Goal: Task Accomplishment & Management: Manage account settings

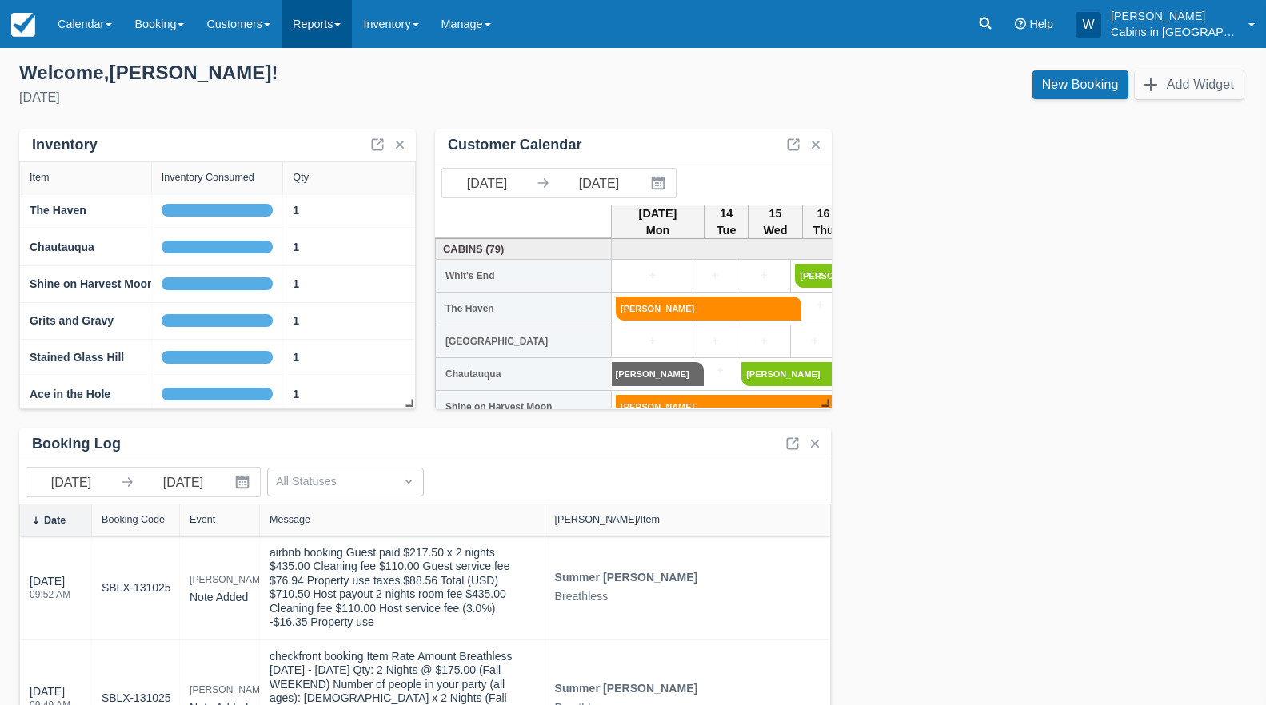
click at [344, 21] on link "Reports" at bounding box center [317, 24] width 70 height 48
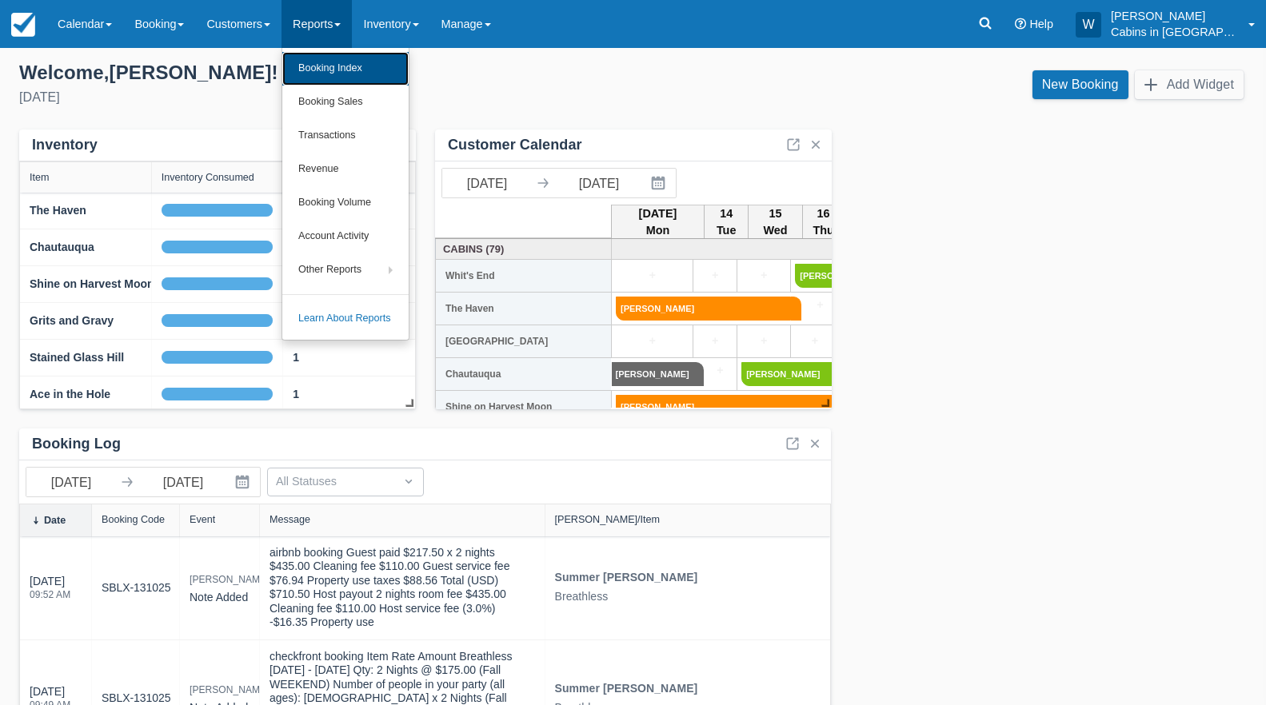
click at [334, 69] on link "Booking Index" at bounding box center [345, 69] width 126 height 34
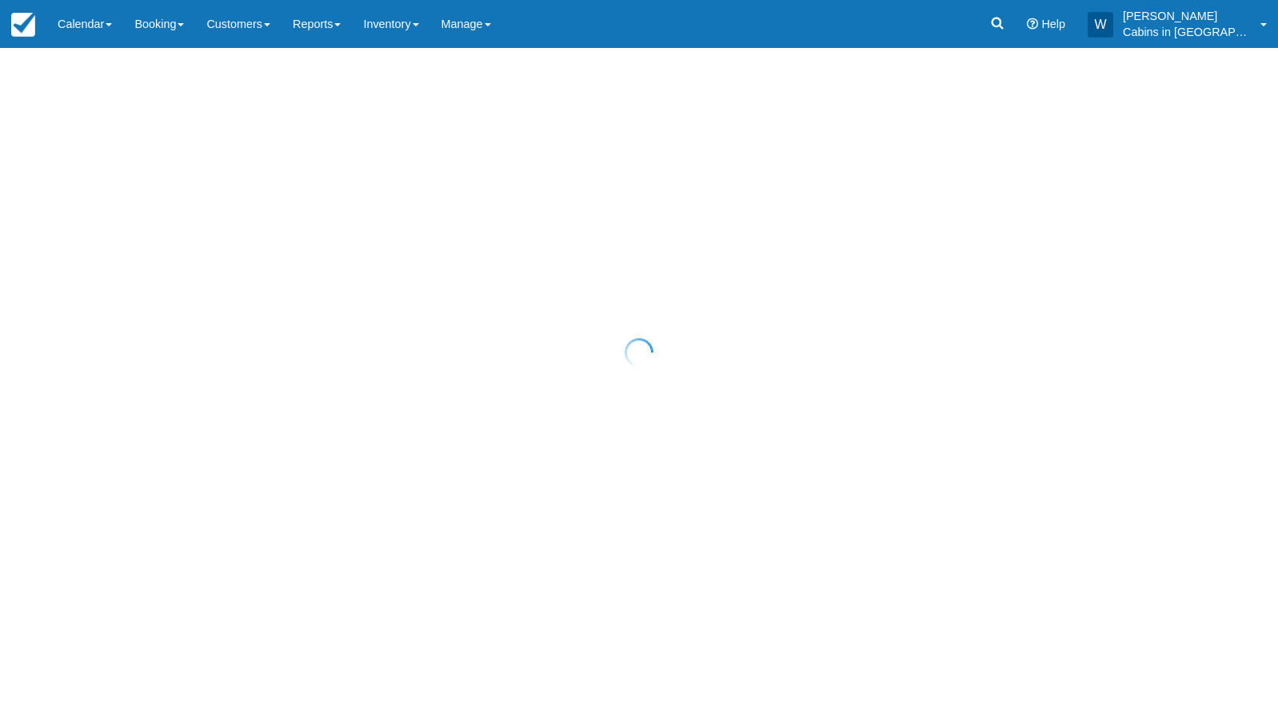
select select "25"
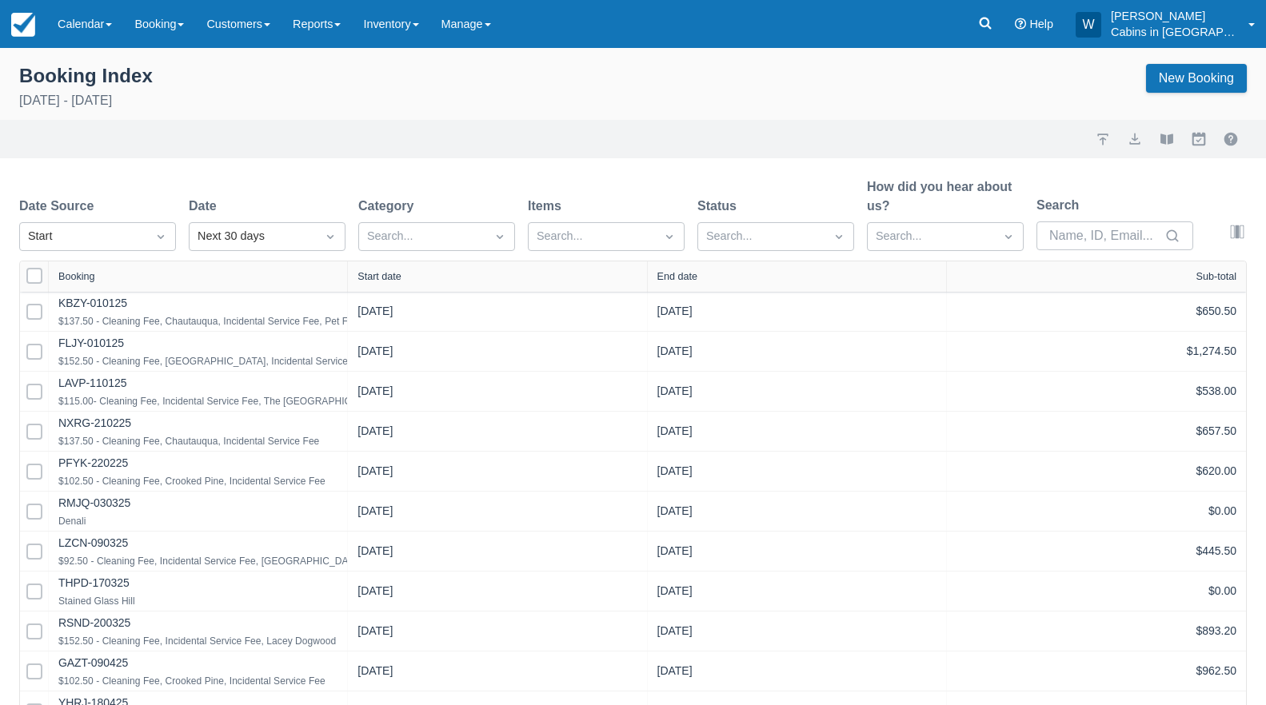
select select "25"
click at [97, 234] on div "Start" at bounding box center [83, 237] width 110 height 18
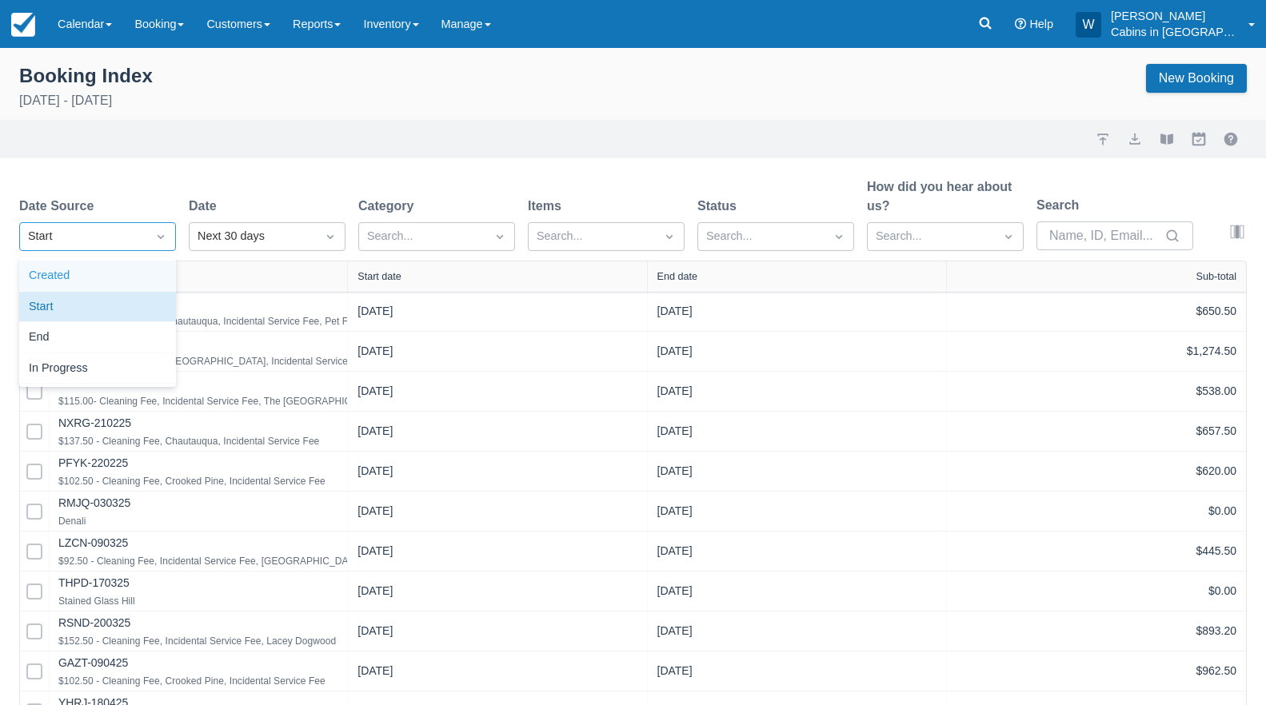
click at [94, 266] on div "Created" at bounding box center [97, 276] width 157 height 31
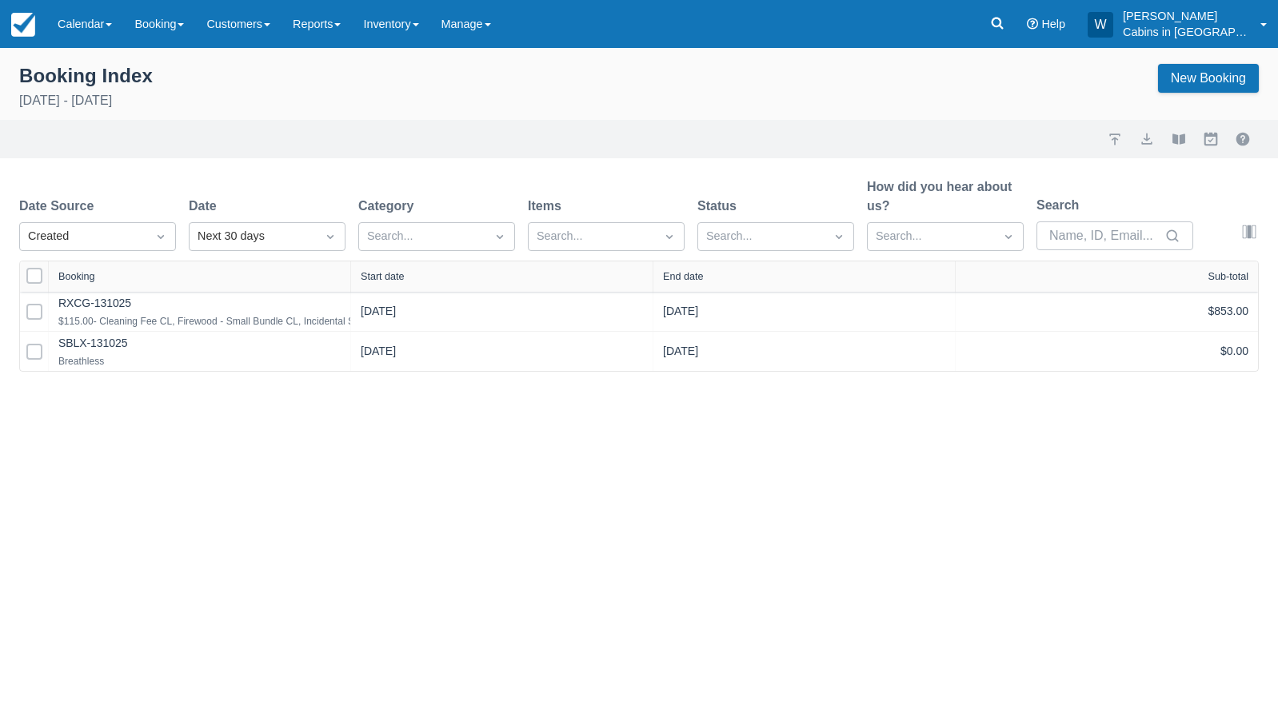
click at [390, 272] on div "Start date" at bounding box center [383, 276] width 44 height 11
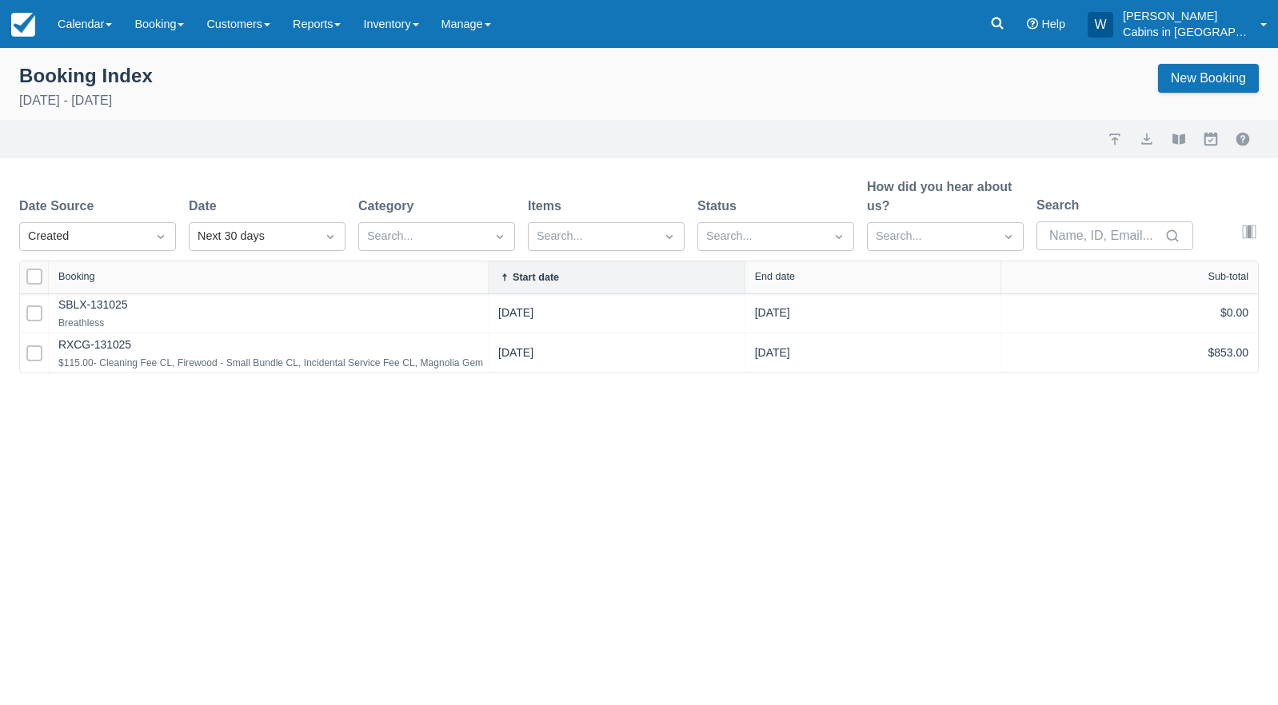
drag, startPoint x: 346, startPoint y: 270, endPoint x: 488, endPoint y: 273, distance: 142.4
click at [484, 273] on div at bounding box center [487, 278] width 29 height 32
click at [257, 238] on div "Next 30 days" at bounding box center [253, 237] width 110 height 18
click at [247, 363] on div "Yesterday" at bounding box center [267, 369] width 157 height 31
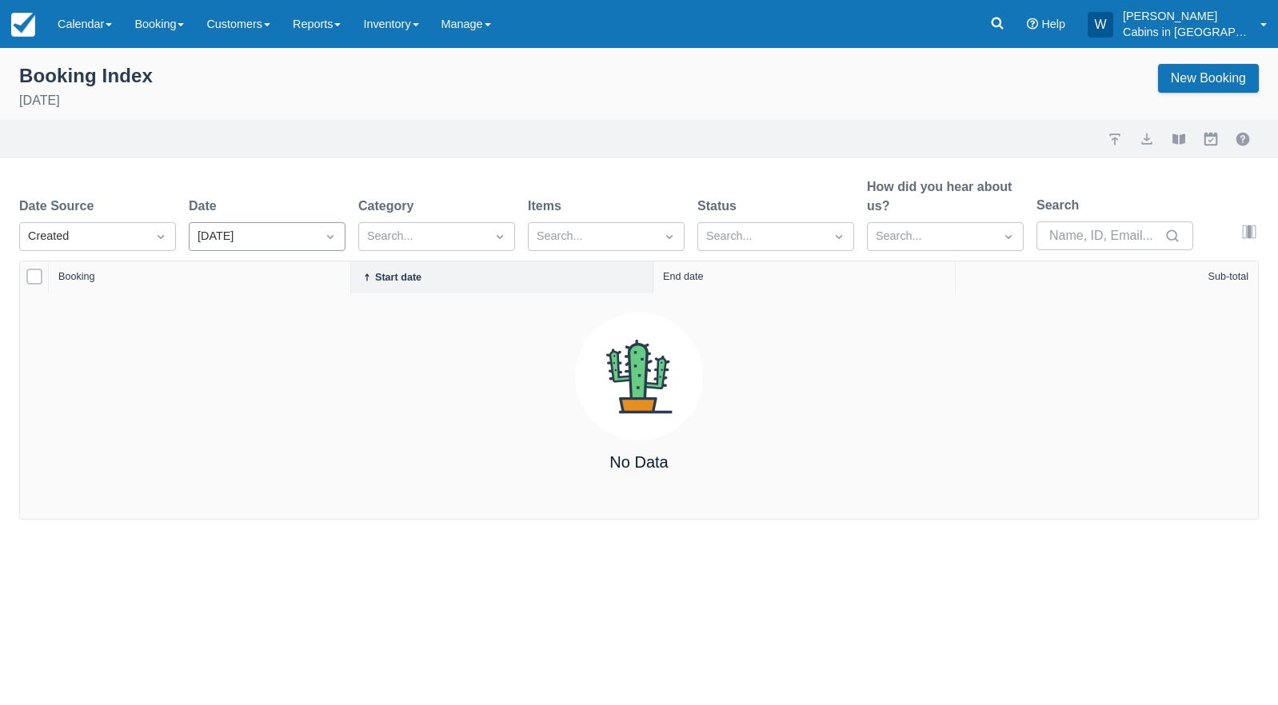
click at [312, 230] on div "Yesterday" at bounding box center [253, 237] width 126 height 26
click at [264, 338] on div "Today" at bounding box center [267, 337] width 157 height 31
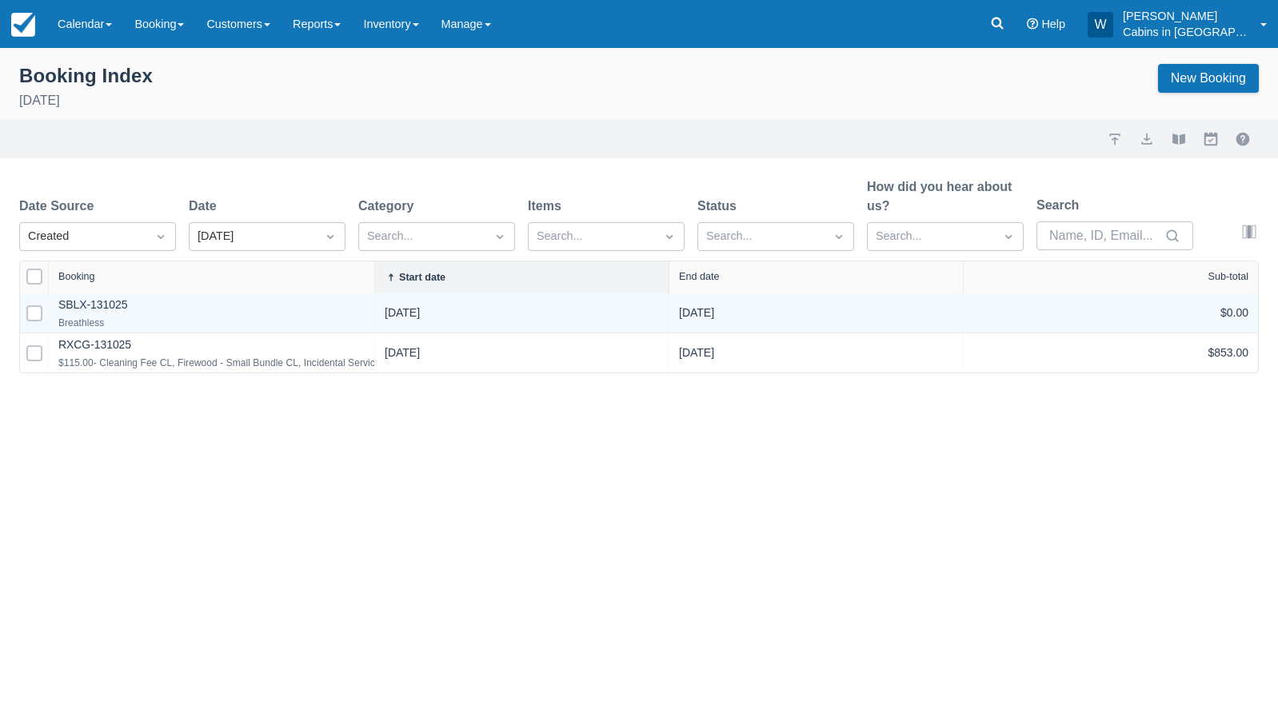
drag, startPoint x: 348, startPoint y: 282, endPoint x: 497, endPoint y: 296, distance: 149.4
click at [488, 294] on div "Select All Booking Start date End date Sub-total Select Row SBLX-131025 Breathl…" at bounding box center [639, 317] width 1238 height 111
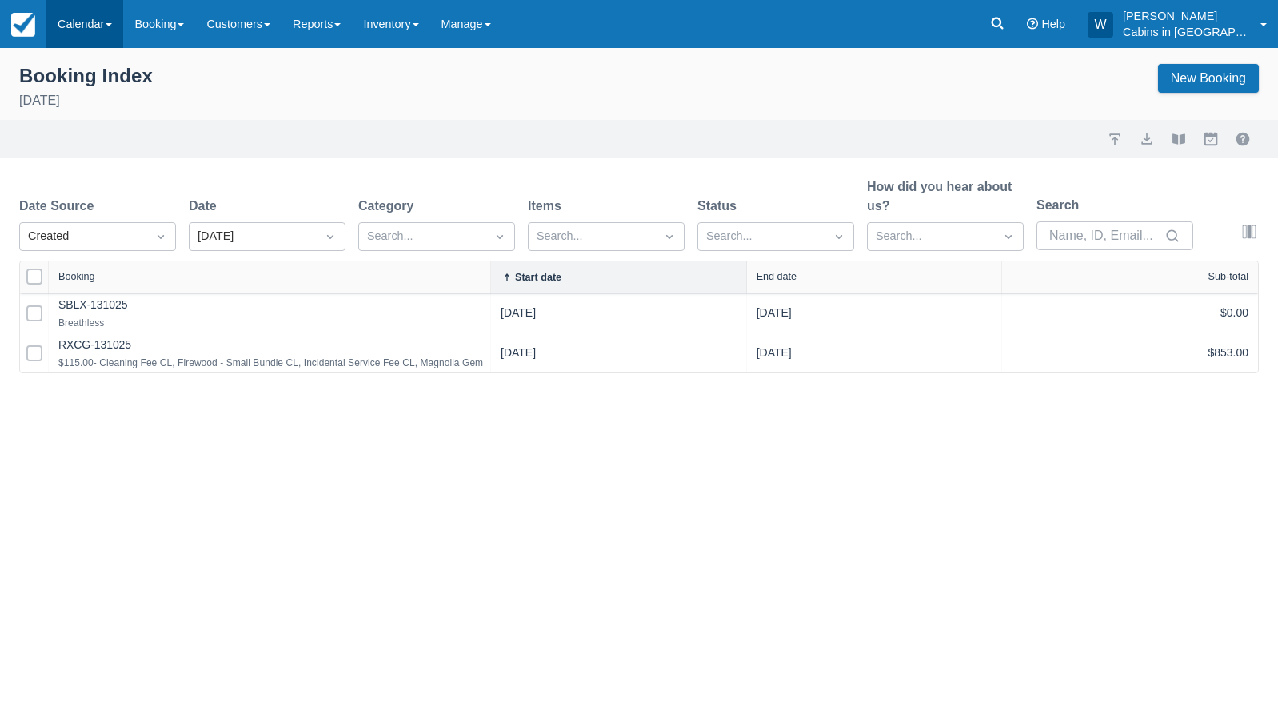
click at [118, 18] on link "Calendar" at bounding box center [84, 24] width 77 height 48
click at [114, 91] on link "Customer" at bounding box center [110, 103] width 126 height 34
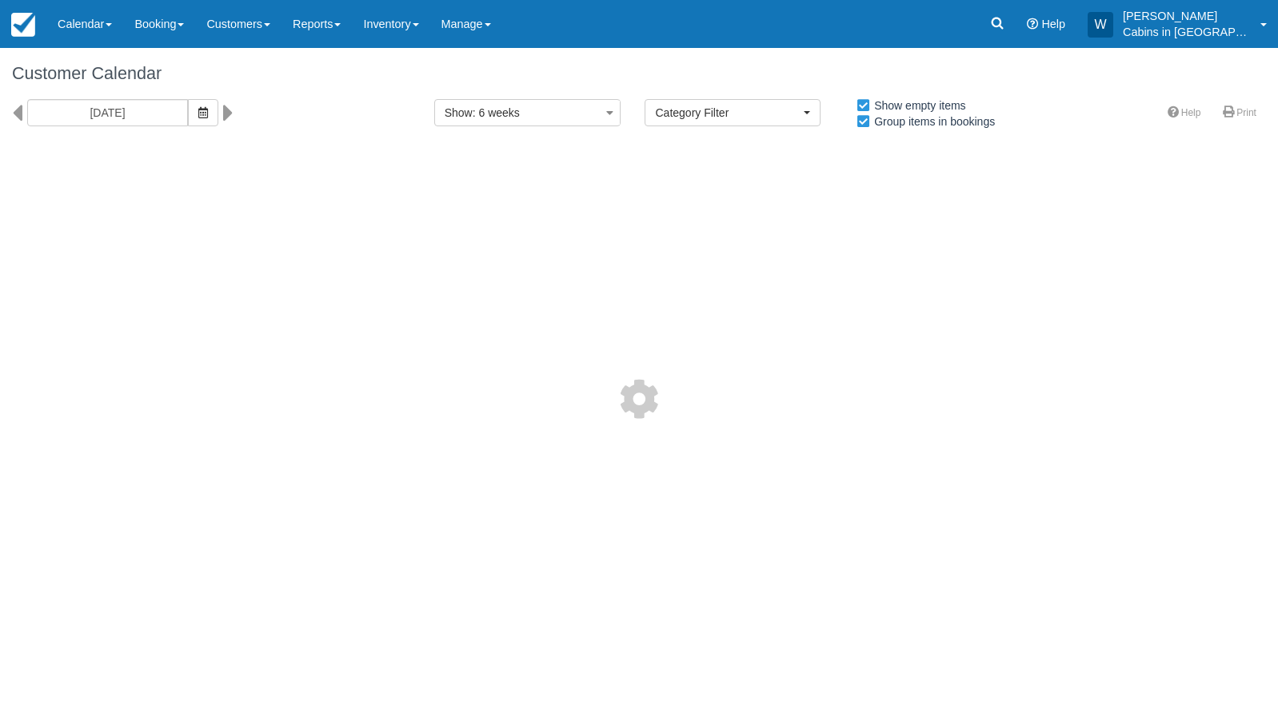
select select
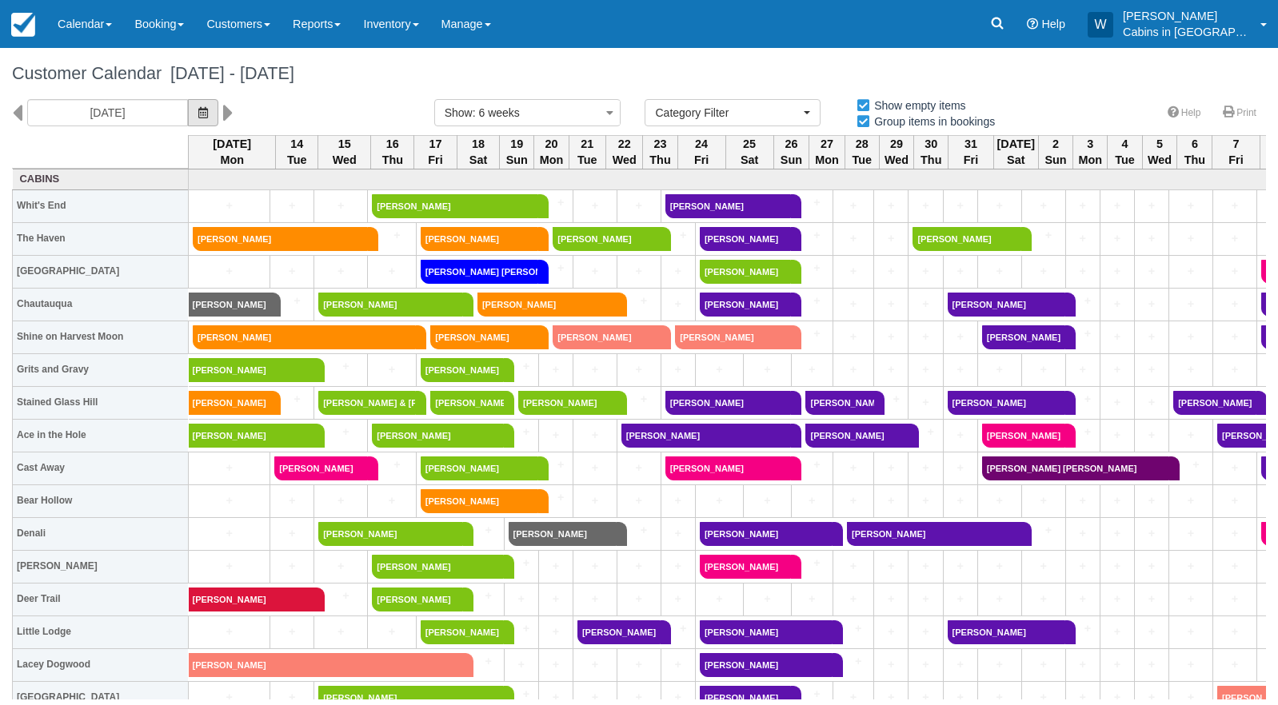
click at [188, 112] on button "button" at bounding box center [203, 112] width 30 height 27
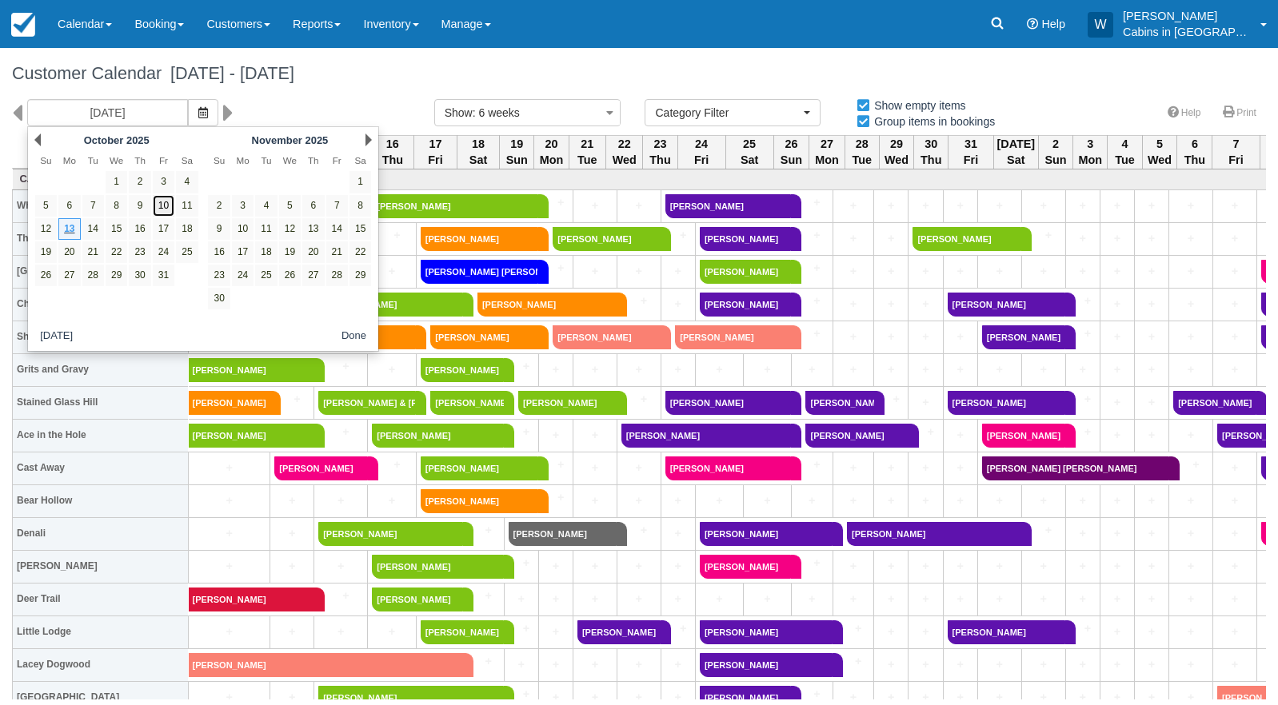
click at [169, 206] on link "10" at bounding box center [164, 206] width 22 height 22
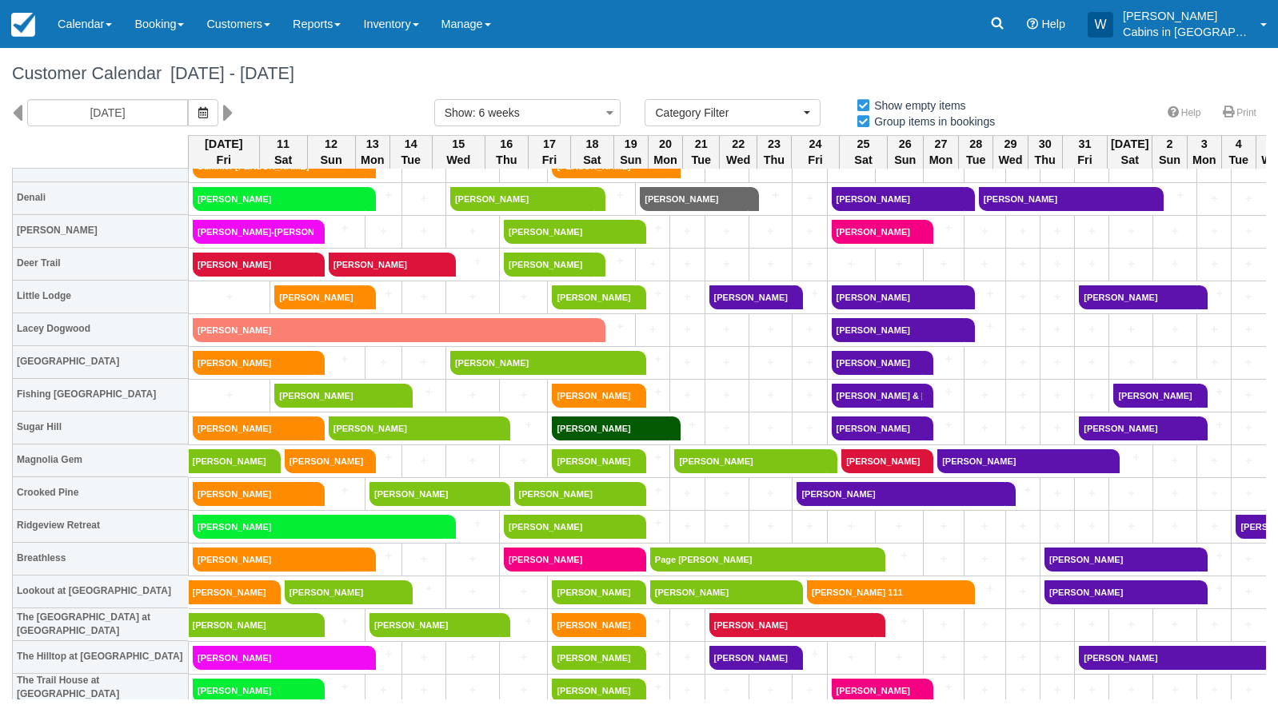
scroll to position [341, 0]
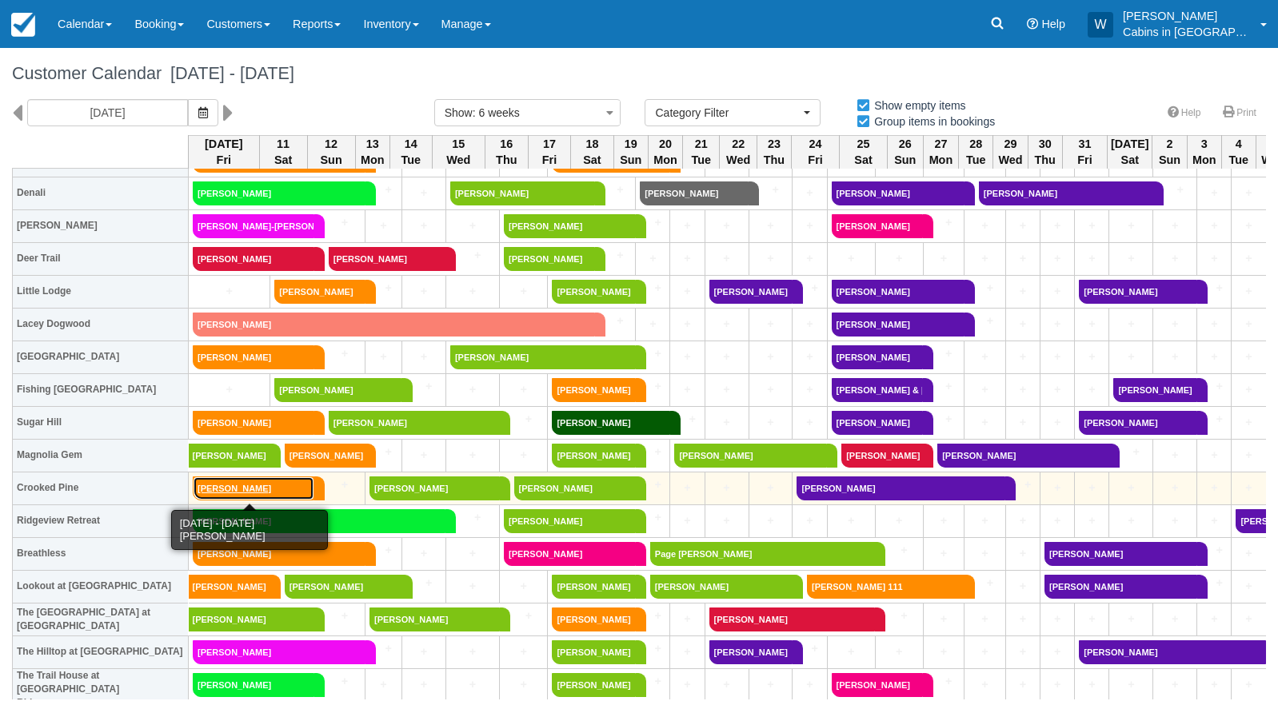
click at [244, 481] on link "Joanna East" at bounding box center [254, 489] width 122 height 24
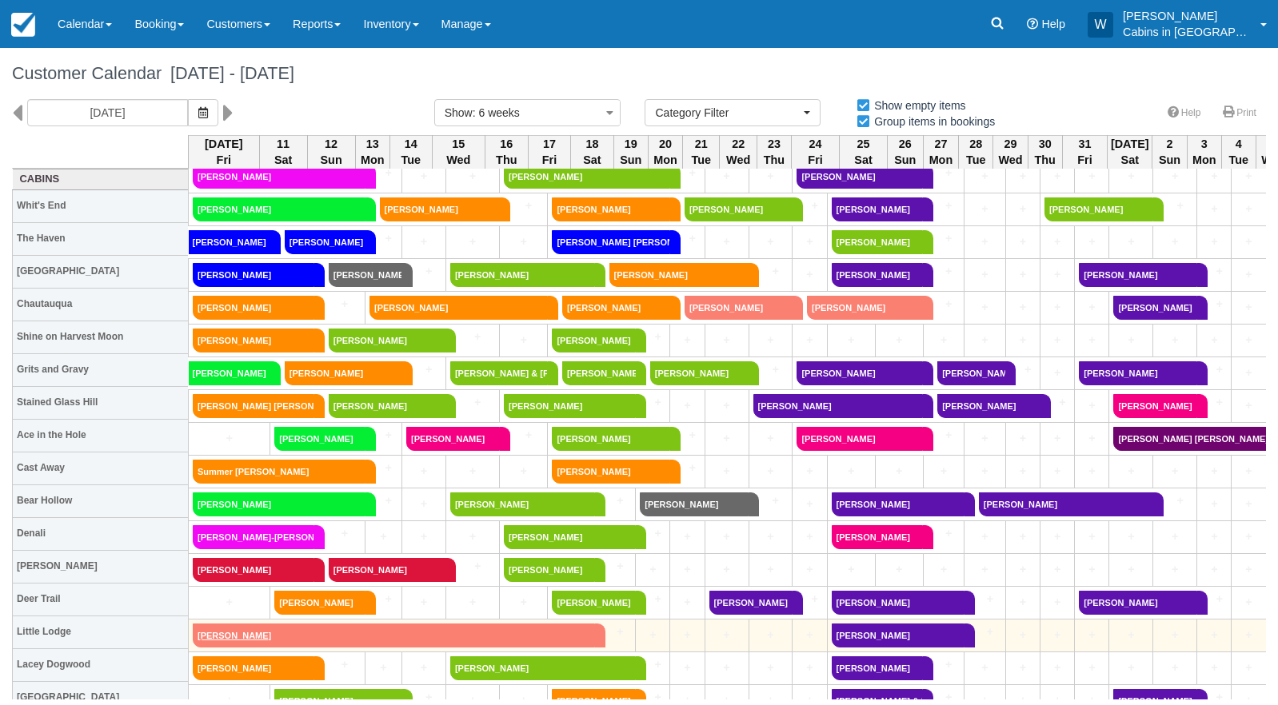
scroll to position [0, 0]
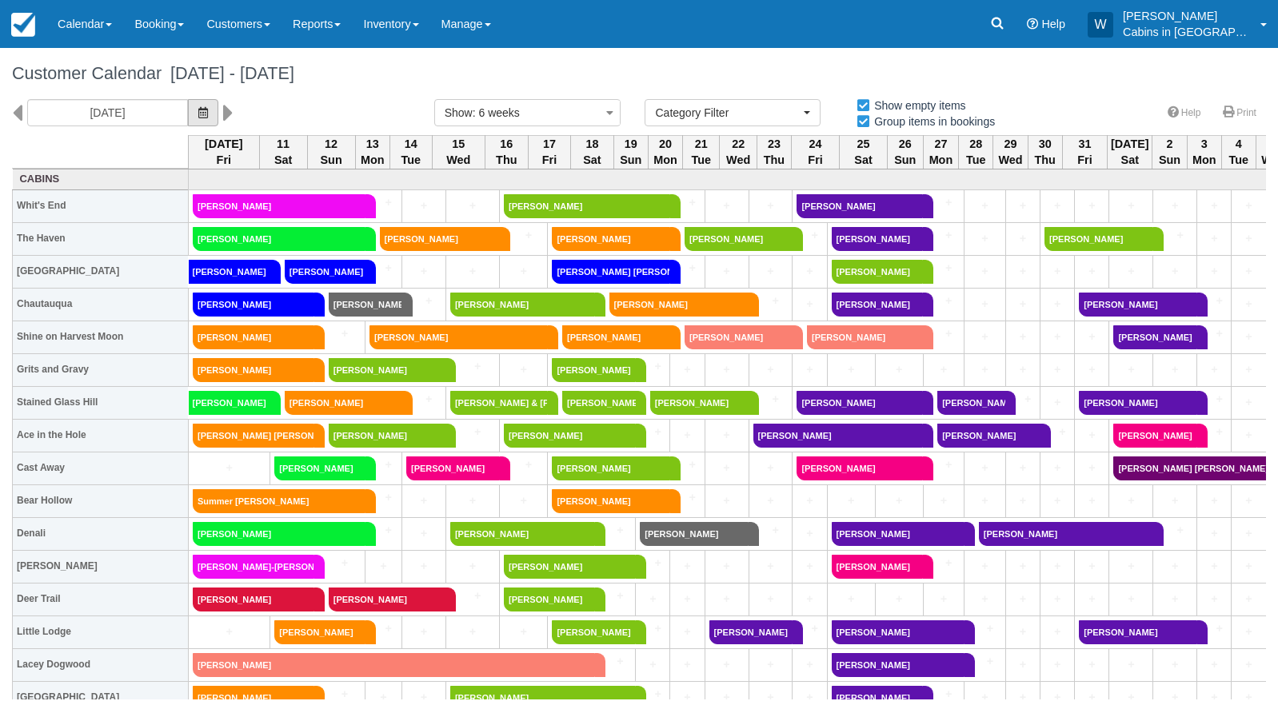
click at [198, 118] on span "button" at bounding box center [203, 112] width 10 height 13
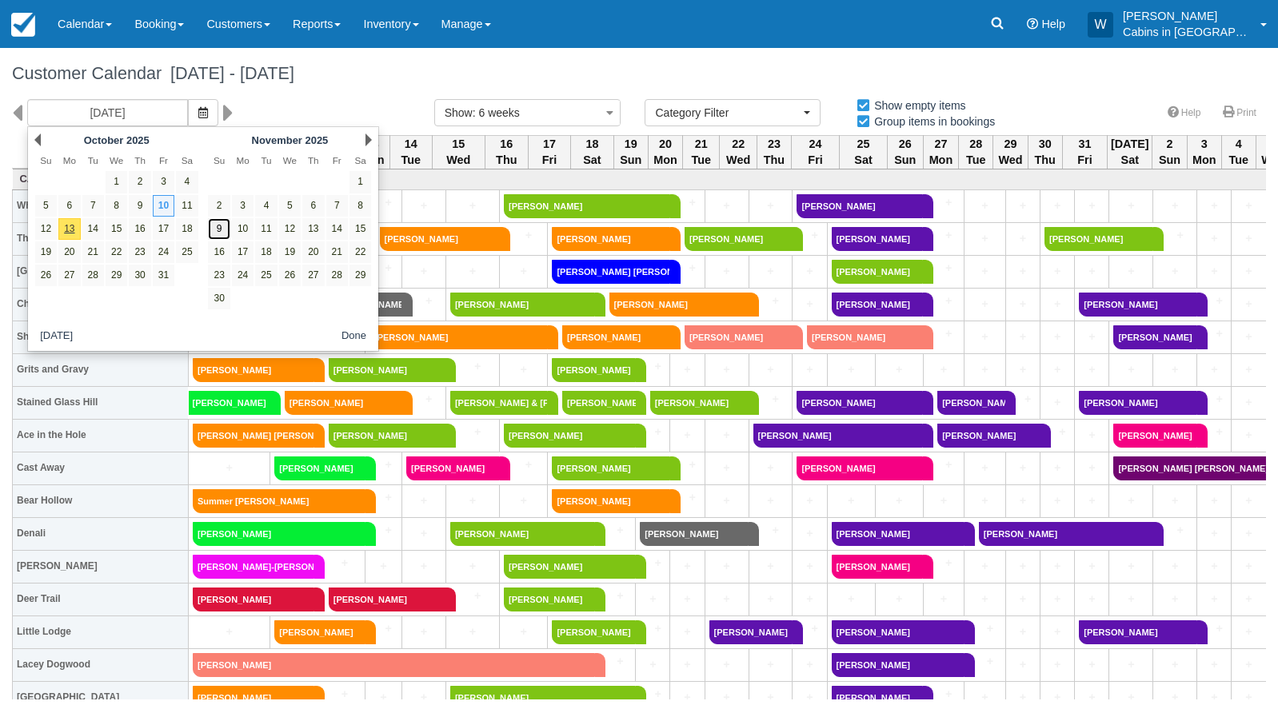
click at [218, 232] on link "9" at bounding box center [219, 229] width 22 height 22
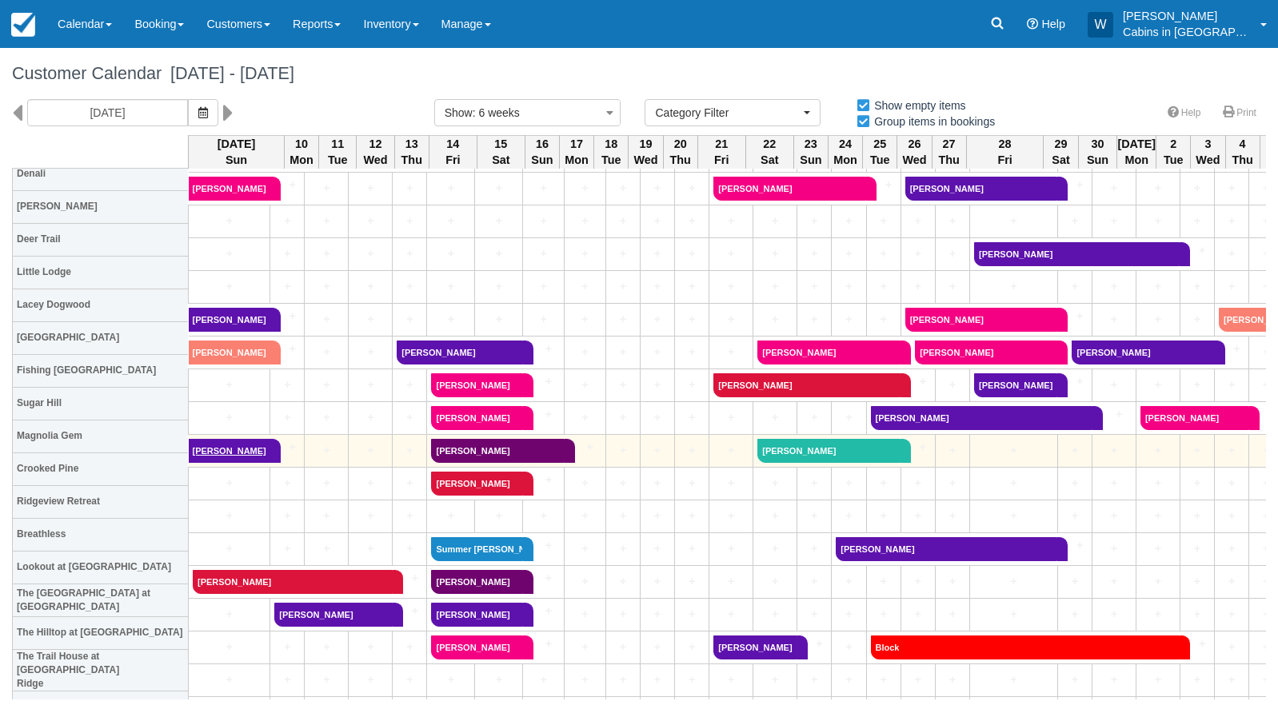
scroll to position [360, 0]
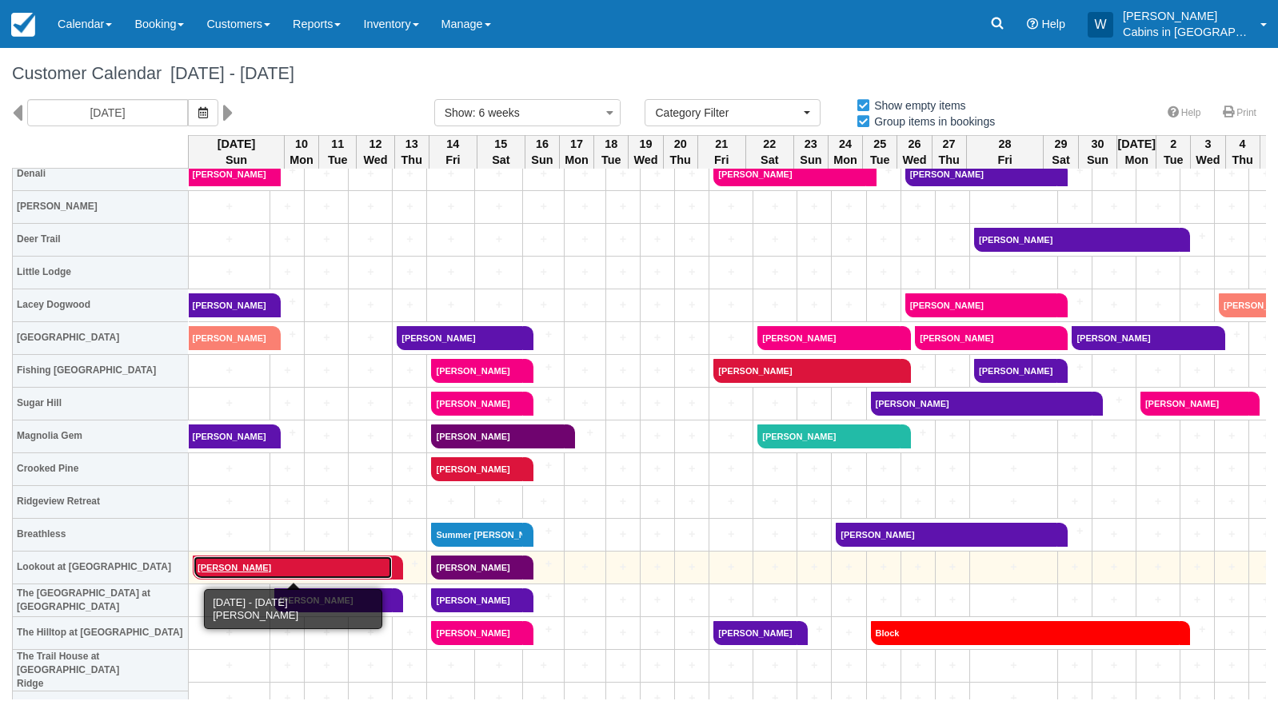
click at [234, 563] on link "Marvin Russell" at bounding box center [293, 568] width 200 height 24
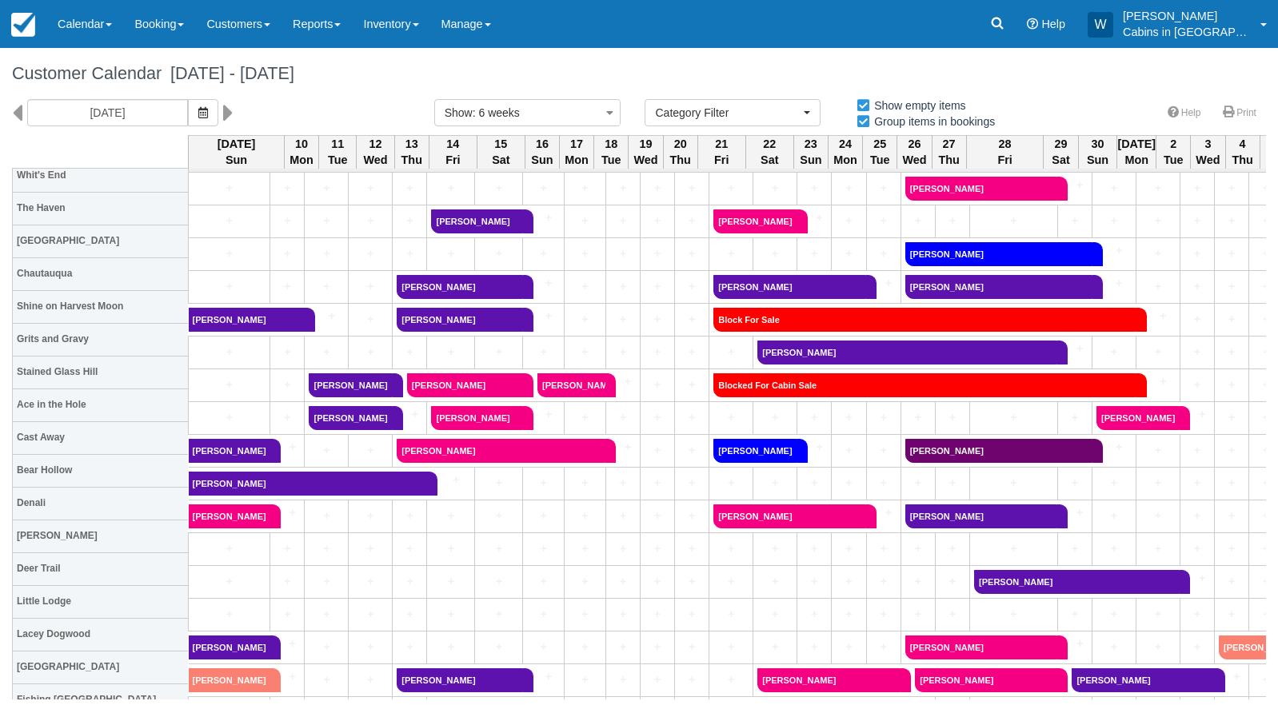
scroll to position [0, 0]
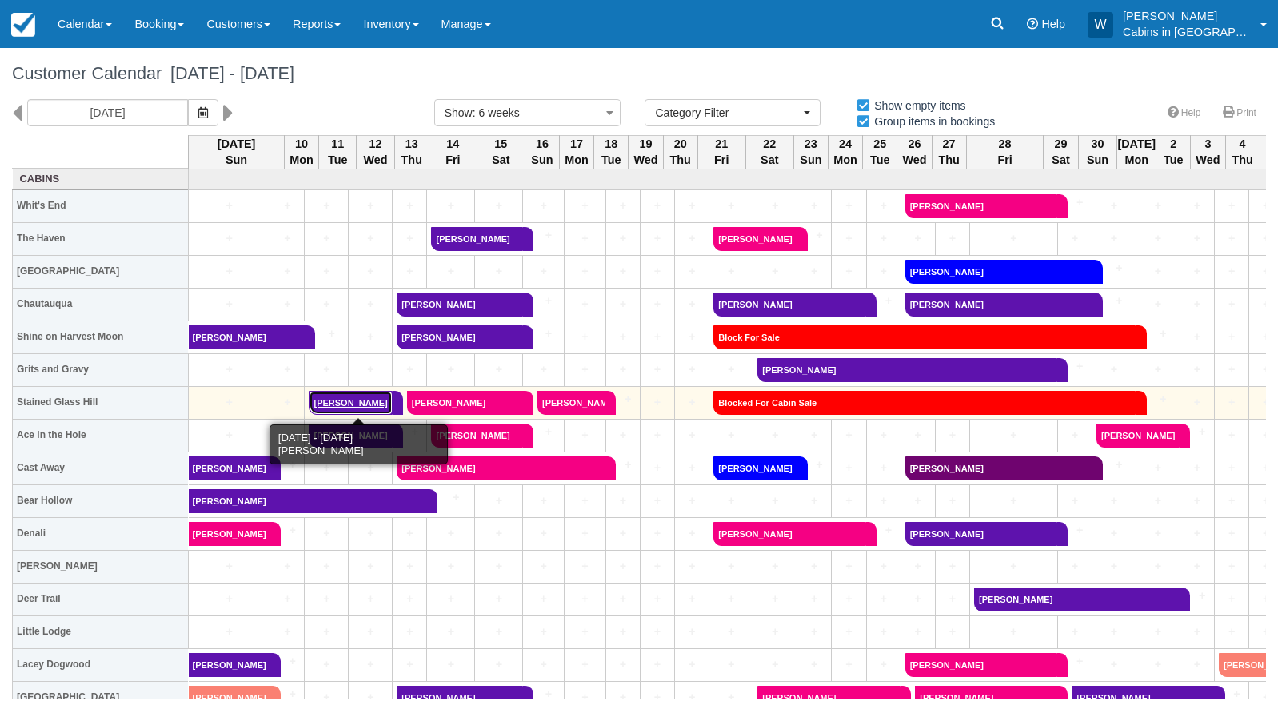
click at [361, 399] on link "Tina Sampson" at bounding box center [350, 403] width 83 height 24
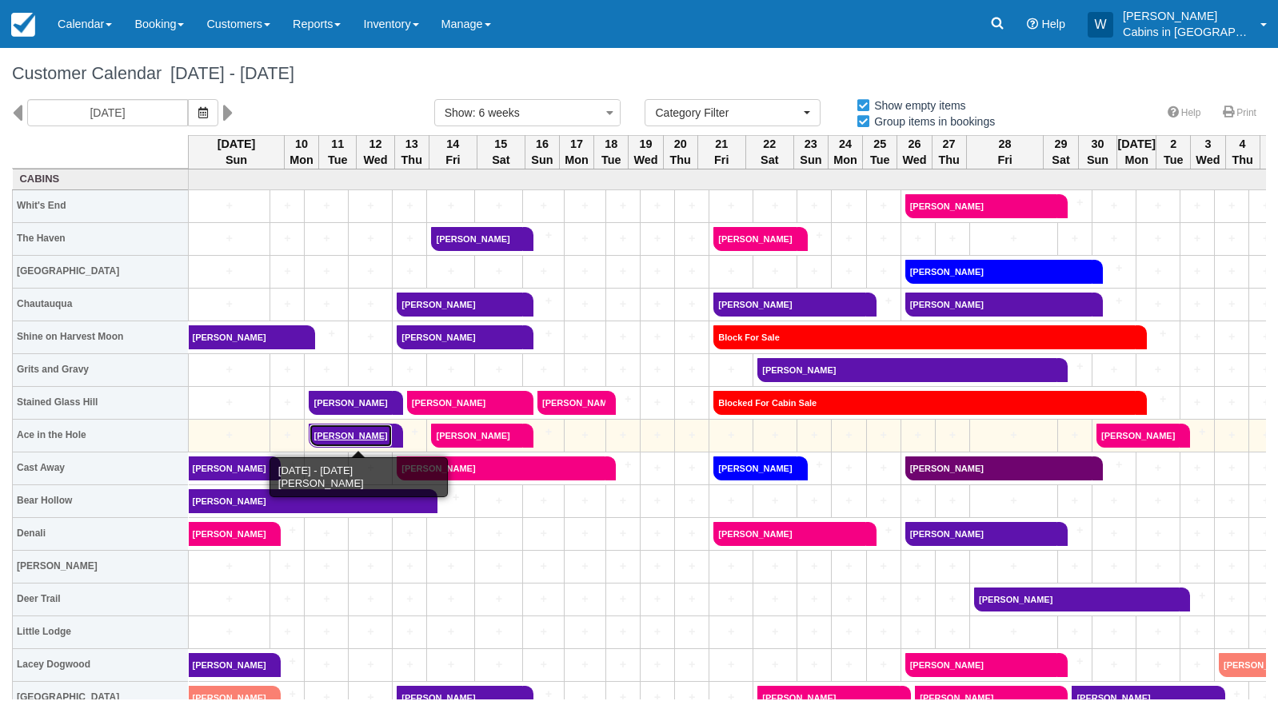
click at [363, 431] on link "Dorianne Ricci" at bounding box center [350, 436] width 83 height 24
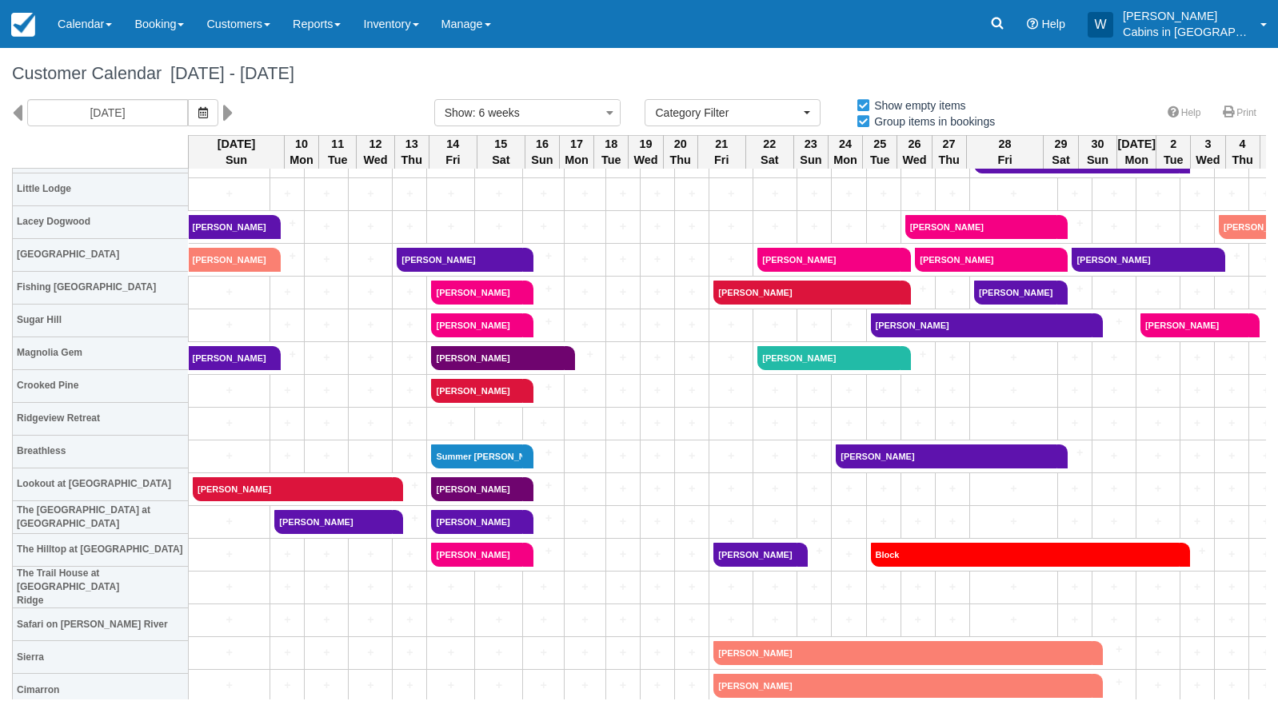
scroll to position [445, 0]
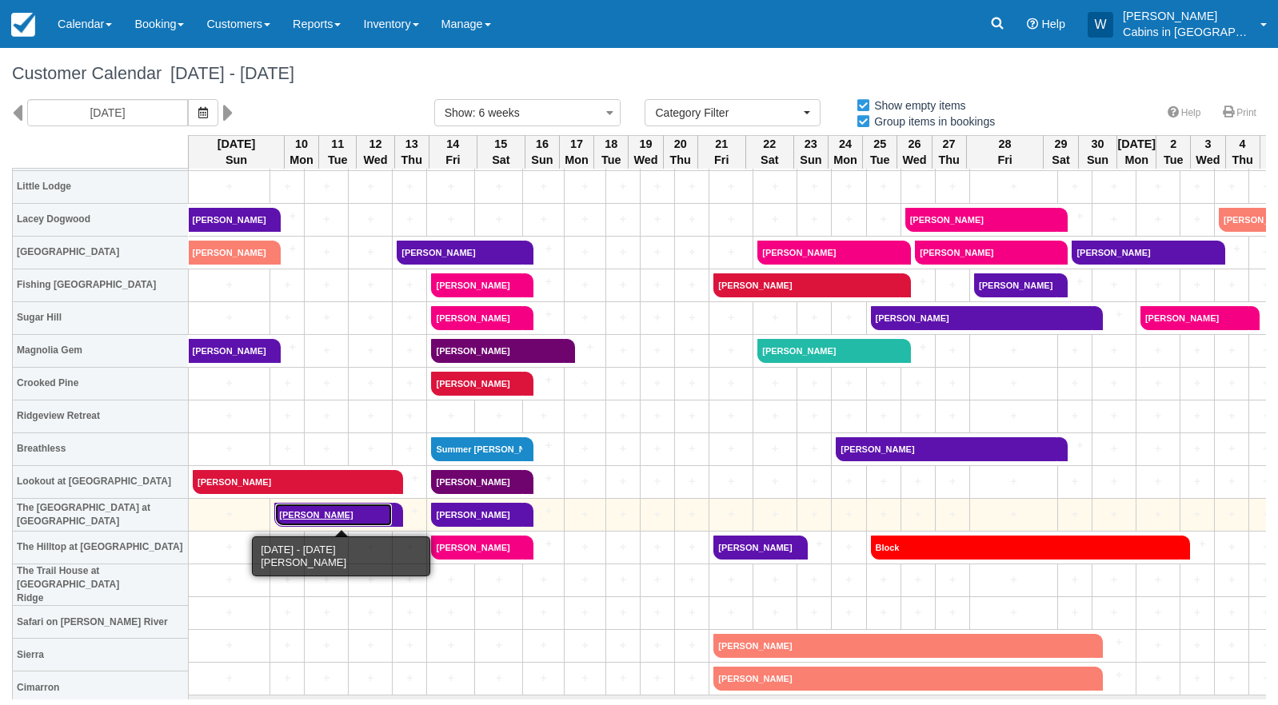
click at [343, 516] on link "Jacqueline Smith" at bounding box center [333, 515] width 118 height 24
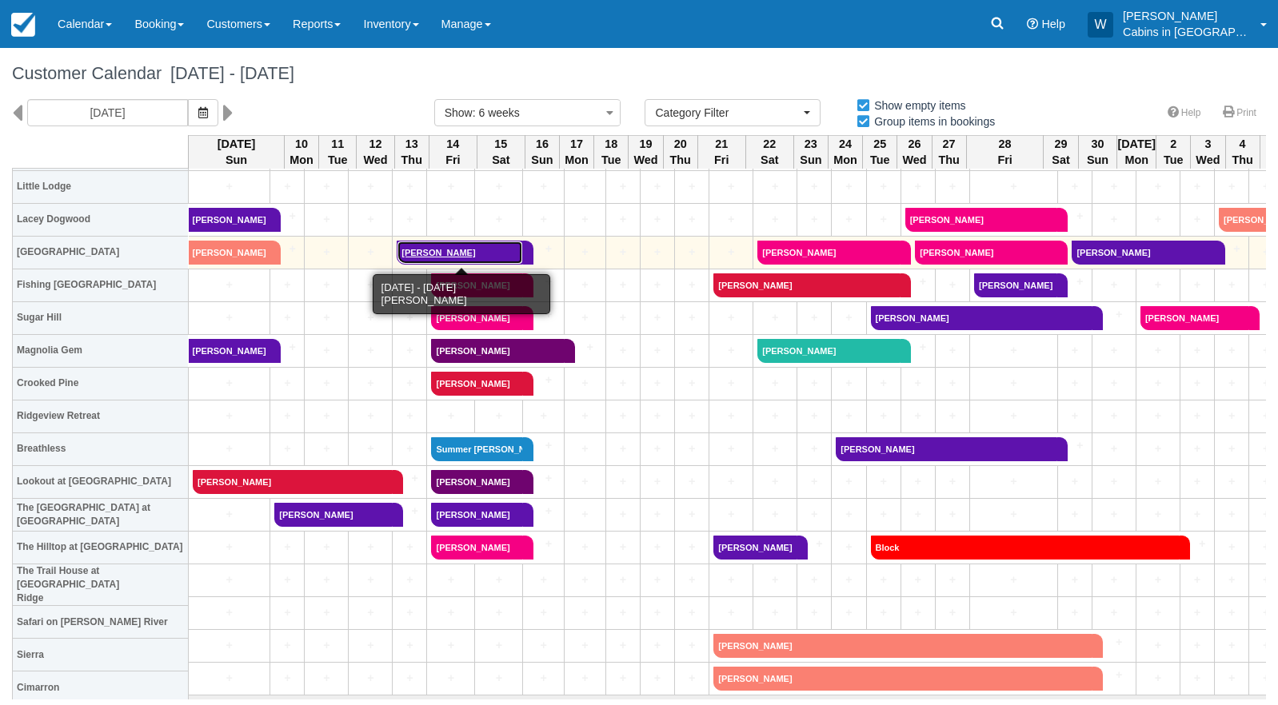
click at [437, 246] on link "Matthew Cullison" at bounding box center [460, 253] width 126 height 24
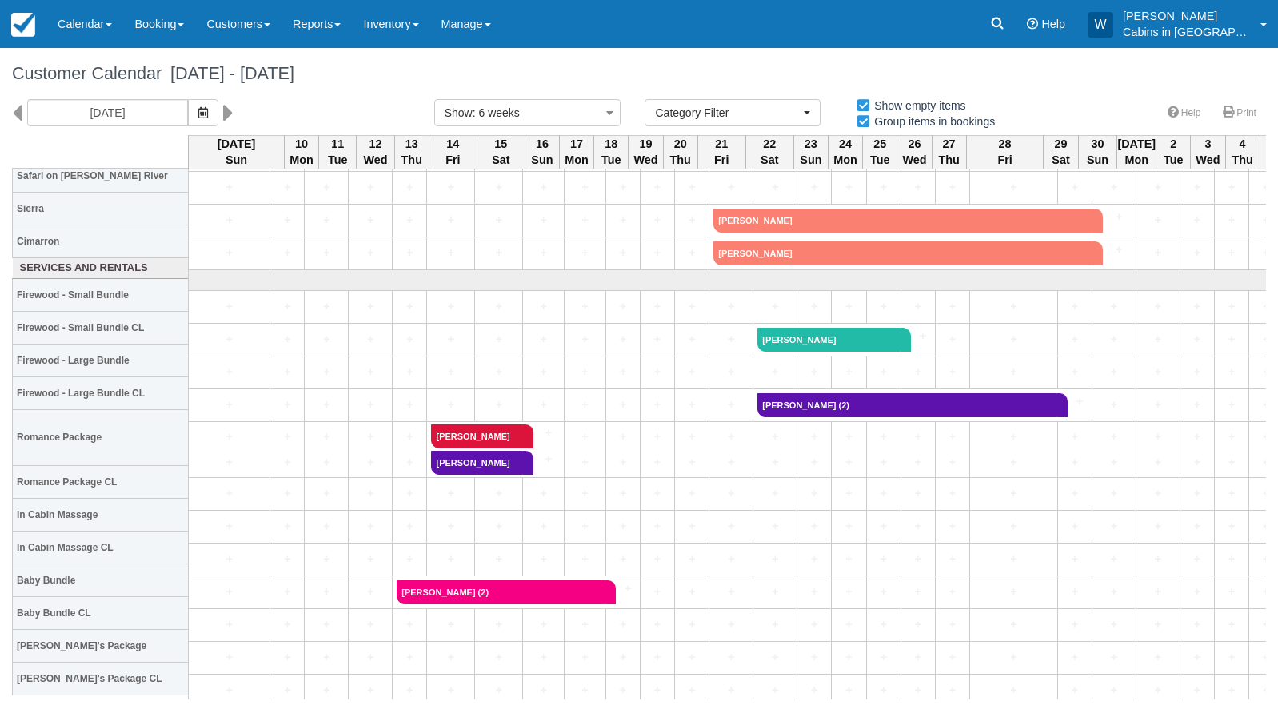
scroll to position [892, 0]
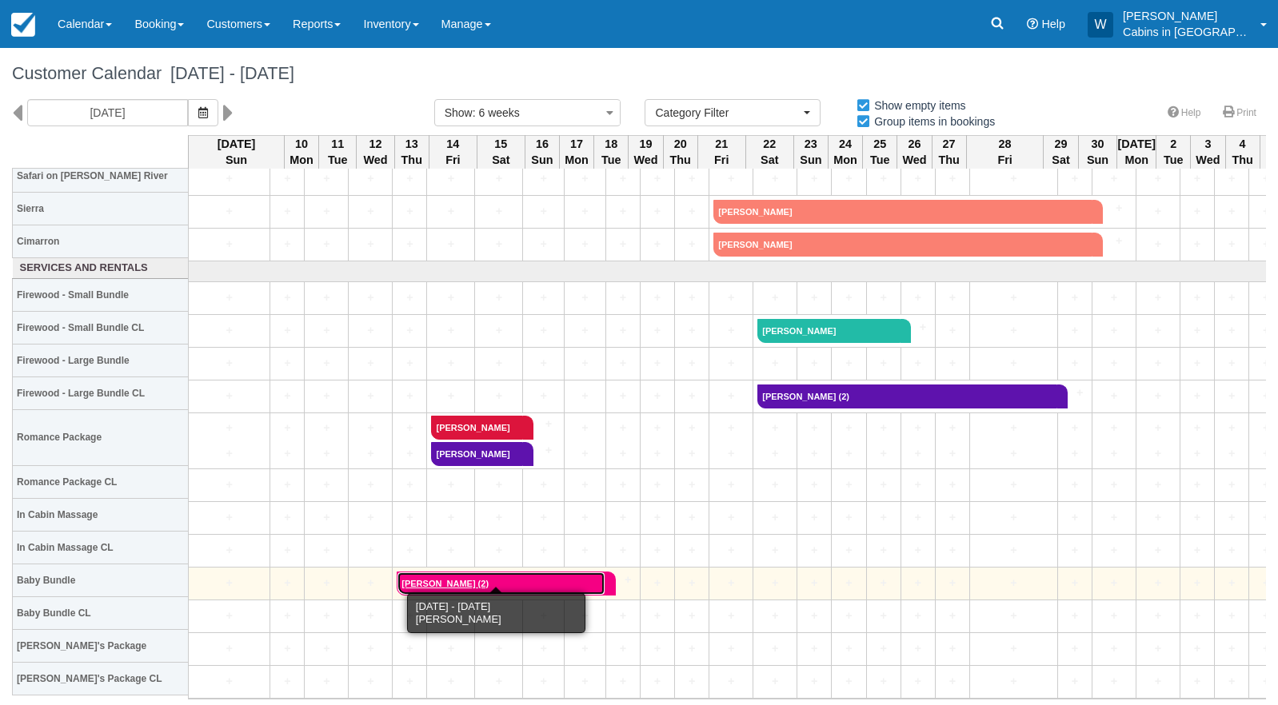
click at [417, 575] on link "Michael Kleven (2)" at bounding box center [501, 584] width 209 height 24
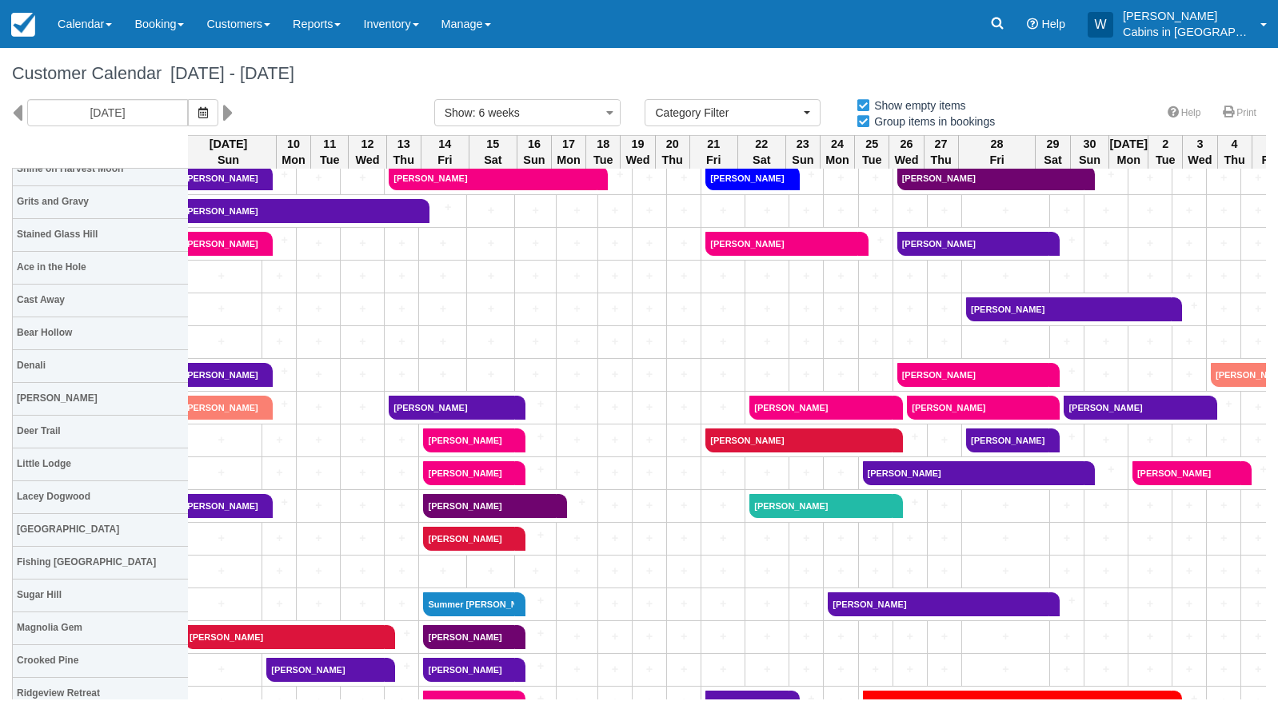
scroll to position [0, 8]
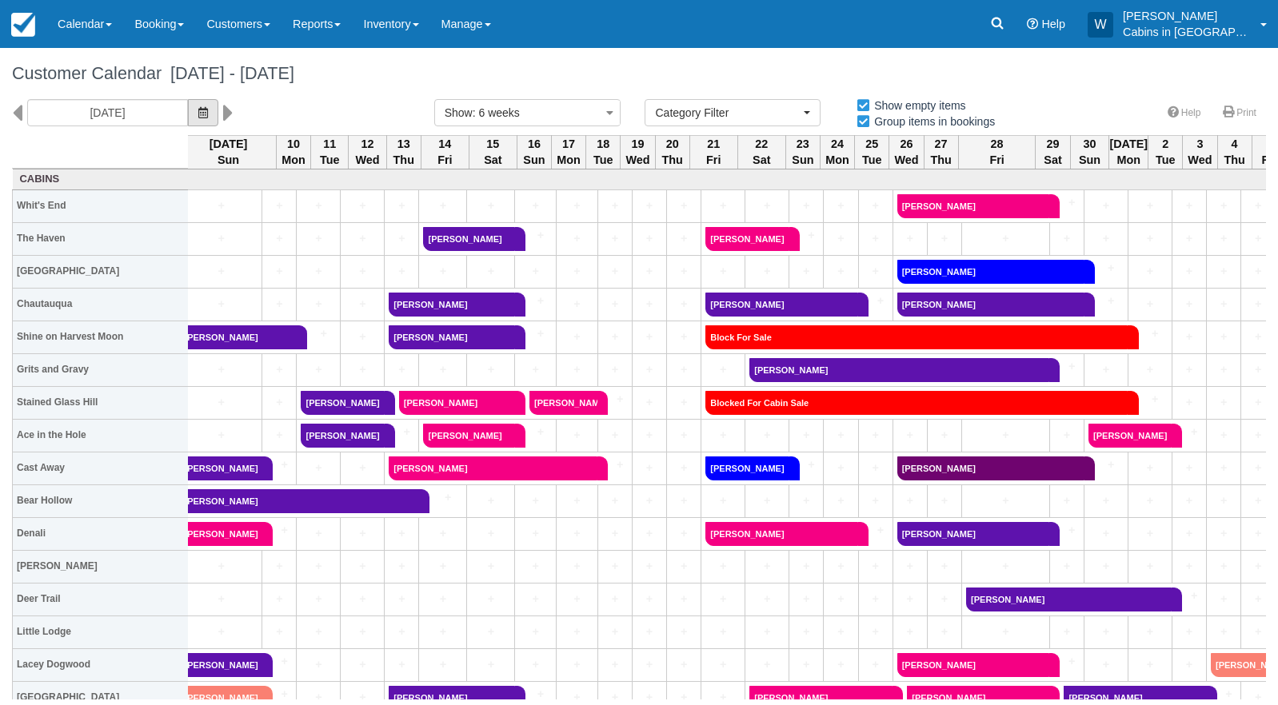
click at [198, 115] on icon "button" at bounding box center [203, 112] width 10 height 11
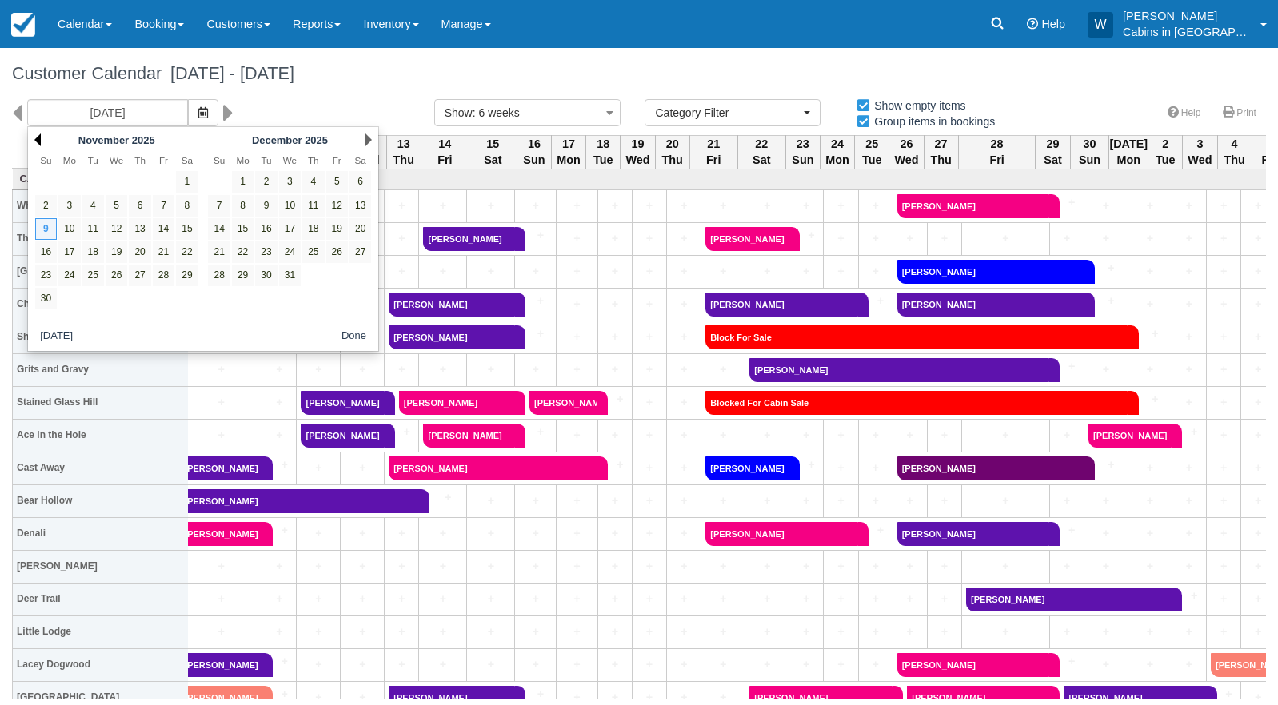
click at [36, 142] on link "Prev" at bounding box center [37, 140] width 6 height 13
click at [164, 205] on link "10" at bounding box center [164, 206] width 22 height 22
type input "10/10/25"
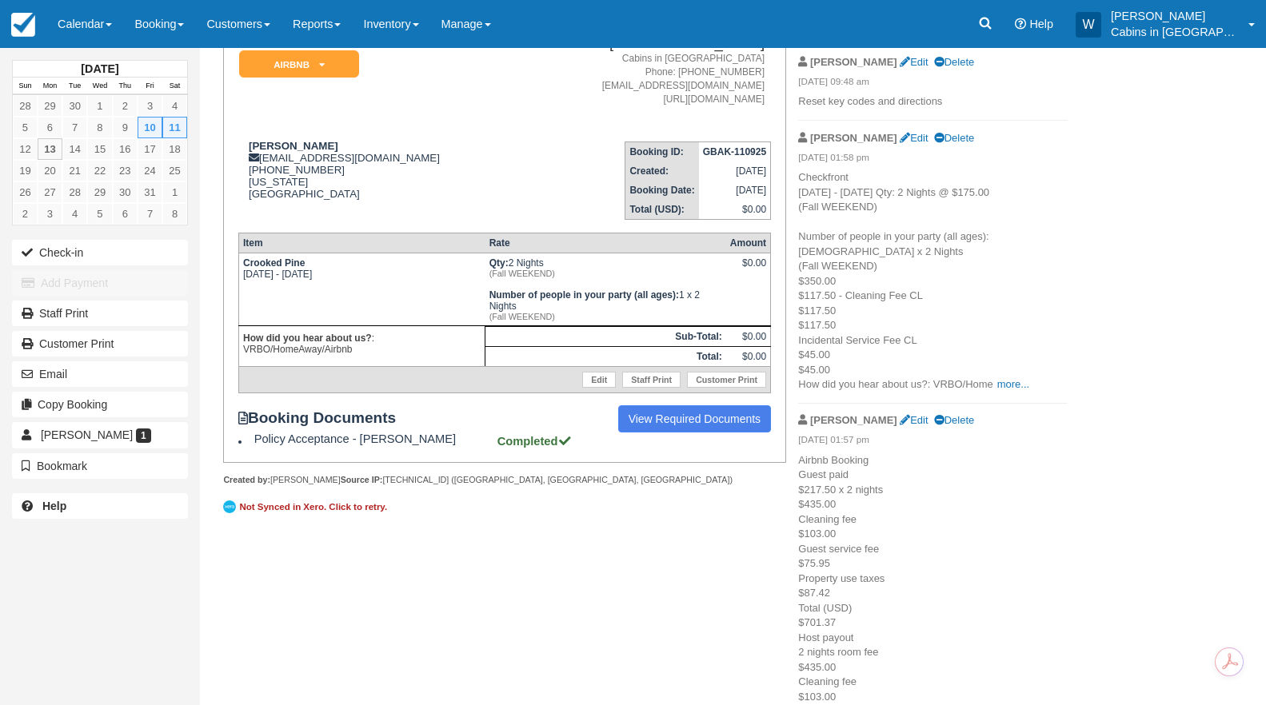
scroll to position [243, 0]
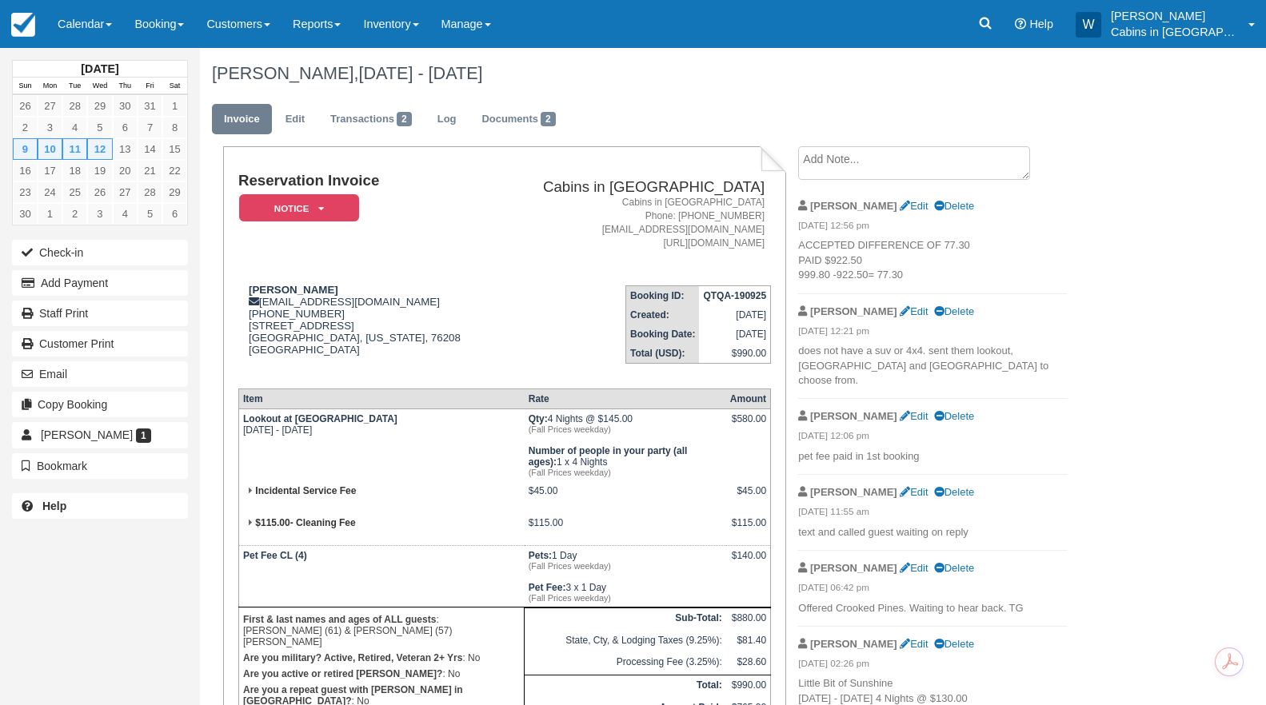
click at [877, 163] on textarea at bounding box center [914, 163] width 232 height 34
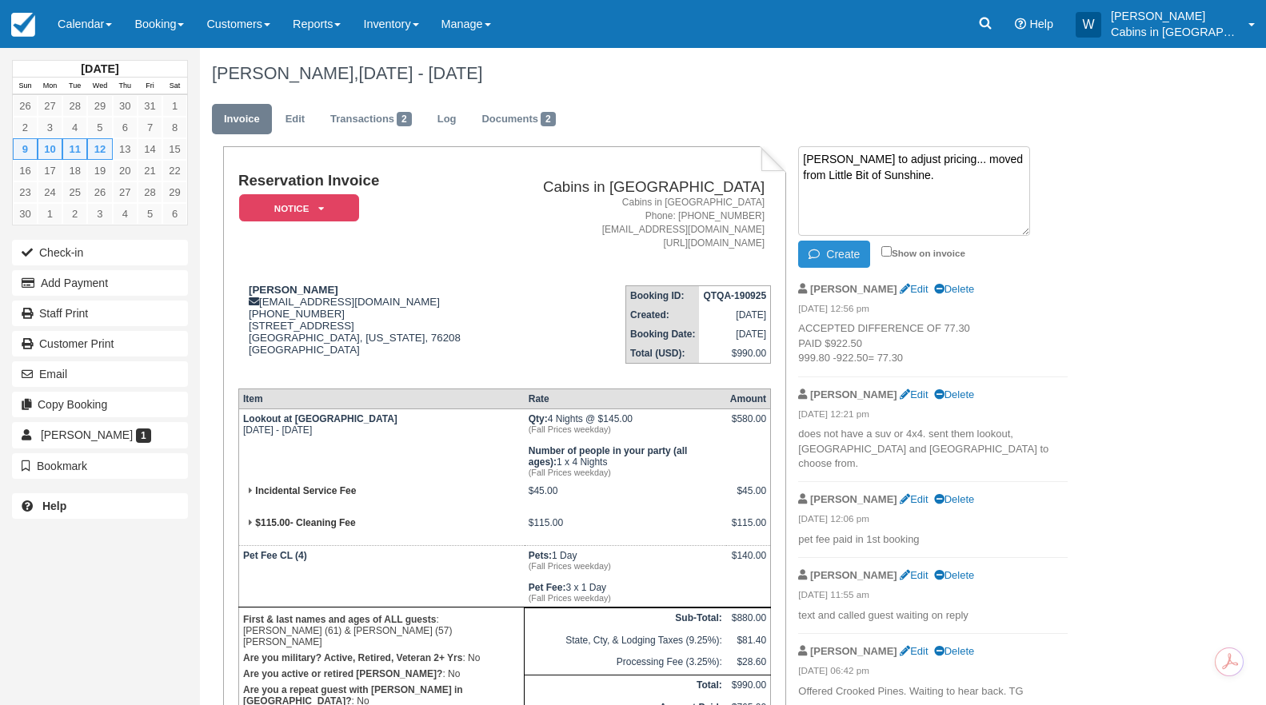
type textarea "[PERSON_NAME] to adjust pricing... moved from Little Bit of Sunshine."
click at [849, 258] on button "Create" at bounding box center [834, 254] width 72 height 27
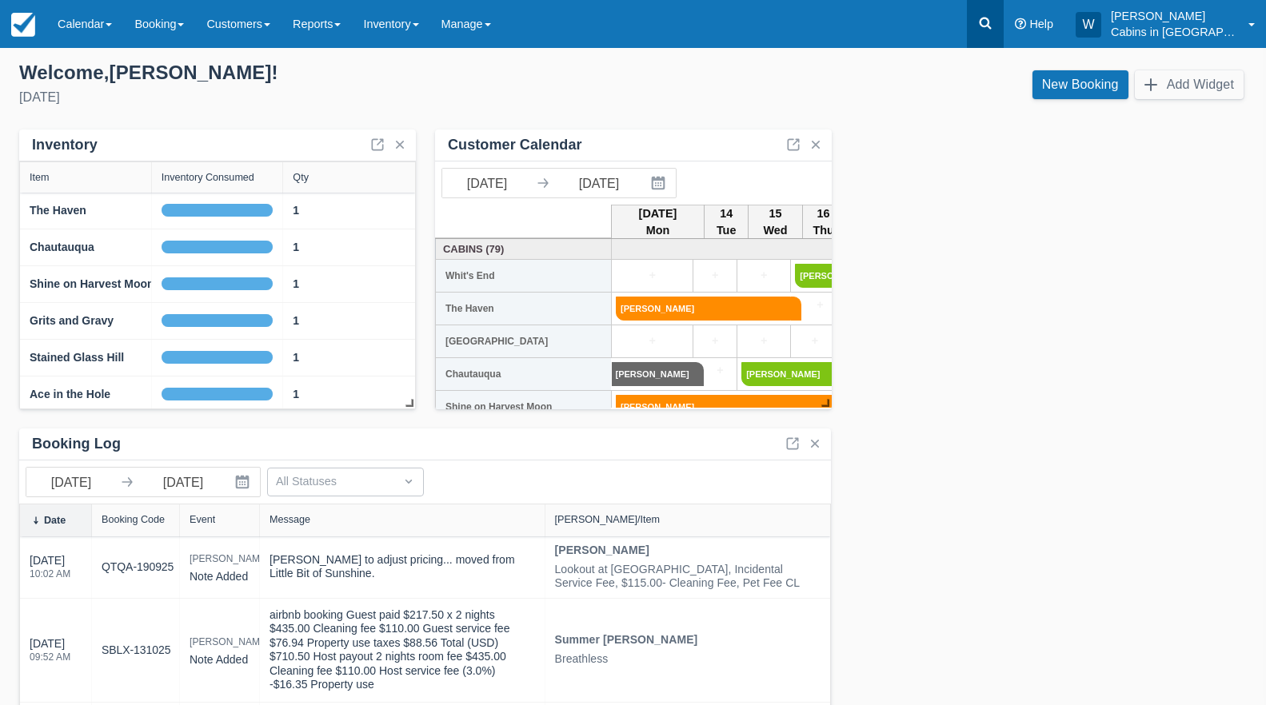
click at [993, 17] on icon at bounding box center [985, 23] width 16 height 16
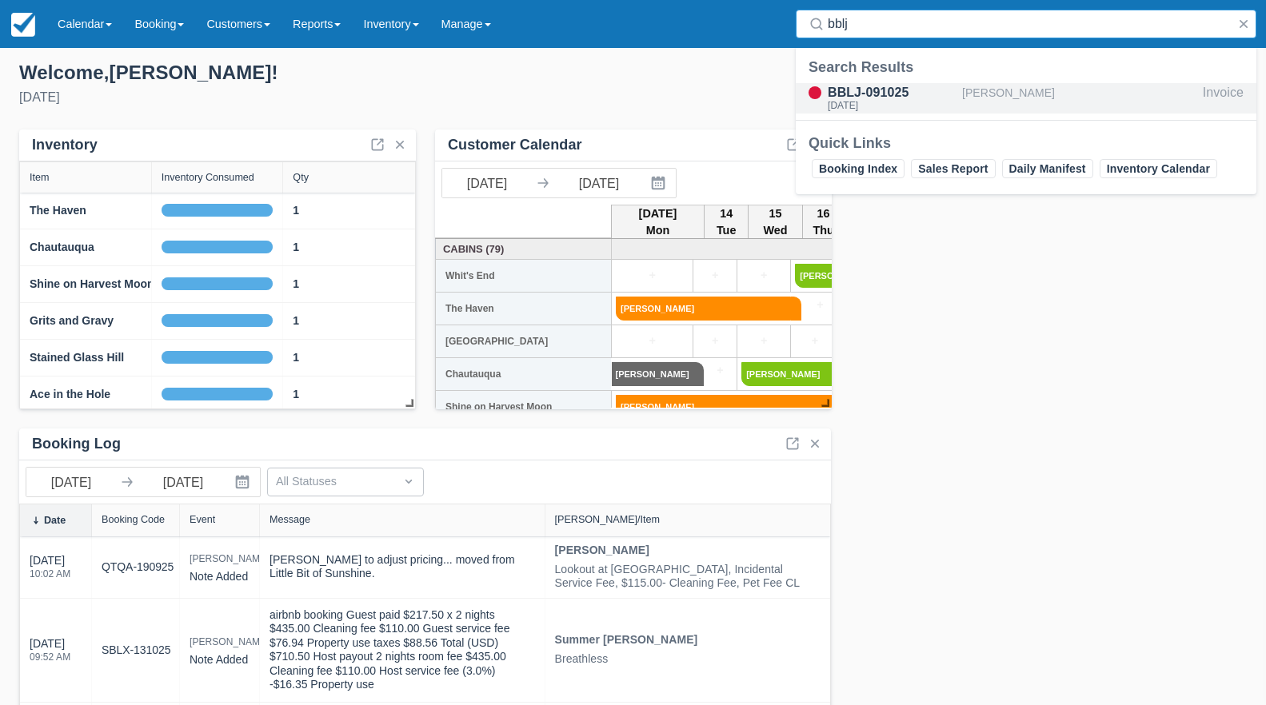
type input "bblj"
click at [891, 93] on div "BBLJ-091025" at bounding box center [892, 92] width 128 height 19
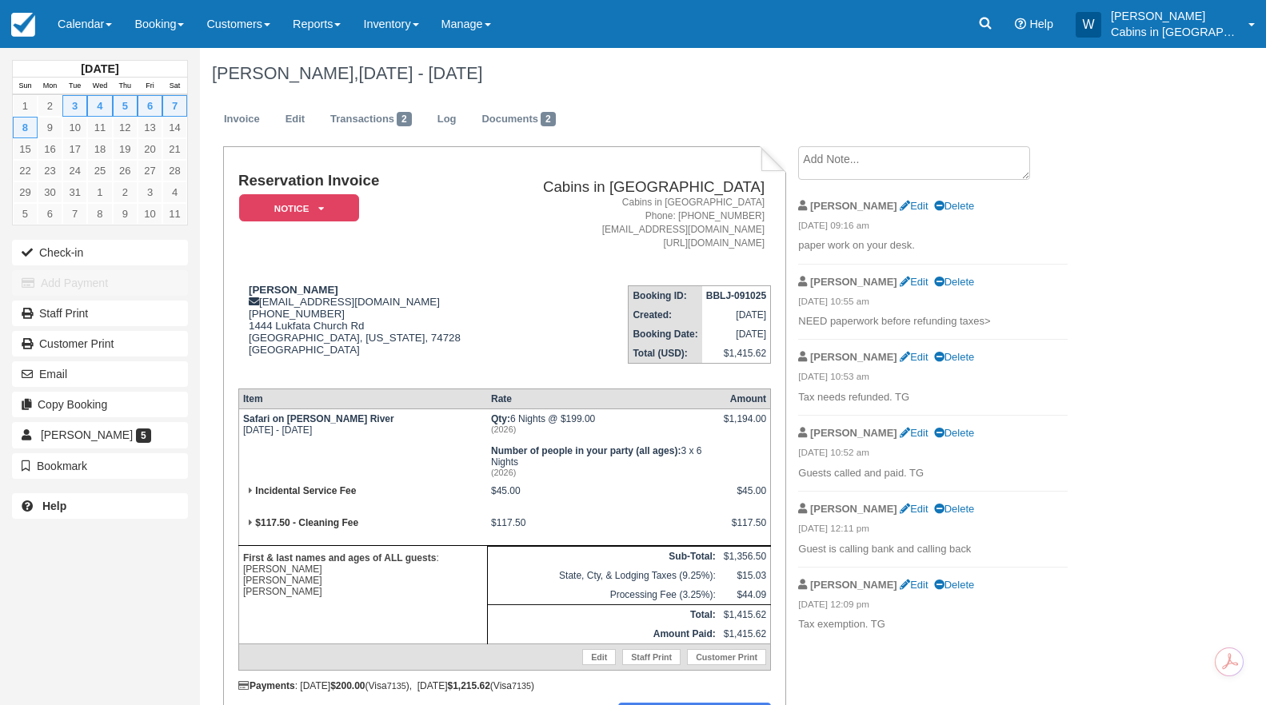
scroll to position [4, 0]
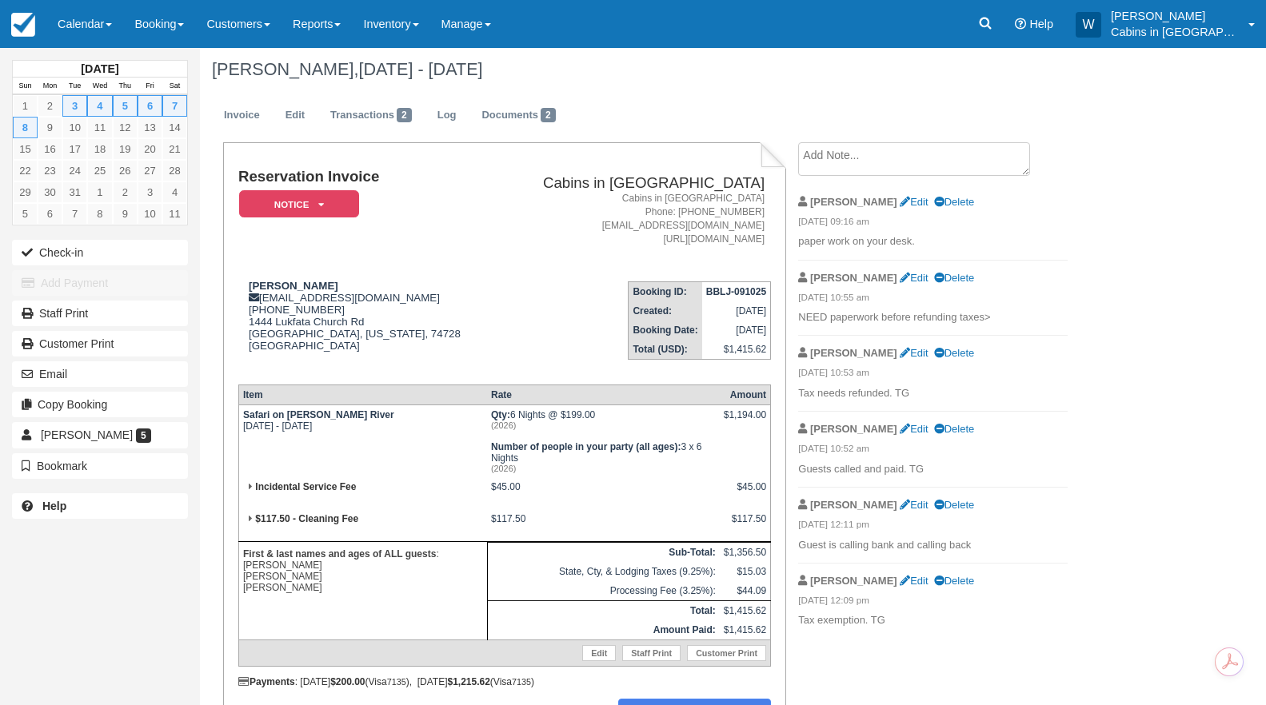
click at [874, 164] on textarea at bounding box center [914, 159] width 232 height 34
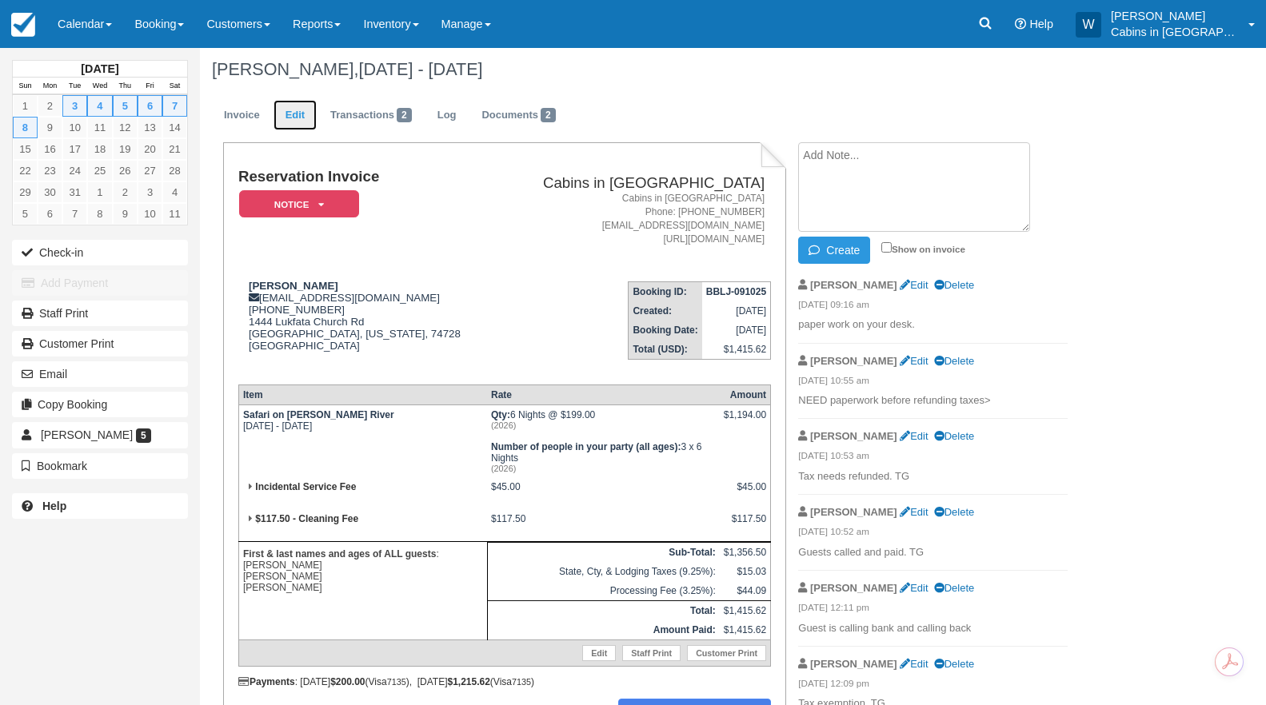
click at [293, 114] on link "Edit" at bounding box center [295, 115] width 43 height 31
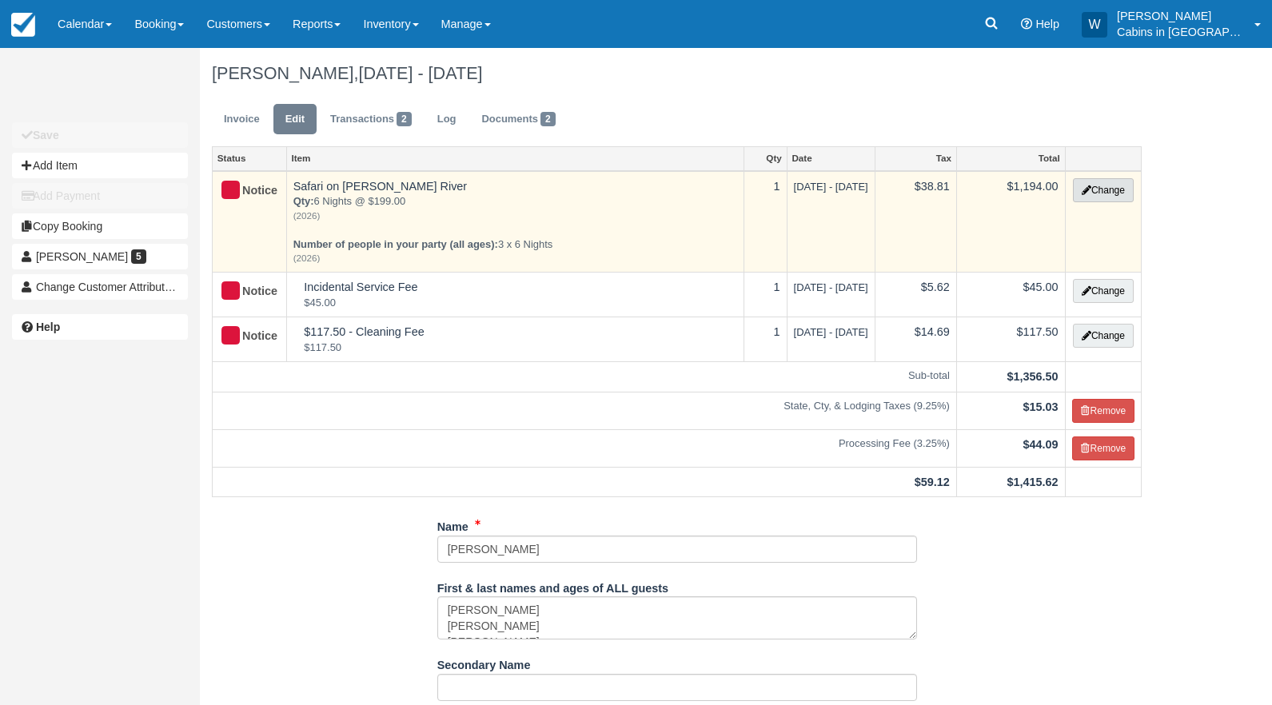
click at [1106, 194] on button "Change" at bounding box center [1103, 190] width 61 height 24
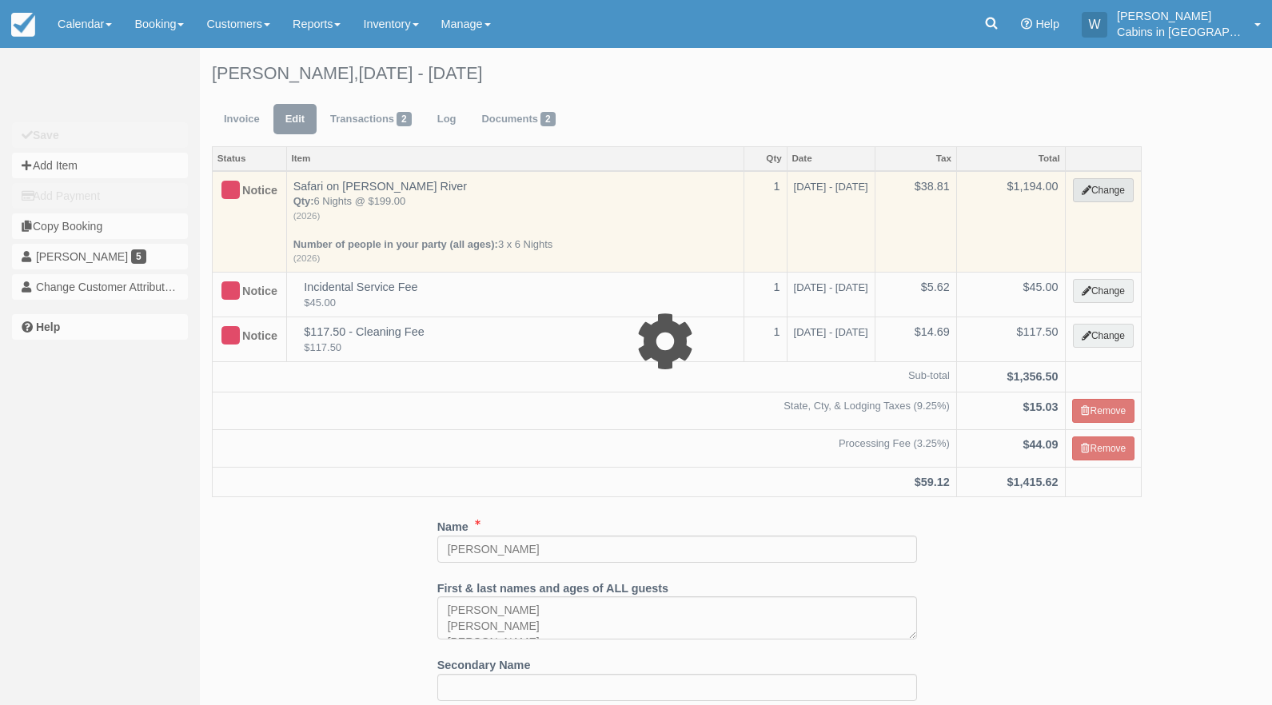
select select "1"
type input "1194.00"
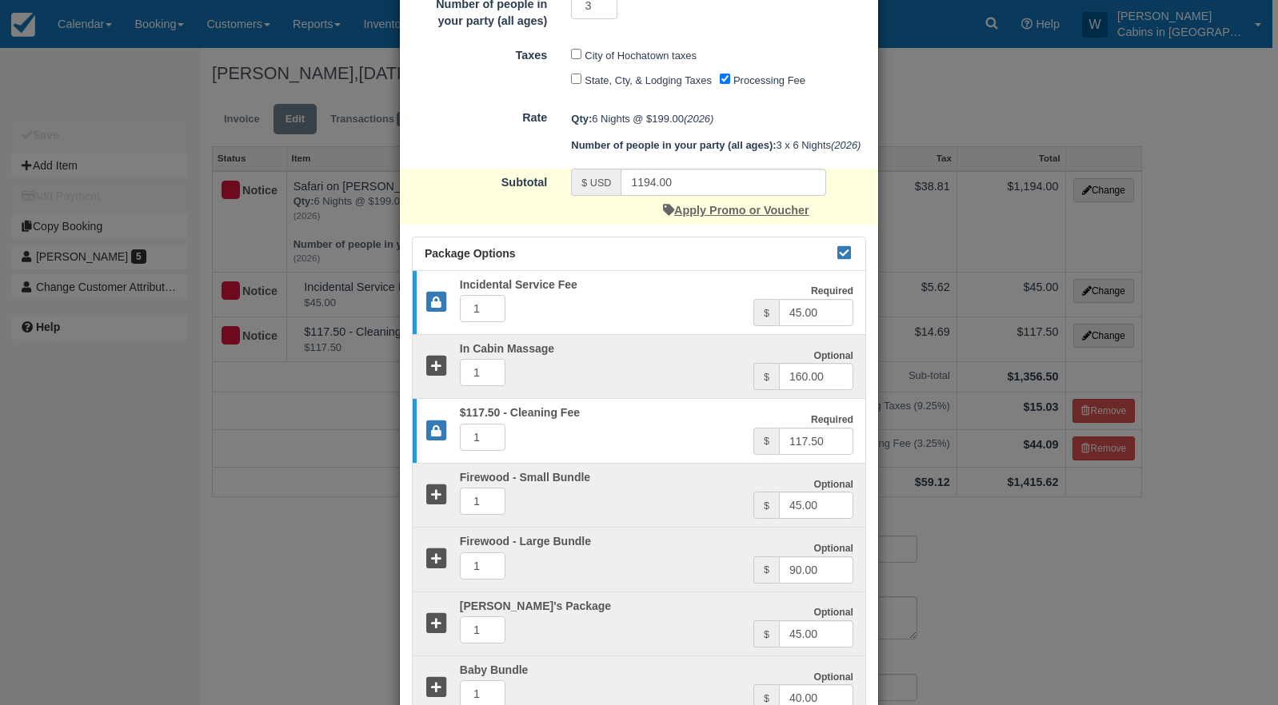
scroll to position [506, 0]
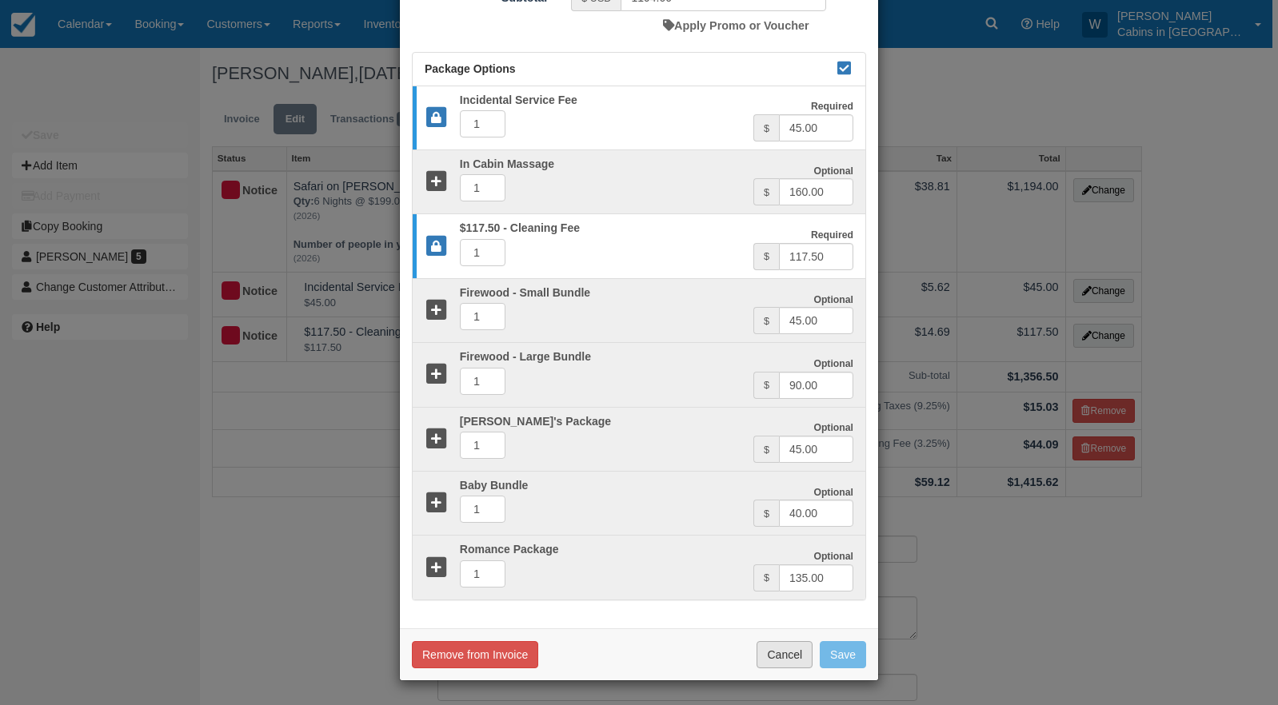
click at [787, 658] on button "Cancel" at bounding box center [785, 654] width 56 height 27
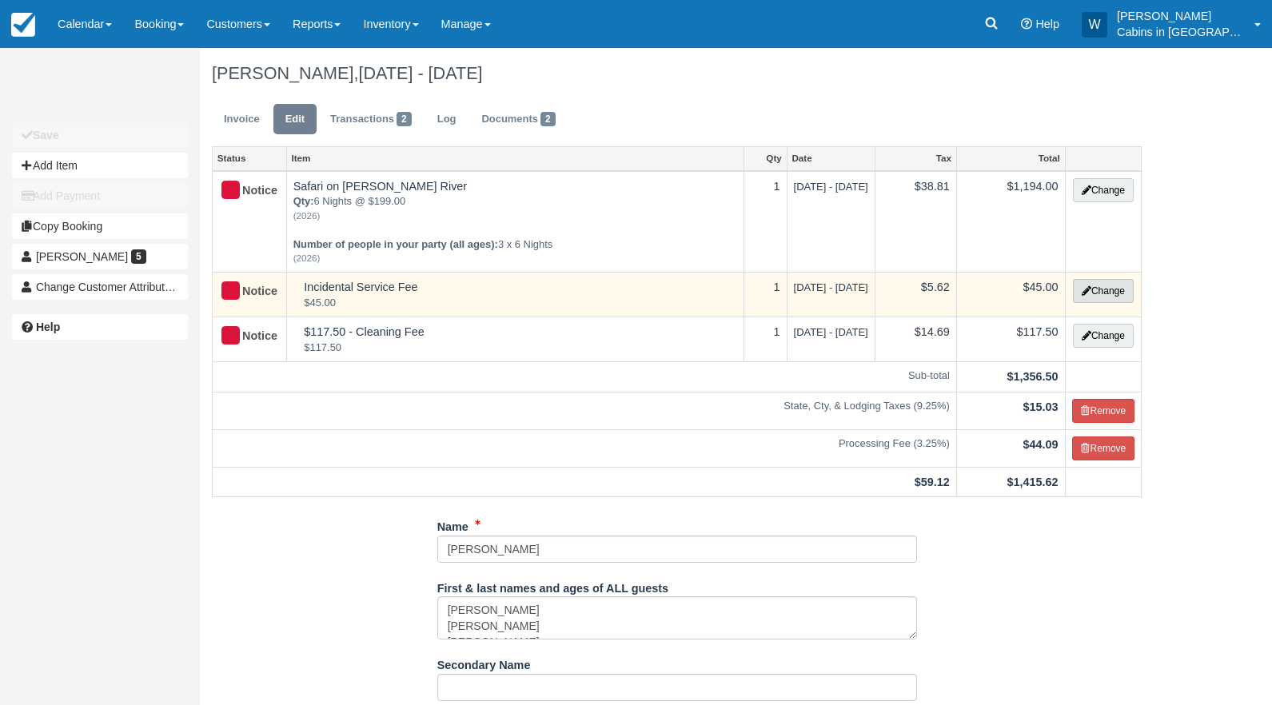
click at [1099, 290] on button "Change" at bounding box center [1103, 291] width 61 height 24
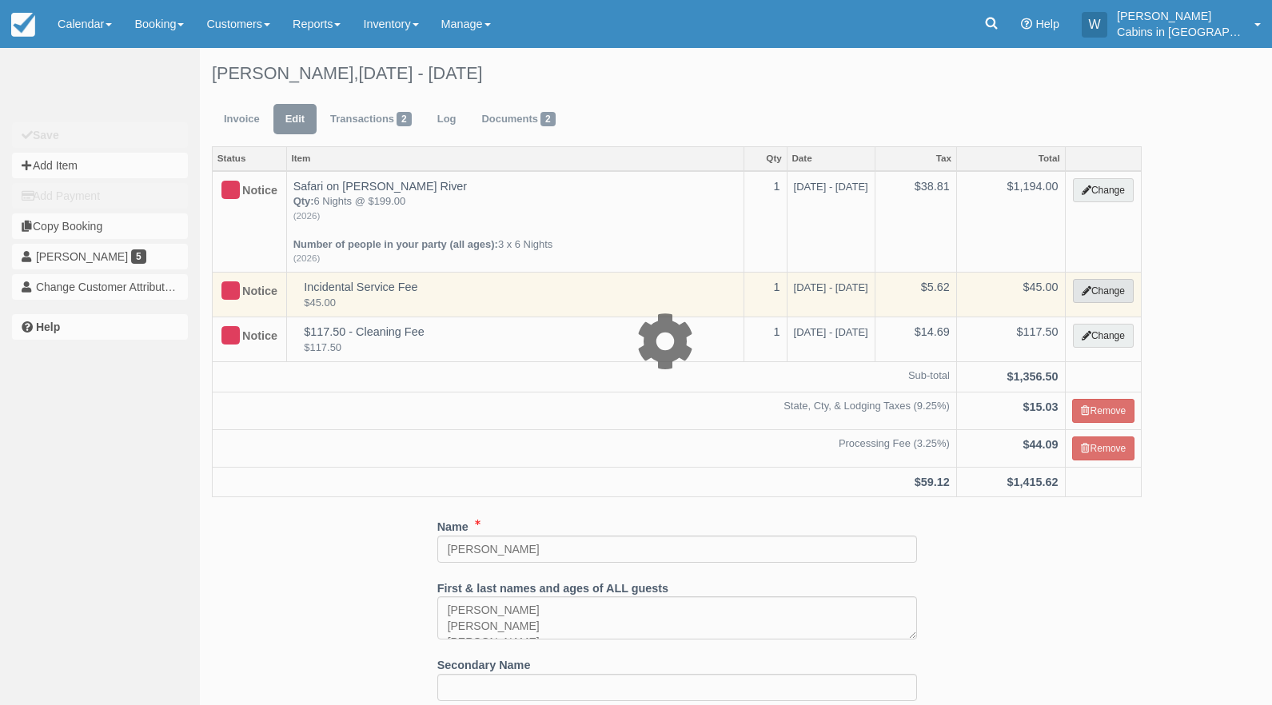
select select "2"
type input "45.00"
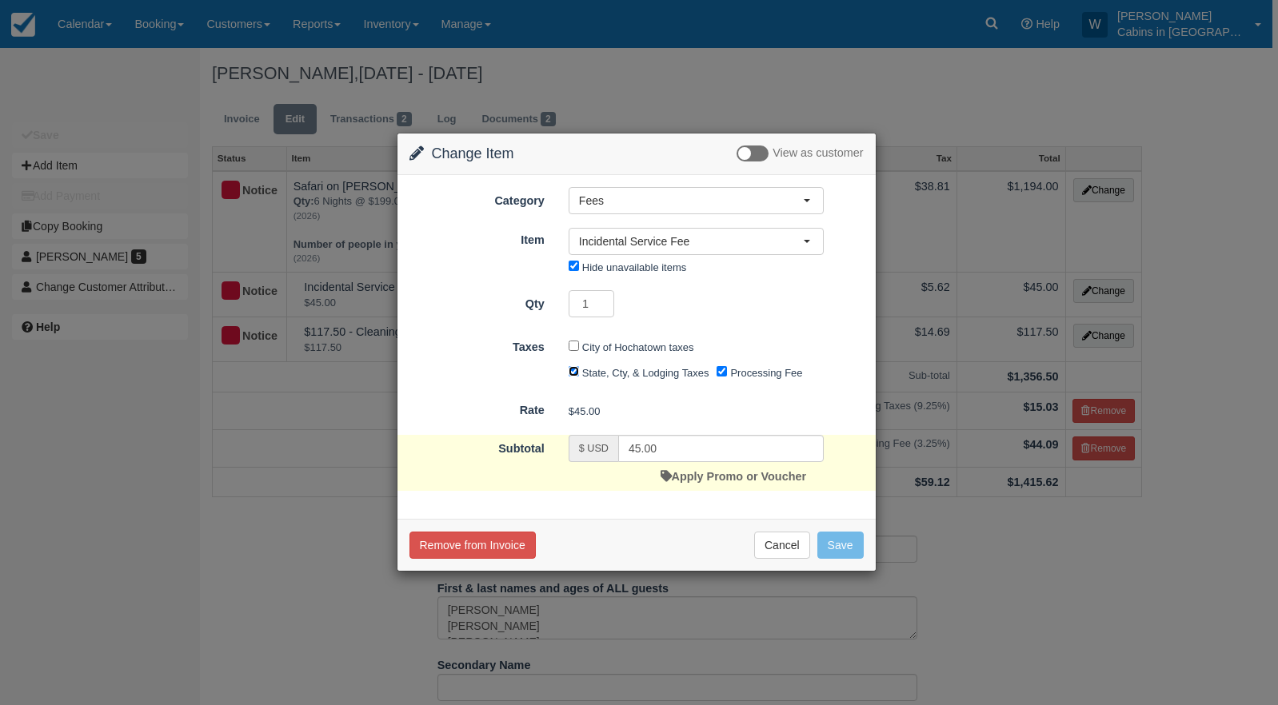
click at [577, 373] on input "State, Cty, & Lodging Taxes" at bounding box center [574, 371] width 10 height 10
checkbox input "false"
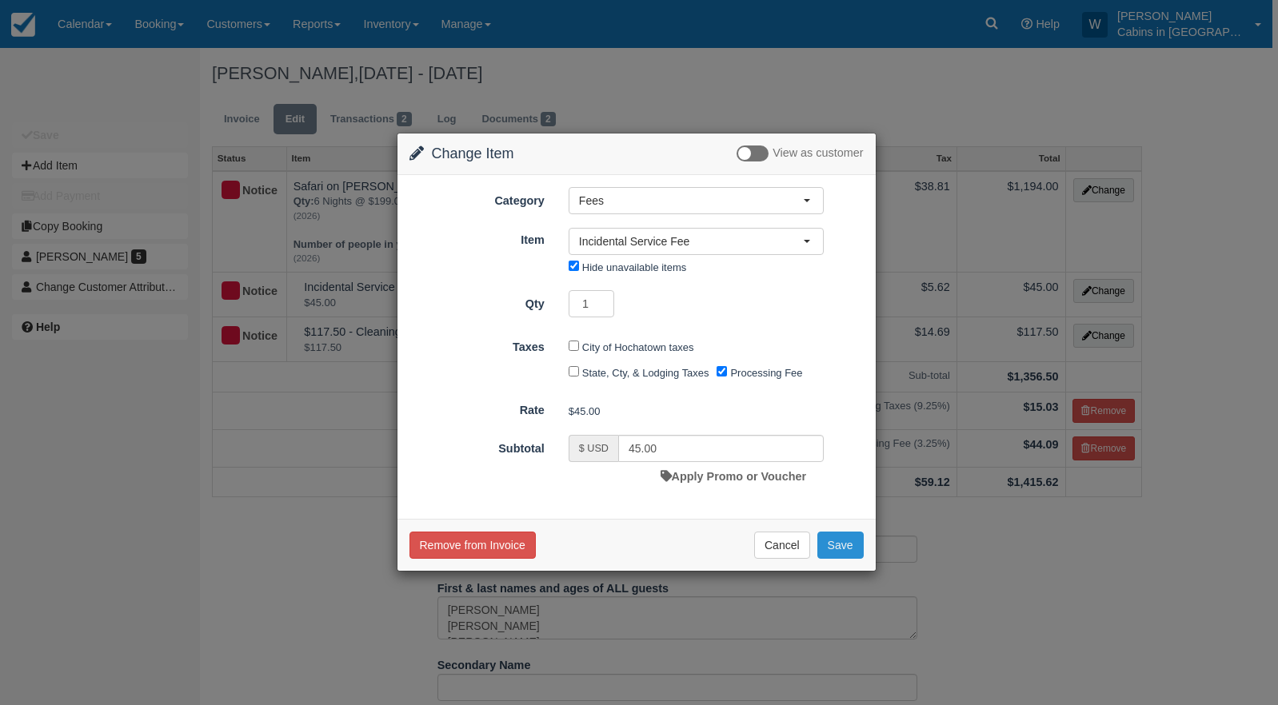
click at [841, 545] on button "Save" at bounding box center [840, 545] width 46 height 27
checkbox input "false"
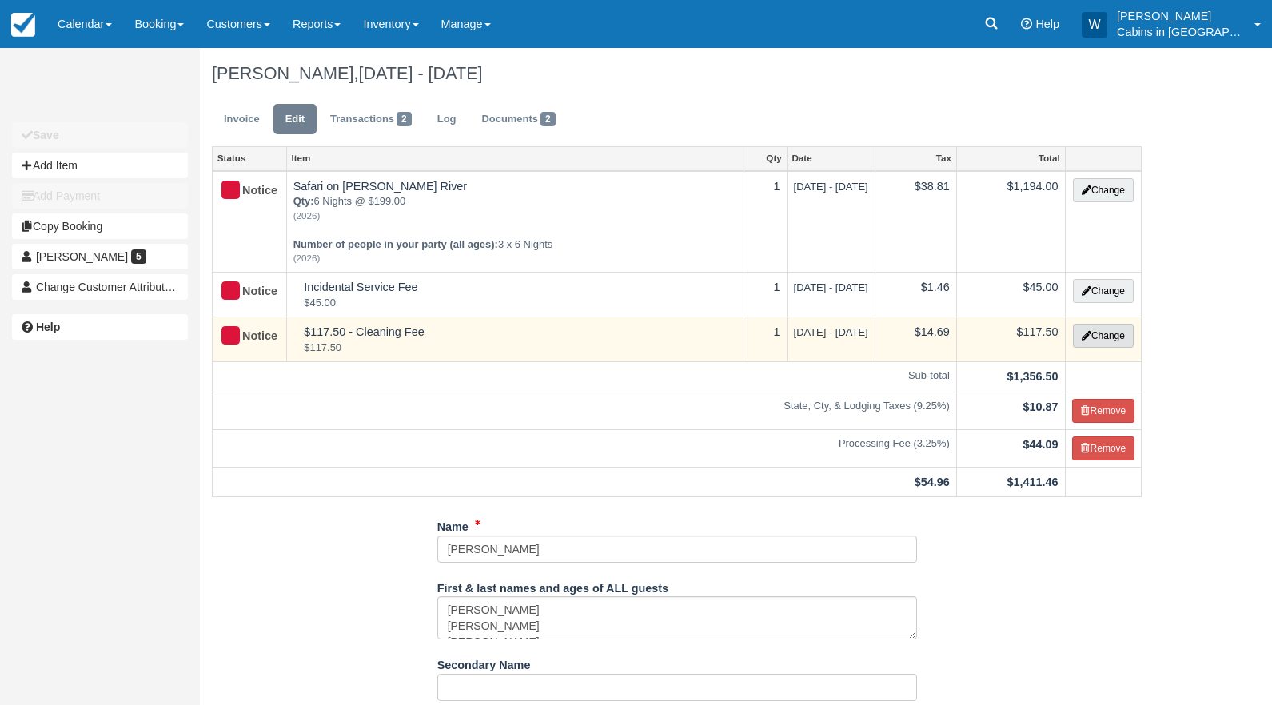
click at [1103, 334] on button "Change" at bounding box center [1103, 336] width 61 height 24
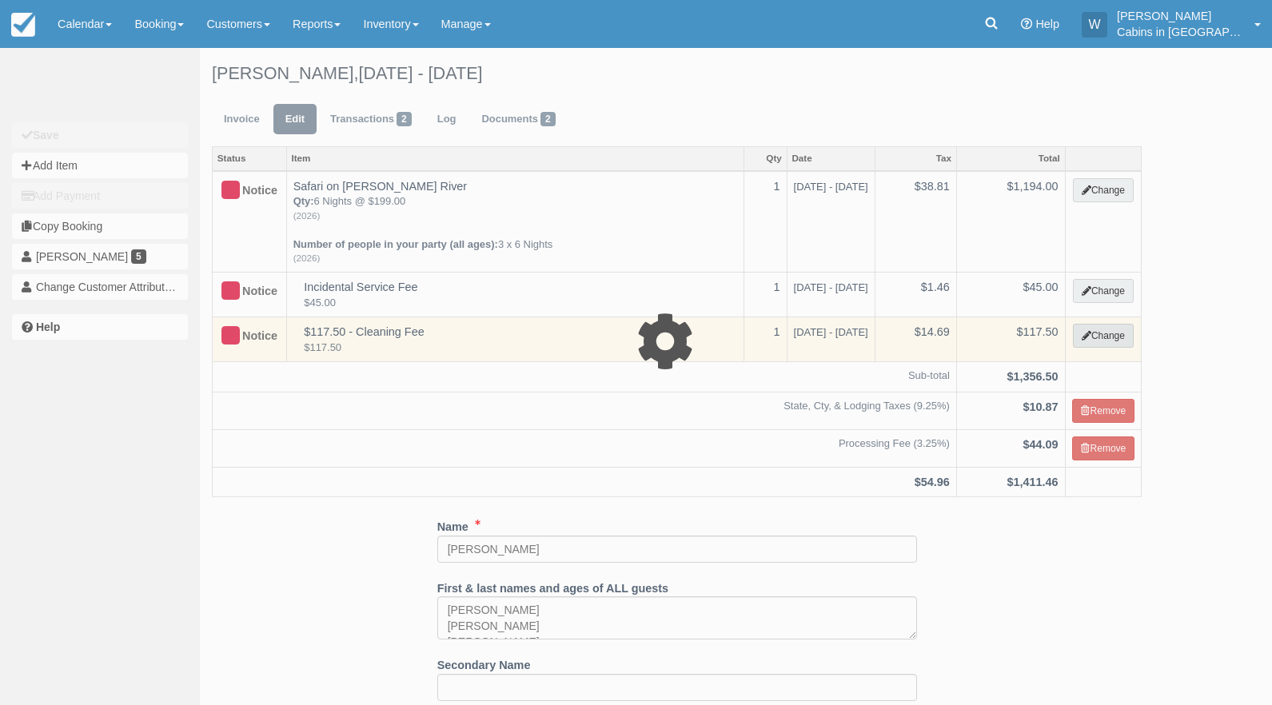
select select "6"
type input "117.50"
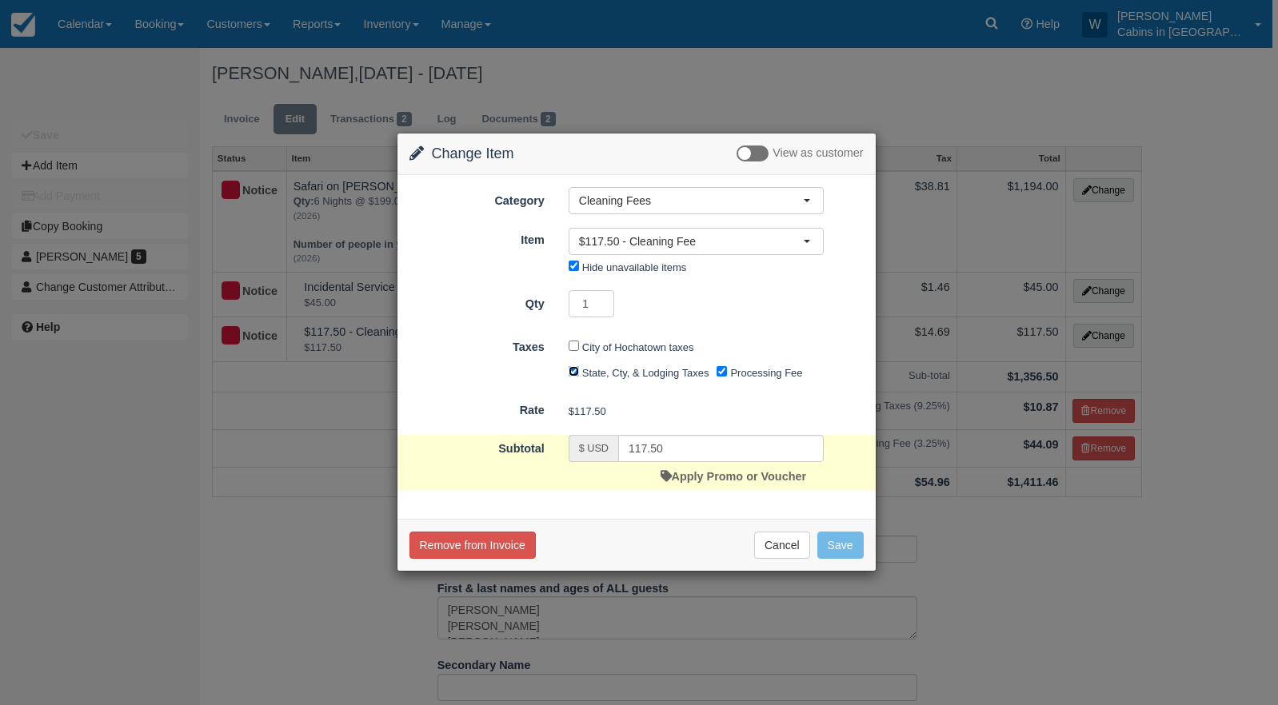
click at [573, 372] on input "State, Cty, & Lodging Taxes" at bounding box center [574, 371] width 10 height 10
checkbox input "false"
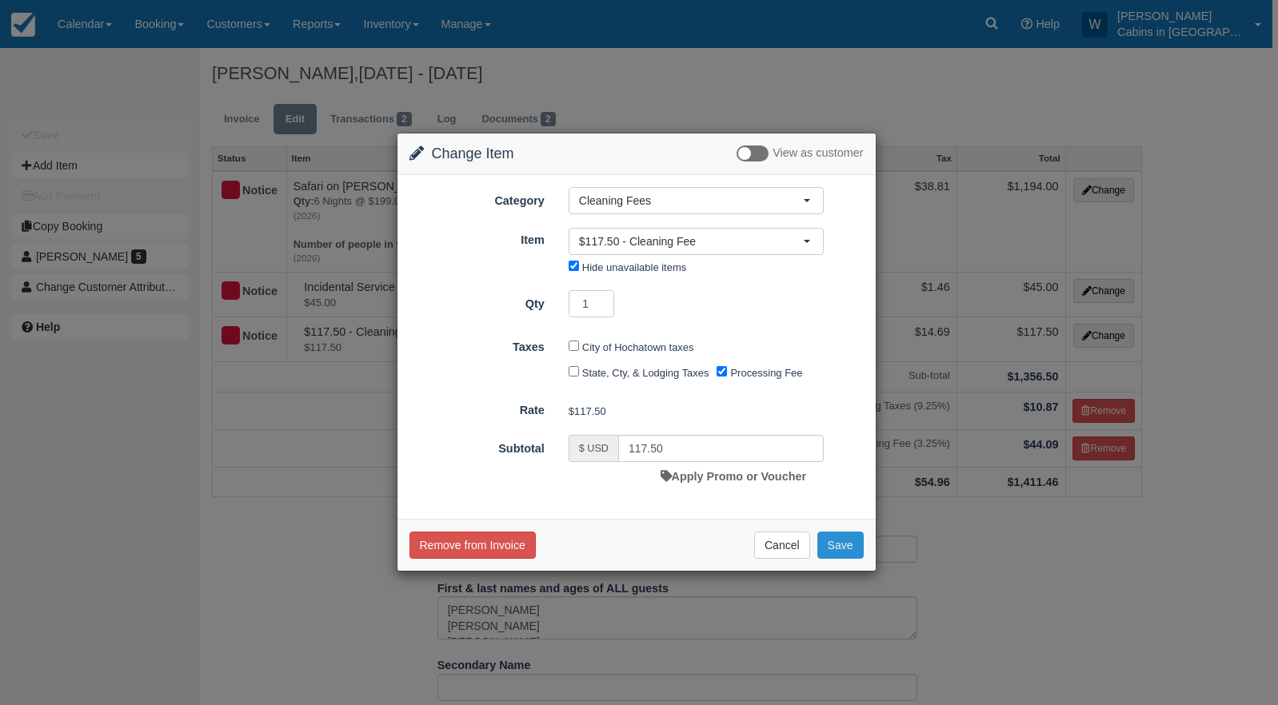
click at [840, 548] on button "Save" at bounding box center [840, 545] width 46 height 27
checkbox input "false"
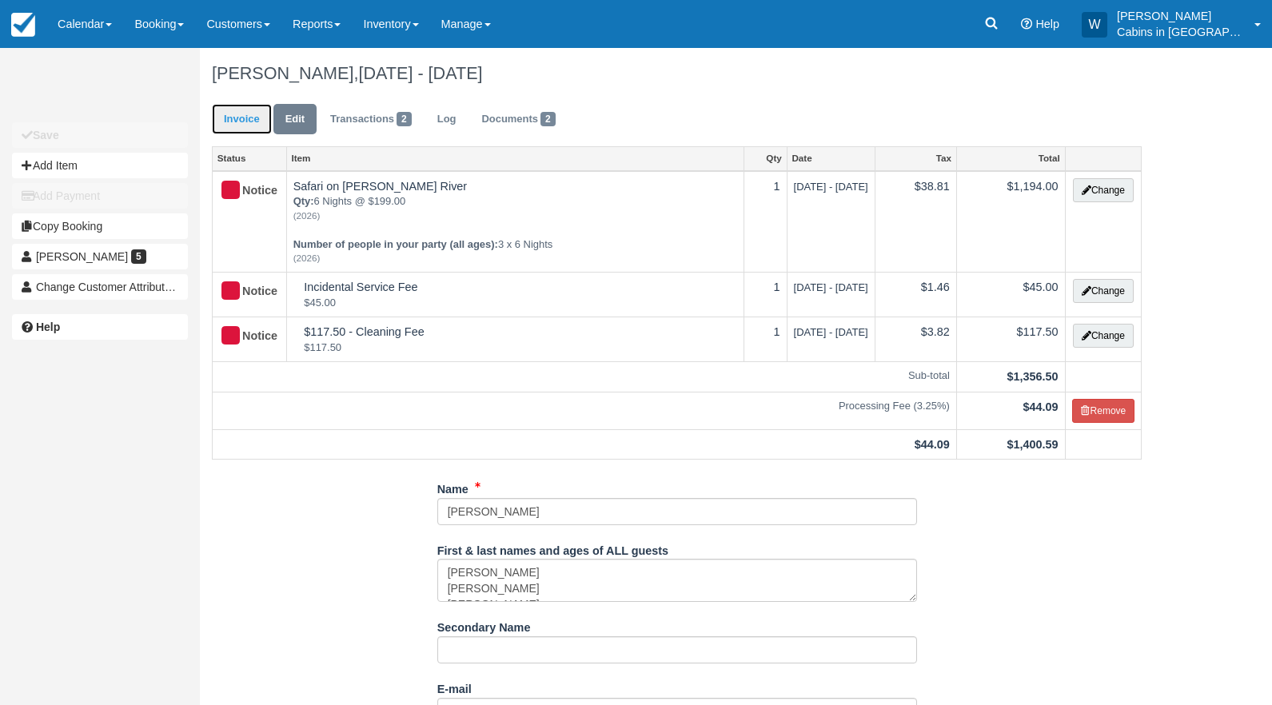
click at [240, 115] on link "Invoice" at bounding box center [242, 119] width 60 height 31
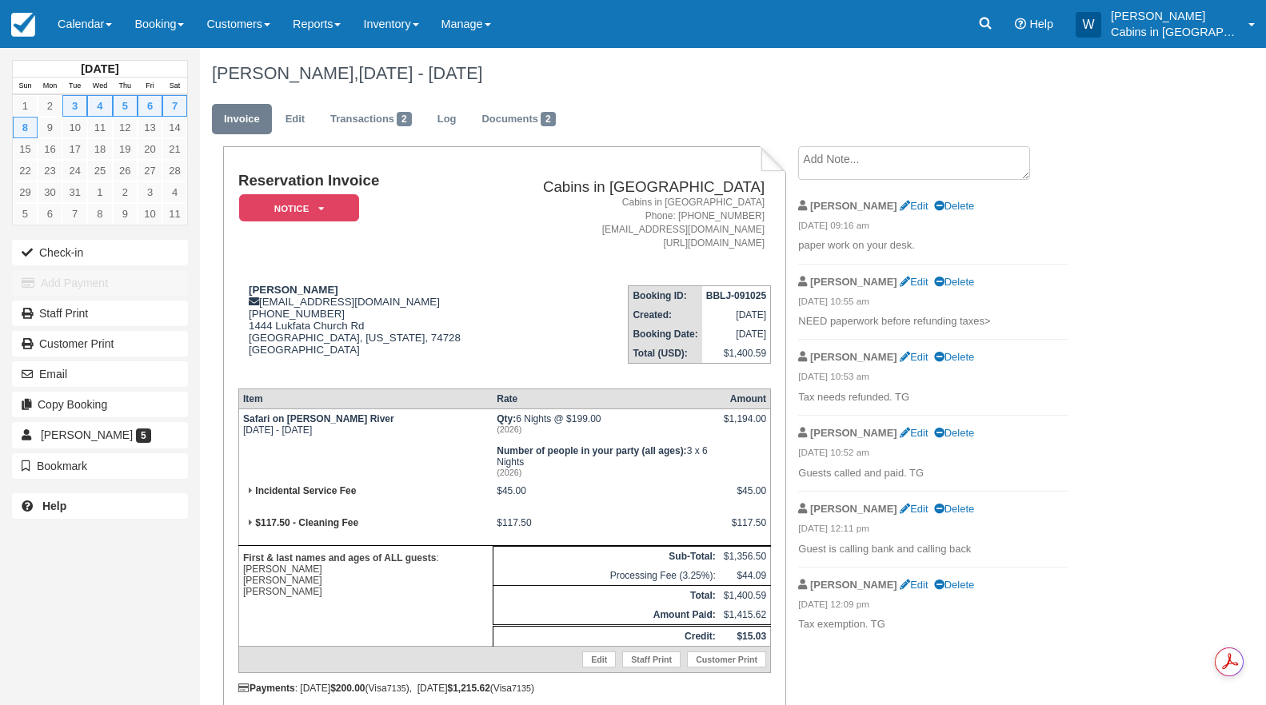
click at [869, 162] on textarea at bounding box center [914, 163] width 232 height 34
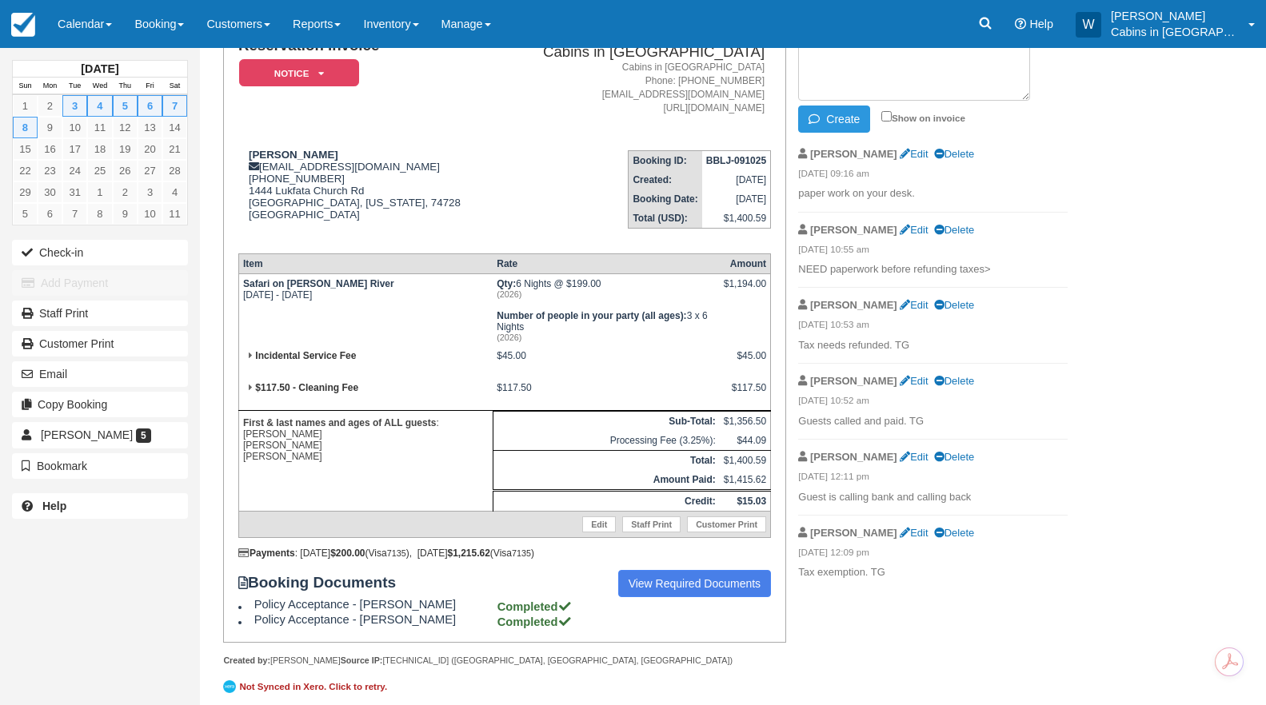
scroll to position [130, 0]
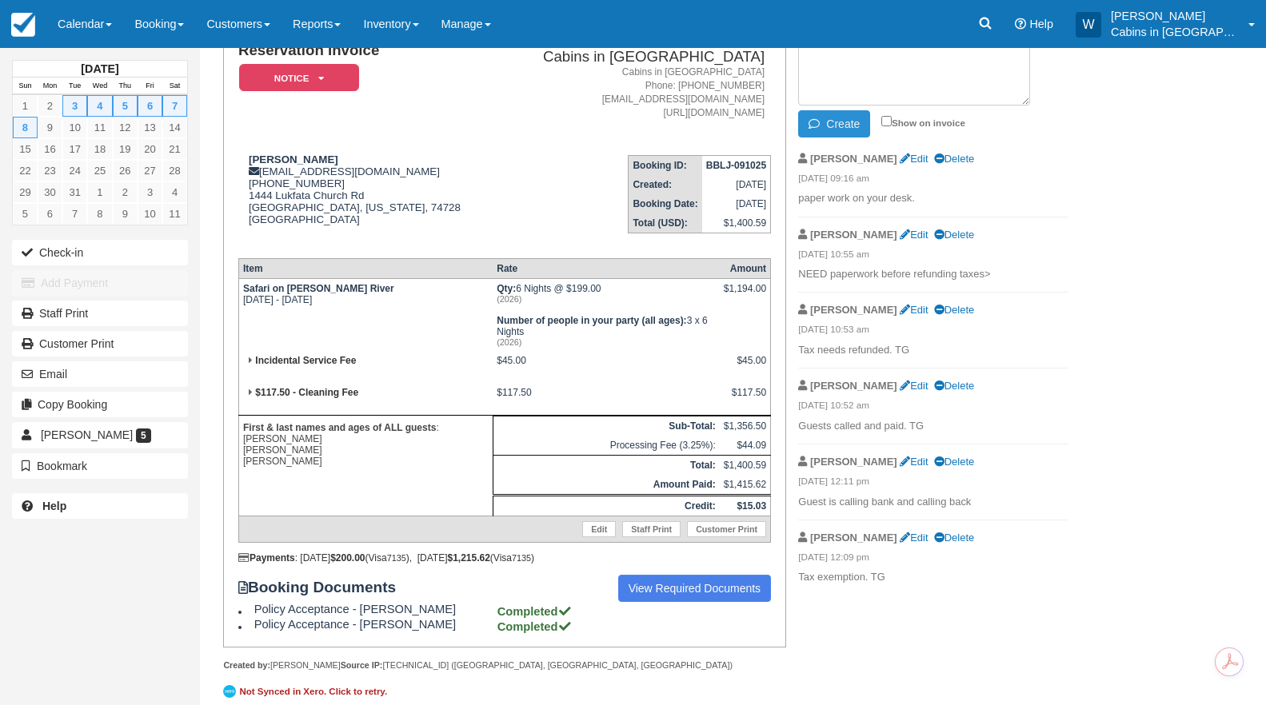
type textarea "all taxes removed."
click at [849, 122] on button "Create" at bounding box center [834, 123] width 72 height 27
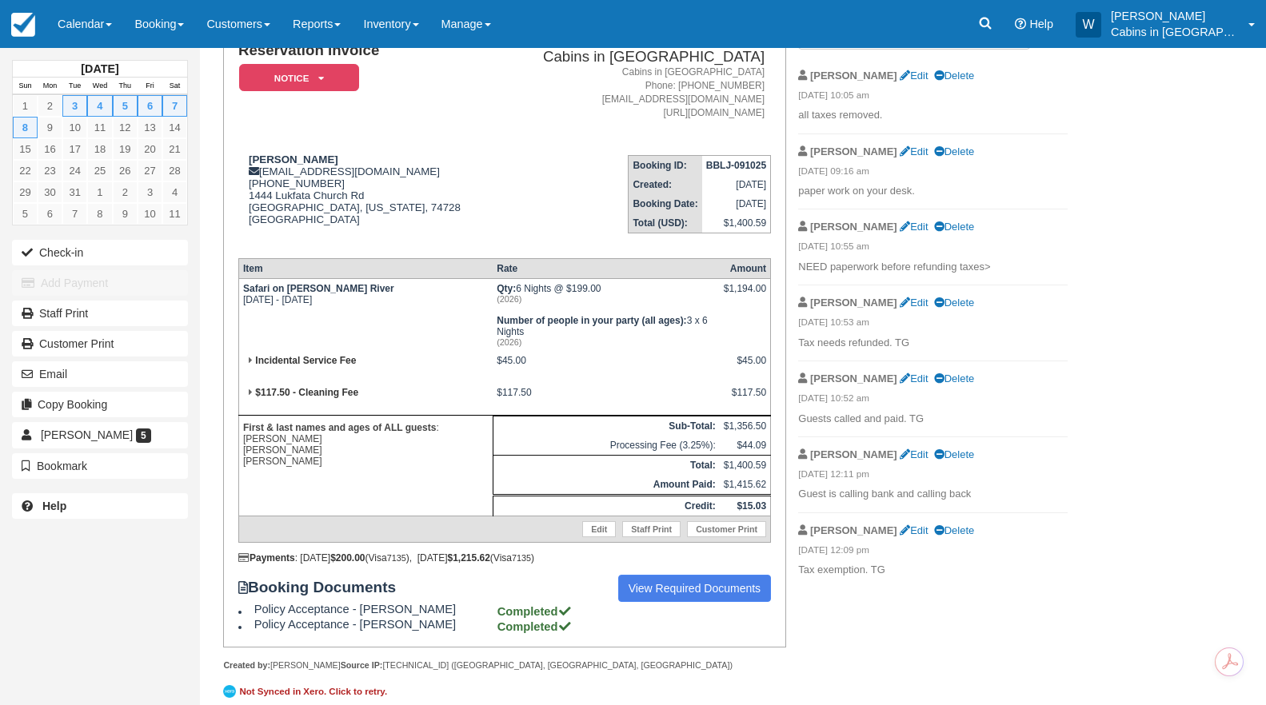
scroll to position [0, 0]
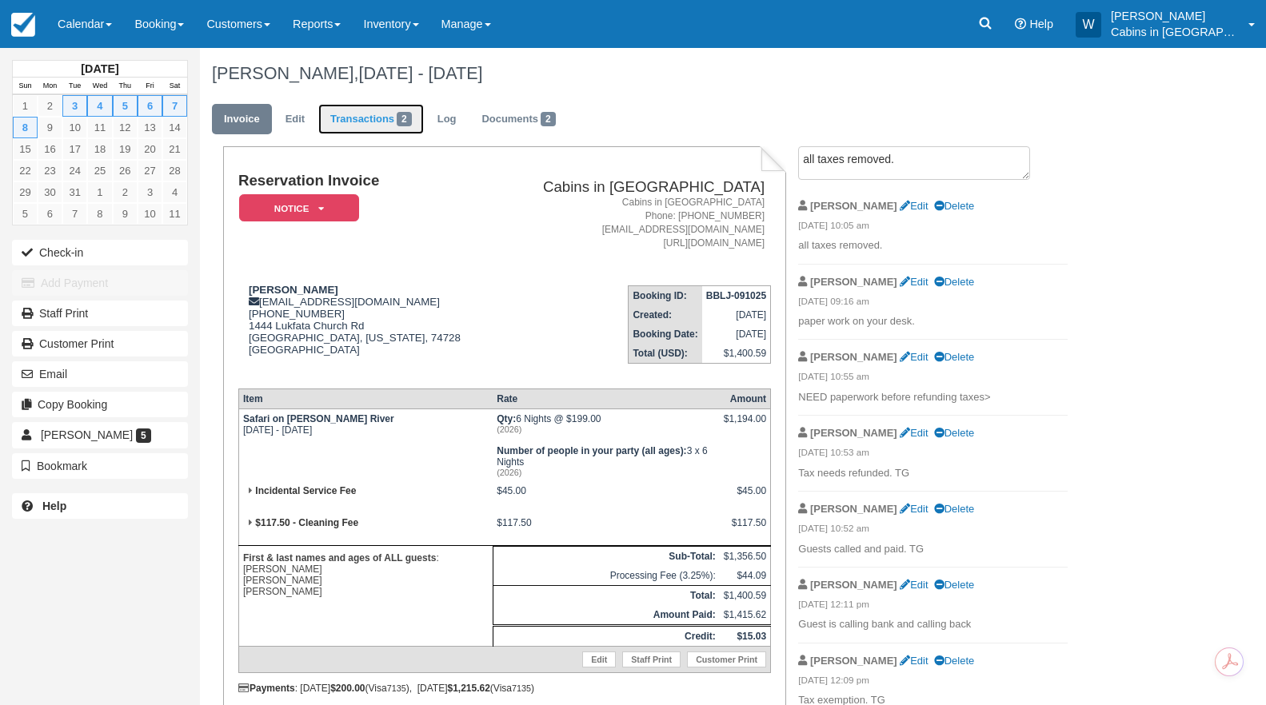
click at [366, 118] on link "Transactions 2" at bounding box center [371, 119] width 106 height 31
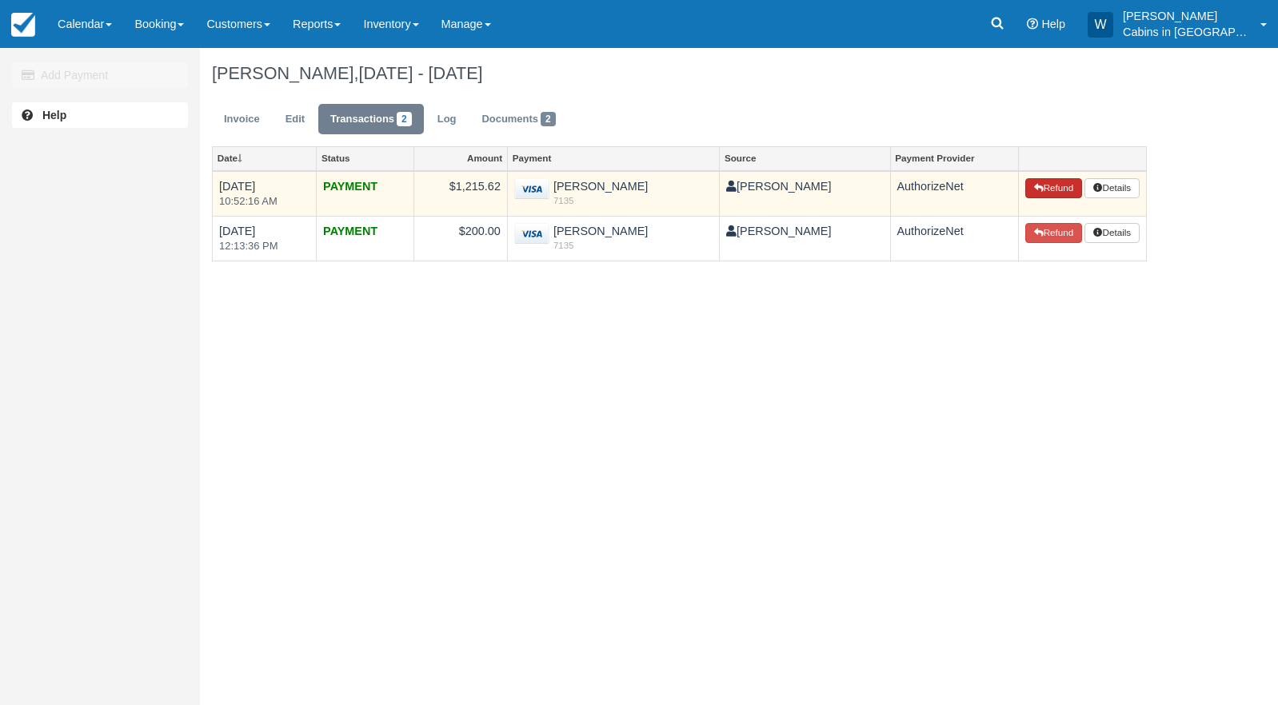
click at [1051, 186] on button "Refund" at bounding box center [1053, 188] width 56 height 21
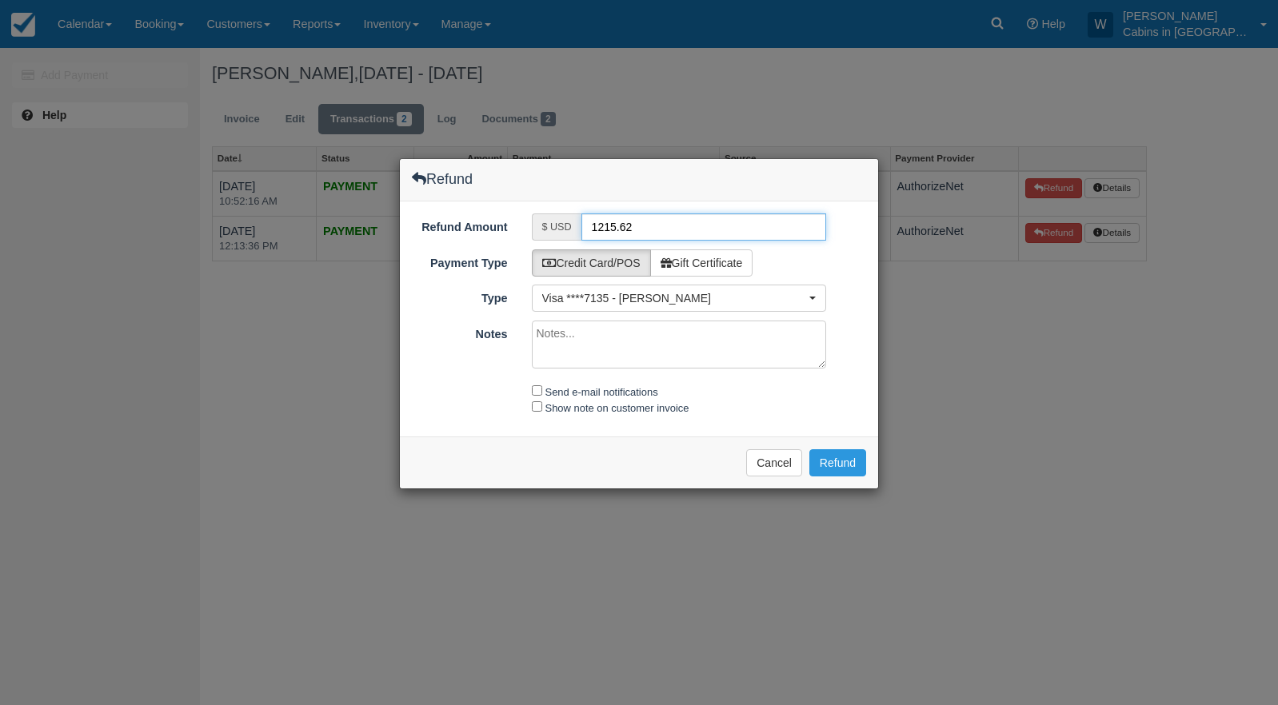
drag, startPoint x: 649, startPoint y: 226, endPoint x: 553, endPoint y: 219, distance: 97.0
click at [553, 219] on div "$ USD 1215.62" at bounding box center [679, 227] width 295 height 27
type input "15.03"
click at [557, 327] on textarea "Notes" at bounding box center [679, 345] width 295 height 48
type textarea "taxes removed and credit refunded."
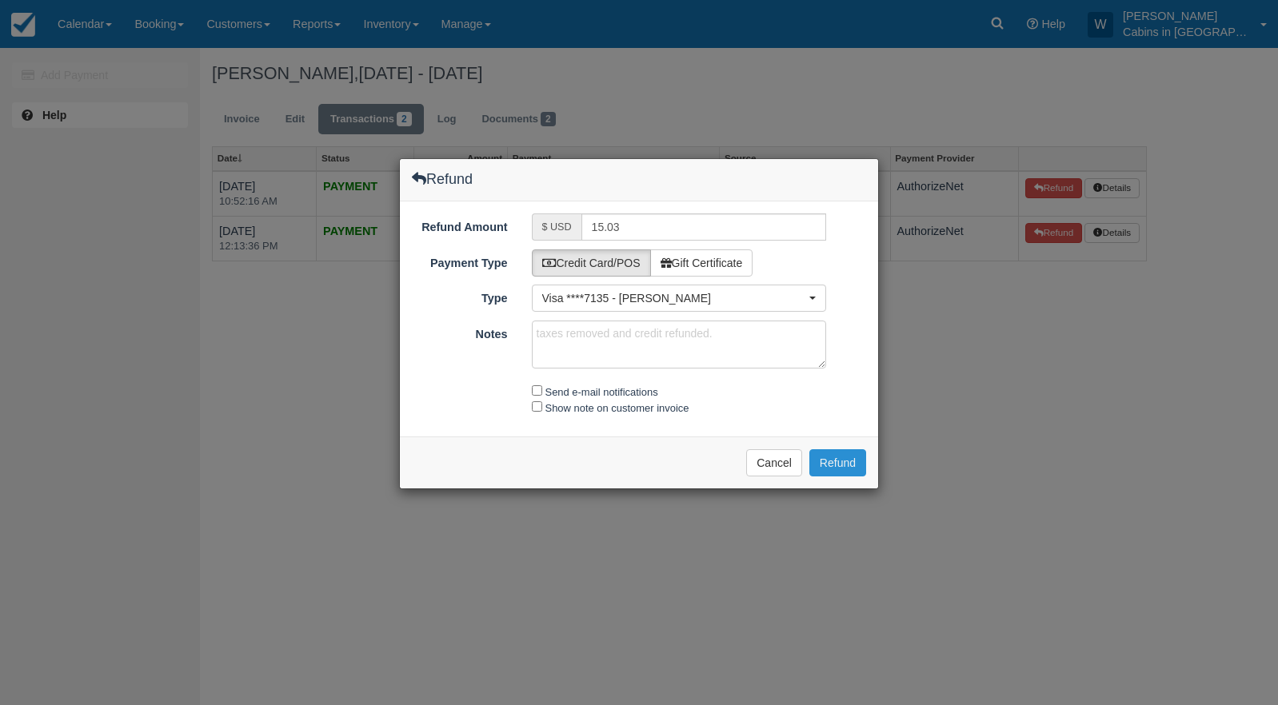
click at [840, 466] on button "Refund" at bounding box center [837, 462] width 57 height 27
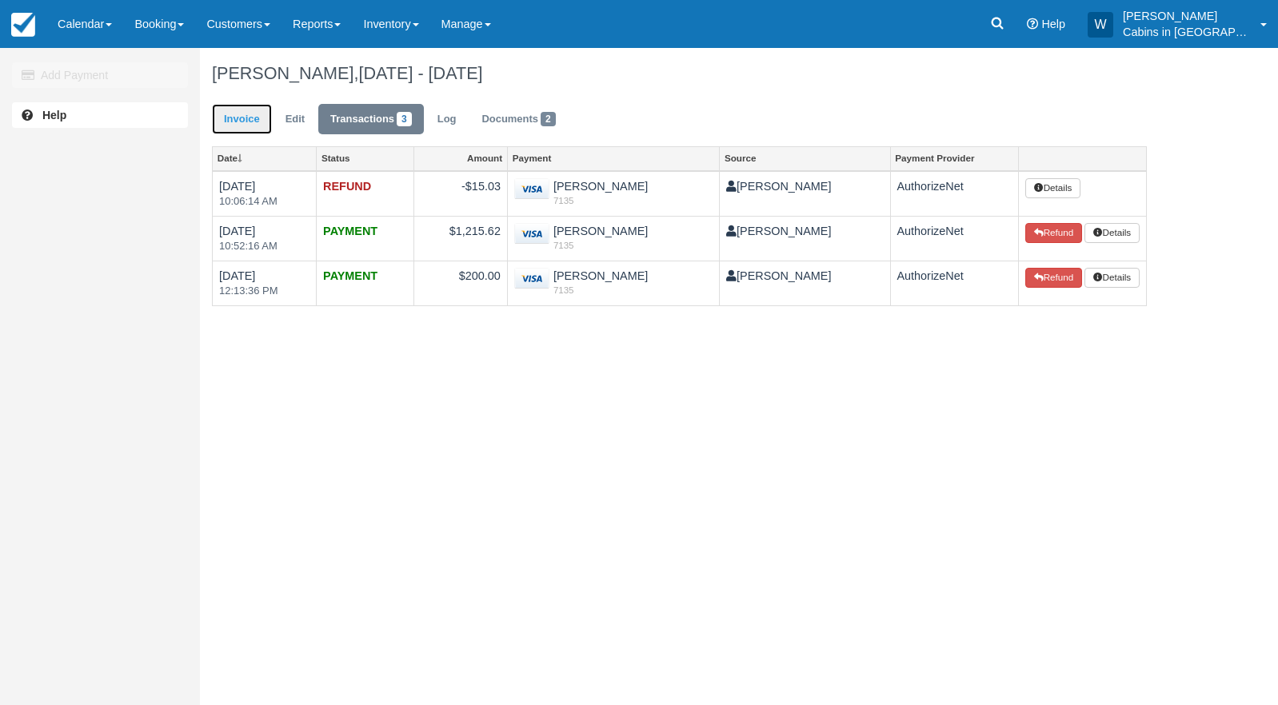
click at [244, 120] on link "Invoice" at bounding box center [242, 119] width 60 height 31
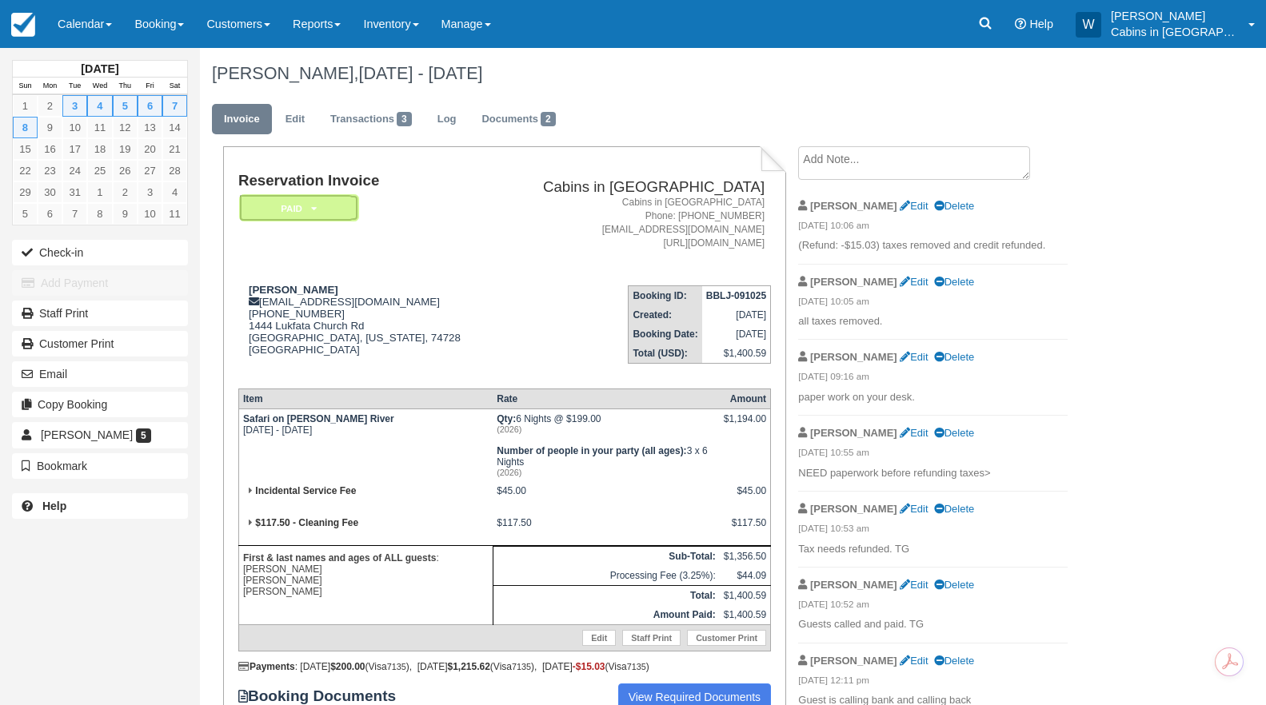
click at [318, 205] on em "Paid" at bounding box center [299, 208] width 120 height 28
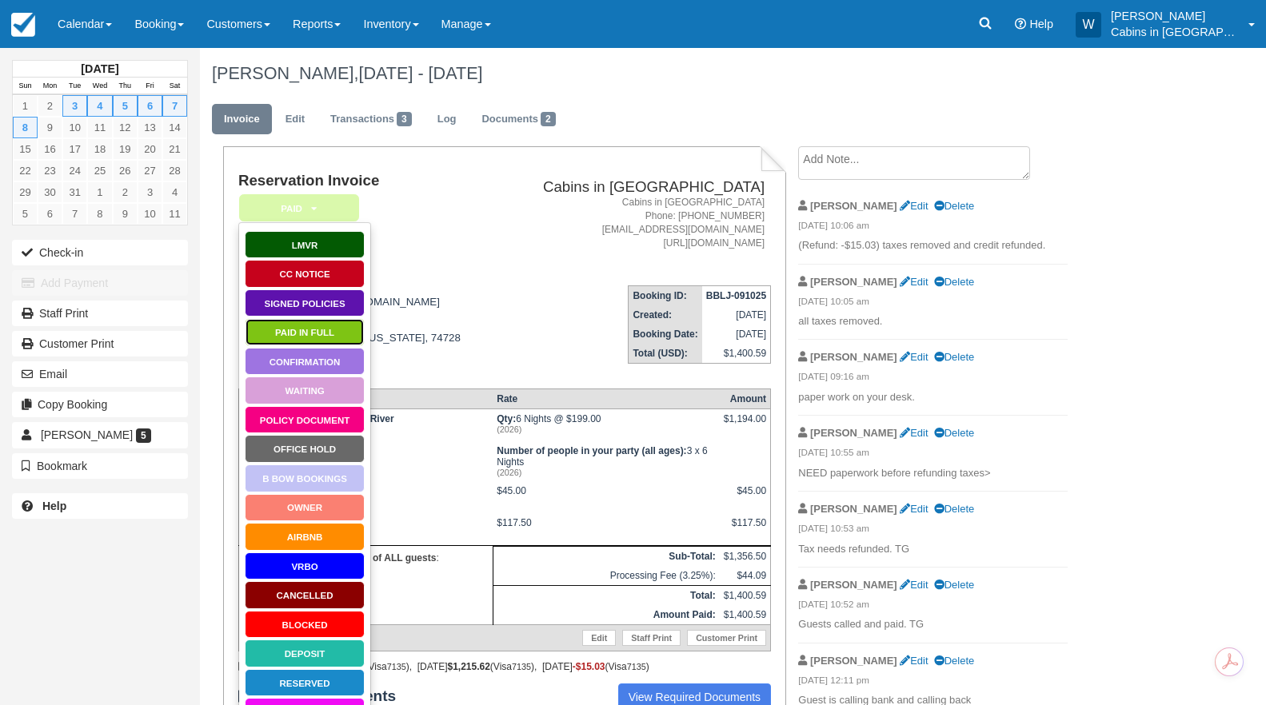
click at [302, 334] on link "Paid in Full" at bounding box center [305, 332] width 120 height 28
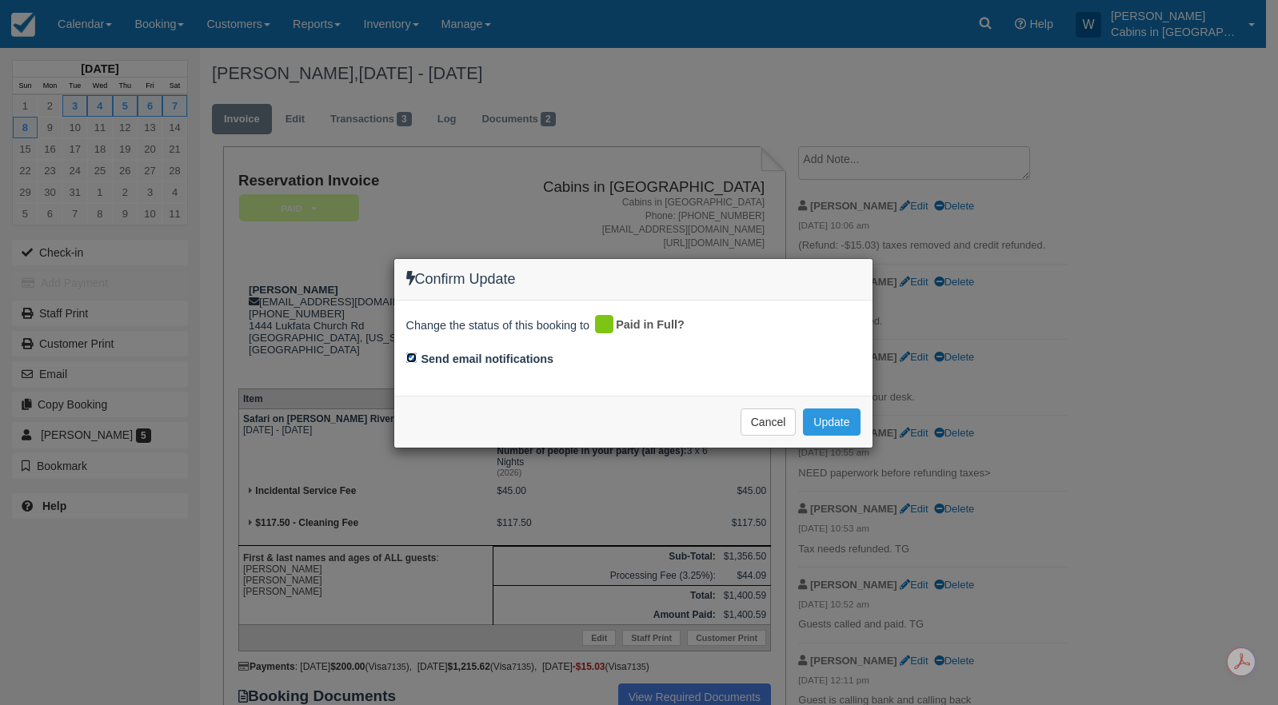
click at [410, 359] on input "Send email notifications" at bounding box center [411, 358] width 10 height 10
checkbox input "false"
click at [828, 415] on button "Update" at bounding box center [831, 422] width 57 height 27
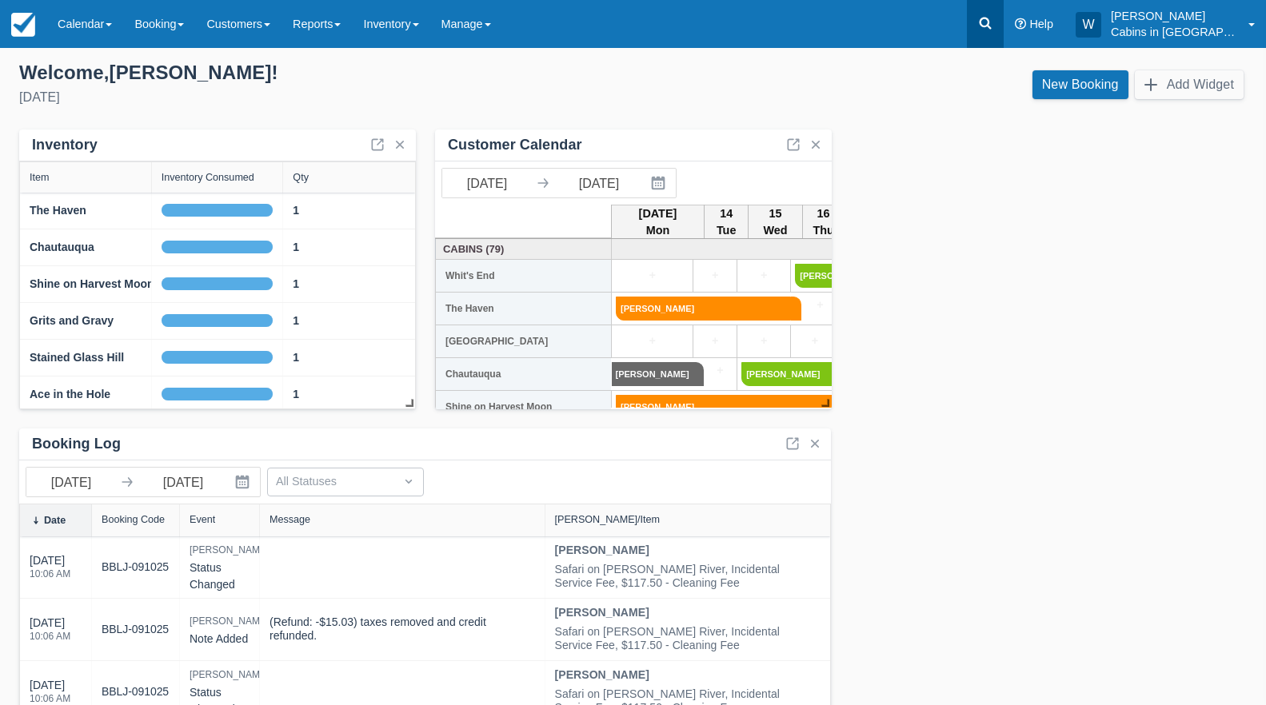
click at [993, 25] on icon at bounding box center [985, 23] width 16 height 16
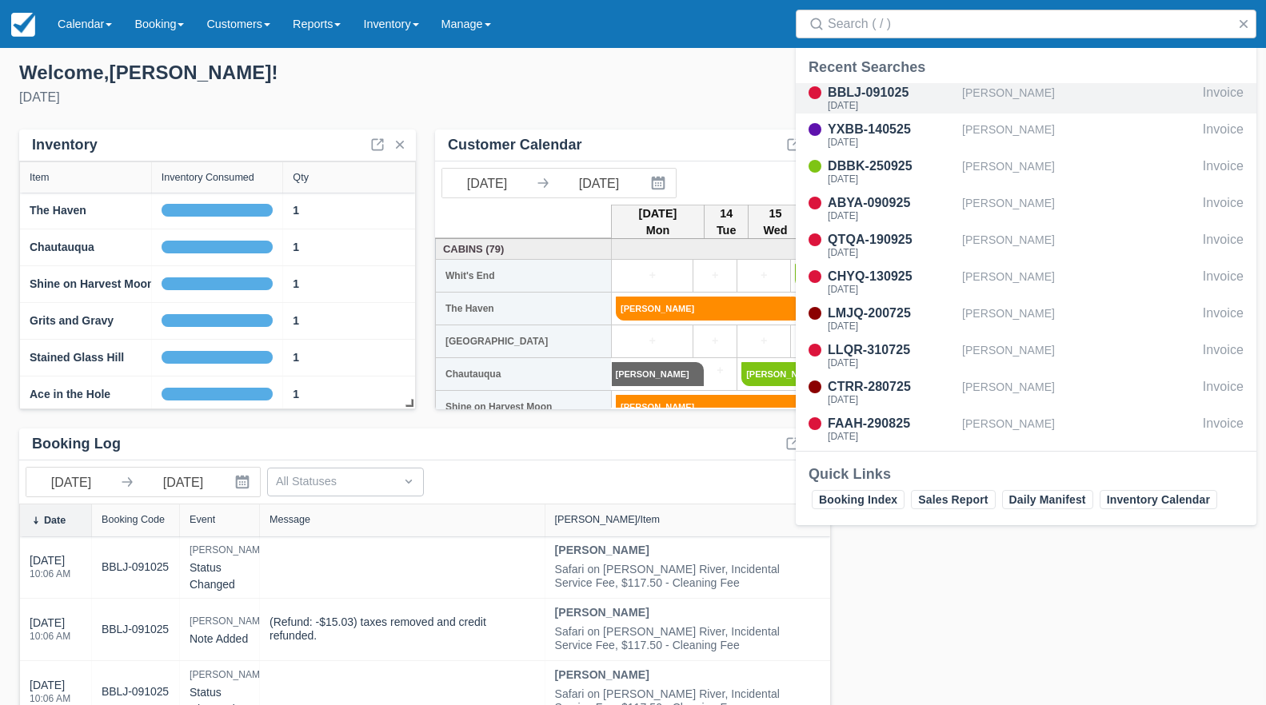
click at [898, 102] on div "Tue Mar 3 2026" at bounding box center [892, 106] width 128 height 10
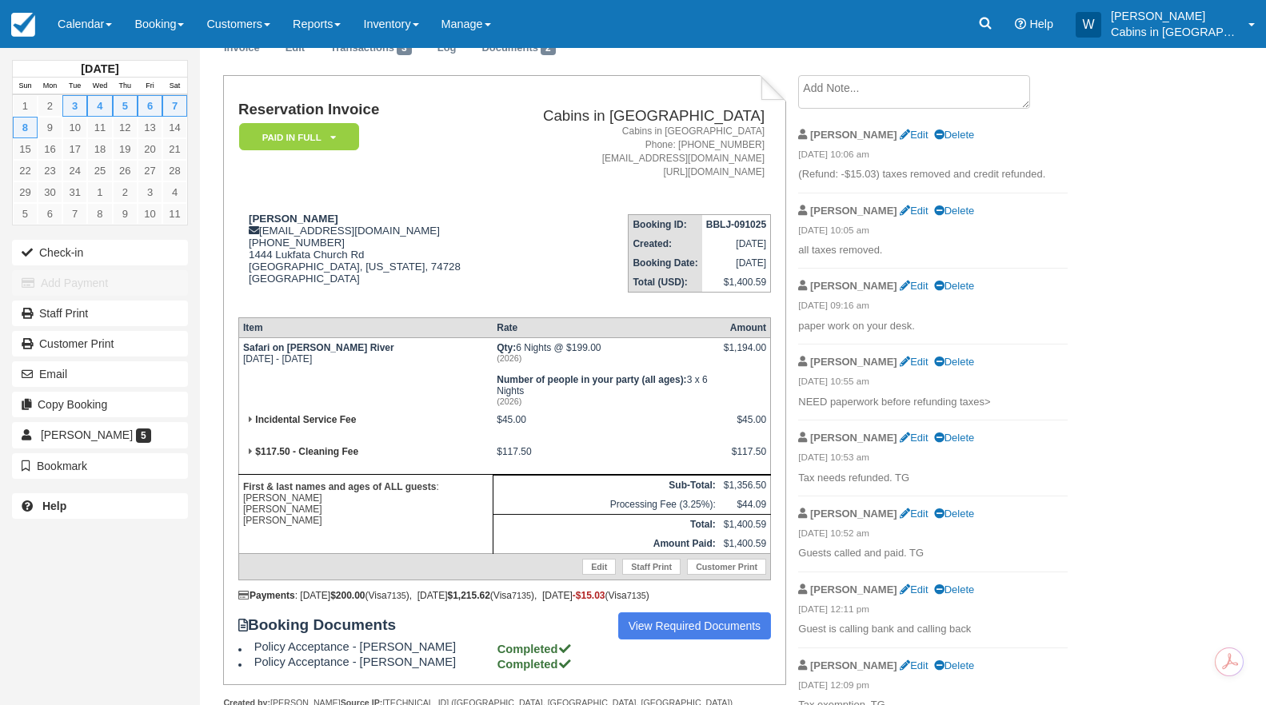
scroll to position [73, 0]
click at [349, 30] on link "Reports" at bounding box center [317, 24] width 70 height 48
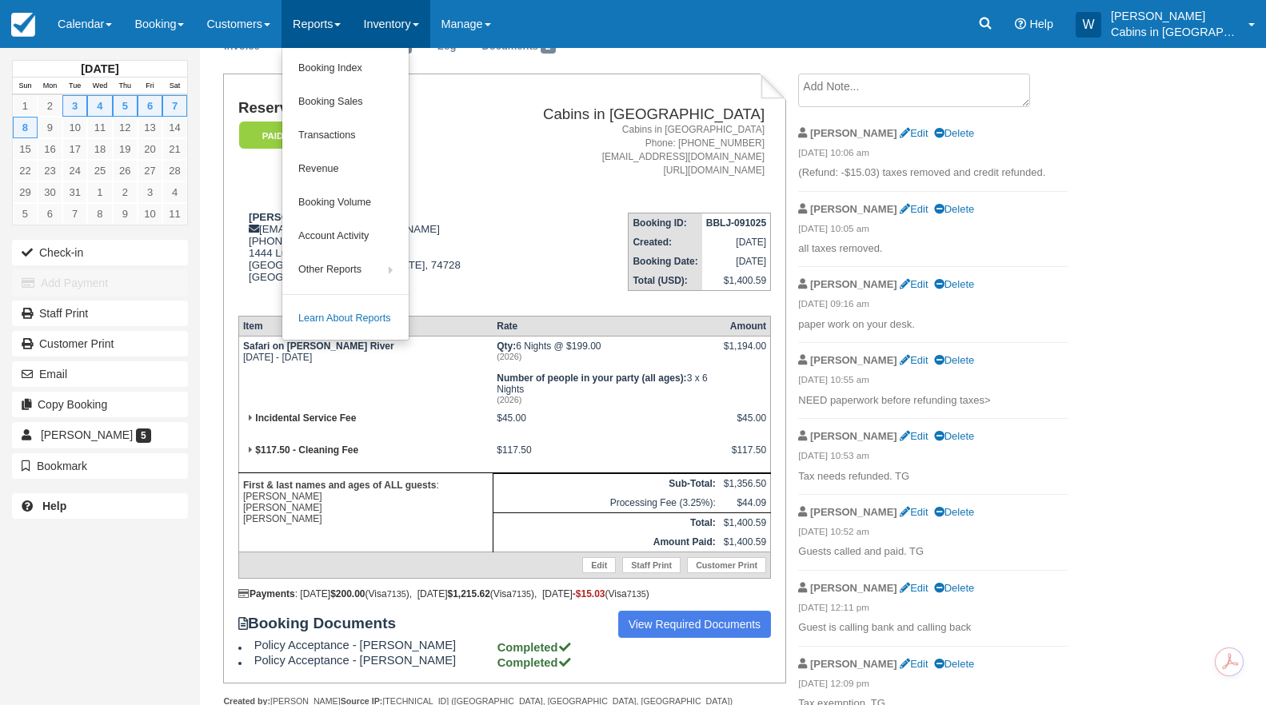
click at [410, 32] on link "Inventory" at bounding box center [391, 24] width 78 height 48
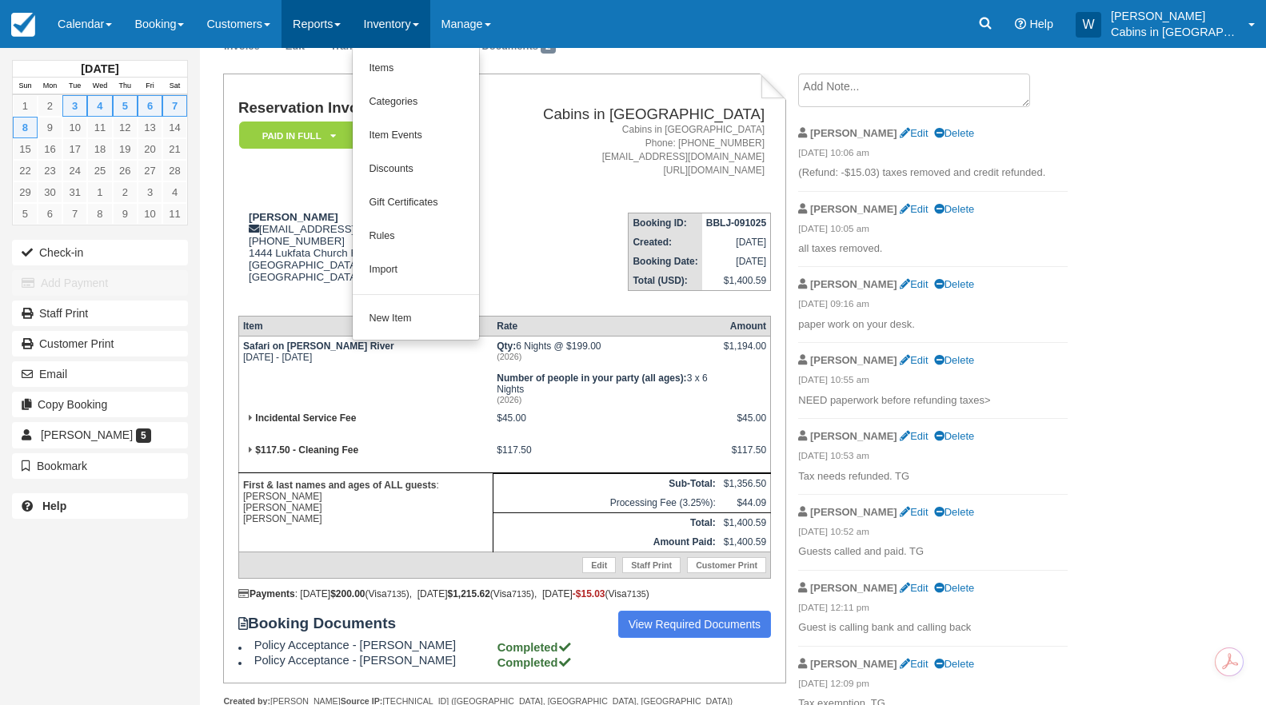
click at [334, 31] on link "Reports" at bounding box center [317, 24] width 70 height 48
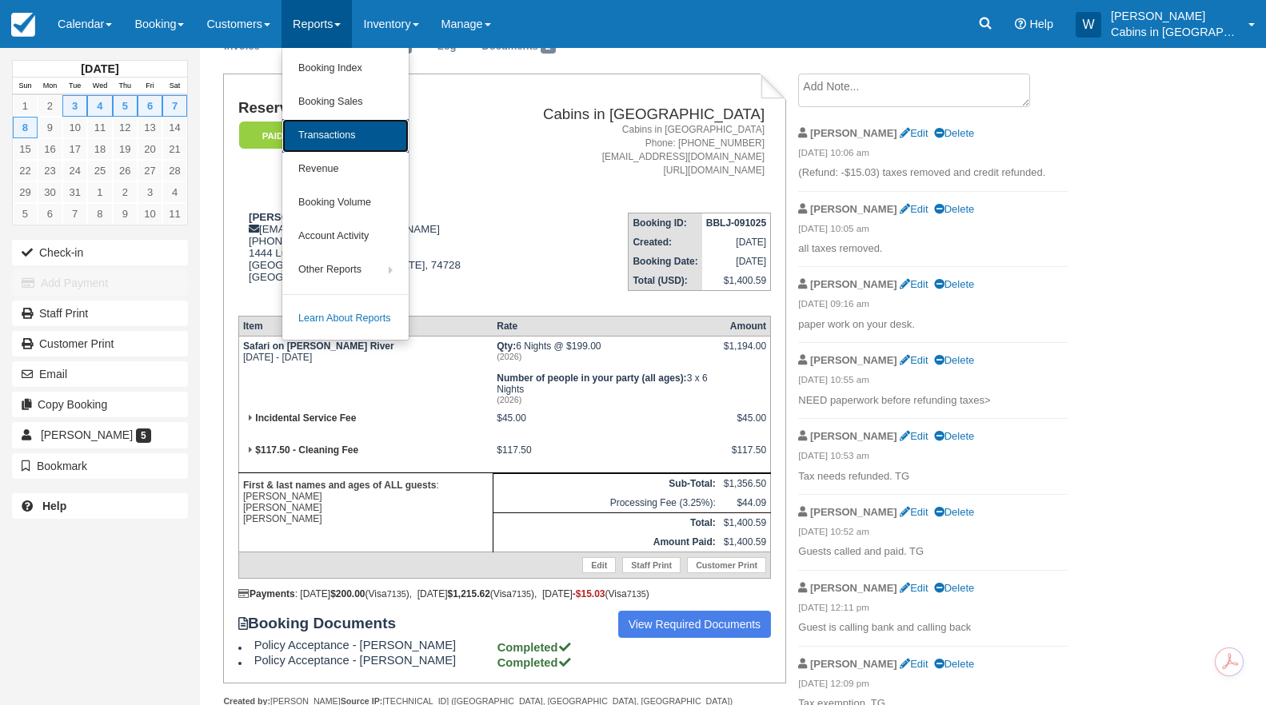
click at [344, 142] on link "Transactions" at bounding box center [345, 136] width 126 height 34
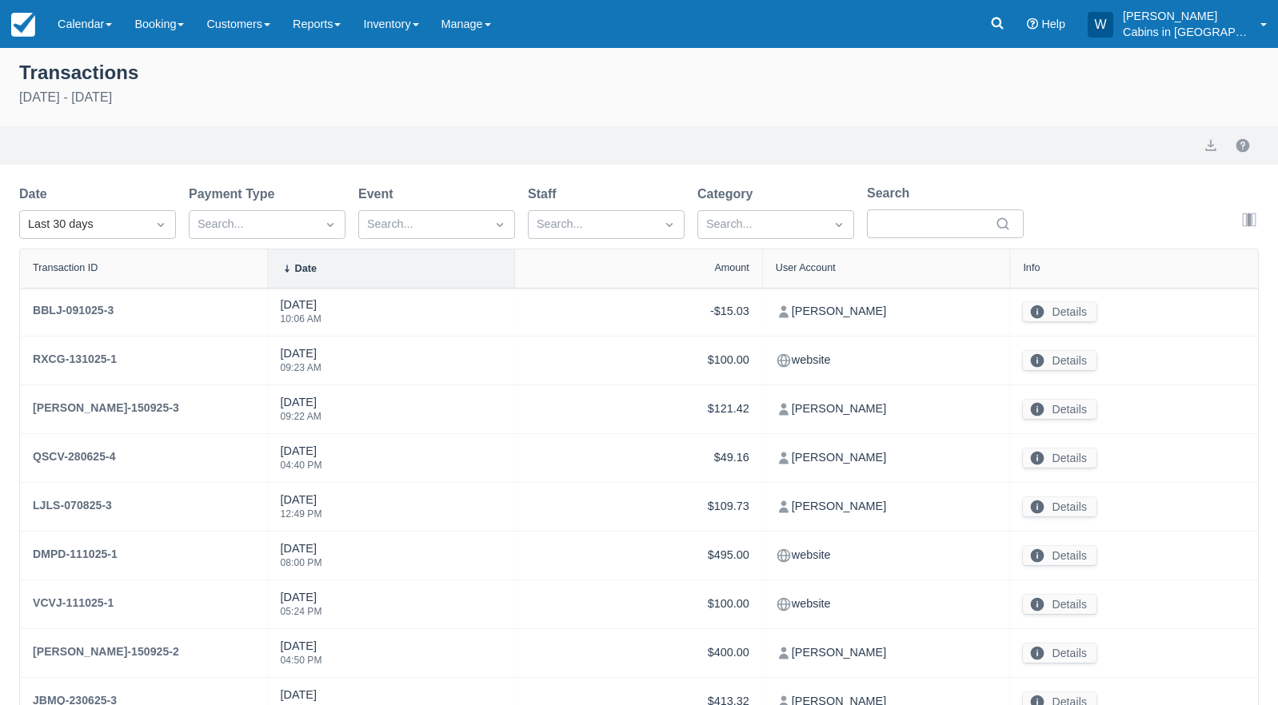
select select "10"
click at [129, 228] on div "Last 30 days" at bounding box center [83, 225] width 110 height 18
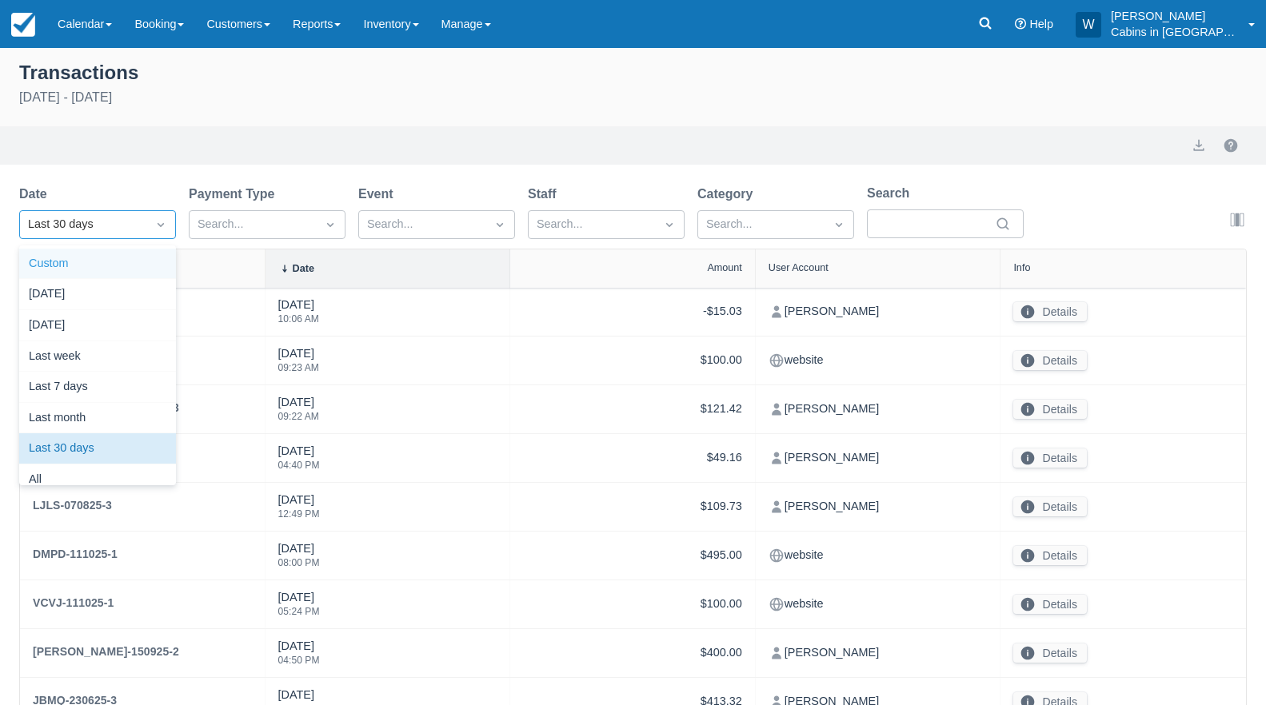
click at [114, 263] on div "Custom" at bounding box center [97, 264] width 157 height 31
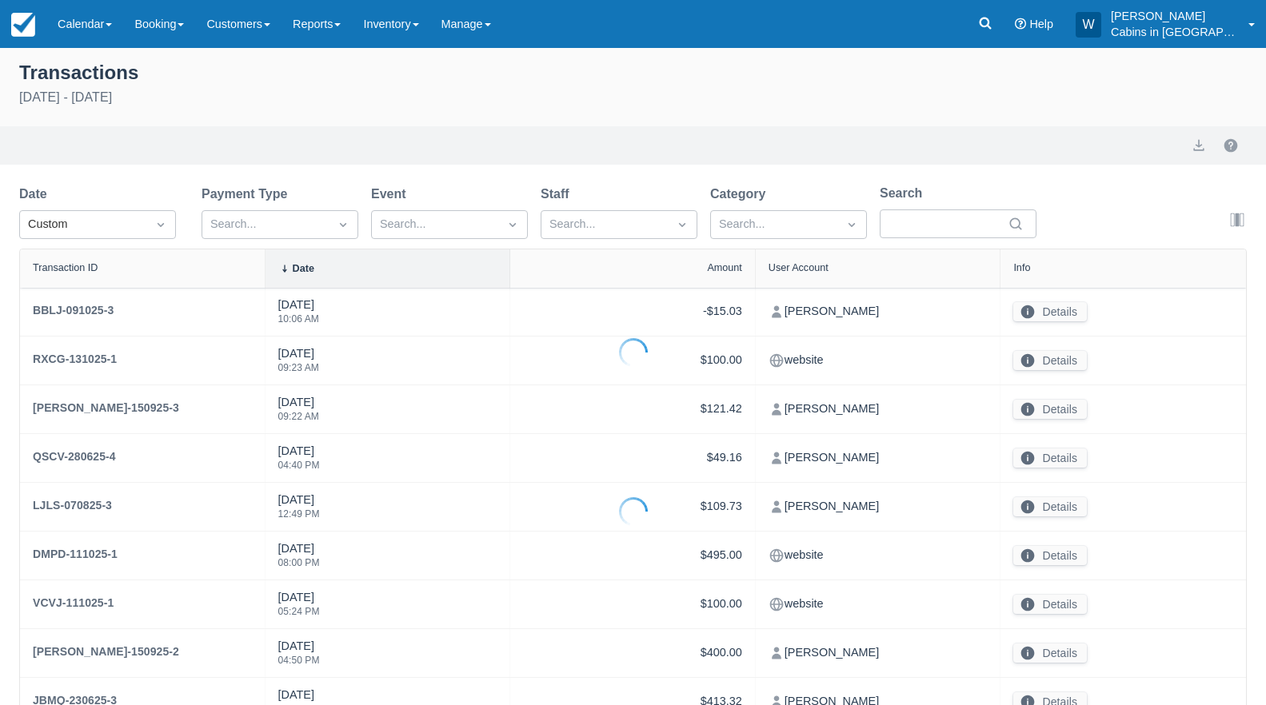
select select "10"
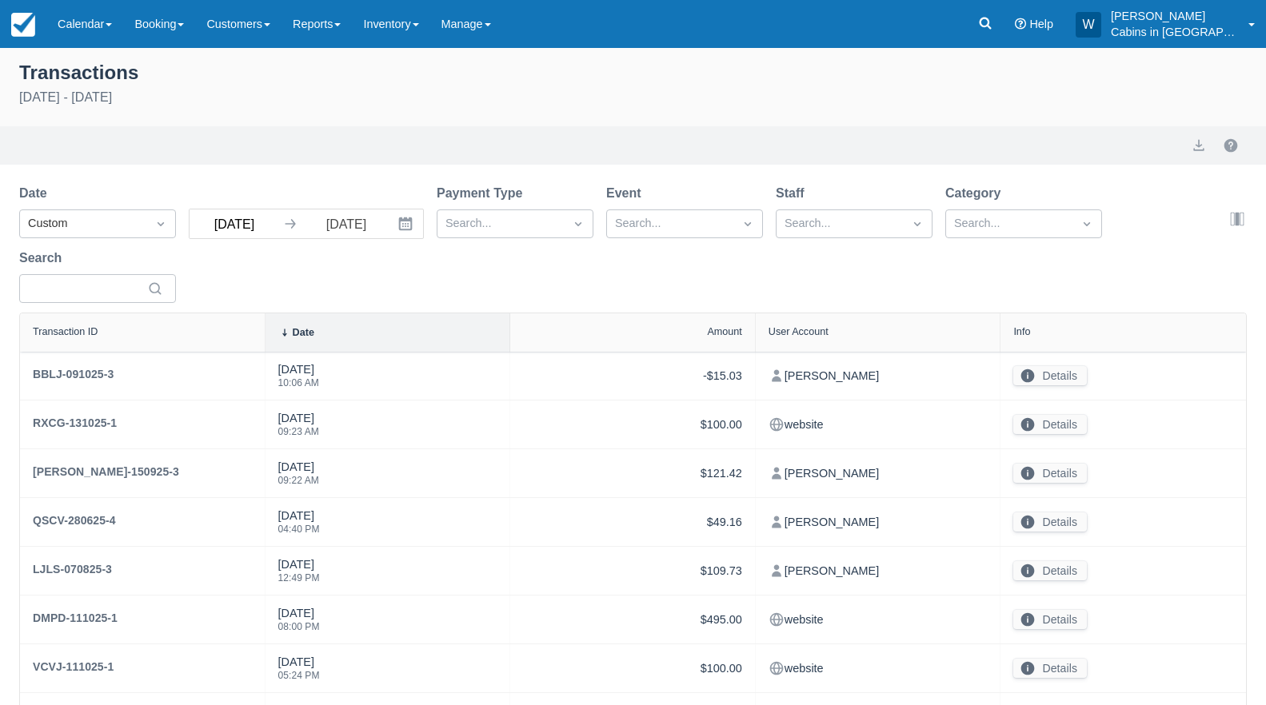
click at [263, 227] on input "09/13/25" at bounding box center [235, 224] width 90 height 29
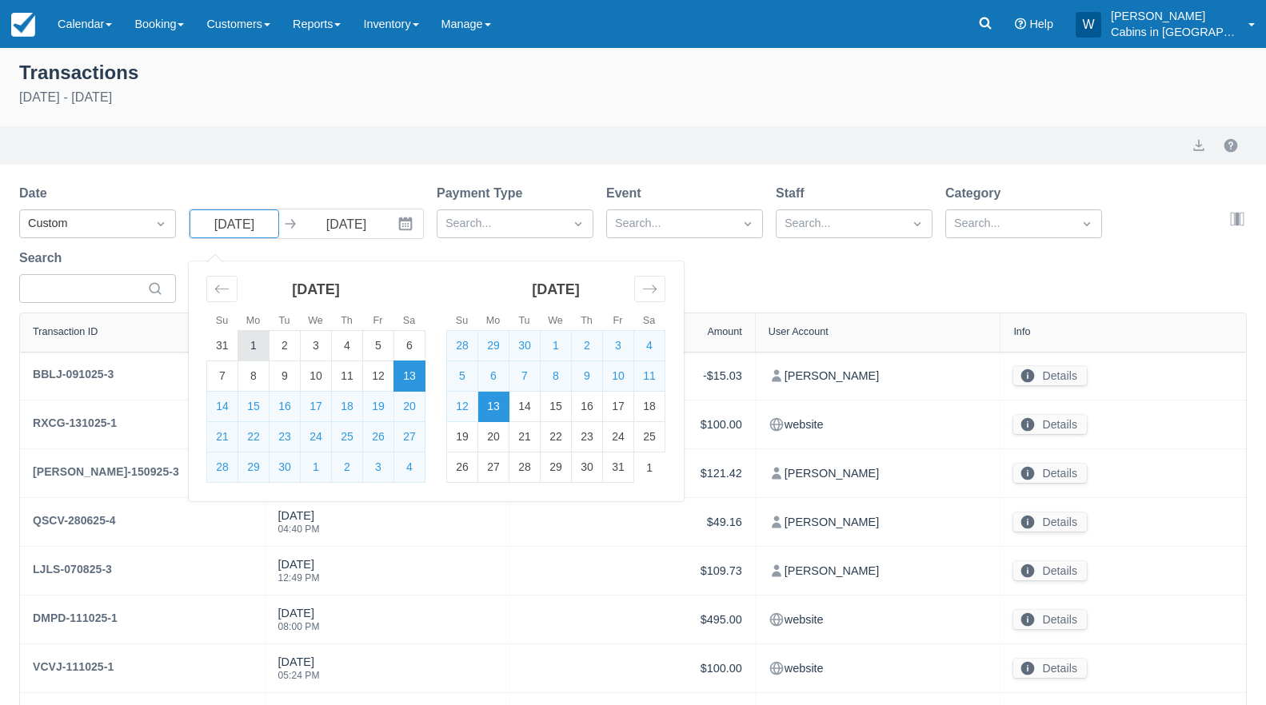
click at [249, 354] on td "1" at bounding box center [253, 346] width 31 height 30
type input "09/01/25"
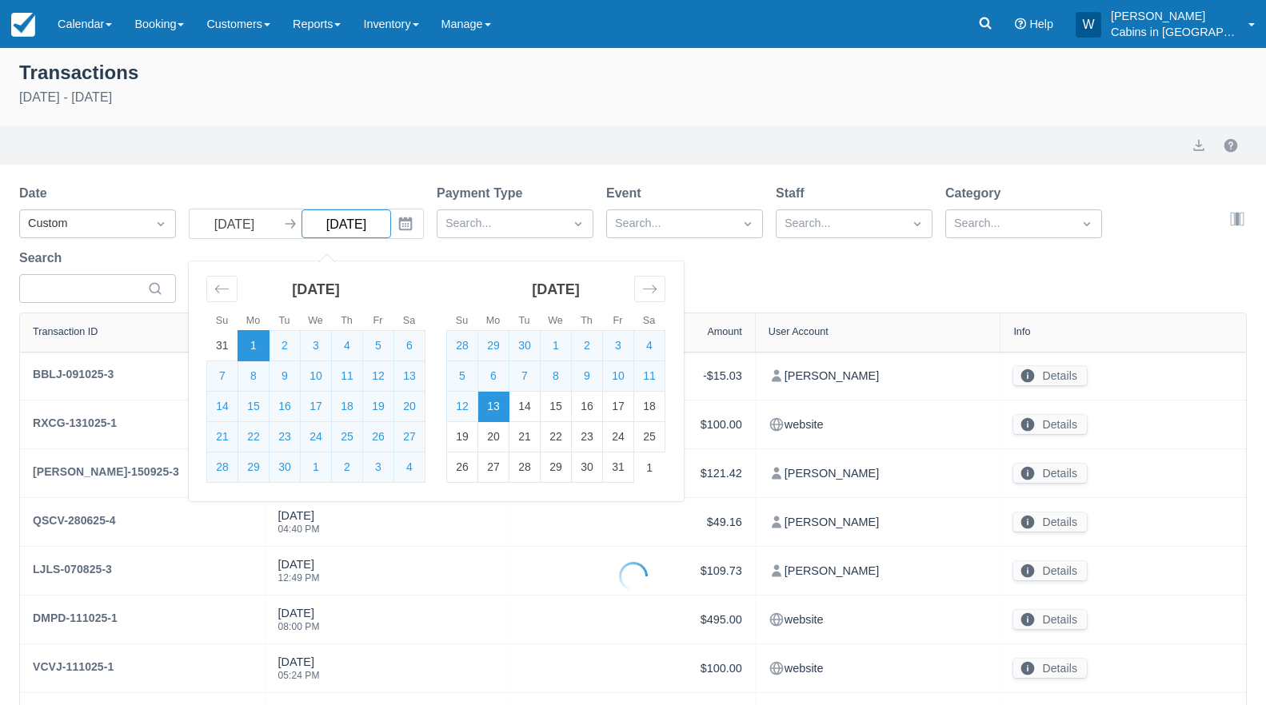
select select "10"
click at [291, 468] on td "30" at bounding box center [285, 468] width 31 height 30
type input "09/30/25"
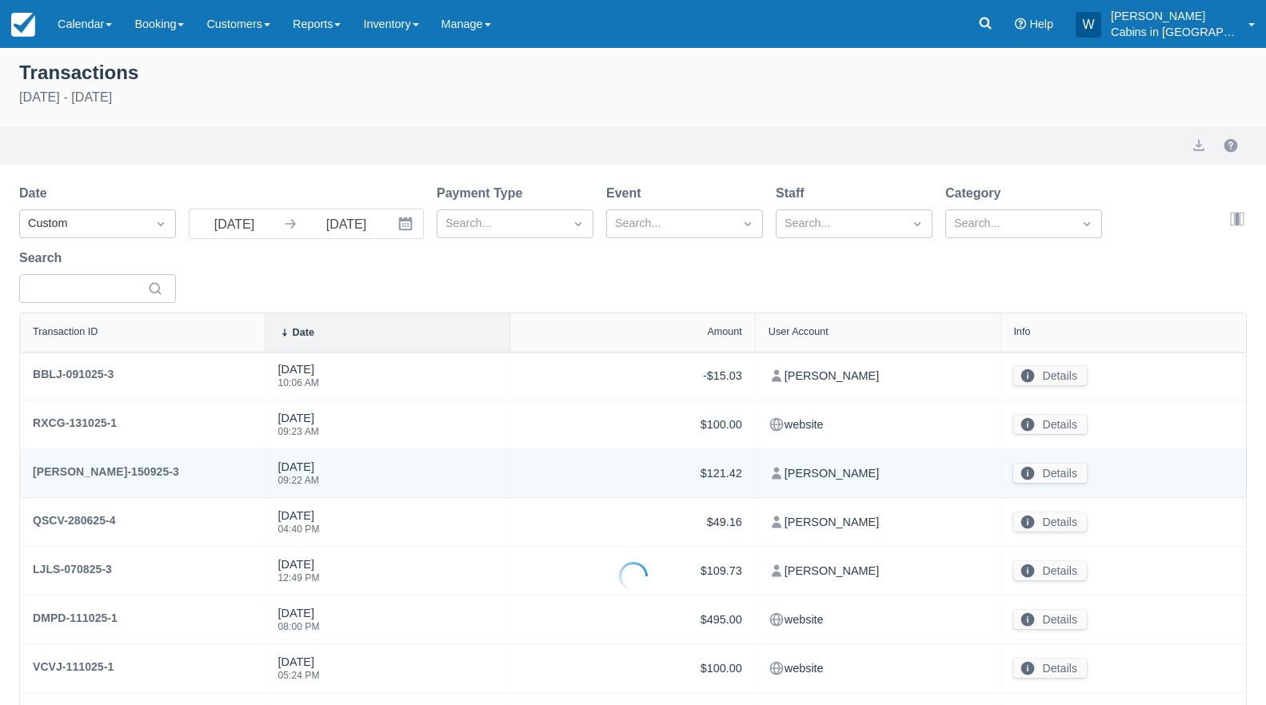
select select "10"
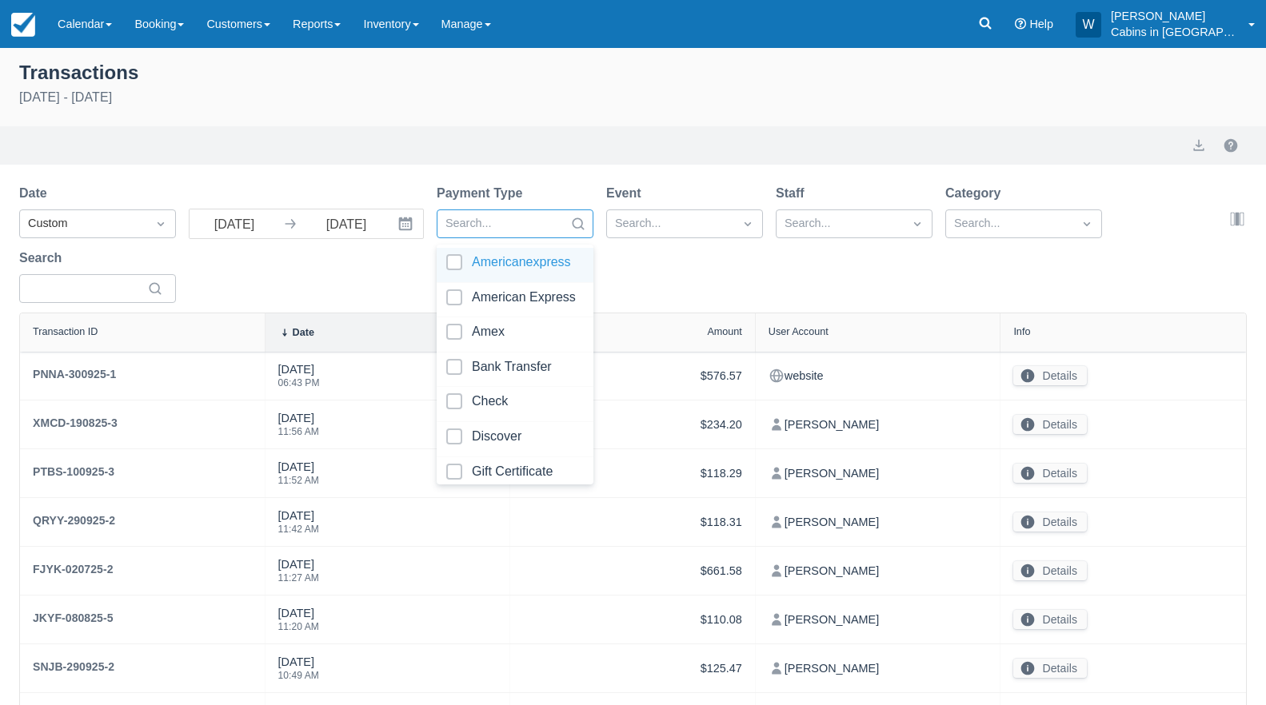
click at [521, 226] on div at bounding box center [500, 224] width 110 height 21
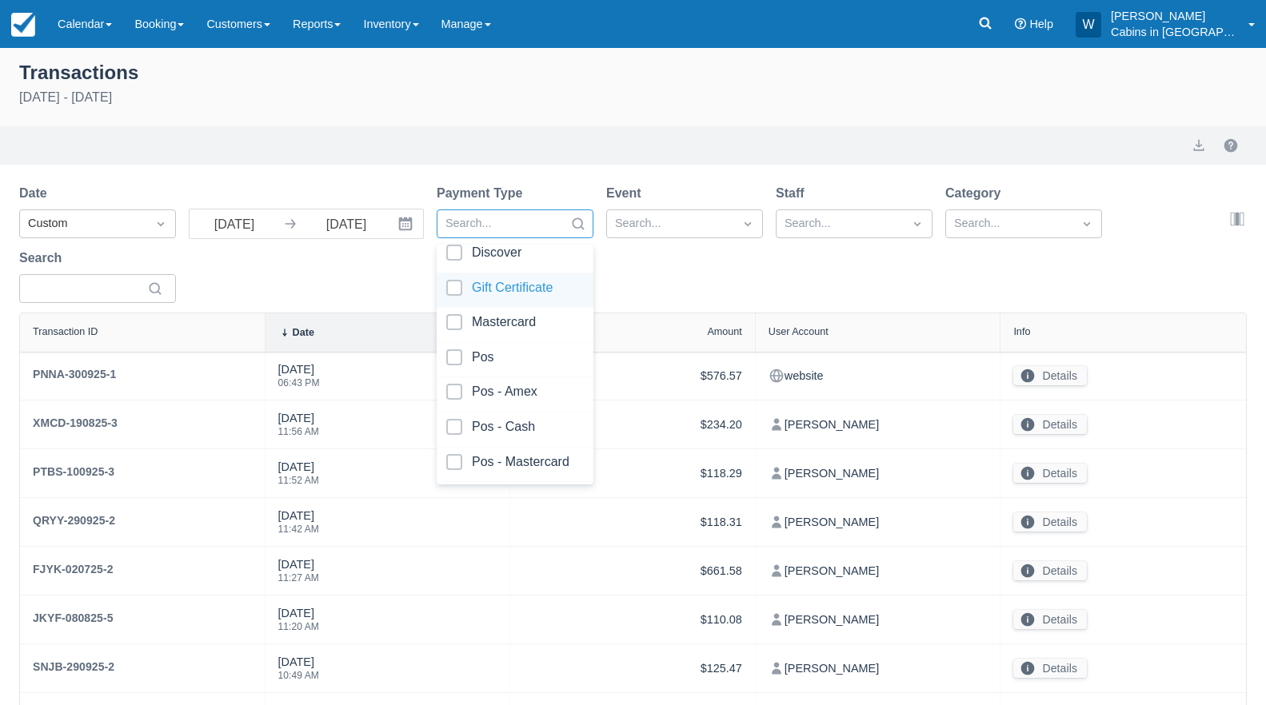
click at [453, 294] on div at bounding box center [515, 291] width 138 height 22
select select "10"
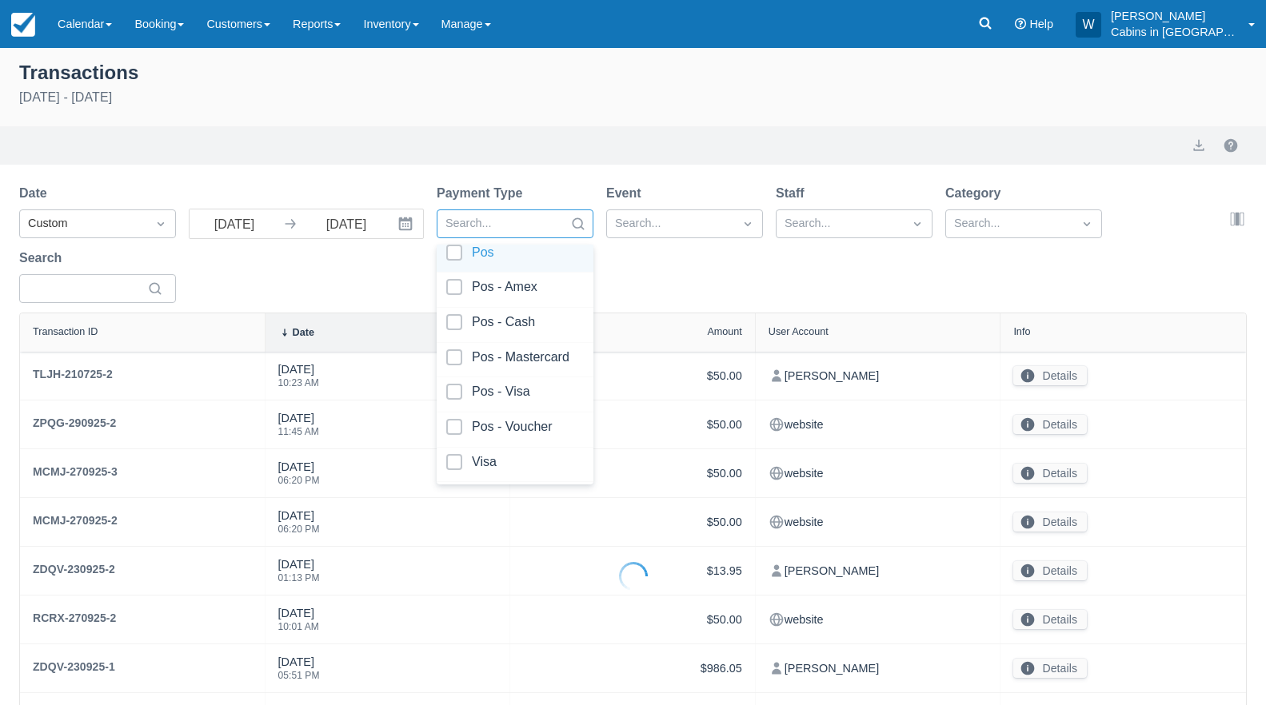
select select "10"
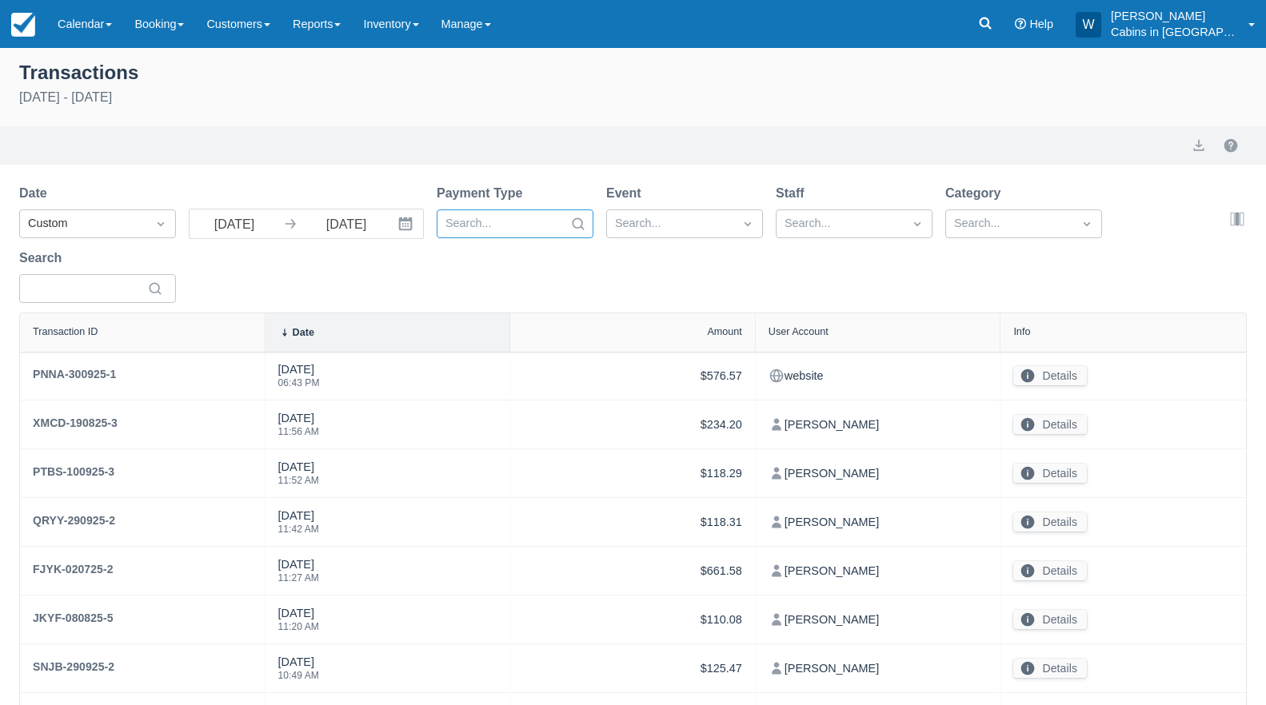
click at [554, 224] on div at bounding box center [500, 224] width 110 height 21
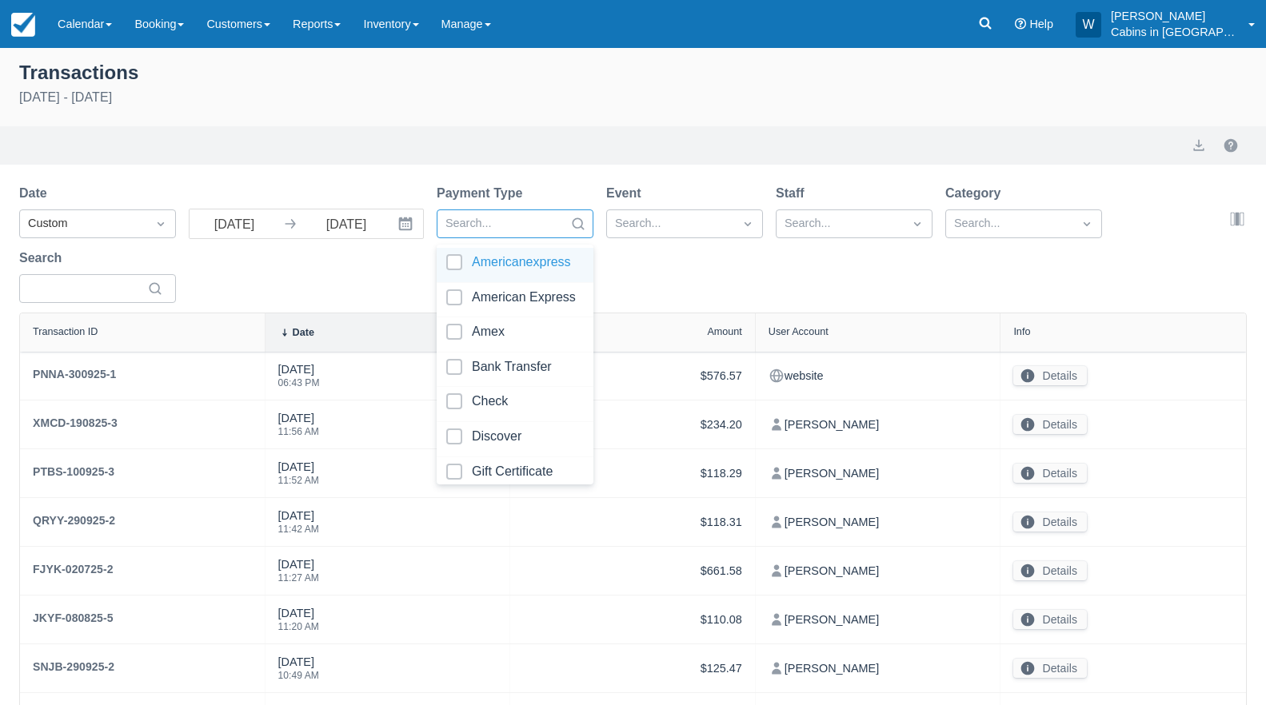
click at [554, 224] on div at bounding box center [500, 224] width 110 height 21
click at [637, 224] on div at bounding box center [670, 224] width 110 height 21
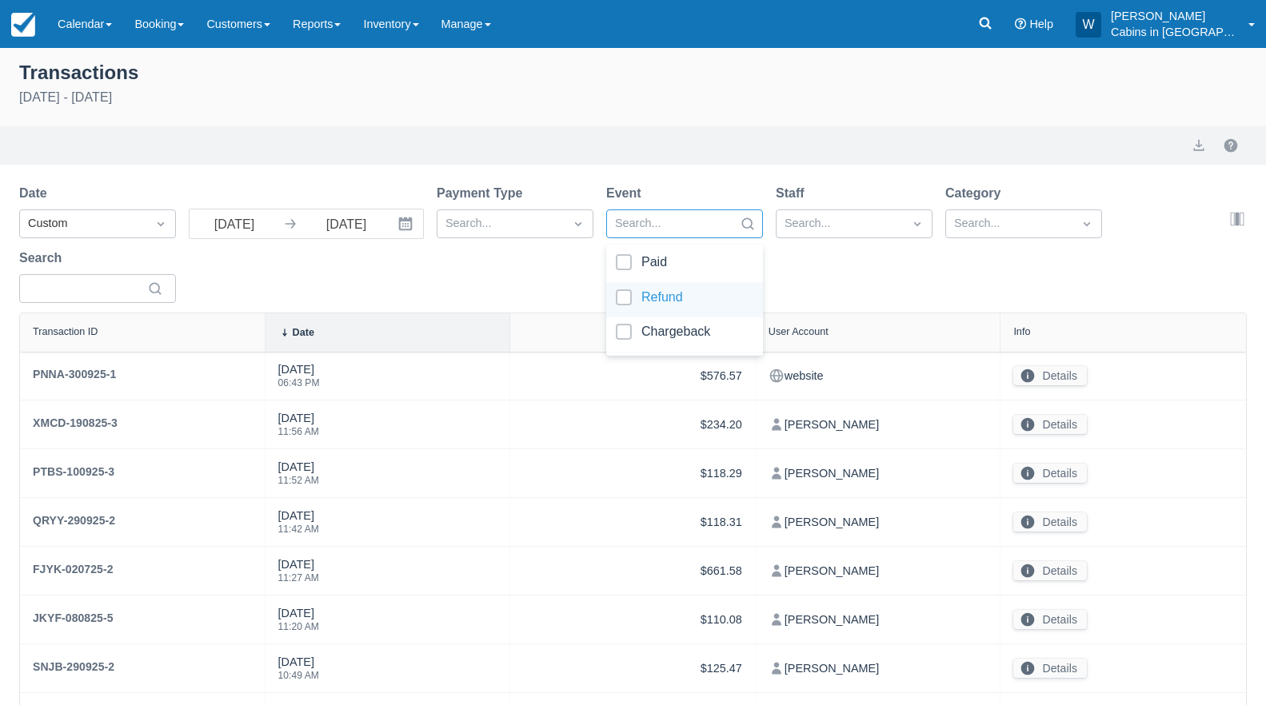
click at [627, 290] on div at bounding box center [685, 301] width 138 height 22
select select "10"
click at [625, 324] on div at bounding box center [685, 335] width 138 height 22
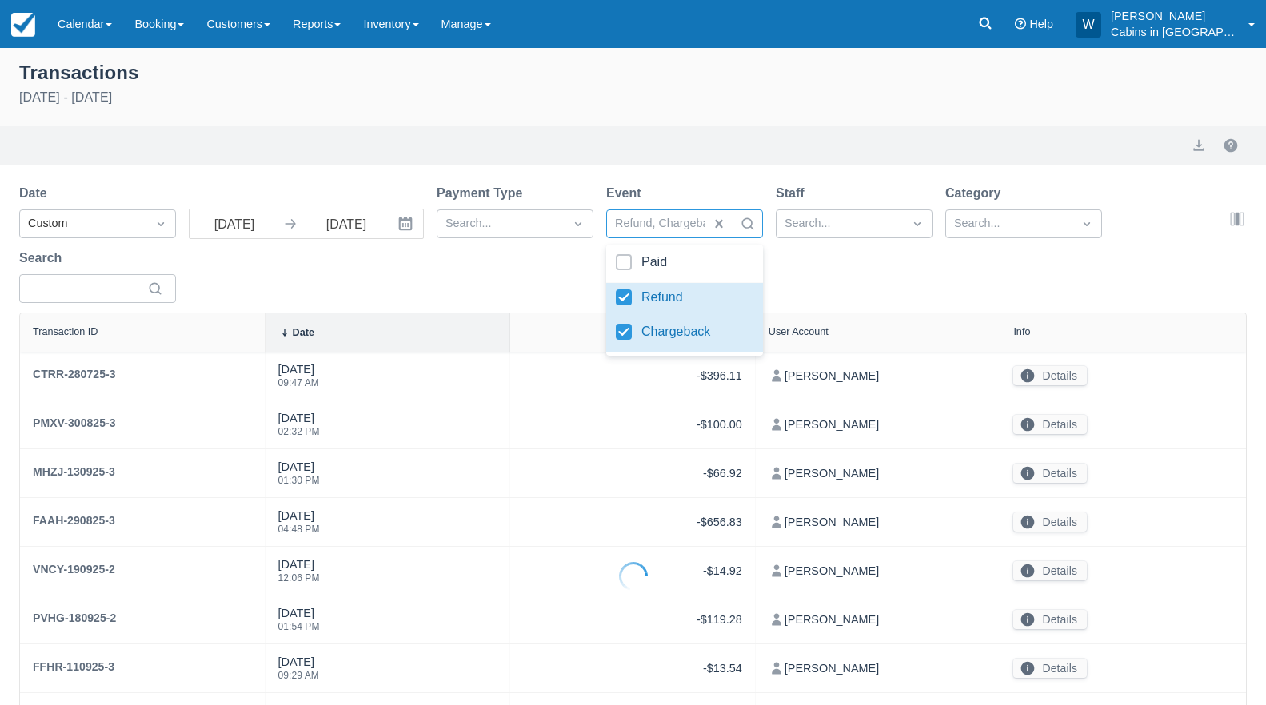
select select "10"
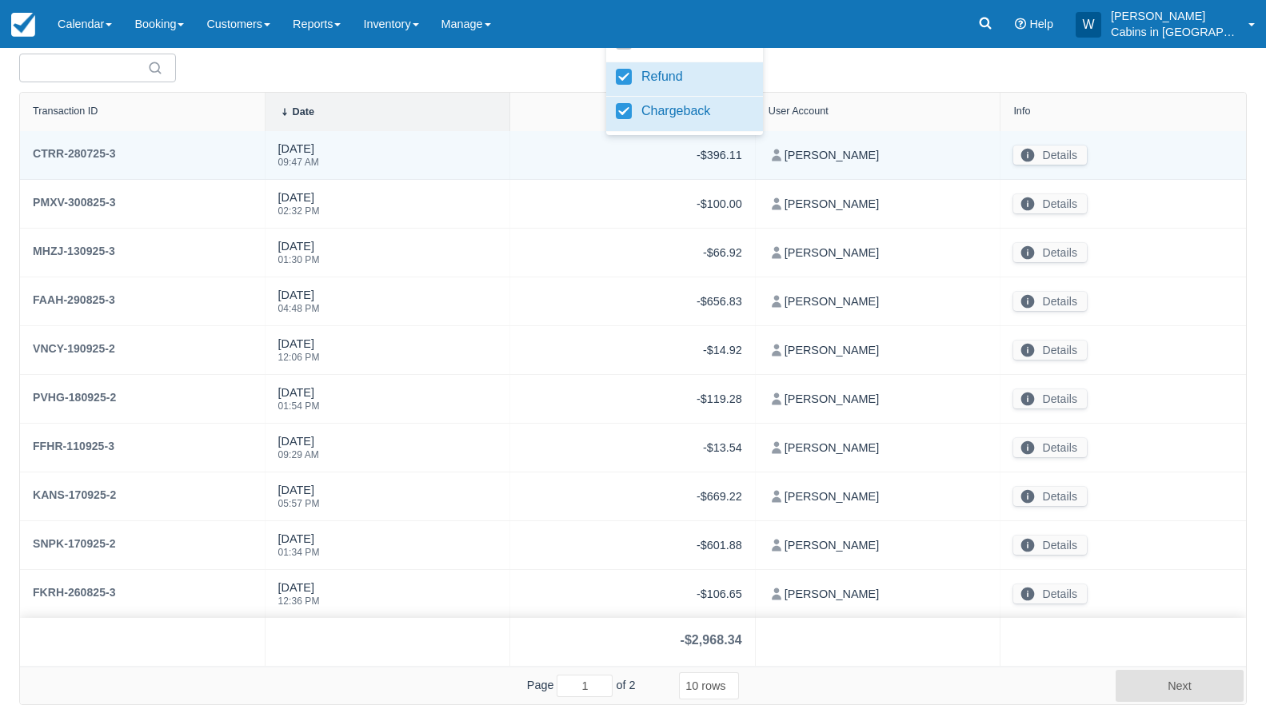
scroll to position [222, 0]
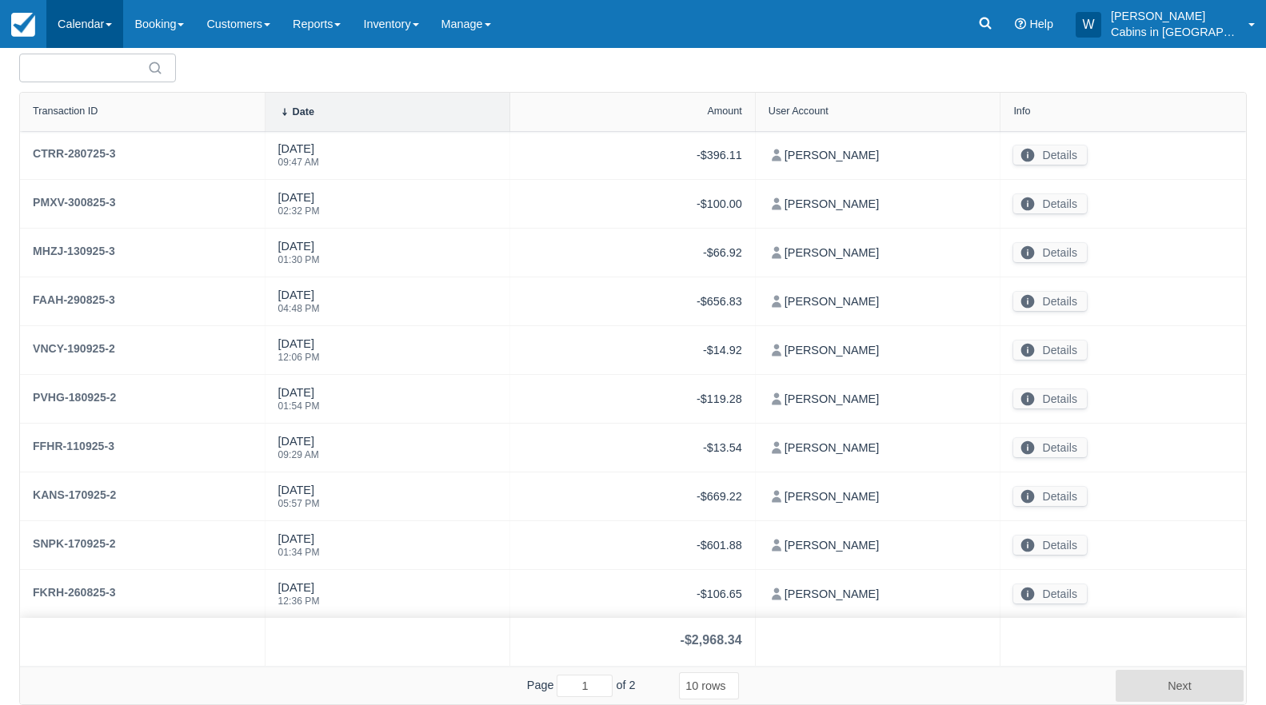
click at [108, 19] on link "Calendar" at bounding box center [84, 24] width 77 height 48
click at [106, 99] on link "Customer" at bounding box center [110, 103] width 126 height 34
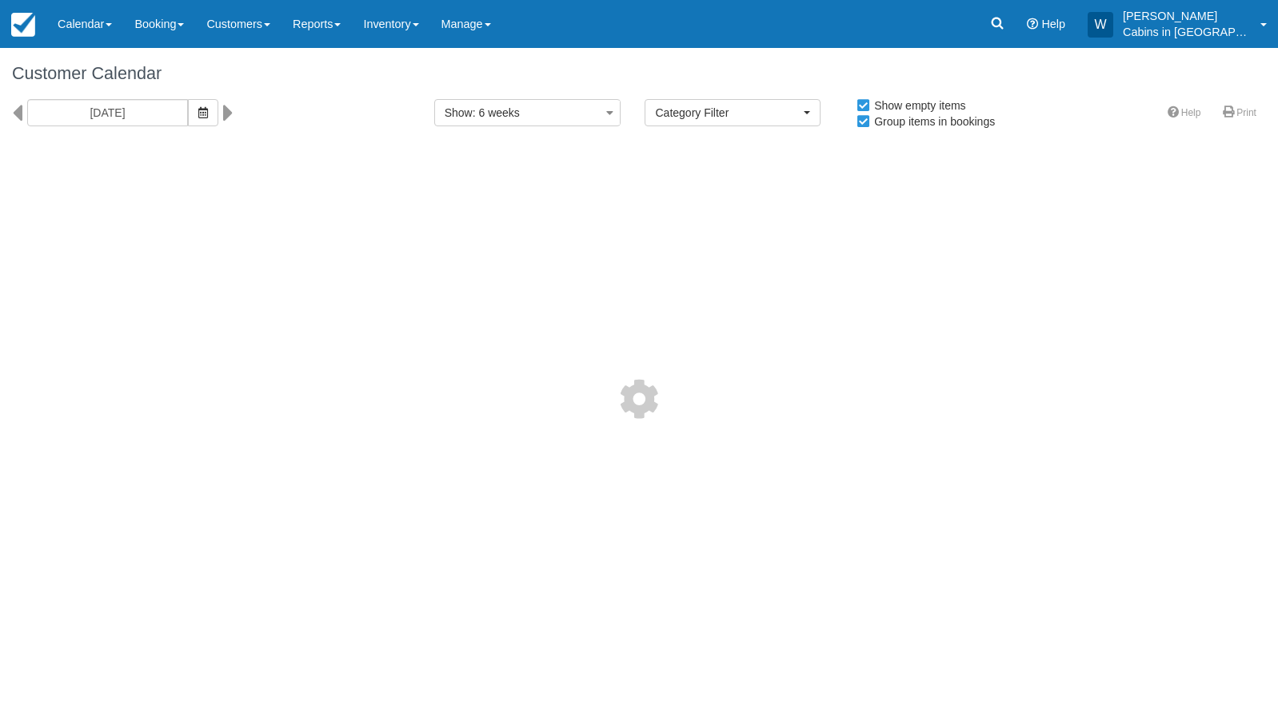
select select
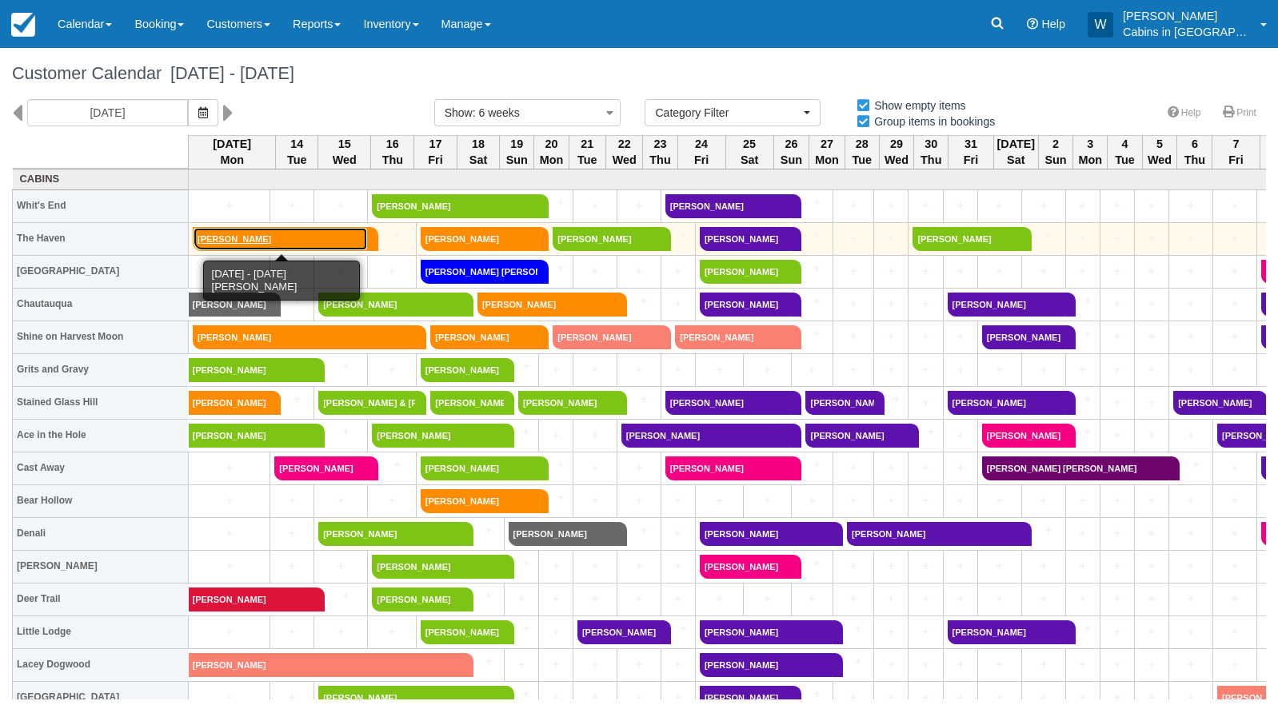
click at [259, 231] on link "Dominick Taylor" at bounding box center [280, 239] width 175 height 24
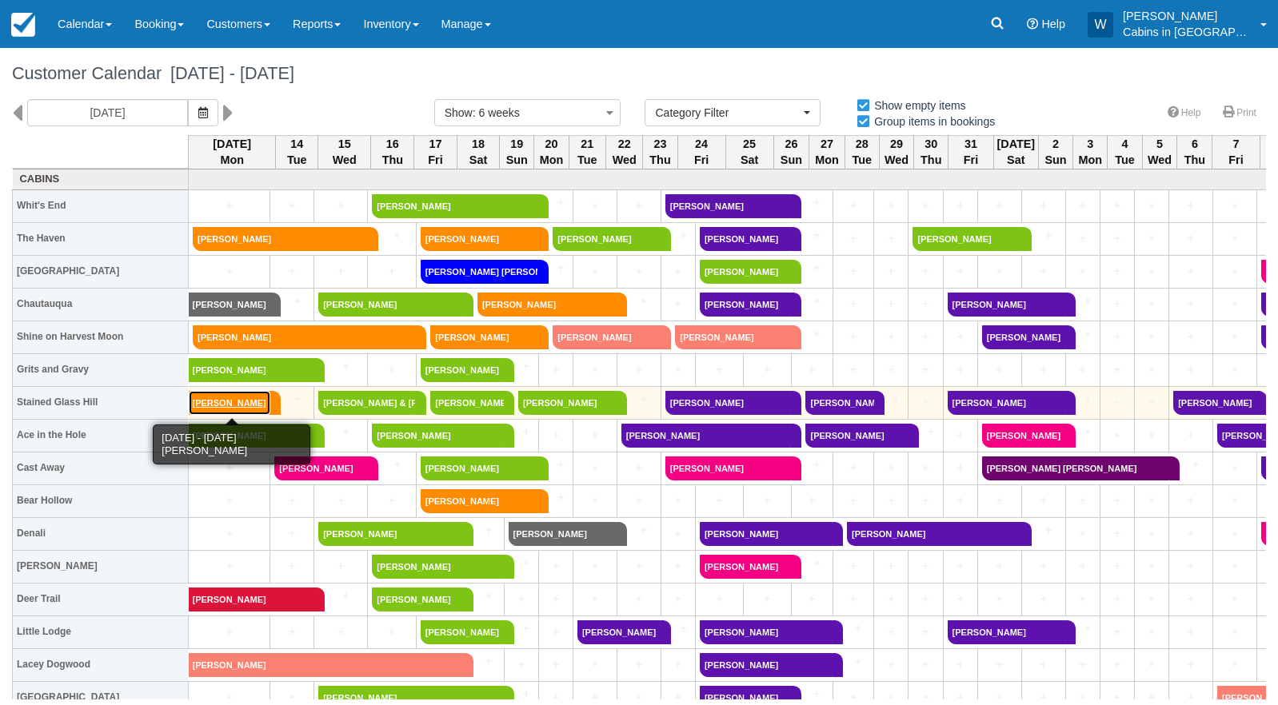
click at [230, 402] on link "Sarah White" at bounding box center [230, 403] width 82 height 24
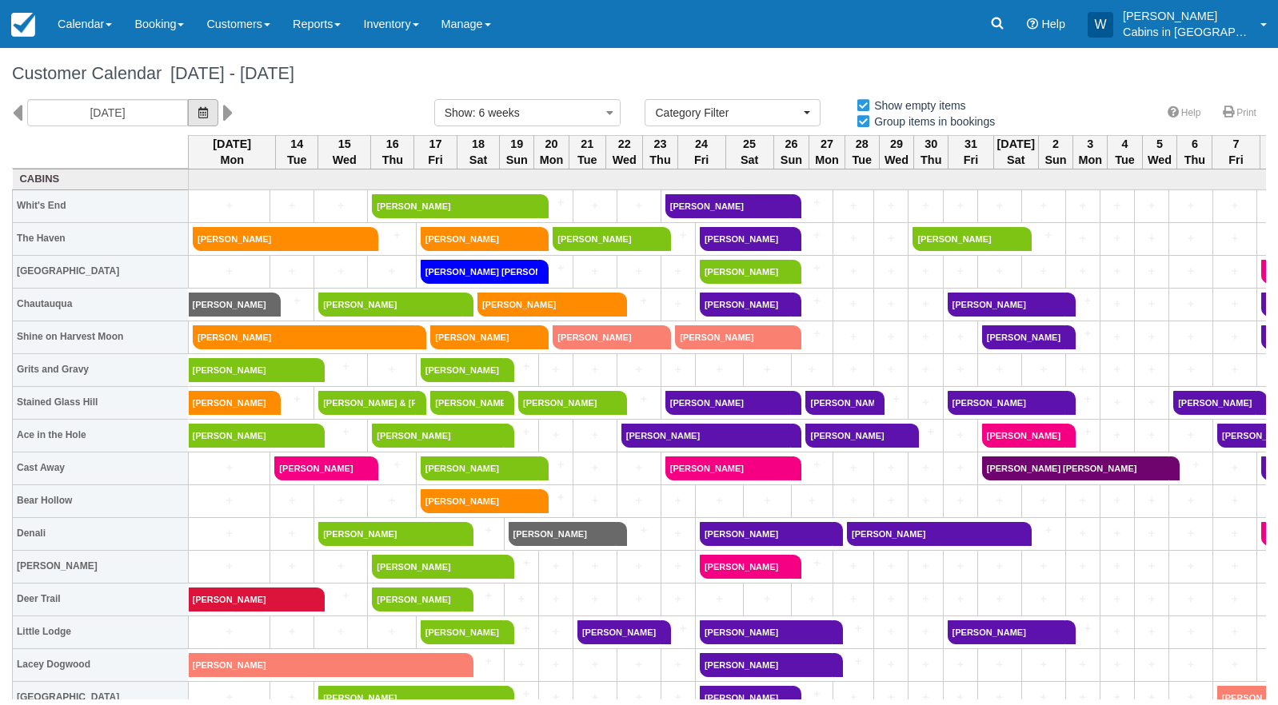
click at [198, 114] on icon "button" at bounding box center [203, 112] width 10 height 11
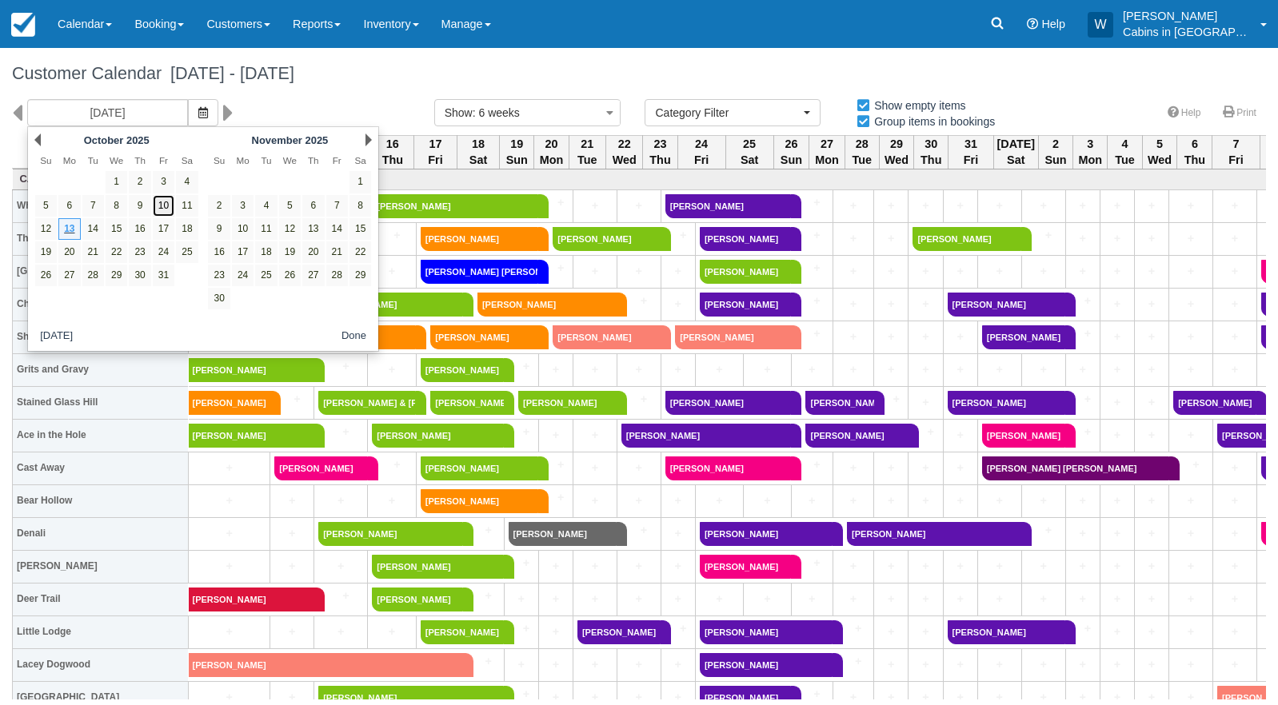
click at [165, 209] on link "10" at bounding box center [164, 206] width 22 height 22
type input "10/10/25"
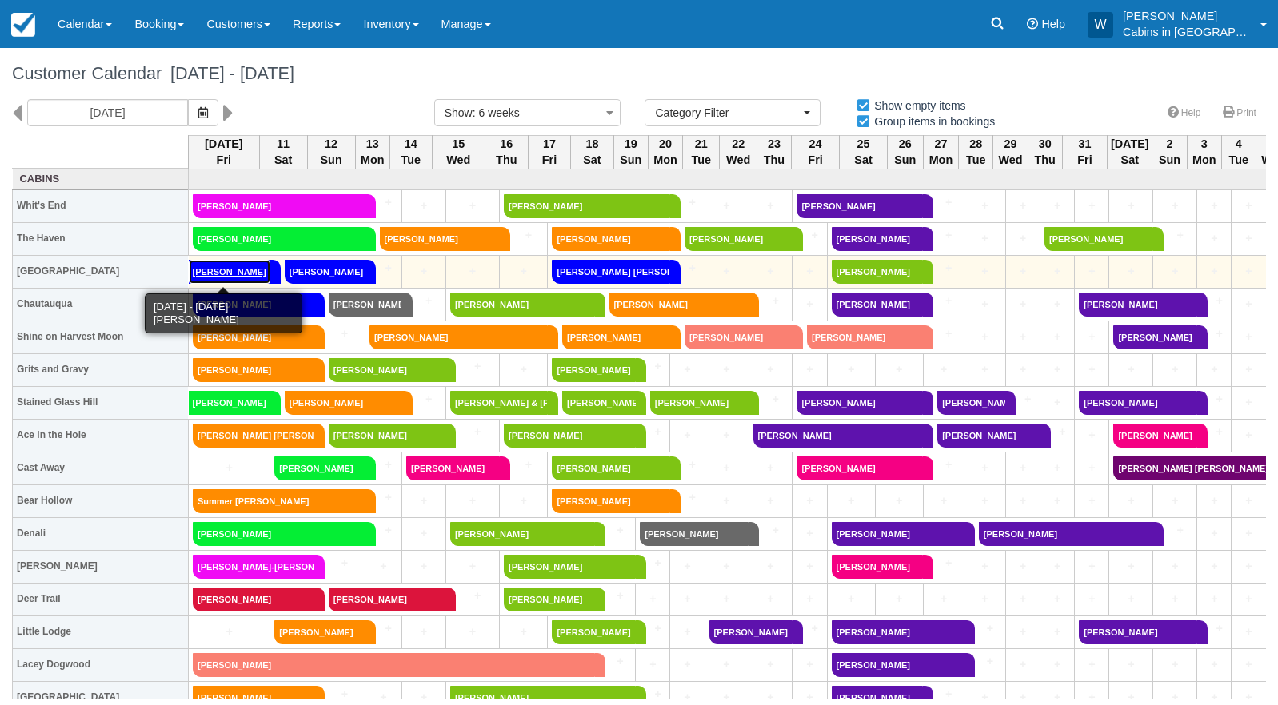
click at [239, 271] on link "Juli Munro" at bounding box center [230, 272] width 82 height 24
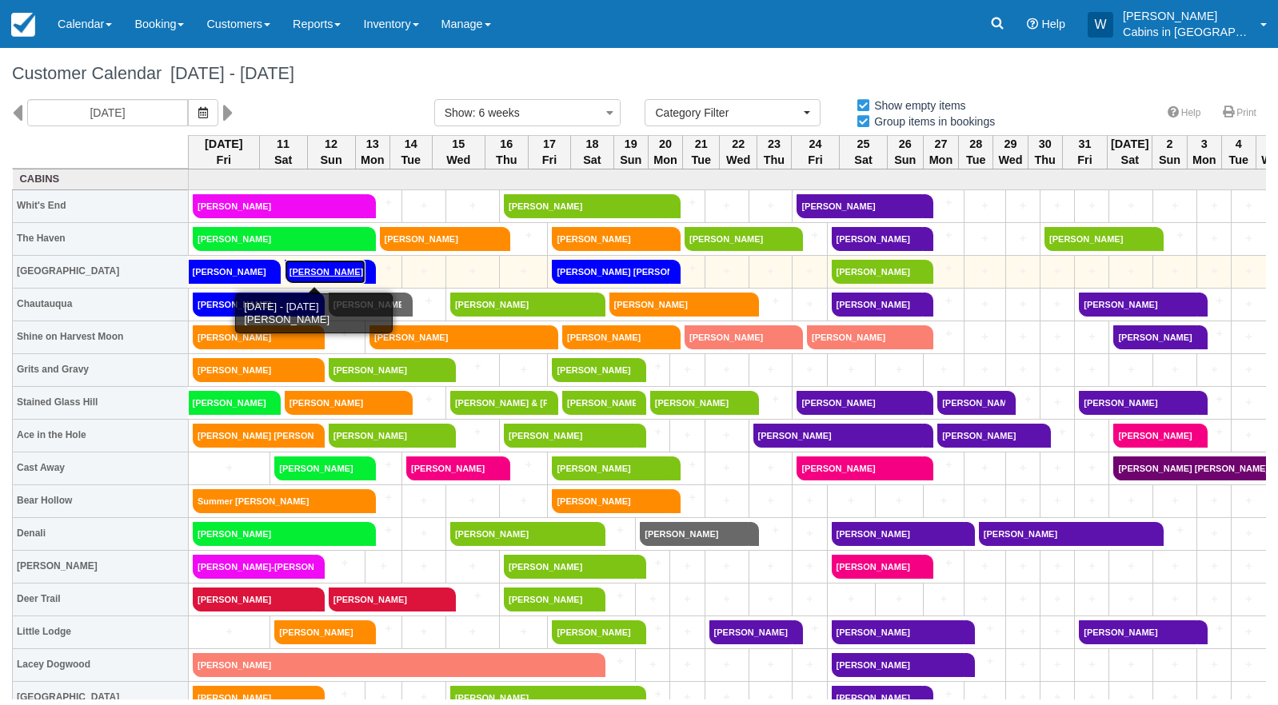
click at [320, 269] on link "Jamie Bouldin" at bounding box center [325, 272] width 81 height 24
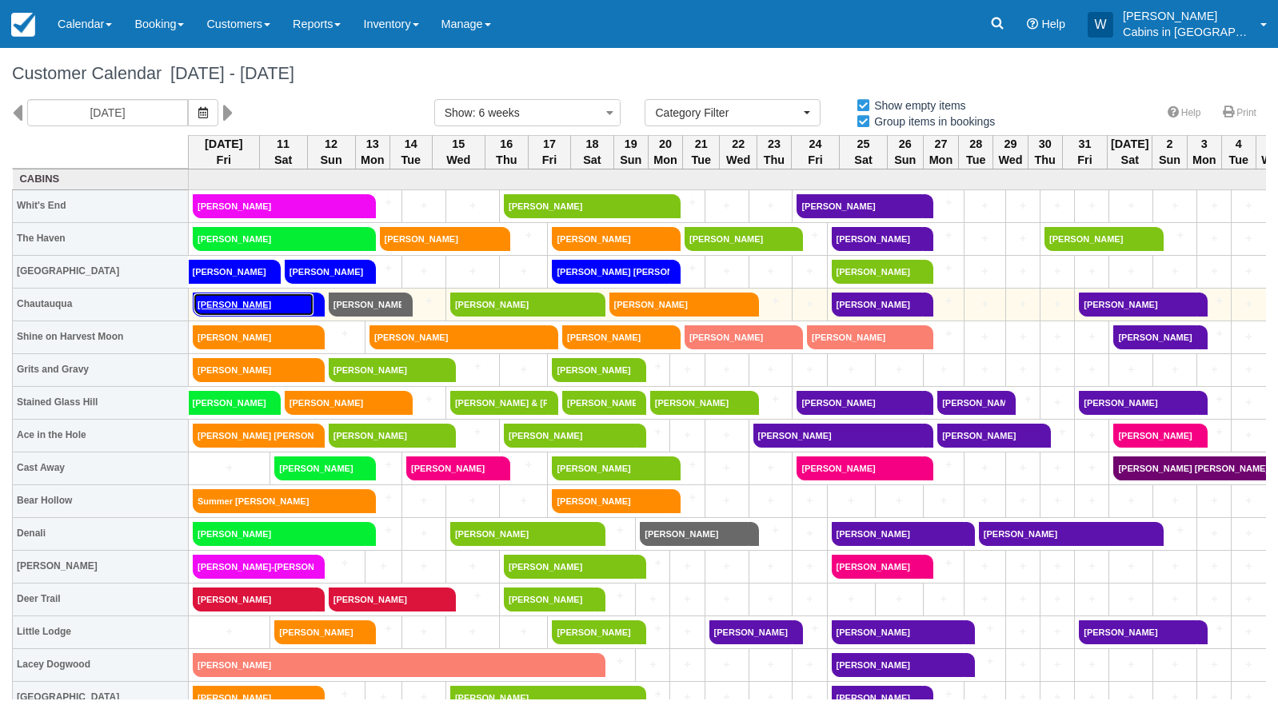
click at [262, 302] on link "Jene Quinn" at bounding box center [254, 305] width 122 height 24
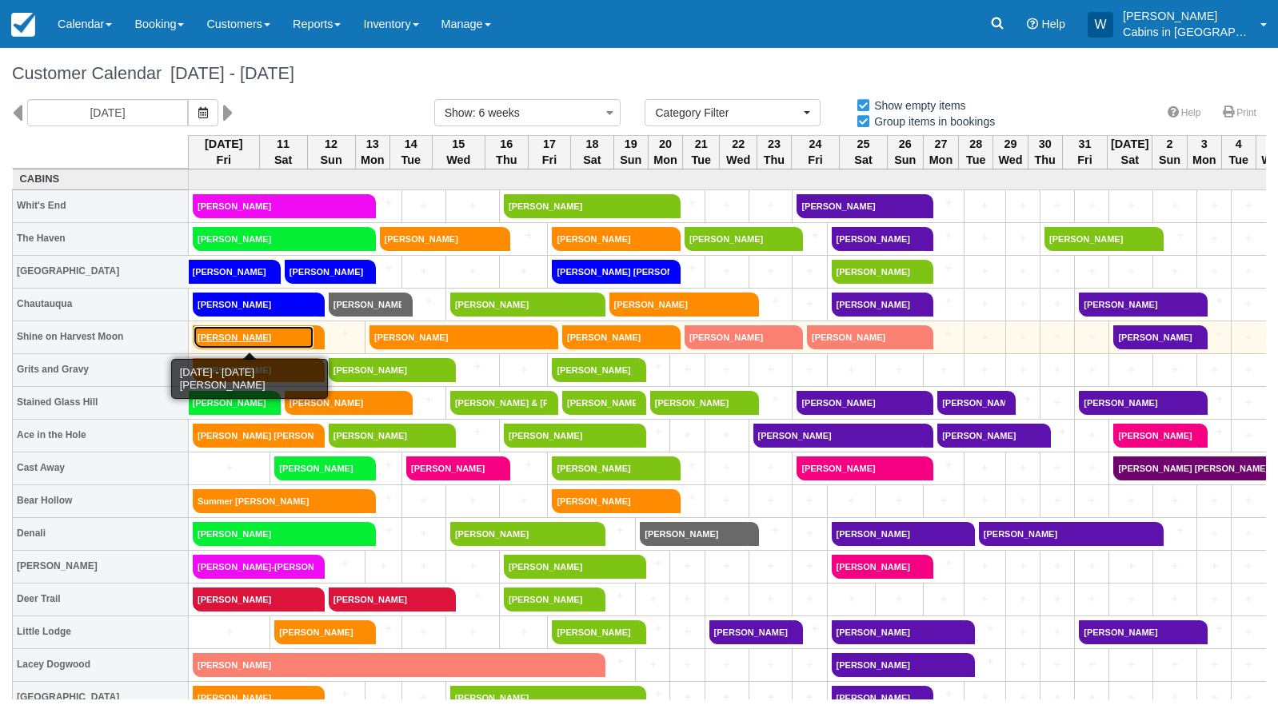
click at [254, 335] on link "Emma Gann" at bounding box center [254, 338] width 122 height 24
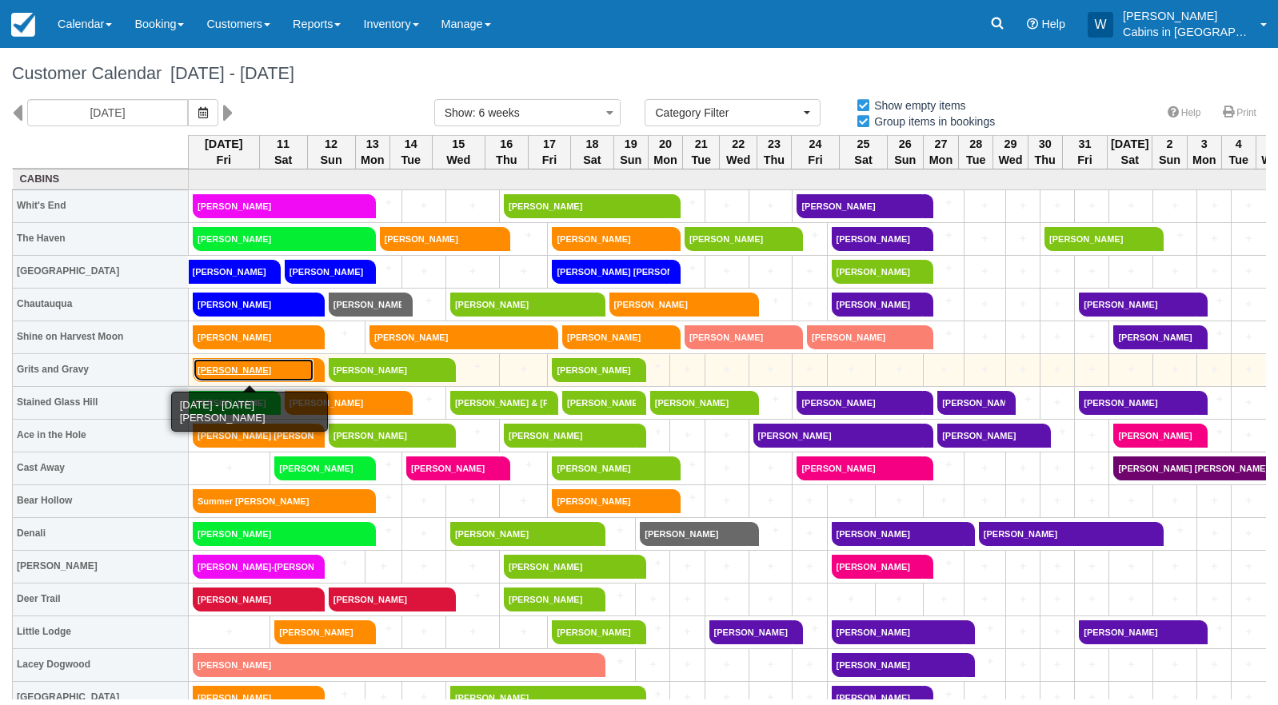
click at [261, 368] on link "Gwen Ly" at bounding box center [254, 370] width 122 height 24
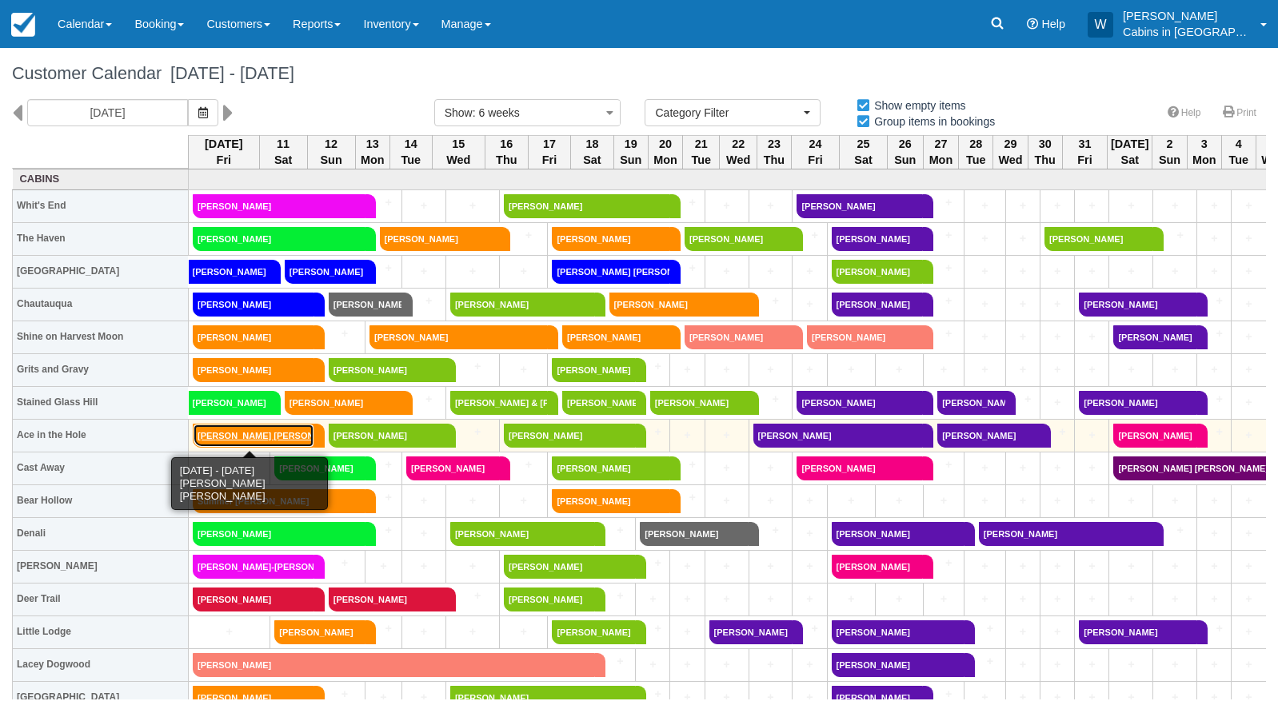
click at [237, 433] on link "Ty Wesley Eddins" at bounding box center [254, 436] width 122 height 24
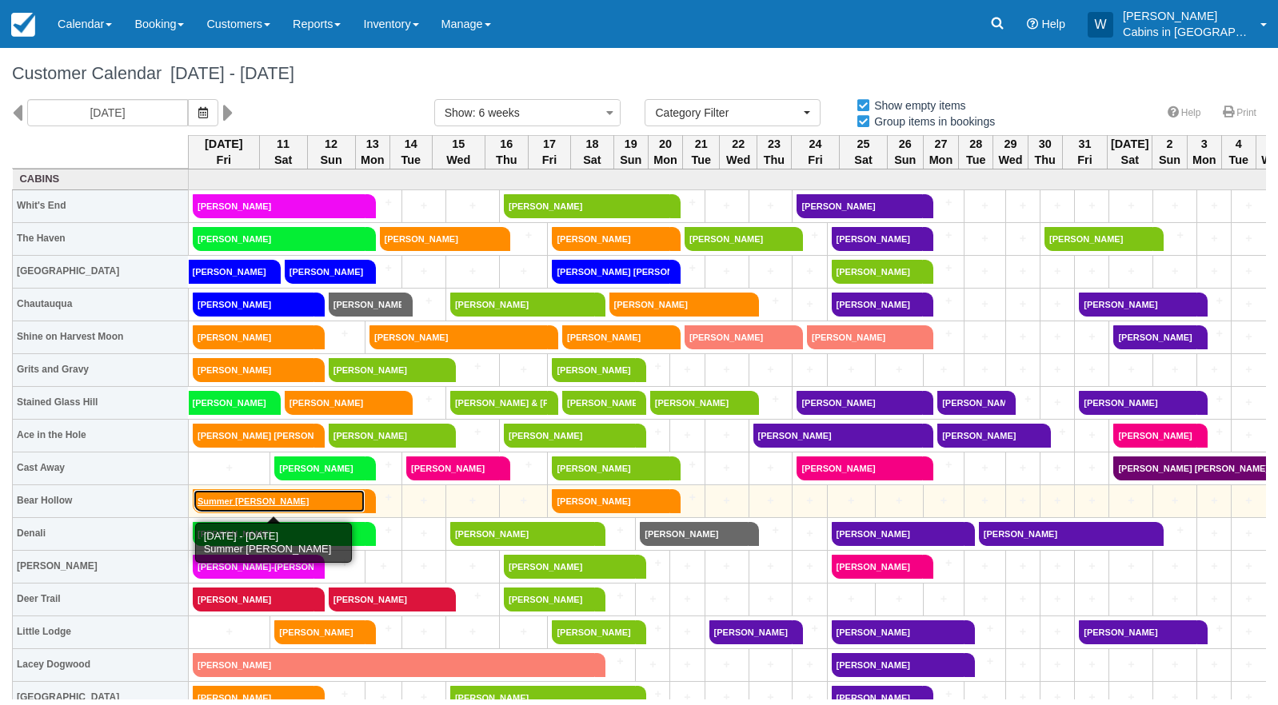
click at [230, 501] on link "Summer Kannady" at bounding box center [279, 501] width 173 height 24
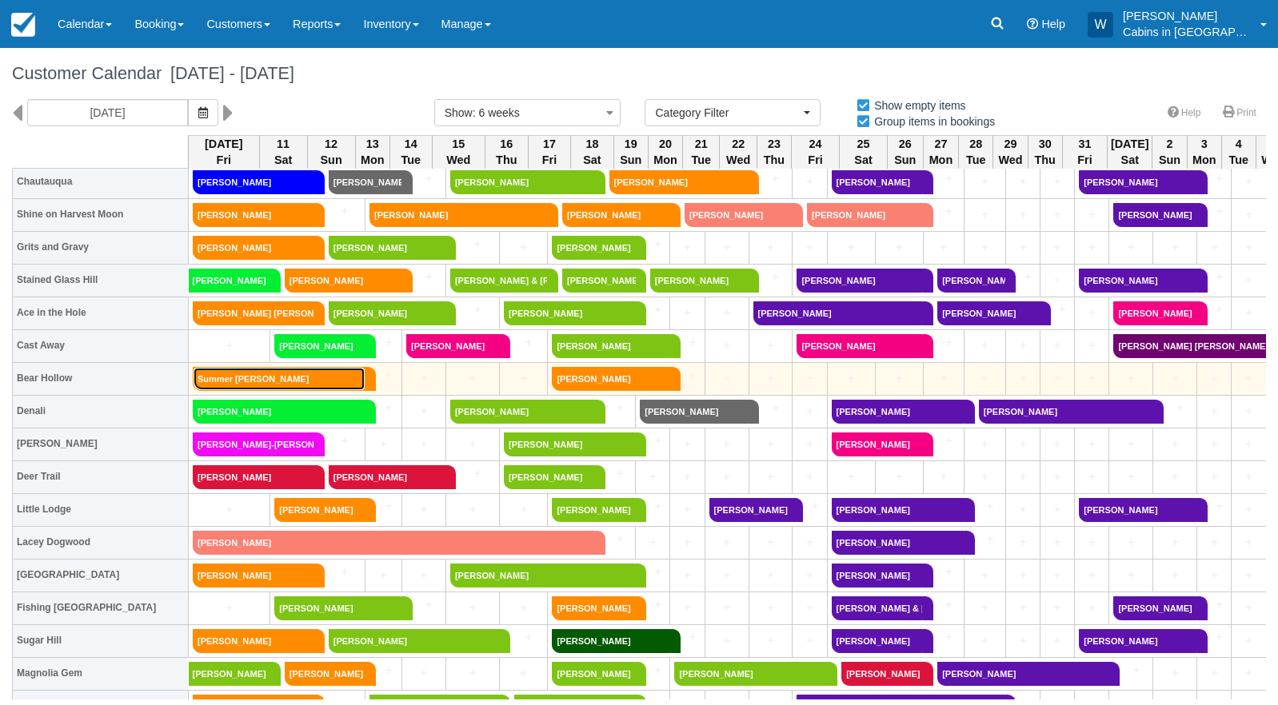
scroll to position [123, 0]
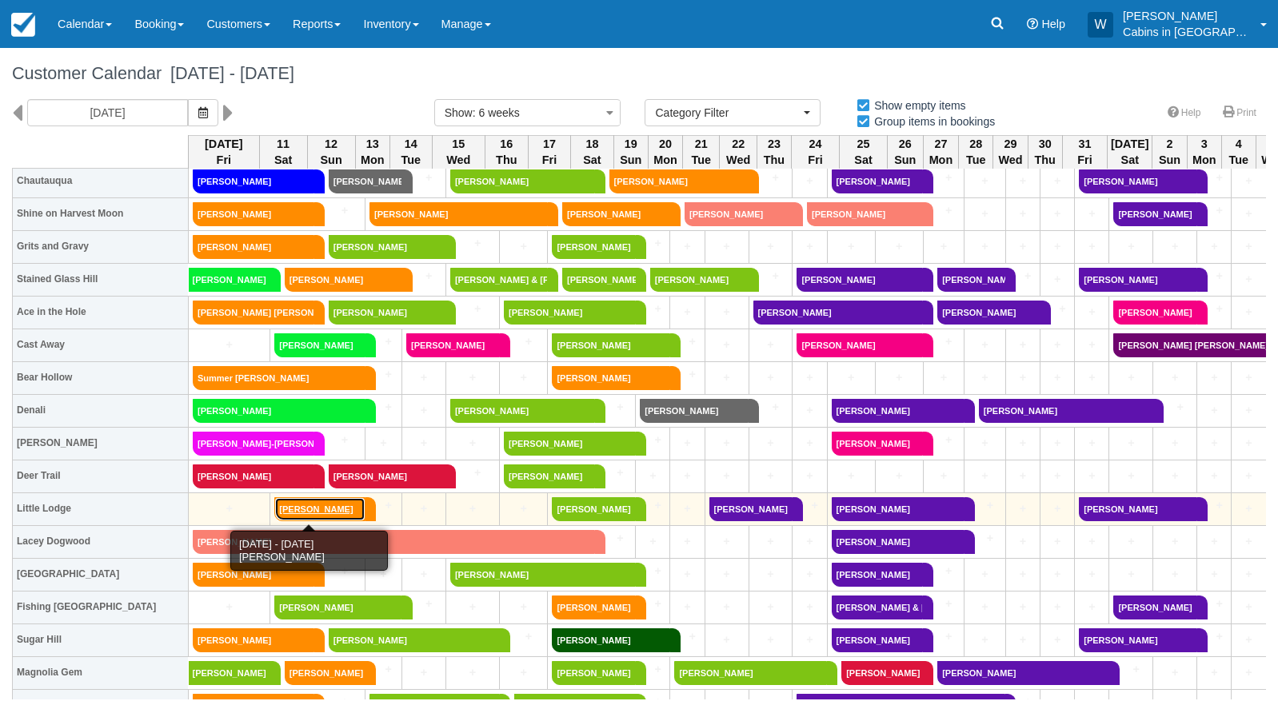
click at [319, 509] on link "Meredith Cunningham" at bounding box center [319, 509] width 90 height 24
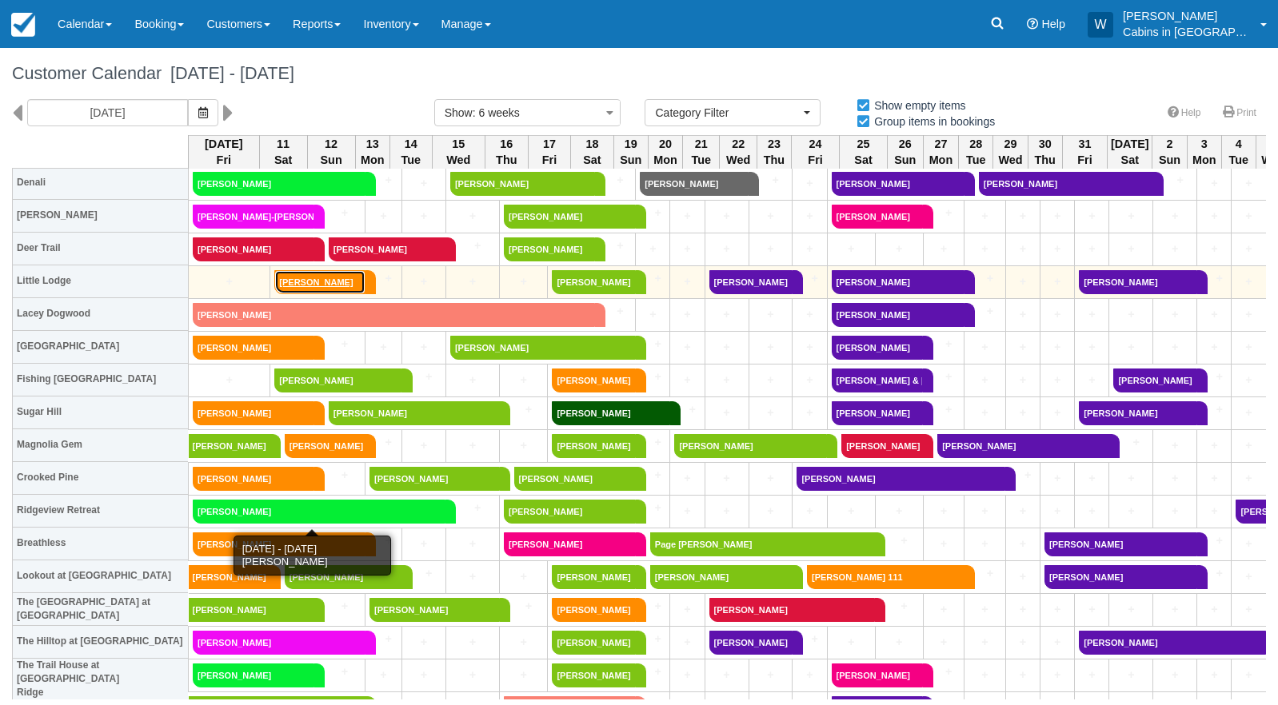
scroll to position [353, 0]
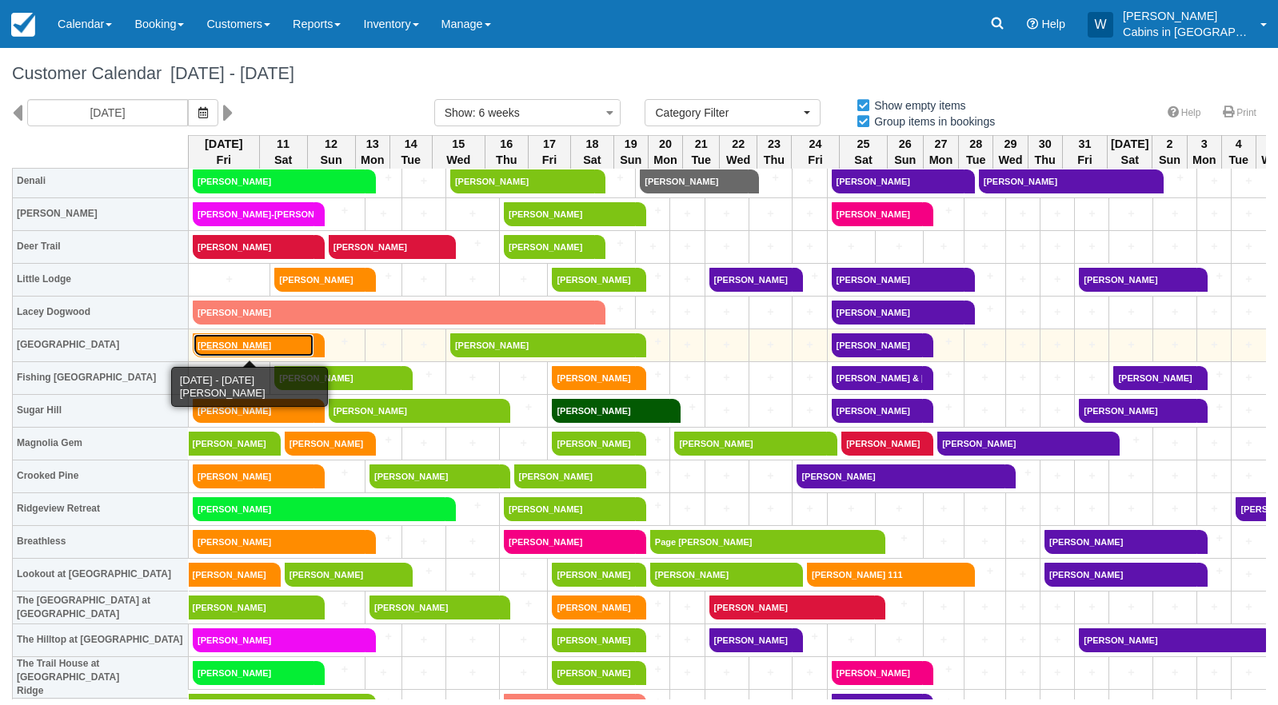
click at [254, 342] on link "Ashley Winkler" at bounding box center [254, 346] width 122 height 24
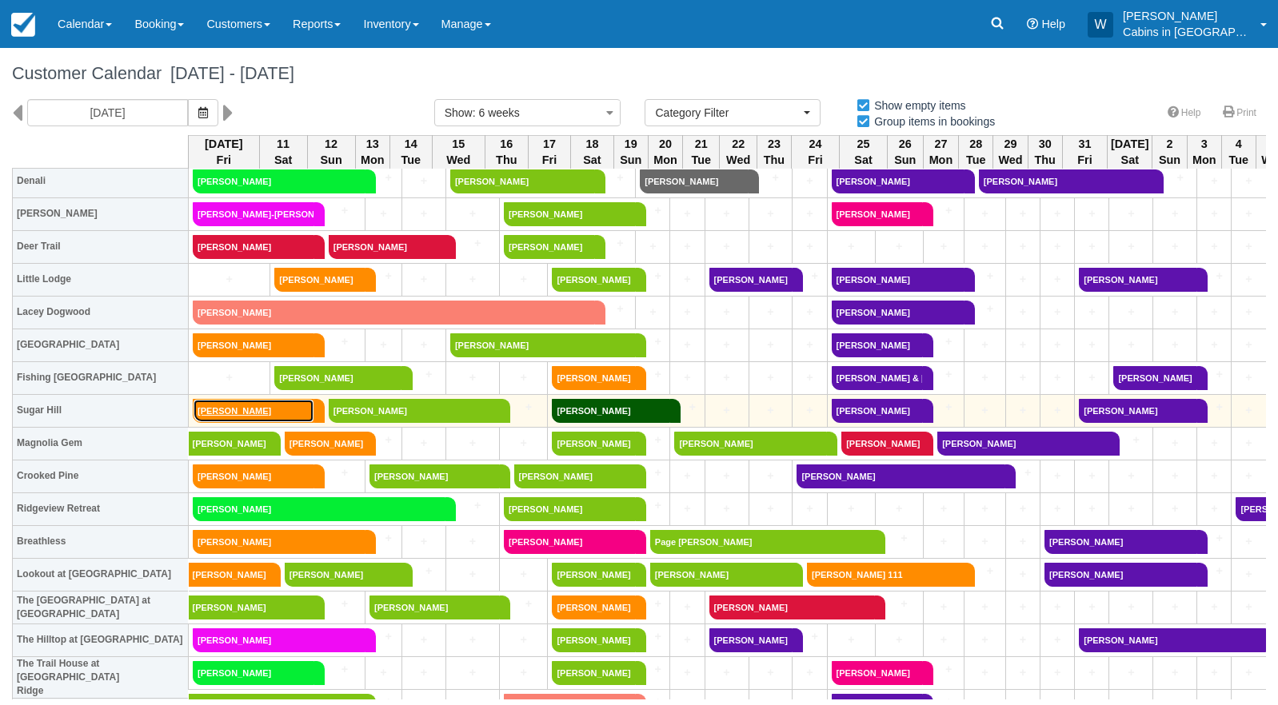
click at [253, 414] on link "Jhabrea Jackson" at bounding box center [254, 411] width 122 height 24
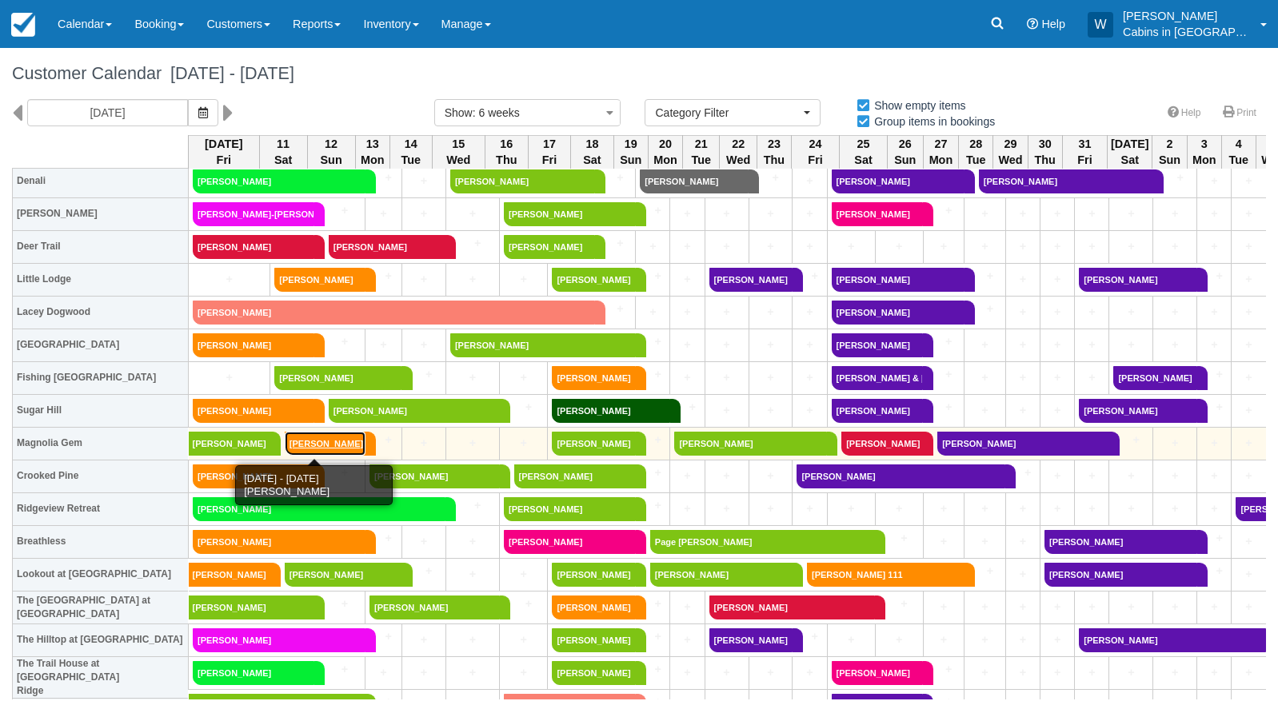
click at [311, 449] on link "Porter Hardcastle" at bounding box center [325, 444] width 81 height 24
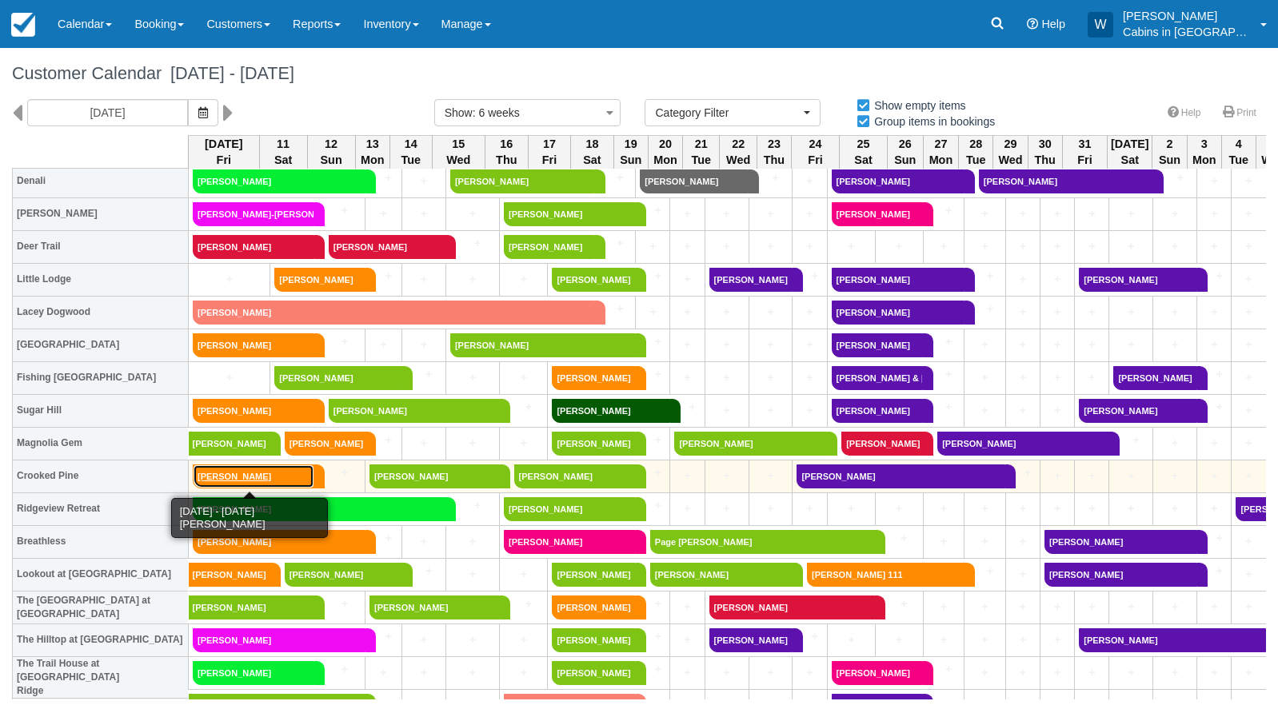
click at [247, 481] on link "Joanna East" at bounding box center [254, 477] width 122 height 24
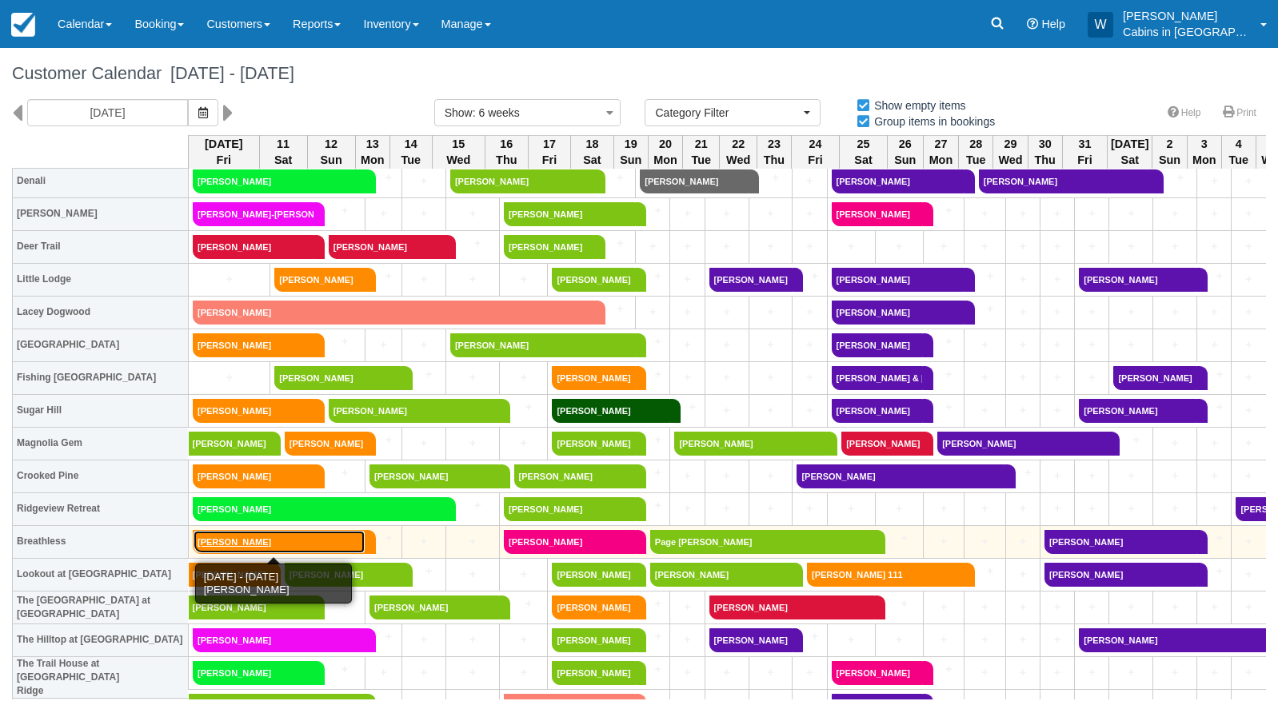
click at [254, 537] on link "Nicole Adair" at bounding box center [279, 542] width 173 height 24
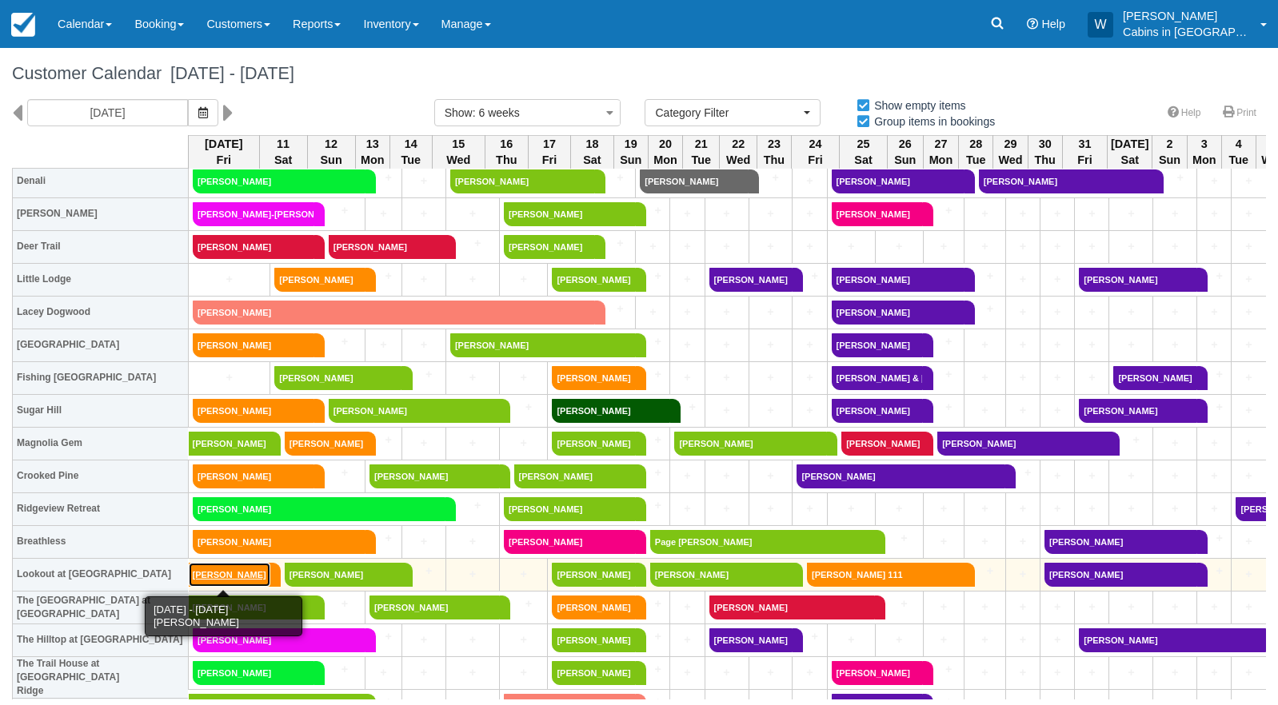
click at [234, 577] on link "Kali Warren" at bounding box center [230, 575] width 82 height 24
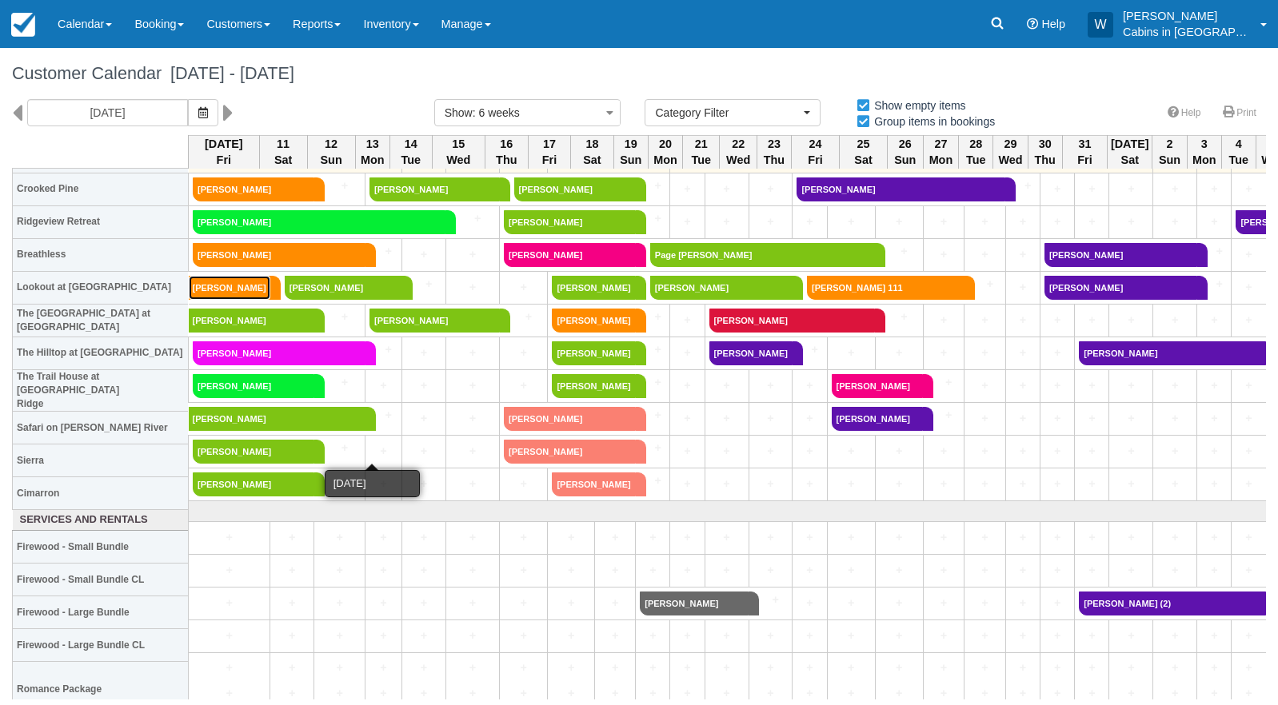
scroll to position [642, 0]
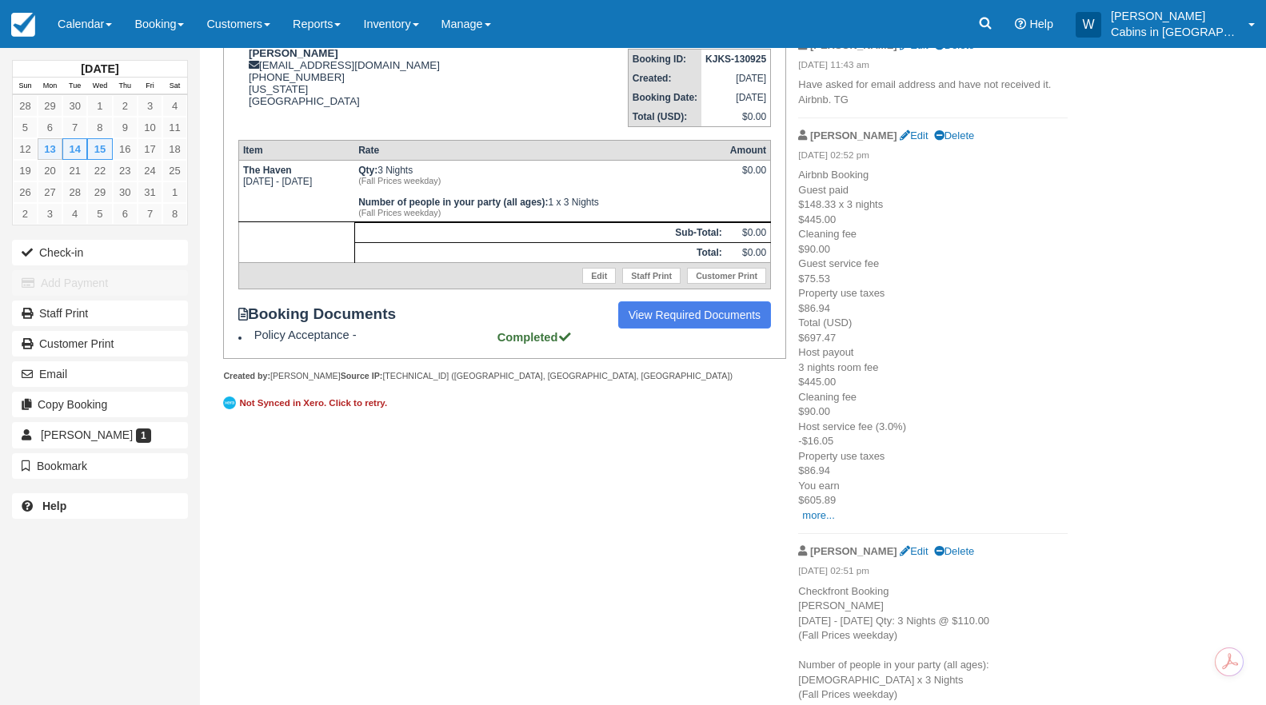
scroll to position [262, 0]
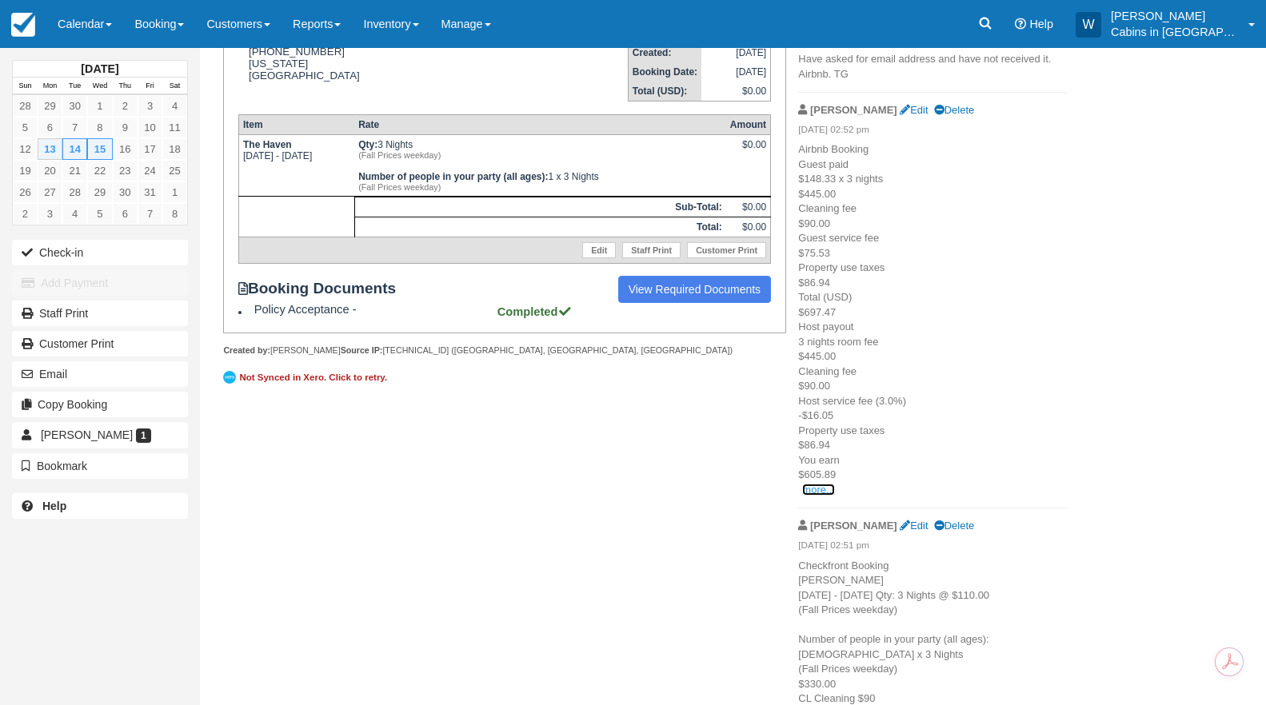
click at [813, 486] on link "more..." at bounding box center [818, 490] width 32 height 12
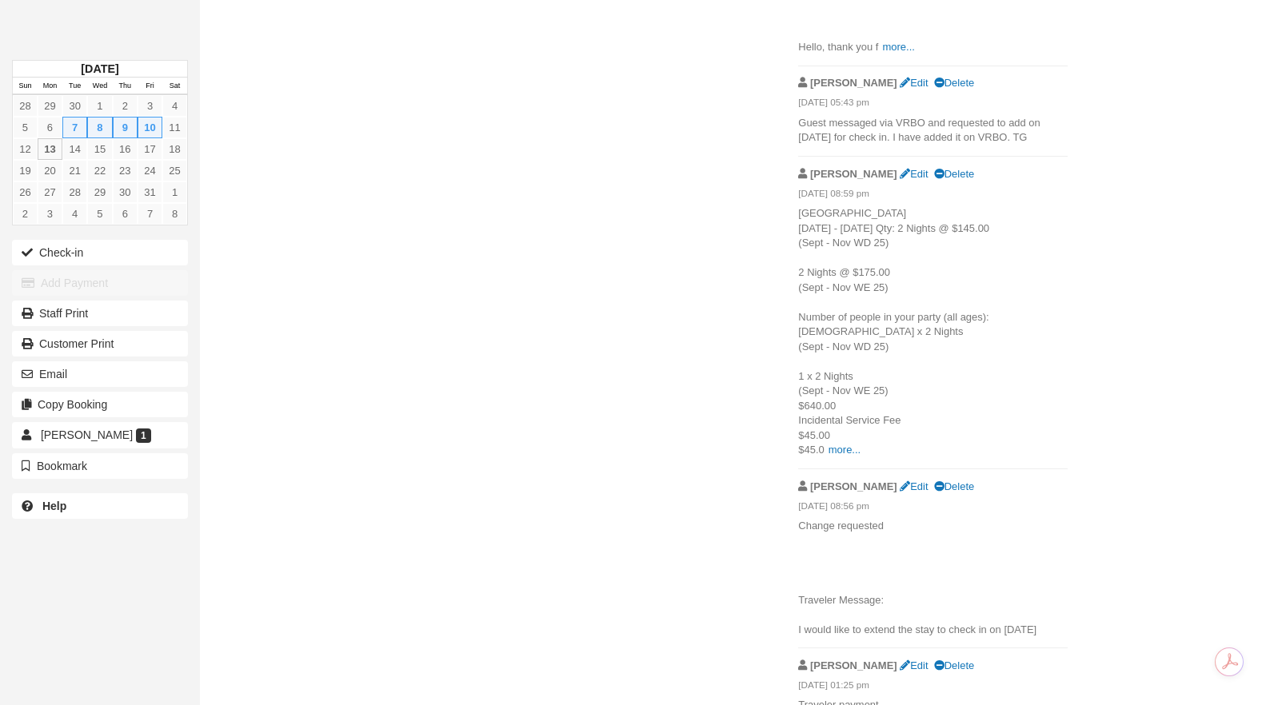
scroll to position [778, 0]
click at [845, 451] on link "more..." at bounding box center [845, 449] width 32 height 12
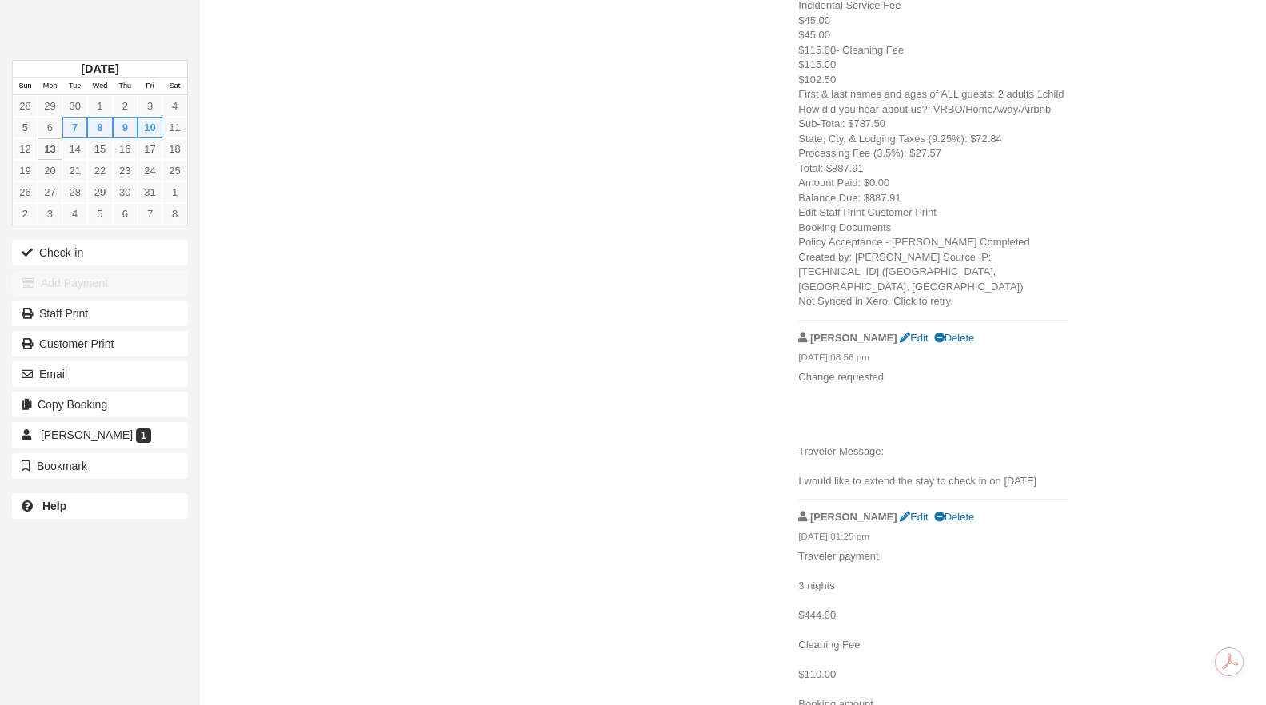
scroll to position [996, 0]
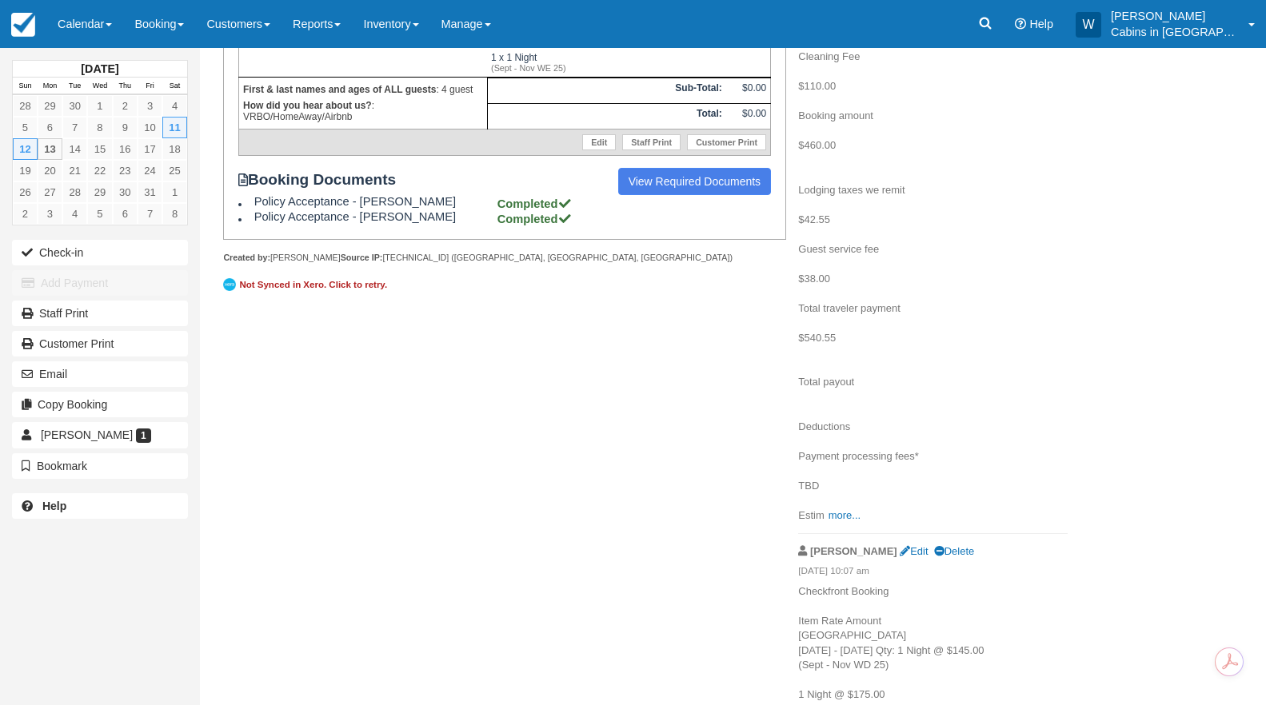
scroll to position [630, 0]
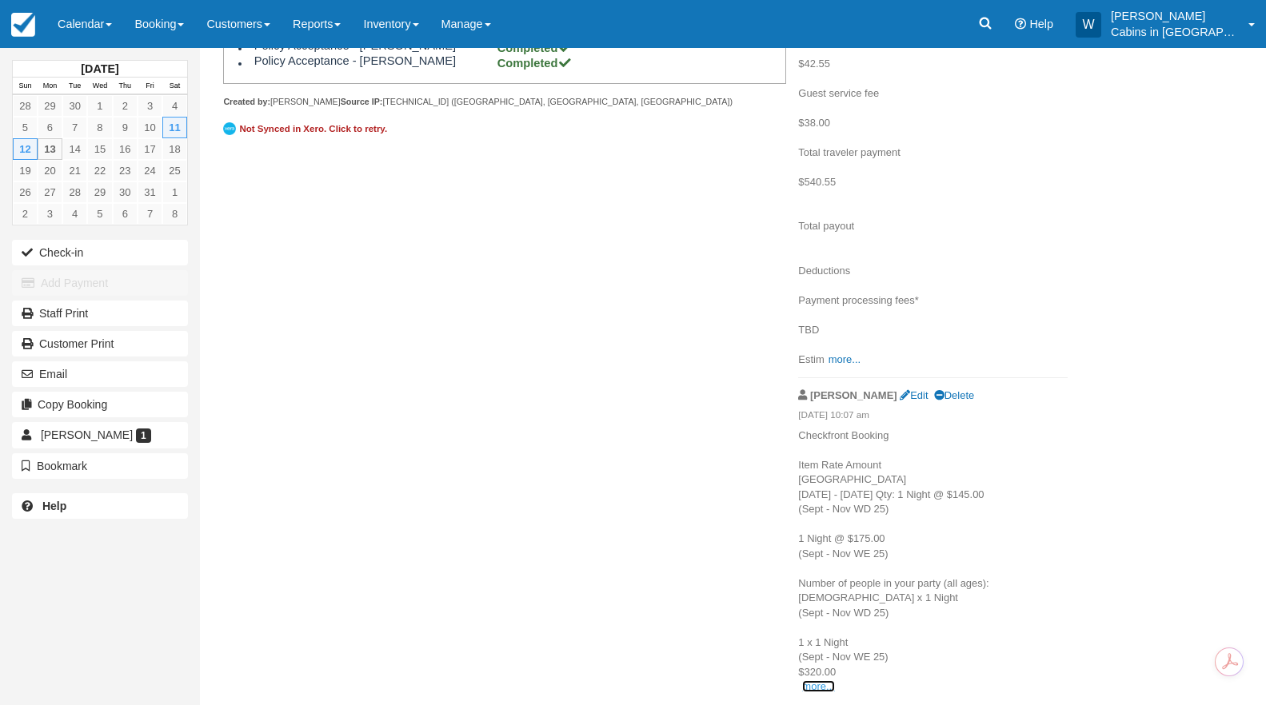
click at [815, 682] on link "more..." at bounding box center [818, 687] width 32 height 12
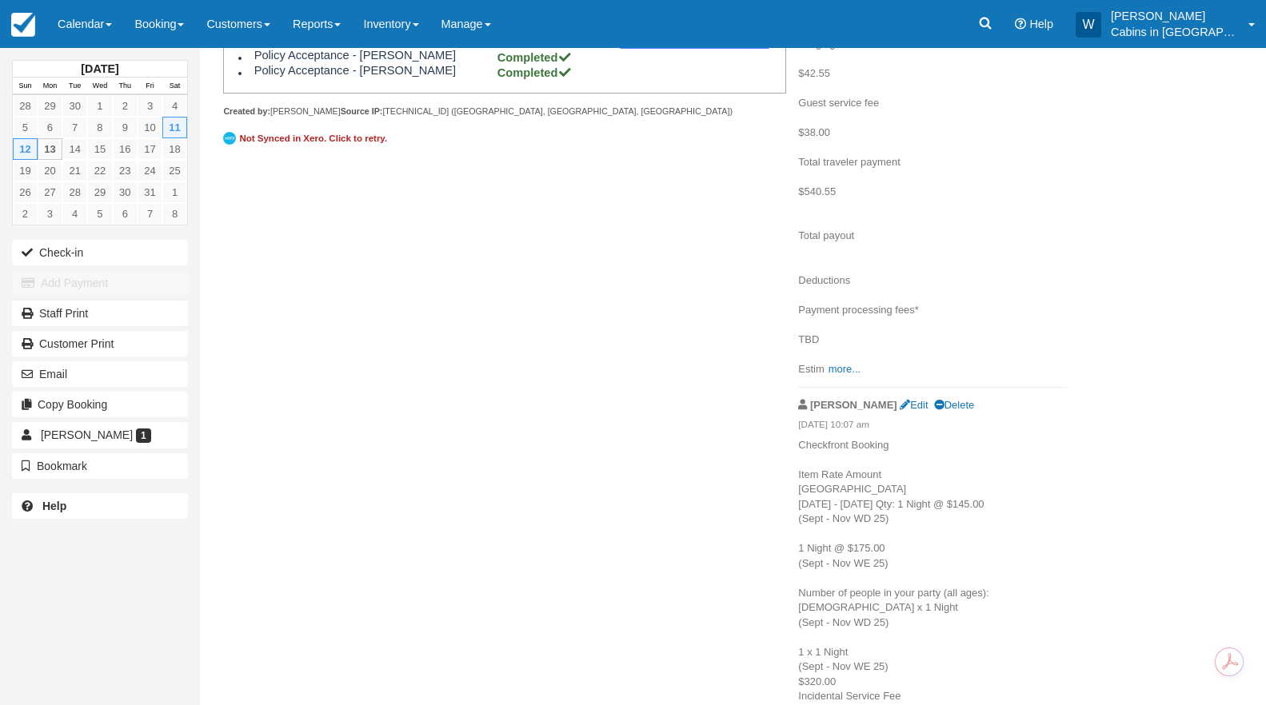
scroll to position [550, 0]
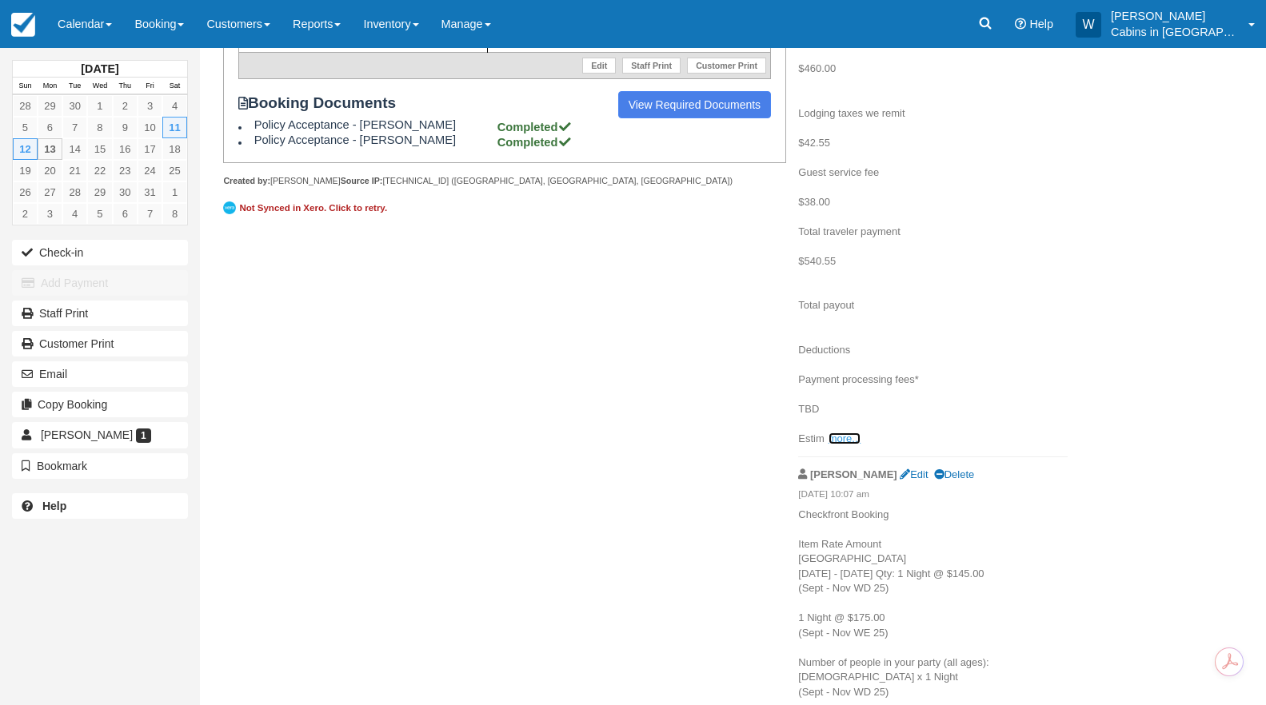
click at [846, 440] on link "more..." at bounding box center [845, 439] width 32 height 12
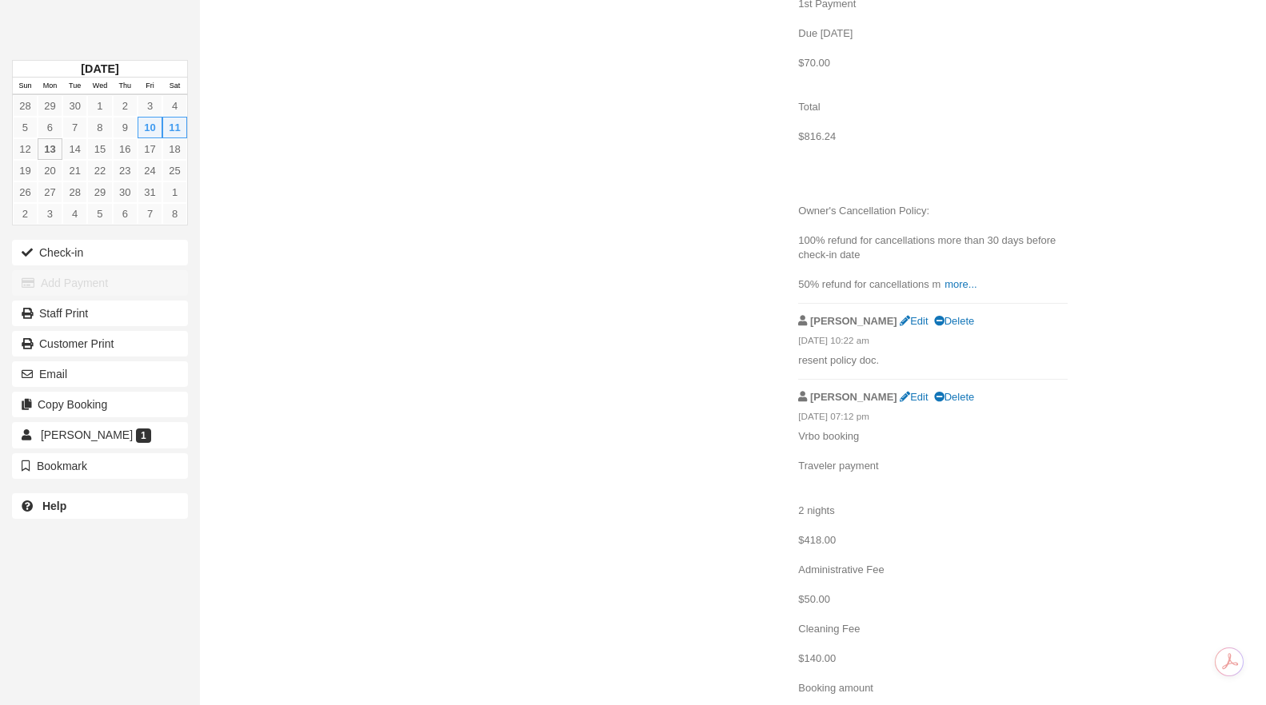
scroll to position [725, 0]
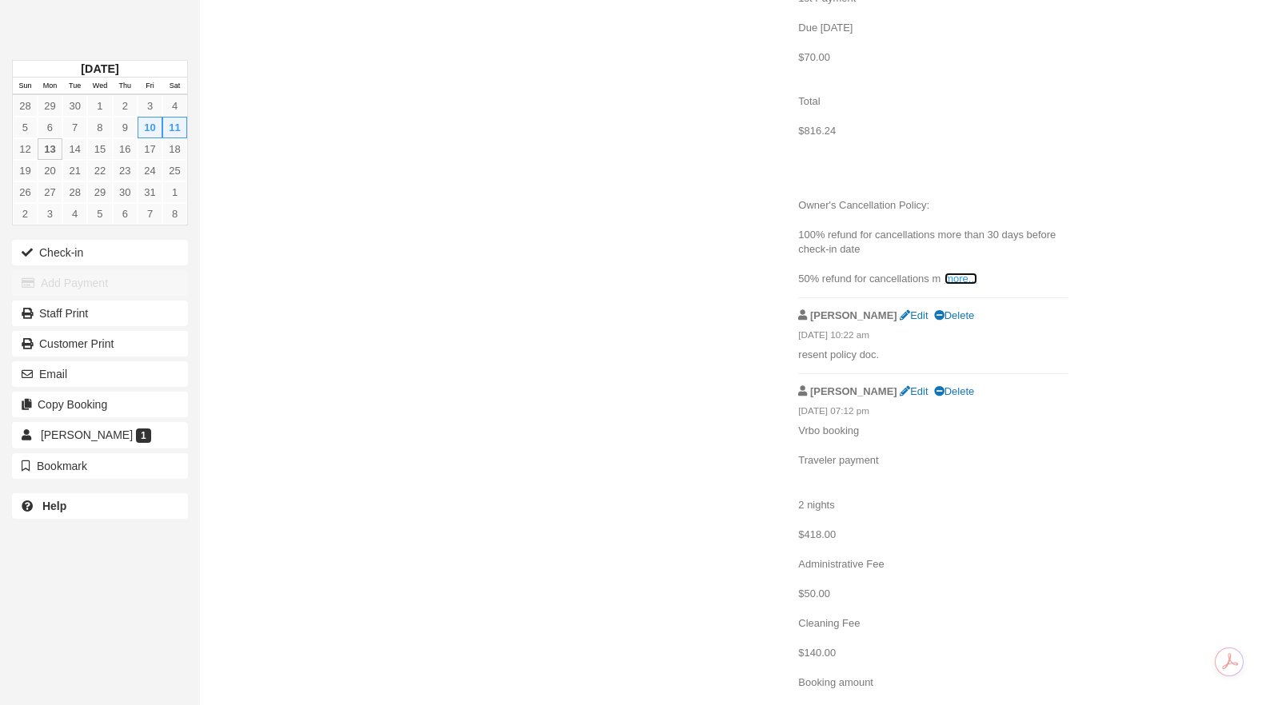
click at [962, 280] on link "more..." at bounding box center [961, 279] width 32 height 12
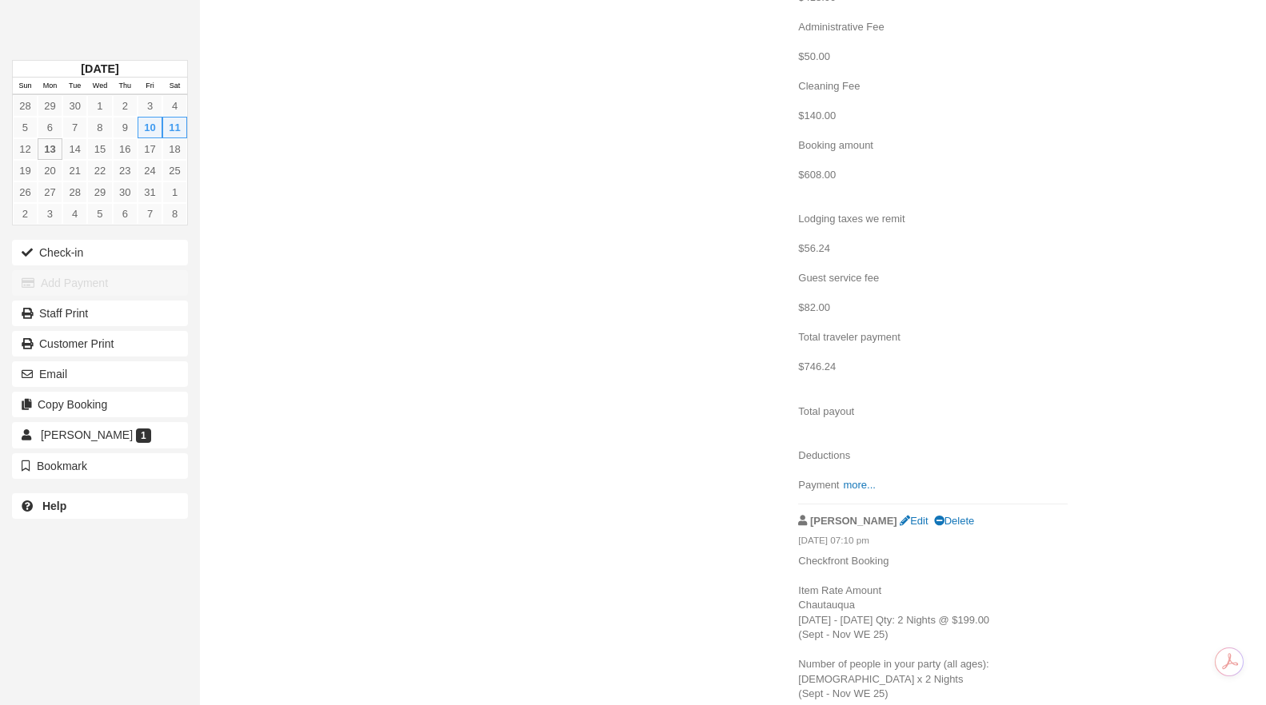
scroll to position [1506, 0]
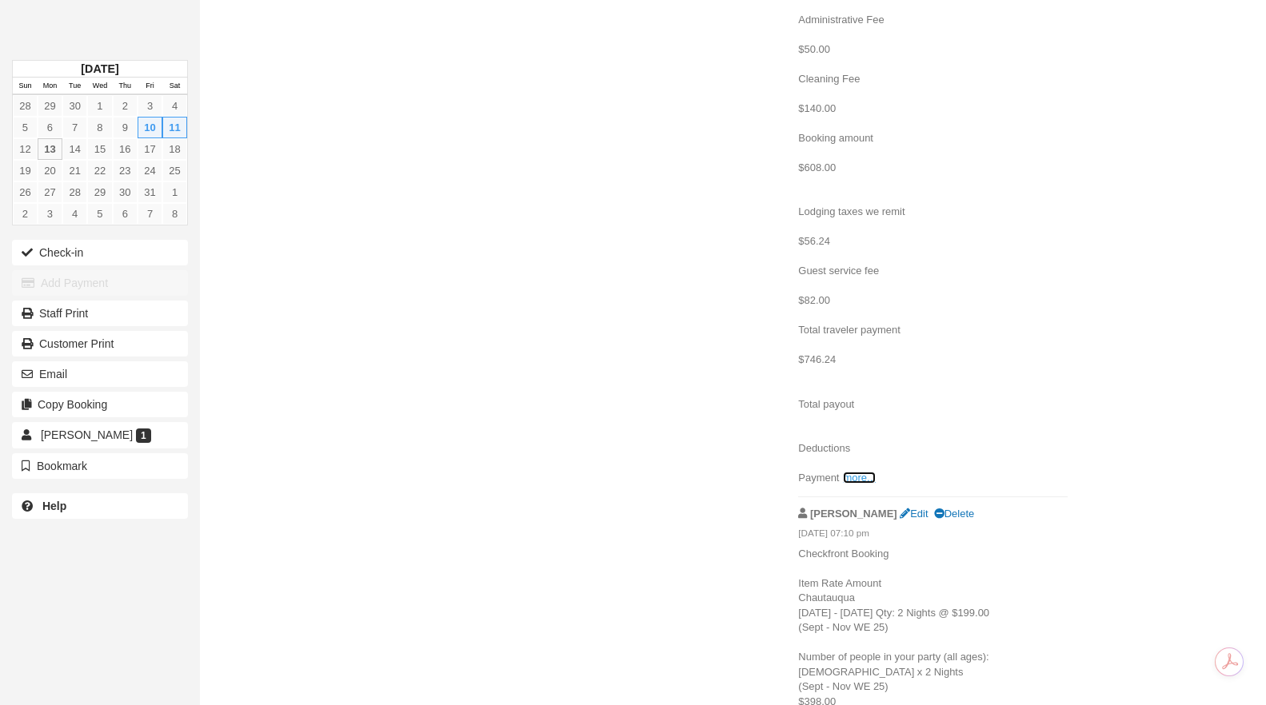
click at [857, 477] on link "more..." at bounding box center [859, 478] width 32 height 12
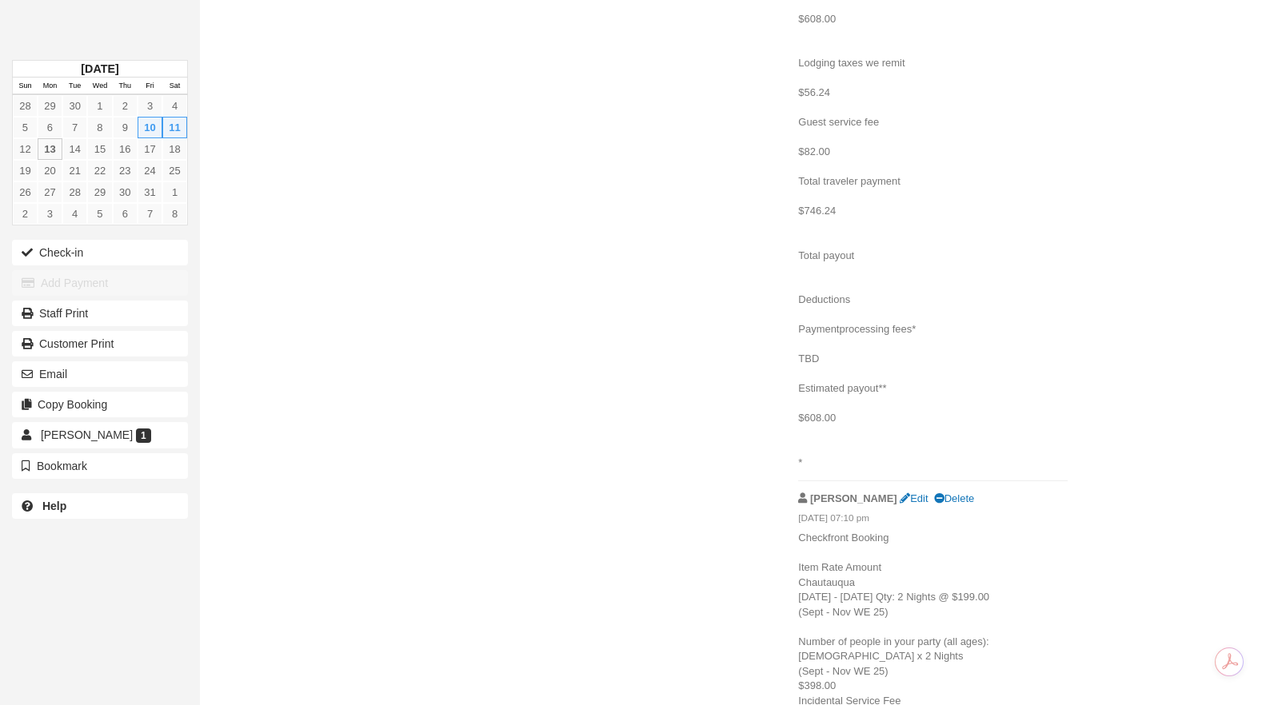
scroll to position [1744, 0]
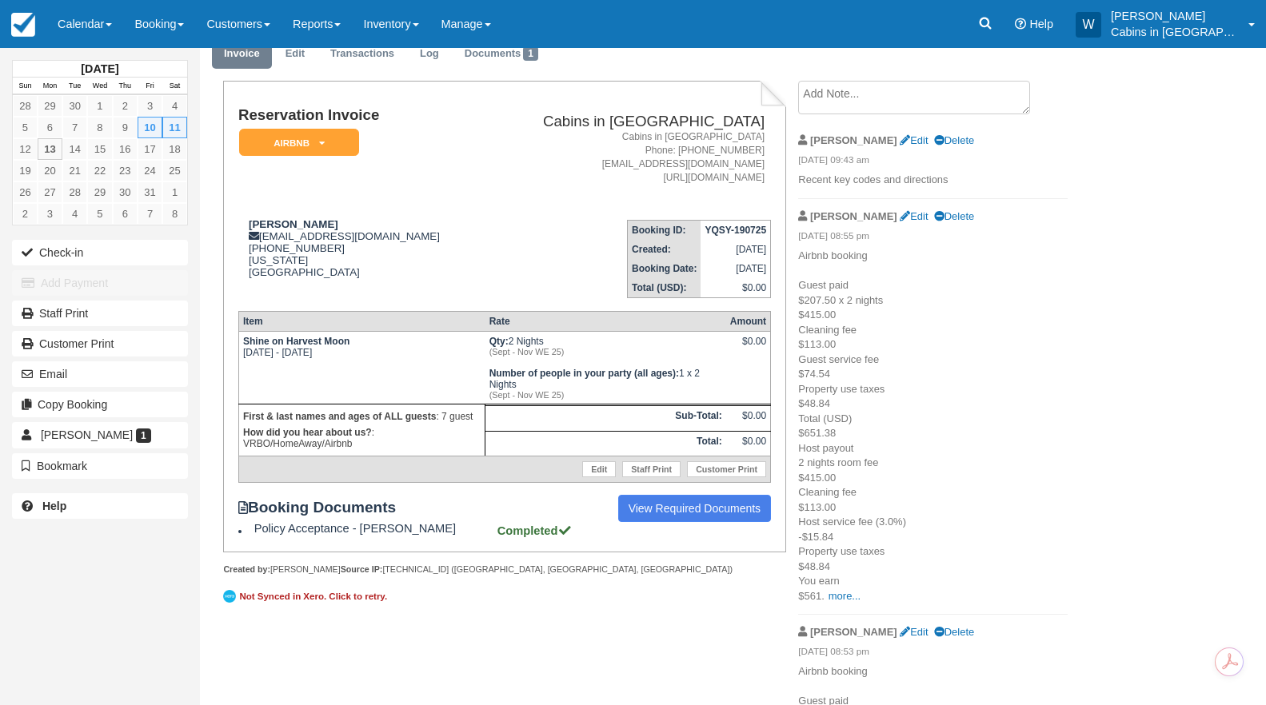
scroll to position [78, 0]
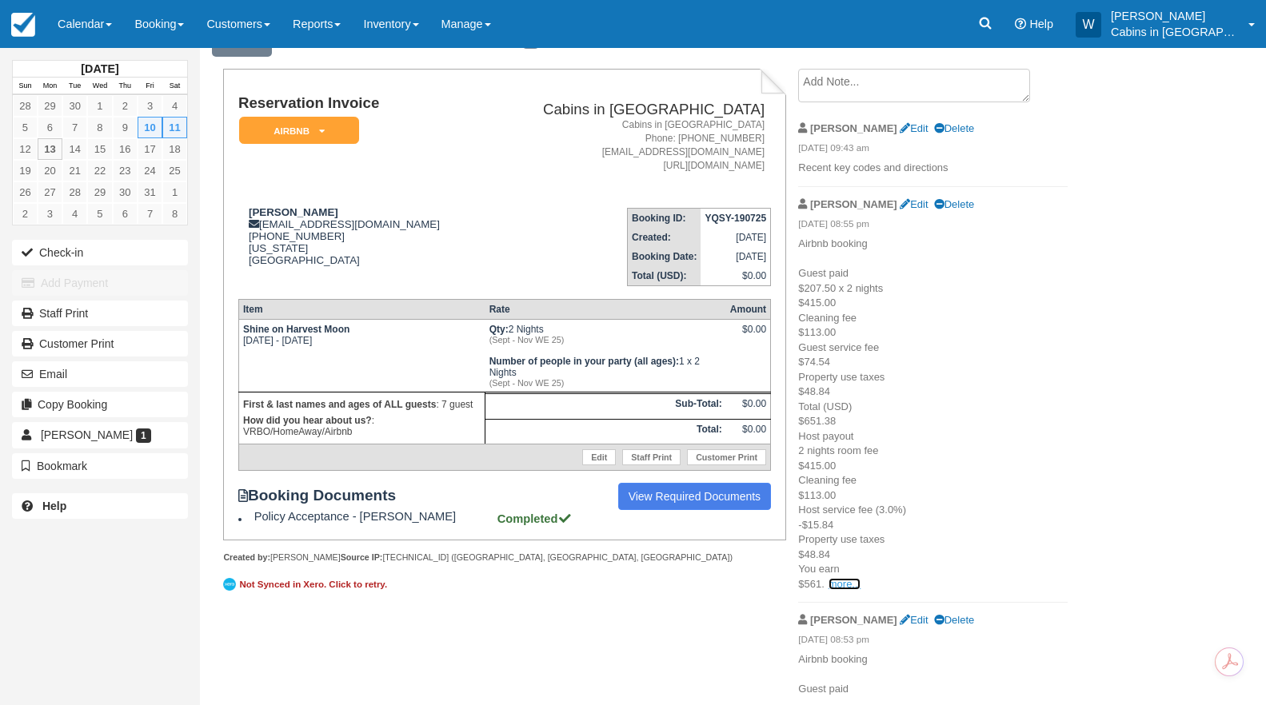
click at [845, 585] on link "more..." at bounding box center [845, 584] width 32 height 12
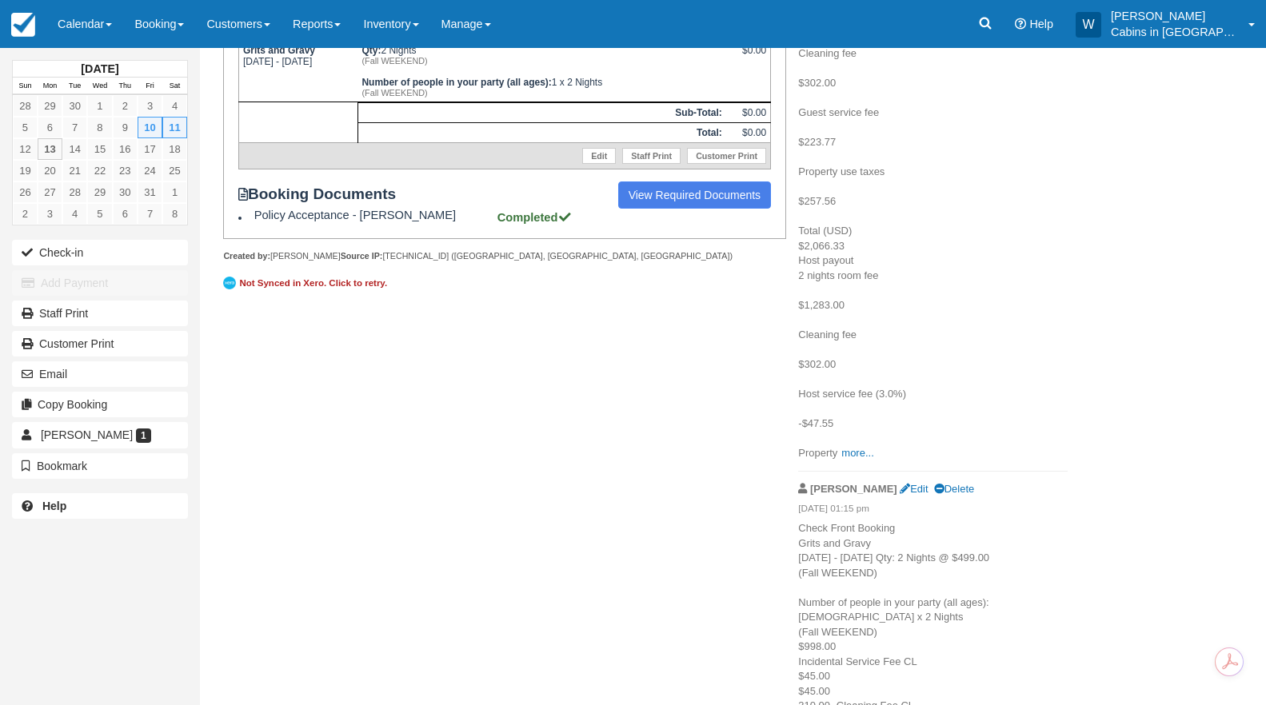
scroll to position [362, 0]
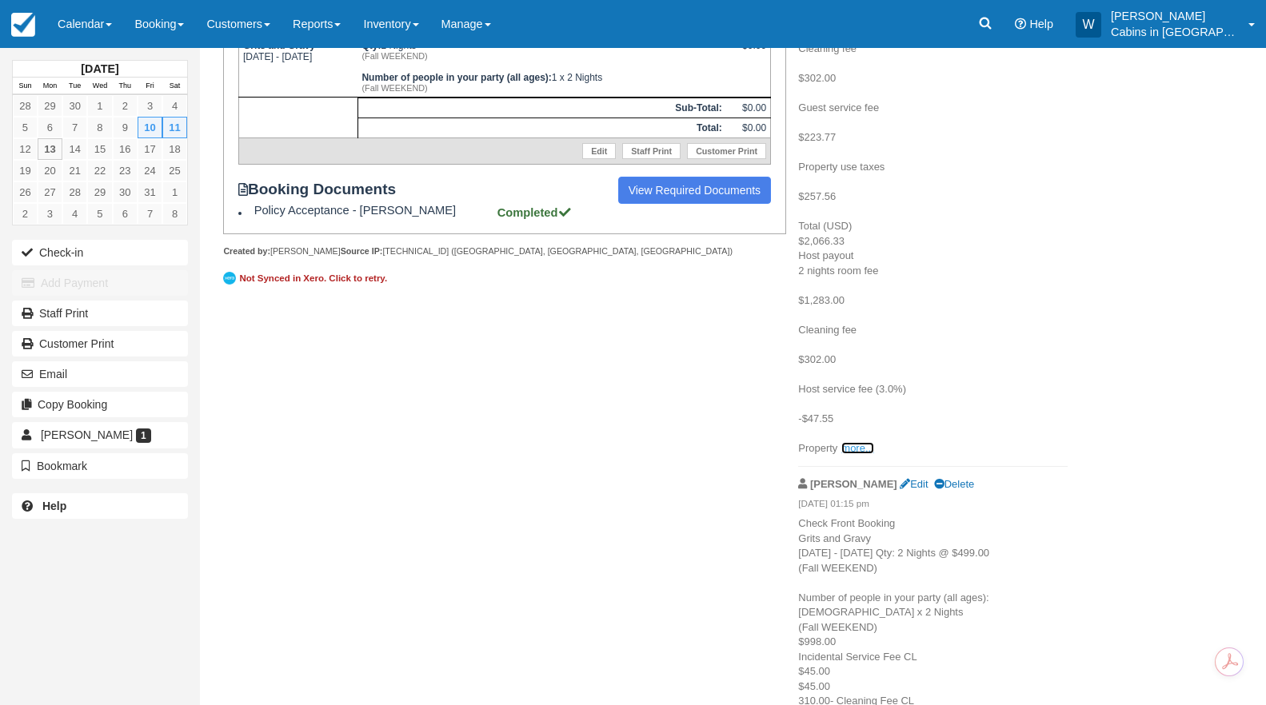
click at [861, 450] on link "more..." at bounding box center [857, 448] width 32 height 12
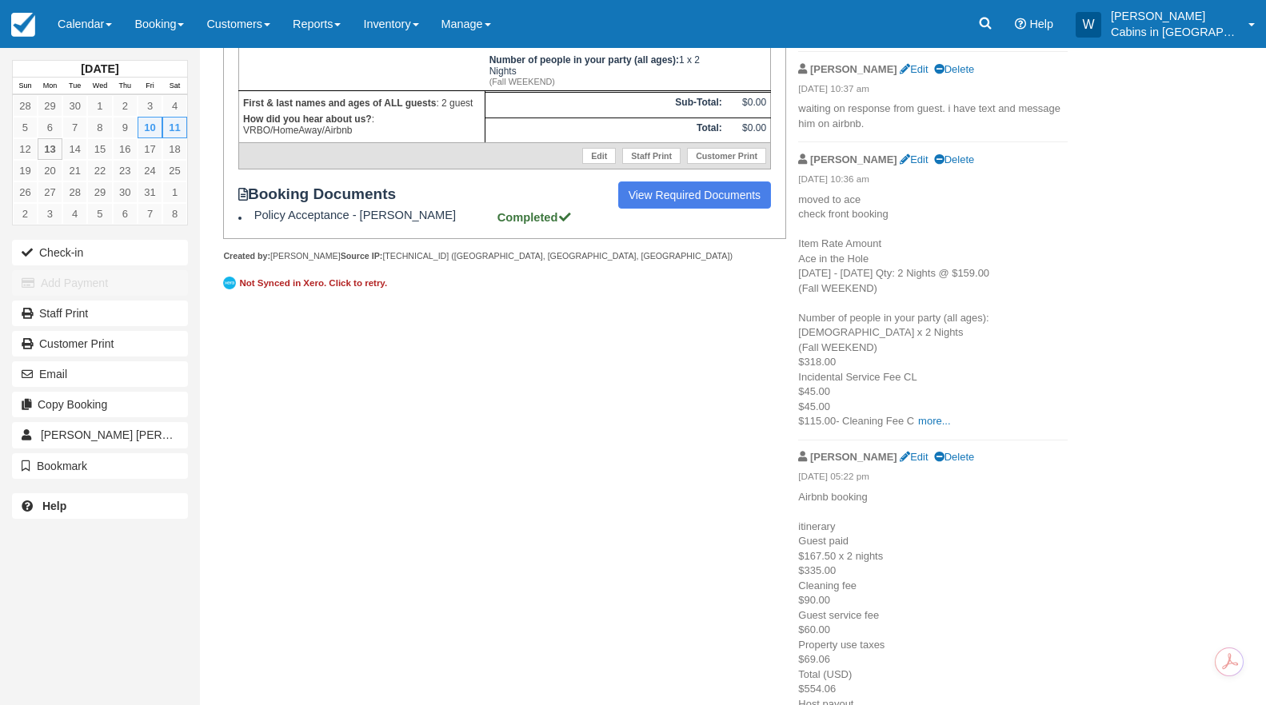
scroll to position [429, 0]
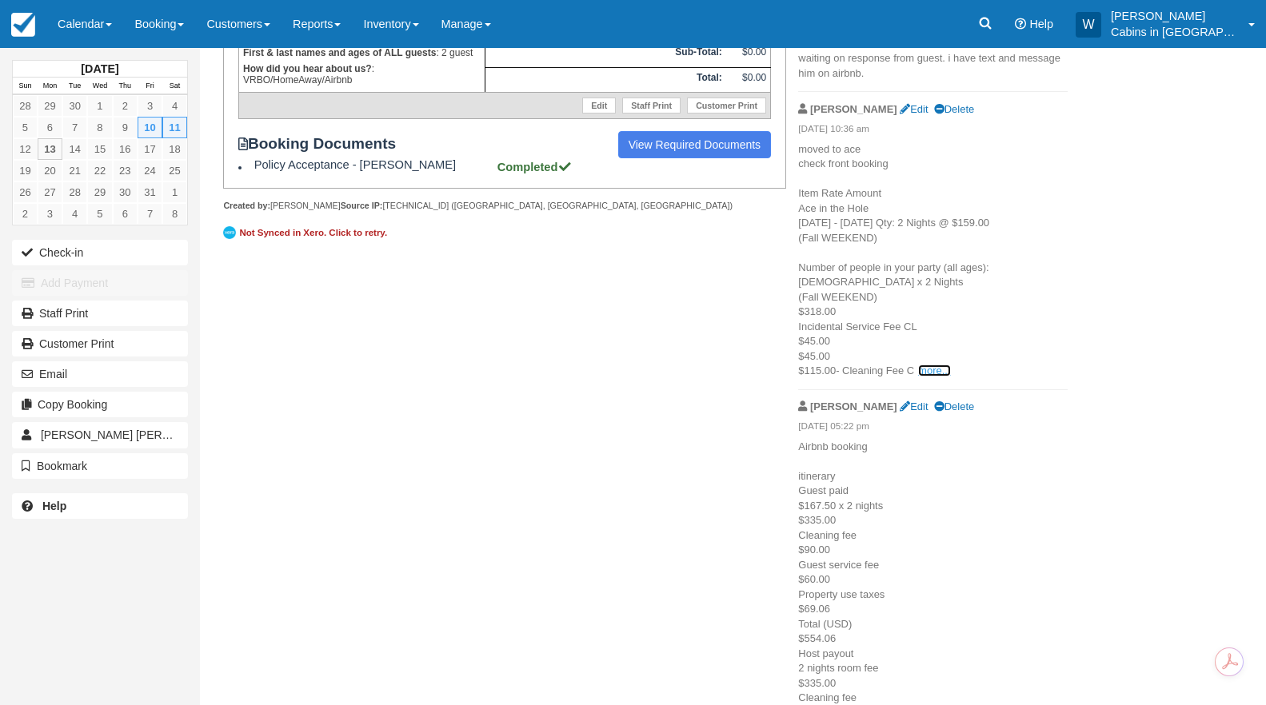
click at [937, 375] on link "more..." at bounding box center [934, 371] width 32 height 12
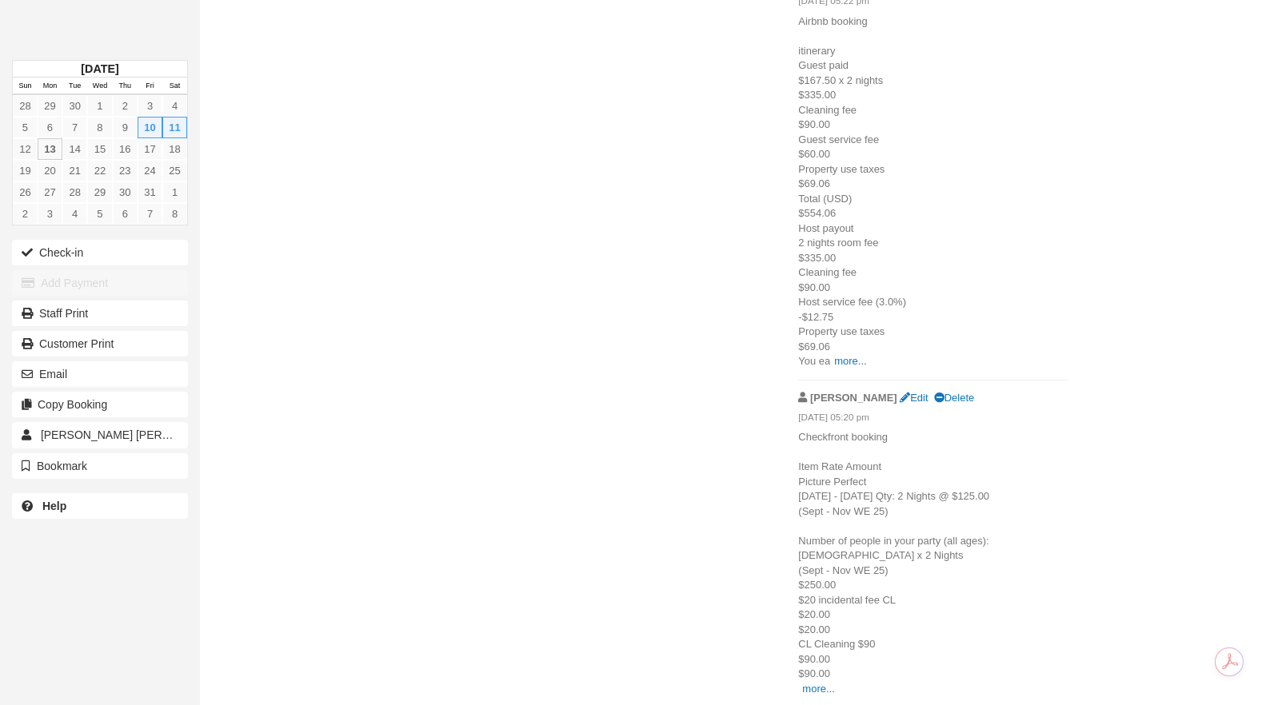
scroll to position [1065, 0]
click at [857, 356] on link "more..." at bounding box center [850, 360] width 32 height 12
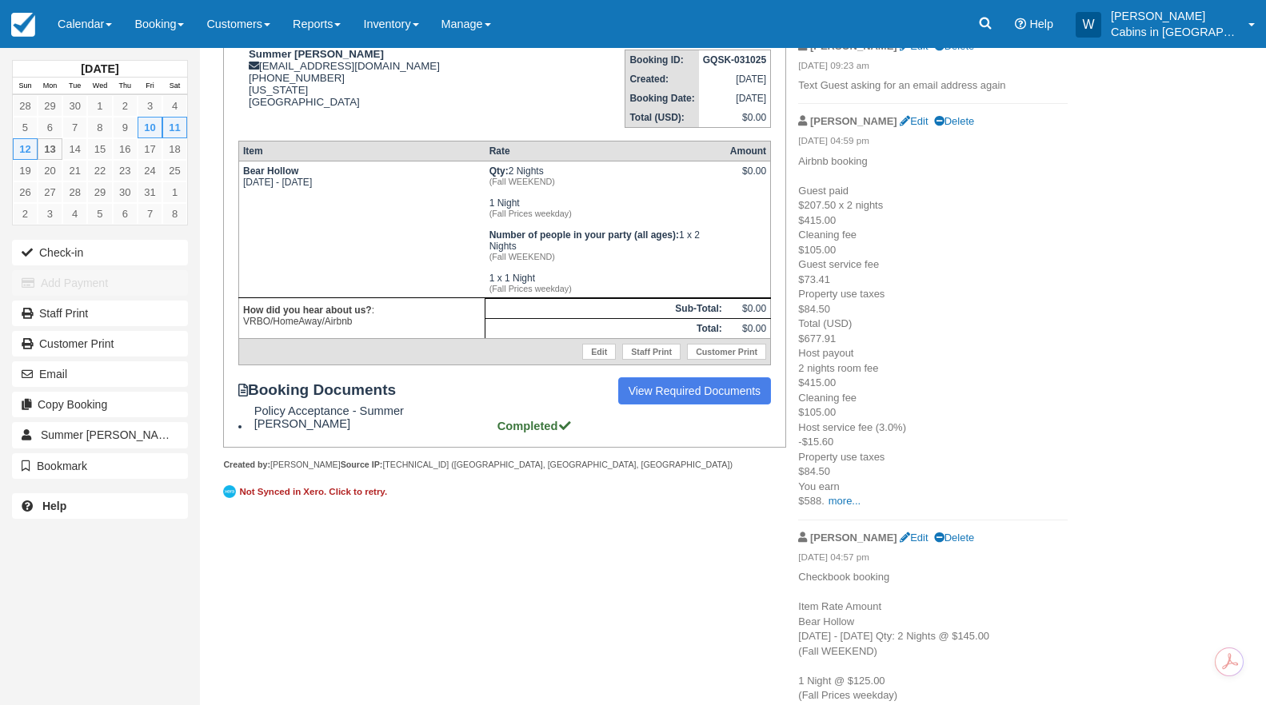
scroll to position [269, 0]
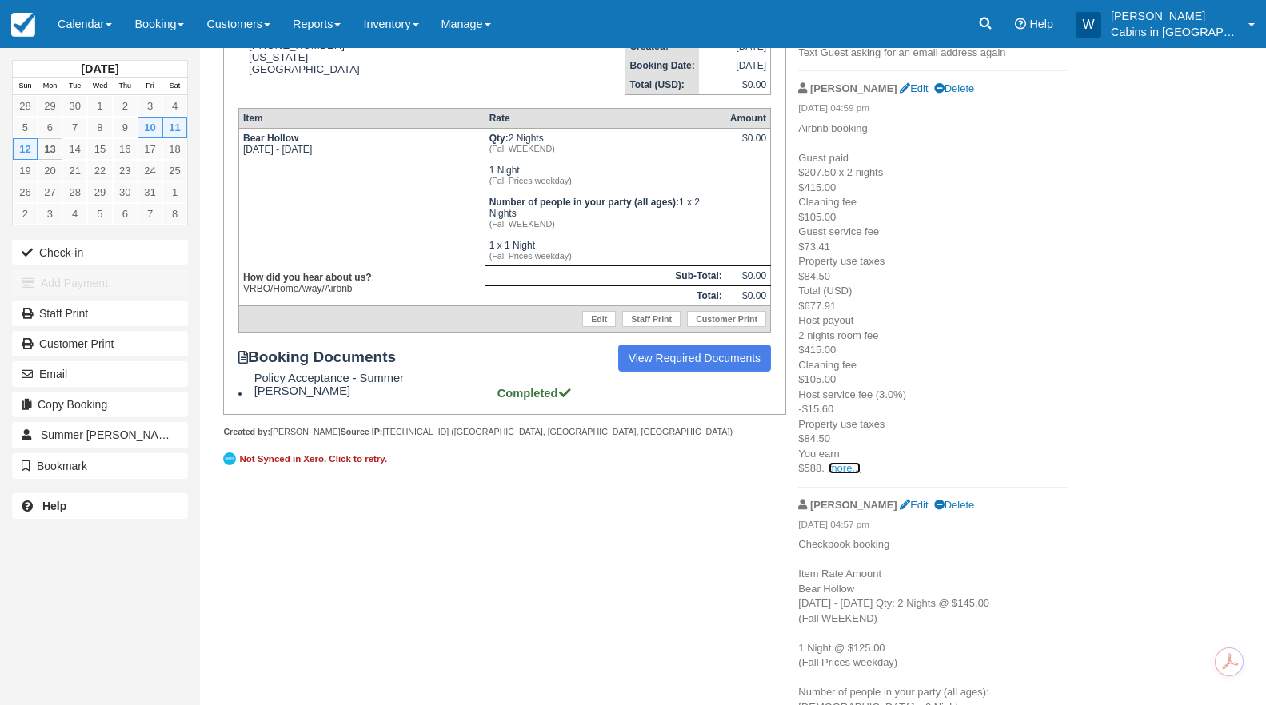
click at [842, 471] on link "more..." at bounding box center [845, 468] width 32 height 12
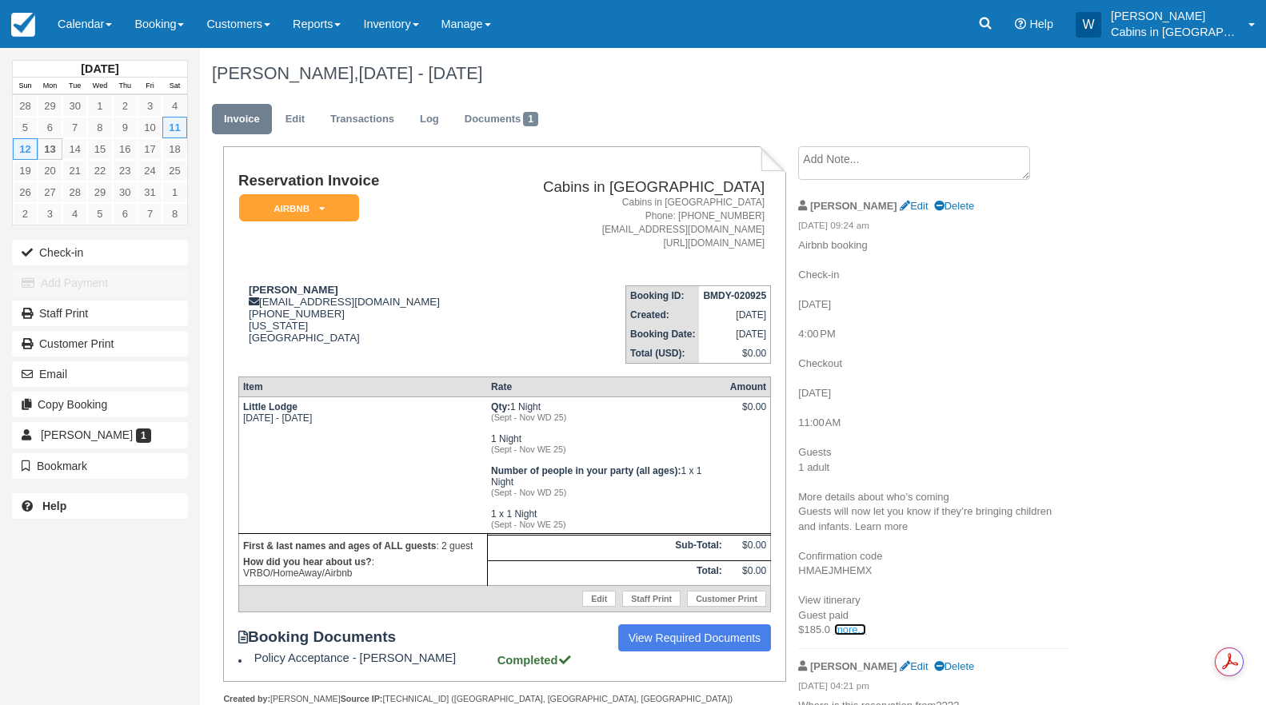
click at [847, 629] on link "more..." at bounding box center [850, 630] width 32 height 12
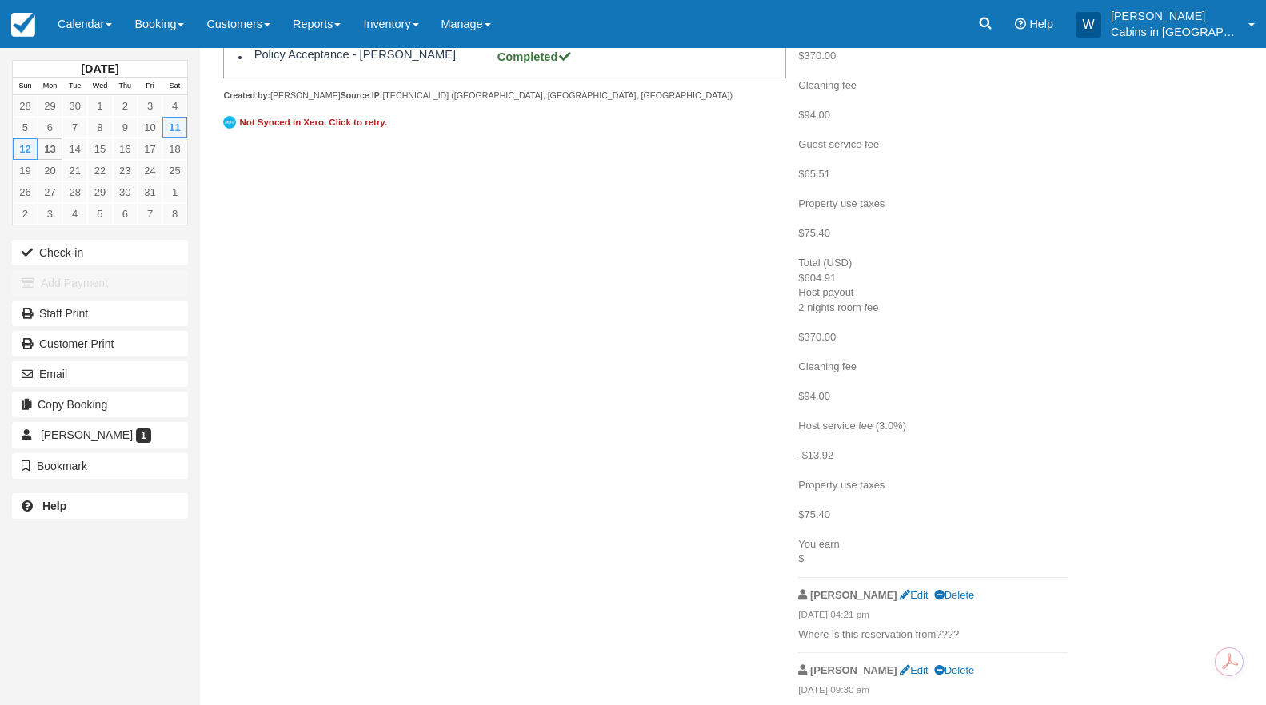
scroll to position [609, 0]
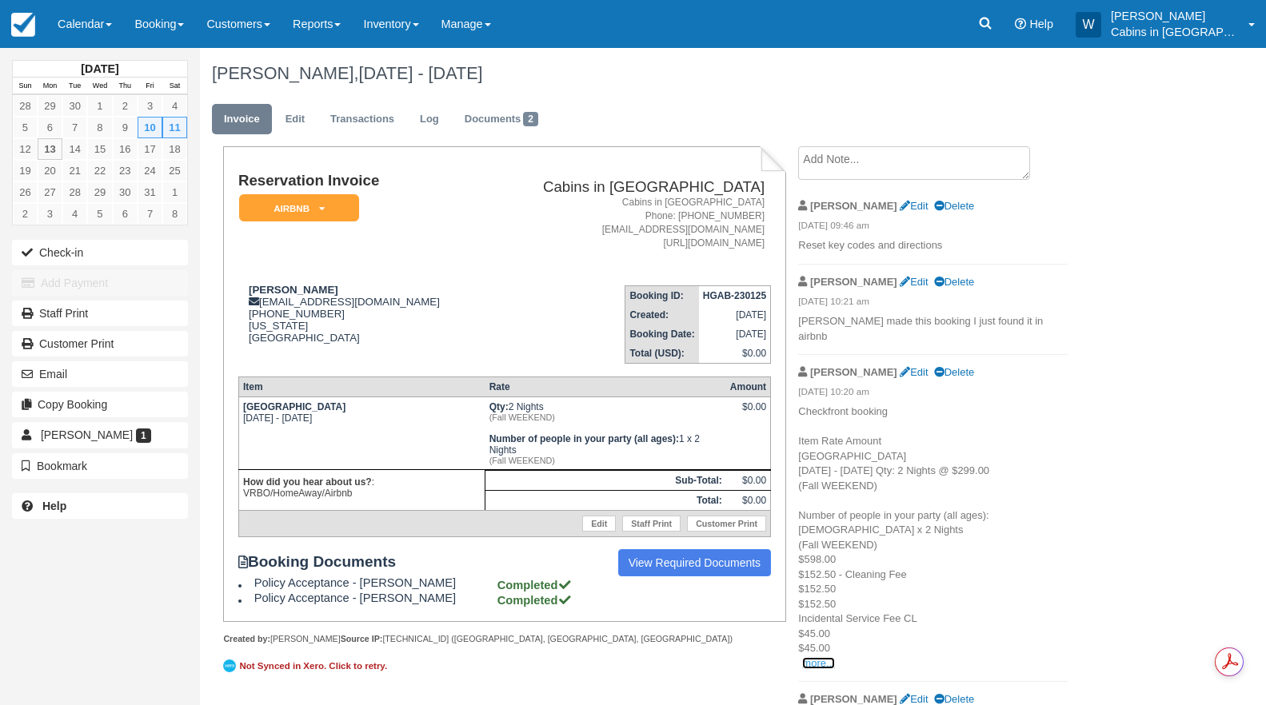
click at [817, 657] on link "more..." at bounding box center [818, 663] width 32 height 12
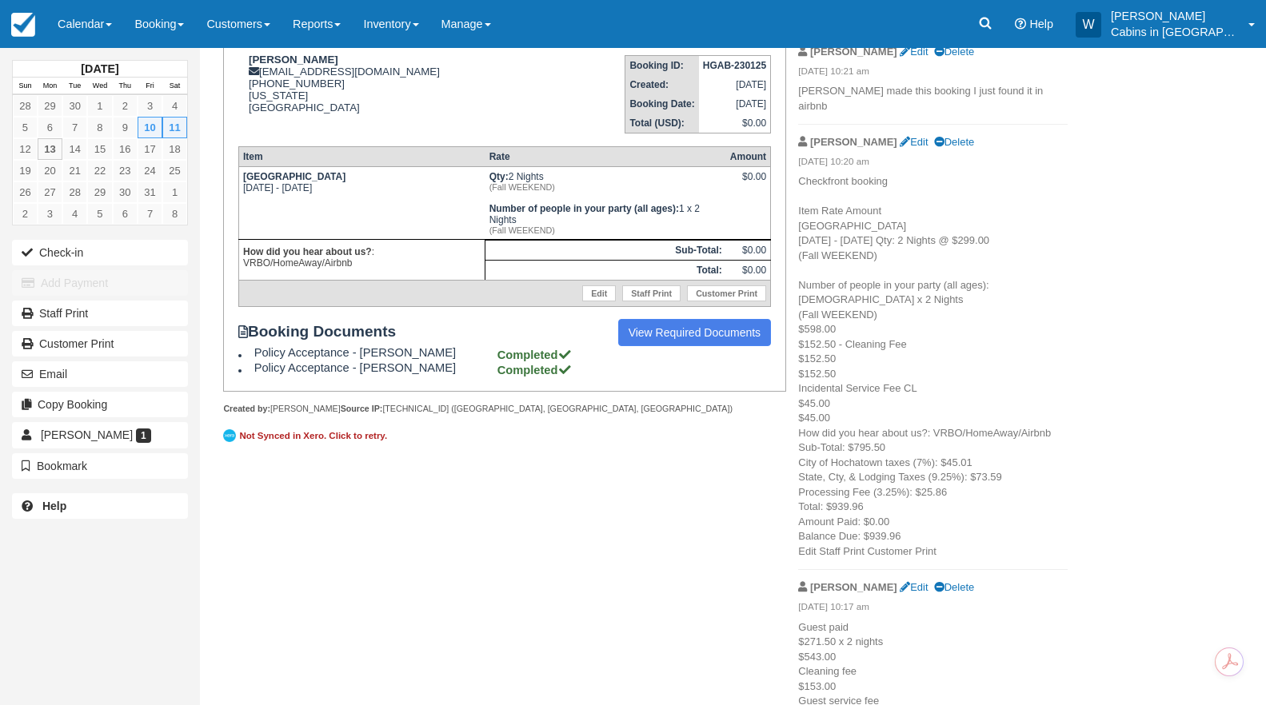
scroll to position [241, 0]
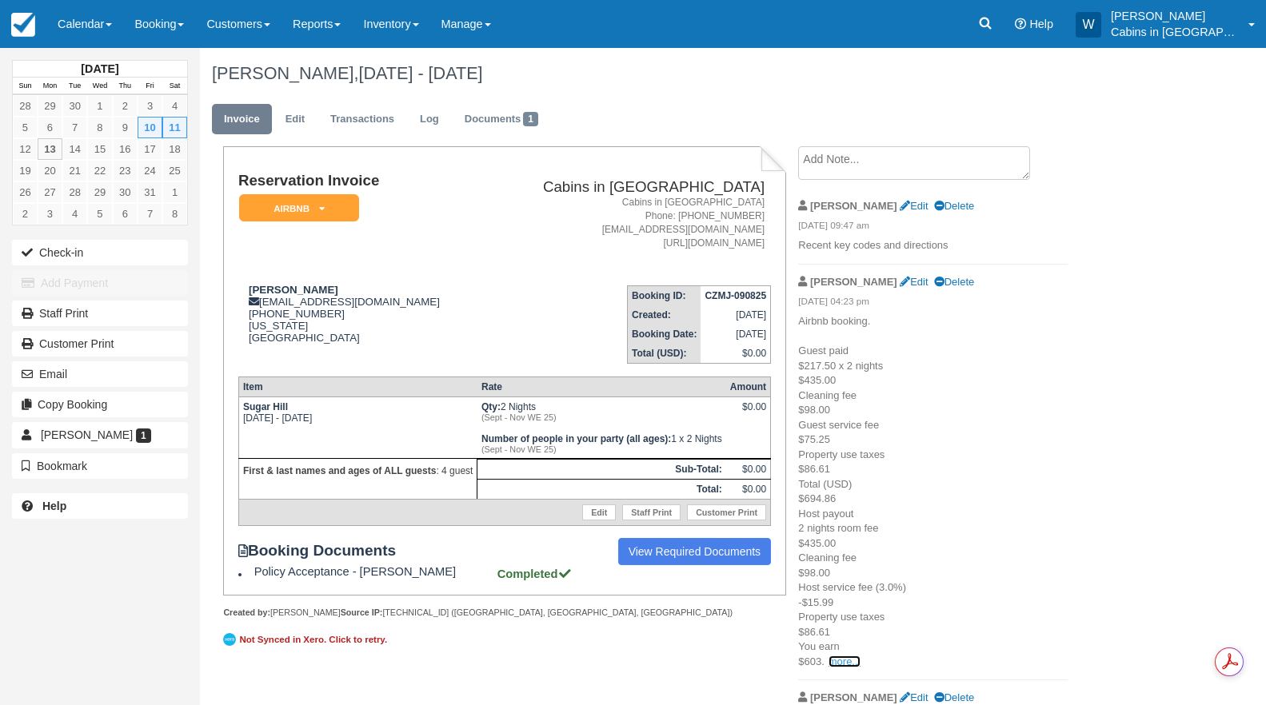
click at [842, 665] on link "more..." at bounding box center [845, 662] width 32 height 12
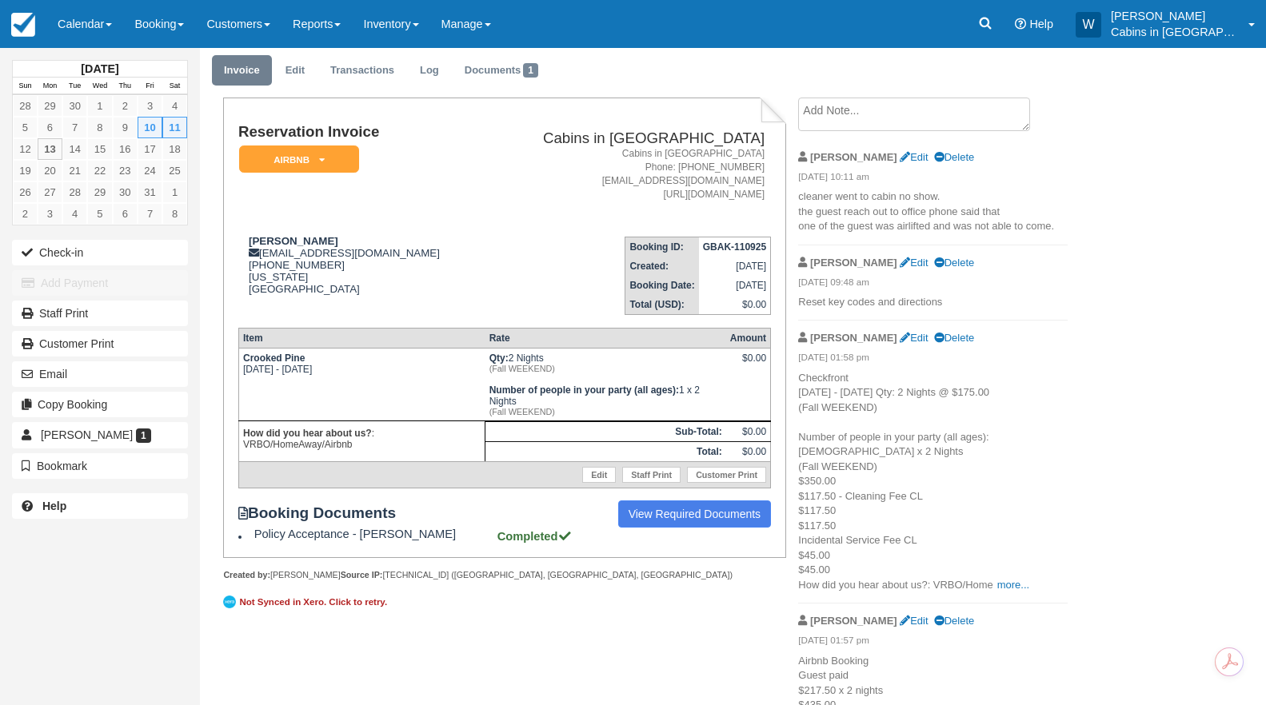
scroll to position [50, 0]
click at [1014, 589] on link "more..." at bounding box center [1013, 584] width 32 height 12
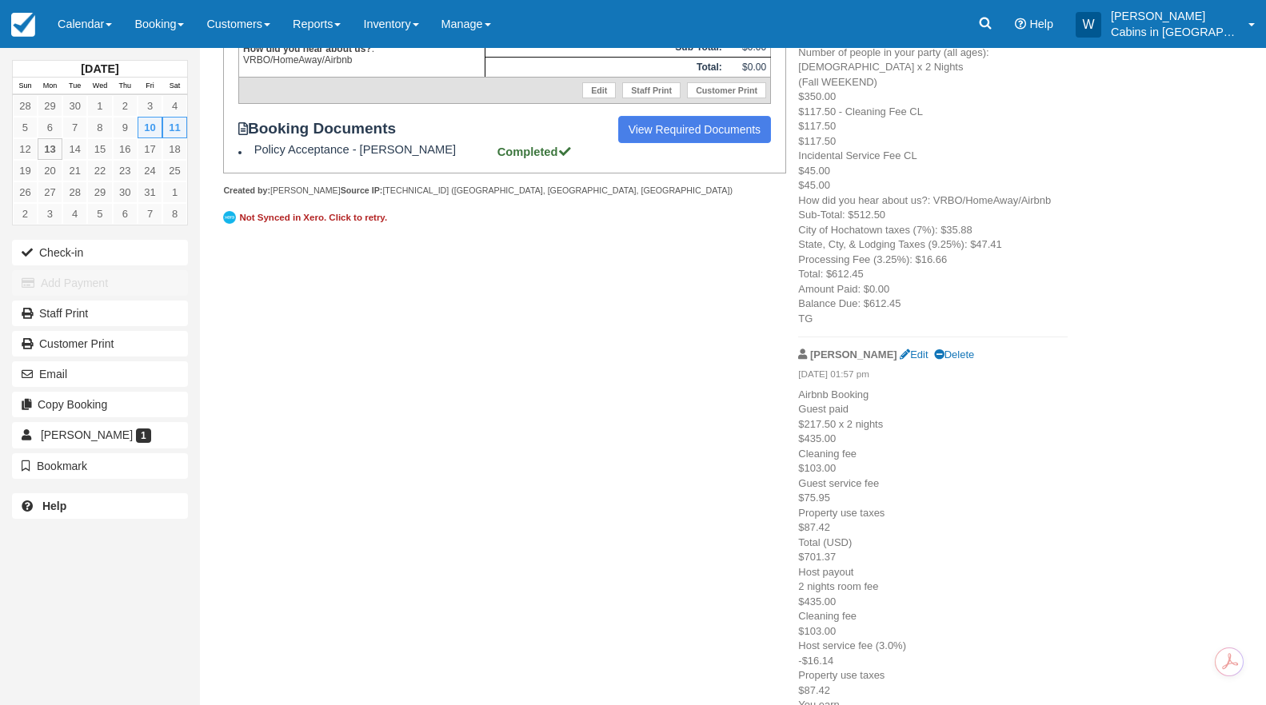
scroll to position [467, 0]
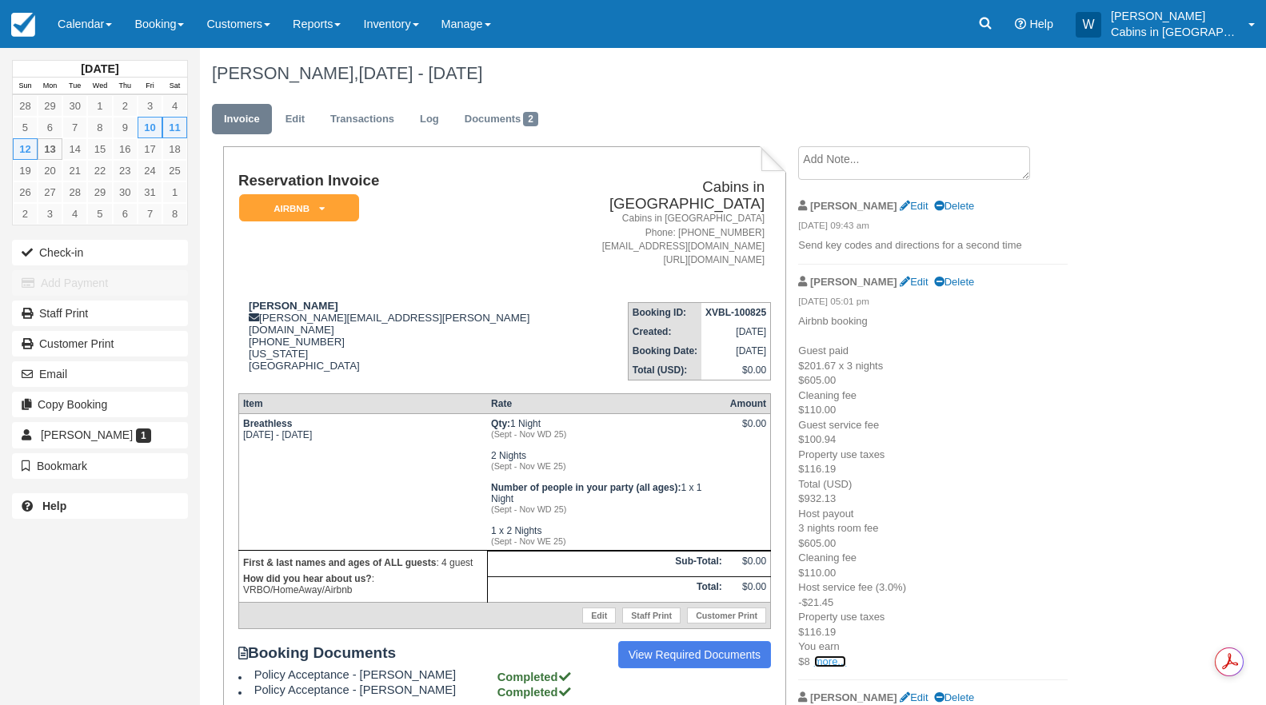
click at [824, 661] on link "more..." at bounding box center [830, 662] width 32 height 12
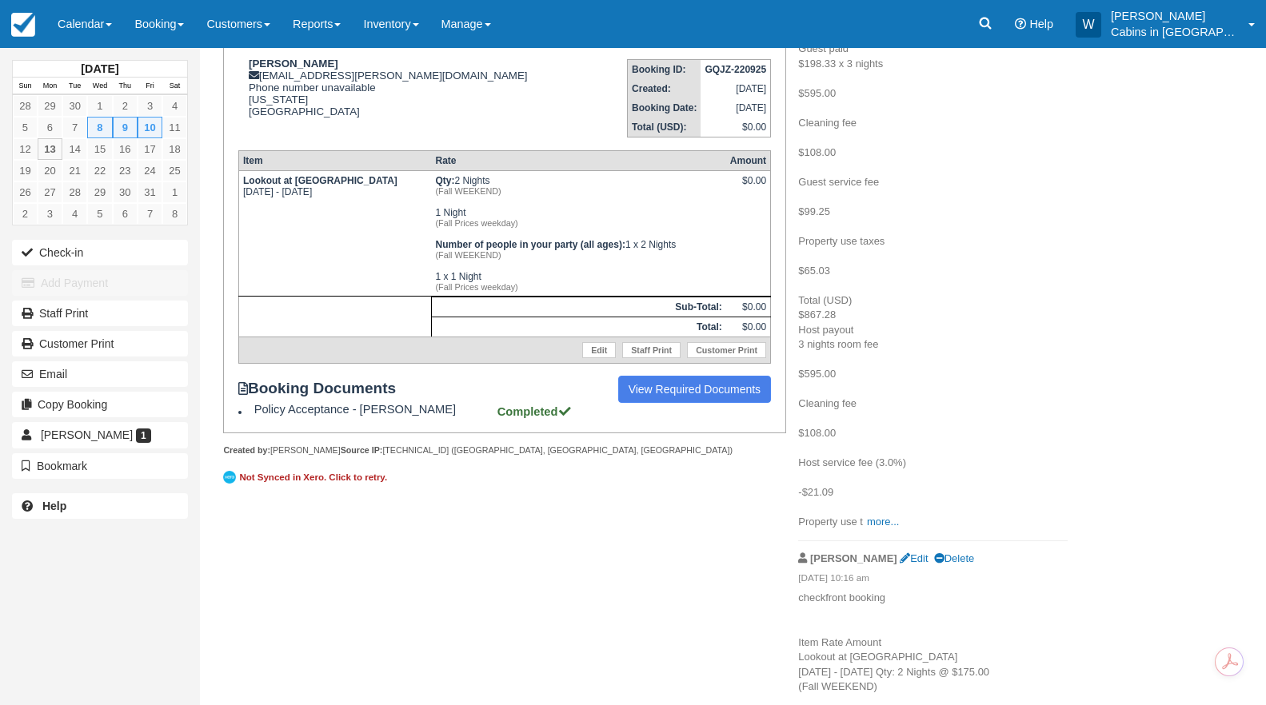
scroll to position [247, 0]
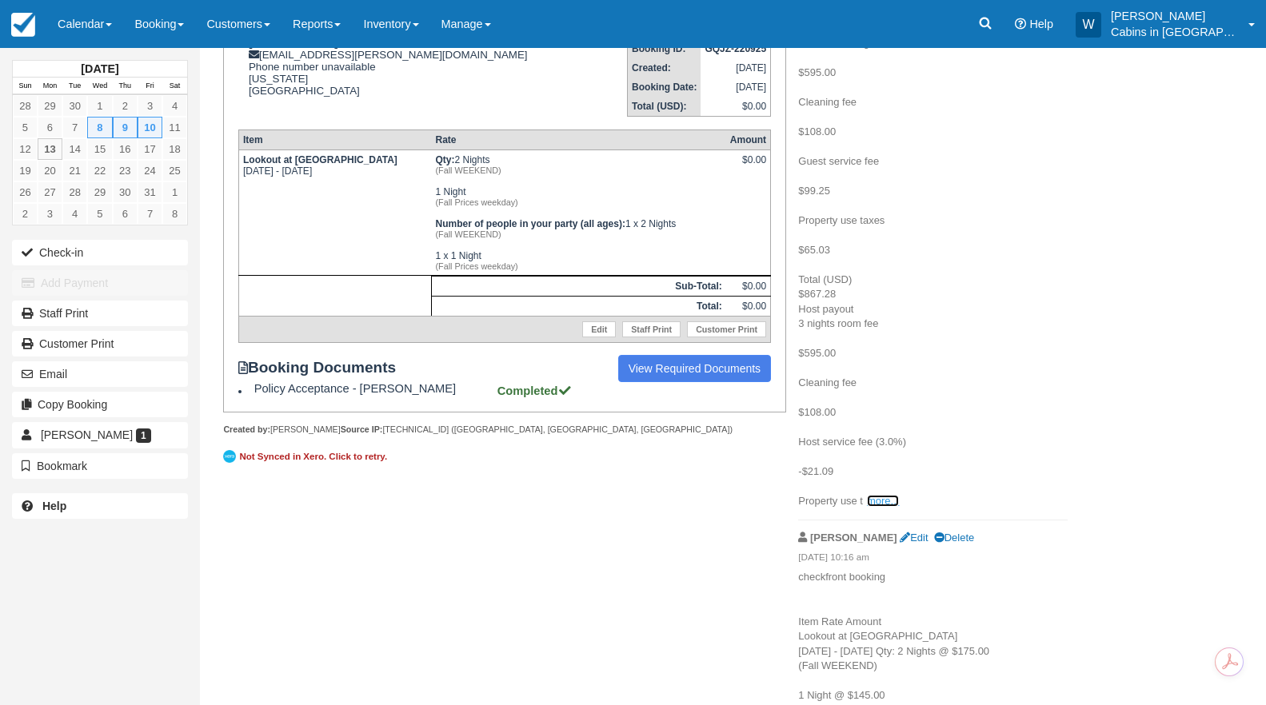
click at [889, 500] on link "more..." at bounding box center [883, 501] width 32 height 12
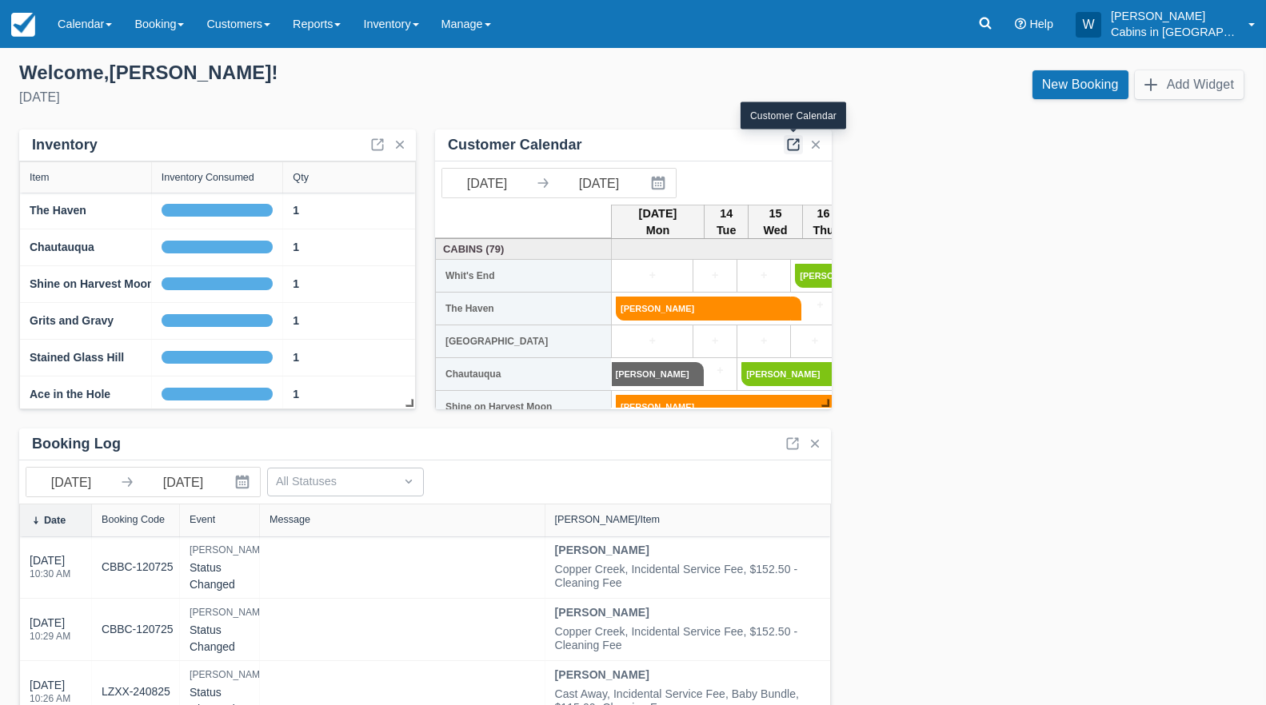
click at [792, 142] on link at bounding box center [793, 144] width 19 height 19
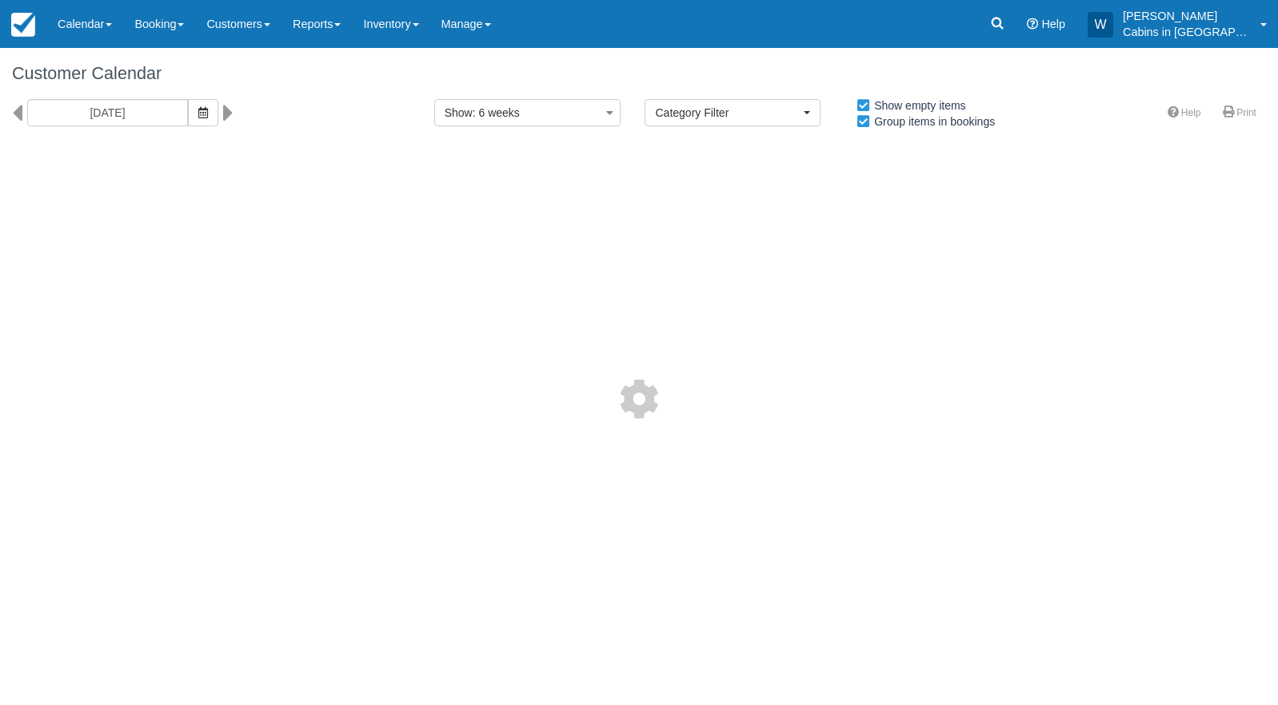
select select
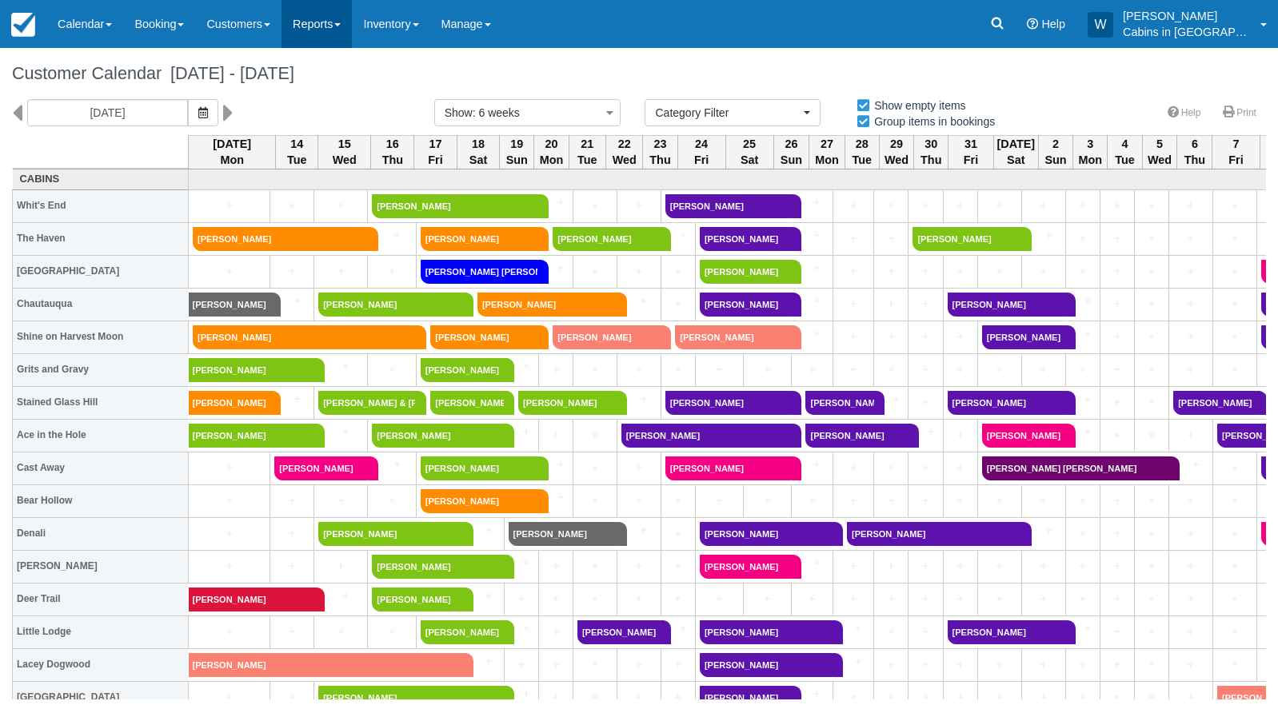
click at [343, 41] on link "Reports" at bounding box center [317, 24] width 70 height 48
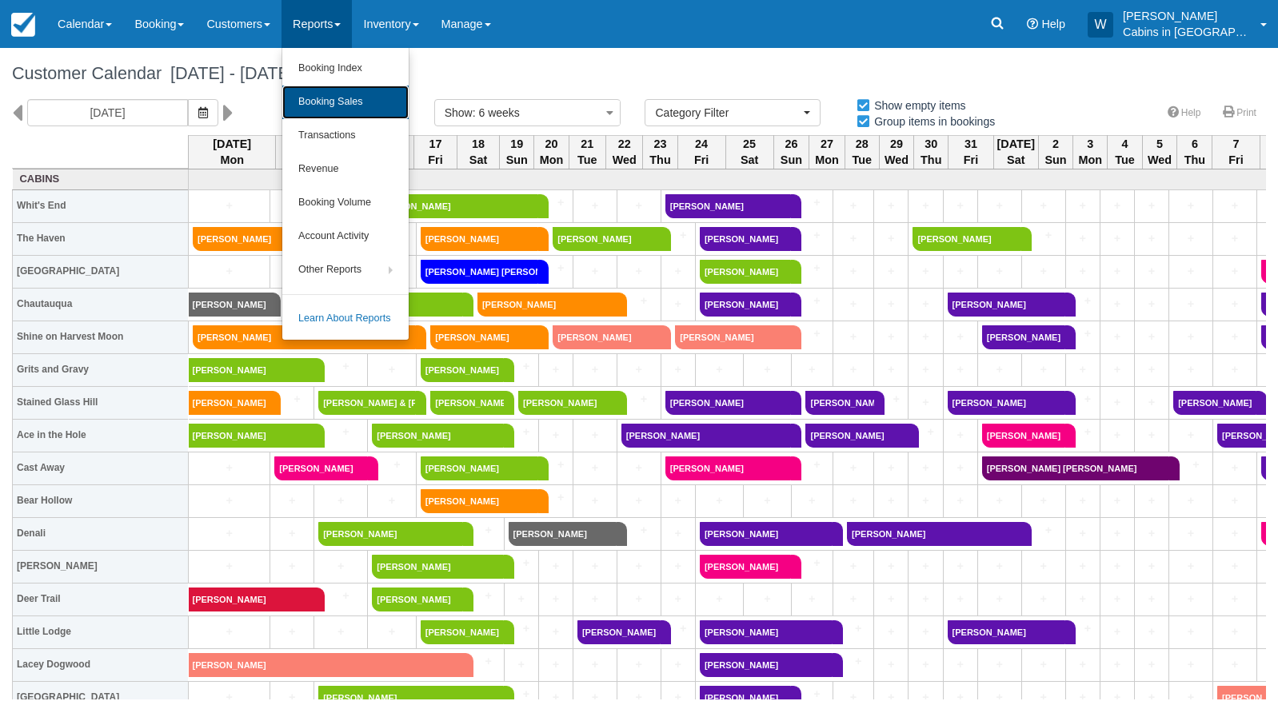
click at [344, 96] on link "Booking Sales" at bounding box center [345, 103] width 126 height 34
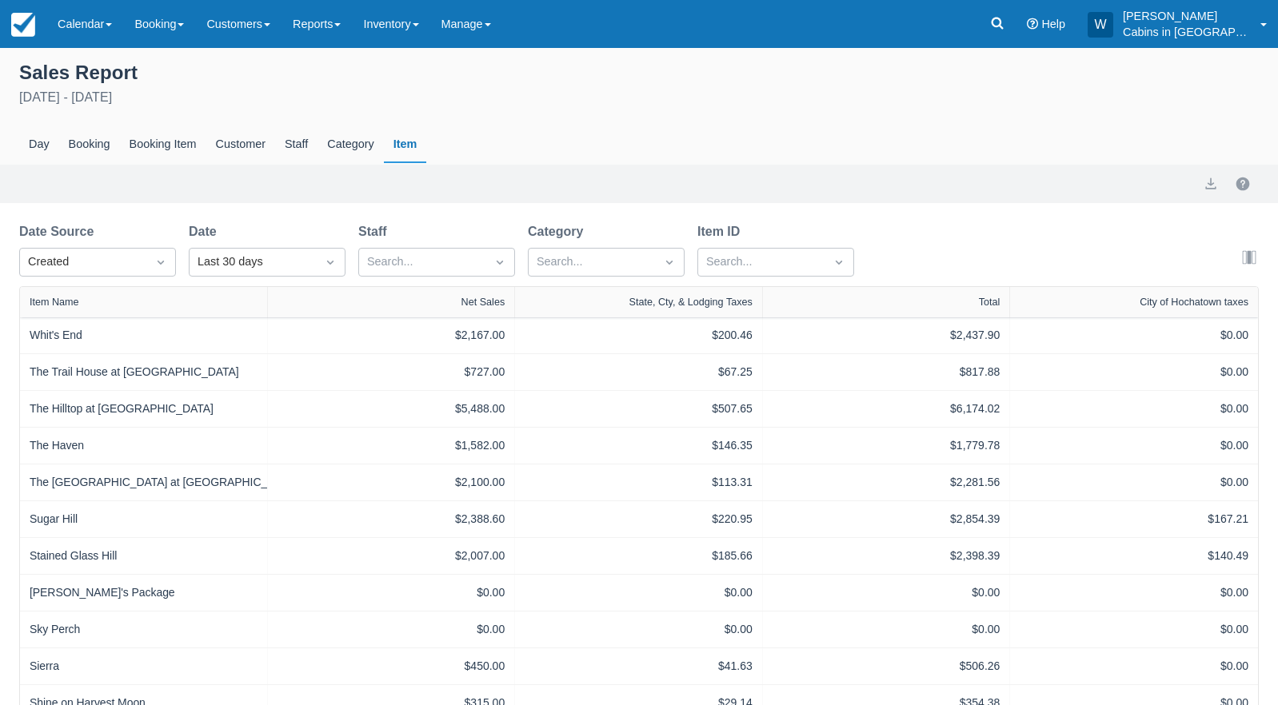
select select "20"
click at [119, 260] on div "Created" at bounding box center [83, 263] width 110 height 18
drag, startPoint x: 115, startPoint y: 325, endPoint x: 114, endPoint y: 297, distance: 28.0
click at [114, 297] on div "Created Start End" at bounding box center [97, 332] width 157 height 99
click at [112, 300] on div "Created" at bounding box center [97, 301] width 157 height 31
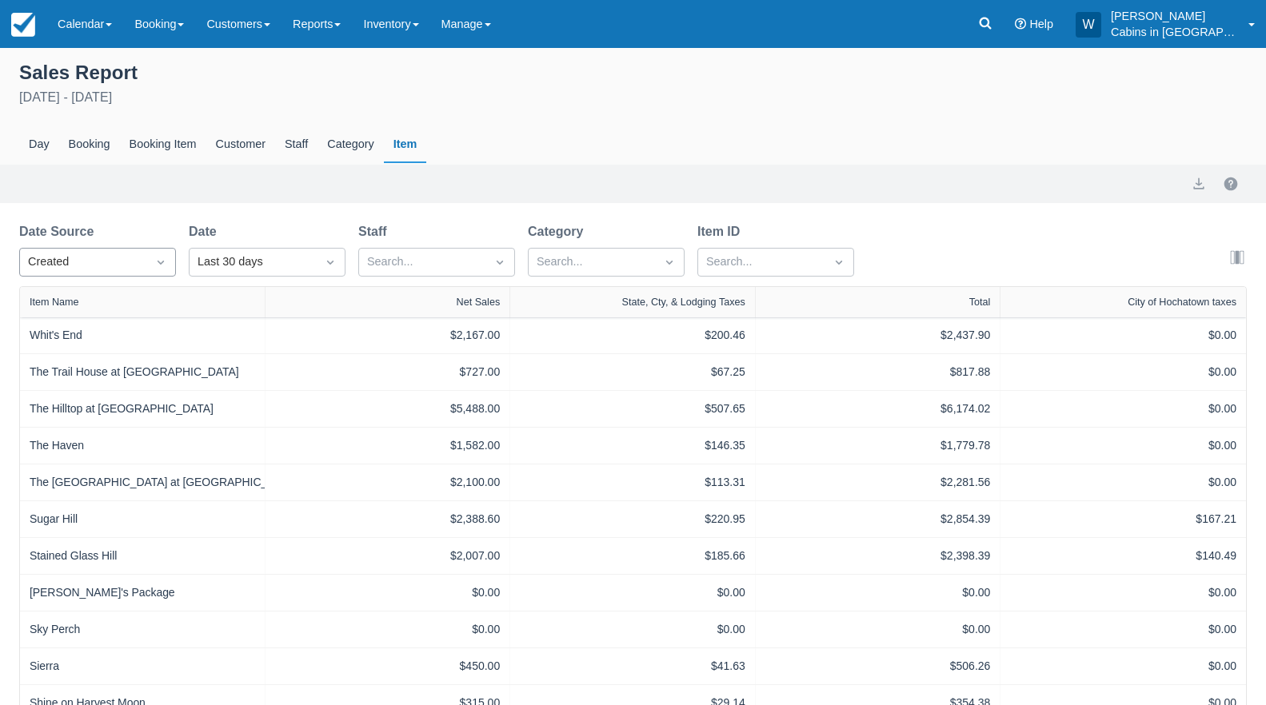
click at [123, 265] on div "Created" at bounding box center [83, 263] width 110 height 18
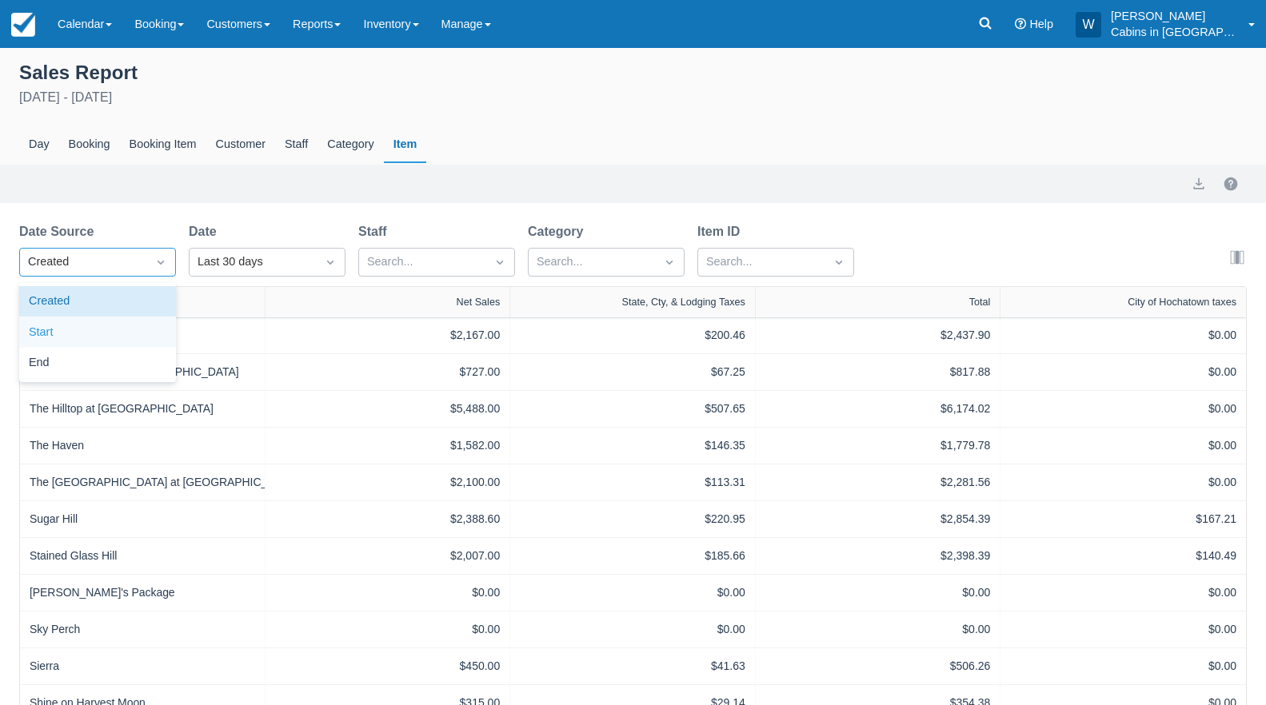
click at [115, 329] on div "Start" at bounding box center [97, 333] width 157 height 31
select select "20"
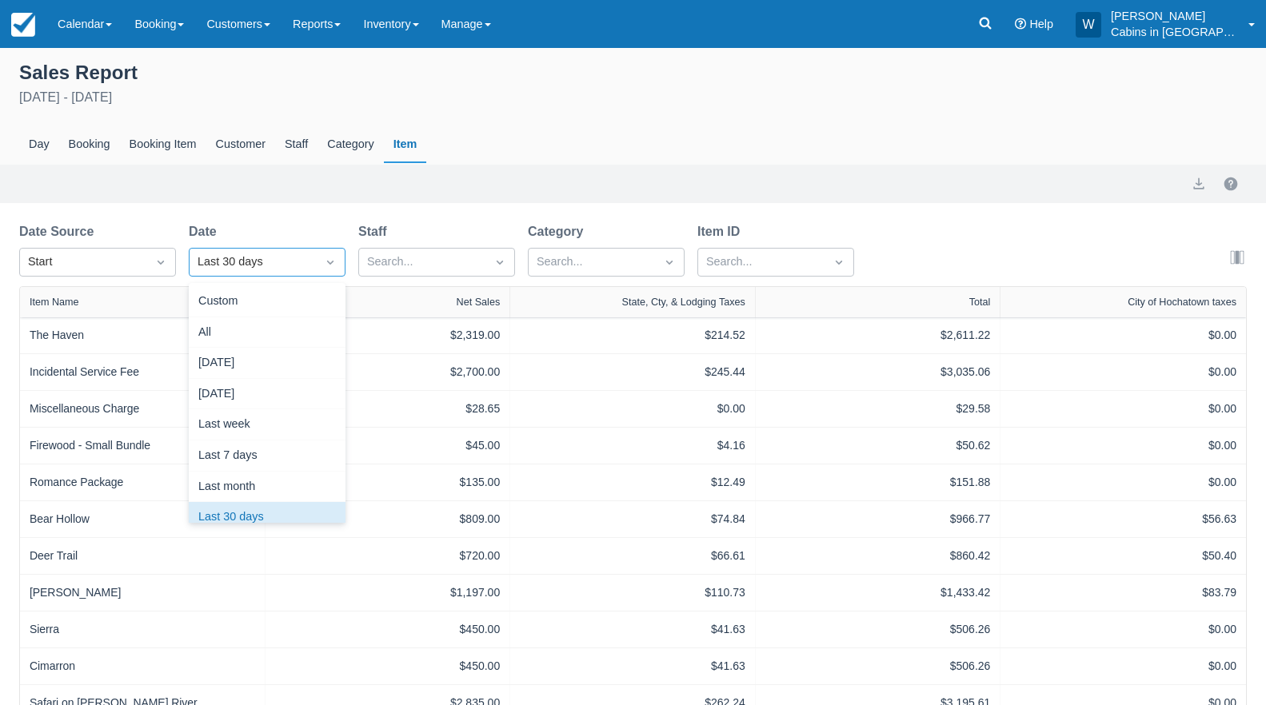
scroll to position [20, 0]
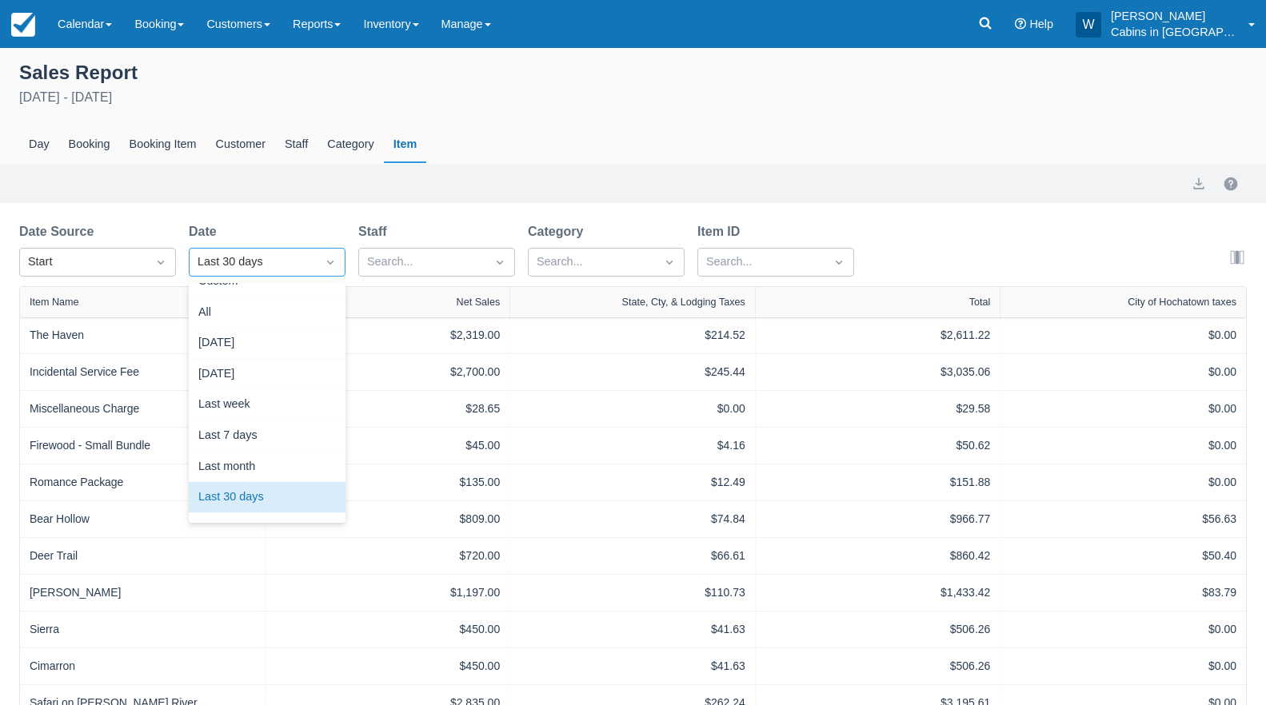
click at [190, 268] on div "Last 30 days" at bounding box center [253, 263] width 126 height 26
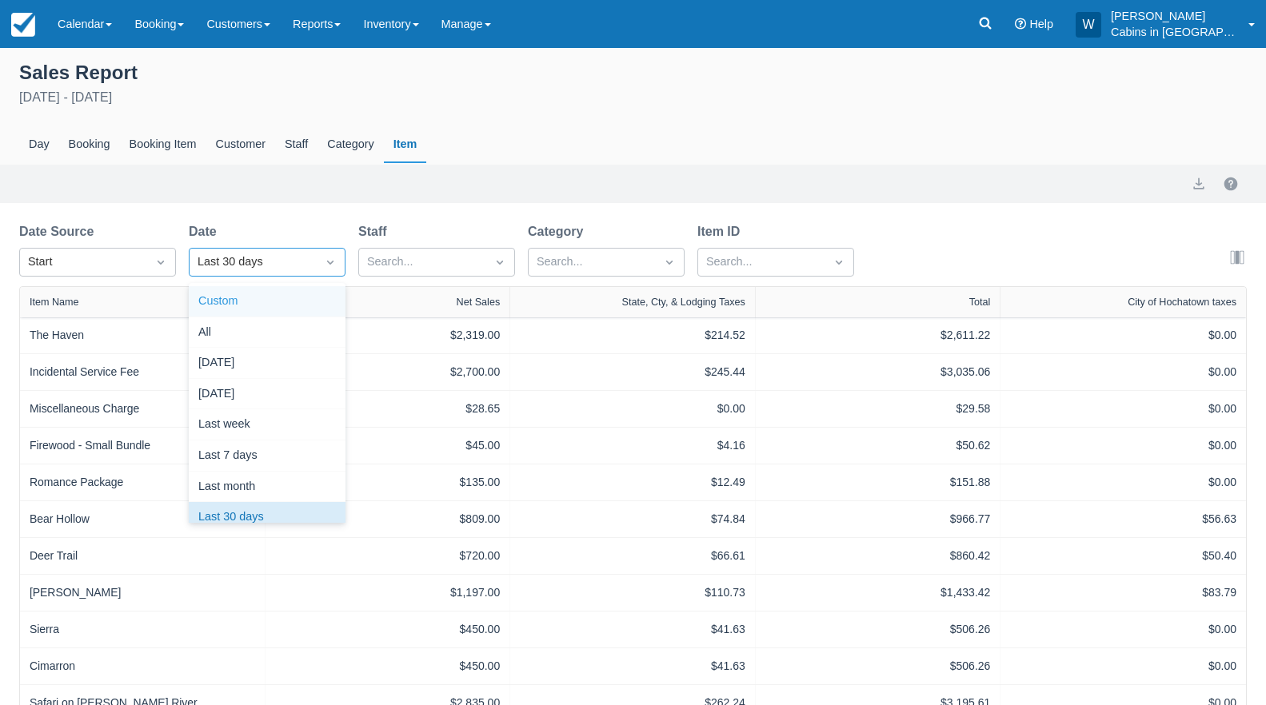
click at [246, 294] on div "Custom" at bounding box center [267, 301] width 157 height 31
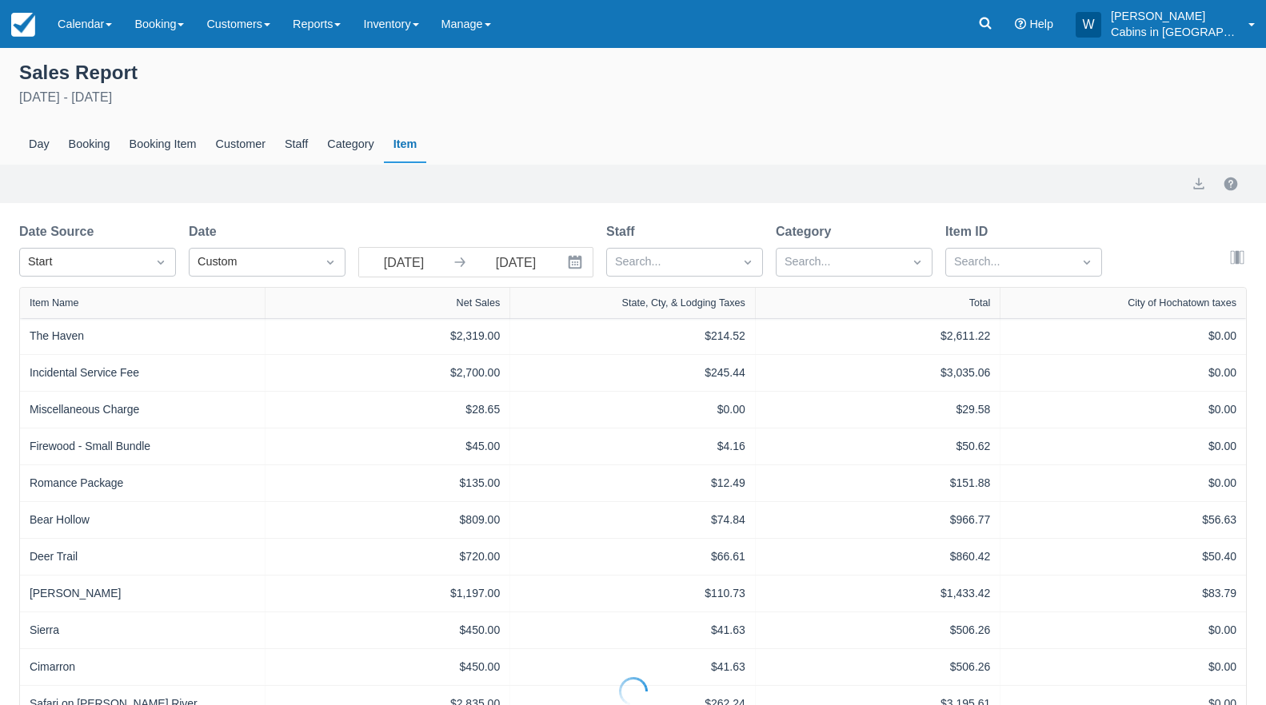
select select "20"
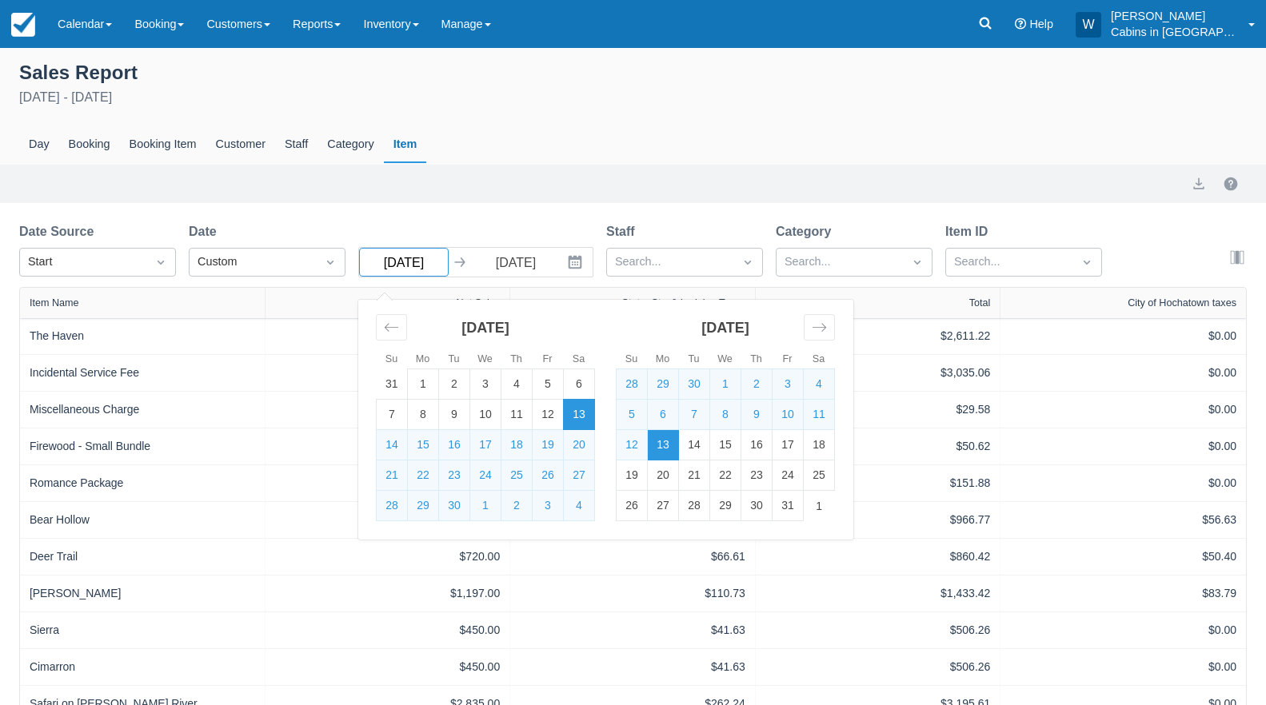
click at [429, 250] on input "09/13/25" at bounding box center [404, 262] width 90 height 29
click at [730, 383] on td "1" at bounding box center [725, 385] width 31 height 30
type input "10/01/25"
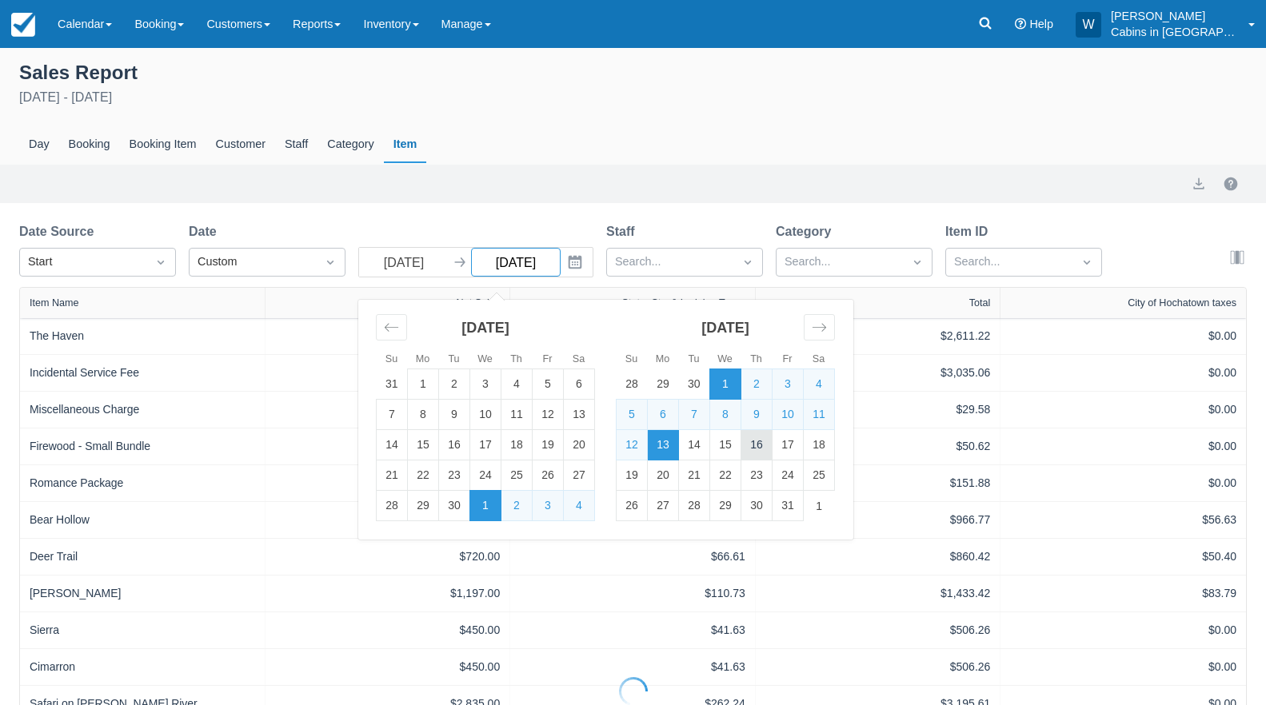
select select "20"
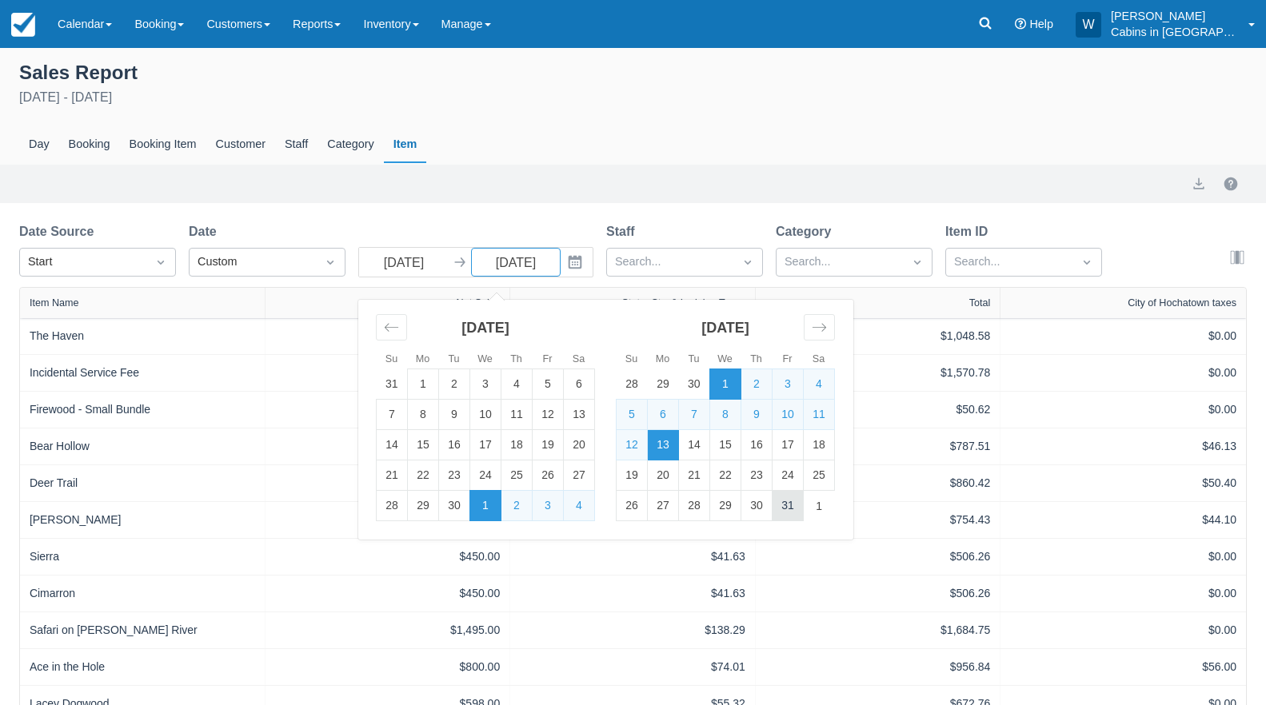
click at [786, 496] on td "31" at bounding box center [788, 506] width 31 height 30
type input "10/31/25"
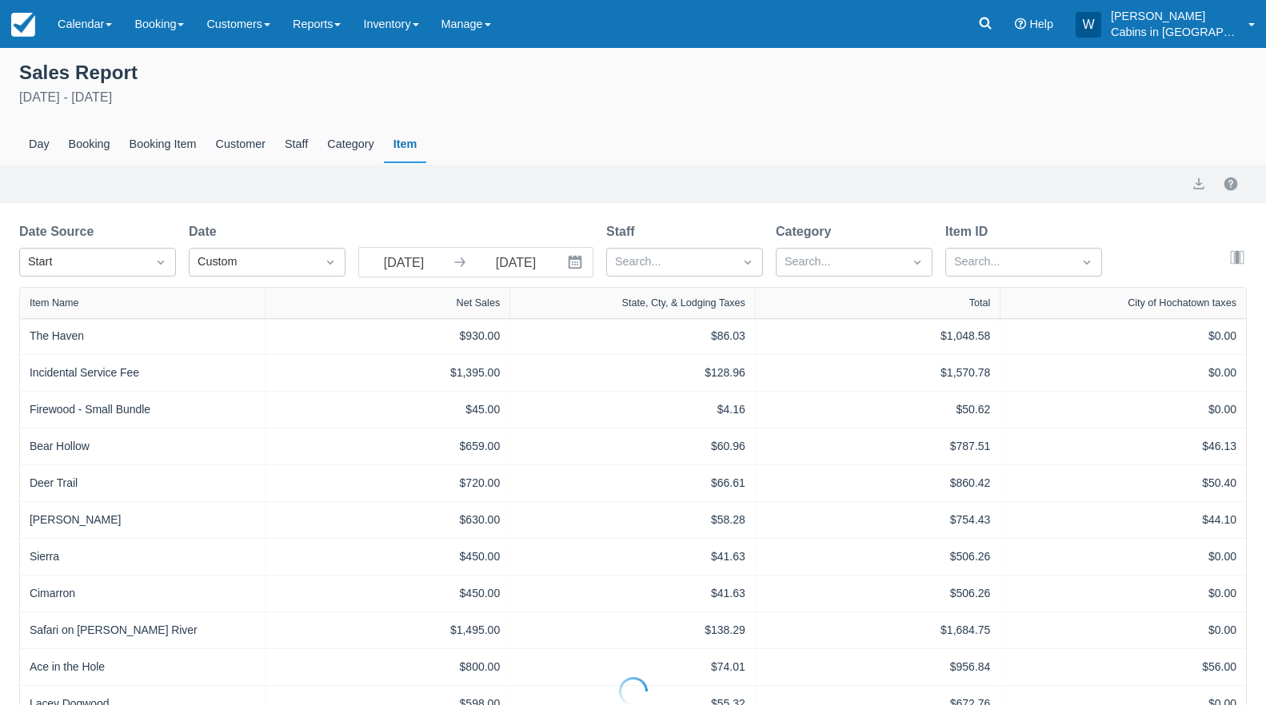
select select "20"
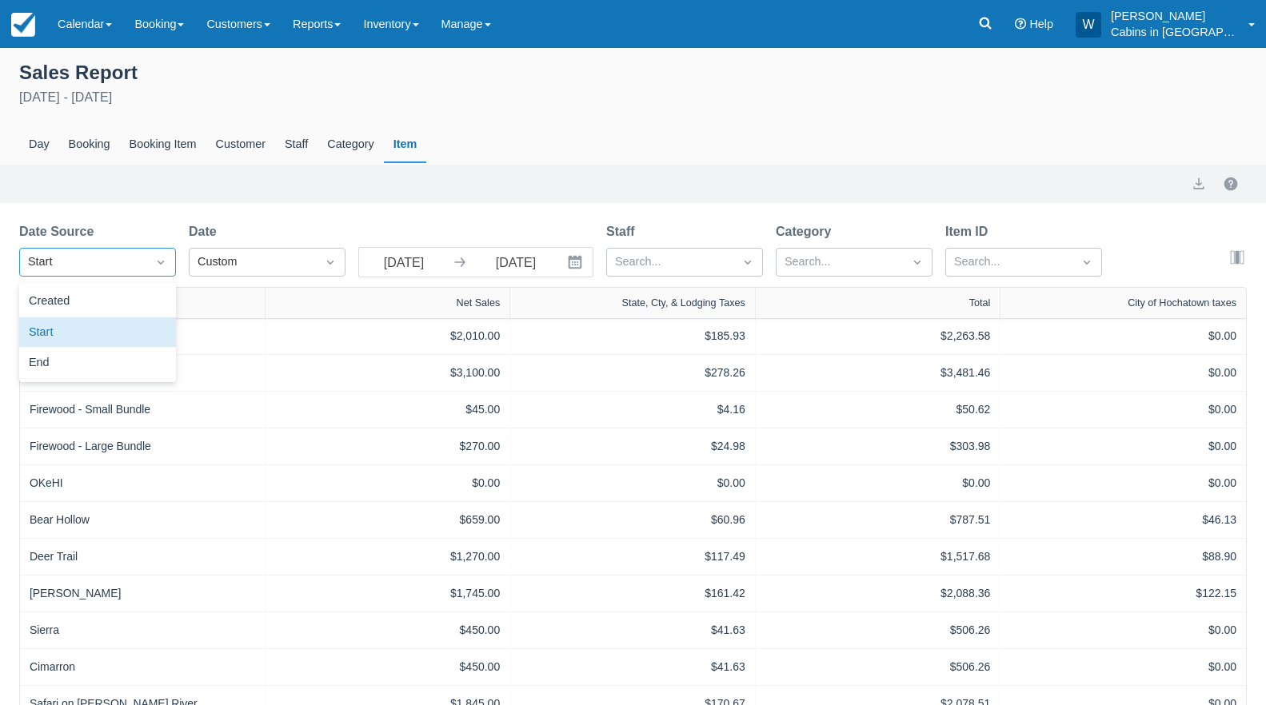
click at [134, 260] on div "Start" at bounding box center [83, 263] width 110 height 18
click at [133, 294] on div "Created" at bounding box center [97, 301] width 157 height 31
select select "20"
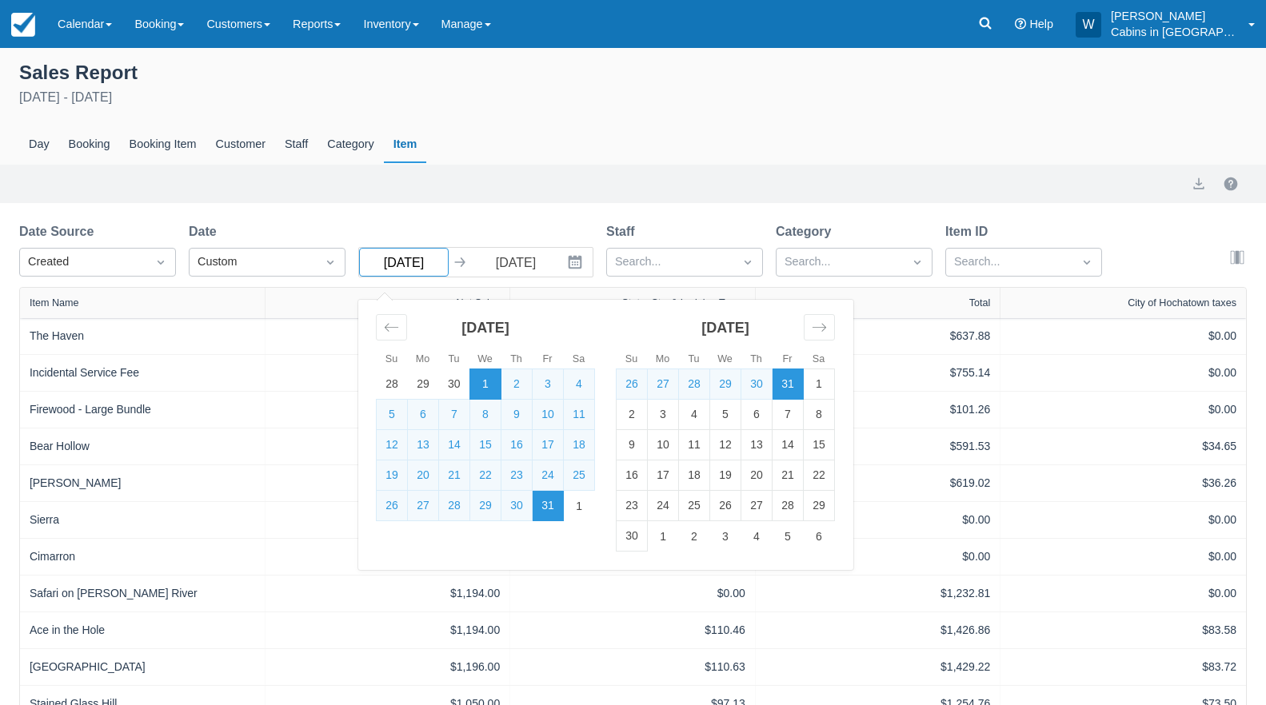
click at [429, 267] on input "10/01/25" at bounding box center [404, 262] width 90 height 29
click at [394, 329] on icon "Move backward to switch to the previous month." at bounding box center [391, 327] width 15 height 15
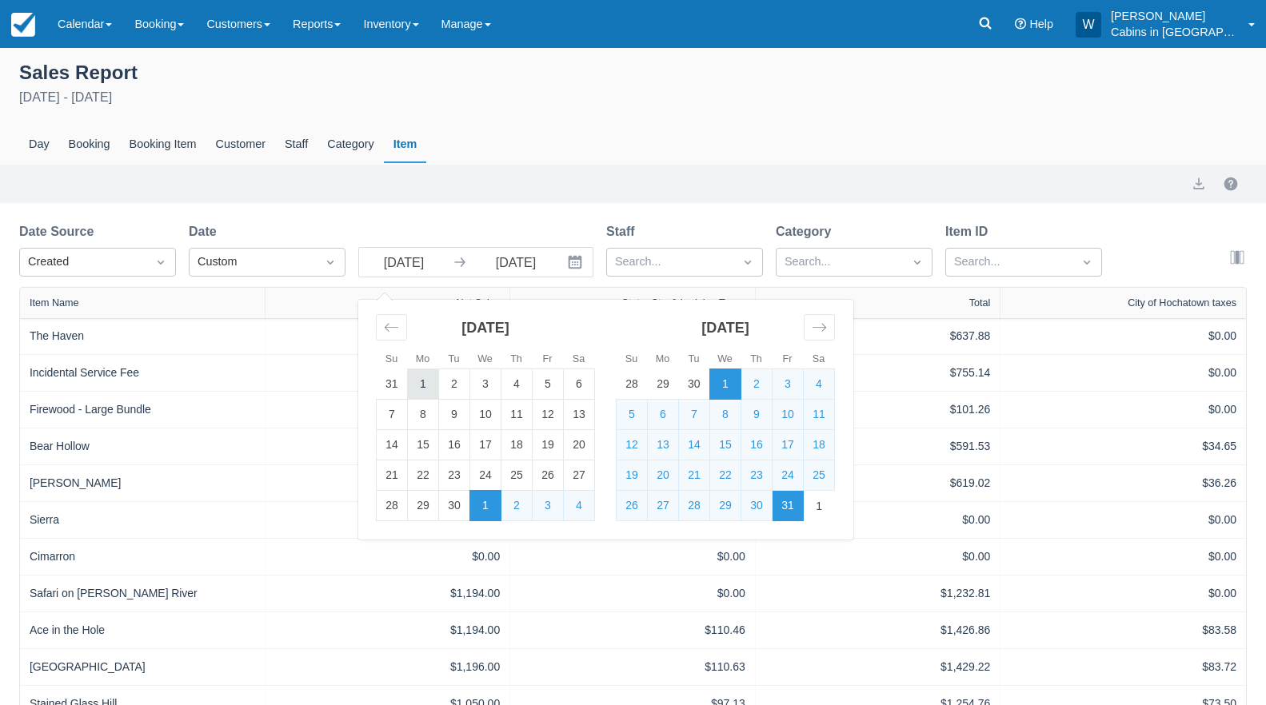
click at [421, 389] on td "1" at bounding box center [423, 385] width 31 height 30
type input "[DATE]"
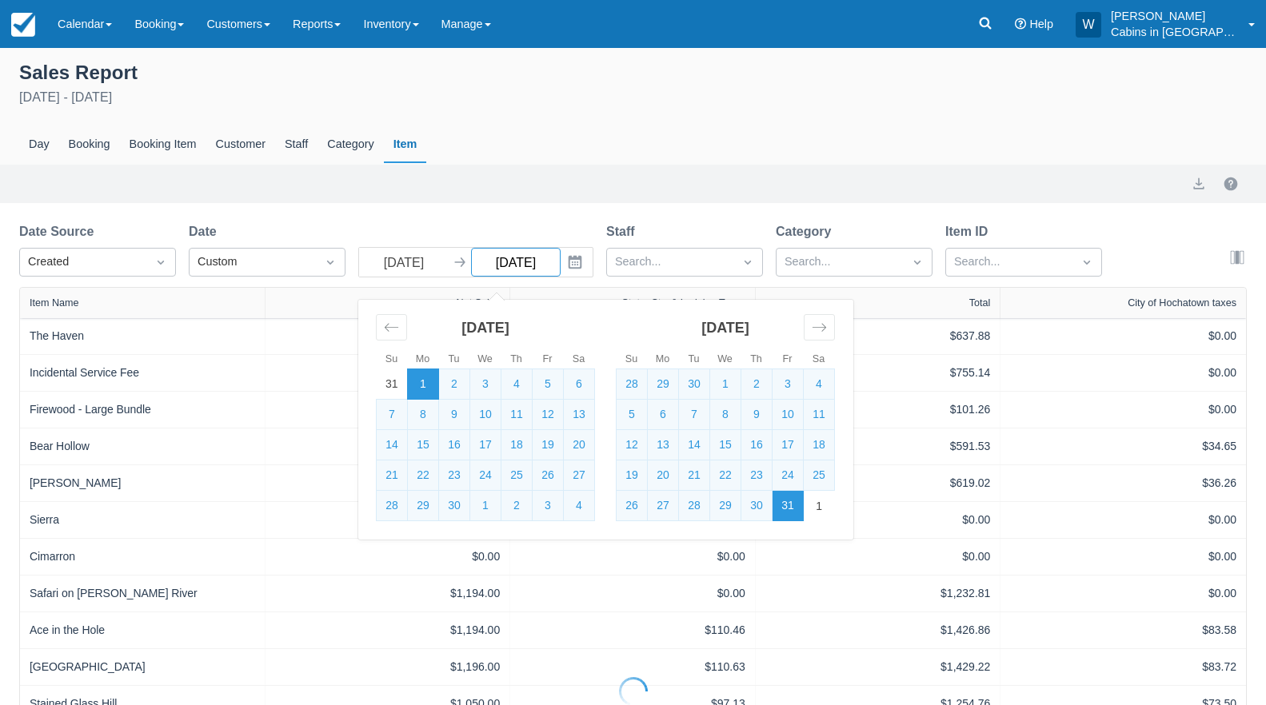
select select "20"
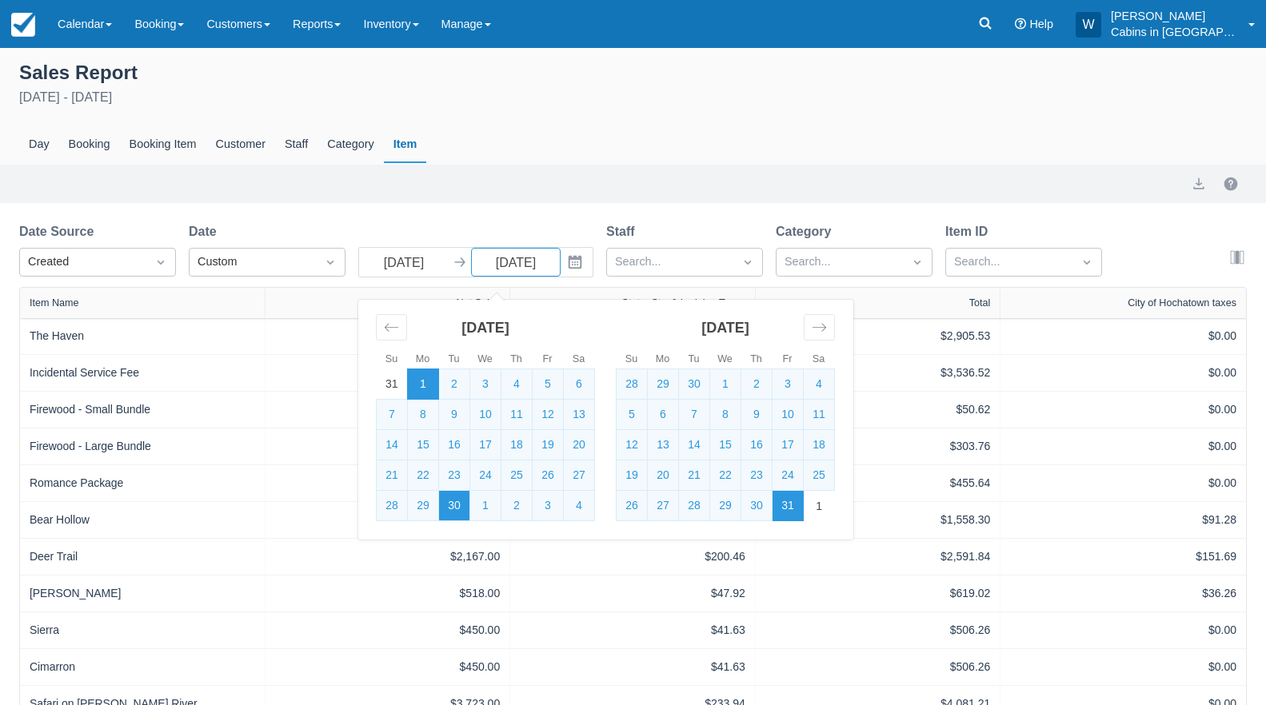
click at [460, 512] on td "30" at bounding box center [454, 506] width 31 height 30
type input "[DATE]"
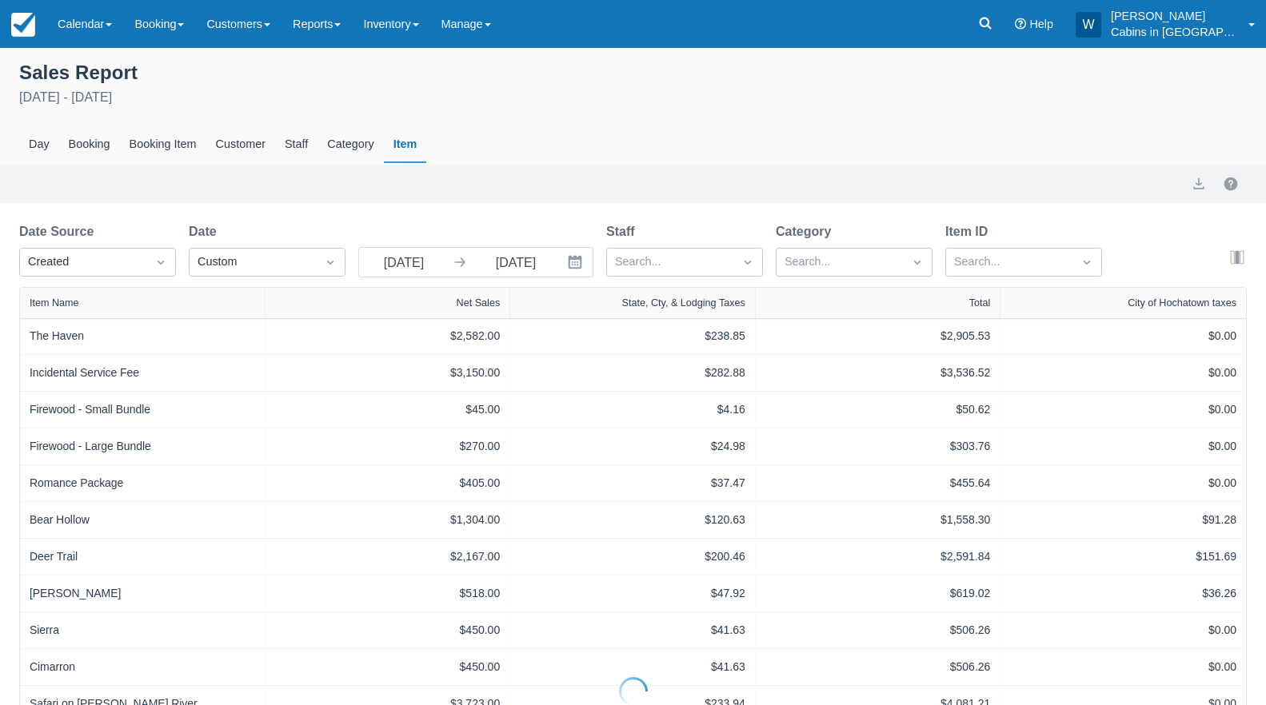
select select "20"
click at [344, 32] on link "Reports" at bounding box center [317, 24] width 70 height 48
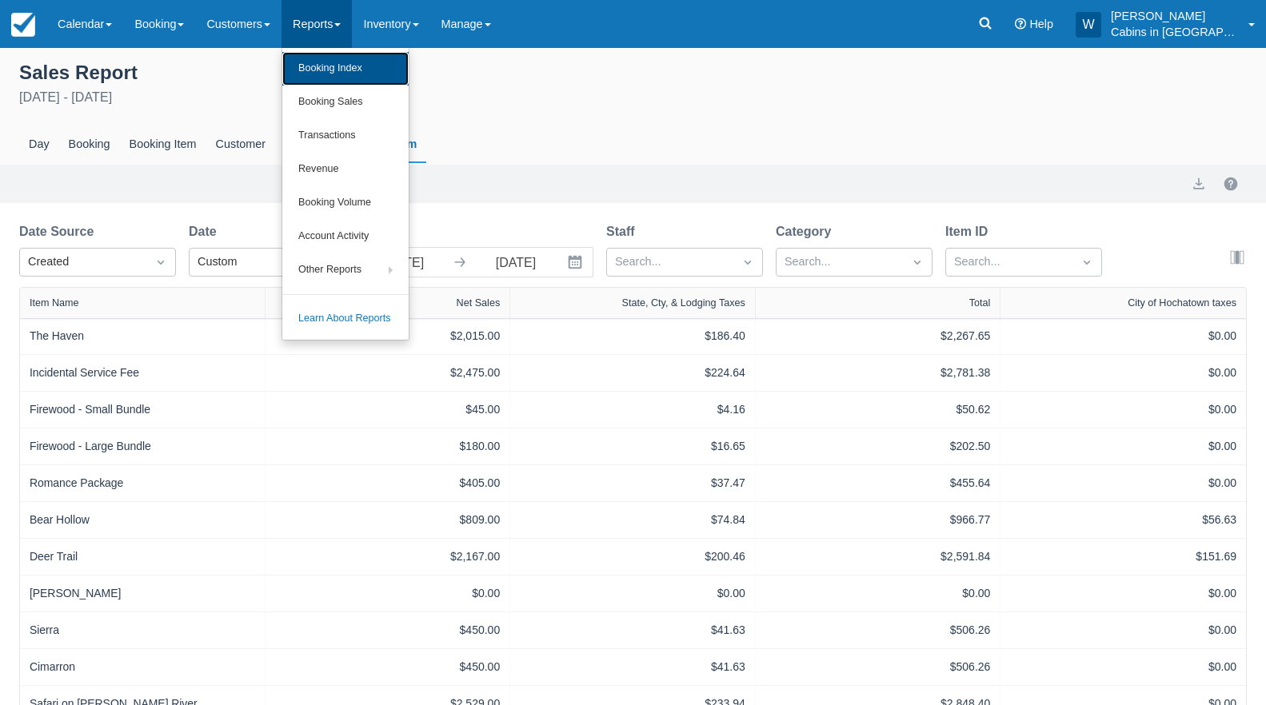
click at [356, 71] on link "Booking Index" at bounding box center [345, 69] width 126 height 34
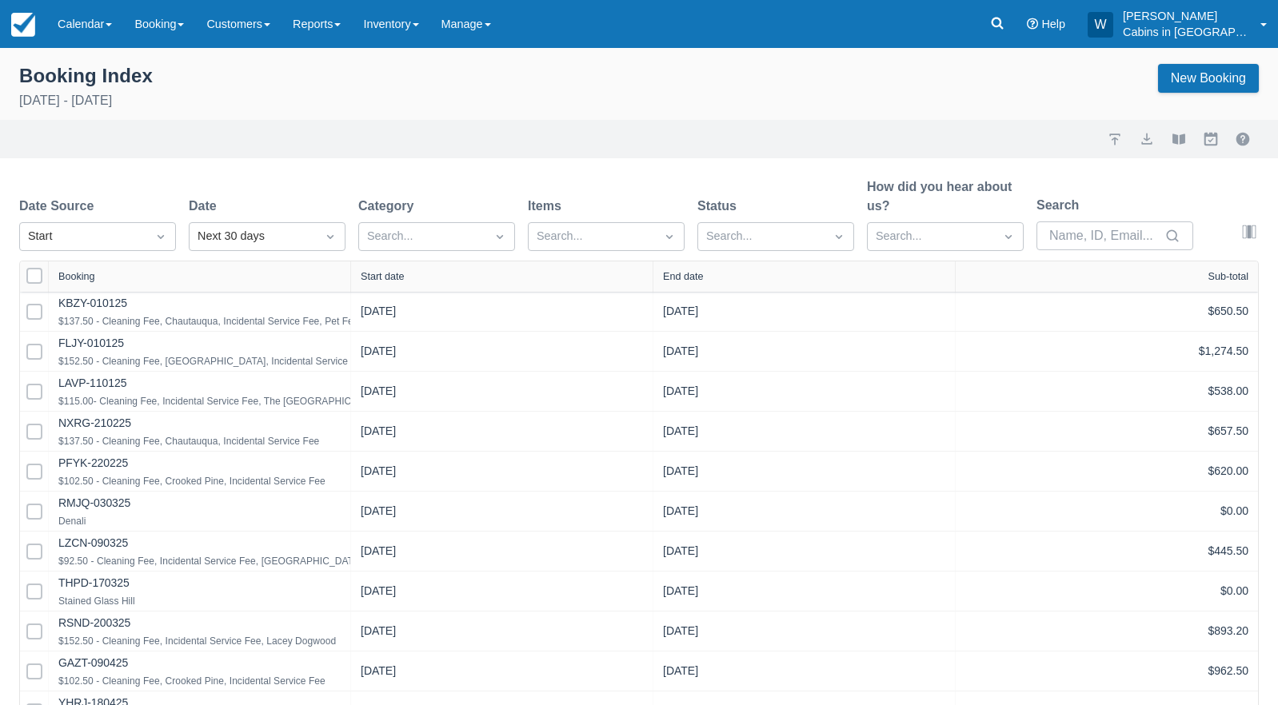
select select "25"
click at [134, 242] on div "Start" at bounding box center [83, 237] width 110 height 18
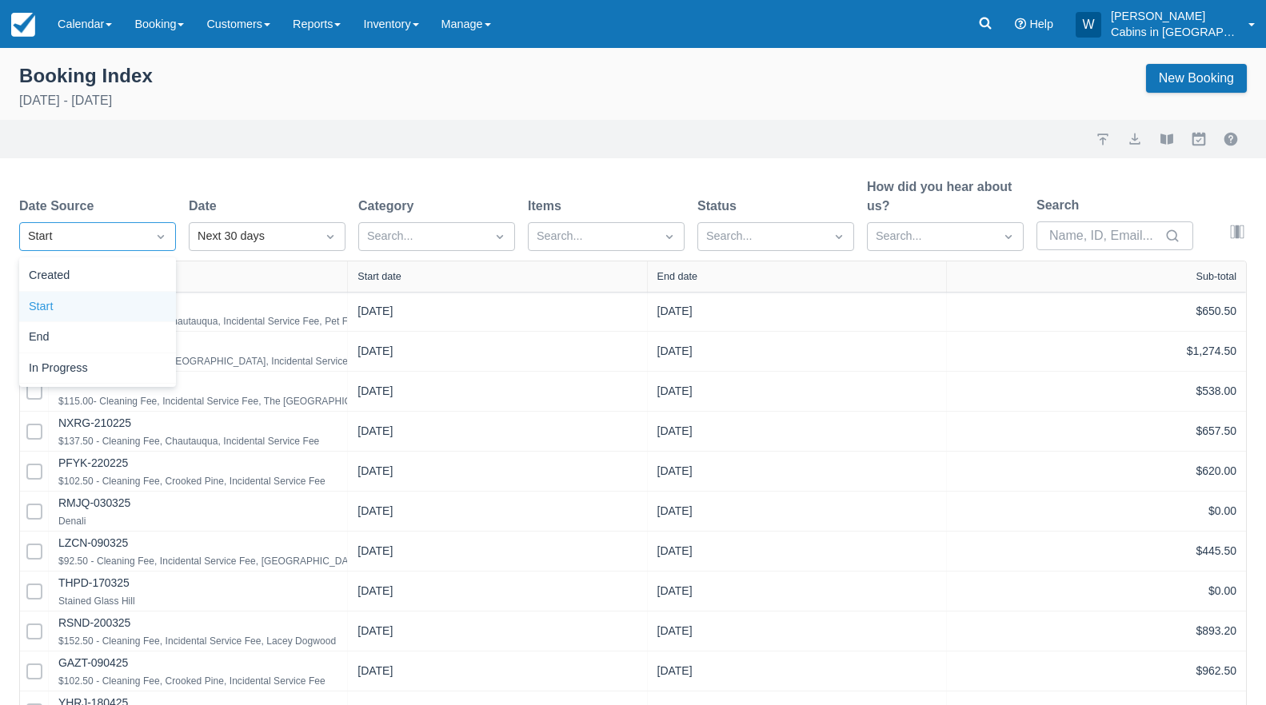
click at [135, 301] on div "Start" at bounding box center [97, 307] width 157 height 31
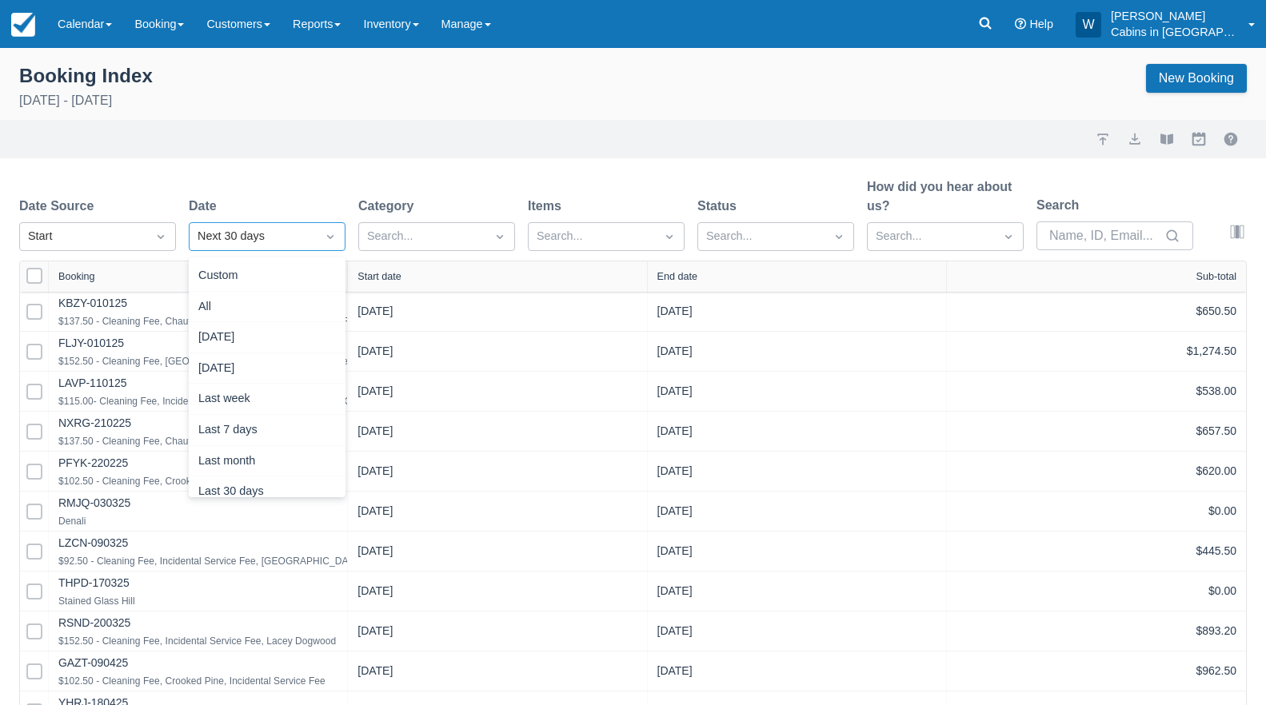
click at [227, 237] on div "Next 30 days" at bounding box center [253, 237] width 110 height 18
click at [255, 274] on div "Custom" at bounding box center [267, 276] width 157 height 31
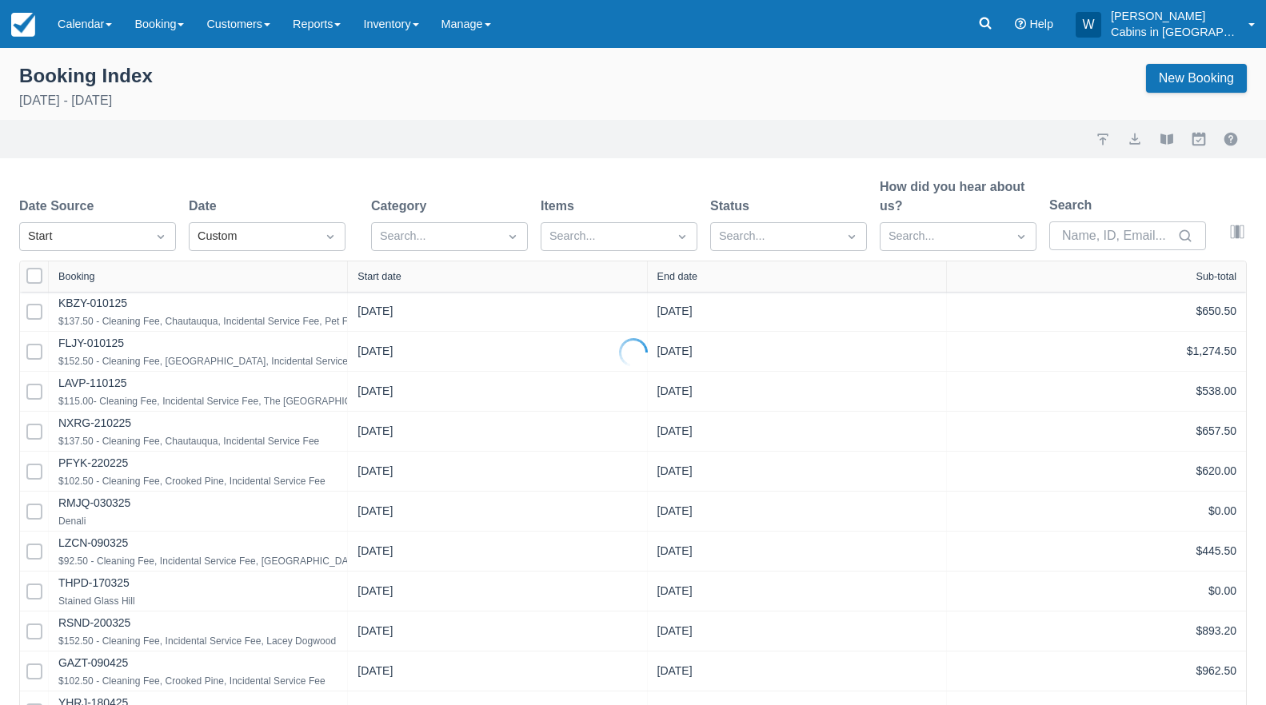
select select "25"
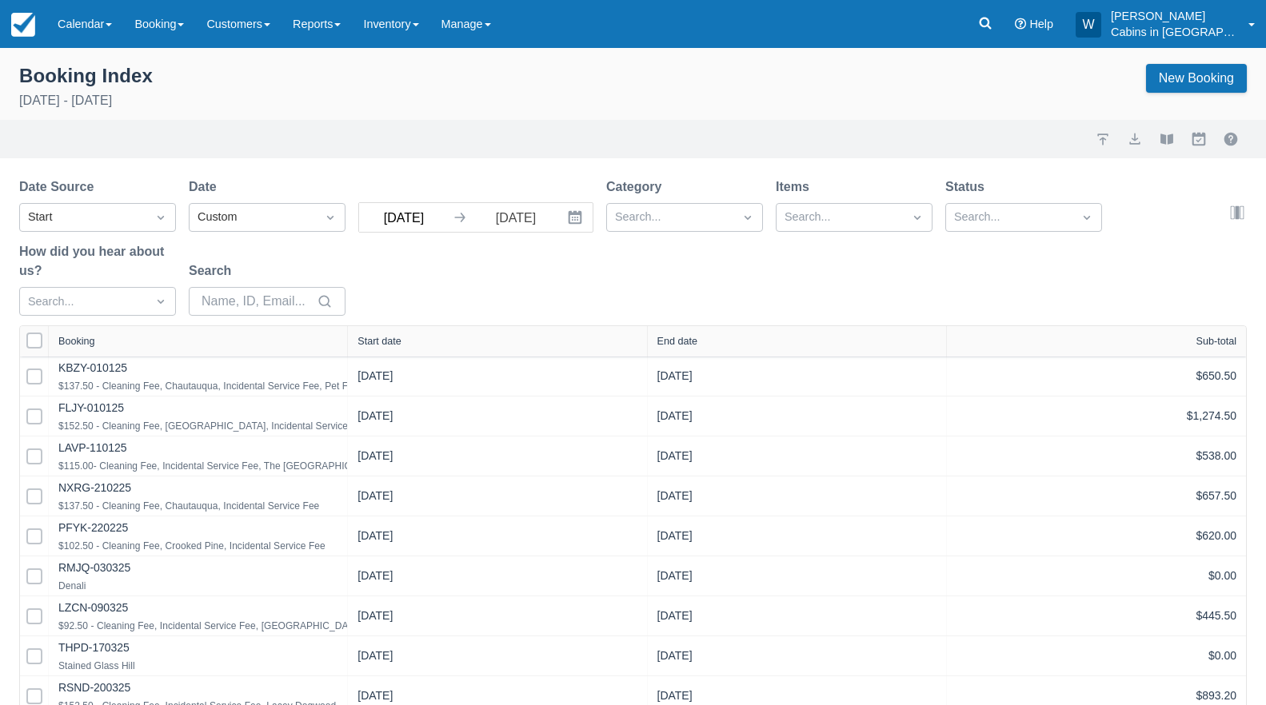
click at [429, 218] on input "[DATE]" at bounding box center [404, 217] width 90 height 29
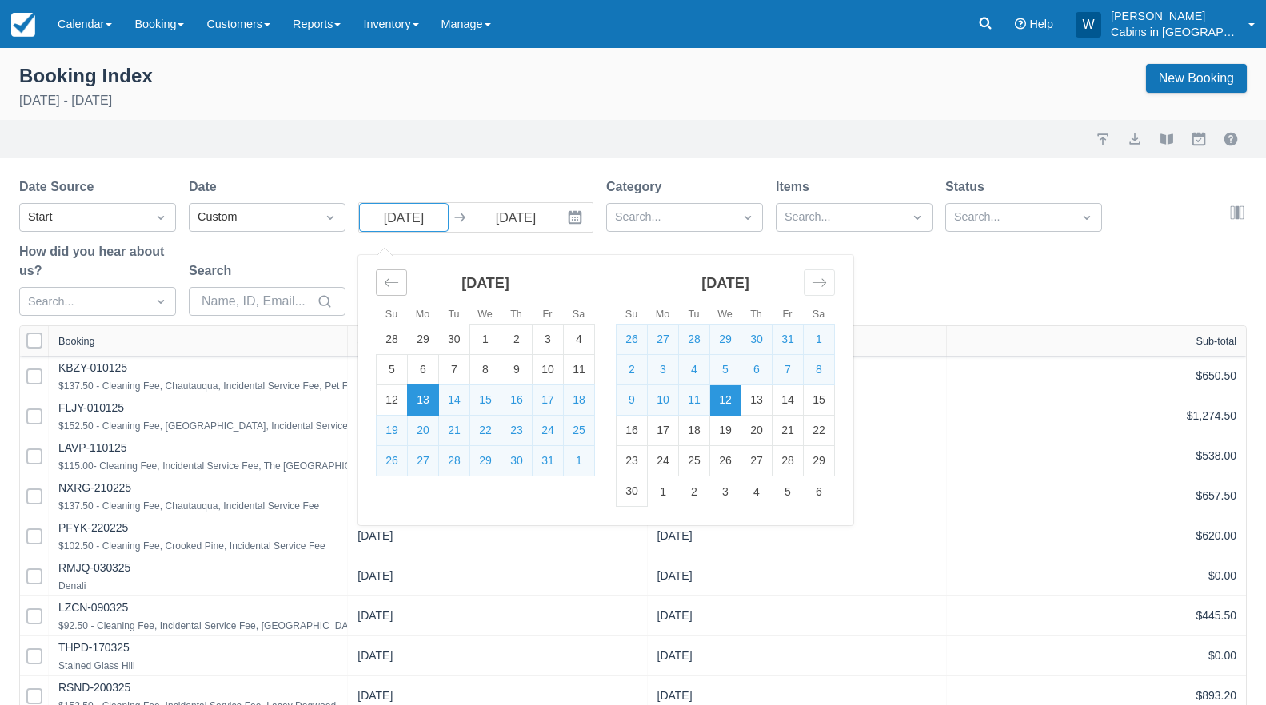
click at [395, 283] on icon "Move backward to switch to the previous month." at bounding box center [391, 282] width 15 height 15
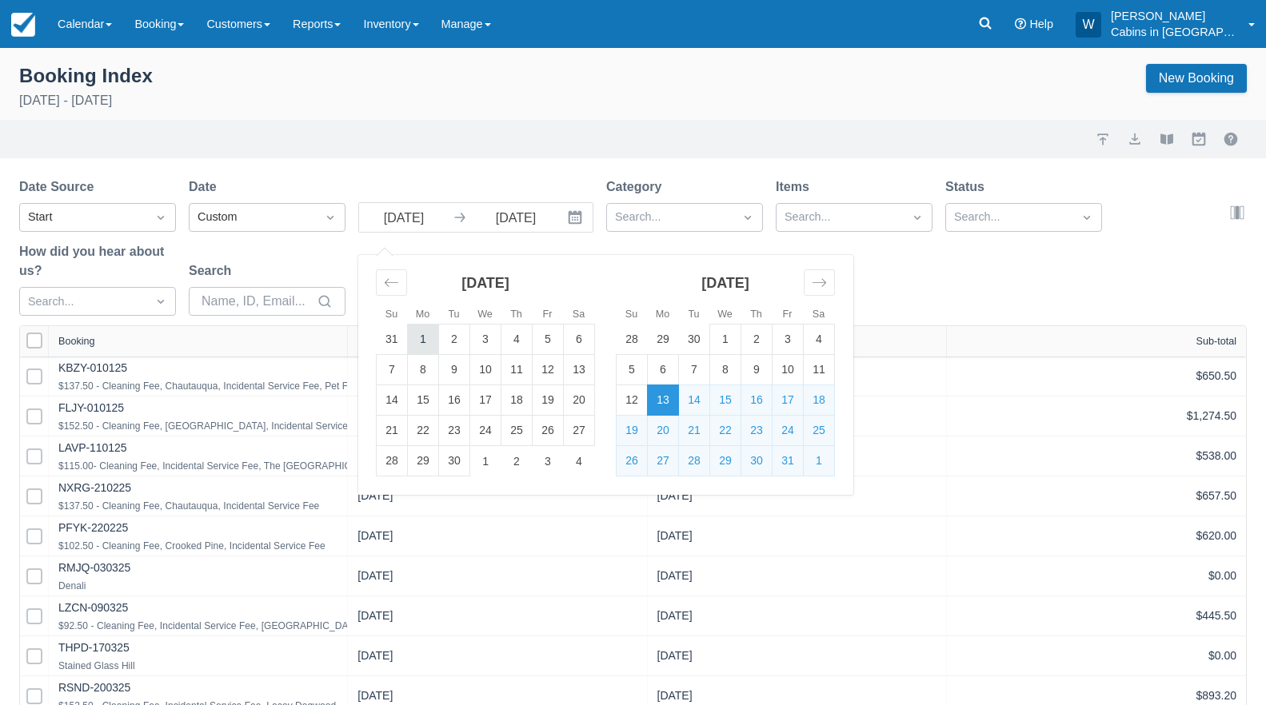
click at [421, 343] on td "1" at bounding box center [423, 340] width 31 height 30
type input "09/01/25"
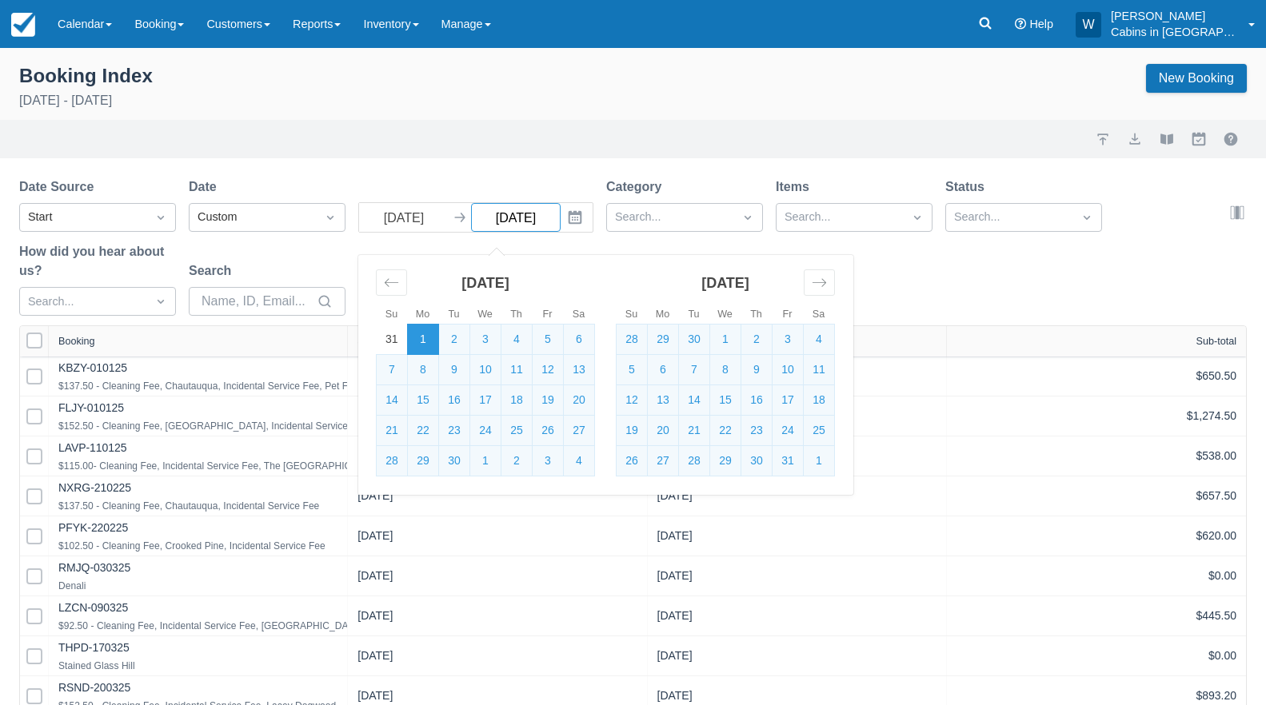
select select "25"
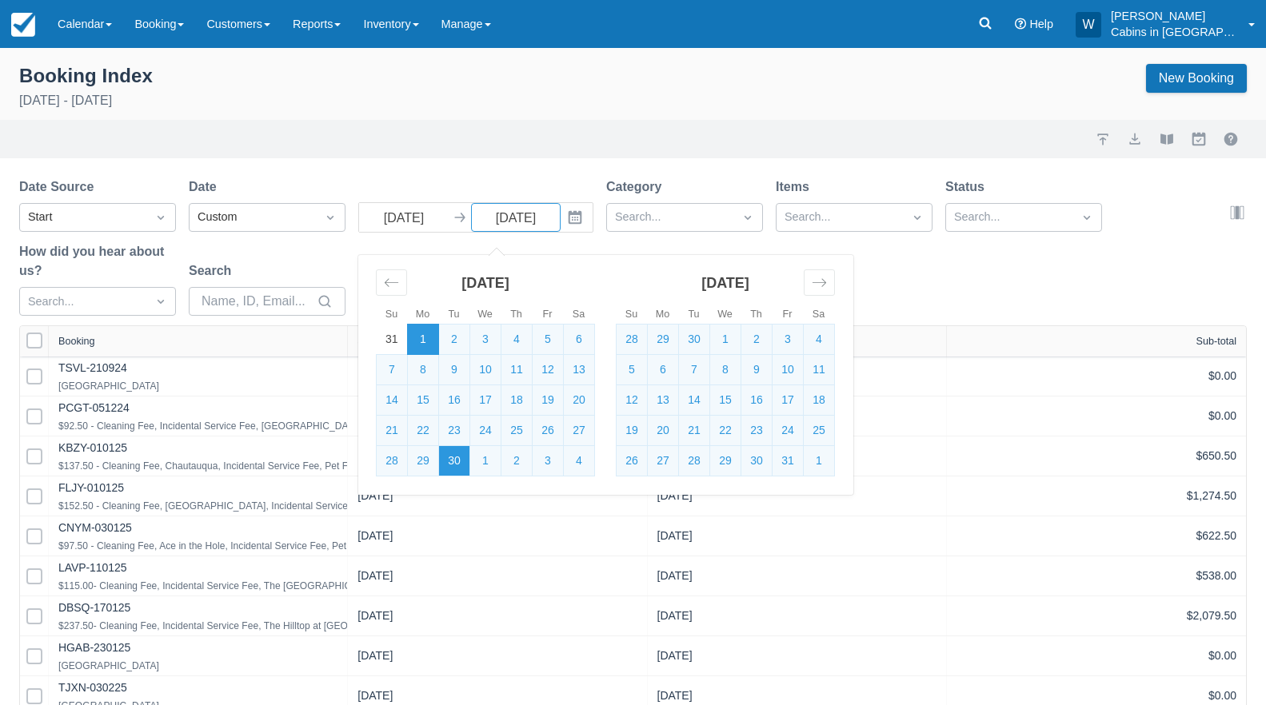
click at [446, 469] on td "30" at bounding box center [454, 461] width 31 height 30
type input "[DATE]"
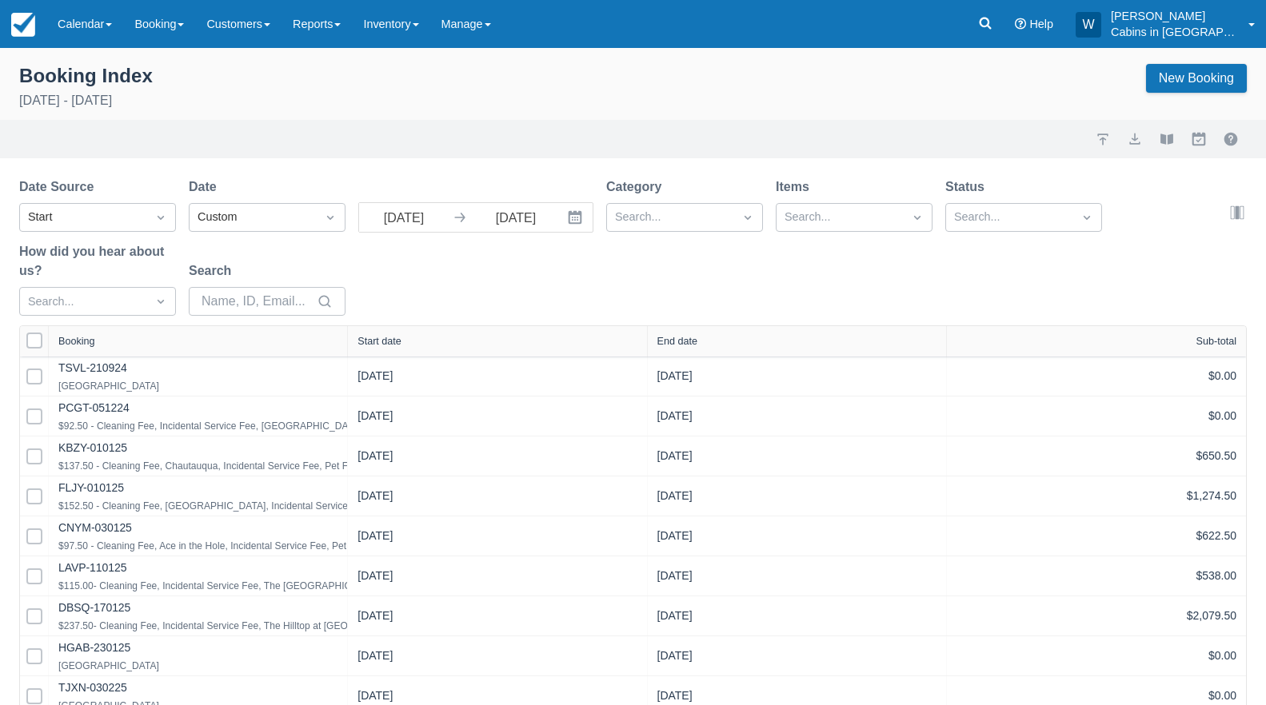
select select "25"
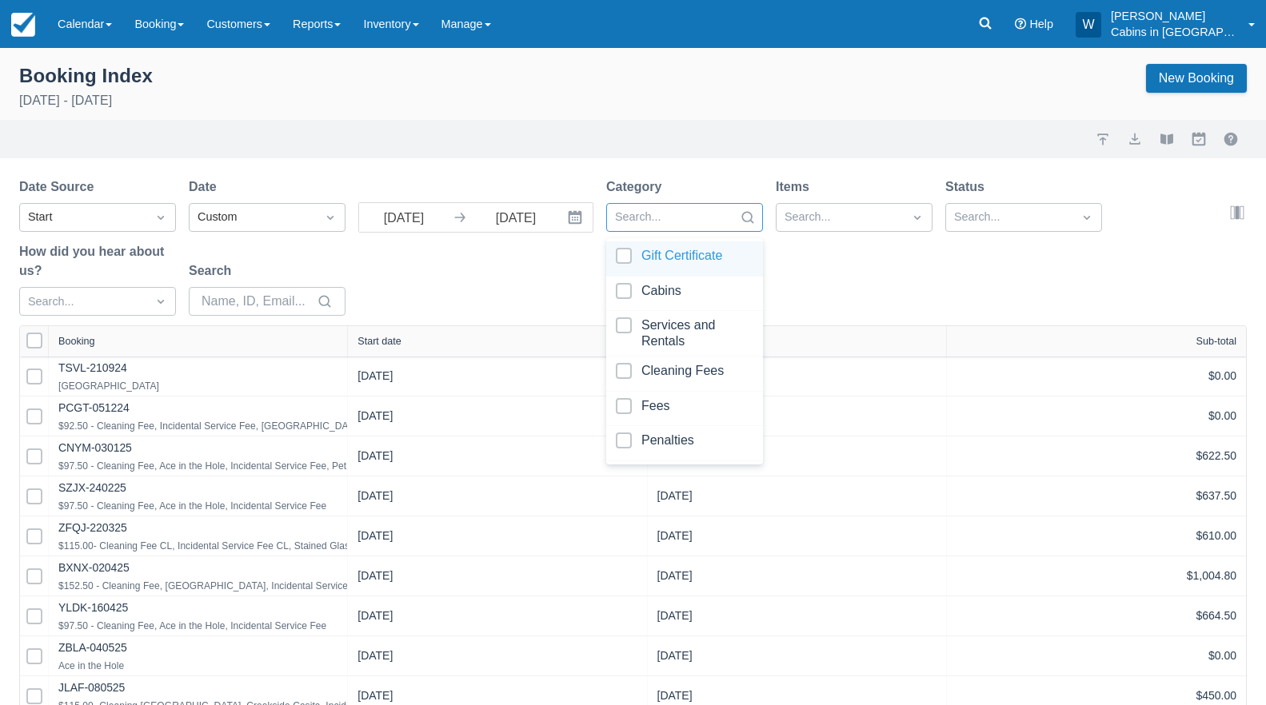
click at [649, 218] on div at bounding box center [670, 217] width 110 height 21
click at [633, 289] on div at bounding box center [685, 294] width 138 height 22
select select "25"
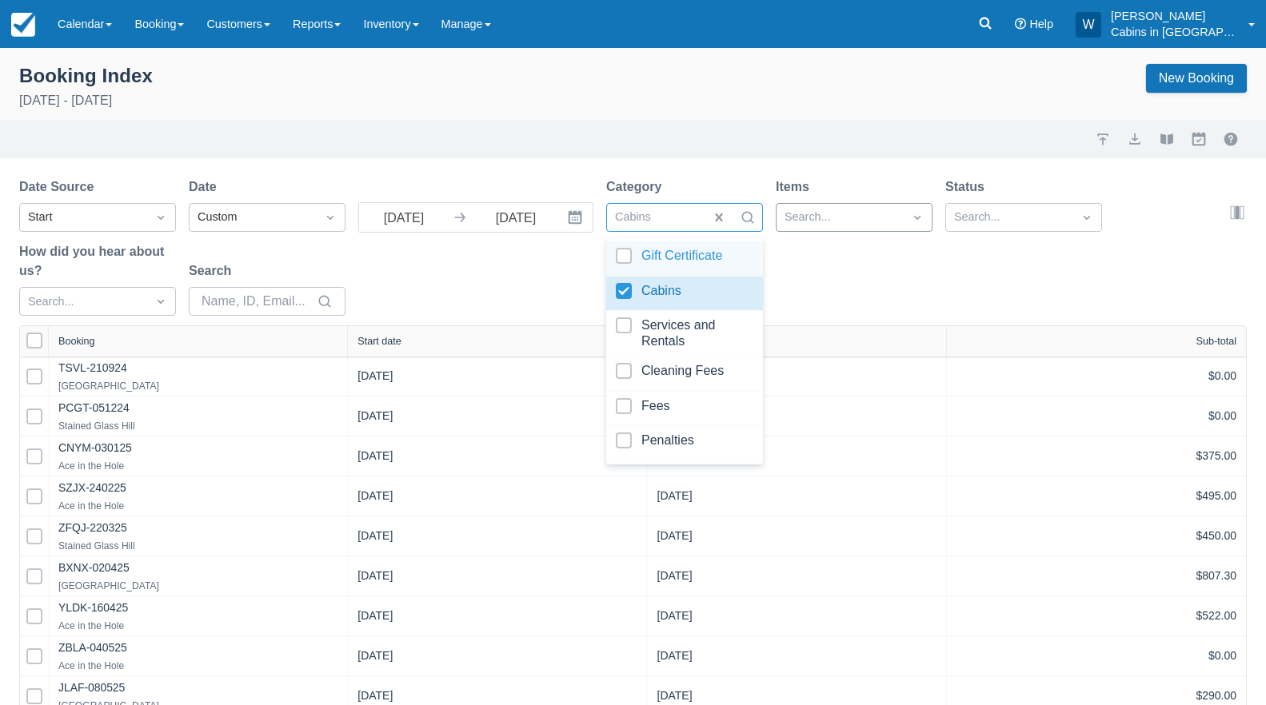
click at [802, 214] on div at bounding box center [840, 217] width 110 height 21
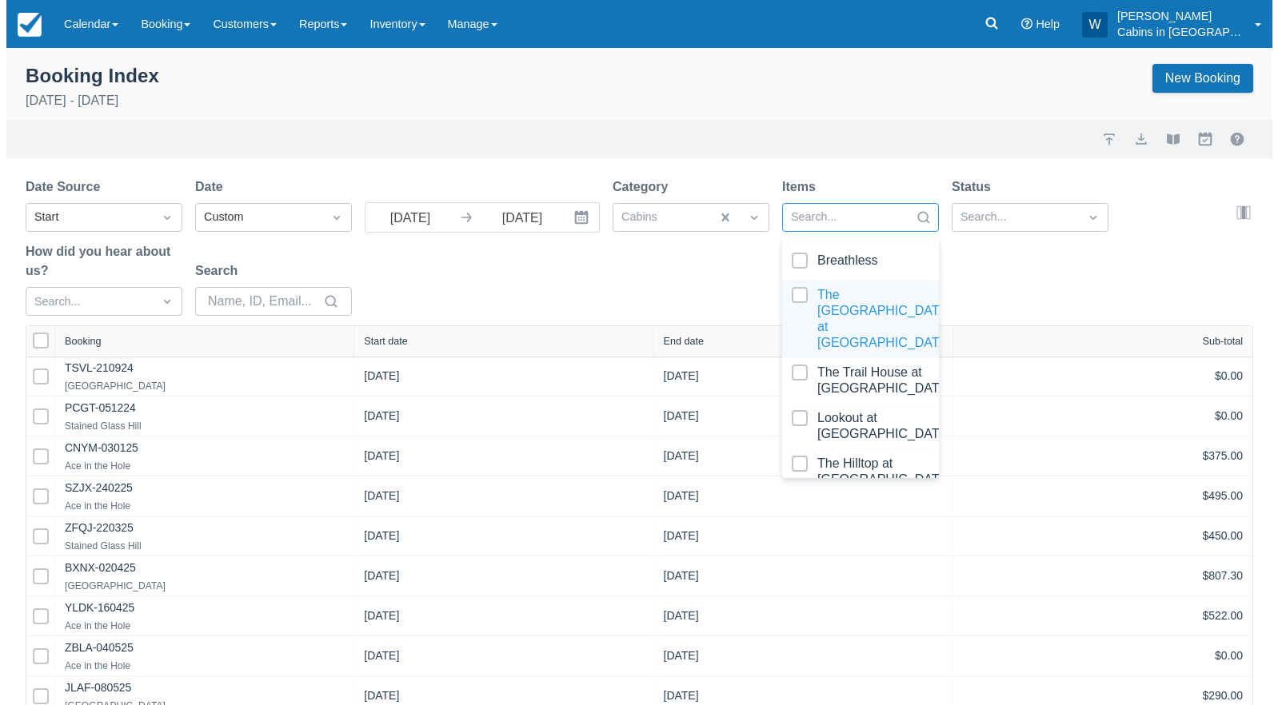
scroll to position [699, 0]
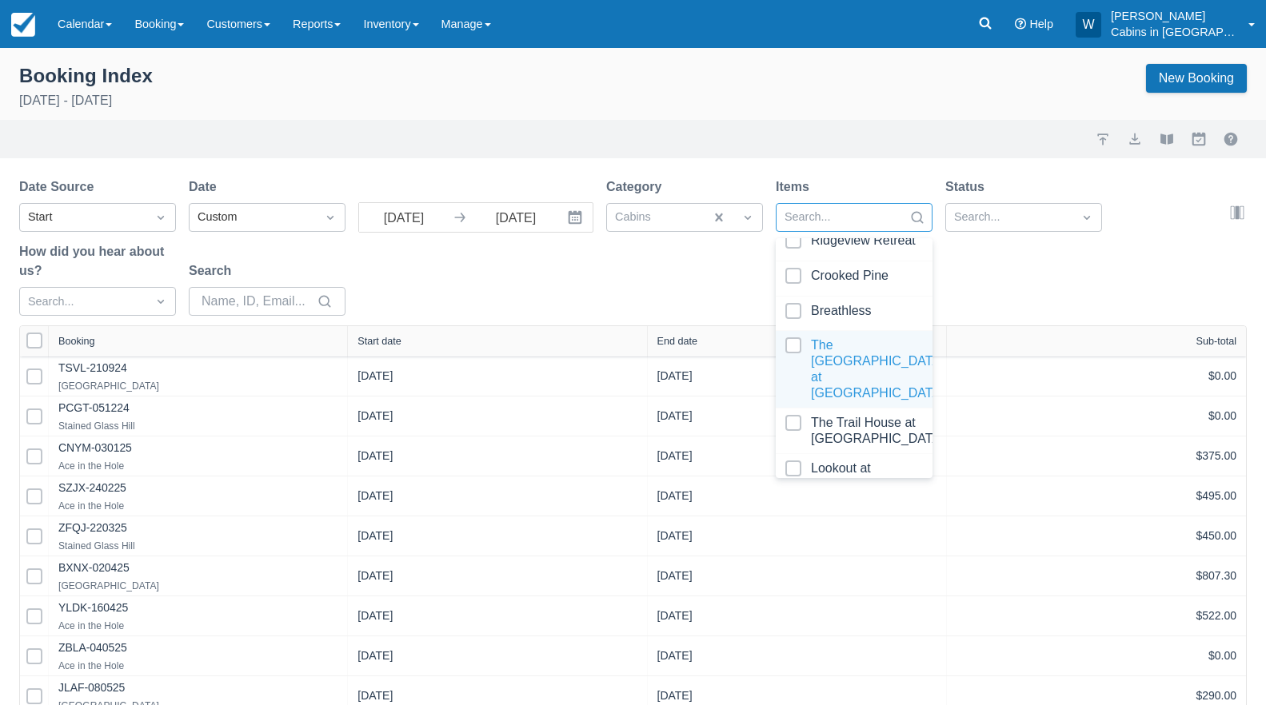
click at [793, 350] on div at bounding box center [854, 370] width 138 height 64
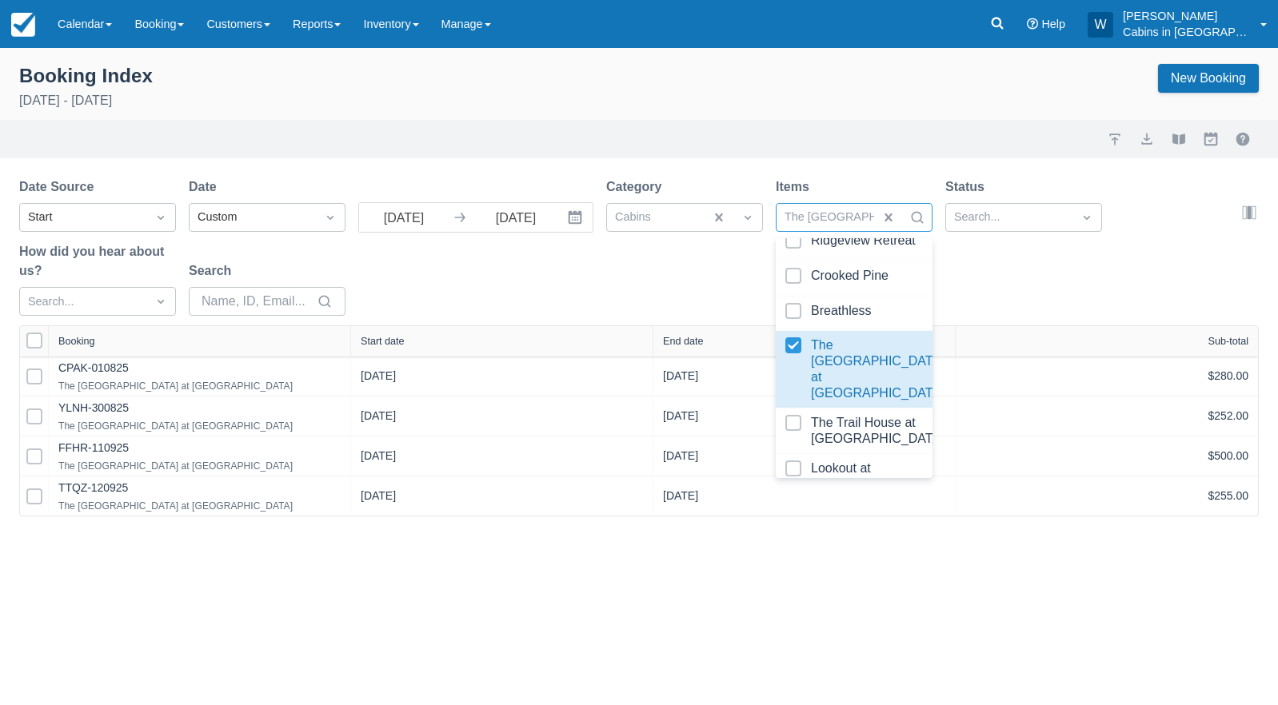
click at [665, 295] on div "Date Source Start Date Custom 09/01/25 Navigate forward to interact with the ca…" at bounding box center [629, 252] width 1221 height 148
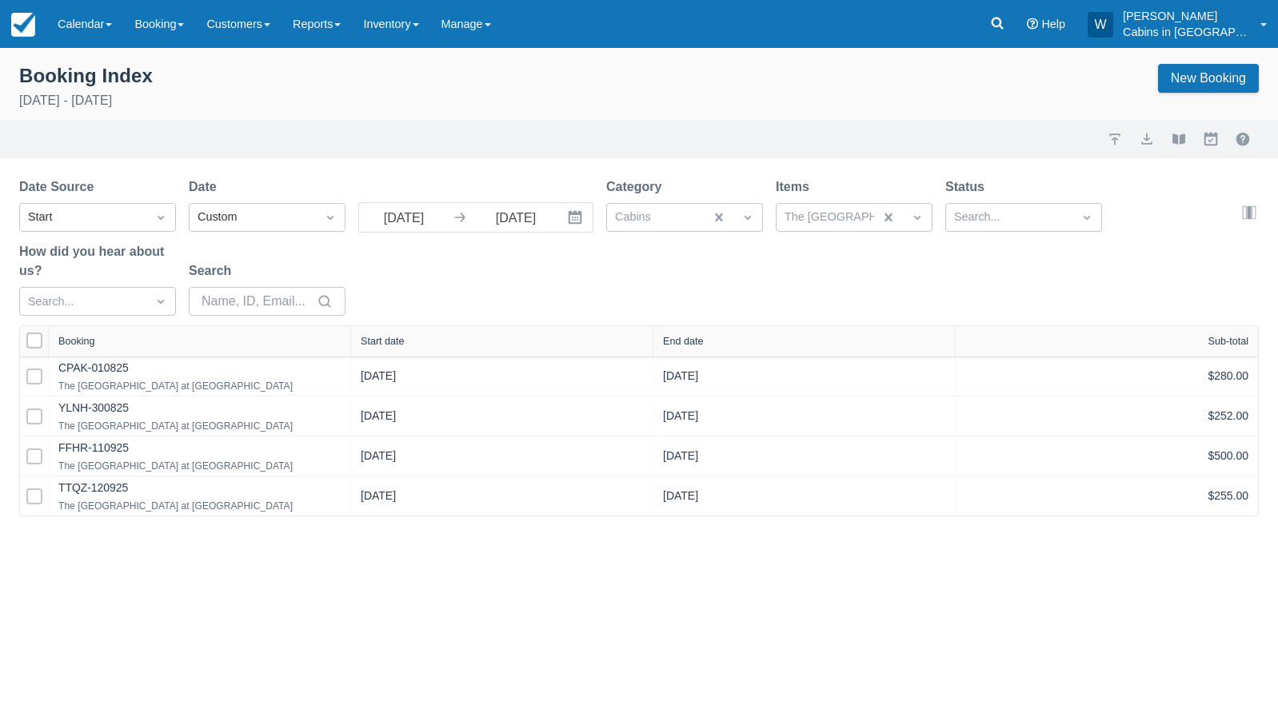
click at [394, 338] on div "Start date" at bounding box center [383, 341] width 44 height 11
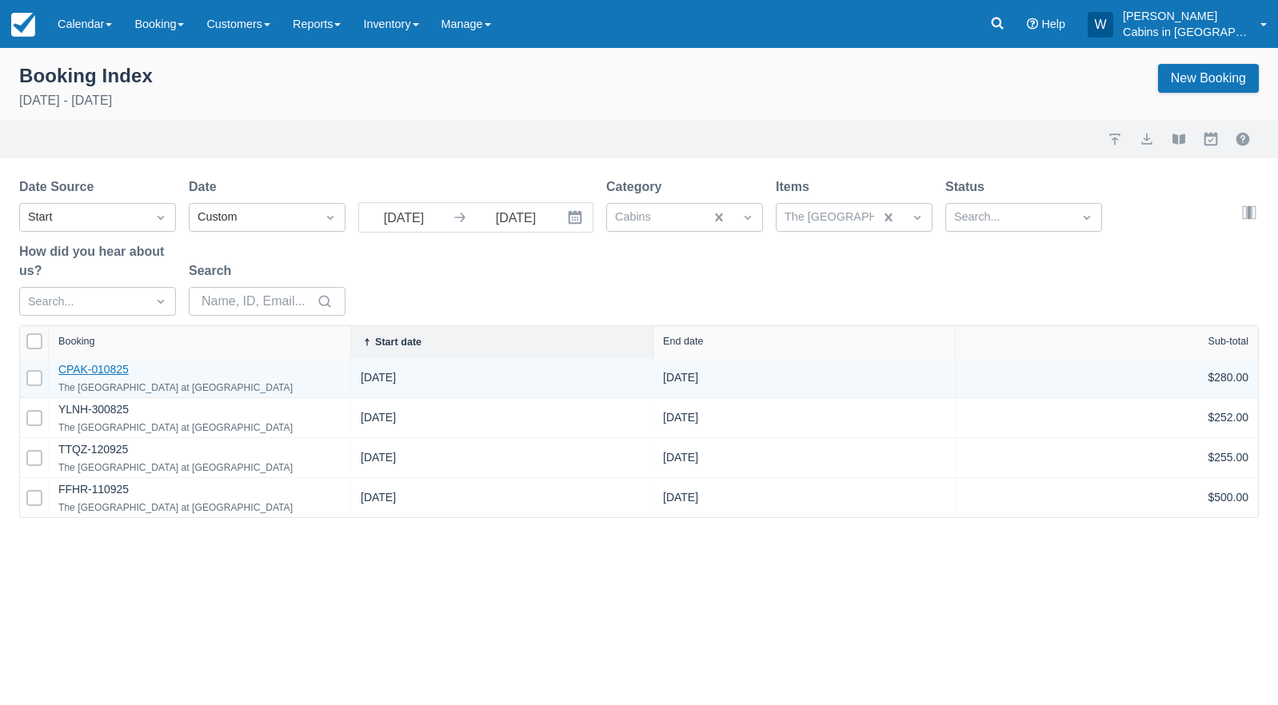
click at [90, 369] on link "CPAK-010825" at bounding box center [93, 369] width 70 height 13
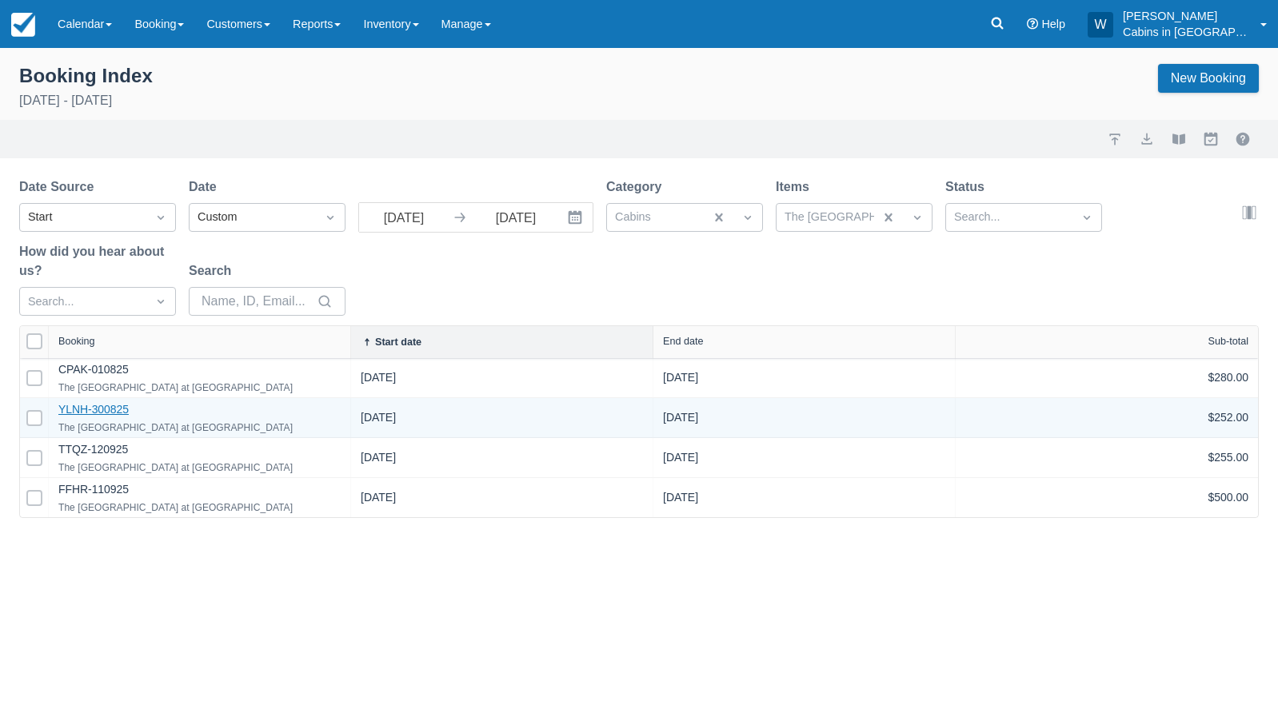
click at [101, 413] on link "YLNH-300825" at bounding box center [93, 409] width 70 height 13
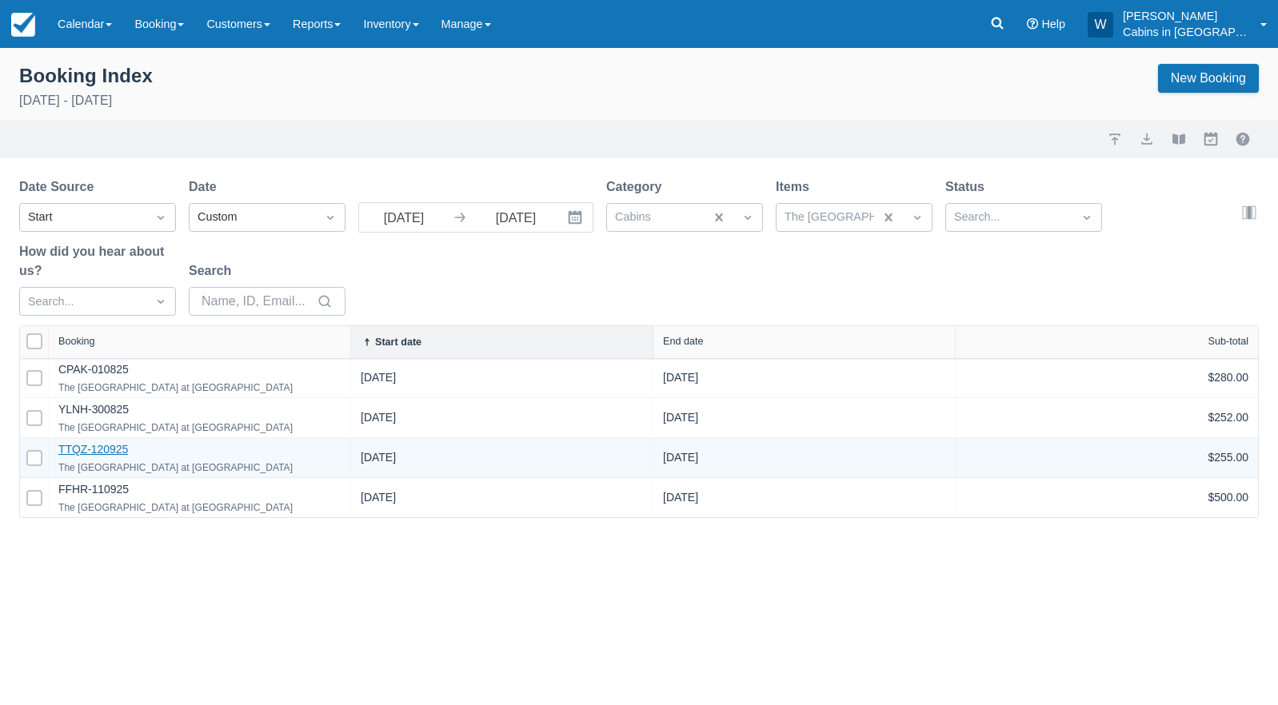
click at [91, 450] on link "TTQZ-120925" at bounding box center [93, 449] width 70 height 13
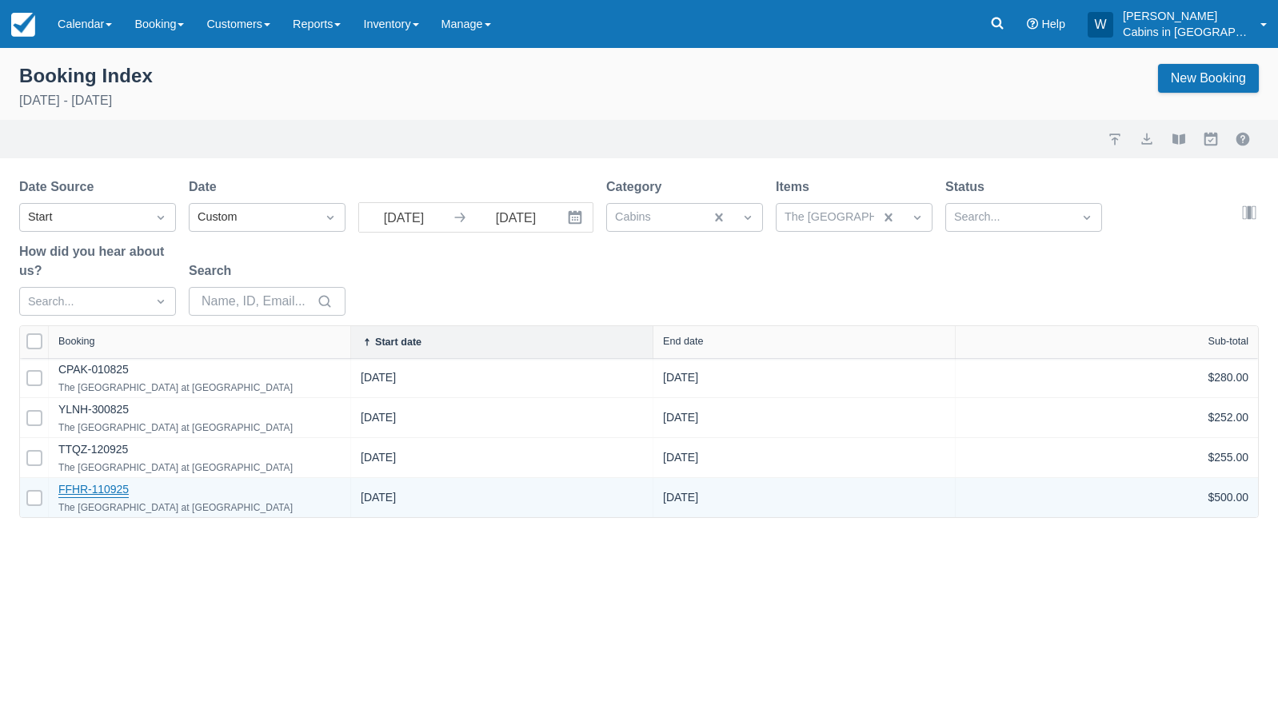
click at [90, 489] on link "FFHR-110925" at bounding box center [93, 490] width 70 height 15
click at [88, 492] on link "FFHR-110925" at bounding box center [93, 490] width 70 height 15
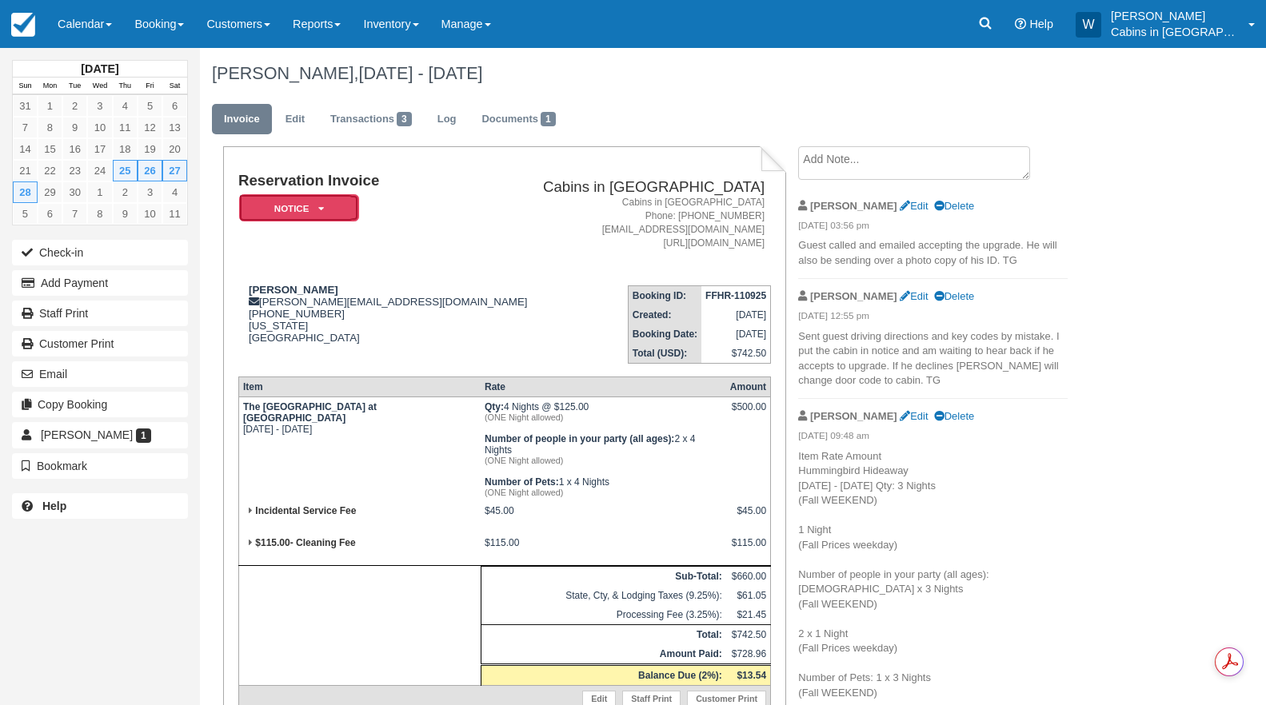
click at [313, 209] on em "Notice" at bounding box center [299, 208] width 120 height 28
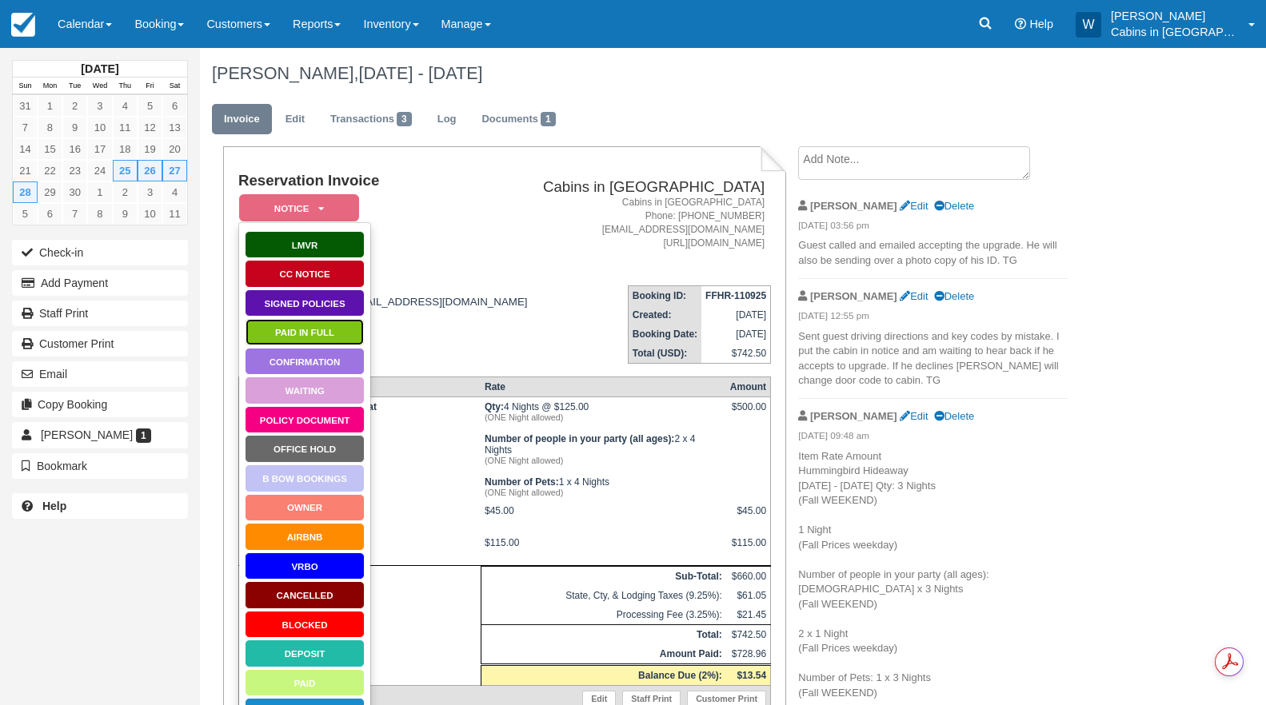
click at [318, 334] on link "Paid in Full" at bounding box center [305, 332] width 120 height 28
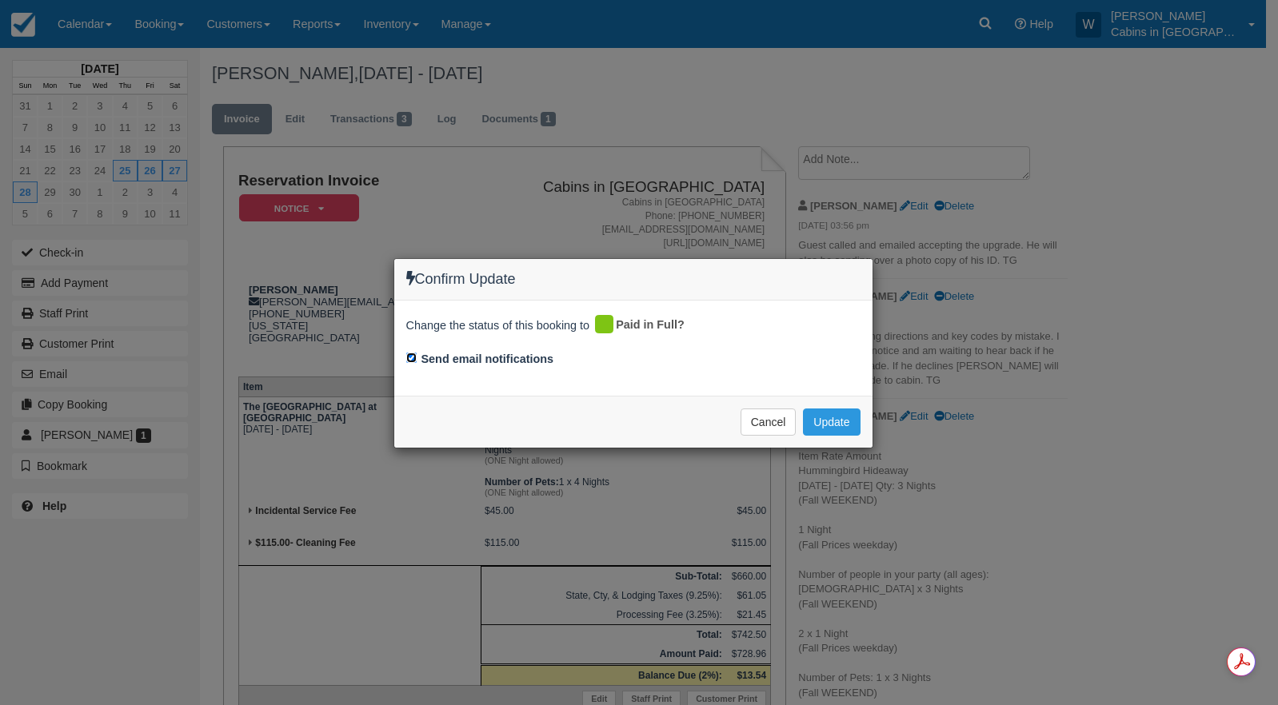
click at [411, 358] on input "Send email notifications" at bounding box center [411, 358] width 10 height 10
checkbox input "false"
click at [844, 413] on button "Update" at bounding box center [831, 422] width 57 height 27
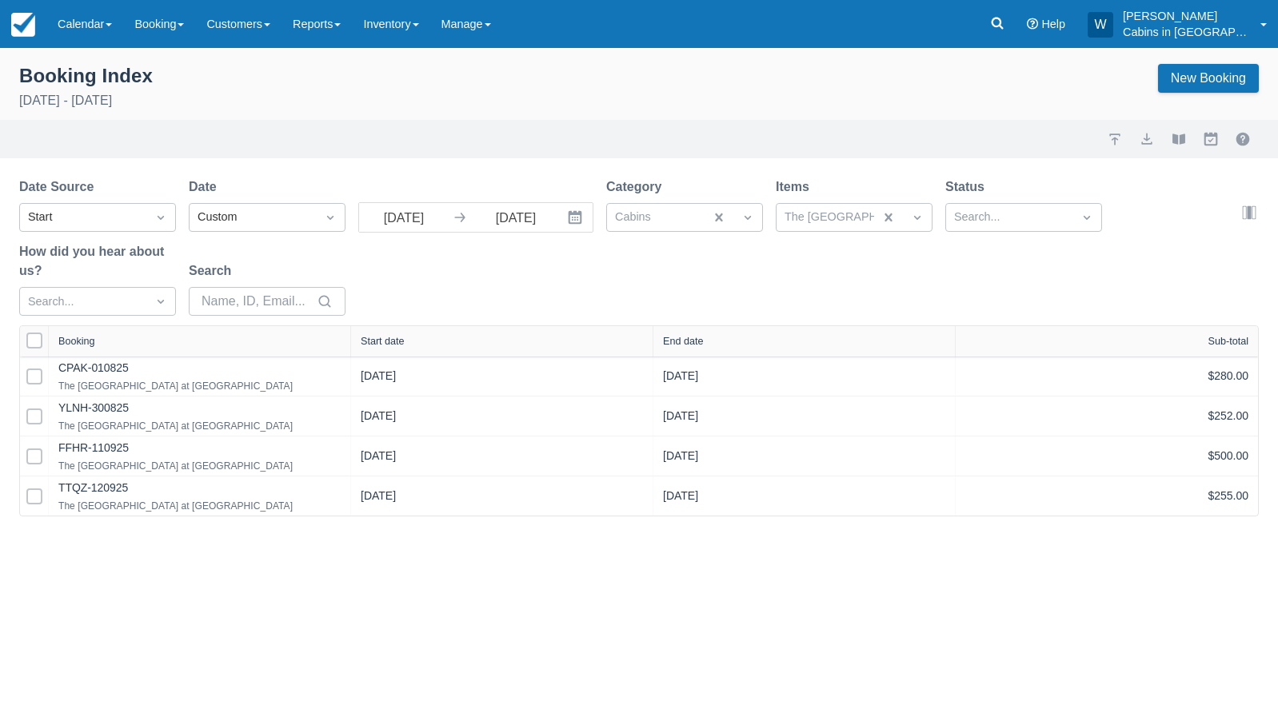
click at [388, 351] on div "Start date" at bounding box center [502, 341] width 302 height 30
click at [1153, 140] on button "export" at bounding box center [1146, 139] width 19 height 19
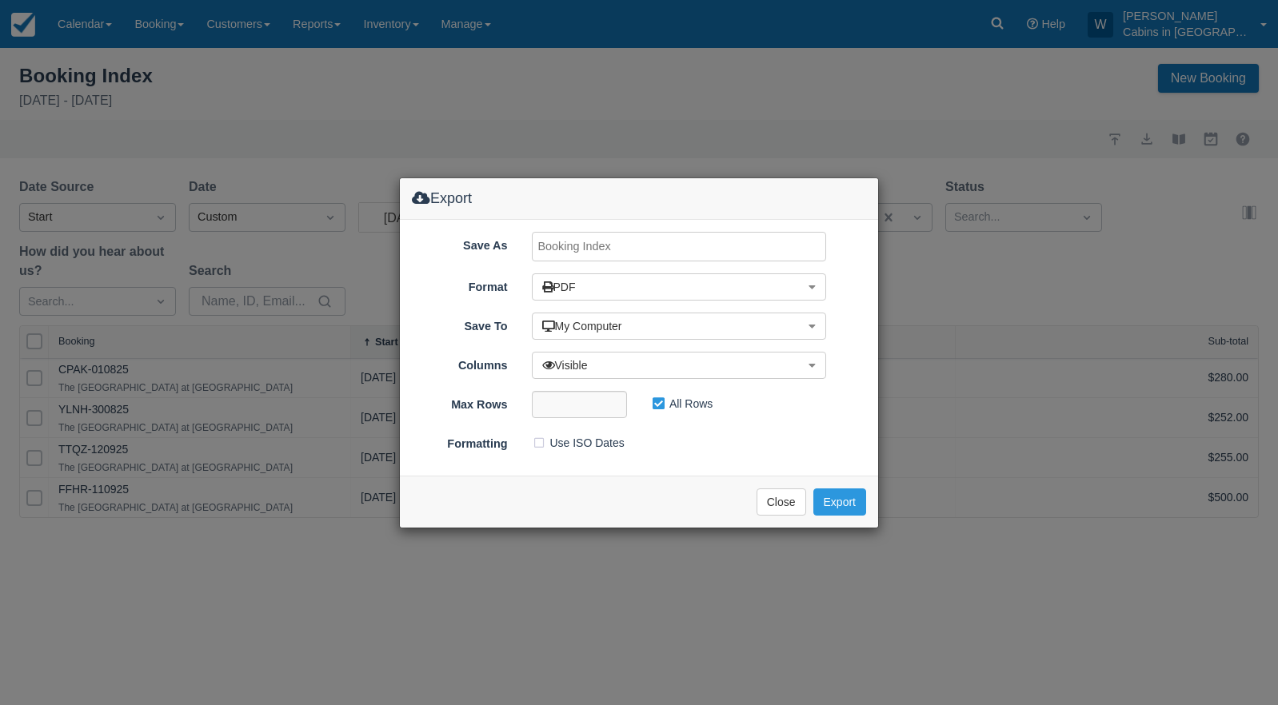
click at [710, 253] on input "Save As" at bounding box center [679, 247] width 295 height 30
type input "Camp House SEPT 2025"
click at [842, 501] on button "Export" at bounding box center [839, 502] width 53 height 27
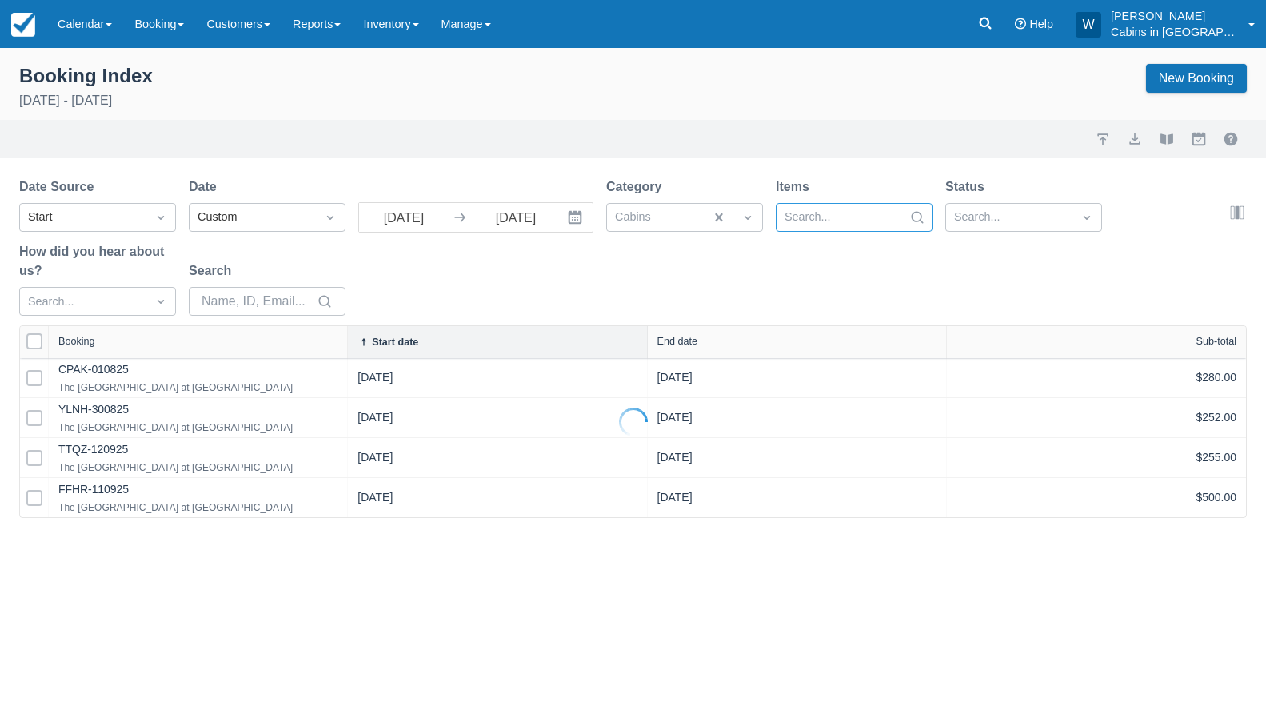
select select "25"
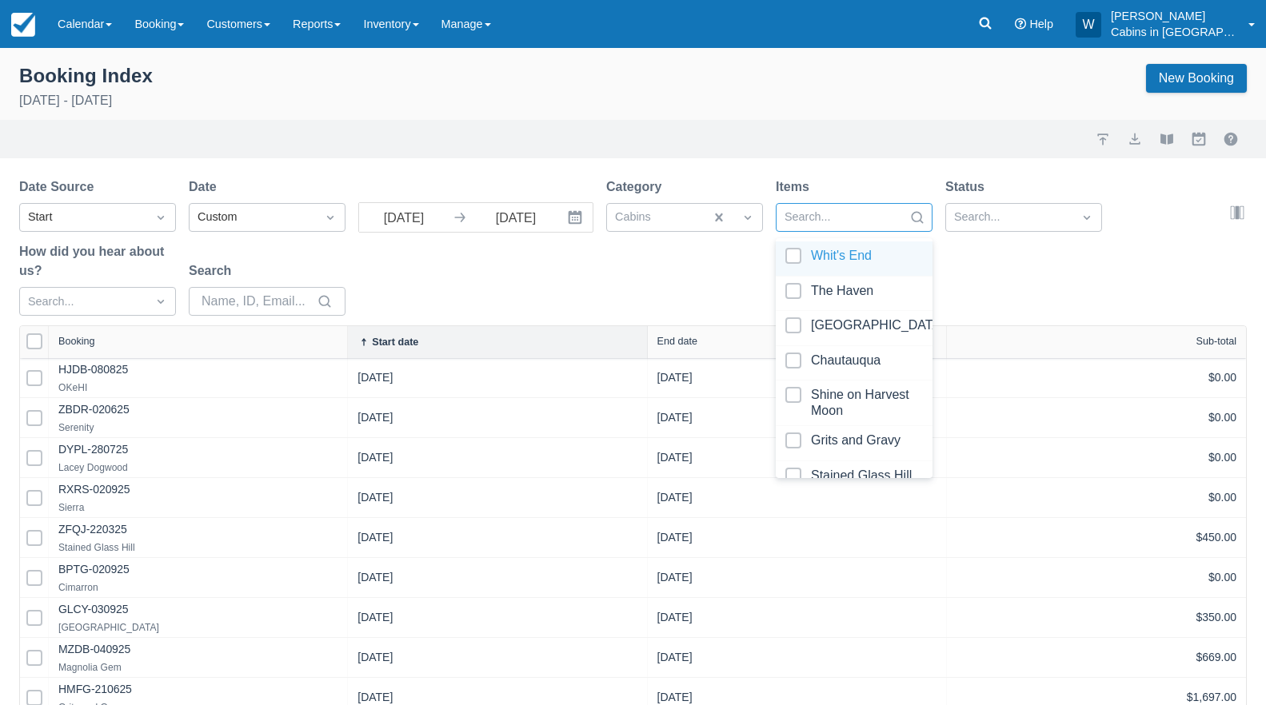
click at [842, 210] on div at bounding box center [840, 217] width 110 height 21
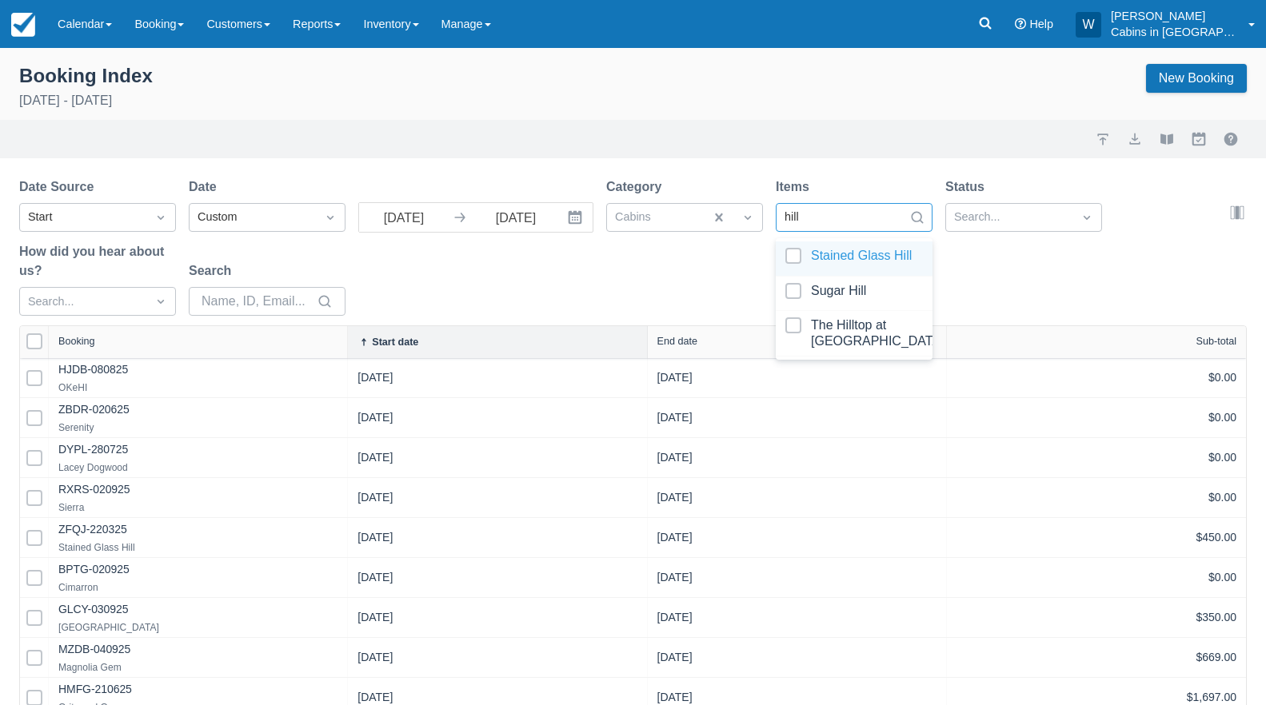
type input "hillt"
click at [792, 255] on div at bounding box center [854, 264] width 138 height 32
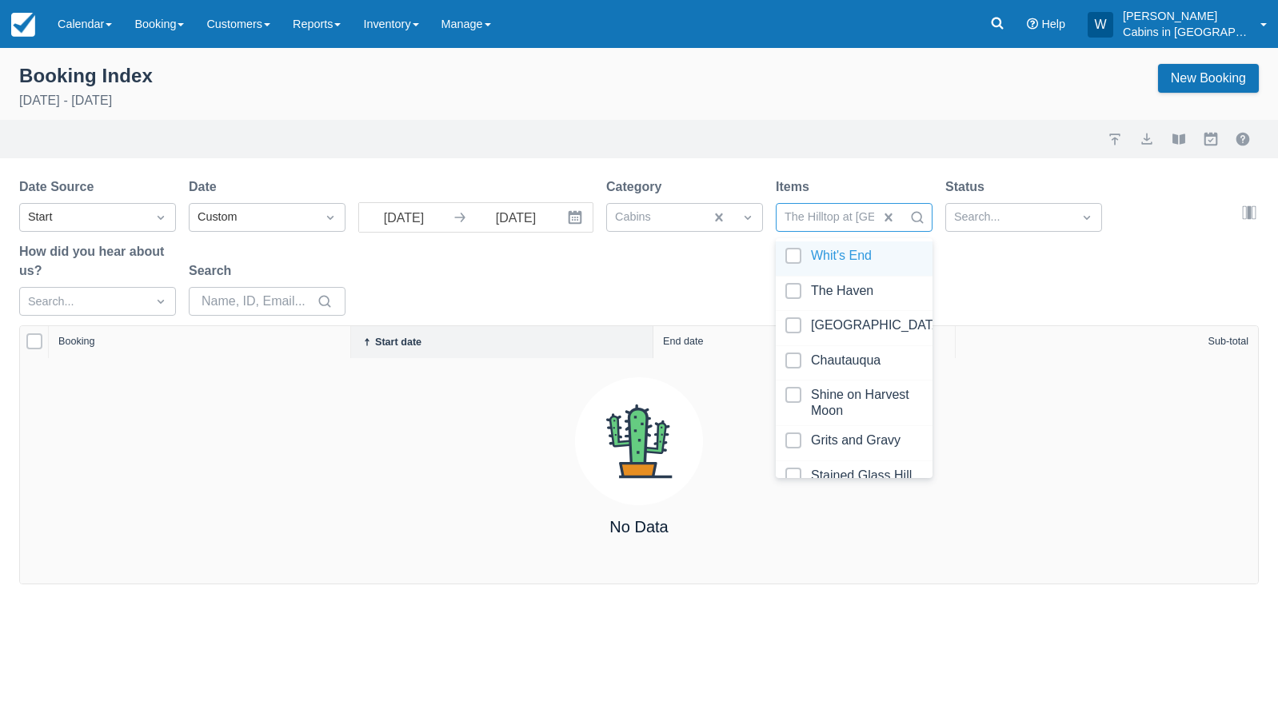
click at [641, 258] on div "Date Source Start Date Custom 09/01/25 Navigate forward to interact with the ca…" at bounding box center [629, 252] width 1221 height 148
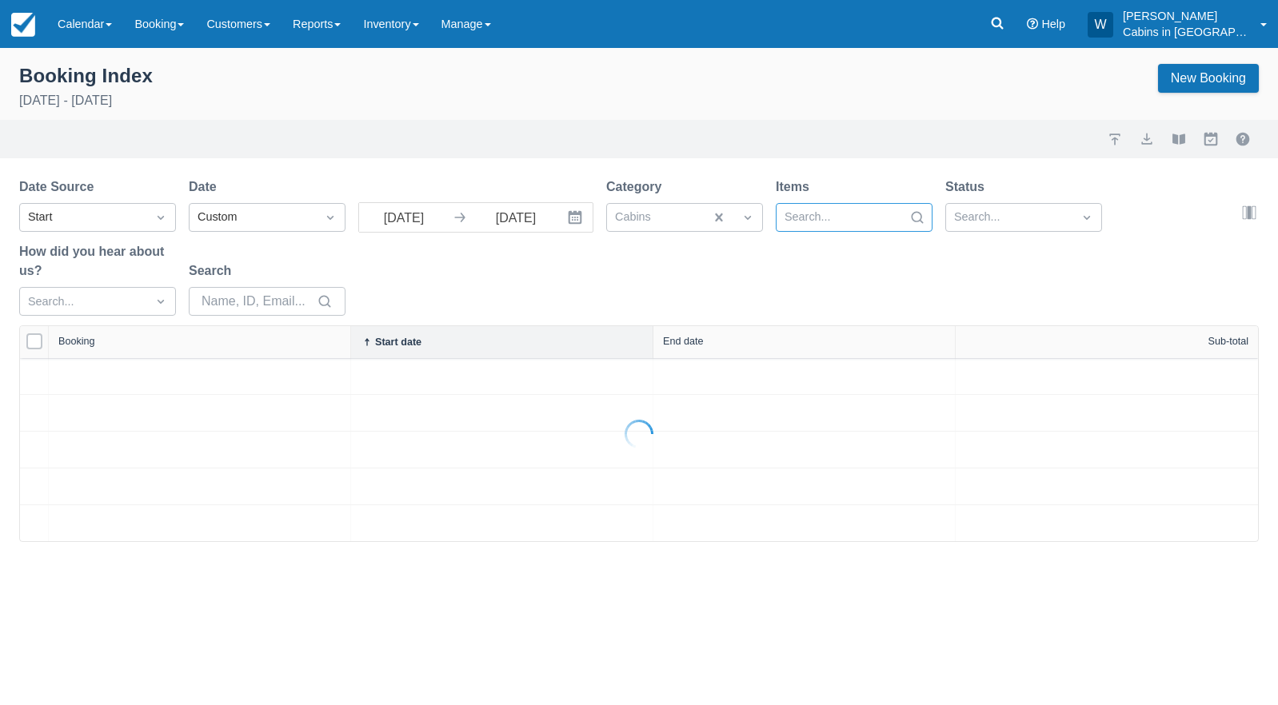
select select "25"
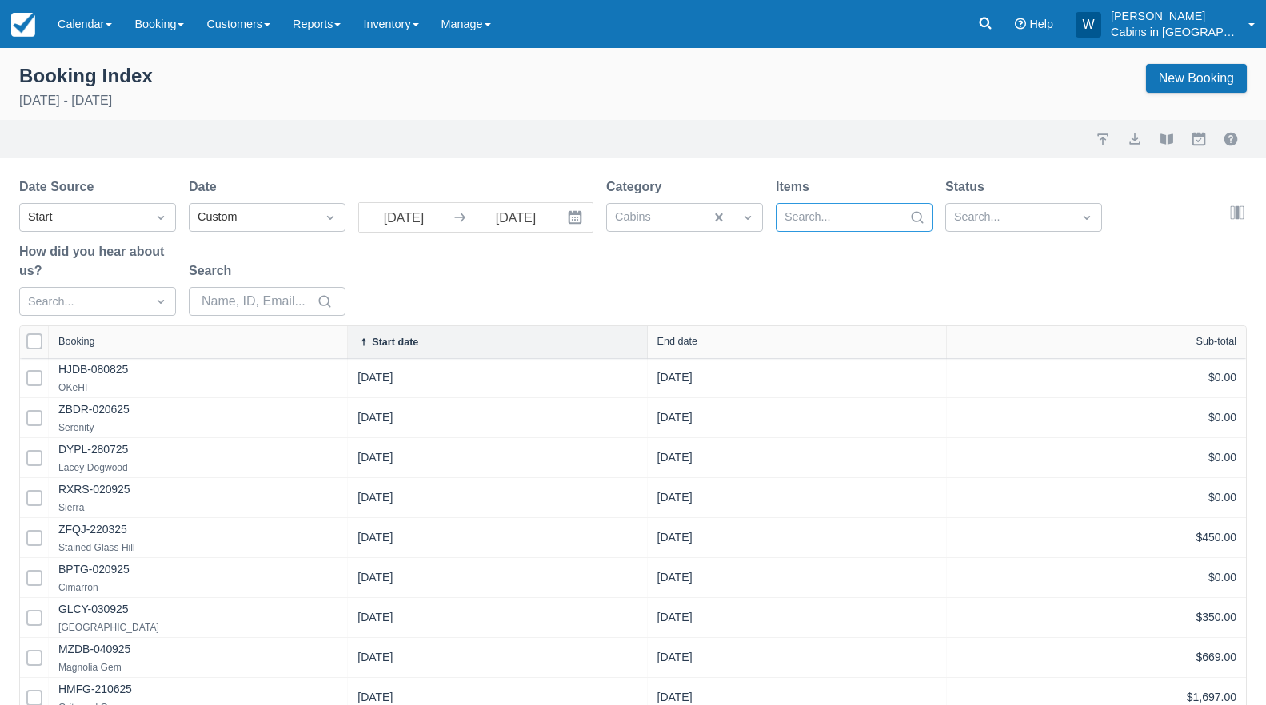
click at [863, 214] on div at bounding box center [840, 217] width 110 height 21
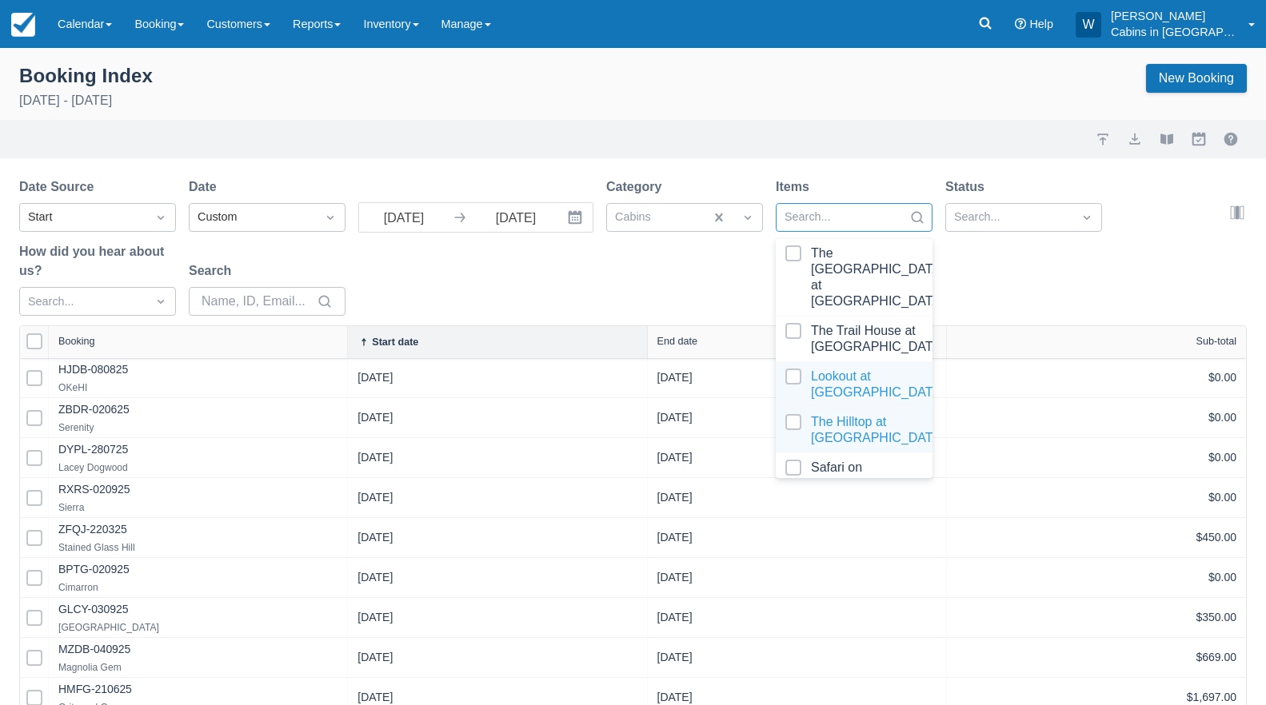
scroll to position [801, 0]
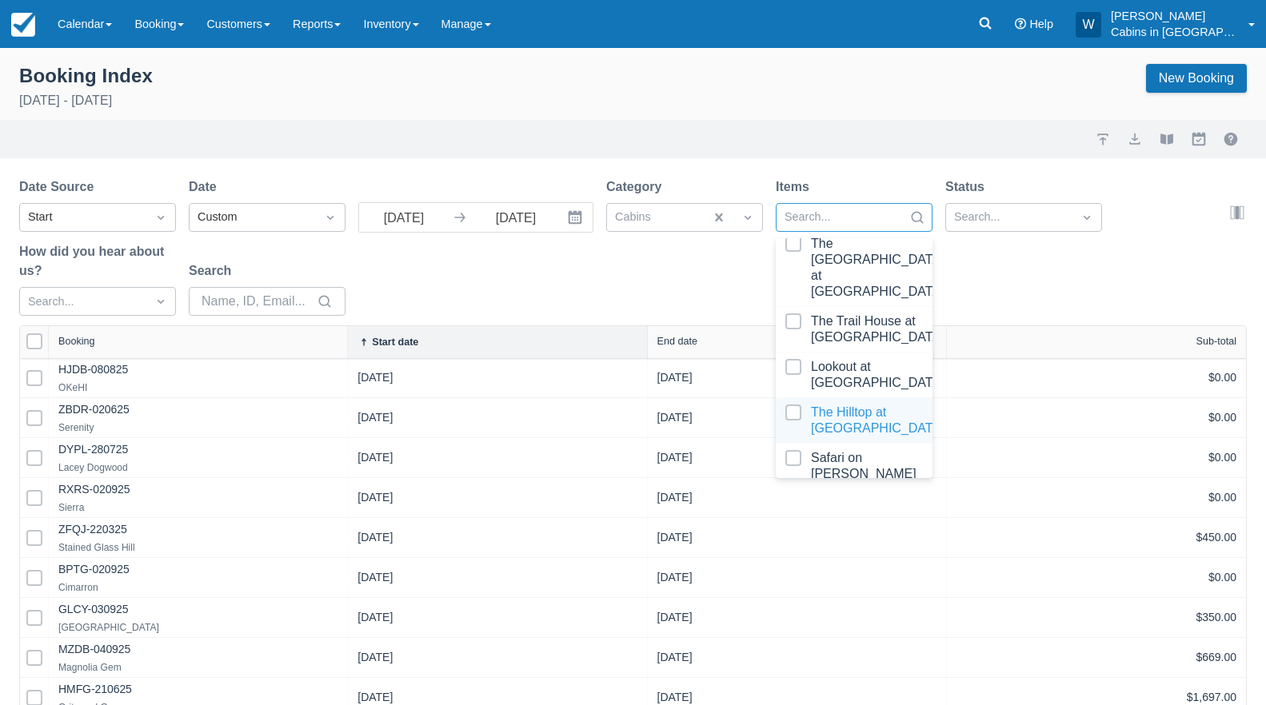
click at [792, 405] on div at bounding box center [854, 421] width 138 height 32
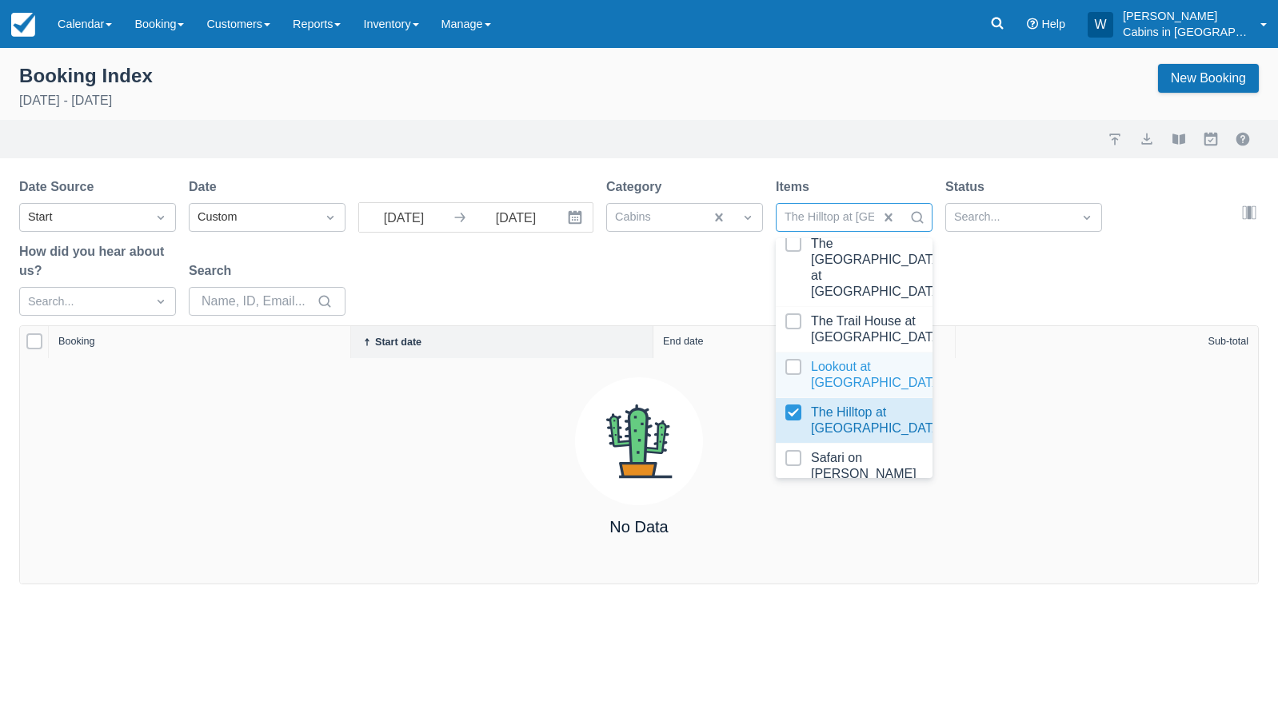
click at [1052, 296] on div "Date Source Start Date Custom 09/01/25 Navigate forward to interact with the ca…" at bounding box center [629, 252] width 1221 height 148
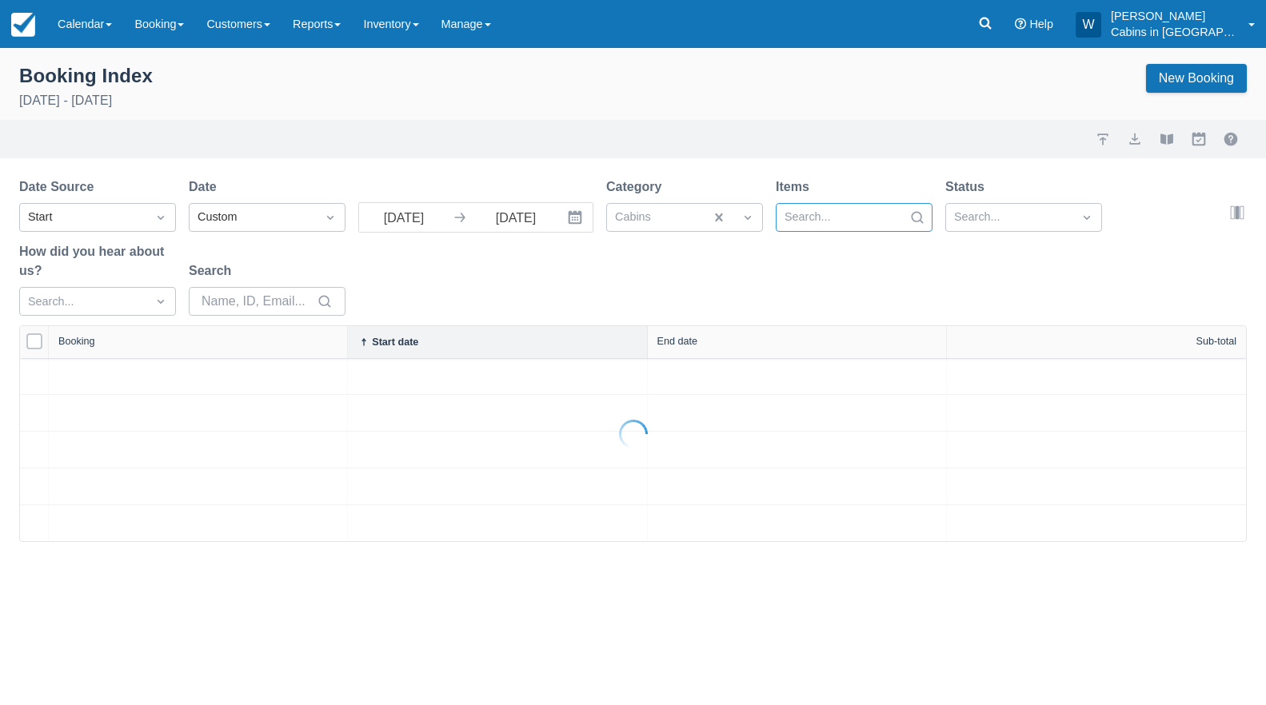
select select "25"
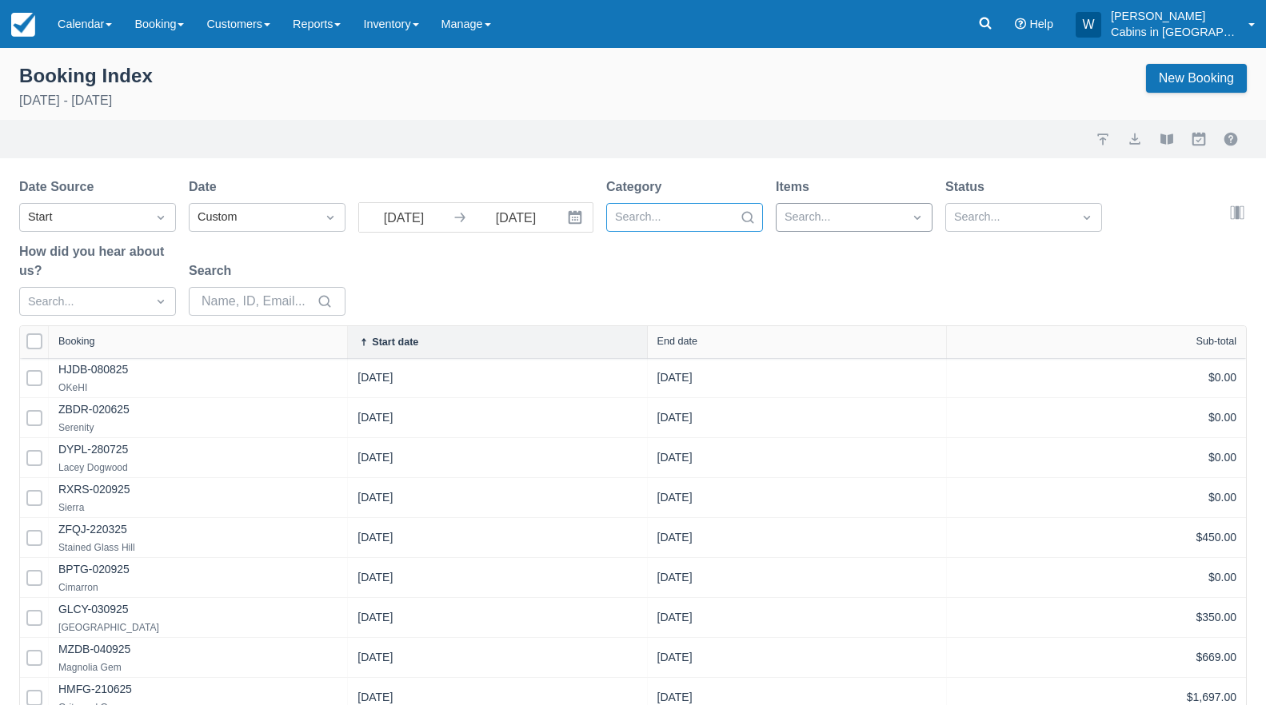
select select "25"
click at [828, 222] on div at bounding box center [840, 217] width 110 height 21
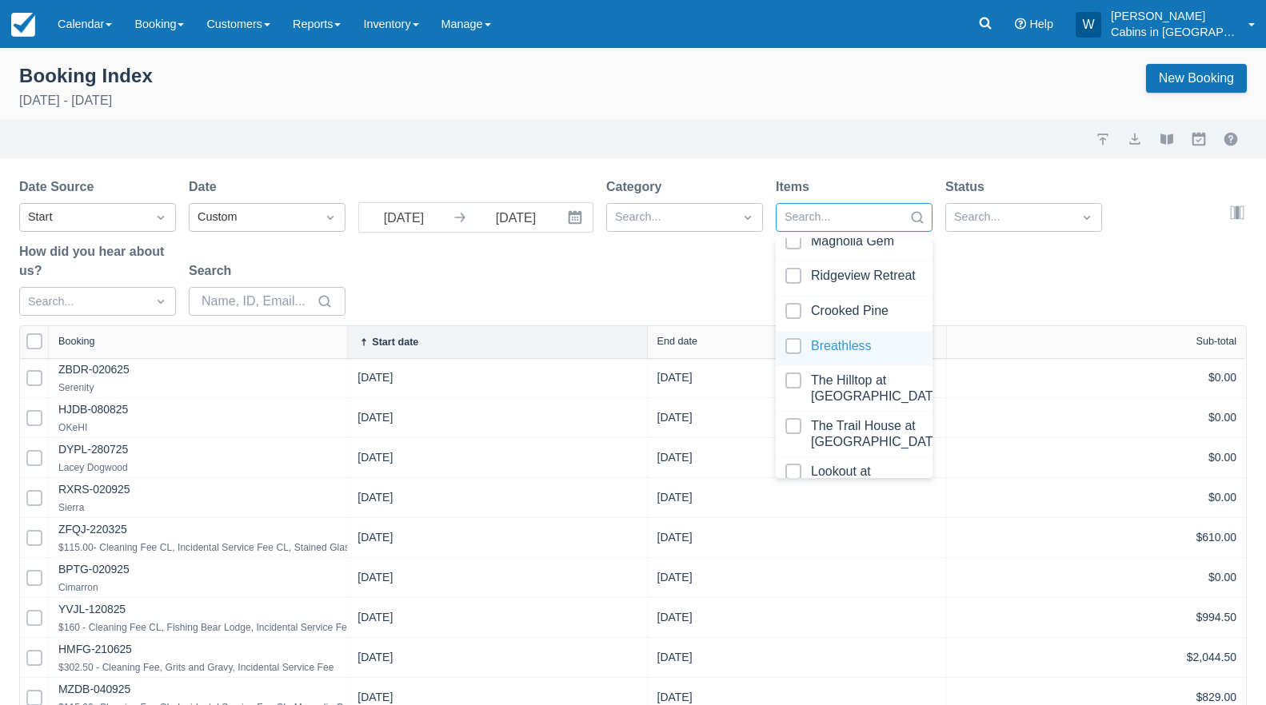
scroll to position [673, 0]
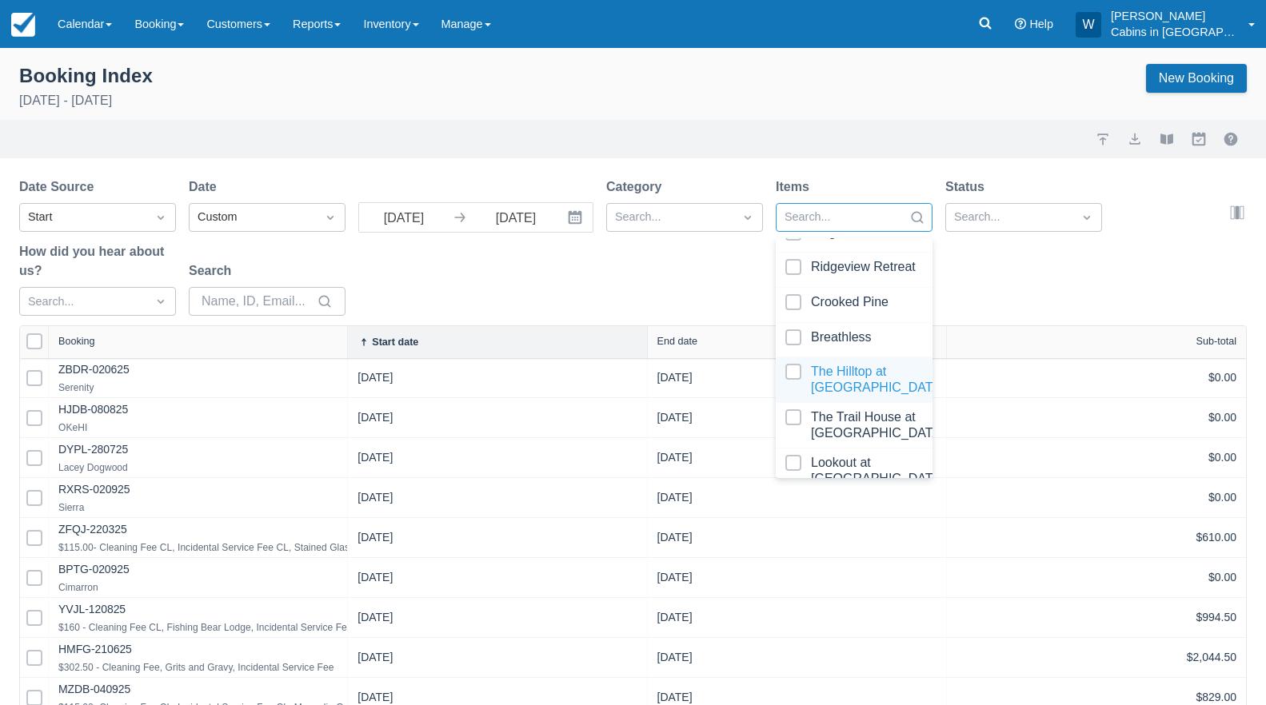
click at [793, 375] on div at bounding box center [854, 380] width 138 height 32
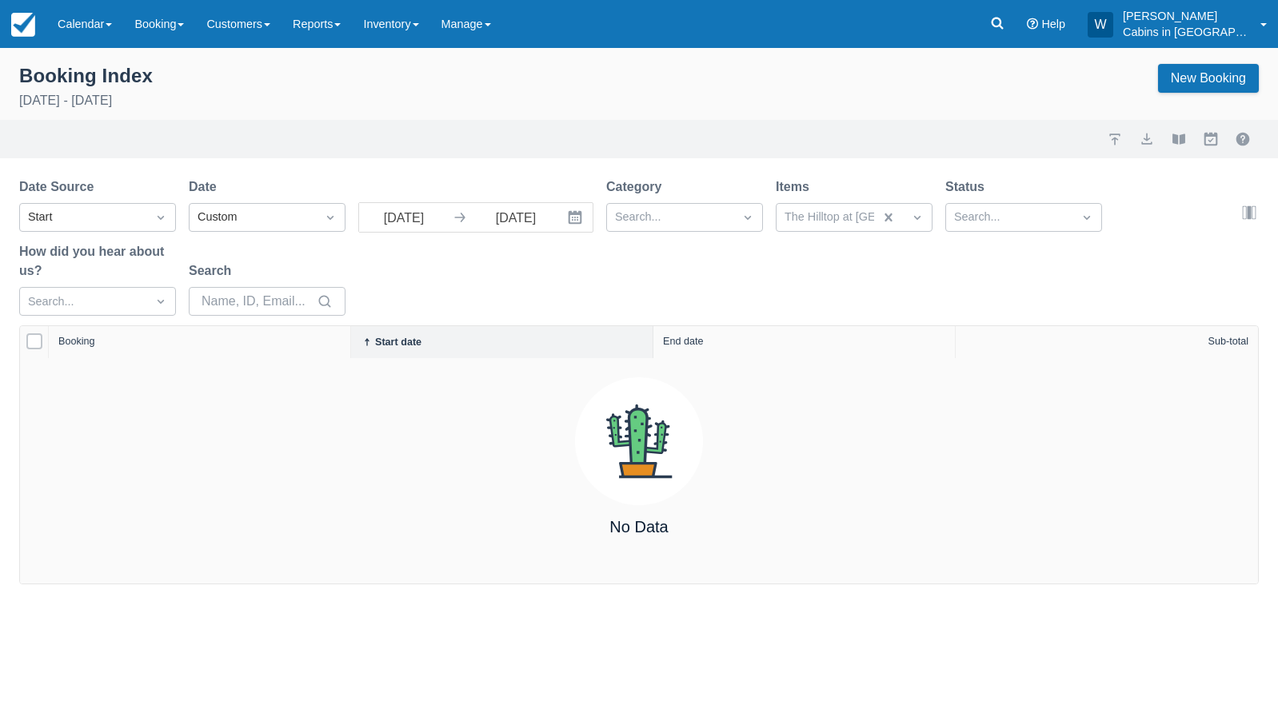
click at [644, 310] on div "Date Source Start Date Custom 09/01/25 Navigate forward to interact with the ca…" at bounding box center [629, 252] width 1221 height 148
select select "25"
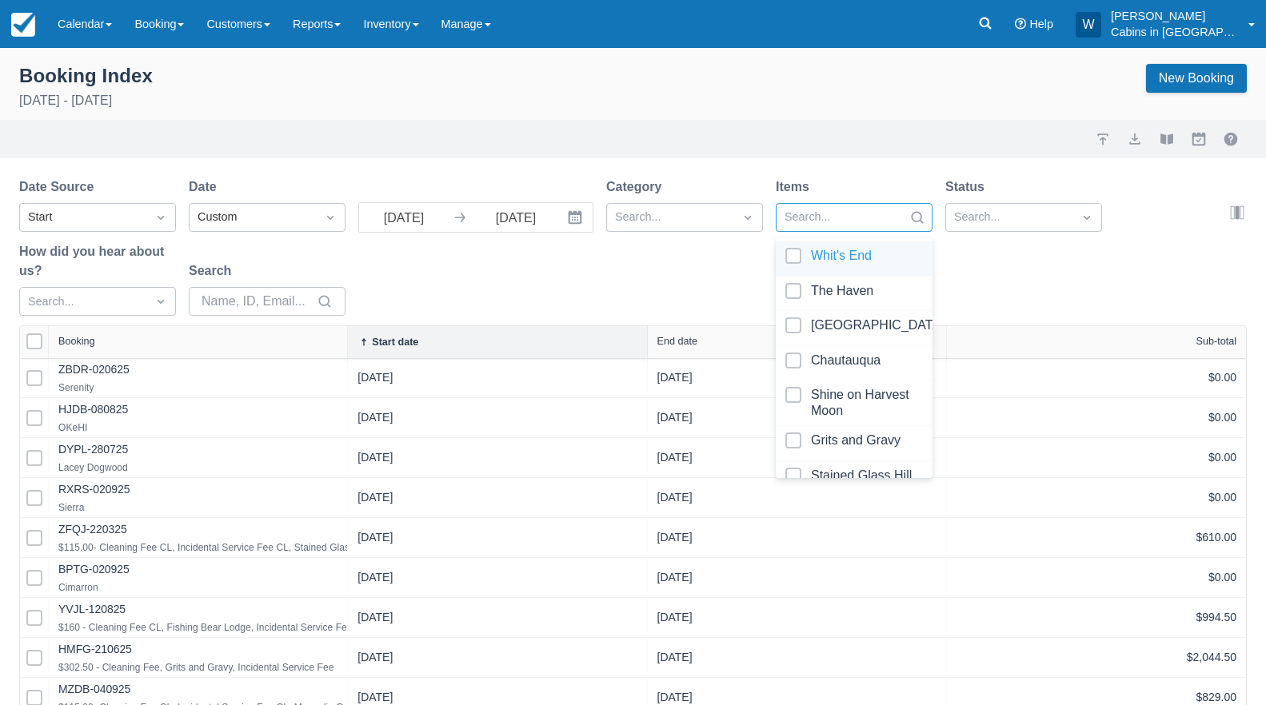
click at [859, 220] on div at bounding box center [840, 217] width 110 height 21
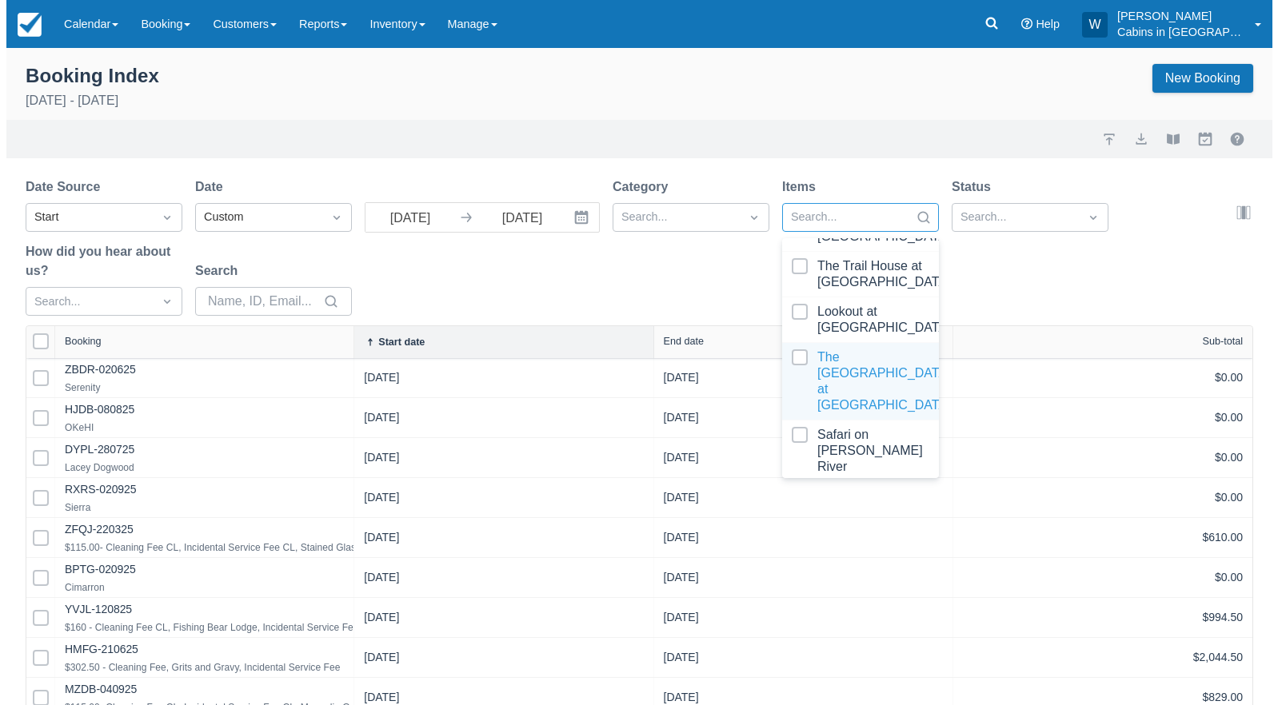
scroll to position [801, 0]
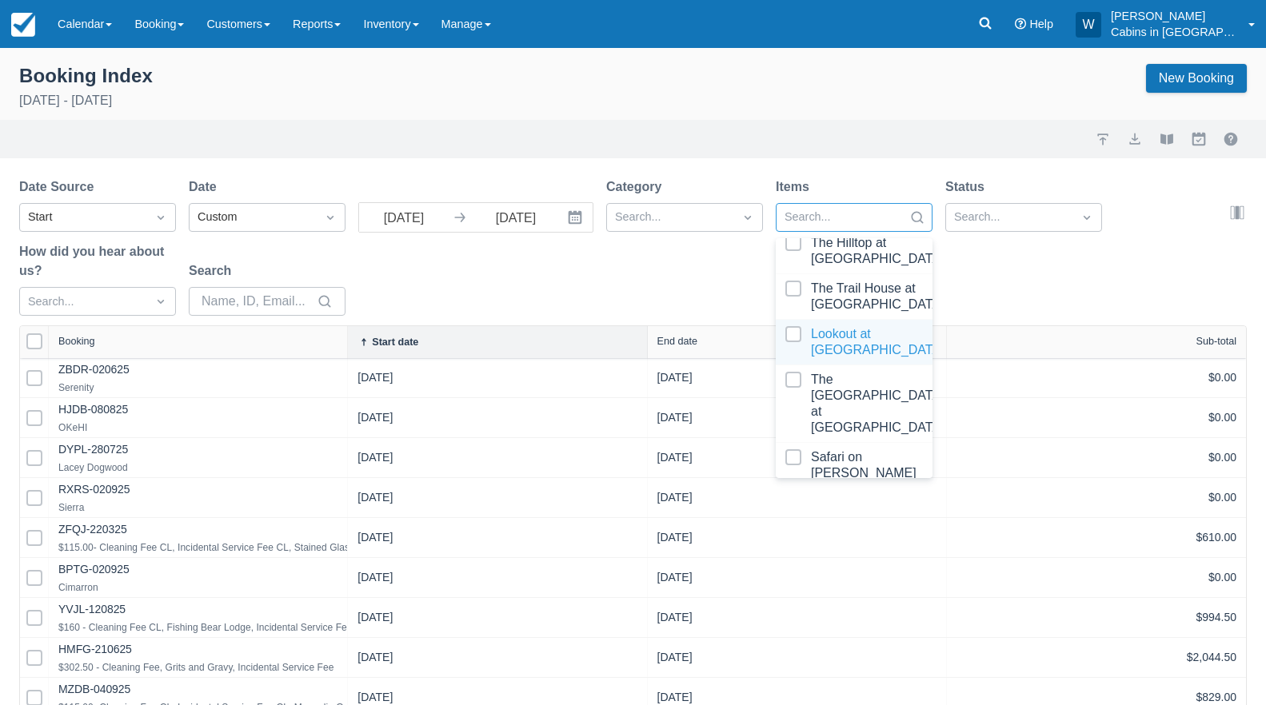
click at [794, 345] on div at bounding box center [854, 342] width 138 height 32
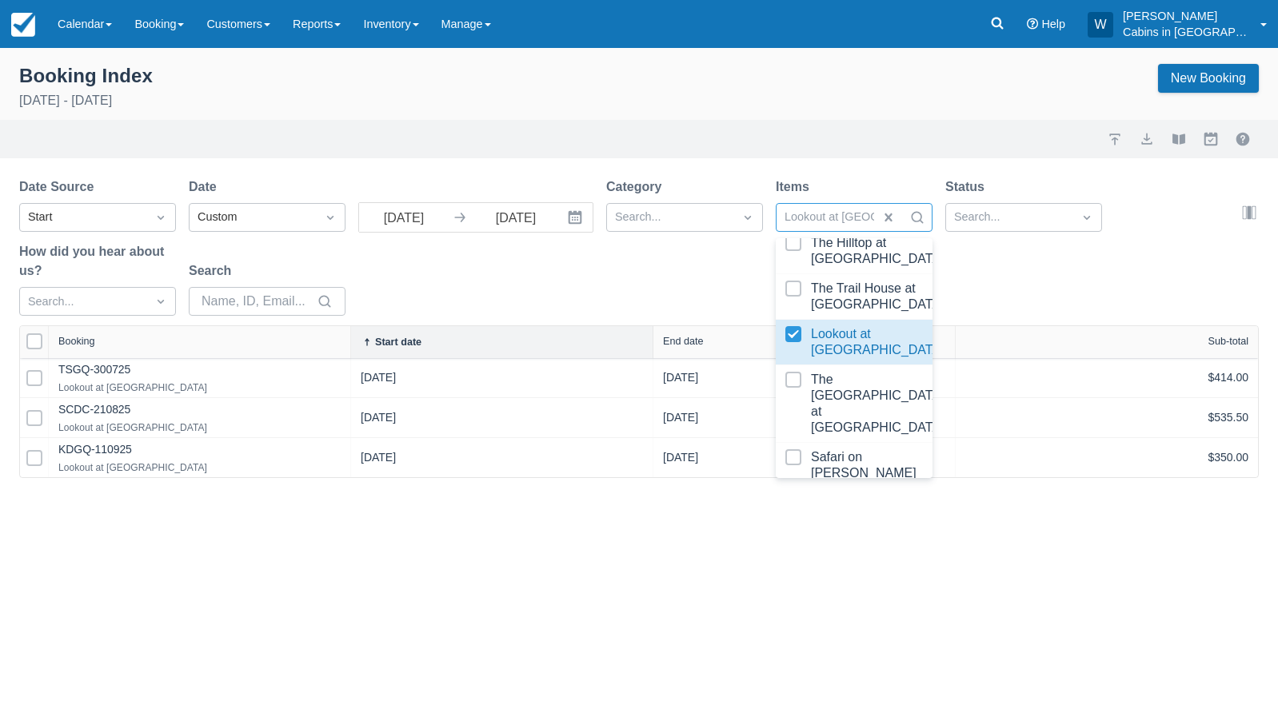
click at [673, 292] on div "Date Source Start Date Custom 09/01/25 Navigate forward to interact with the ca…" at bounding box center [629, 252] width 1221 height 148
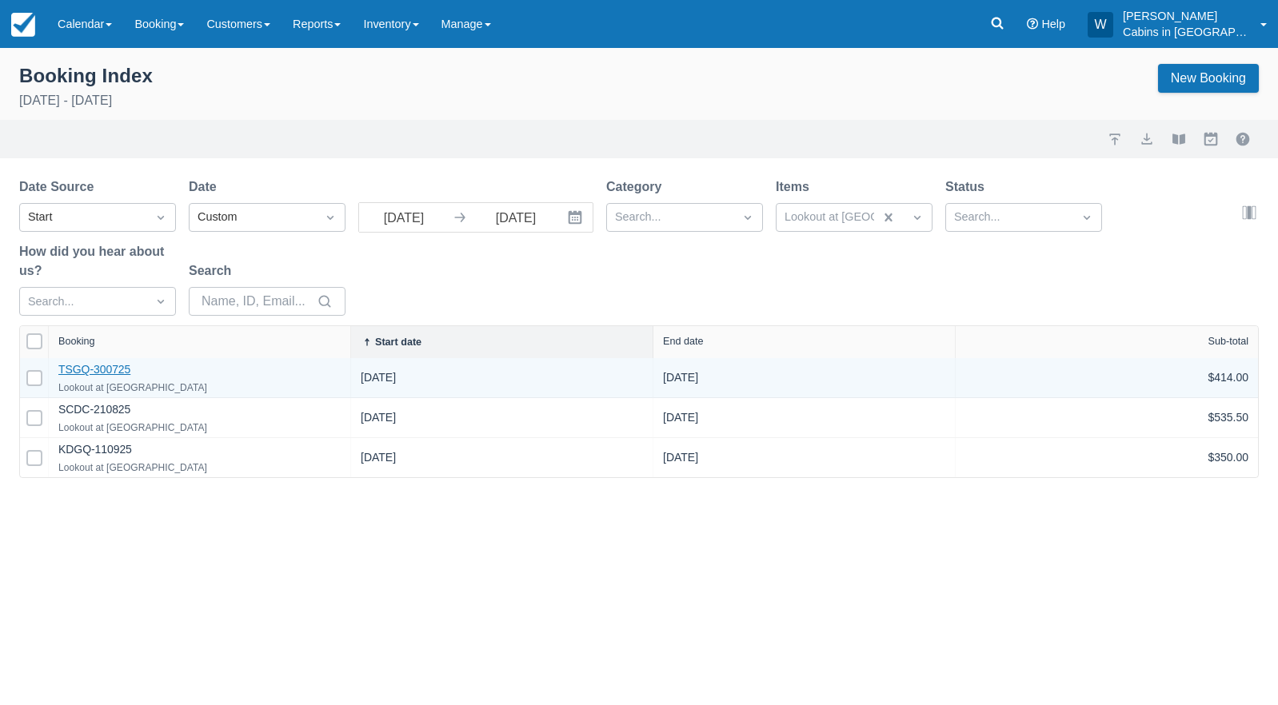
click at [110, 372] on link "TSGQ-300725" at bounding box center [94, 369] width 72 height 13
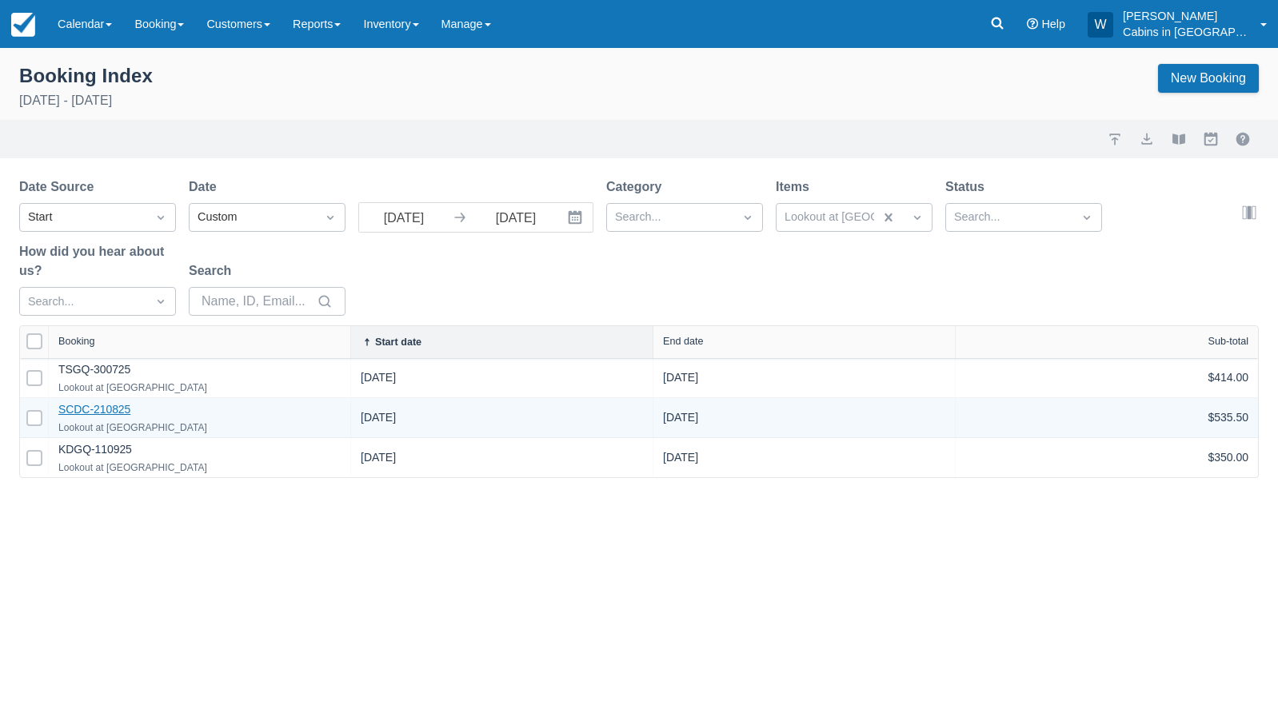
click at [111, 406] on link "SCDC-210825" at bounding box center [94, 409] width 72 height 13
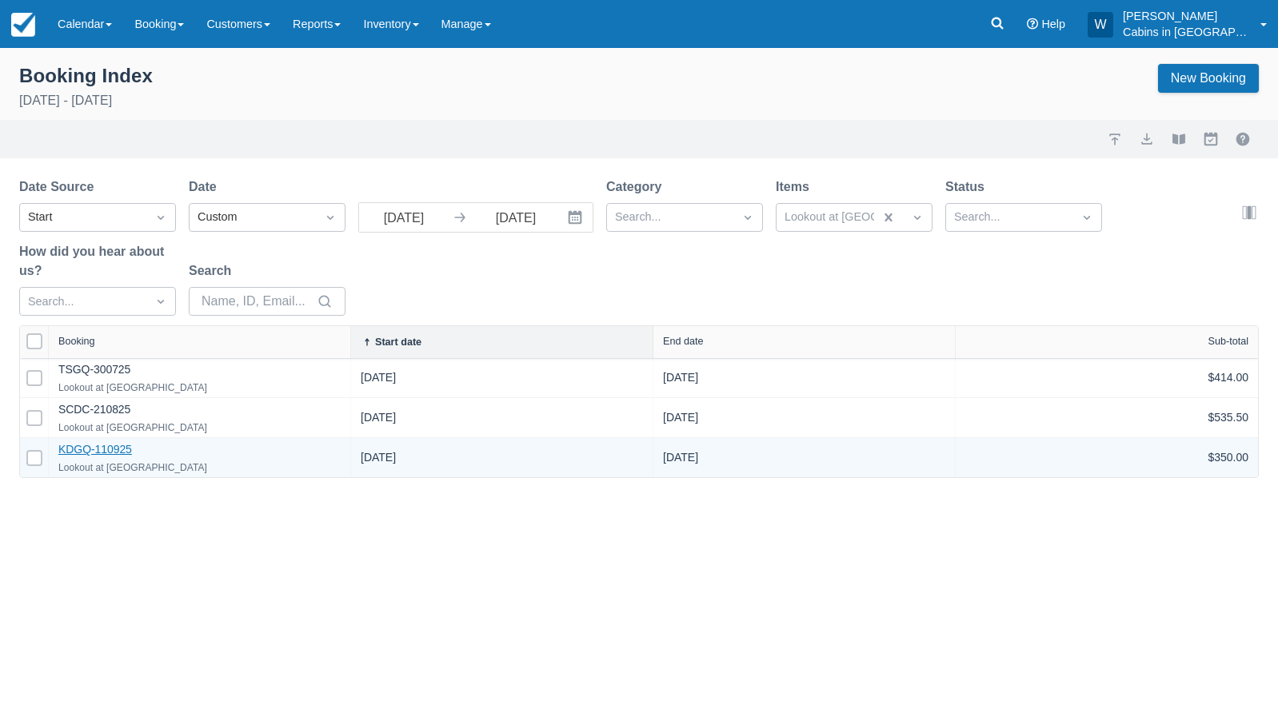
click at [99, 452] on link "KDGQ-110925" at bounding box center [95, 449] width 74 height 13
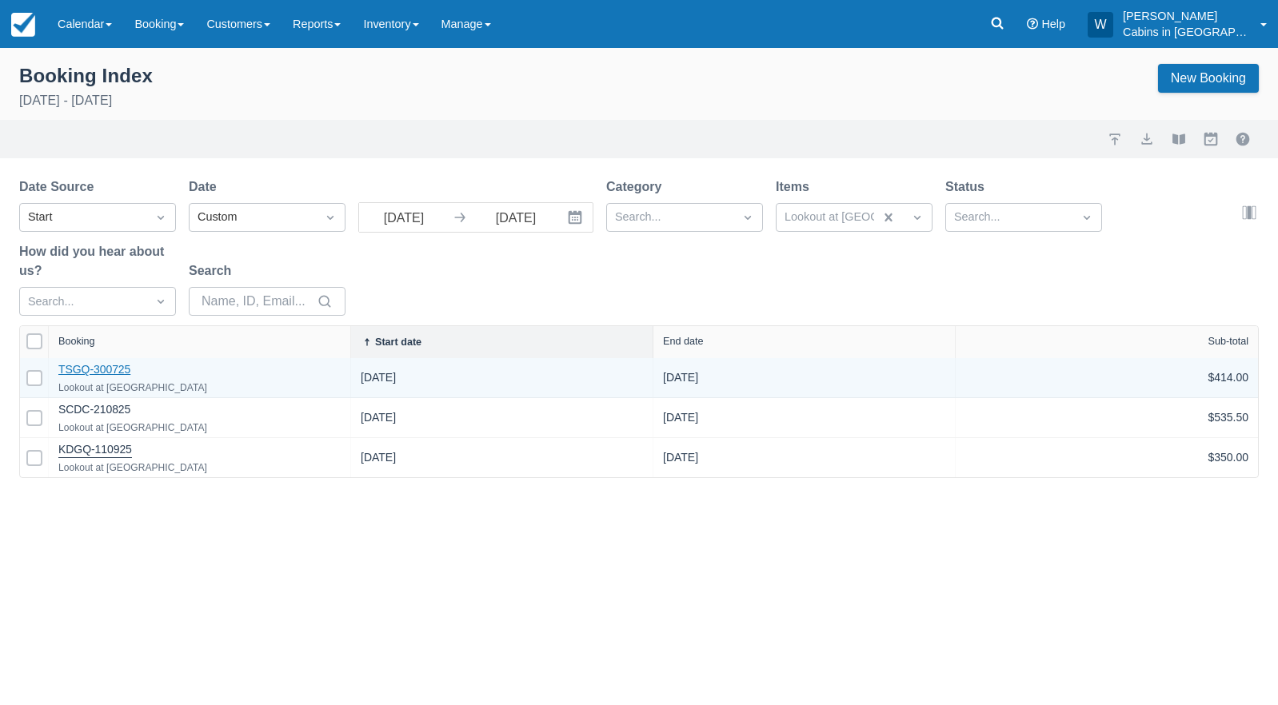
click at [93, 369] on link "TSGQ-300725" at bounding box center [94, 369] width 72 height 13
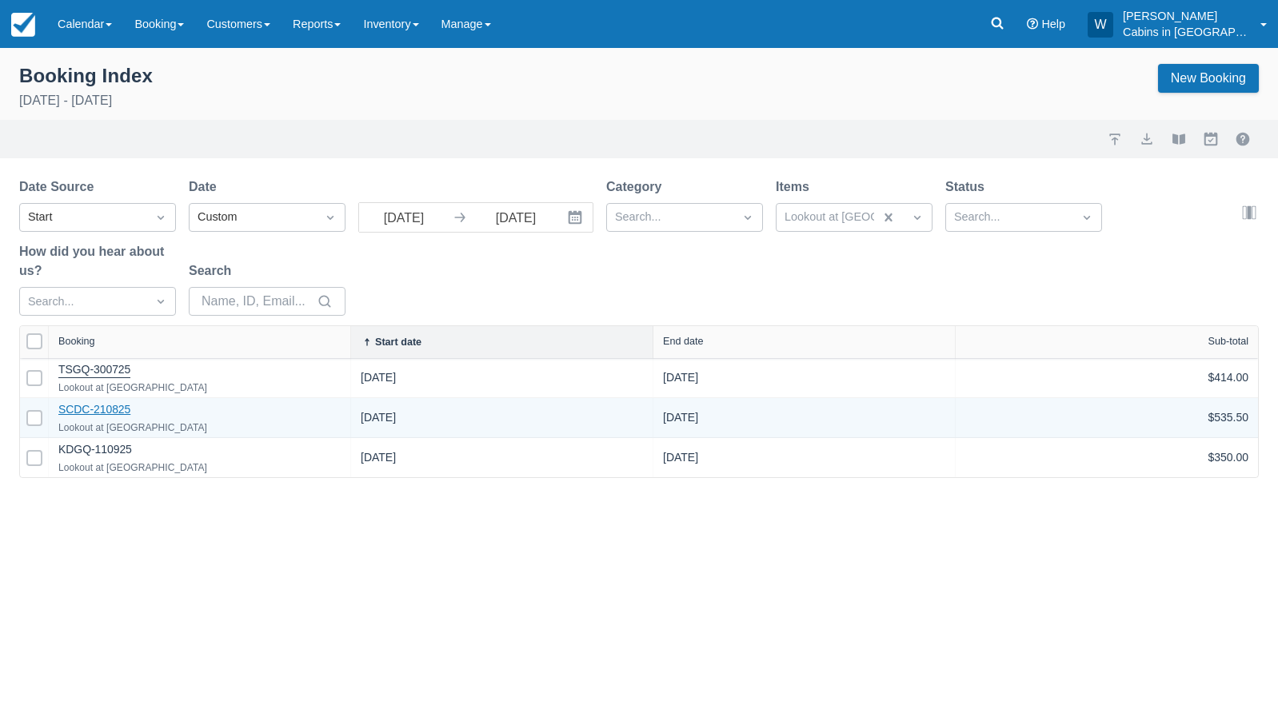
click at [91, 412] on link "SCDC-210825" at bounding box center [94, 409] width 72 height 13
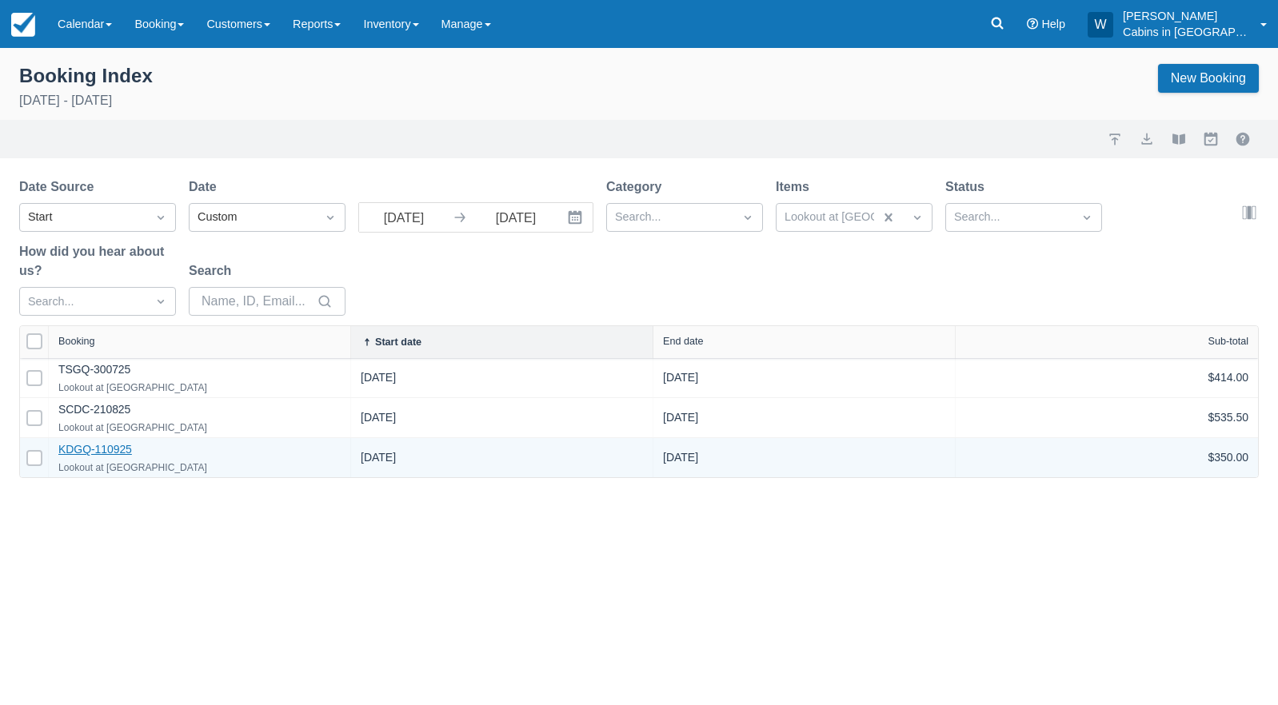
click at [104, 446] on link "KDGQ-110925" at bounding box center [95, 449] width 74 height 13
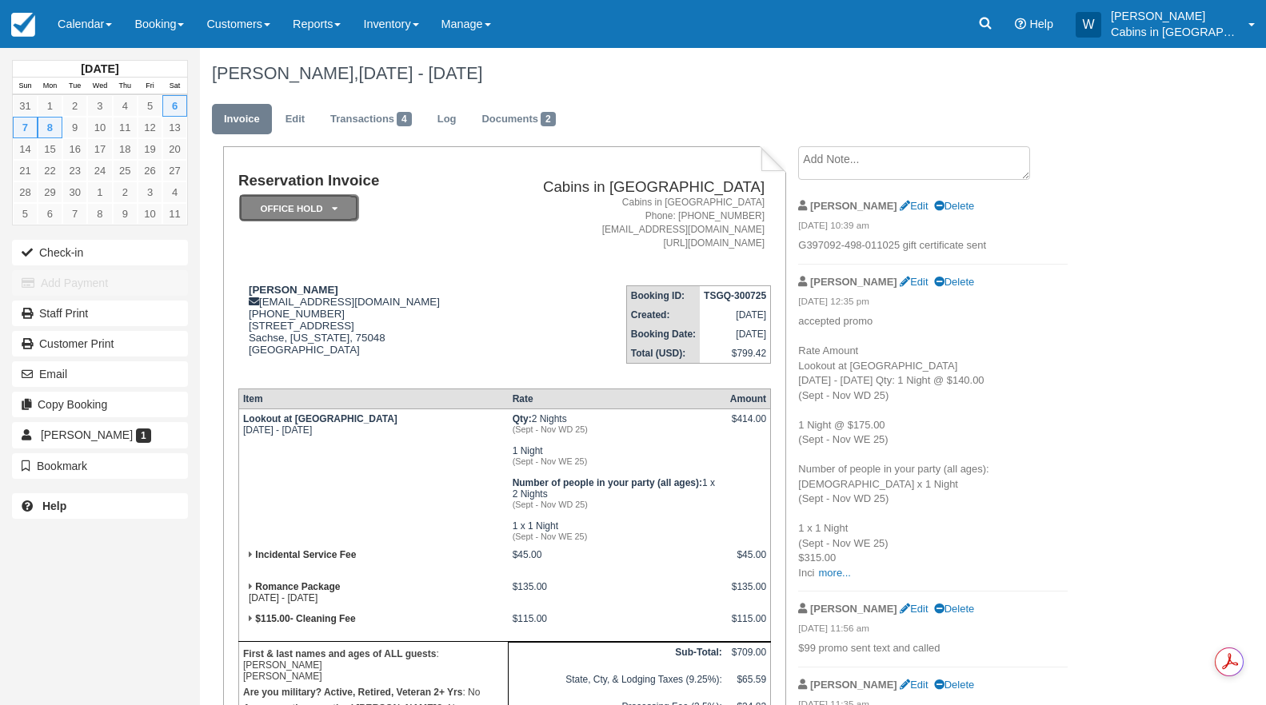
click at [326, 205] on em "Office Hold" at bounding box center [299, 208] width 120 height 28
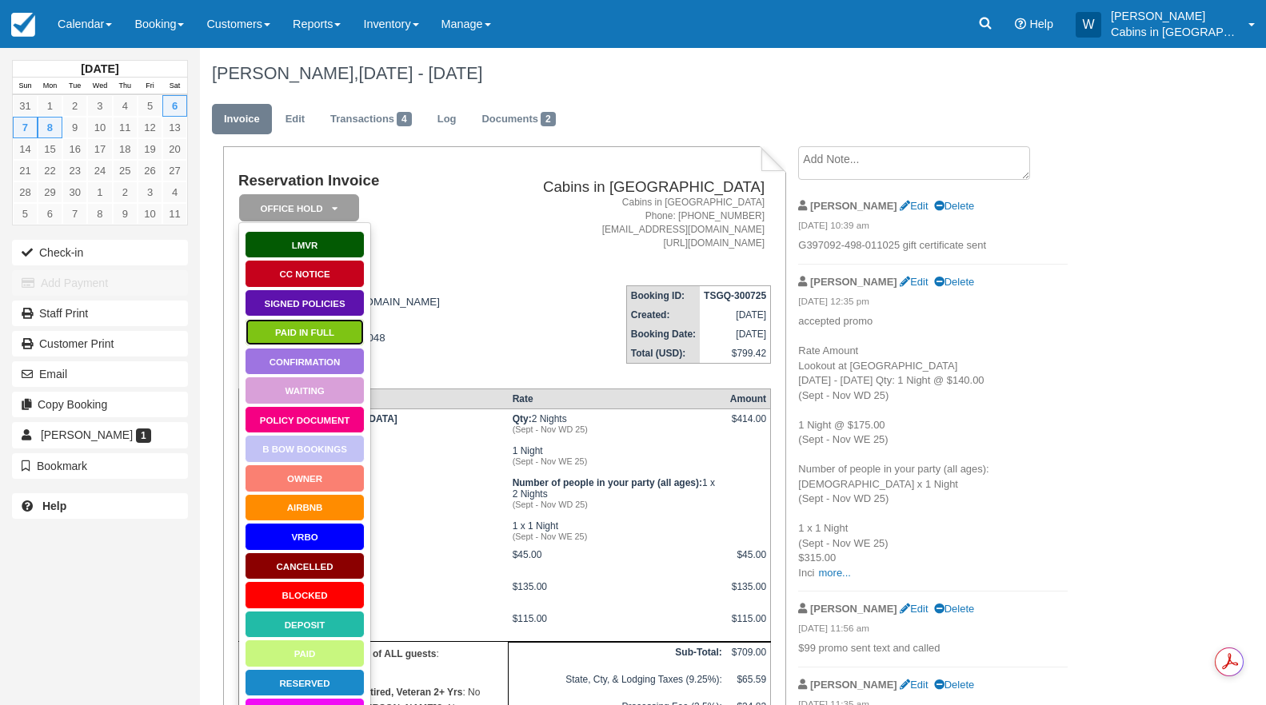
click at [306, 324] on link "Paid in Full" at bounding box center [305, 332] width 120 height 28
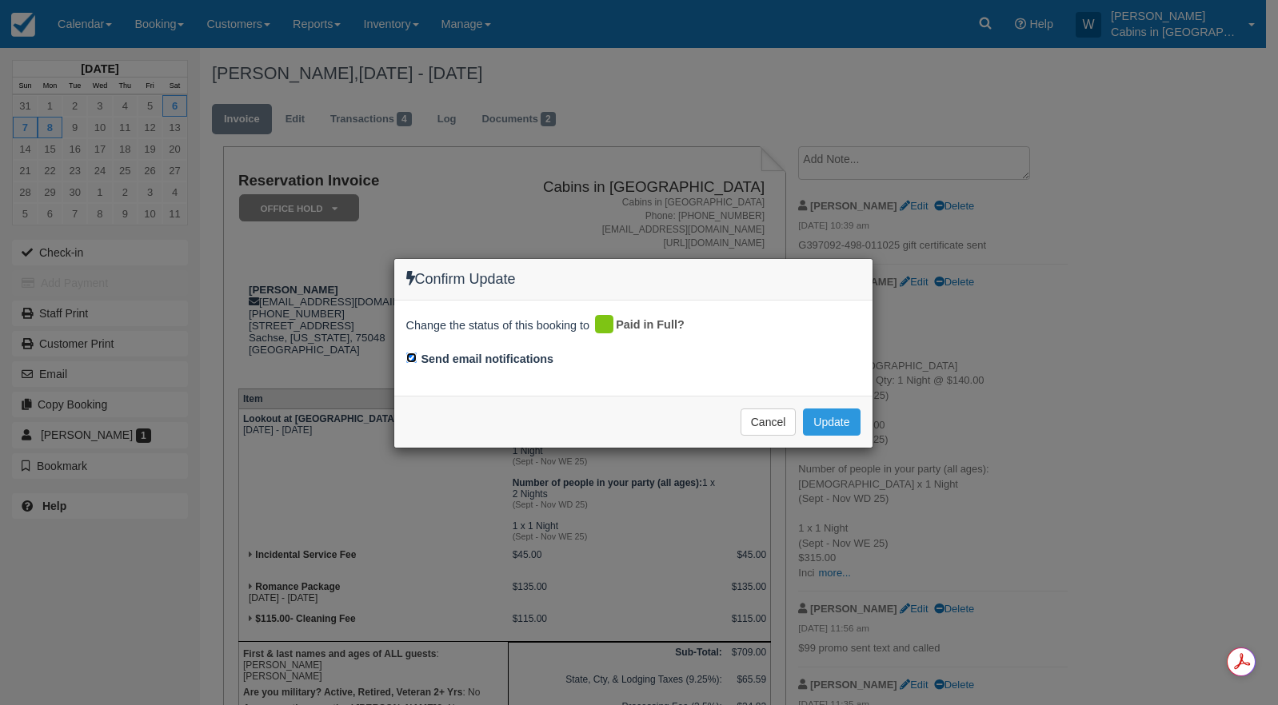
click at [409, 361] on input "Send email notifications" at bounding box center [411, 358] width 10 height 10
checkbox input "false"
click at [837, 414] on button "Update" at bounding box center [831, 422] width 57 height 27
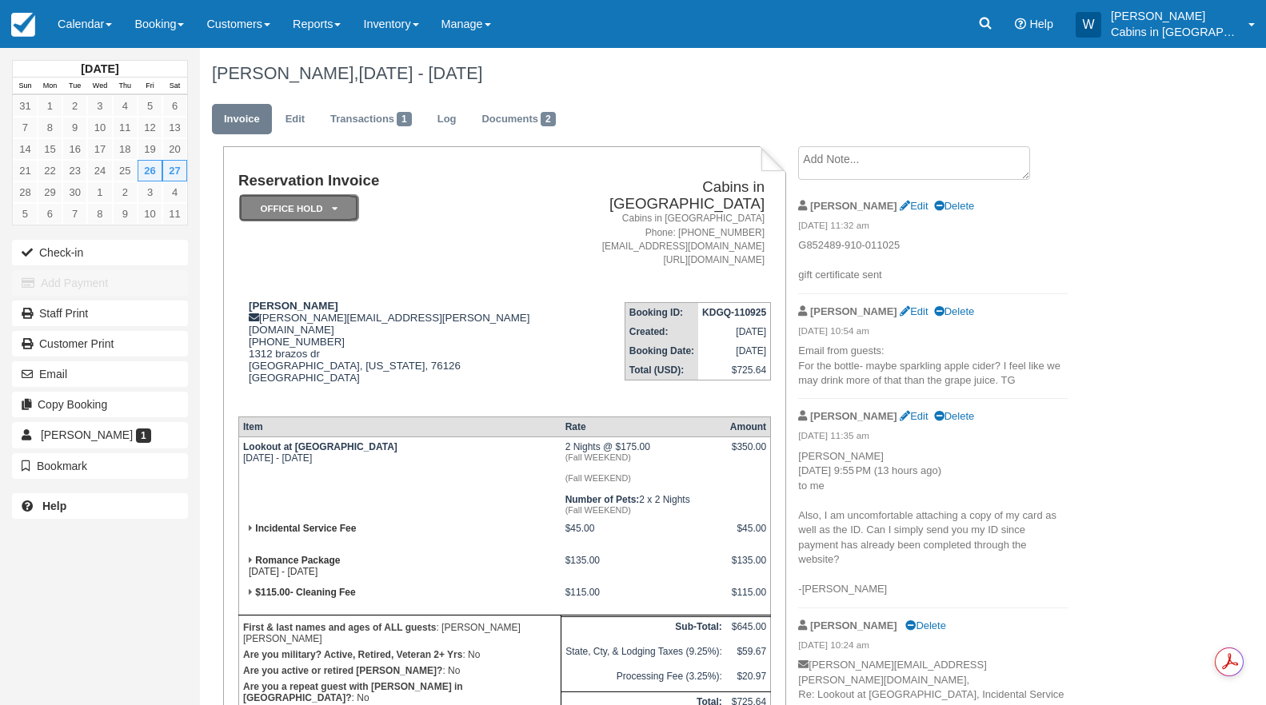
click at [342, 209] on em "Office Hold" at bounding box center [299, 208] width 120 height 28
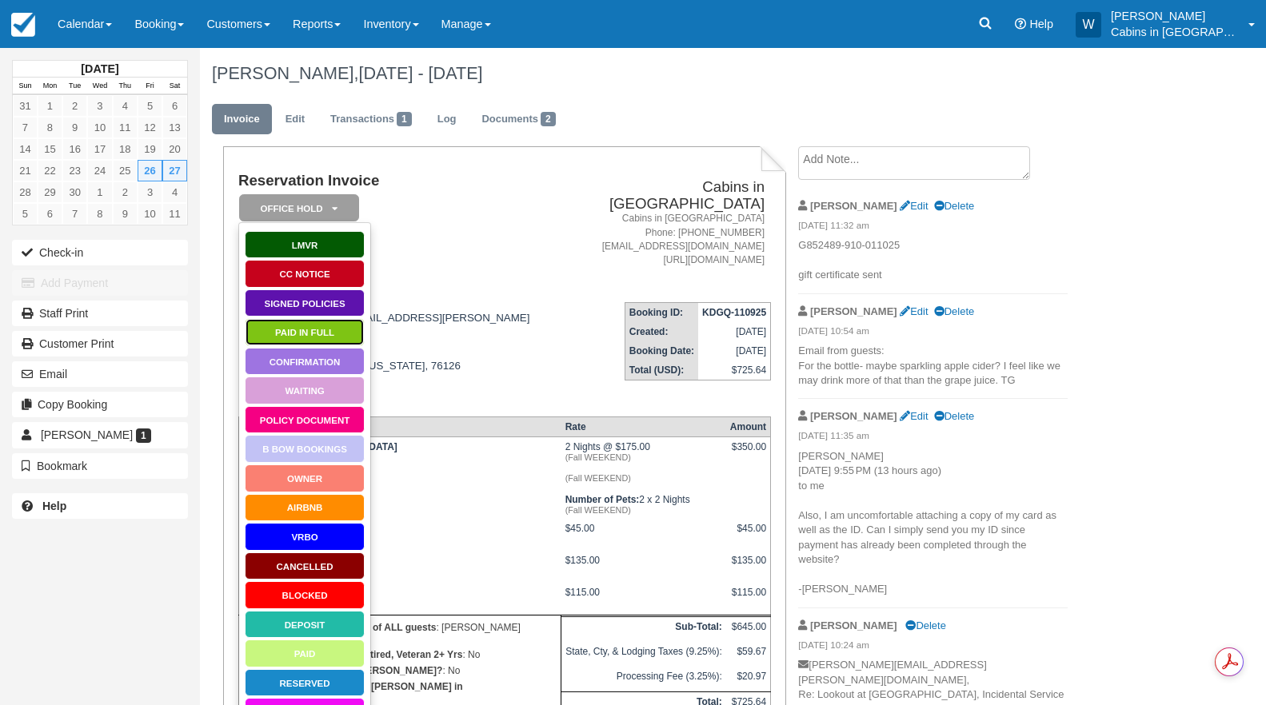
click at [306, 330] on link "Paid in Full" at bounding box center [305, 332] width 120 height 28
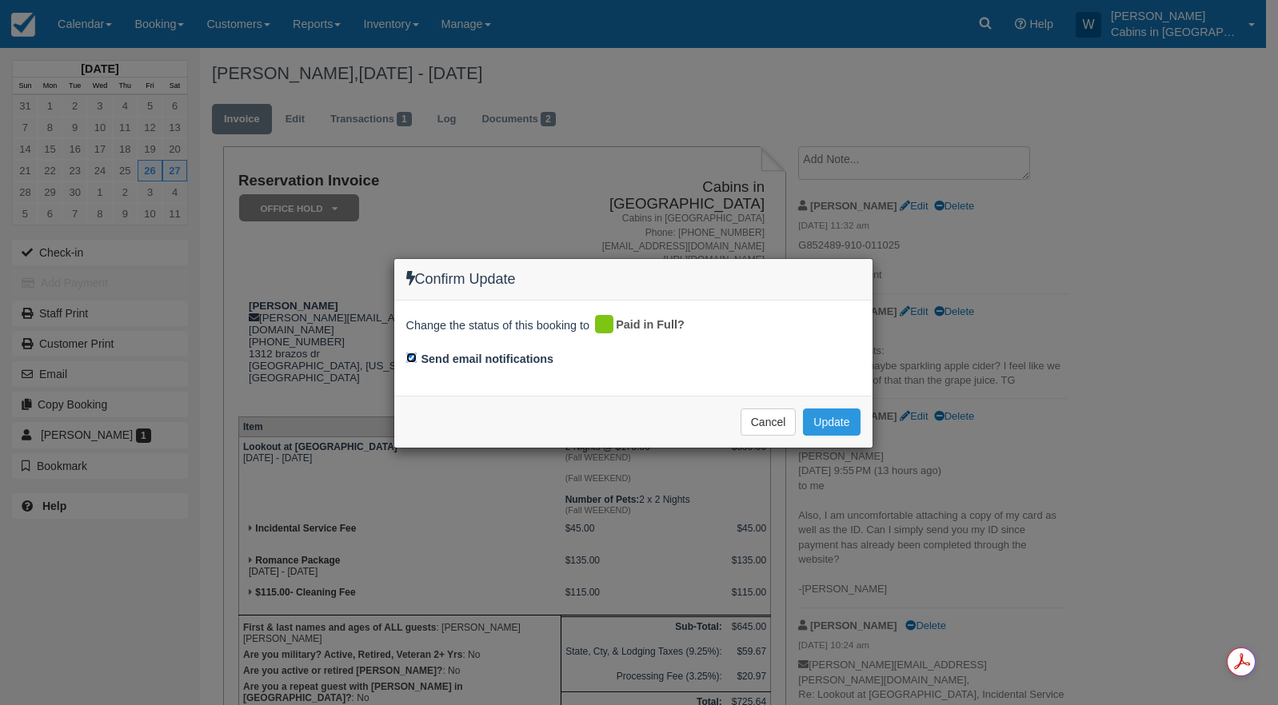
click at [413, 359] on input "Send email notifications" at bounding box center [411, 358] width 10 height 10
checkbox input "false"
click at [836, 415] on button "Update" at bounding box center [831, 422] width 57 height 27
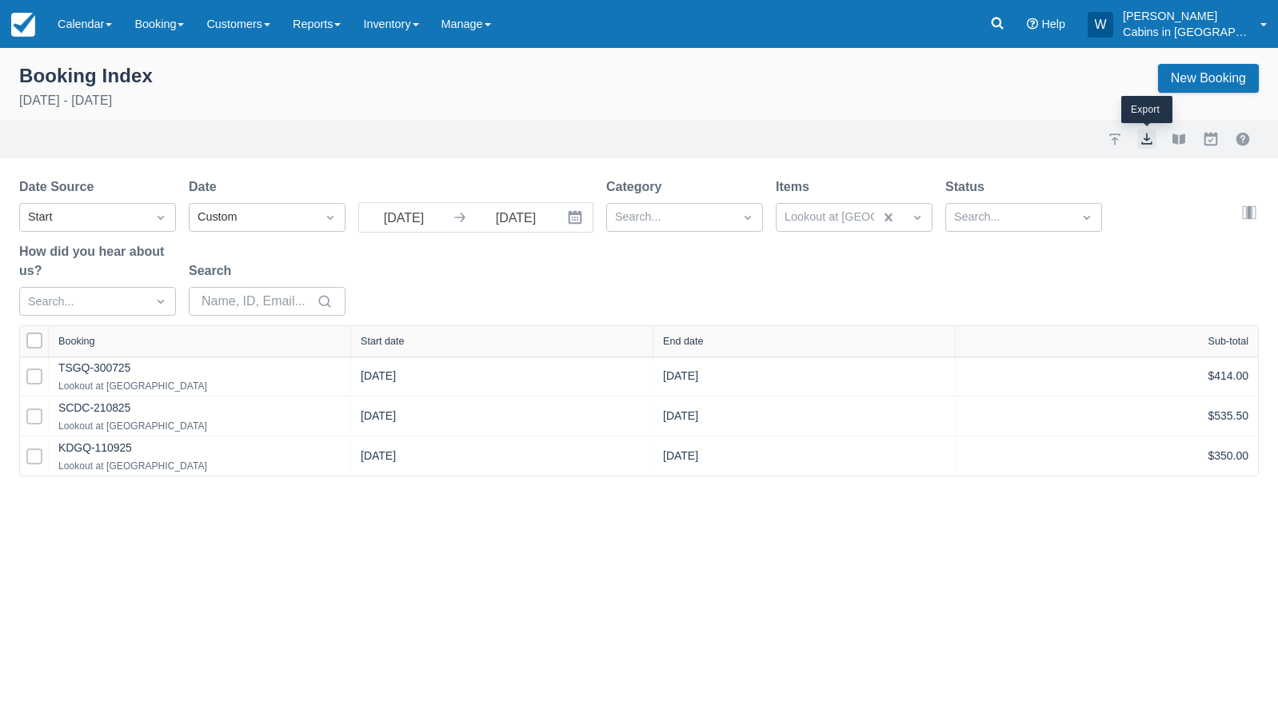
click at [1152, 138] on button "export" at bounding box center [1146, 139] width 19 height 19
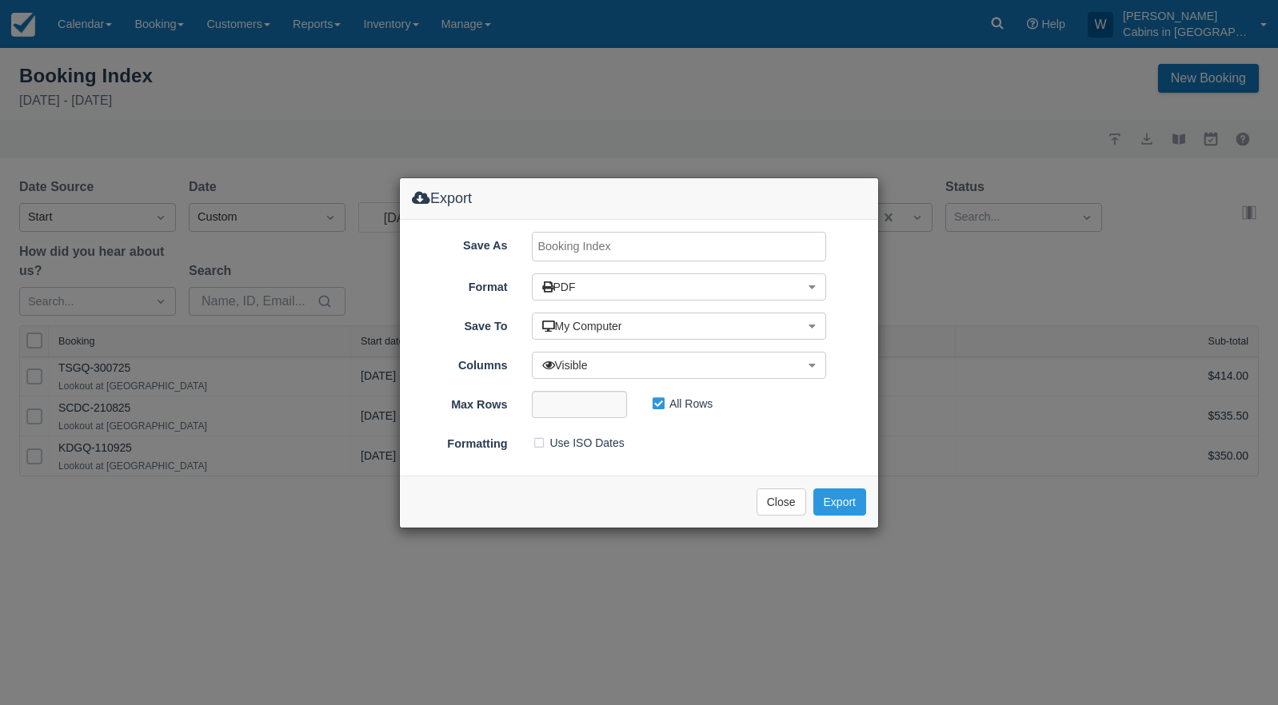
click at [746, 250] on input "Save As" at bounding box center [679, 247] width 295 height 30
type input "Lookout [DATE]"
click at [849, 491] on button "Export" at bounding box center [839, 502] width 53 height 27
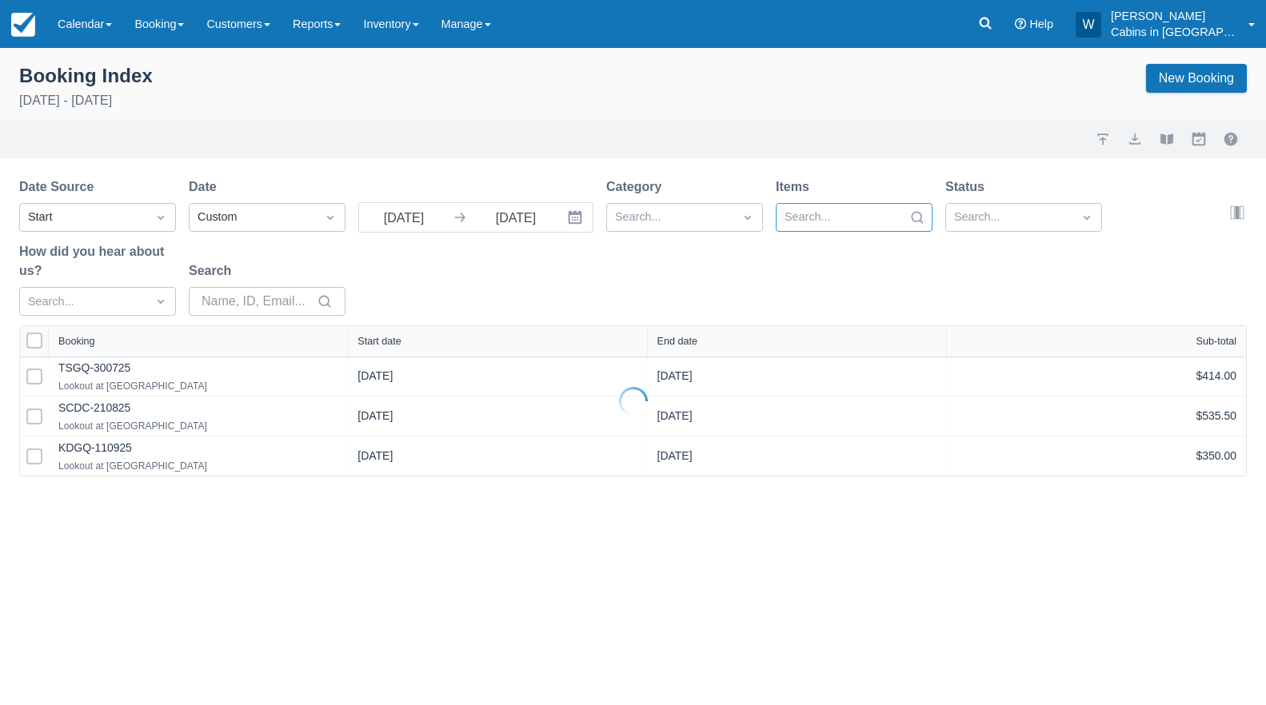
select select "25"
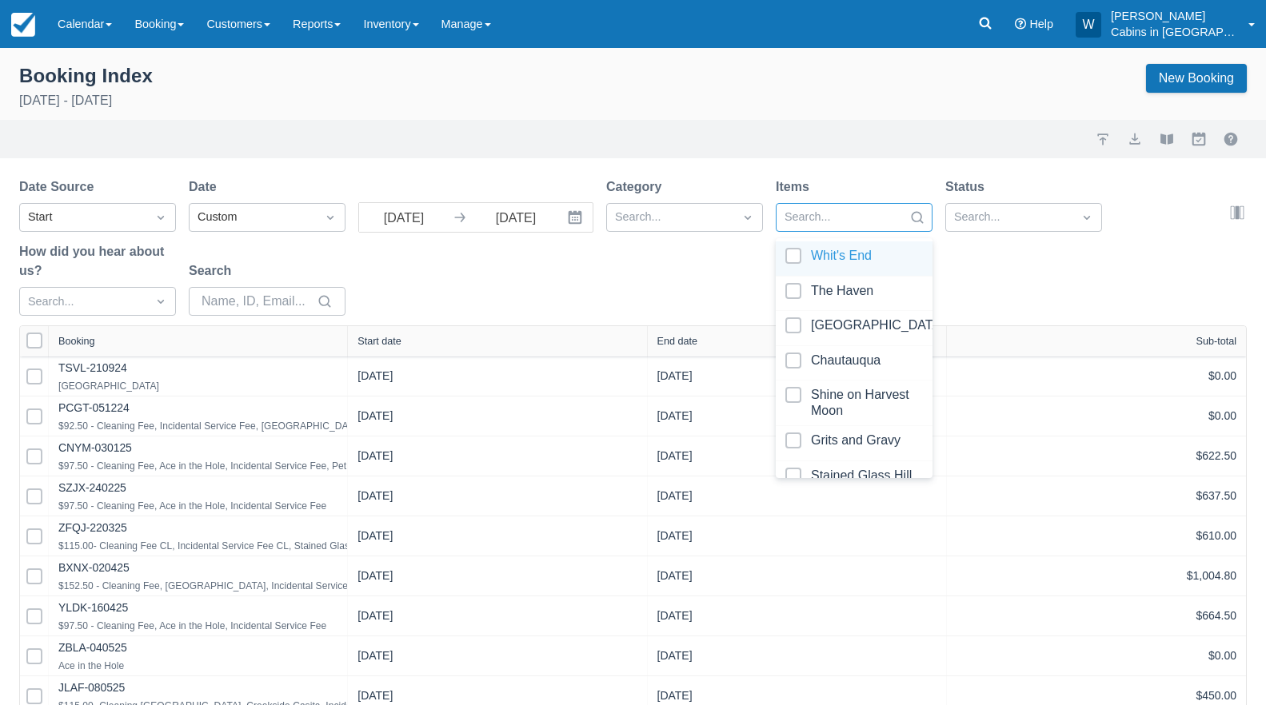
click at [884, 212] on div at bounding box center [840, 217] width 110 height 21
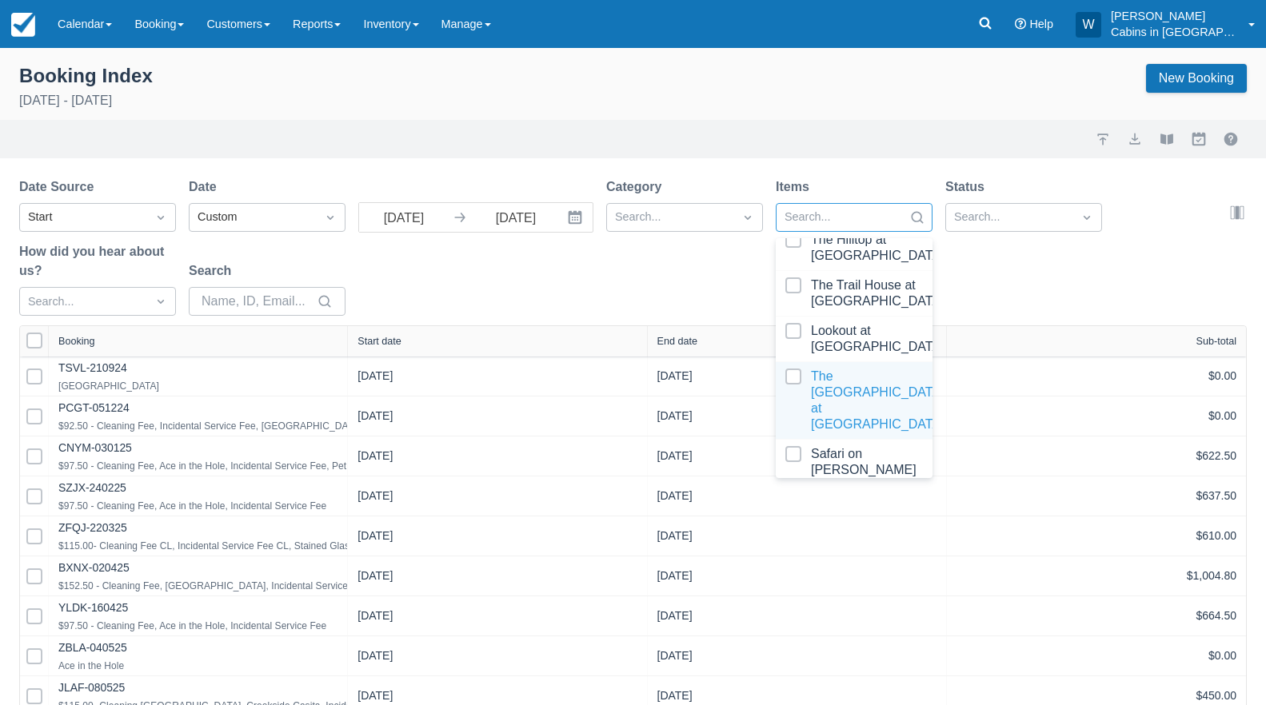
scroll to position [803, 0]
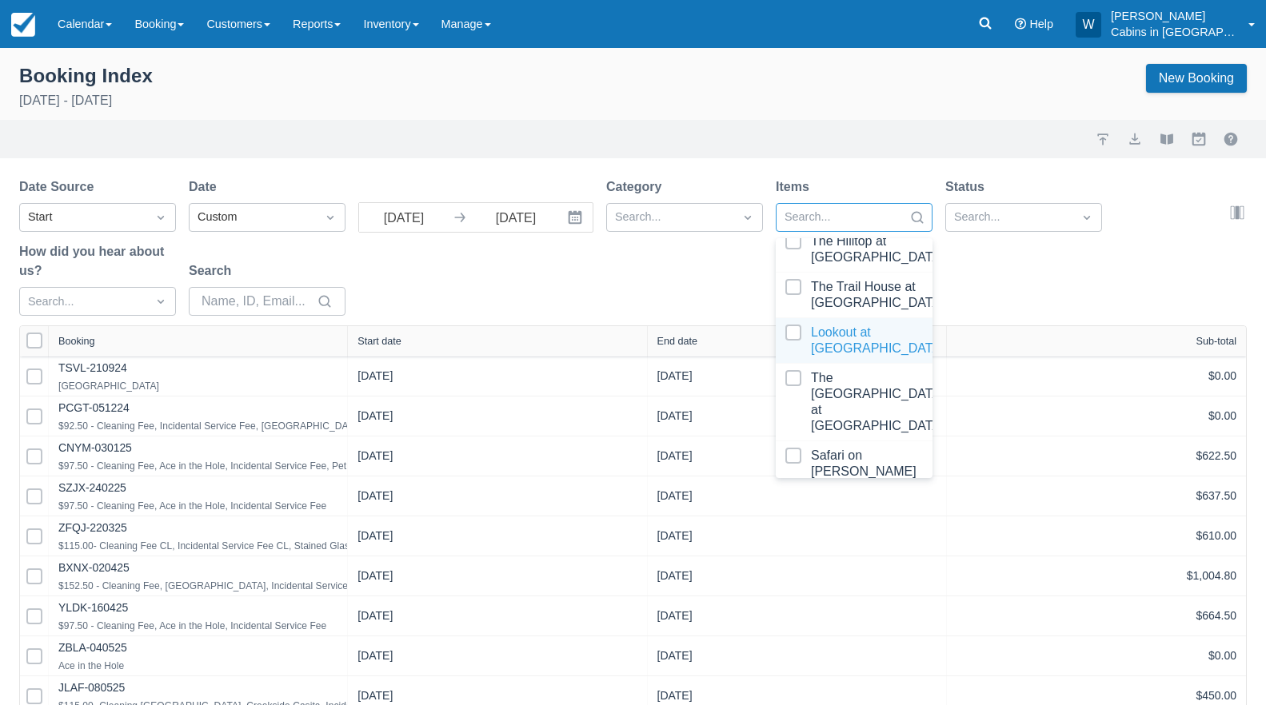
click at [789, 341] on div at bounding box center [854, 341] width 138 height 32
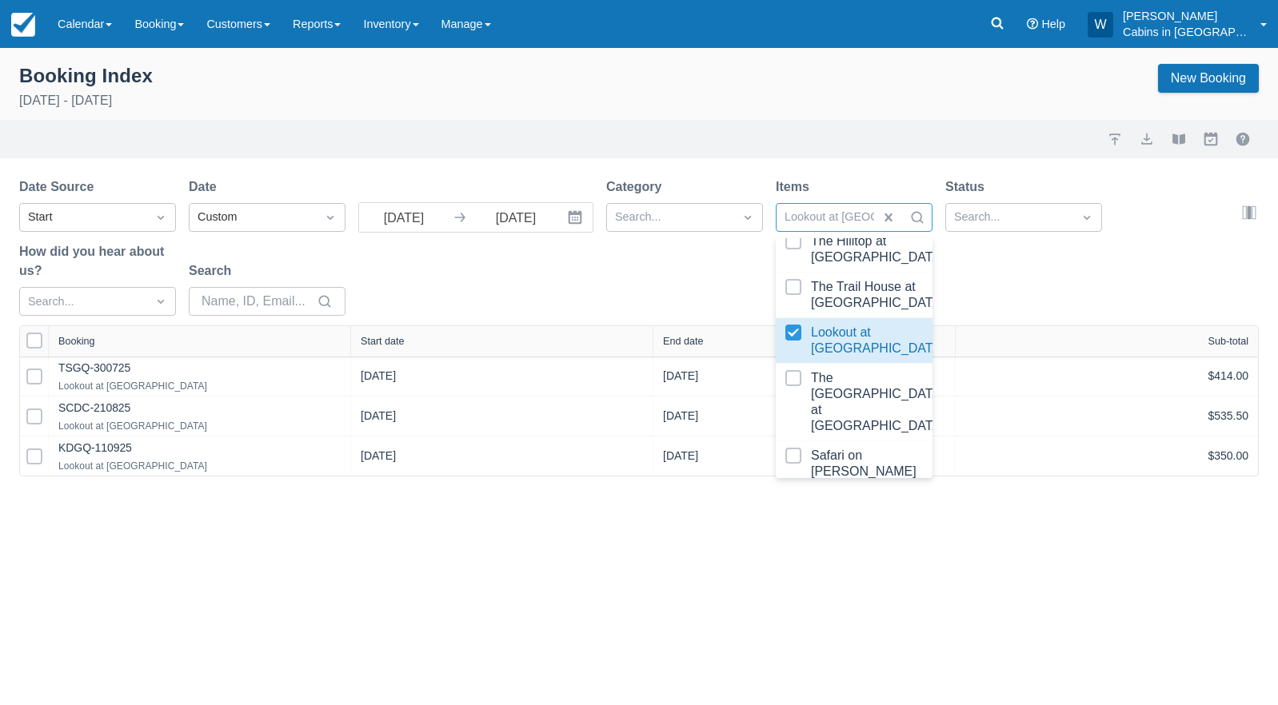
click at [521, 266] on div "Date Source Start Date Custom [DATE] Navigate forward to interact with the cale…" at bounding box center [629, 252] width 1221 height 148
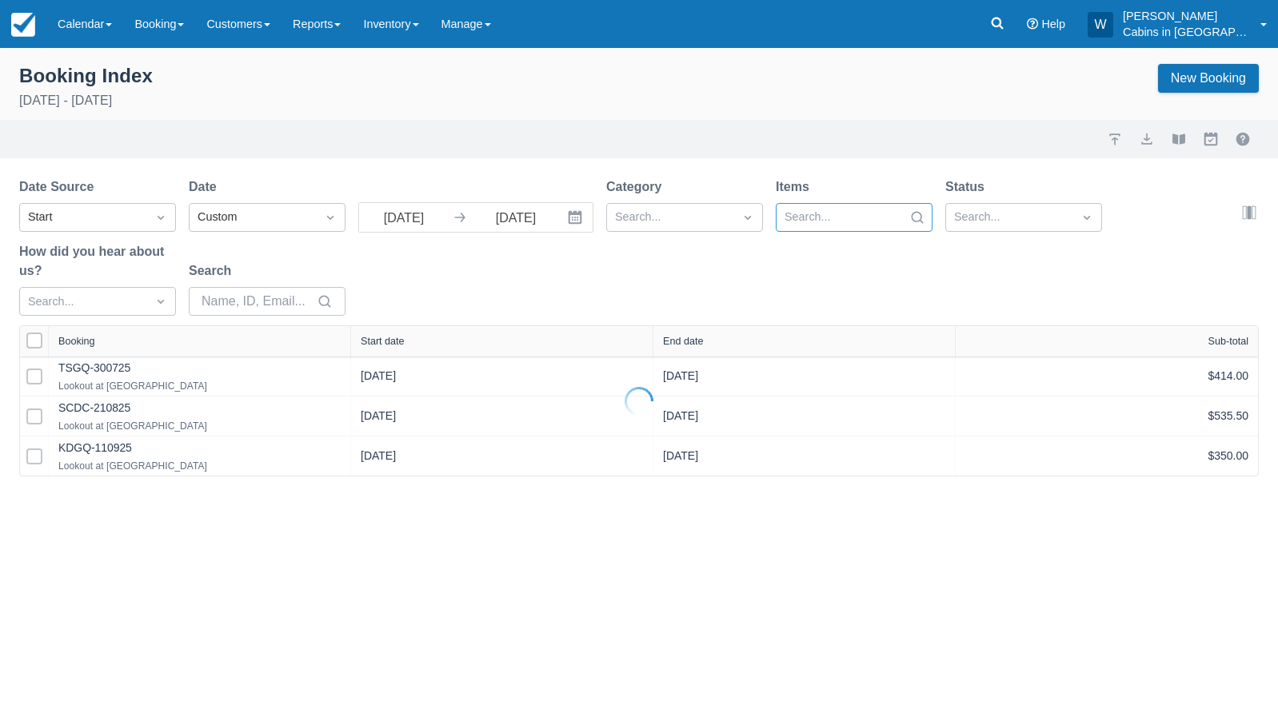
select select "25"
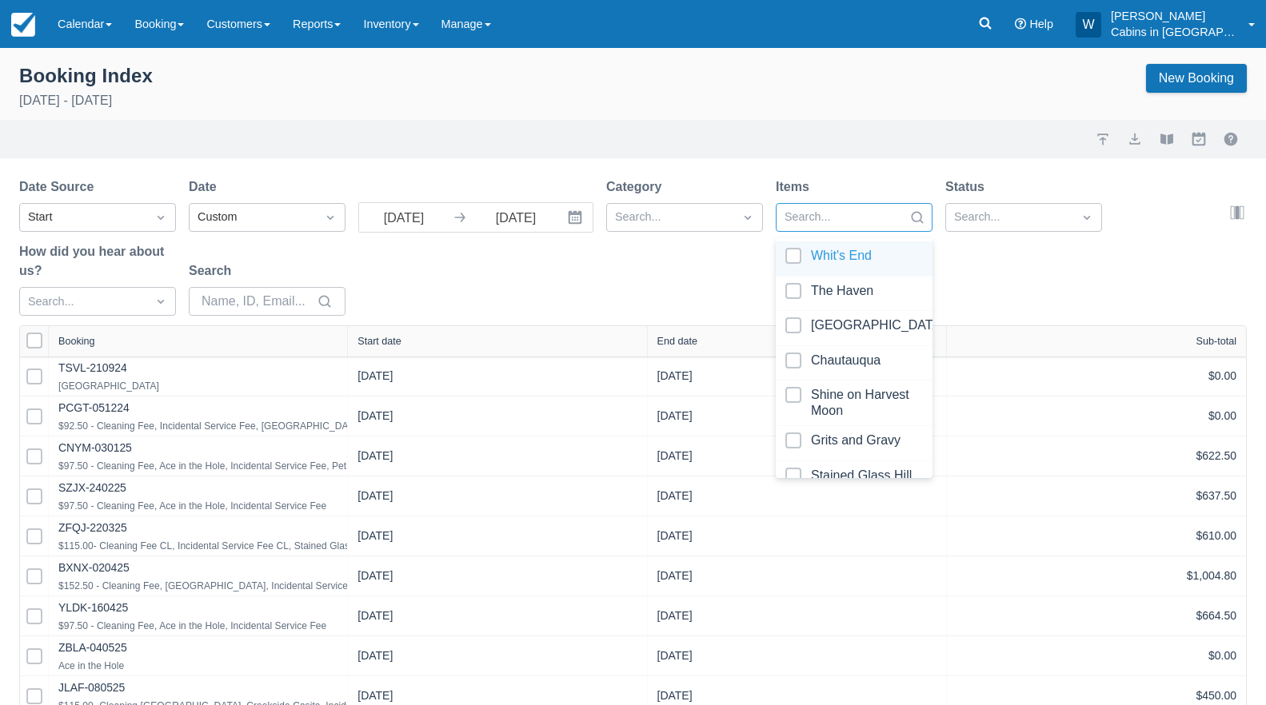
click at [841, 214] on div at bounding box center [840, 217] width 110 height 21
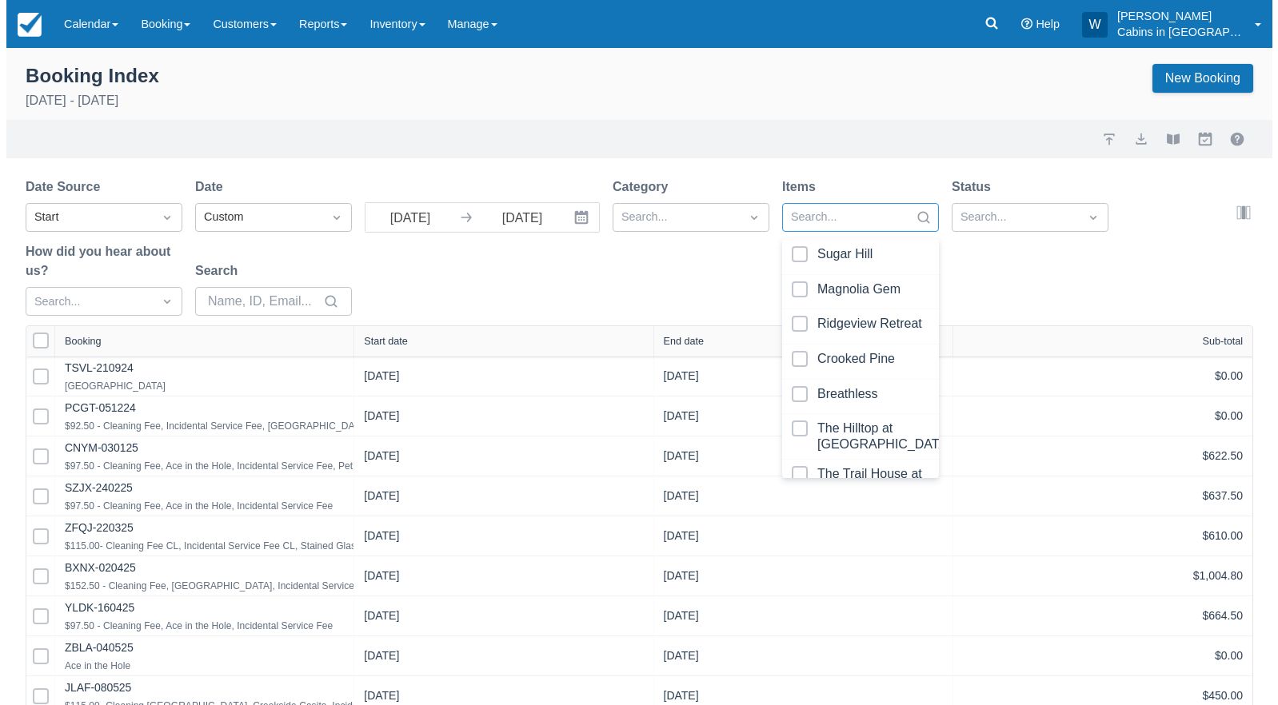
scroll to position [620, 0]
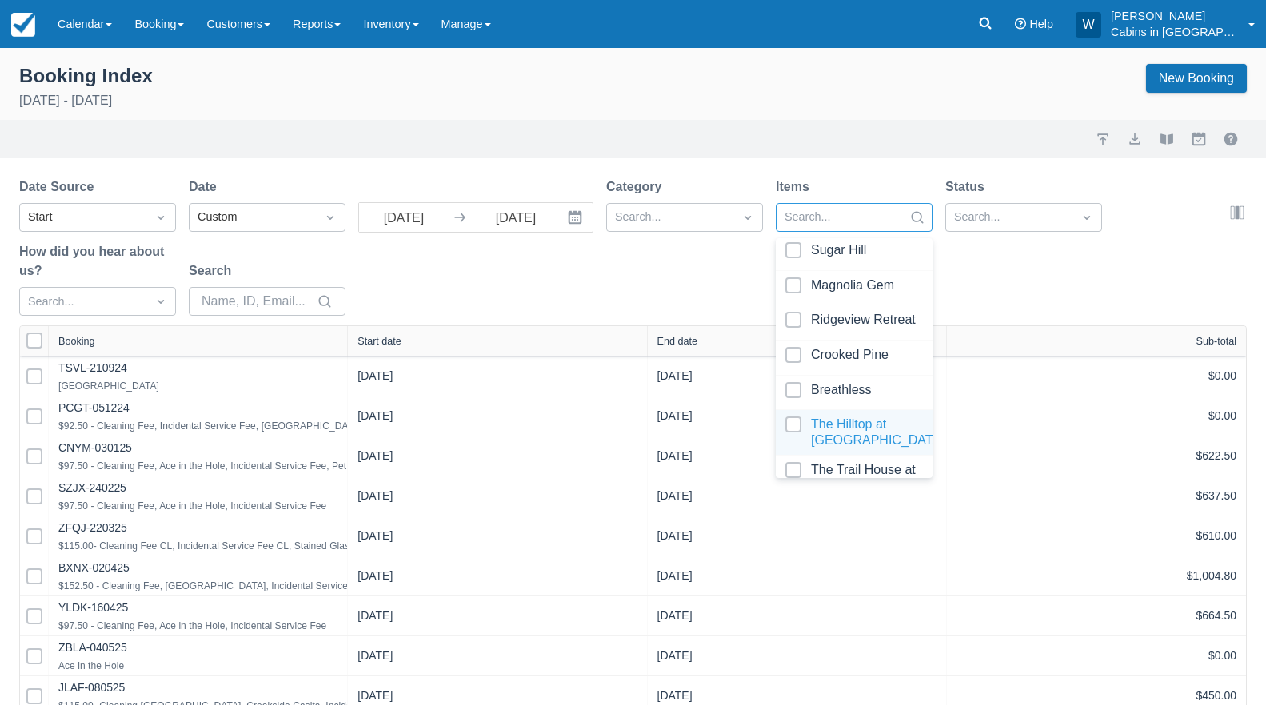
click at [794, 424] on div at bounding box center [854, 433] width 138 height 32
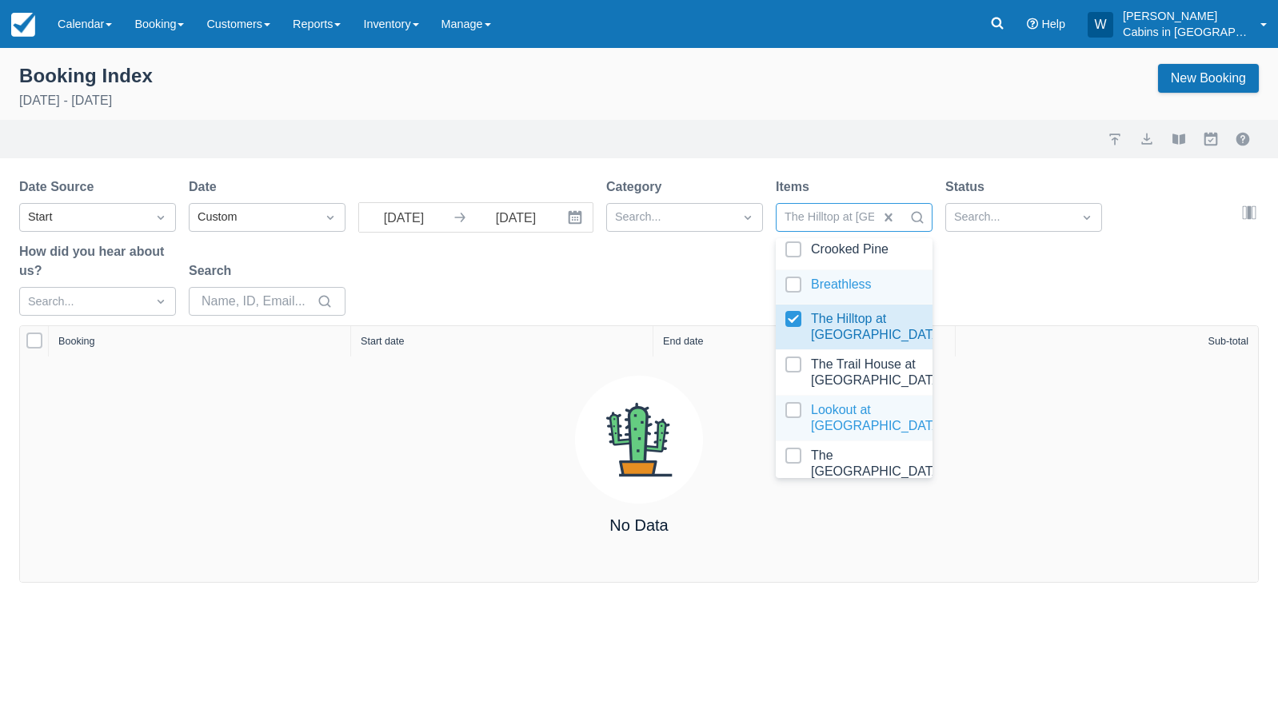
scroll to position [728, 0]
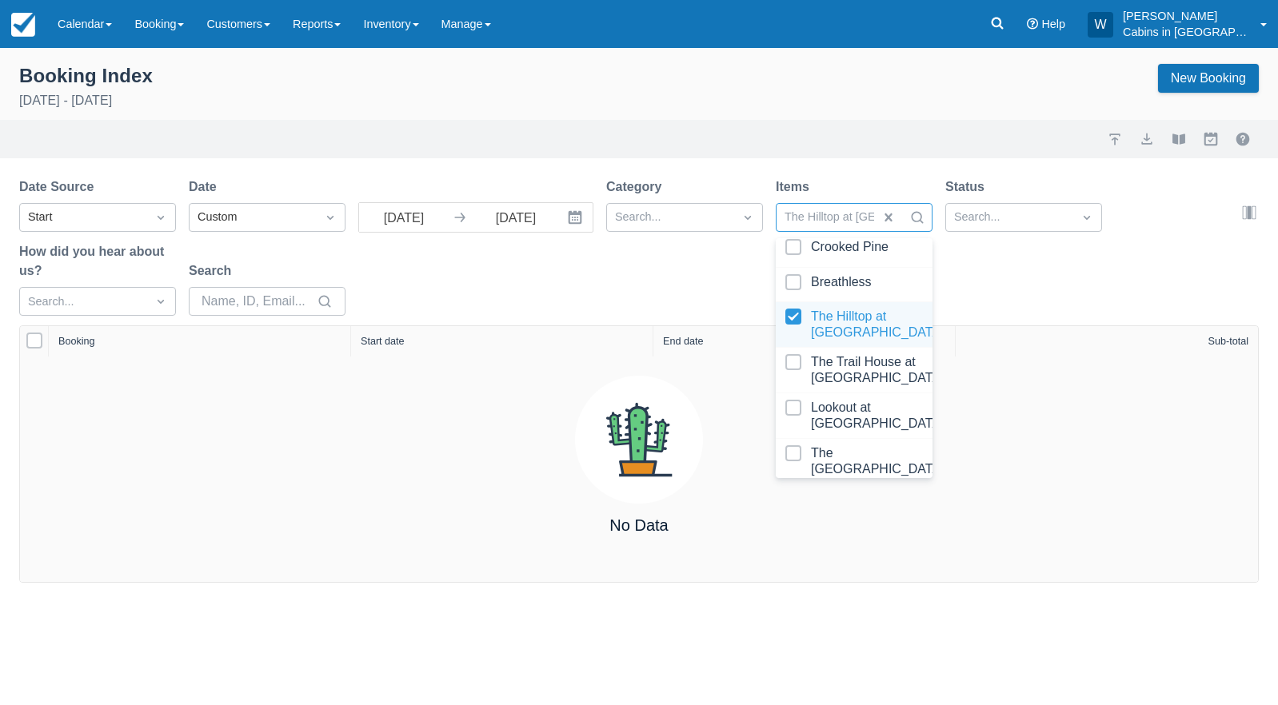
click at [797, 326] on div at bounding box center [854, 325] width 138 height 32
select select "25"
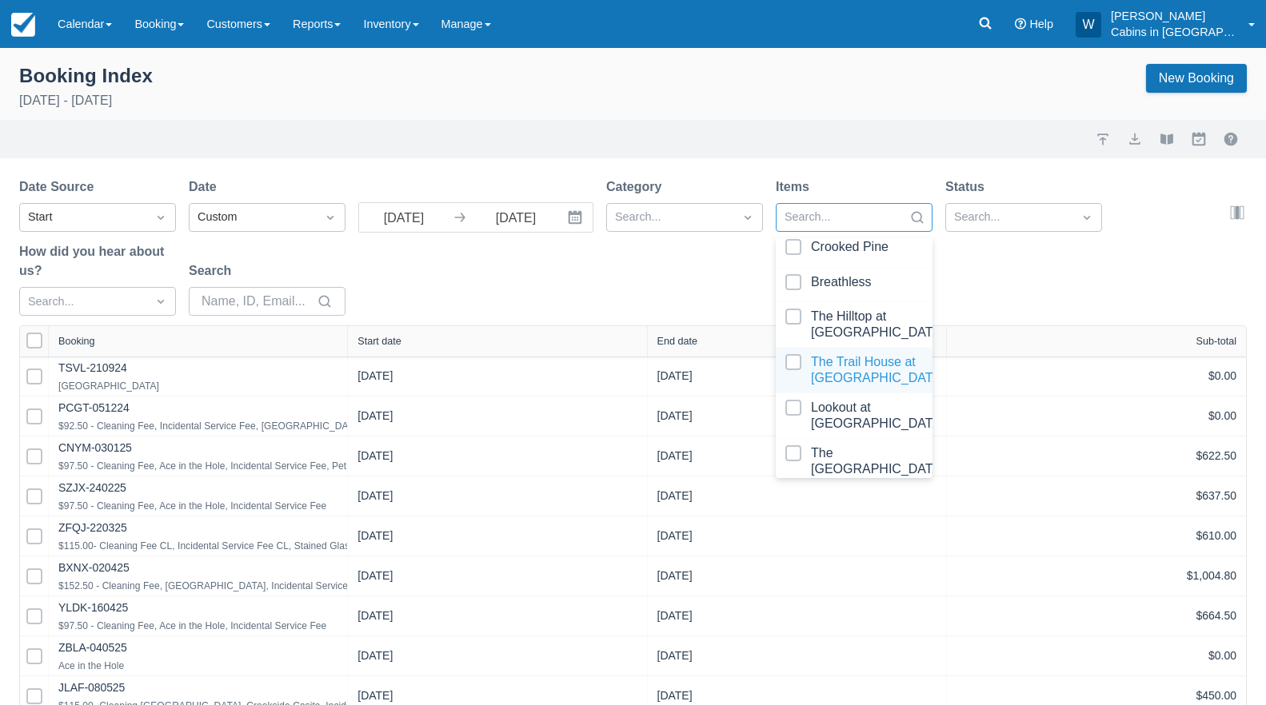
click at [793, 366] on div at bounding box center [854, 370] width 138 height 32
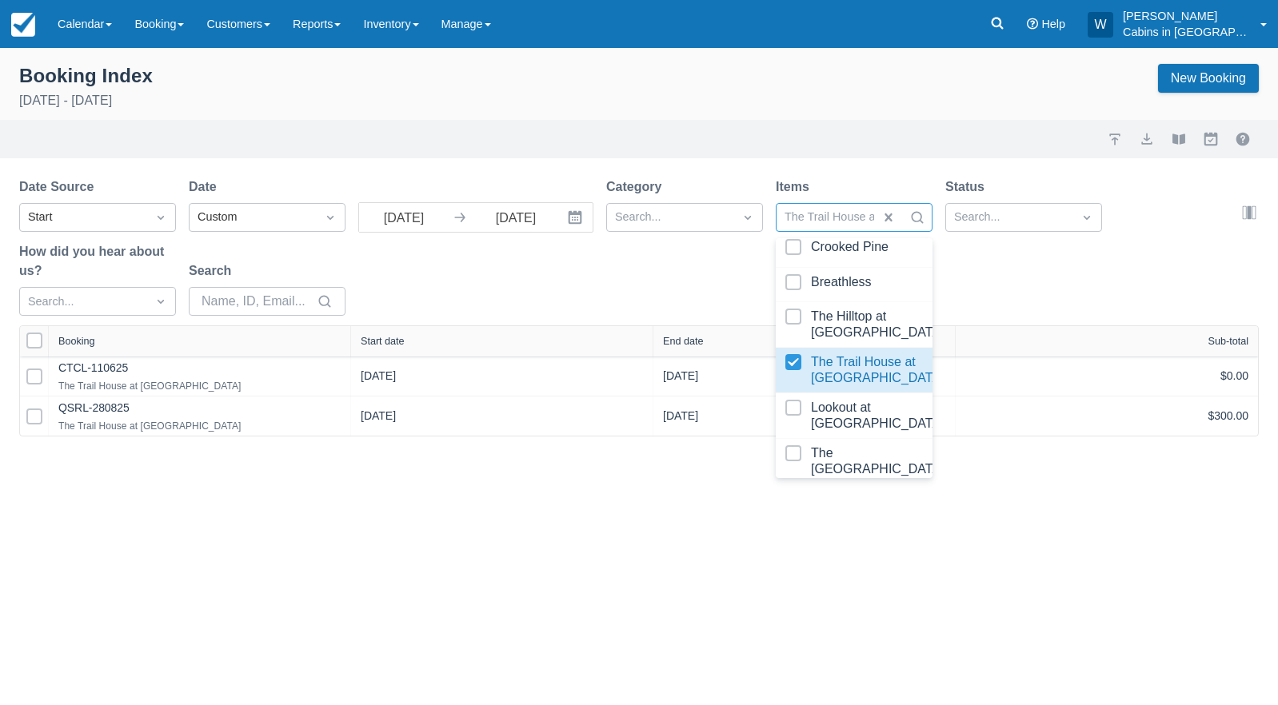
click at [637, 318] on div "Date Source Start Date Custom 09/01/25 Navigate forward to interact with the ca…" at bounding box center [629, 252] width 1221 height 148
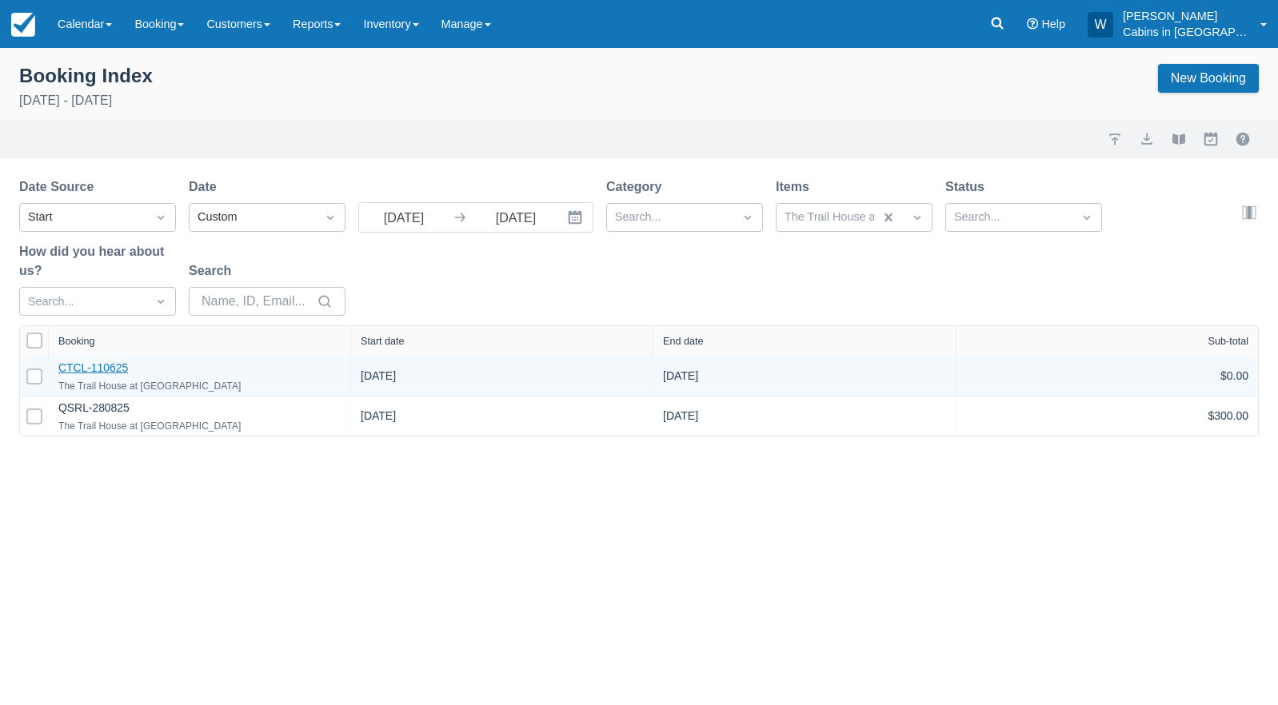
click at [84, 367] on link "CTCL-110625" at bounding box center [93, 368] width 70 height 13
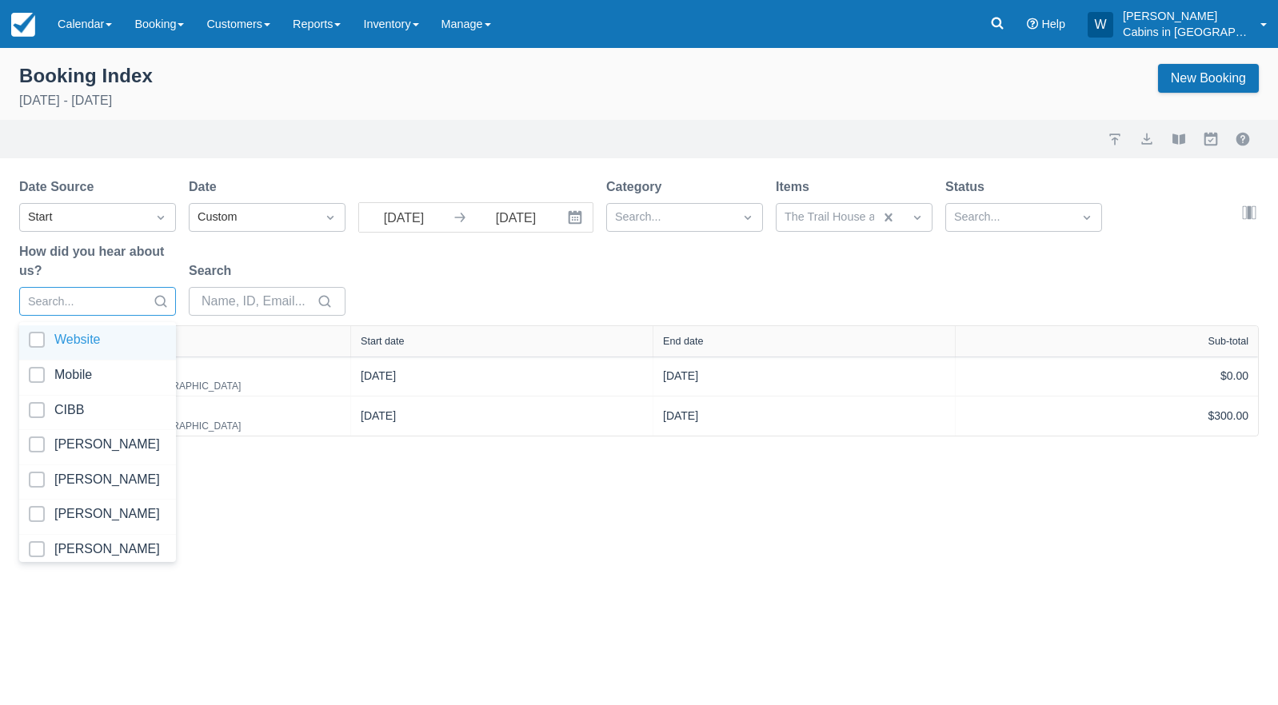
click at [133, 302] on div at bounding box center [83, 302] width 110 height 21
click at [996, 211] on div at bounding box center [1009, 217] width 110 height 21
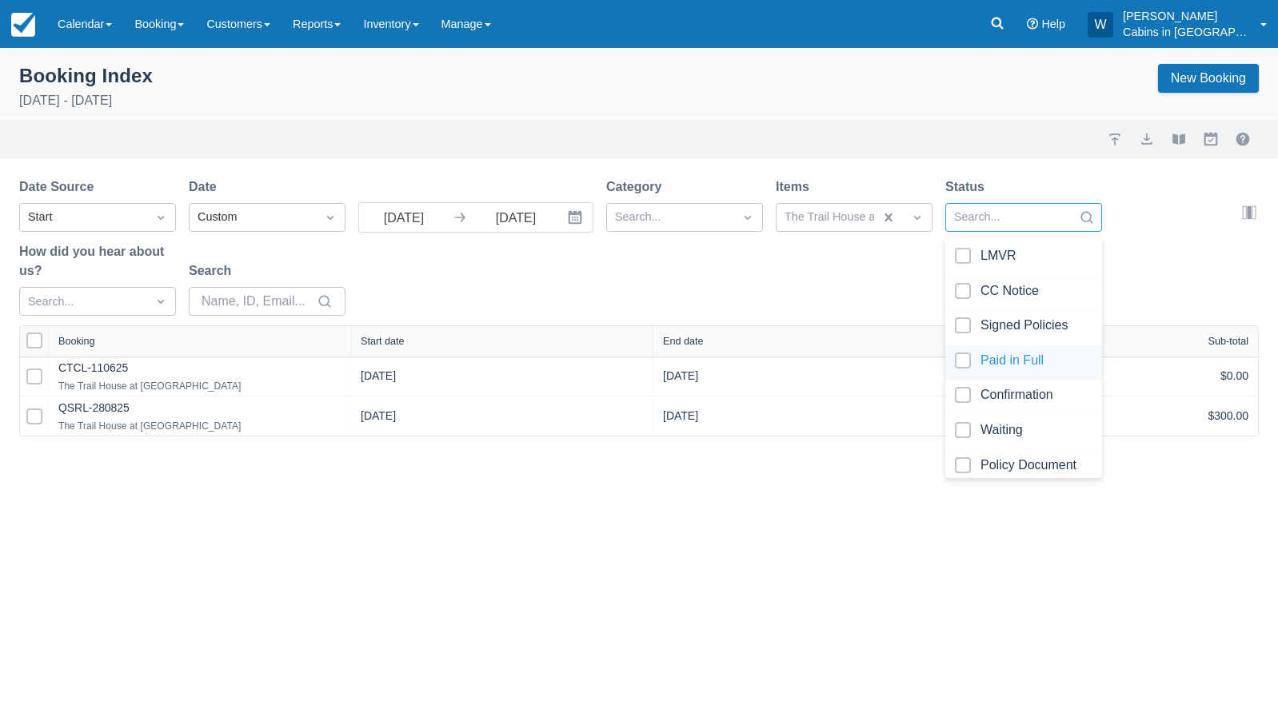
click at [963, 362] on div at bounding box center [1024, 364] width 138 height 22
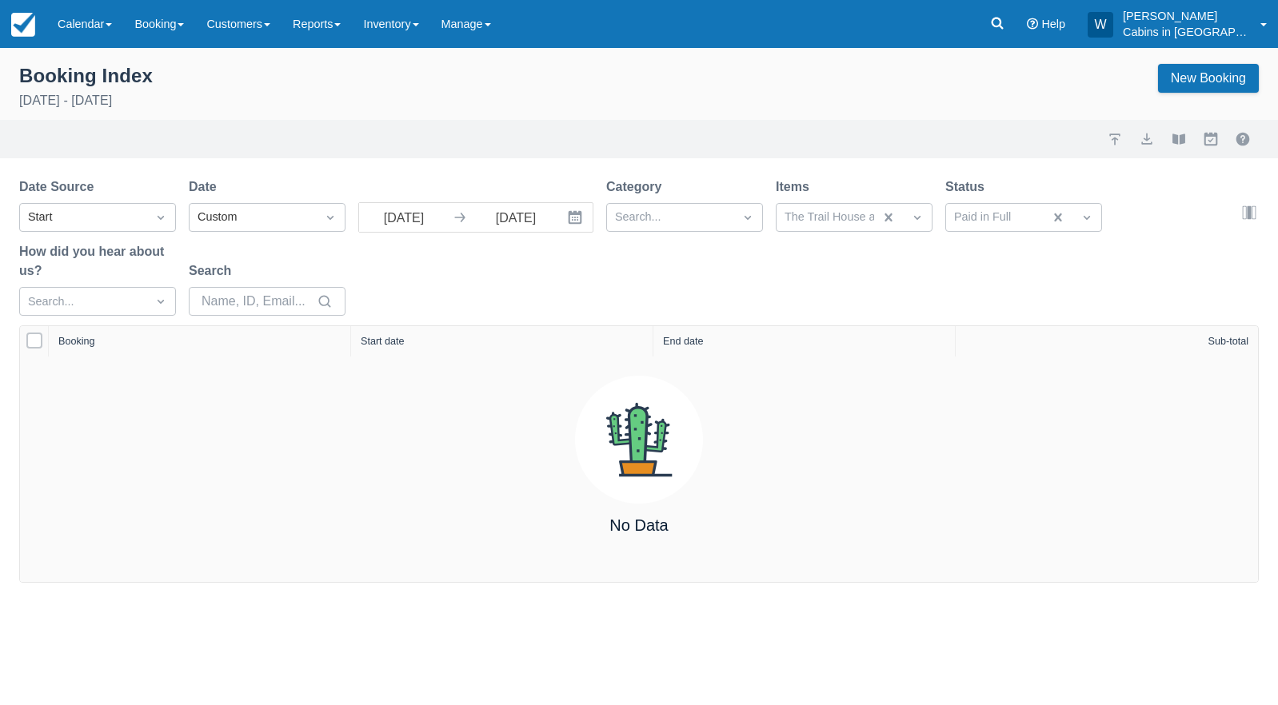
click at [833, 257] on div "Date Source Start Date Custom 09/01/25 Navigate forward to interact with the ca…" at bounding box center [629, 252] width 1221 height 148
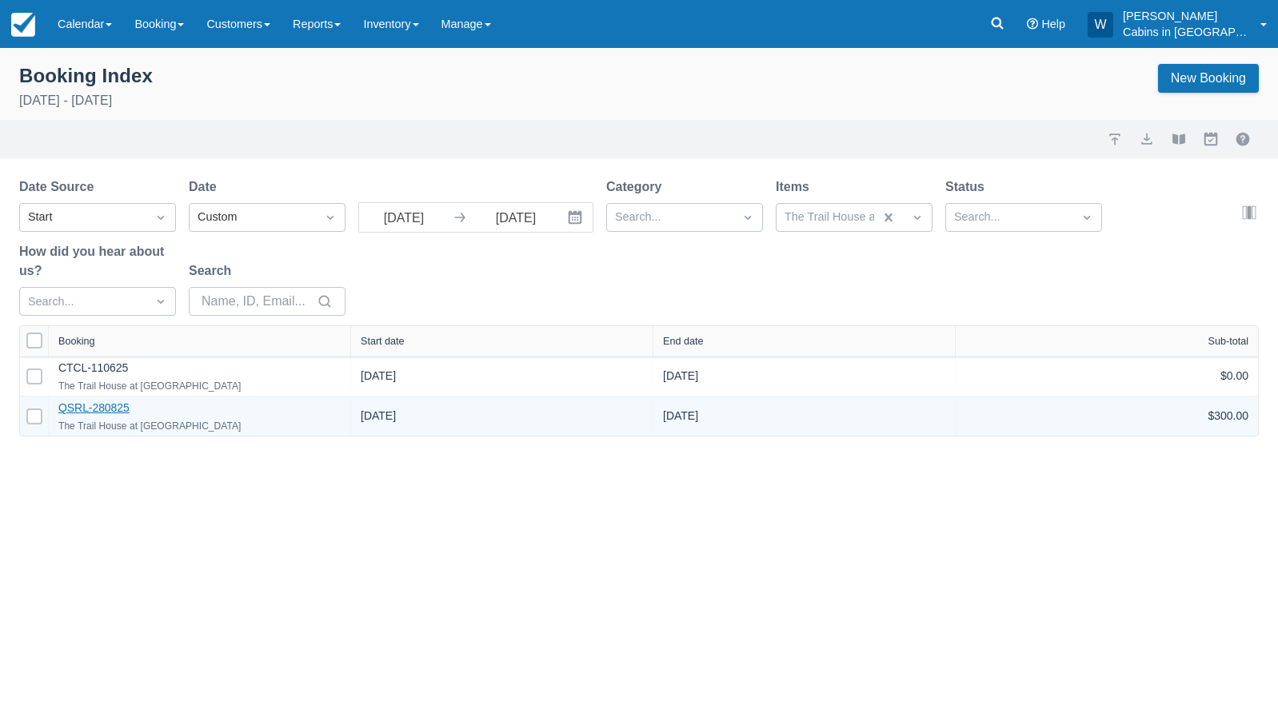
click at [90, 408] on link "QSRL-280825" at bounding box center [93, 408] width 71 height 13
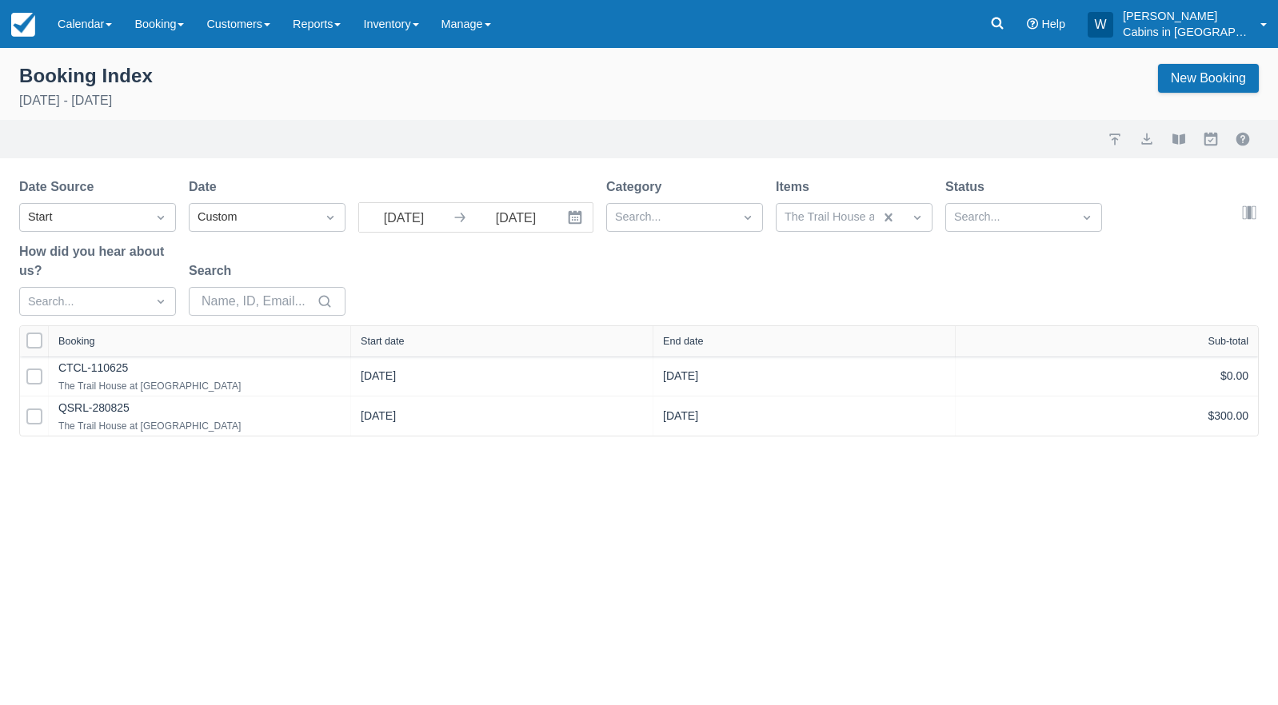
click at [1070, 202] on div "Status Search..." at bounding box center [1023, 205] width 157 height 54
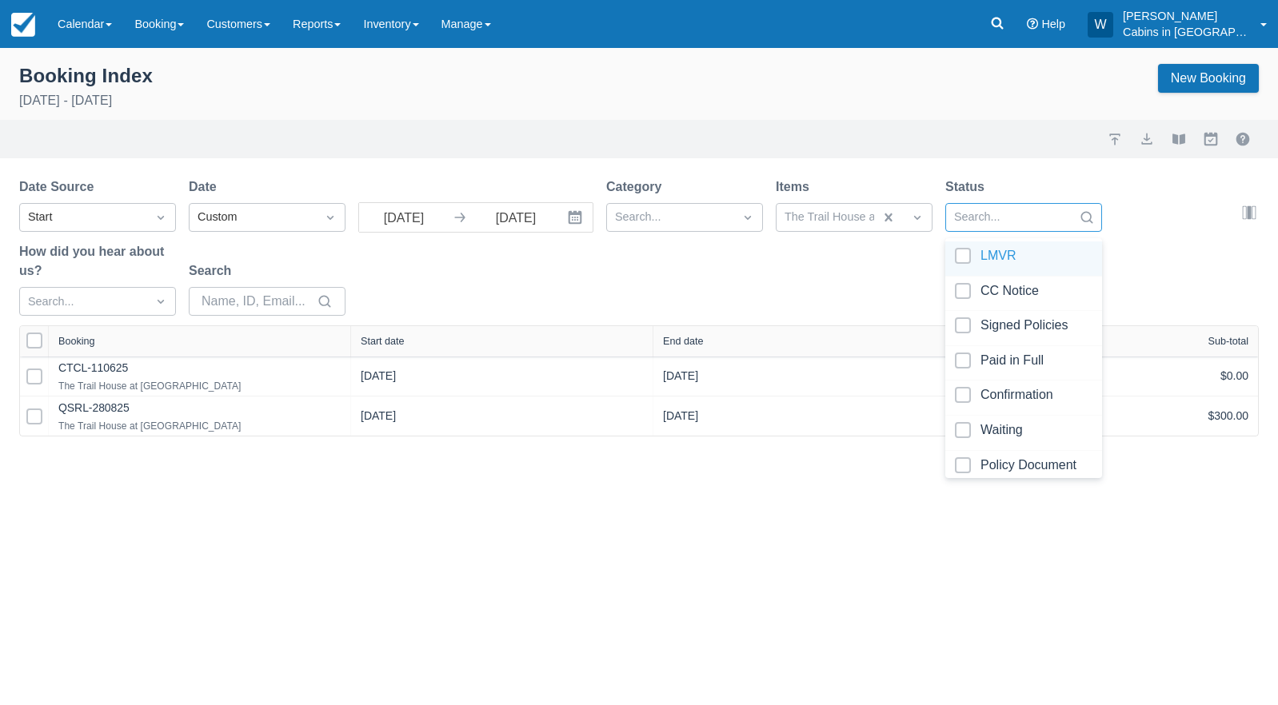
click at [1015, 209] on div at bounding box center [1009, 217] width 110 height 21
click at [966, 358] on div at bounding box center [1024, 364] width 138 height 22
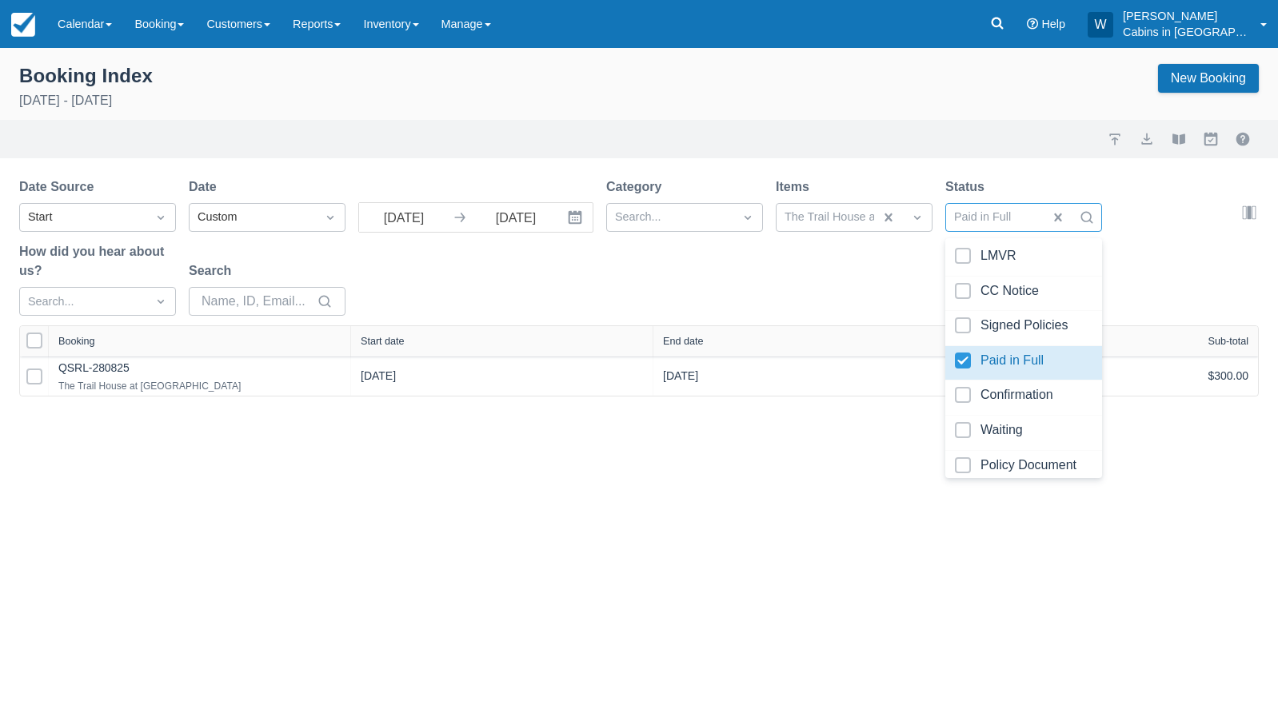
click at [880, 282] on div "Date Source Start Date Custom 09/01/25 Navigate forward to interact with the ca…" at bounding box center [629, 252] width 1221 height 148
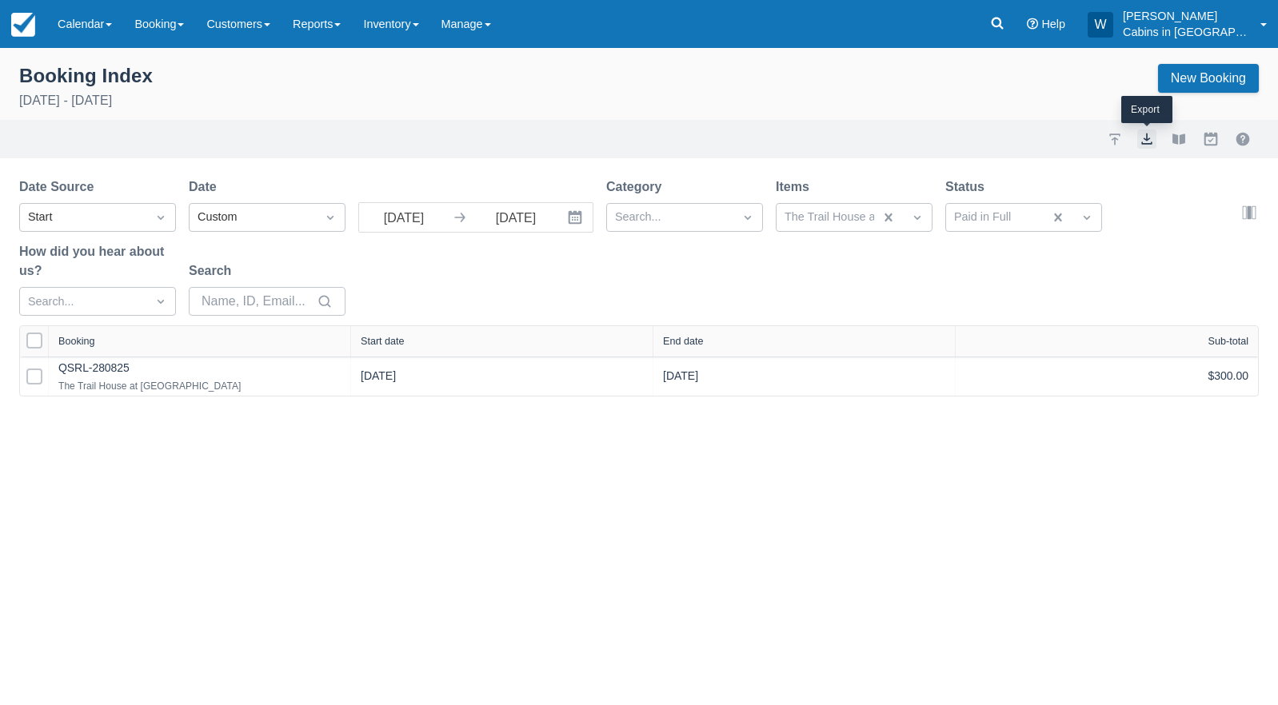
click at [1141, 139] on button "export" at bounding box center [1146, 139] width 19 height 19
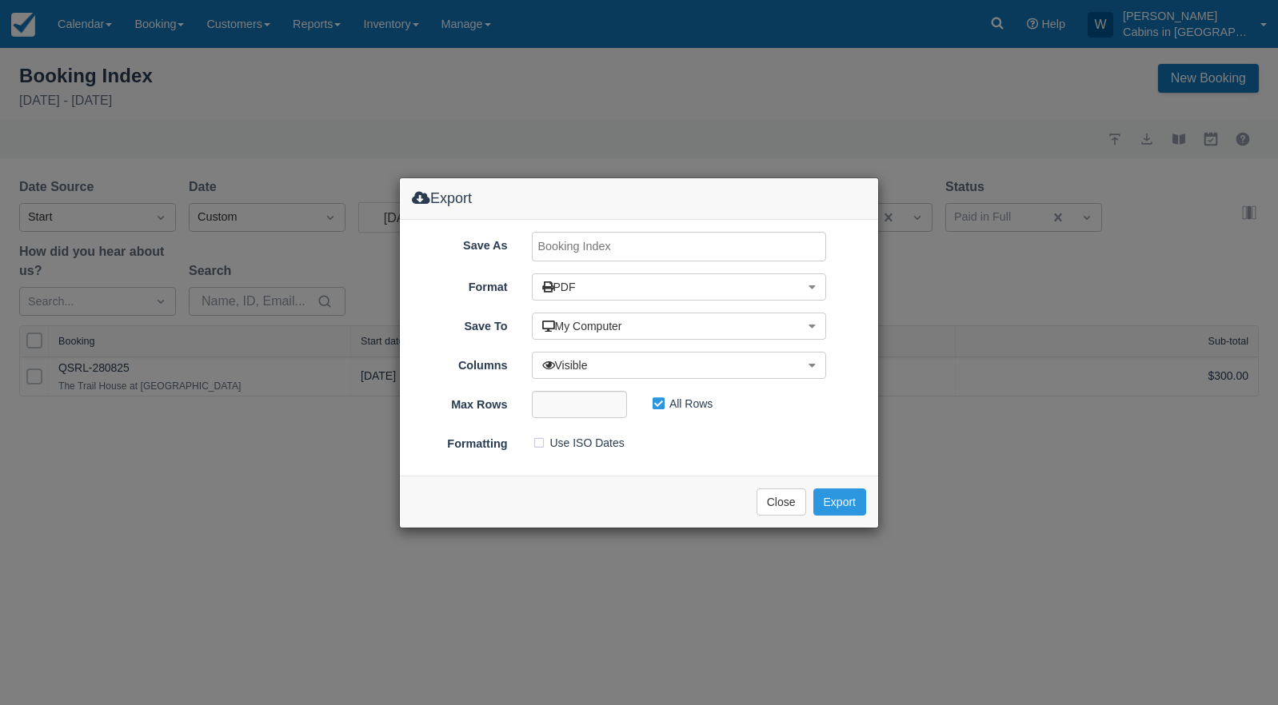
click at [613, 244] on input "Save As" at bounding box center [679, 247] width 295 height 30
type input "Trail House, September 2025"
click at [849, 501] on button "Export" at bounding box center [839, 502] width 53 height 27
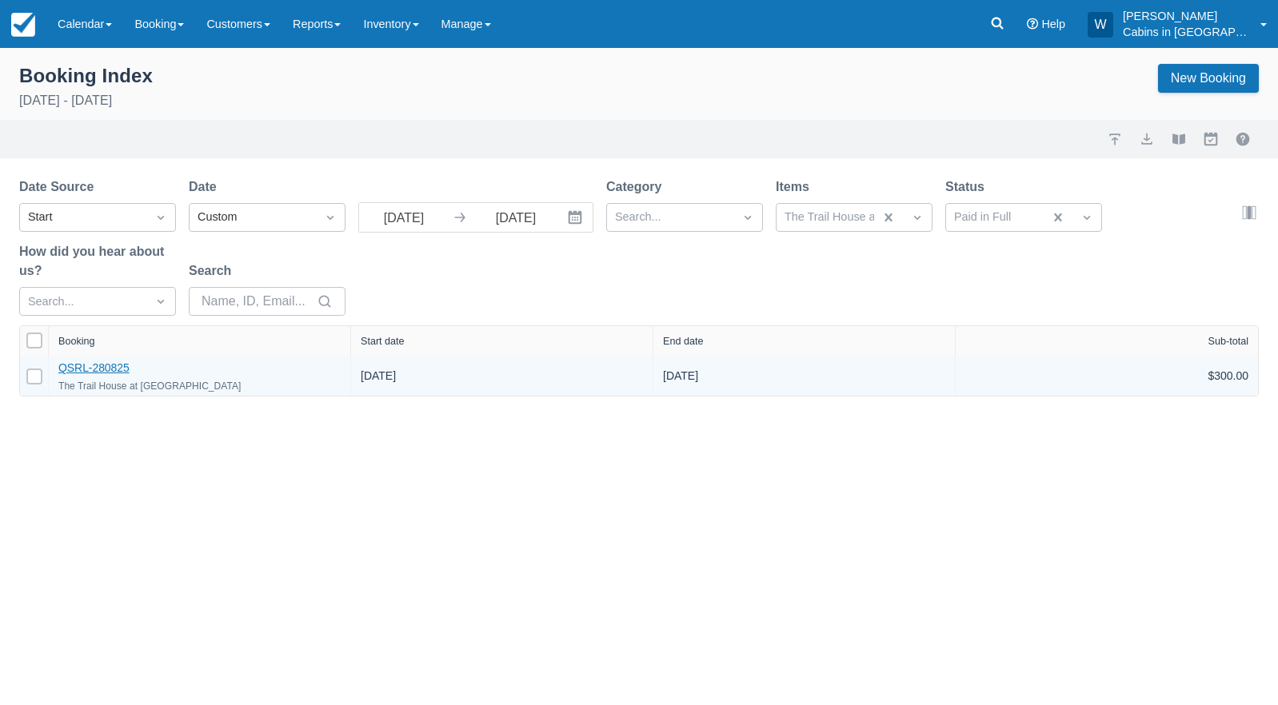
click at [110, 364] on link "QSRL-280825" at bounding box center [93, 368] width 71 height 13
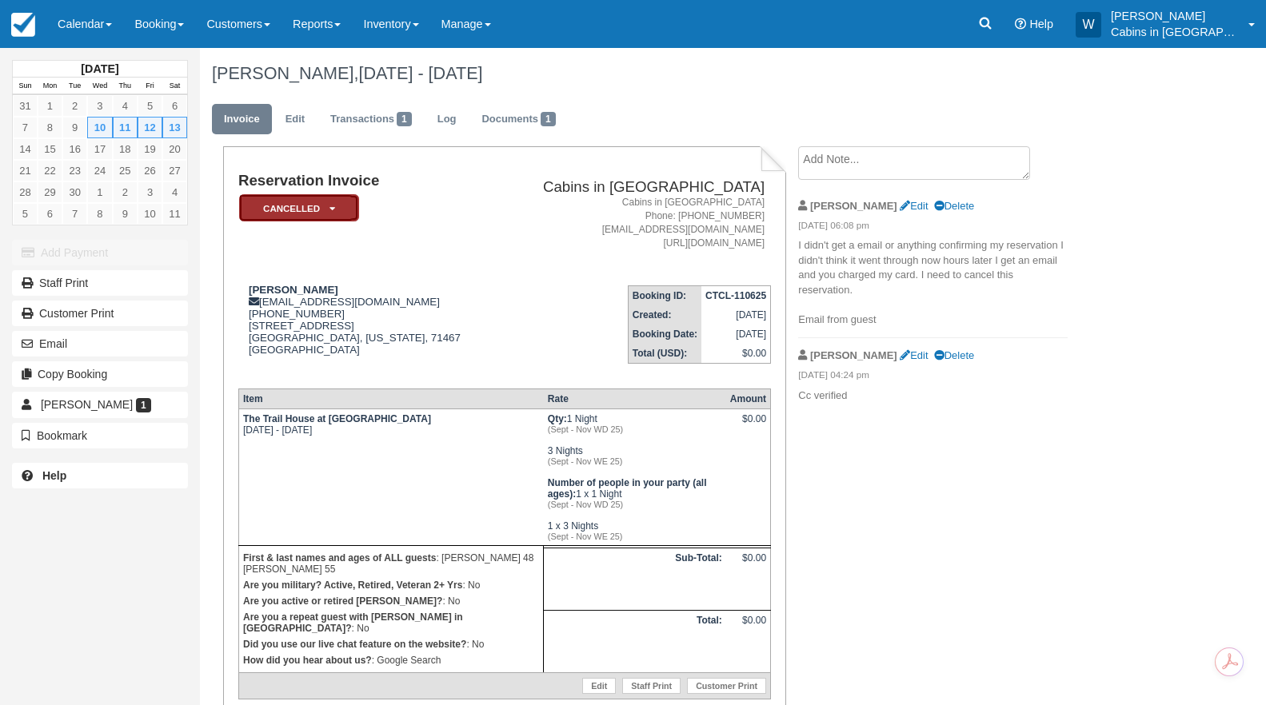
click at [342, 208] on em "Cancelled" at bounding box center [299, 208] width 120 height 28
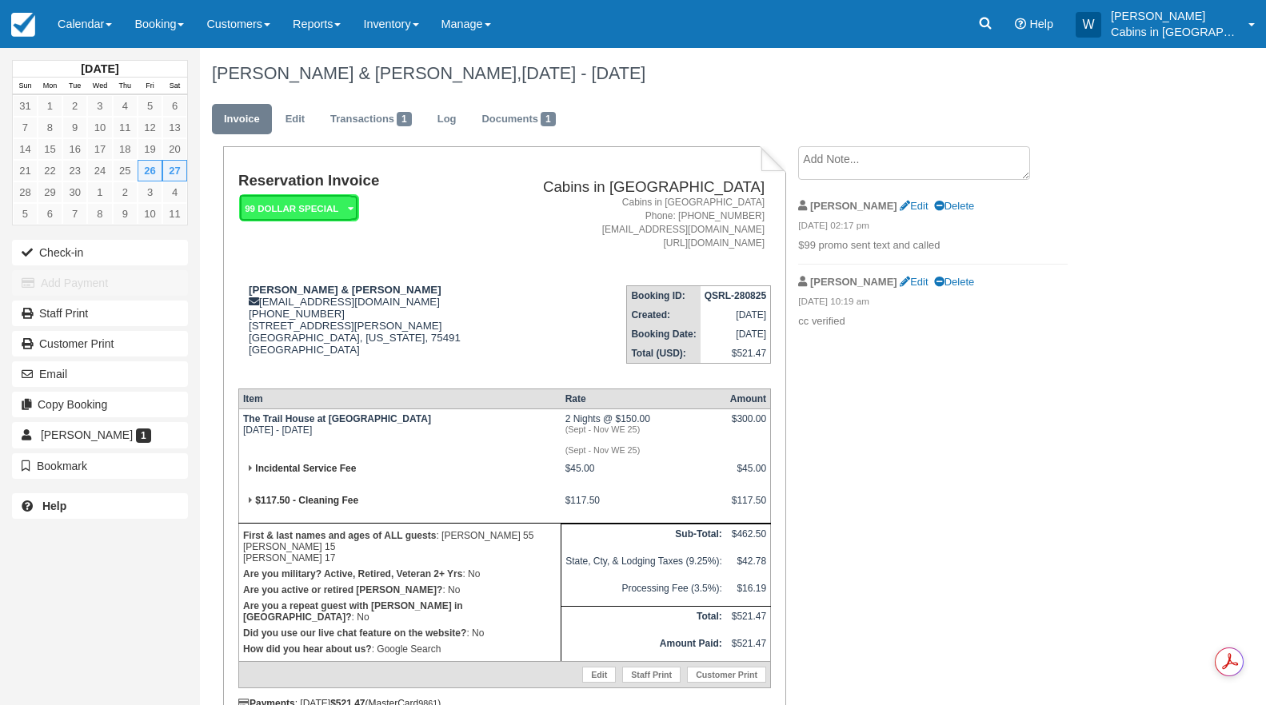
click at [343, 209] on em "99 Dollar Special" at bounding box center [299, 208] width 120 height 28
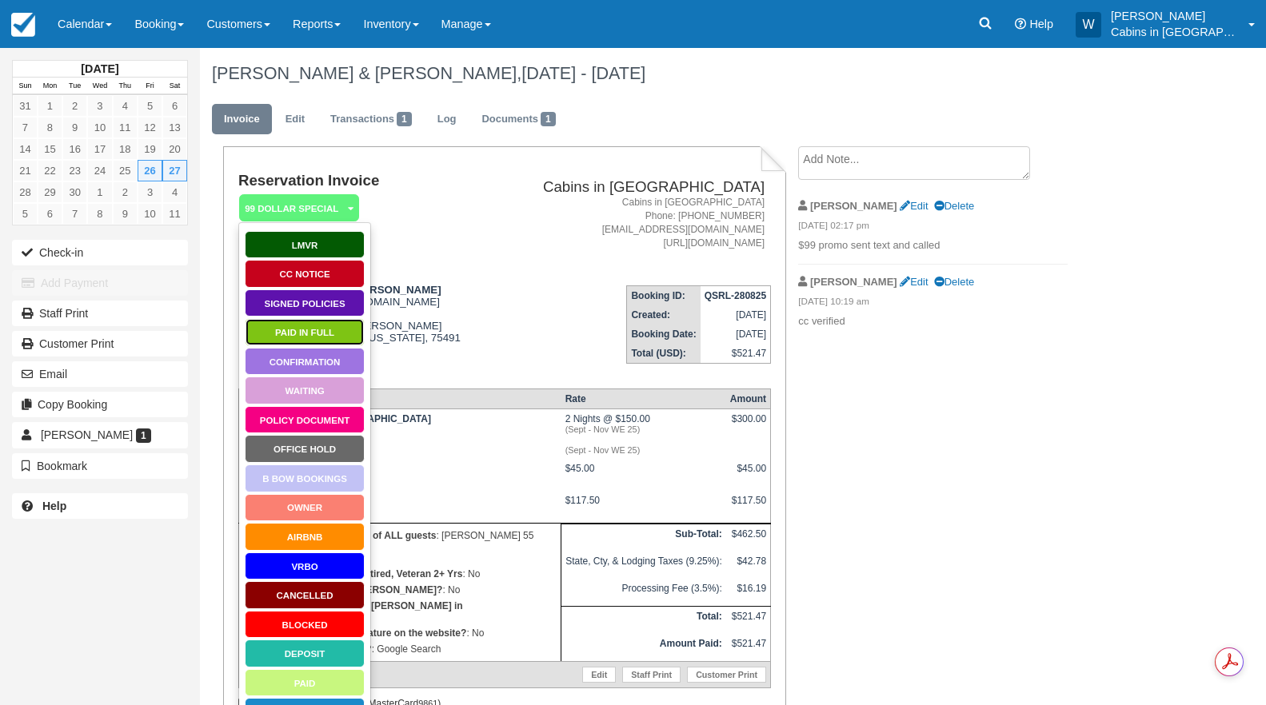
click at [295, 328] on link "Paid in Full" at bounding box center [305, 332] width 120 height 28
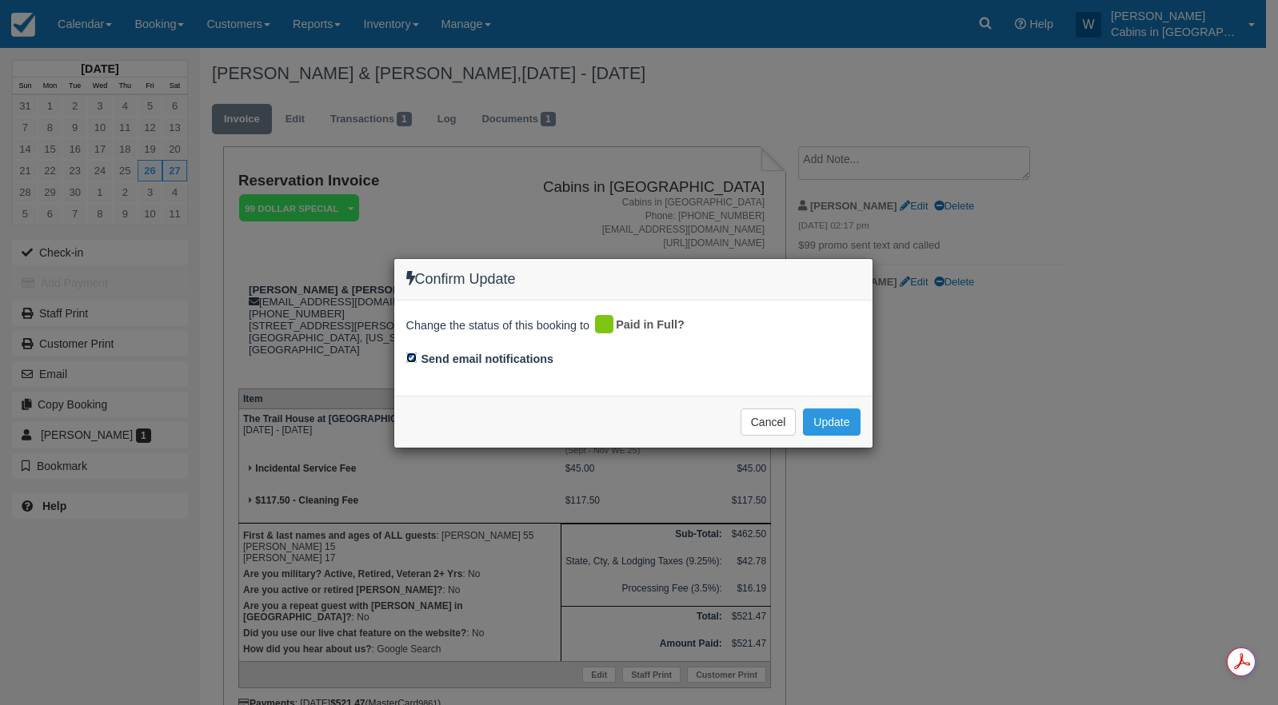
click at [411, 355] on input "Send email notifications" at bounding box center [411, 358] width 10 height 10
checkbox input "false"
click at [837, 418] on button "Update" at bounding box center [831, 422] width 57 height 27
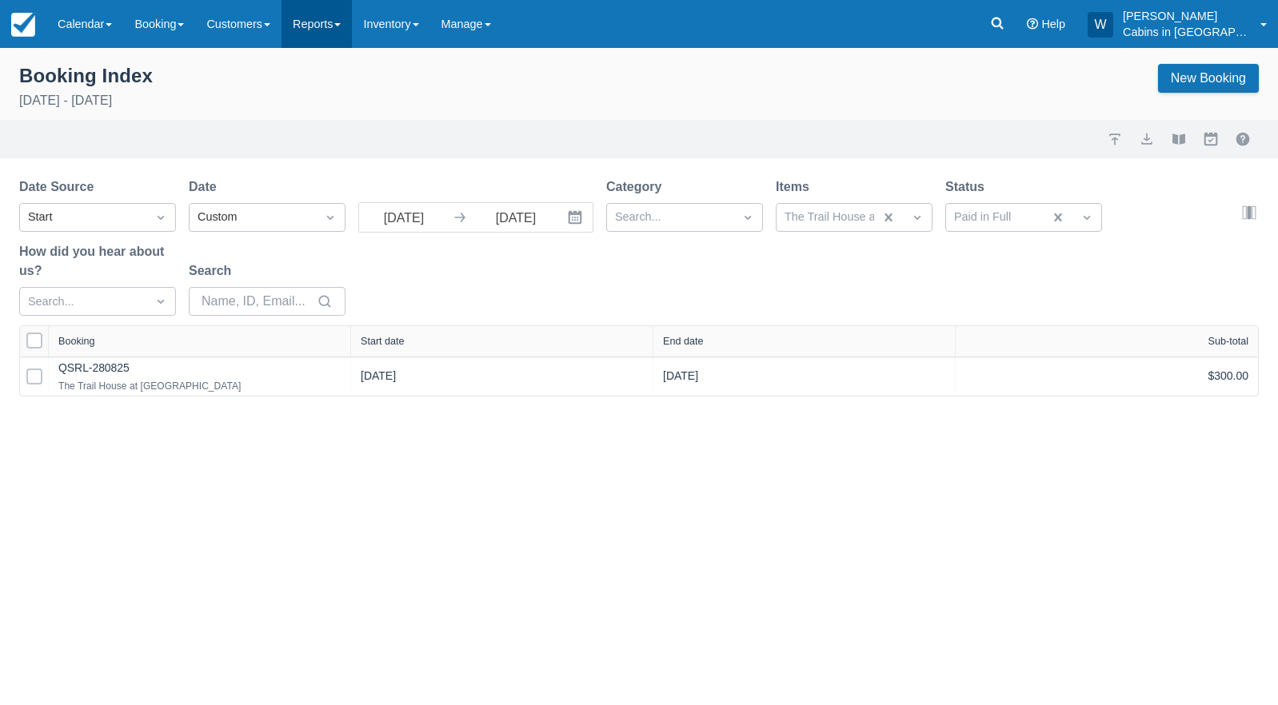
click at [350, 22] on link "Reports" at bounding box center [317, 24] width 70 height 48
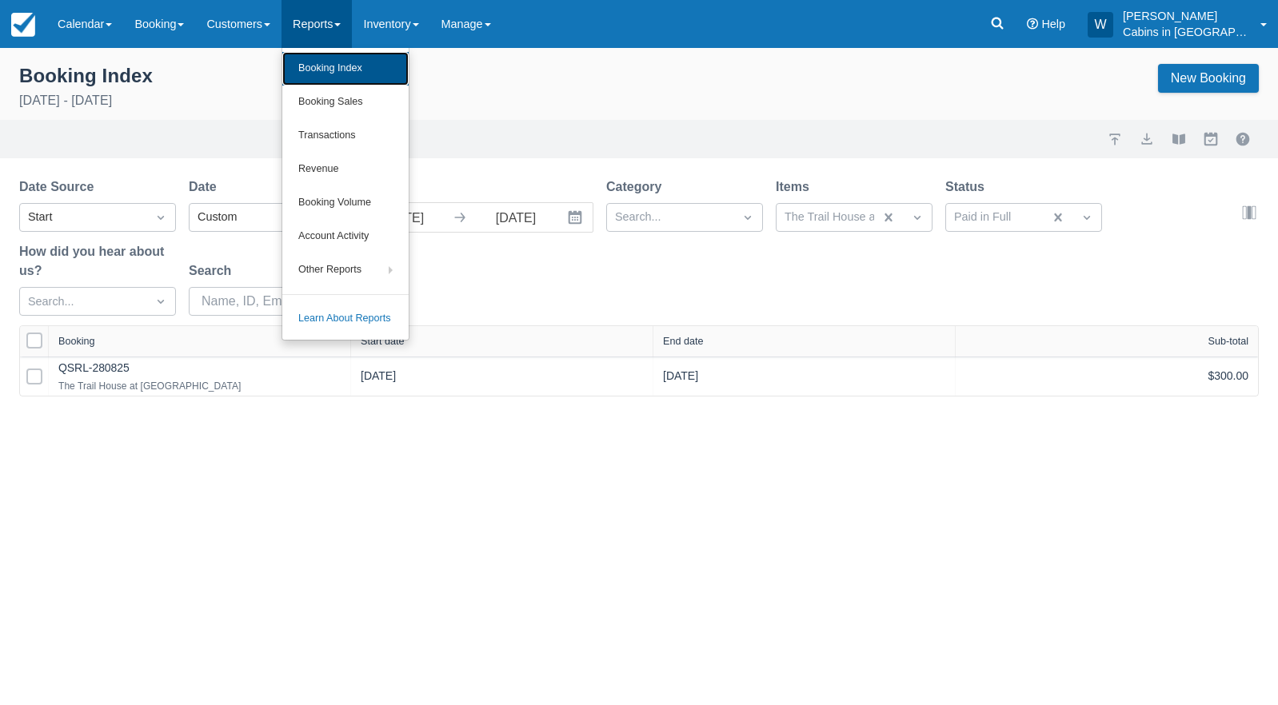
click at [344, 70] on link "Booking Index" at bounding box center [345, 69] width 126 height 34
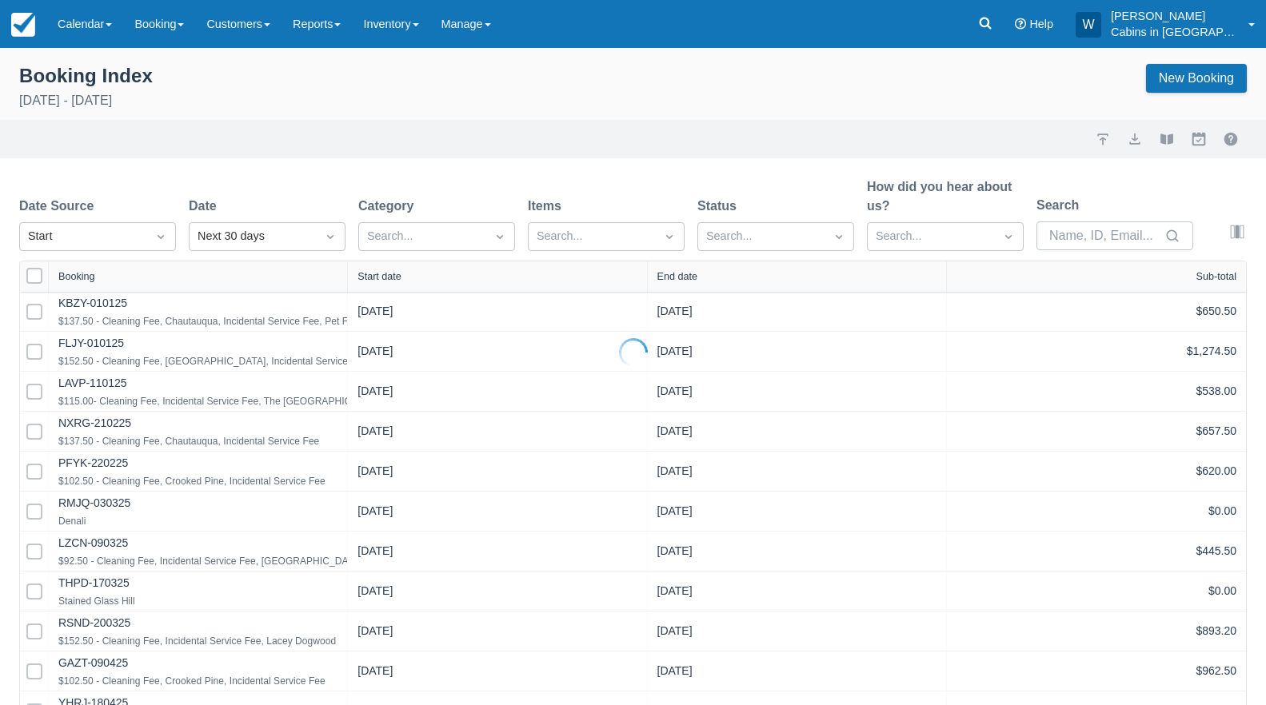
select select "25"
click at [429, 20] on link "Inventory" at bounding box center [391, 24] width 78 height 48
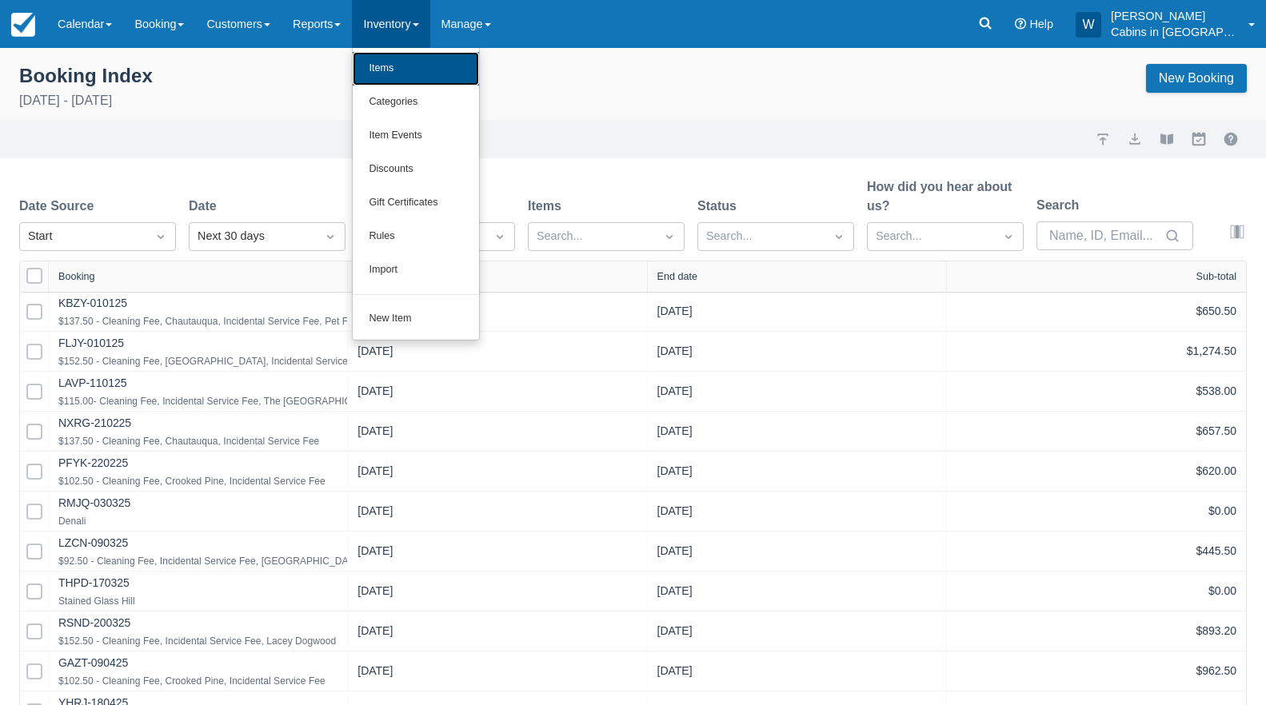
click at [406, 64] on link "Items" at bounding box center [416, 69] width 126 height 34
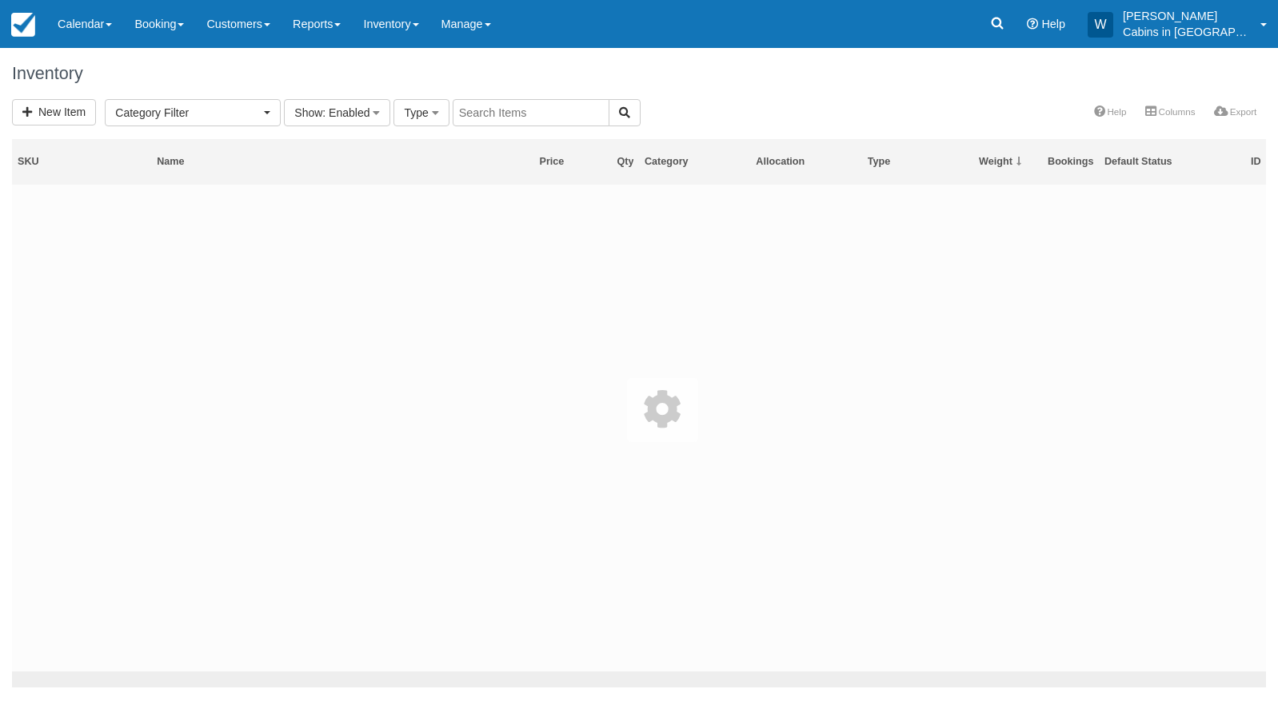
select select
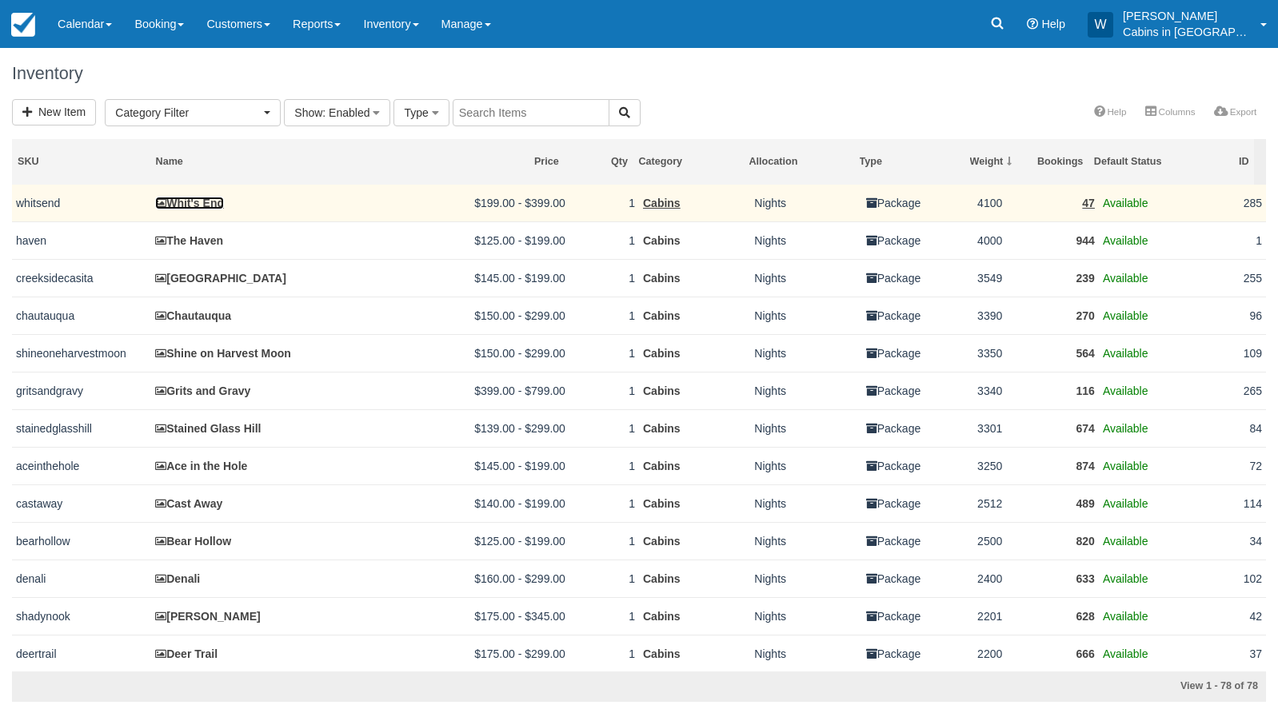
click at [202, 200] on link "Whit's End" at bounding box center [189, 203] width 69 height 13
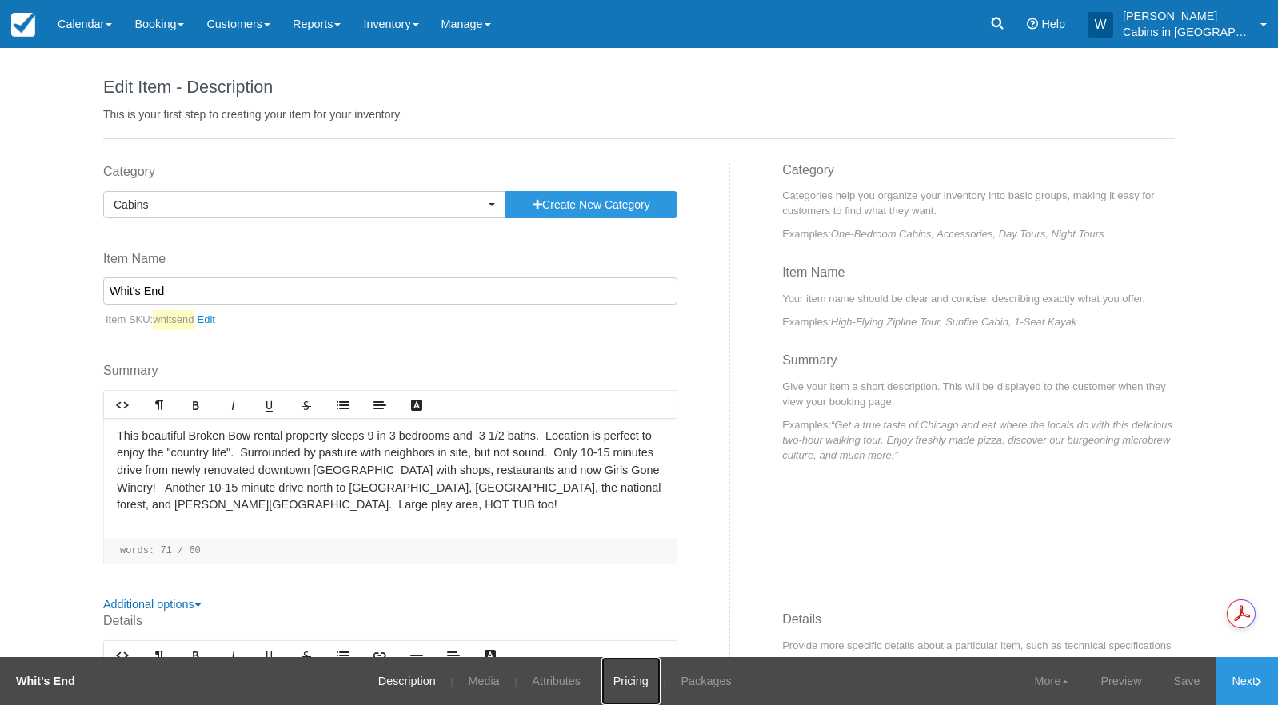
click at [636, 681] on link "Pricing" at bounding box center [630, 681] width 59 height 48
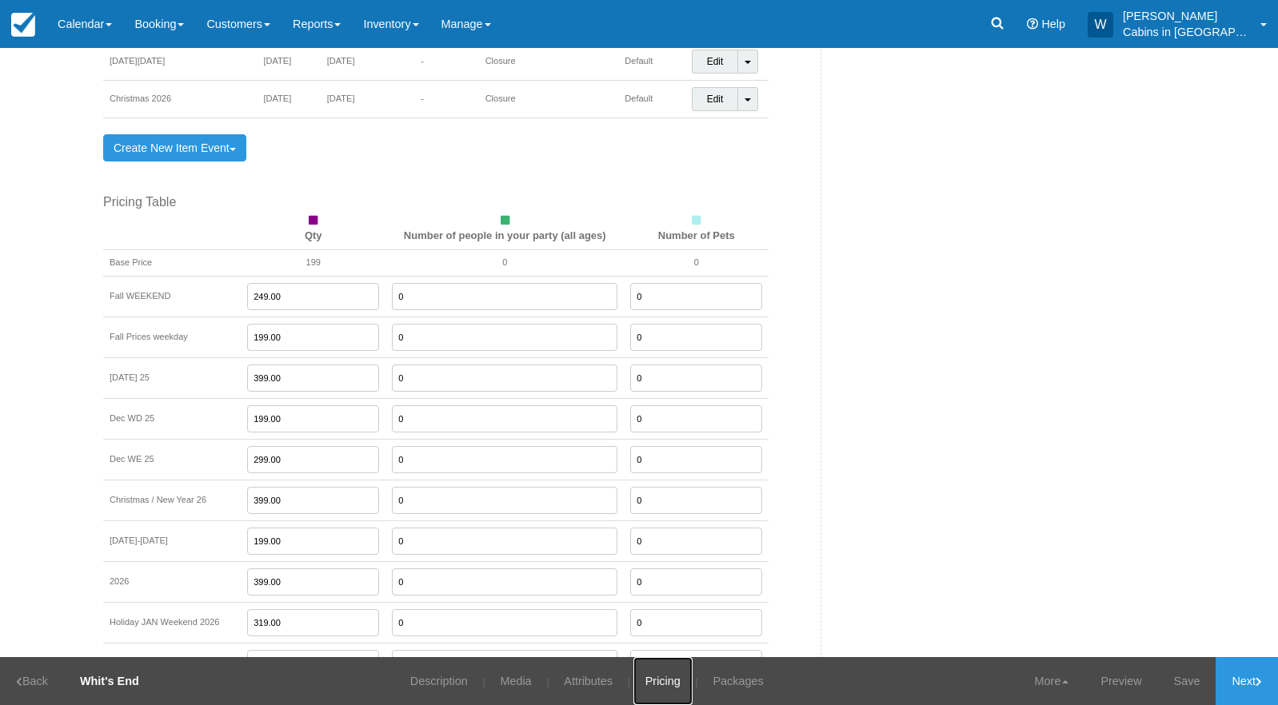
scroll to position [1526, 0]
drag, startPoint x: 306, startPoint y: 296, endPoint x: 249, endPoint y: 294, distance: 57.6
click at [249, 294] on tr "Fall WEEKEND 249.00 0 0" at bounding box center [435, 291] width 665 height 41
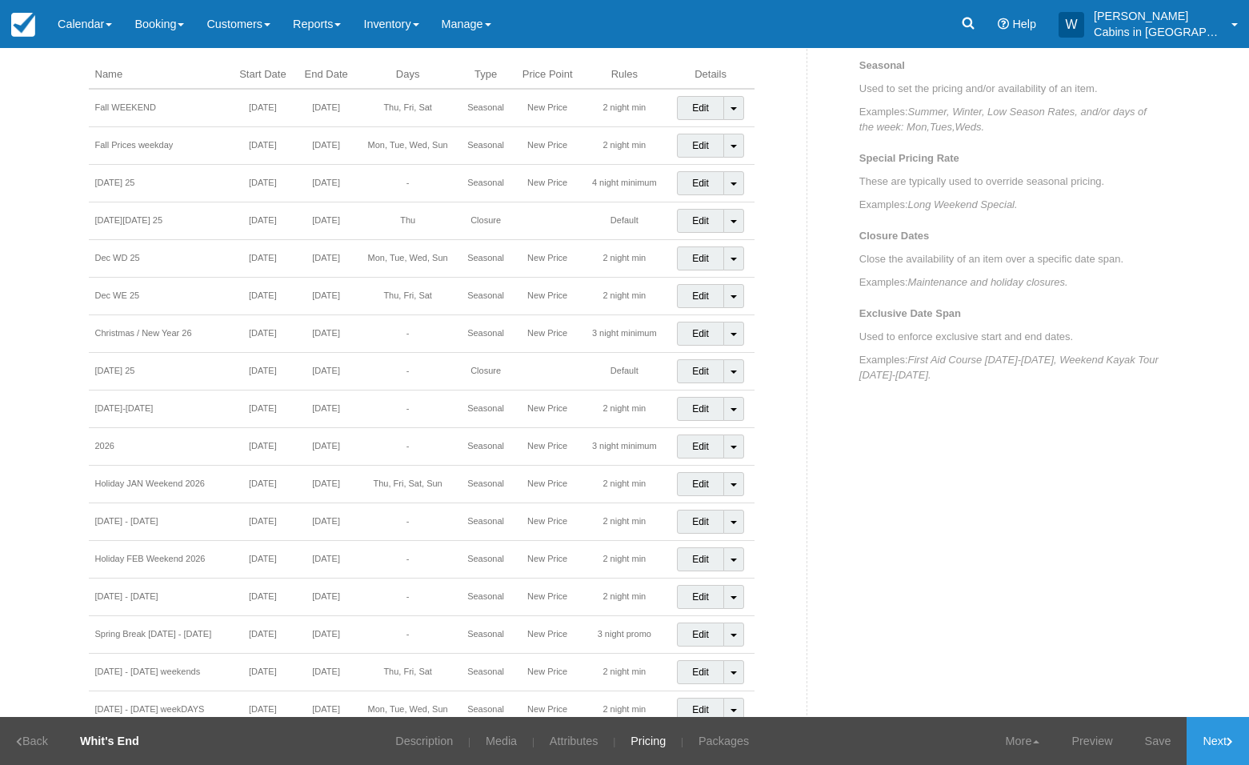
scroll to position [691, 0]
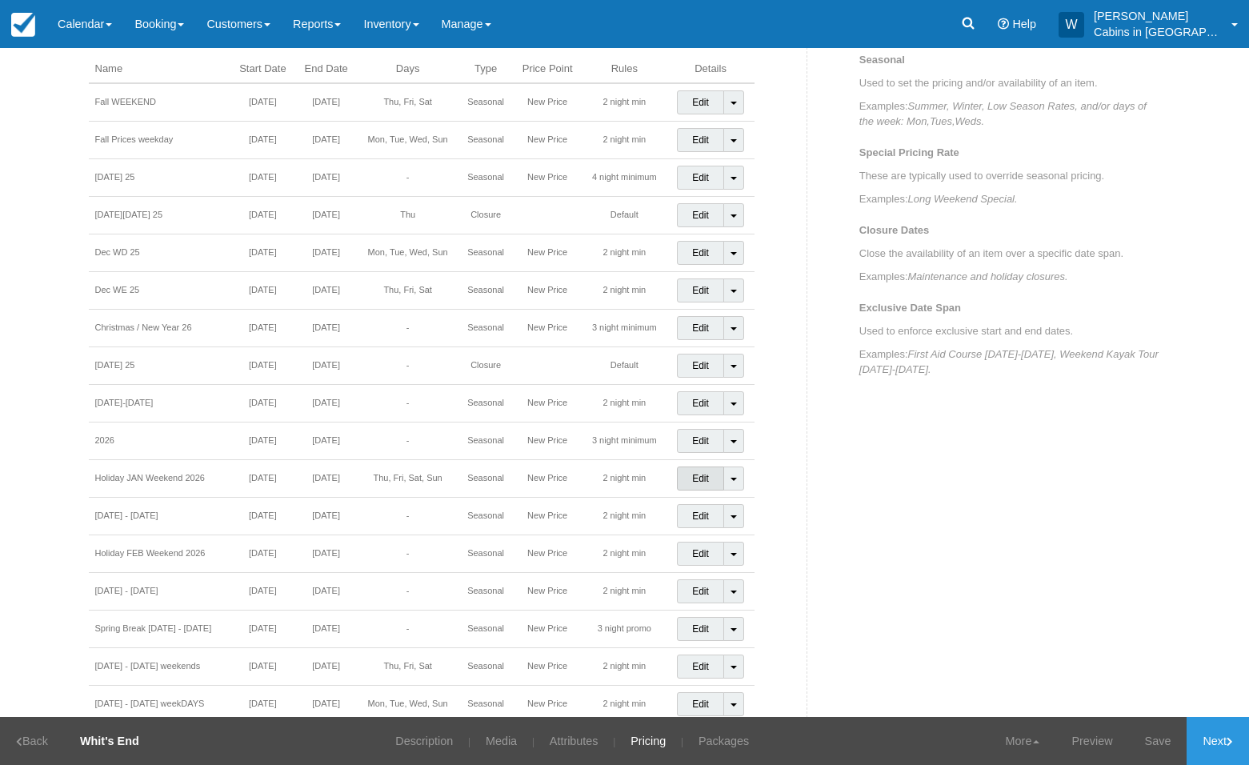
click at [695, 476] on link "Edit" at bounding box center [700, 478] width 47 height 24
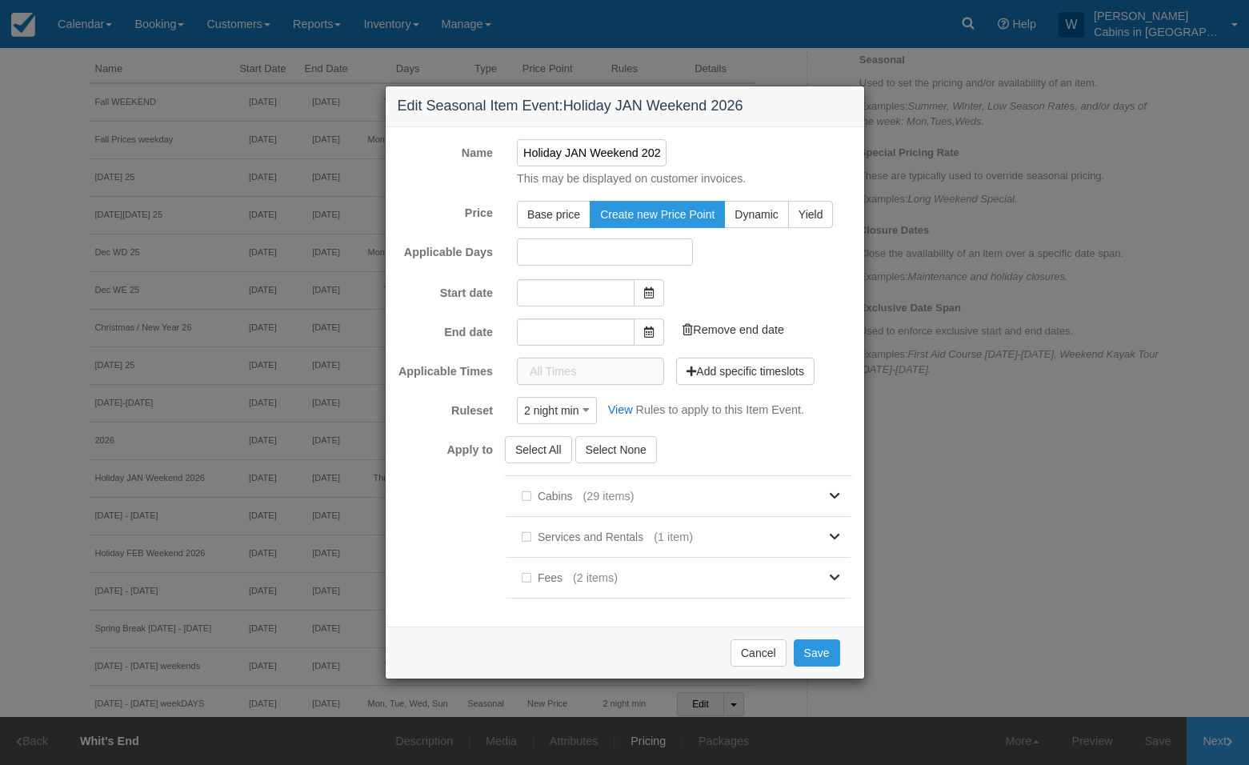
type input "[DATE]"
click at [645, 288] on icon at bounding box center [649, 291] width 10 height 11
click at [652, 330] on icon at bounding box center [649, 330] width 10 height 11
click at [578, 326] on input "01/18/26" at bounding box center [576, 330] width 118 height 27
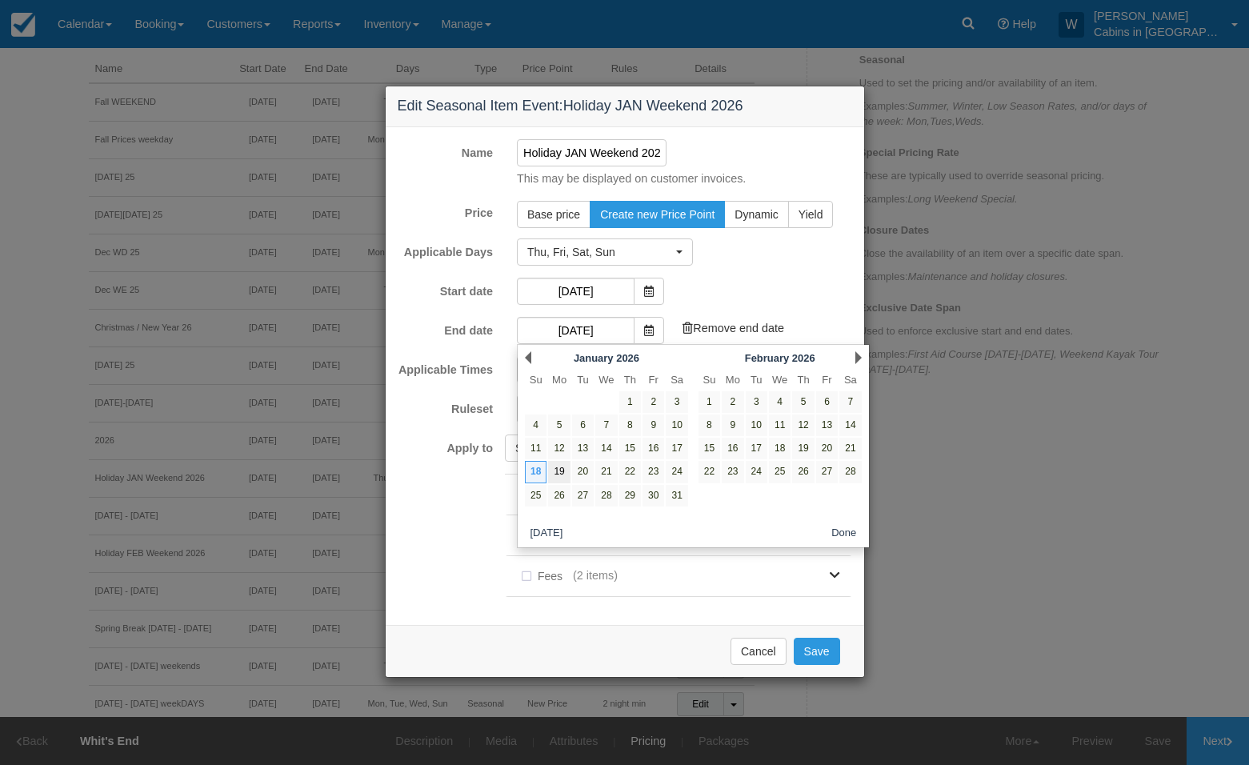
click at [558, 468] on link "19" at bounding box center [559, 472] width 22 height 22
type input "[DATE]"
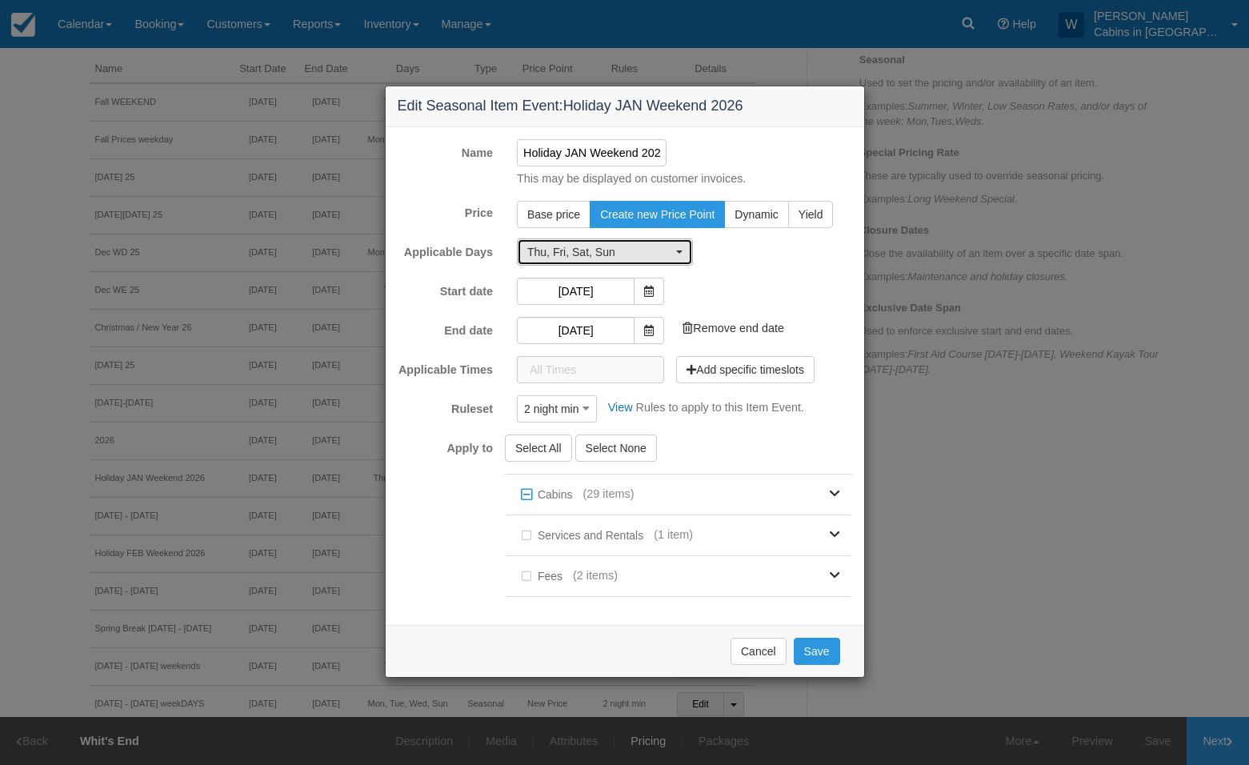
click at [672, 253] on button "Thu, Fri, Sat, Sun" at bounding box center [605, 251] width 176 height 27
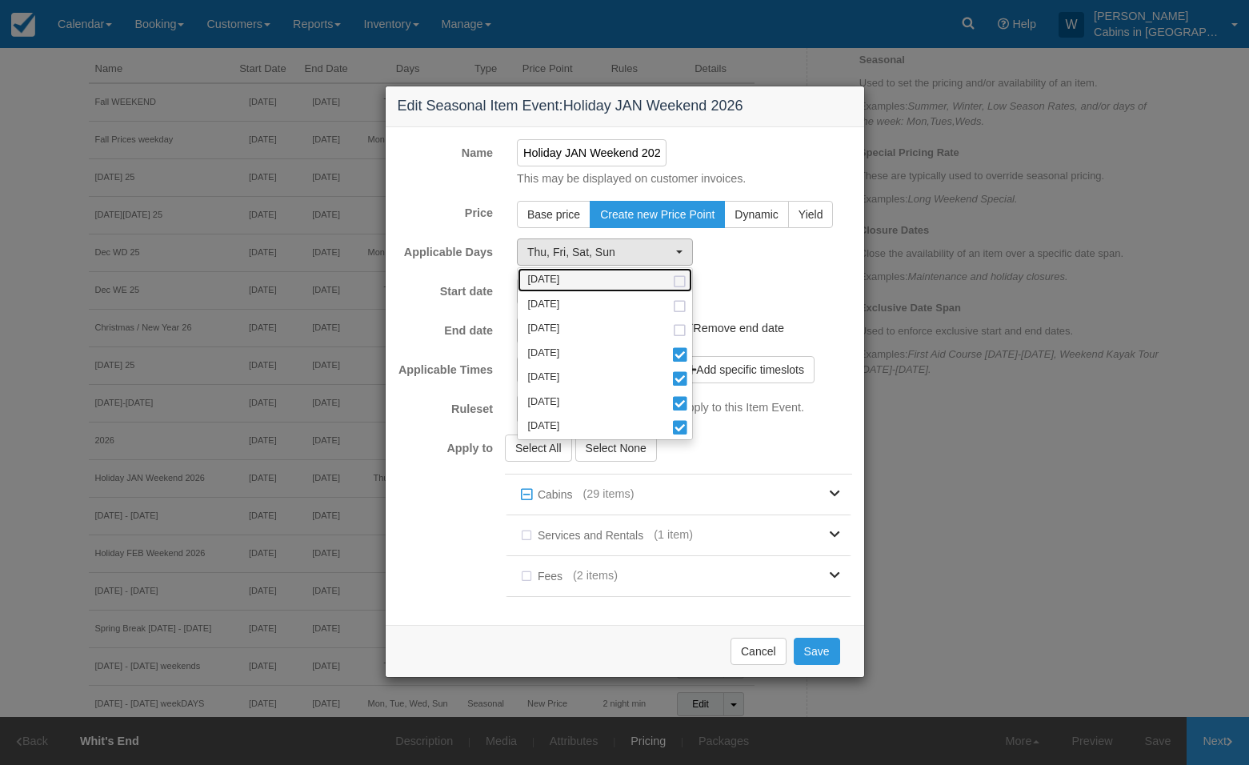
click at [681, 277] on span at bounding box center [679, 282] width 17 height 10
select select "mon"
click at [816, 645] on button "Save" at bounding box center [816, 650] width 46 height 27
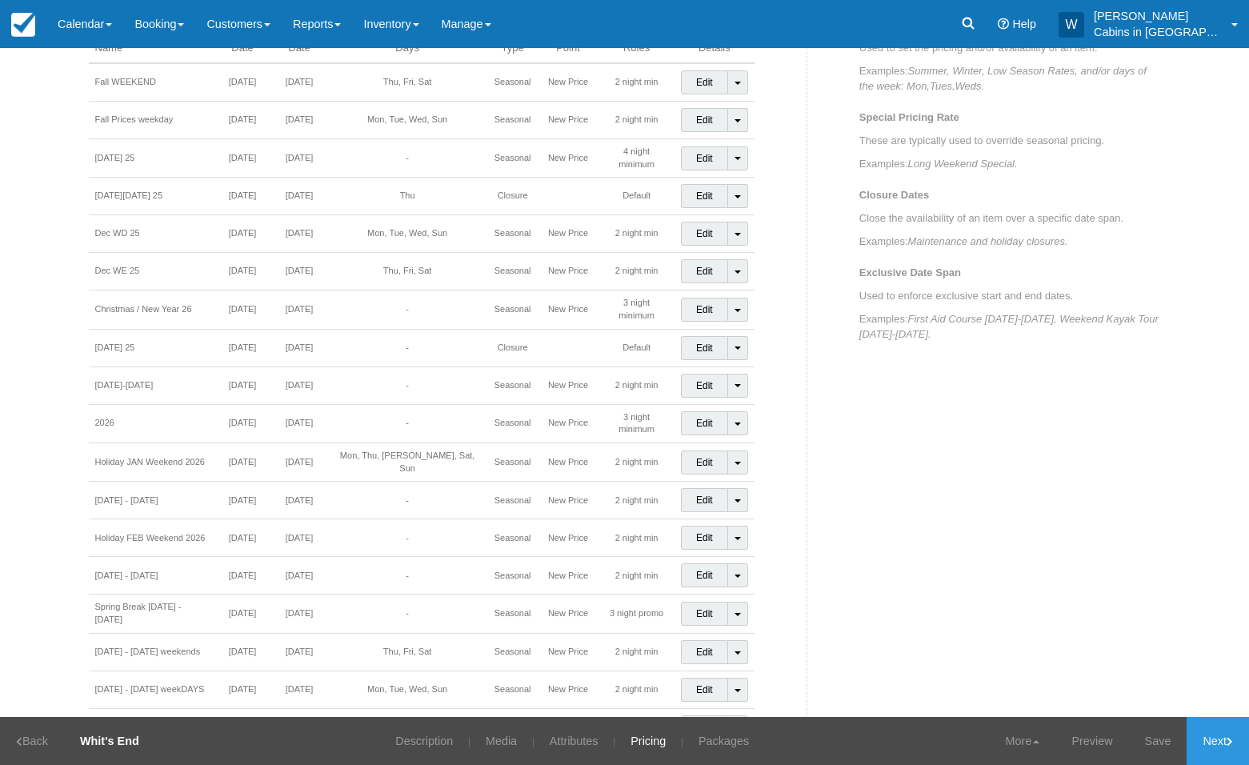
scroll to position [734, 0]
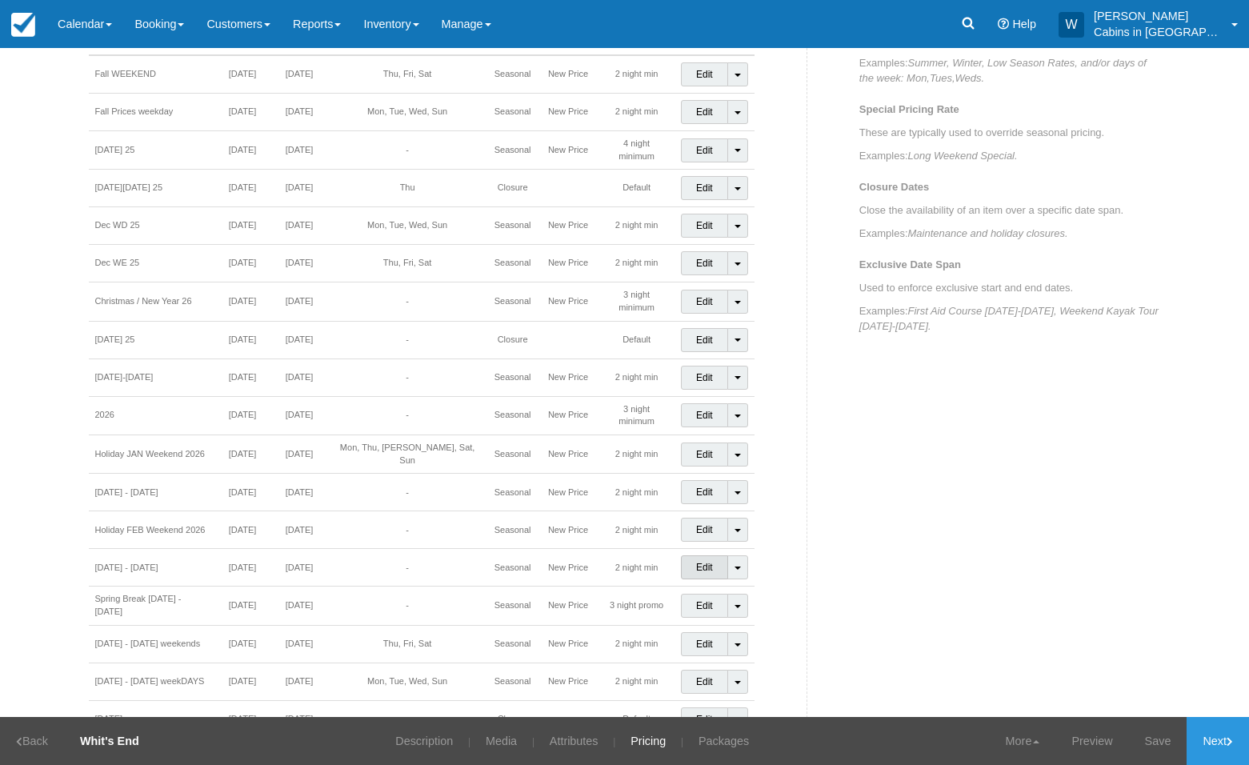
click at [694, 555] on link "Edit" at bounding box center [704, 567] width 47 height 24
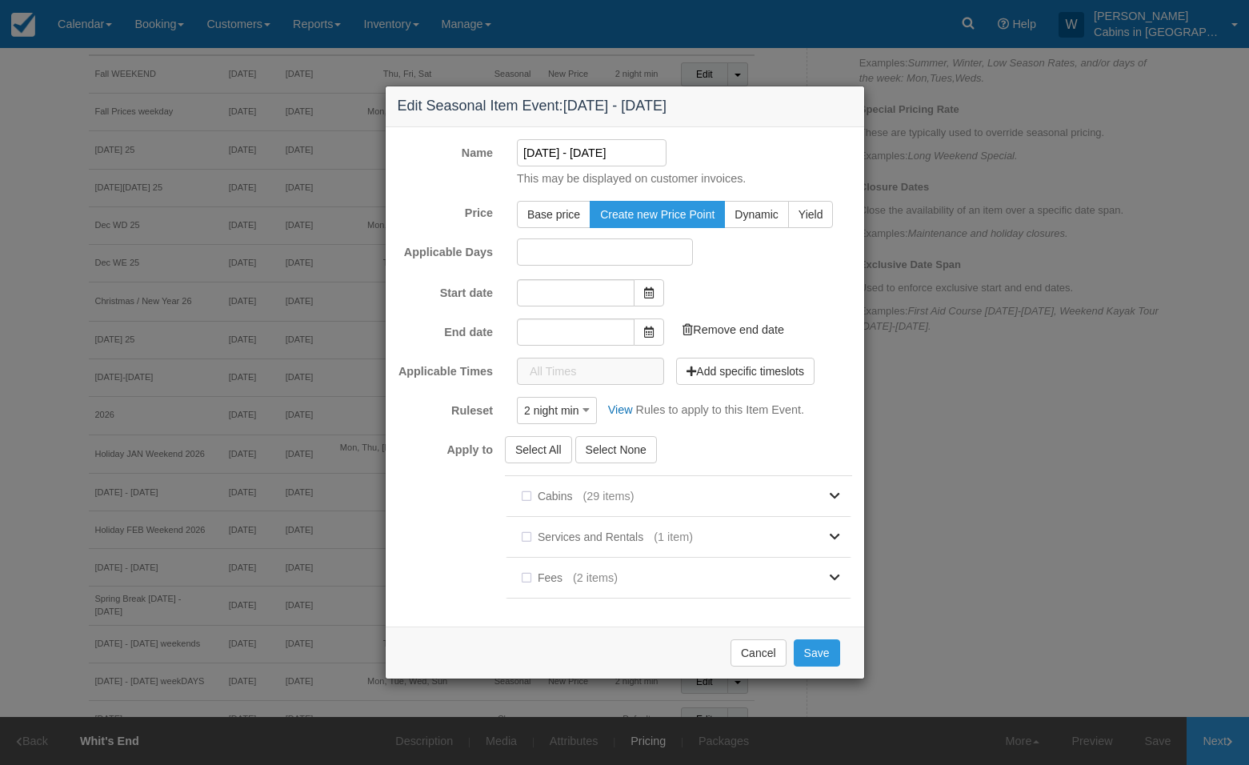
type input "[DATE]"
drag, startPoint x: 551, startPoint y: 156, endPoint x: 511, endPoint y: 155, distance: 40.0
click at [511, 155] on div "2026 Feb 17 - Mar 1" at bounding box center [592, 152] width 174 height 27
click at [607, 154] on input "Feb 17 - Mar 1" at bounding box center [592, 152] width 150 height 27
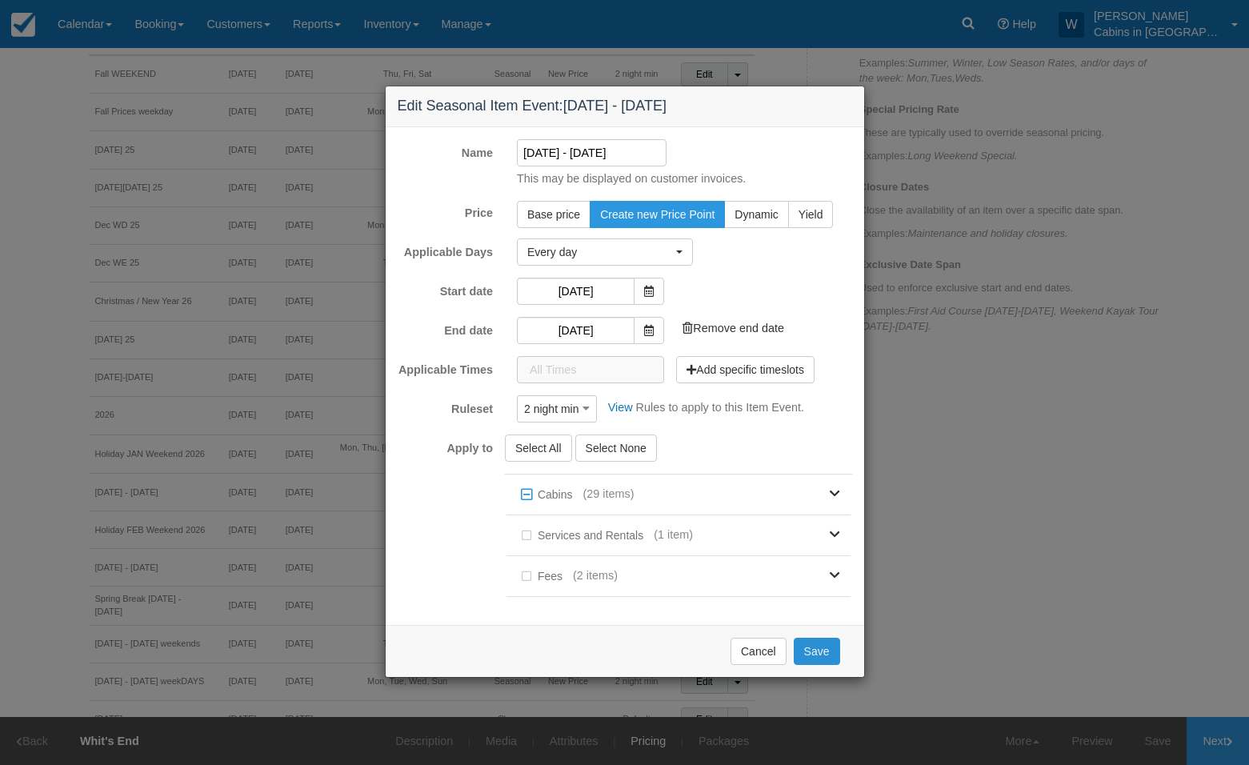
type input "[DATE] - [DATE]"
drag, startPoint x: 819, startPoint y: 647, endPoint x: 957, endPoint y: 582, distance: 152.1
click at [957, 581] on div "Edit Seasonal Item Event: 2026 Feb 17 - Mar 1 Name Feb 17 - Mar 1 2026 This may…" at bounding box center [624, 382] width 1249 height 765
click at [543, 441] on button "Select All" at bounding box center [538, 447] width 67 height 27
checkbox input "true"
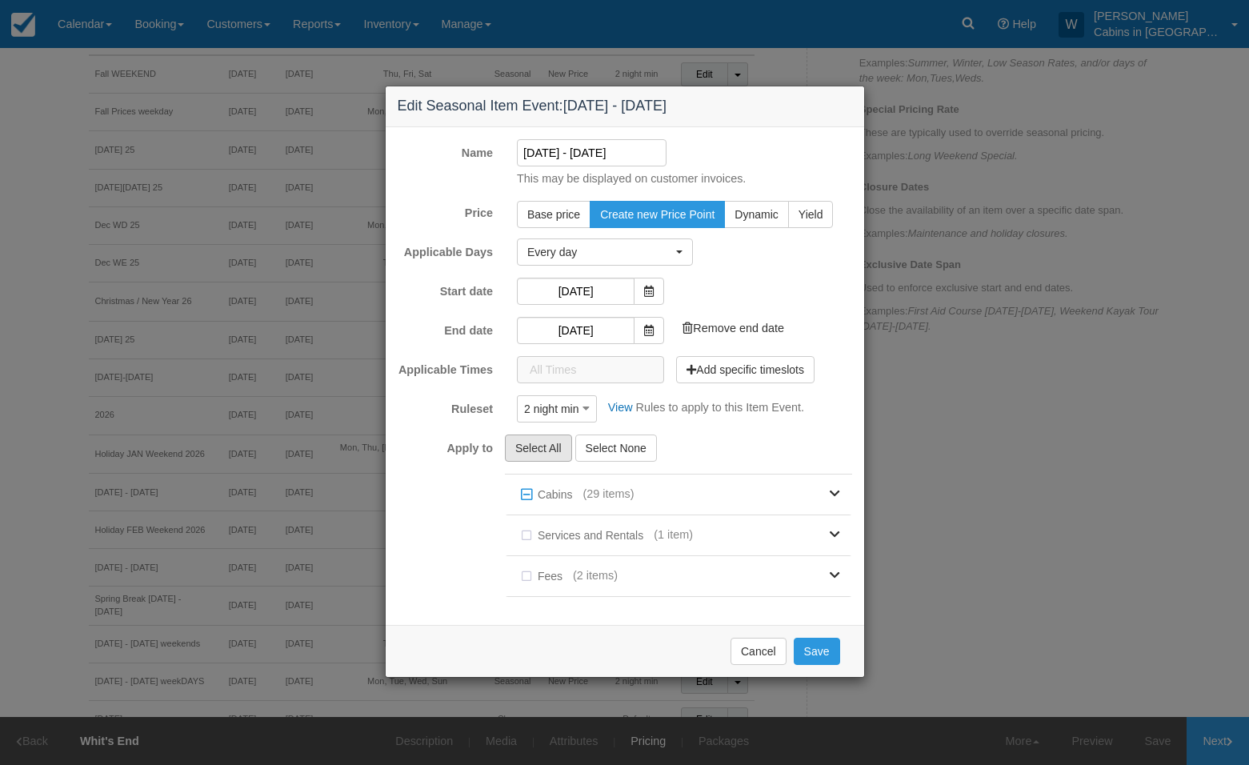
checkbox input "true"
click at [823, 642] on button "Save" at bounding box center [816, 650] width 46 height 27
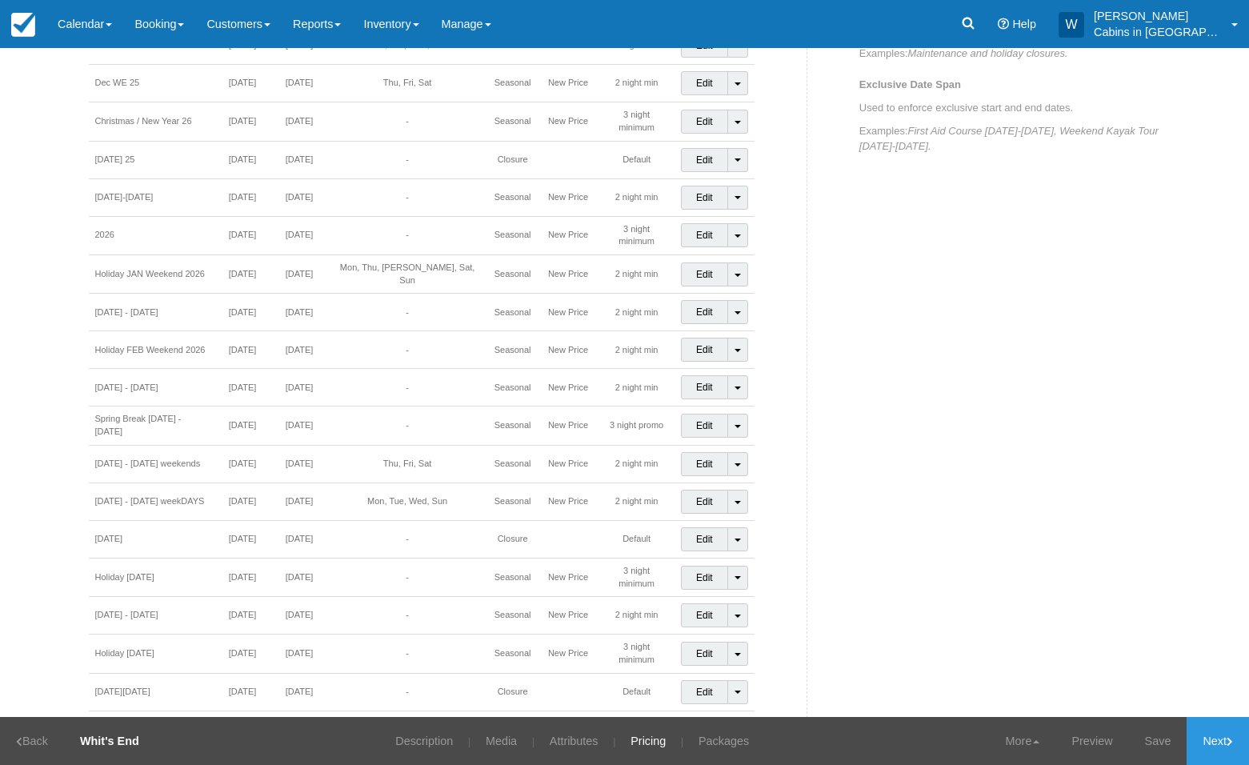
scroll to position [911, 0]
click at [684, 455] on link "Edit" at bounding box center [704, 467] width 47 height 24
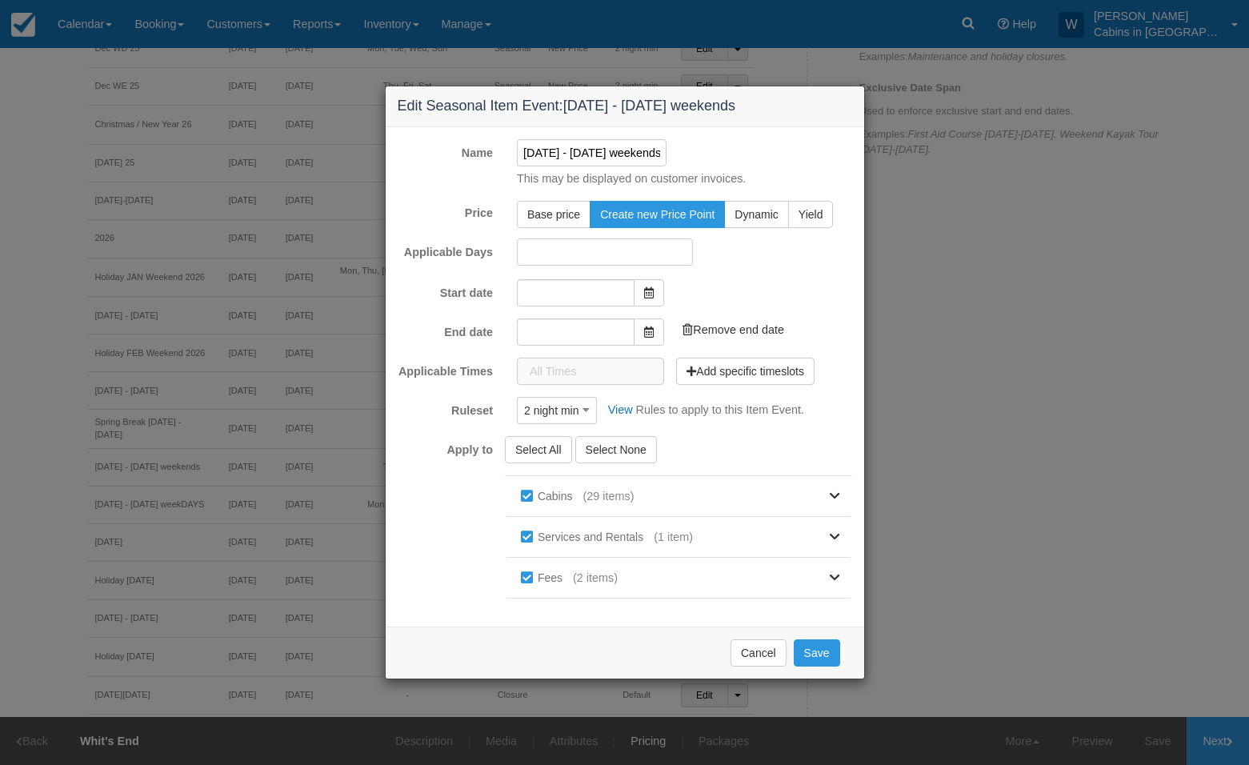
type input "[DATE]"
click at [648, 287] on icon at bounding box center [649, 291] width 10 height 11
click at [603, 285] on input "[DATE]" at bounding box center [576, 291] width 118 height 27
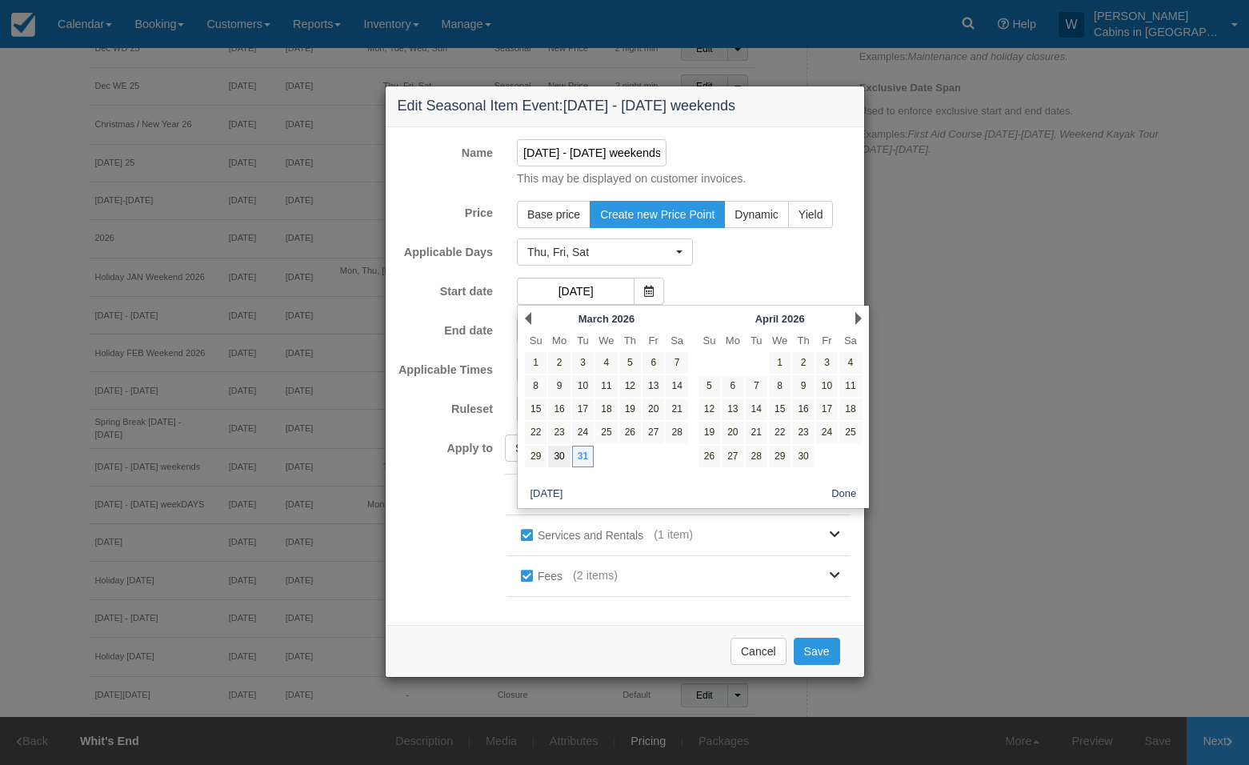
click at [554, 452] on link "30" at bounding box center [559, 456] width 22 height 22
type input "[DATE]"
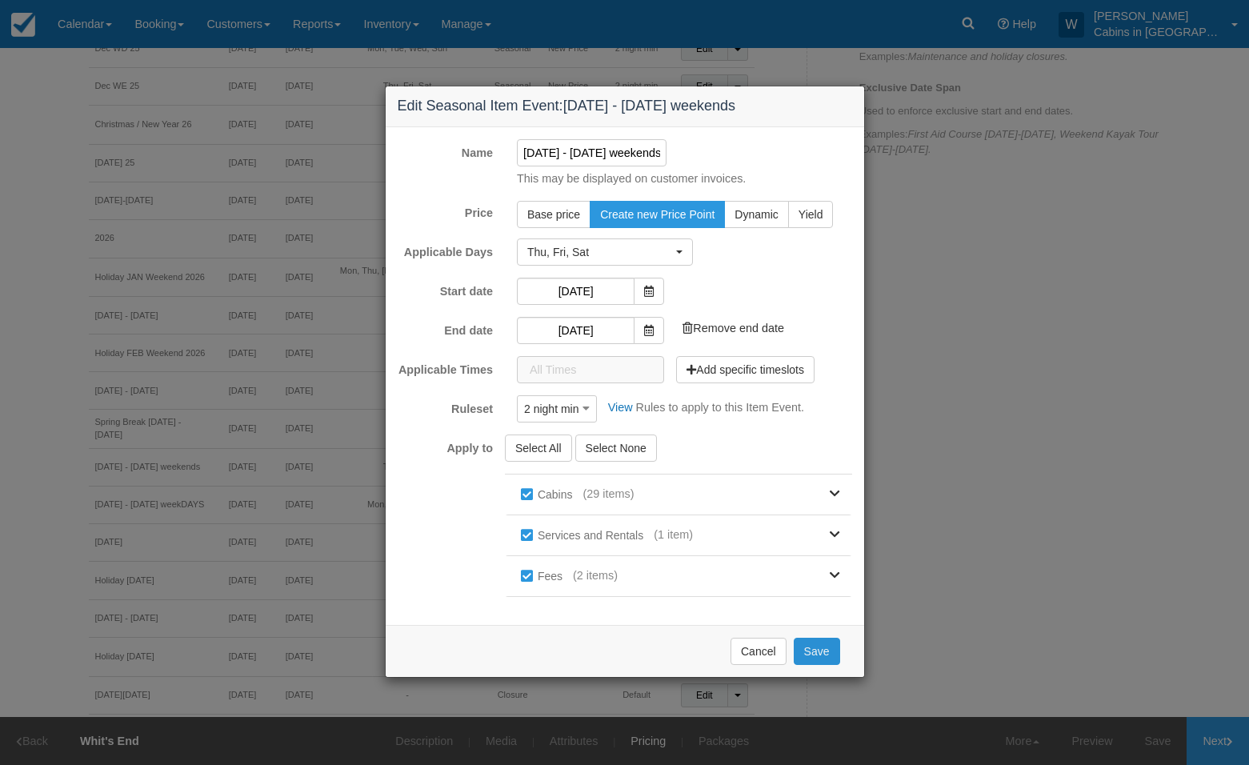
click at [822, 651] on button "Save" at bounding box center [816, 650] width 46 height 27
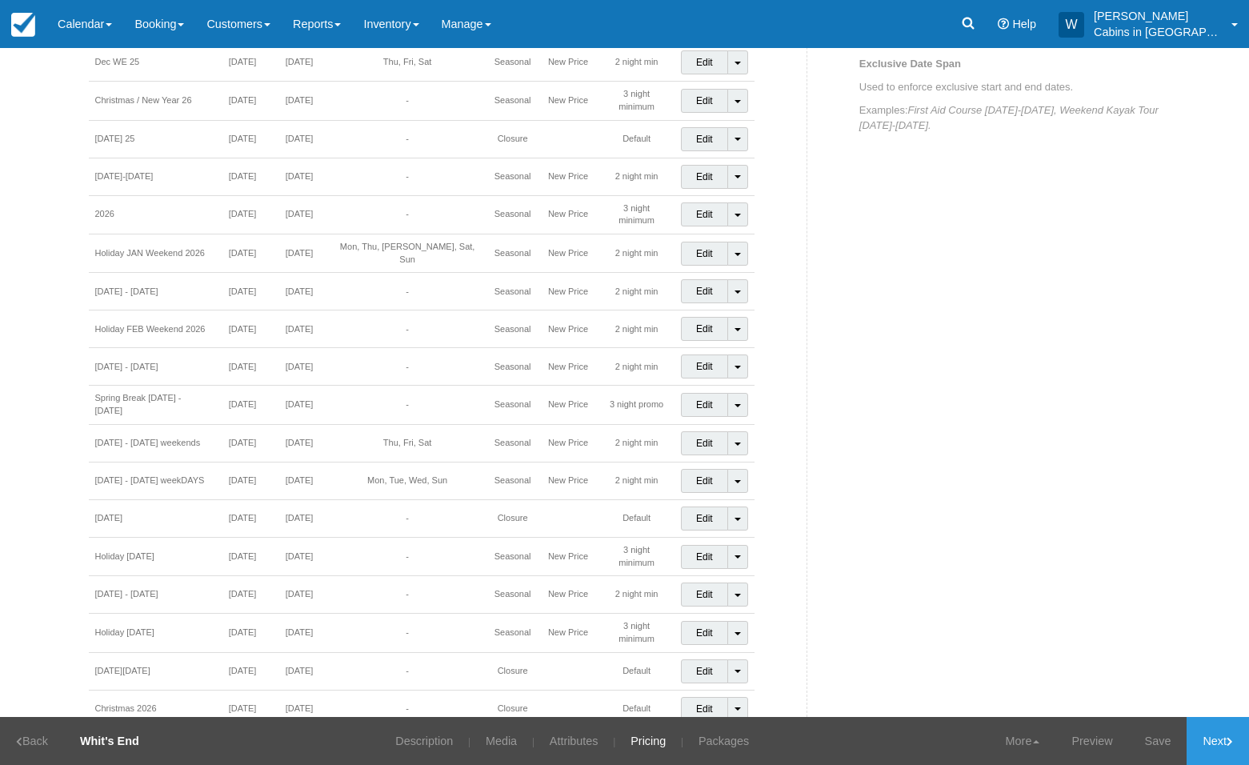
scroll to position [932, 0]
click at [695, 434] on link "Edit" at bounding box center [704, 446] width 47 height 24
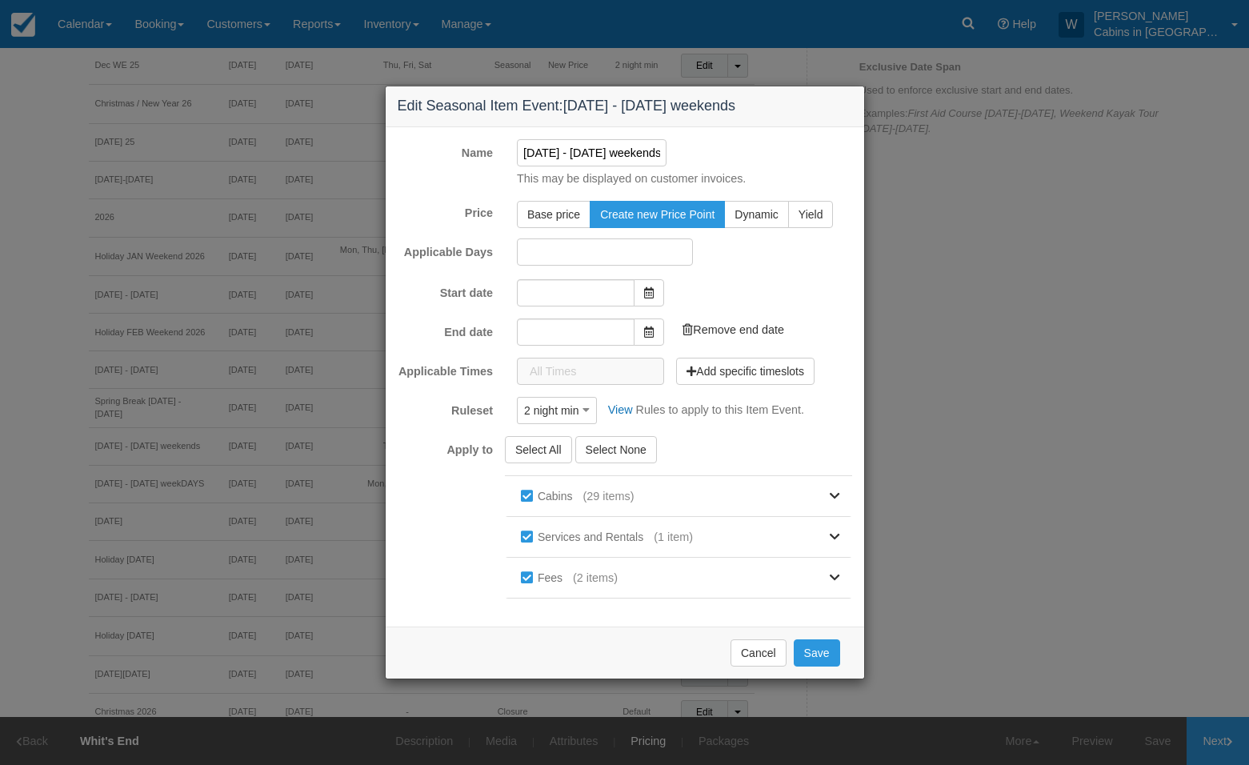
type input "[DATE]"
click at [556, 155] on input "[DATE] - [DATE] weekends" at bounding box center [592, 152] width 150 height 27
type input "[DATE] - [DATE] weekends"
click at [814, 645] on button "Save" at bounding box center [816, 650] width 46 height 27
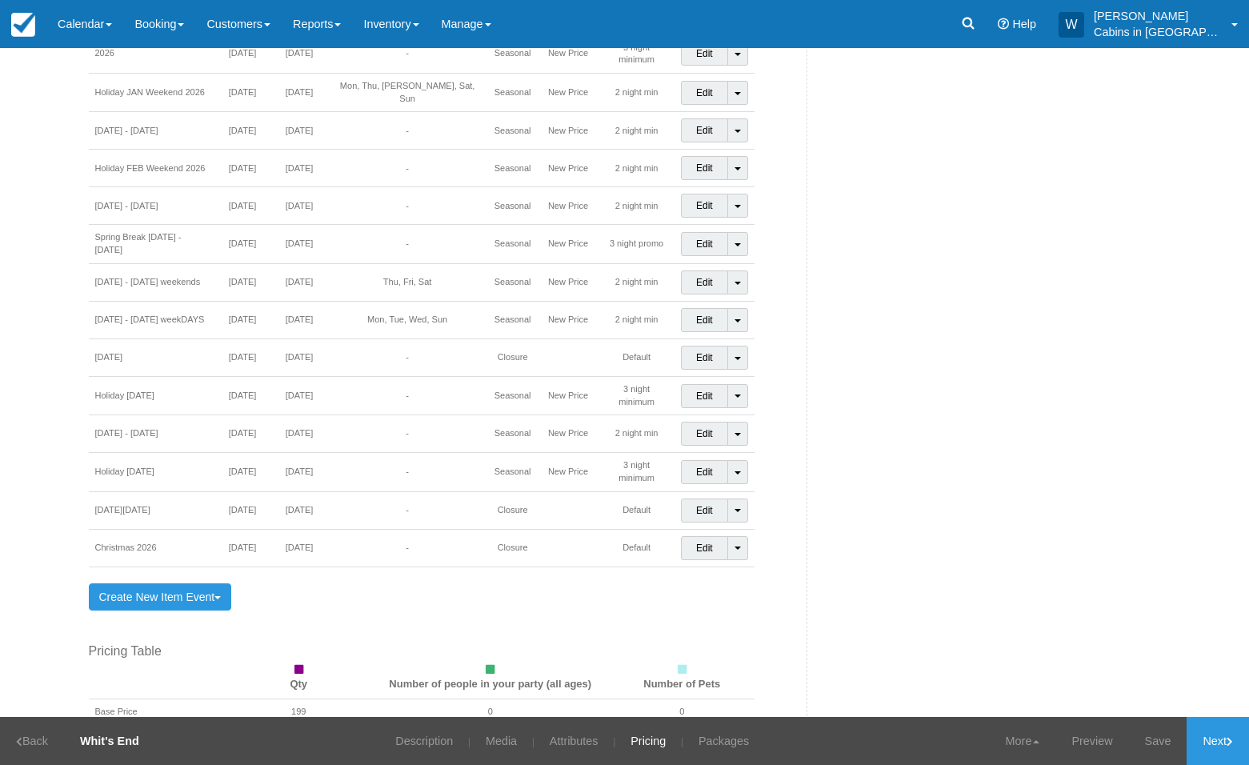
scroll to position [1095, 0]
click at [692, 309] on link "Edit" at bounding box center [704, 321] width 47 height 24
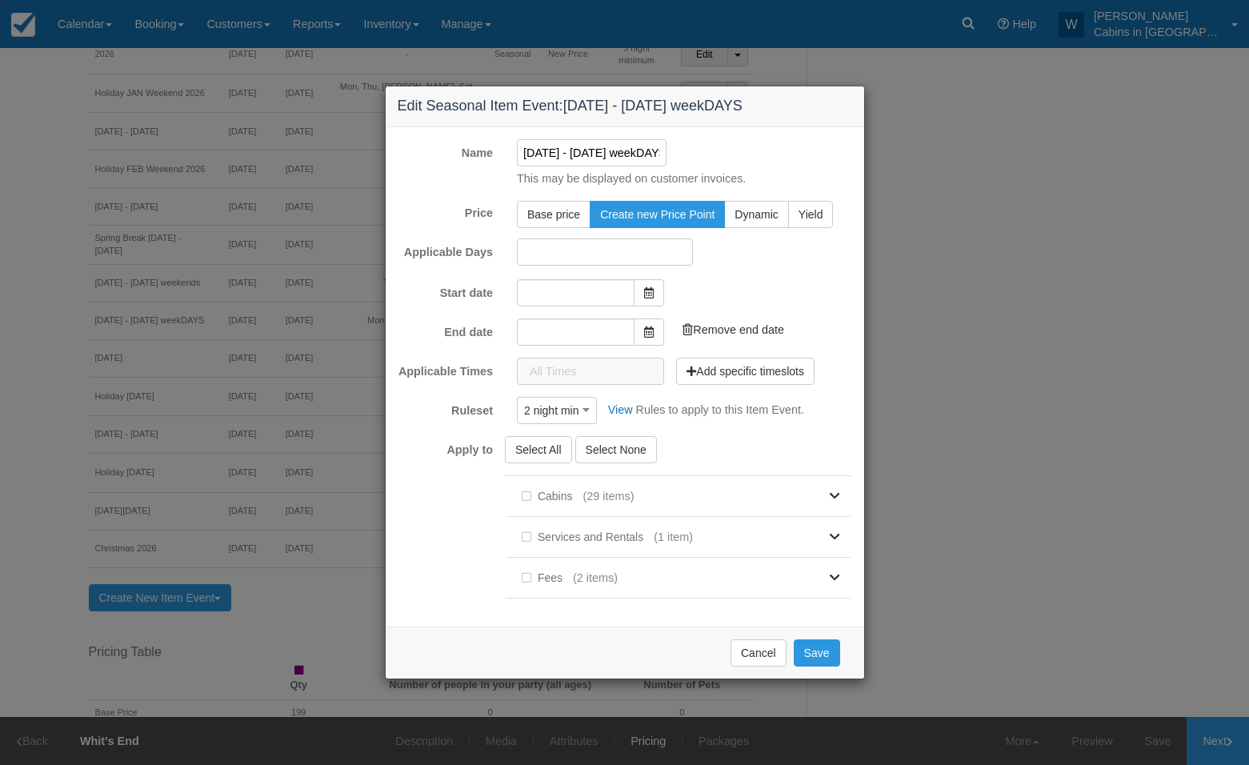
type input "03/31/26"
type input "[DATE]"
click at [648, 290] on icon at bounding box center [649, 291] width 10 height 11
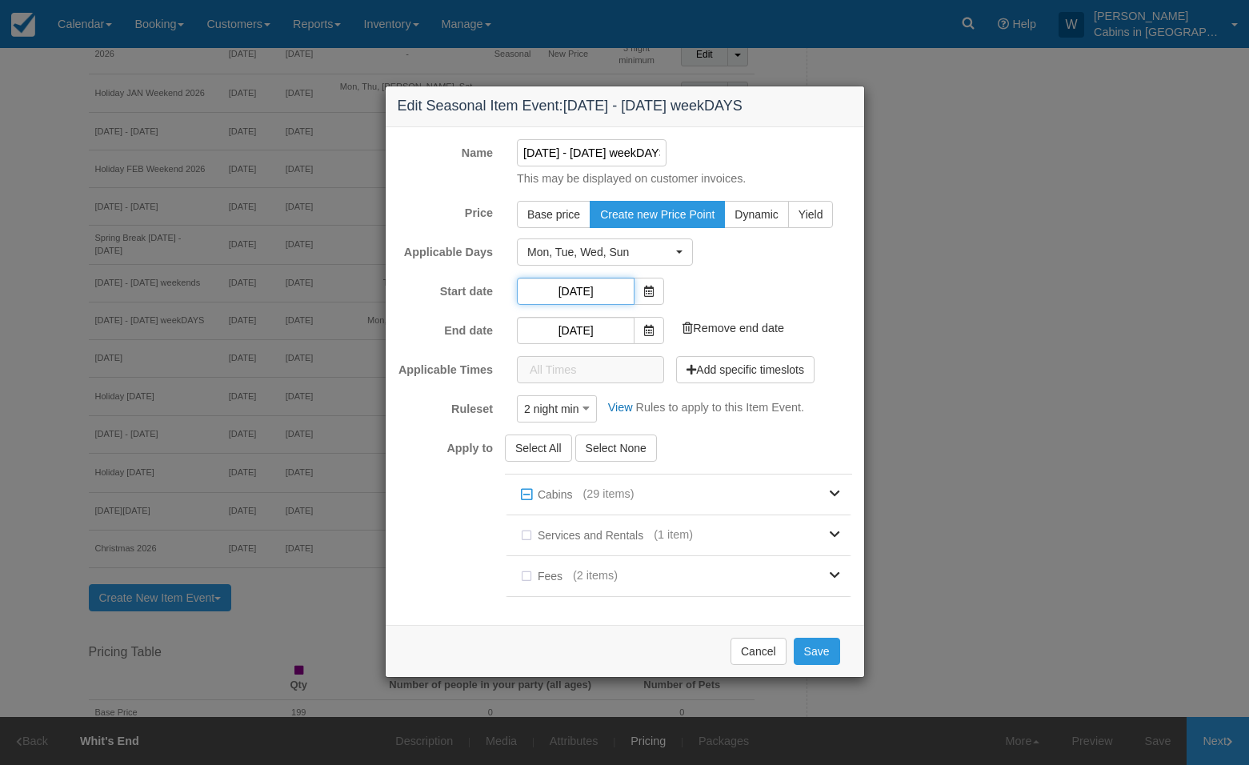
click at [606, 290] on input "03/31/26" at bounding box center [576, 291] width 118 height 27
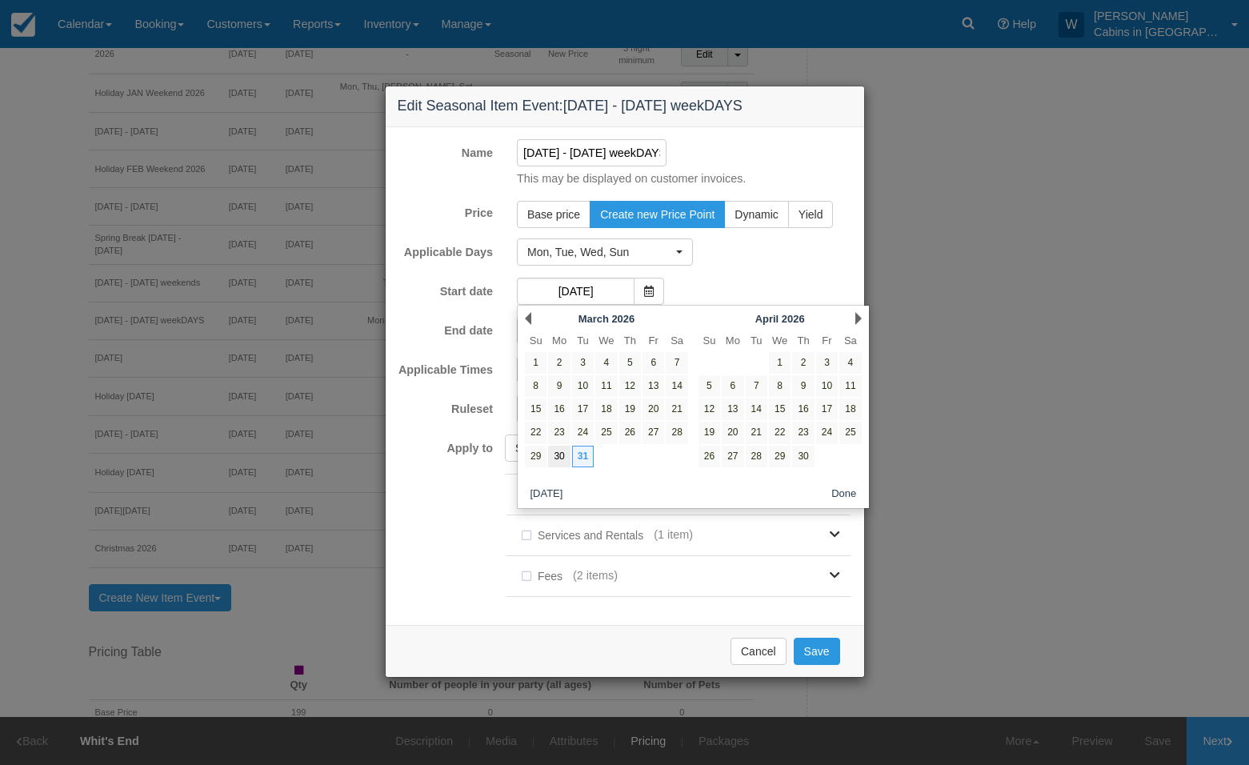
click at [561, 453] on link "30" at bounding box center [559, 456] width 22 height 22
type input "03/30/26"
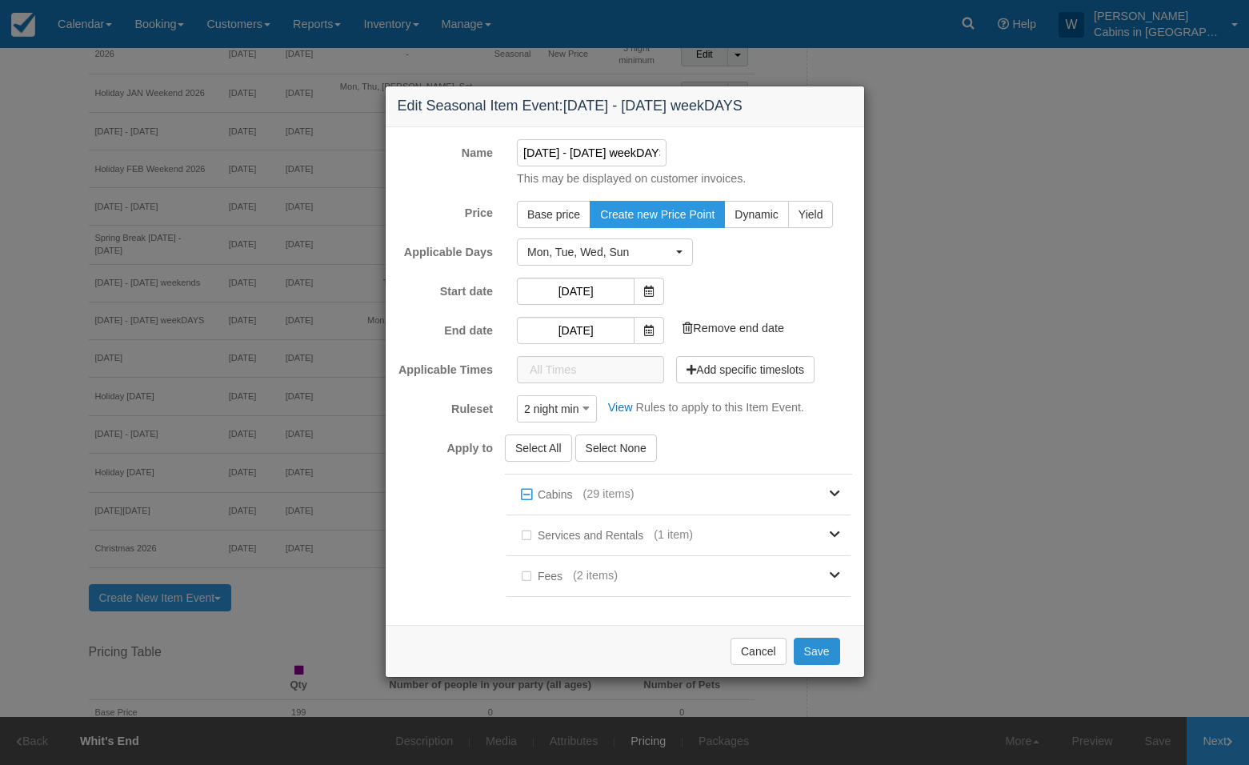
click at [815, 653] on button "Save" at bounding box center [816, 650] width 46 height 27
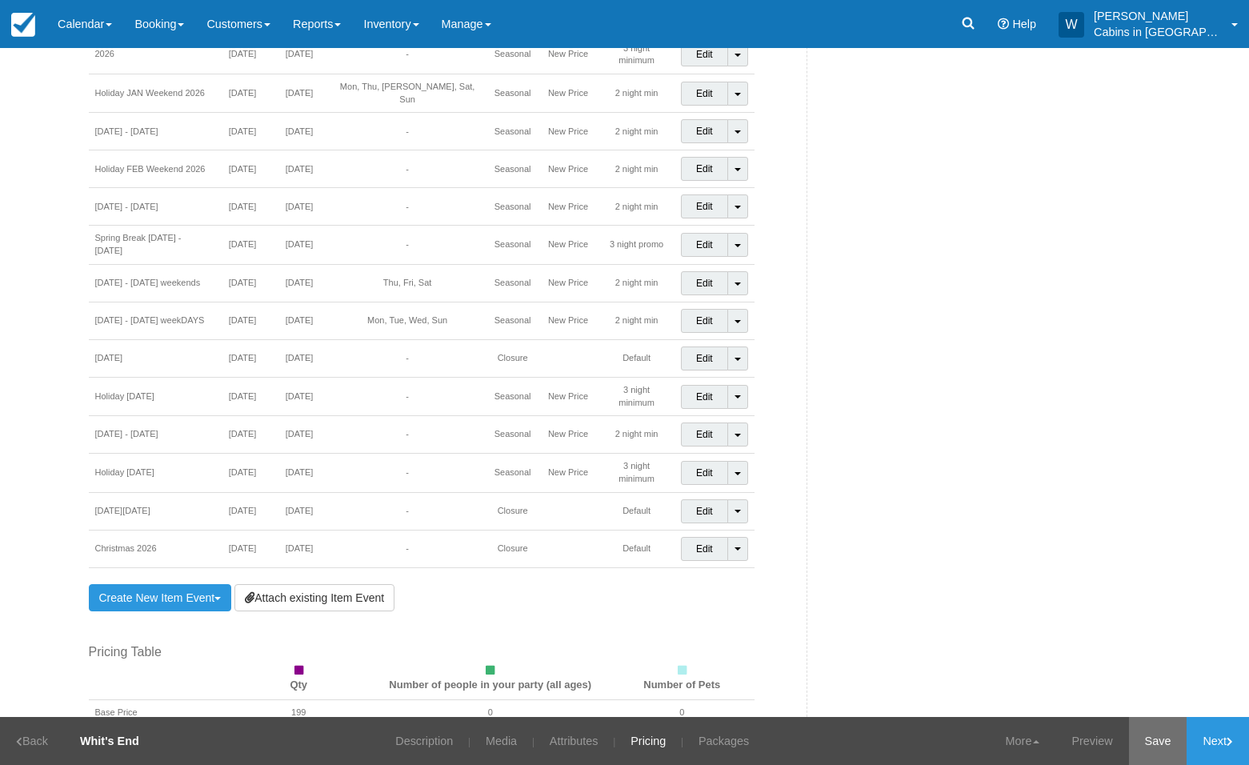
click at [1154, 739] on link "Save" at bounding box center [1158, 741] width 58 height 48
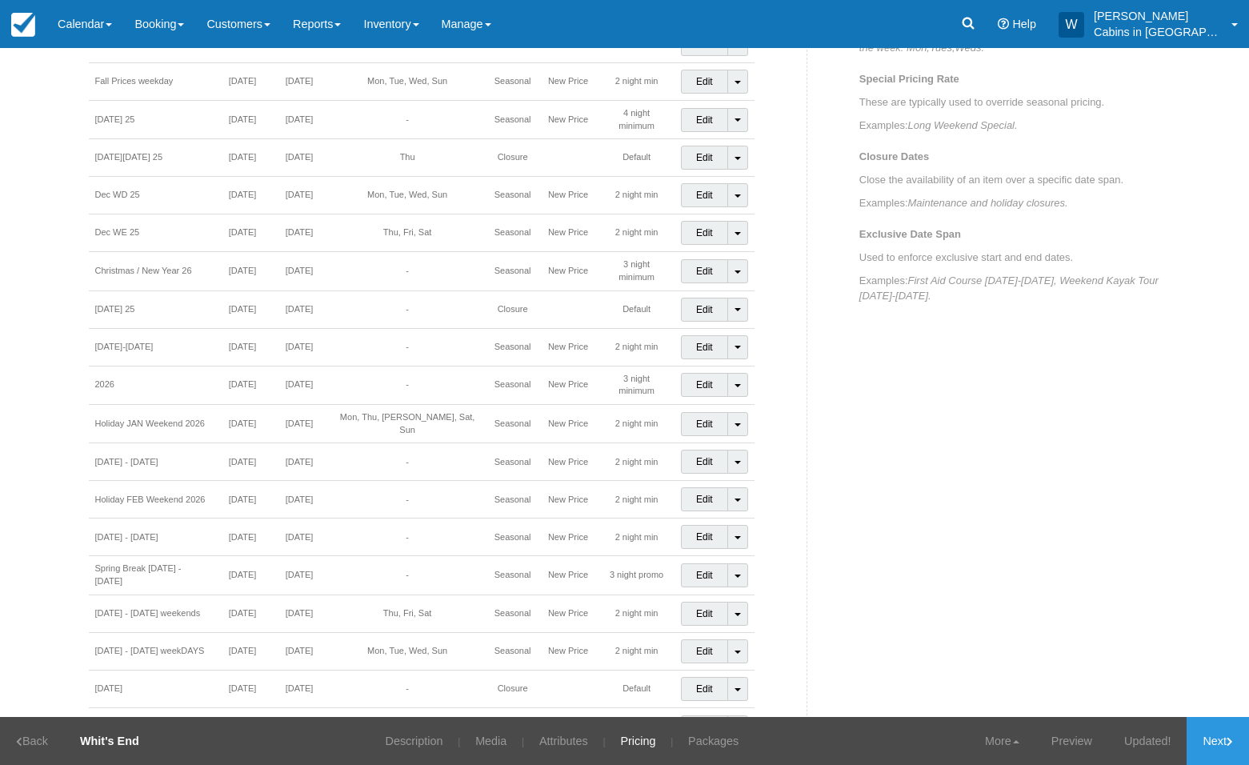
scroll to position [777, 0]
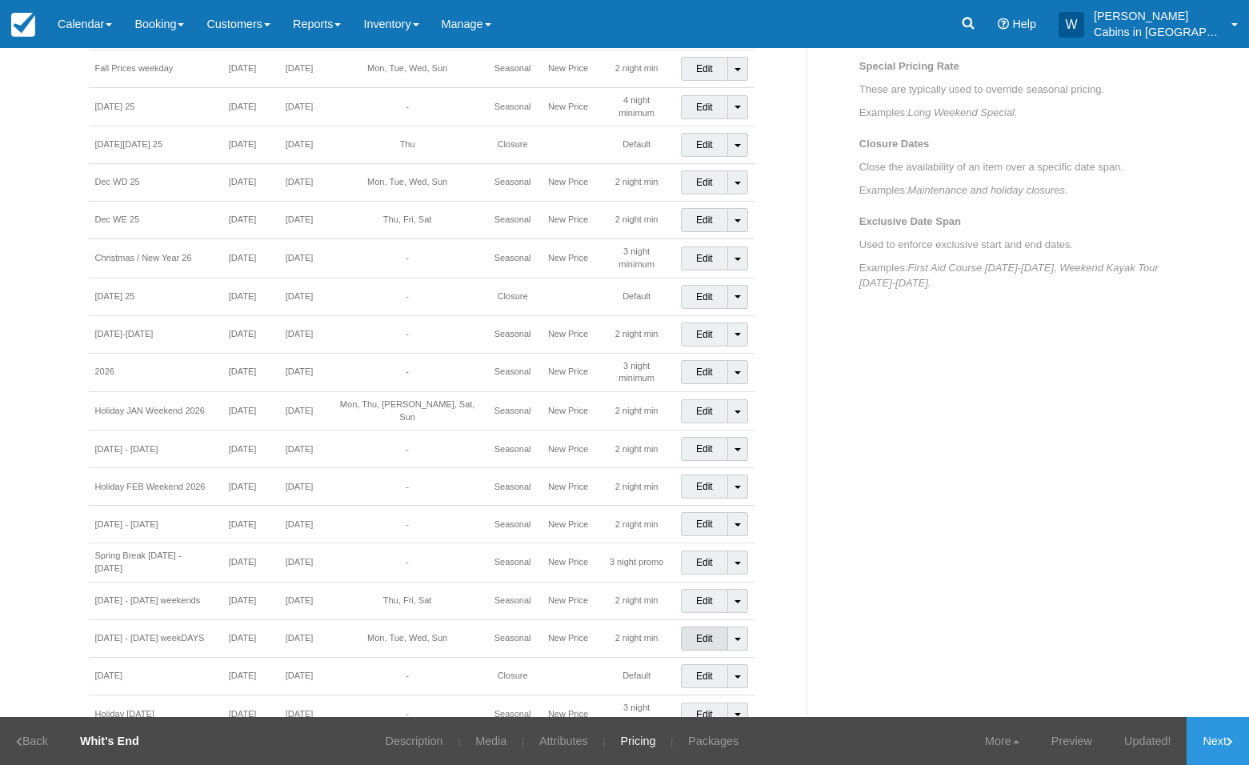
click at [697, 626] on link "Edit" at bounding box center [704, 638] width 47 height 24
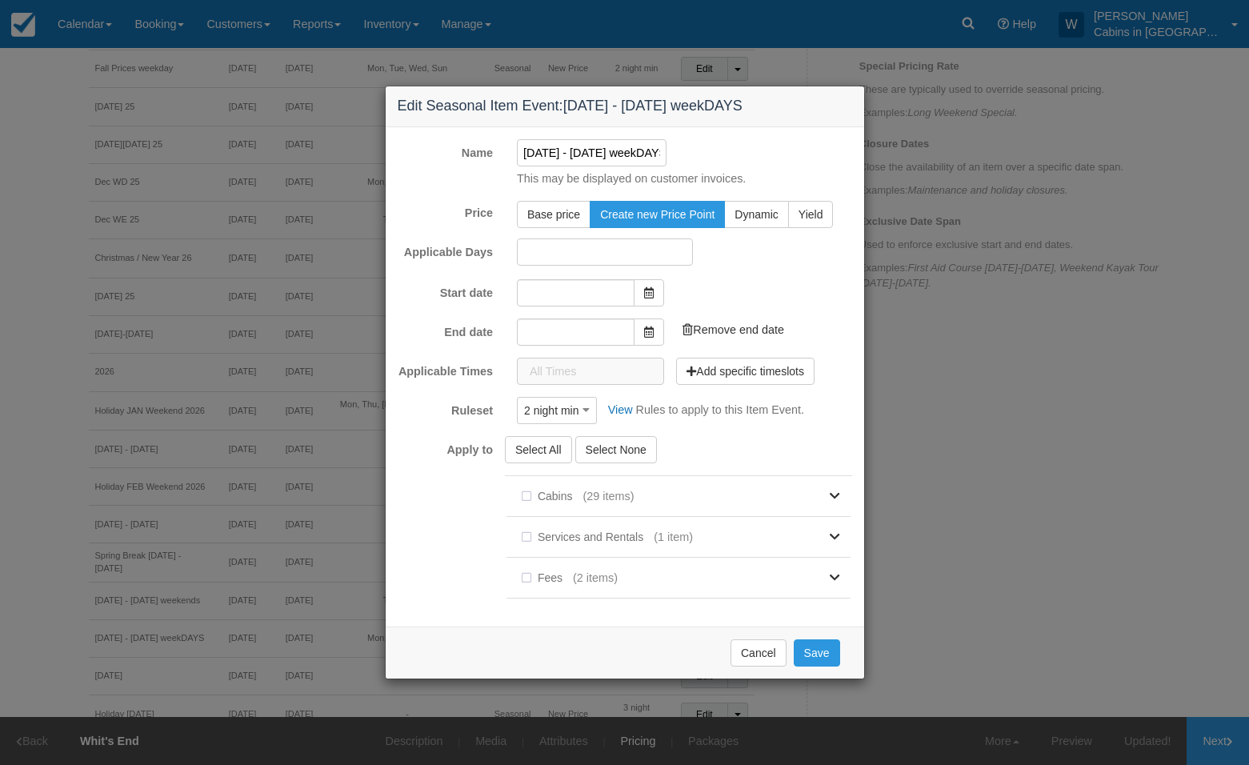
type input "[DATE]"
click at [556, 149] on input "Mar 31 - May 20, 2026 weekDAYS" at bounding box center [592, 152] width 150 height 27
type input "Mar 30 - May 20, 2026 weekDAYS"
click at [821, 648] on button "Save" at bounding box center [816, 650] width 46 height 27
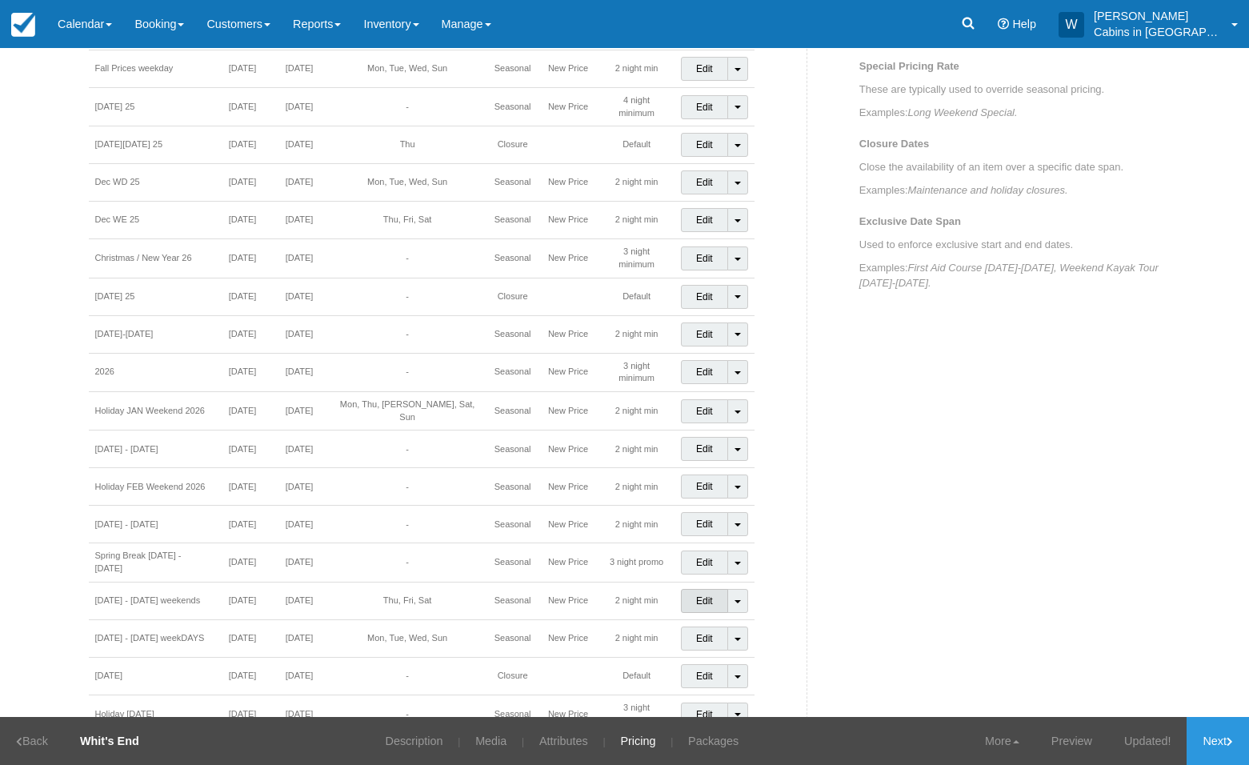
click at [697, 589] on link "Edit" at bounding box center [704, 601] width 47 height 24
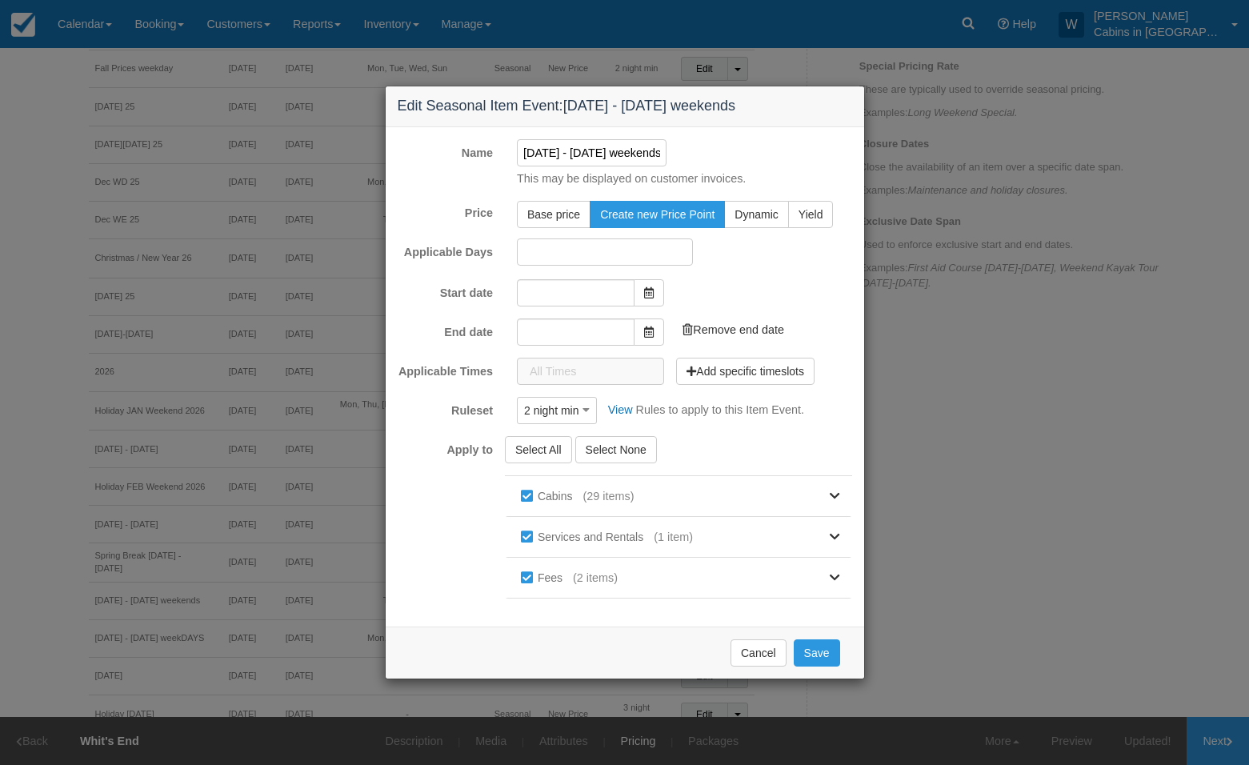
type input "[DATE]"
click at [813, 653] on button "Save" at bounding box center [816, 650] width 46 height 27
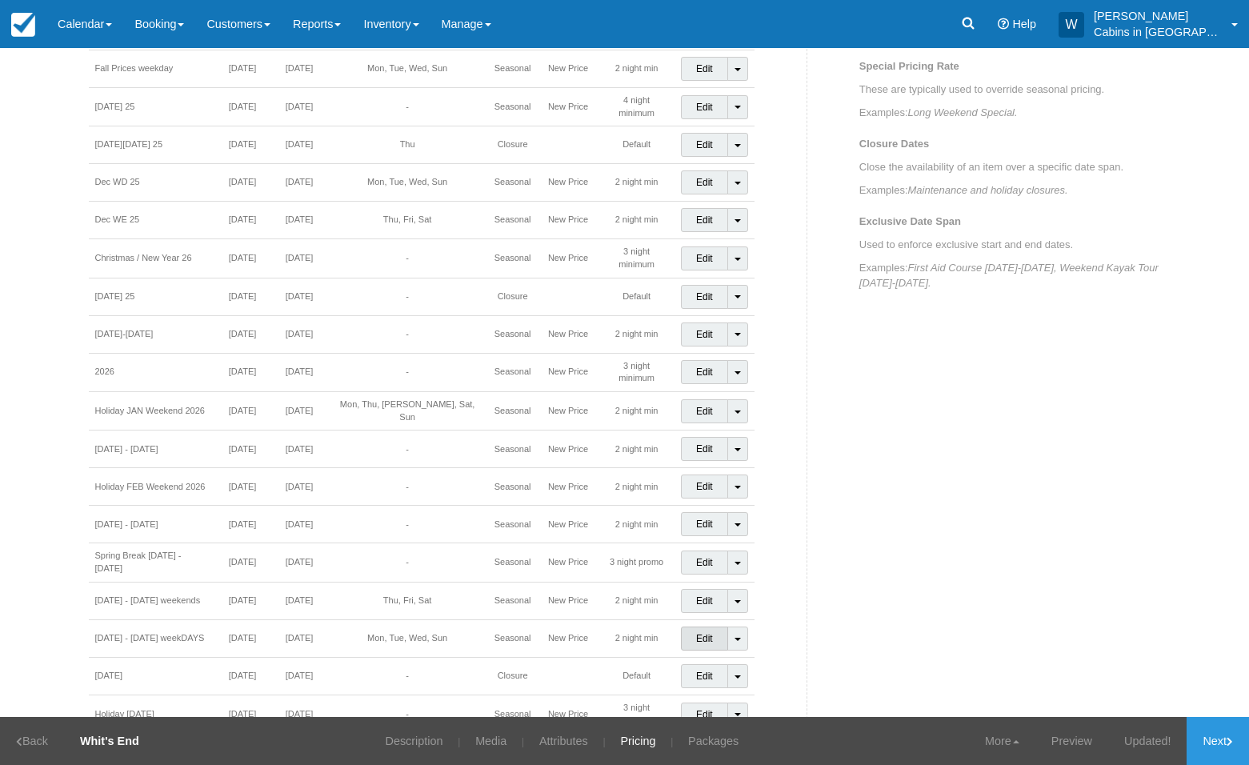
click at [687, 626] on link "Edit" at bounding box center [704, 638] width 47 height 24
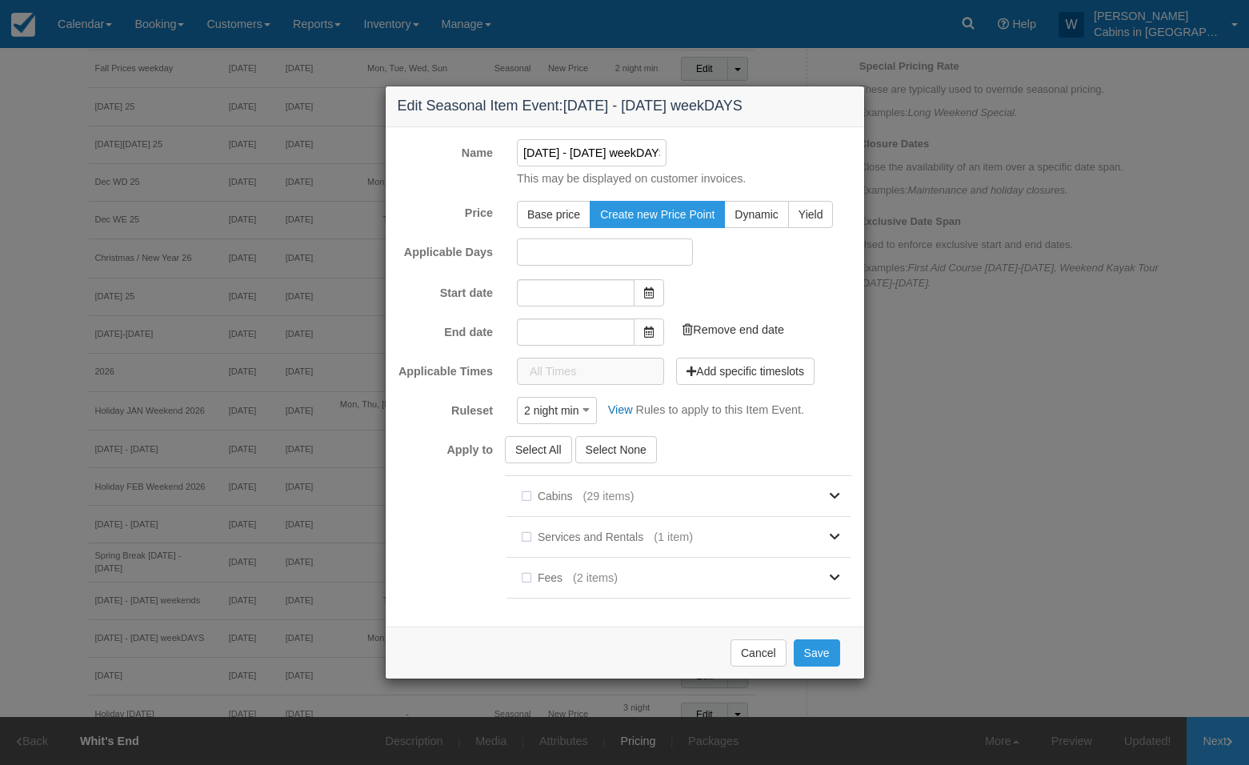
type input "[DATE]"
click at [535, 445] on button "Select All" at bounding box center [538, 447] width 67 height 27
checkbox input "true"
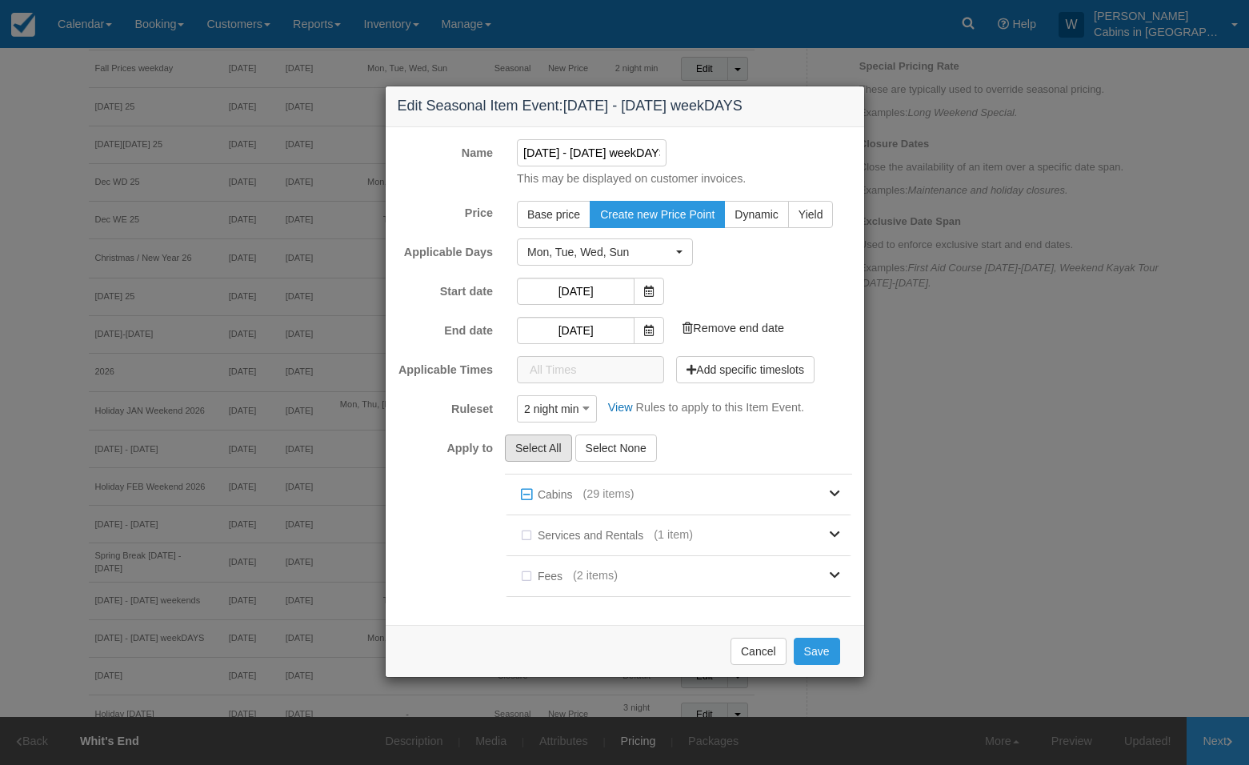
checkbox input "true"
click at [813, 647] on button "Save" at bounding box center [816, 650] width 46 height 27
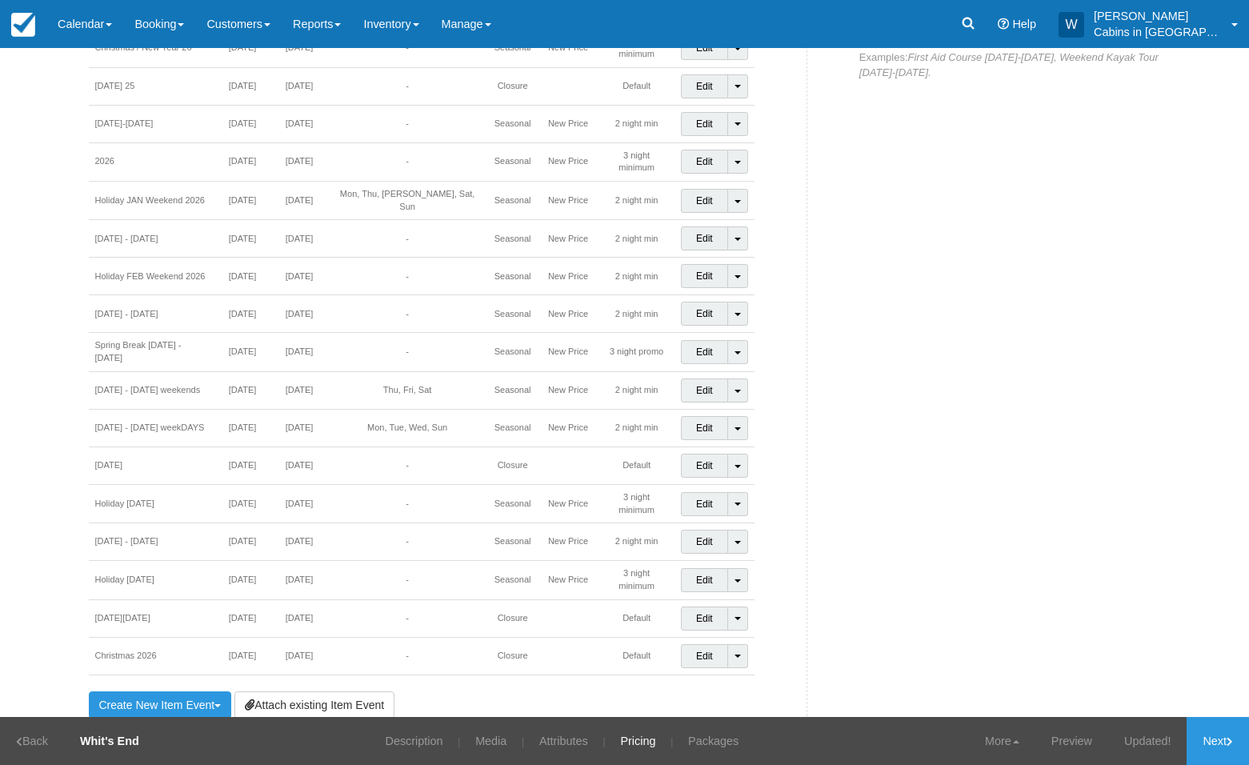
scroll to position [995, 0]
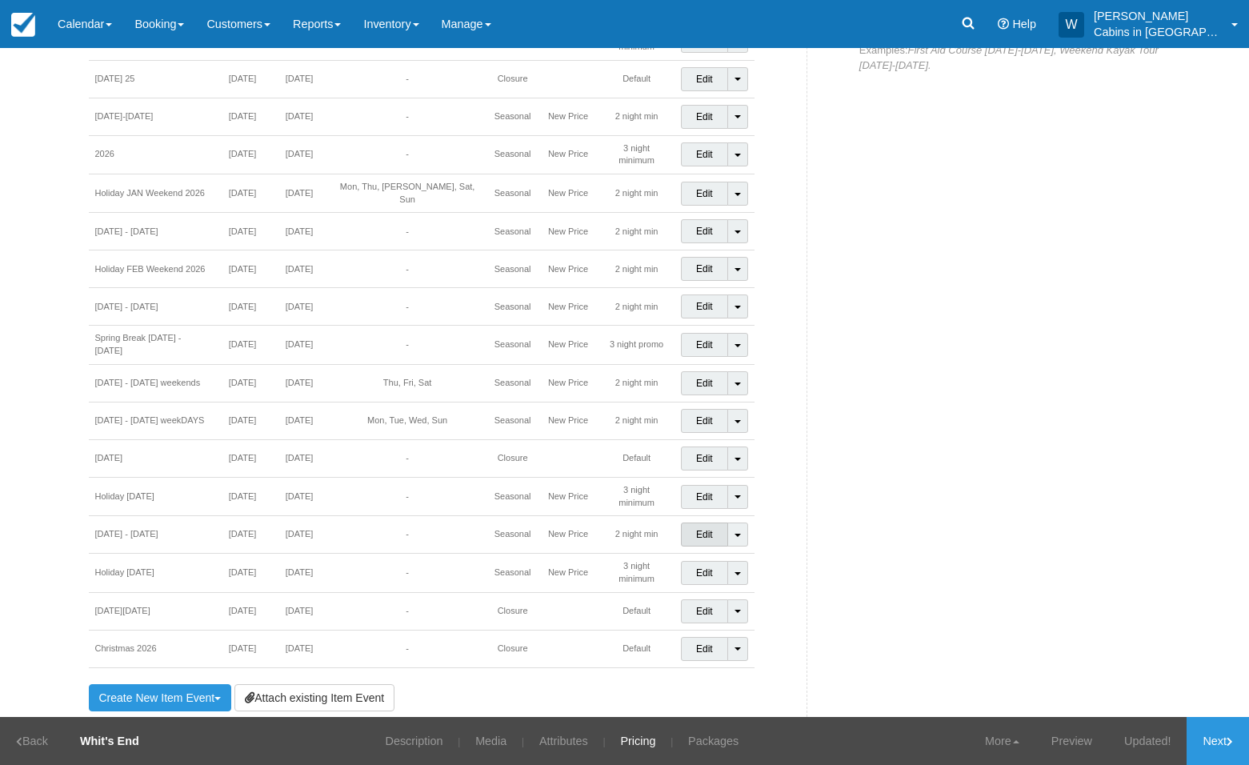
click at [711, 522] on link "Edit" at bounding box center [704, 534] width 47 height 24
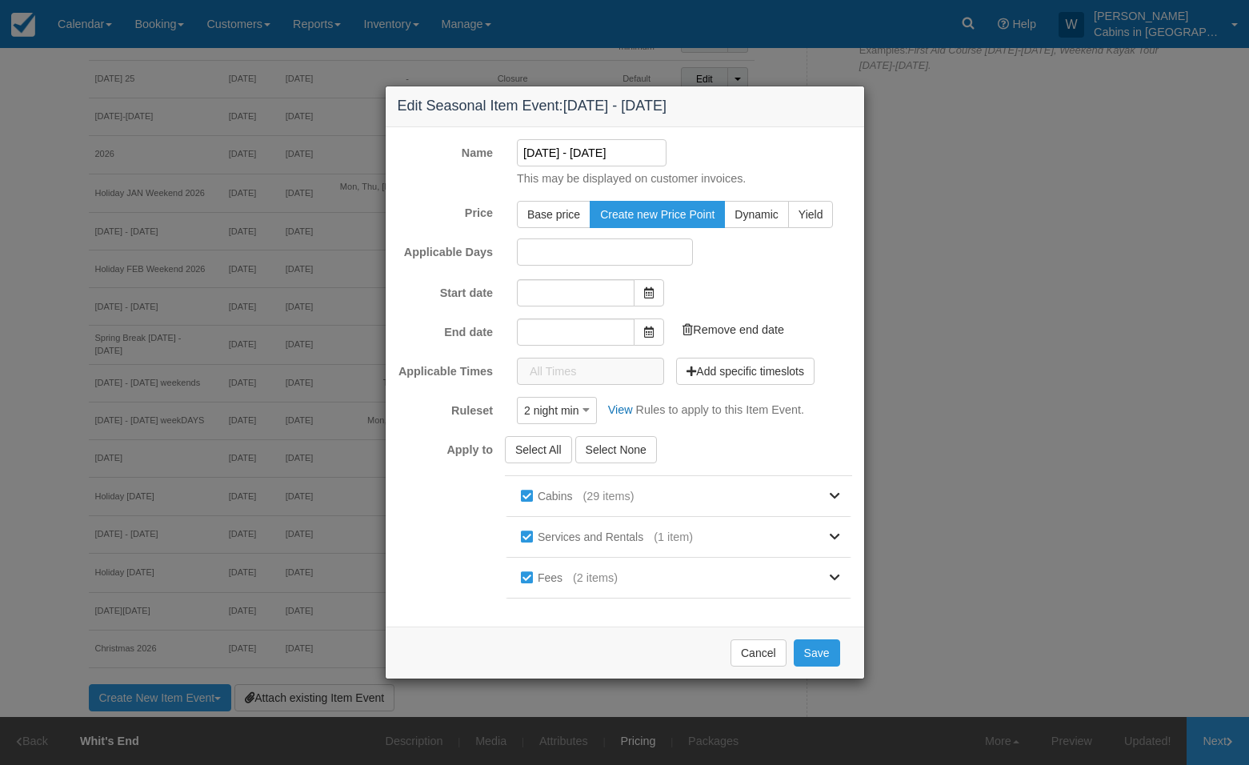
type input "[DATE]"
click at [575, 331] on input "[DATE]" at bounding box center [576, 330] width 118 height 27
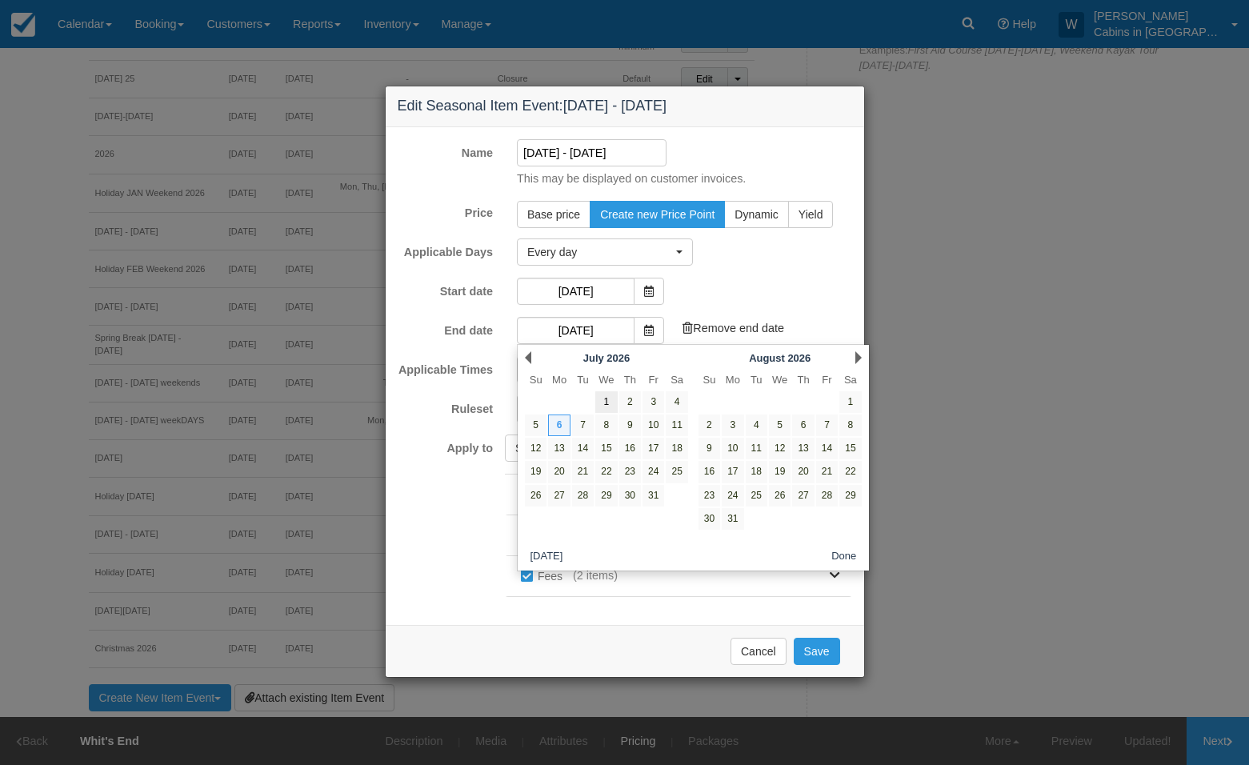
click at [605, 399] on link "1" at bounding box center [606, 402] width 22 height 22
type input "[DATE]"
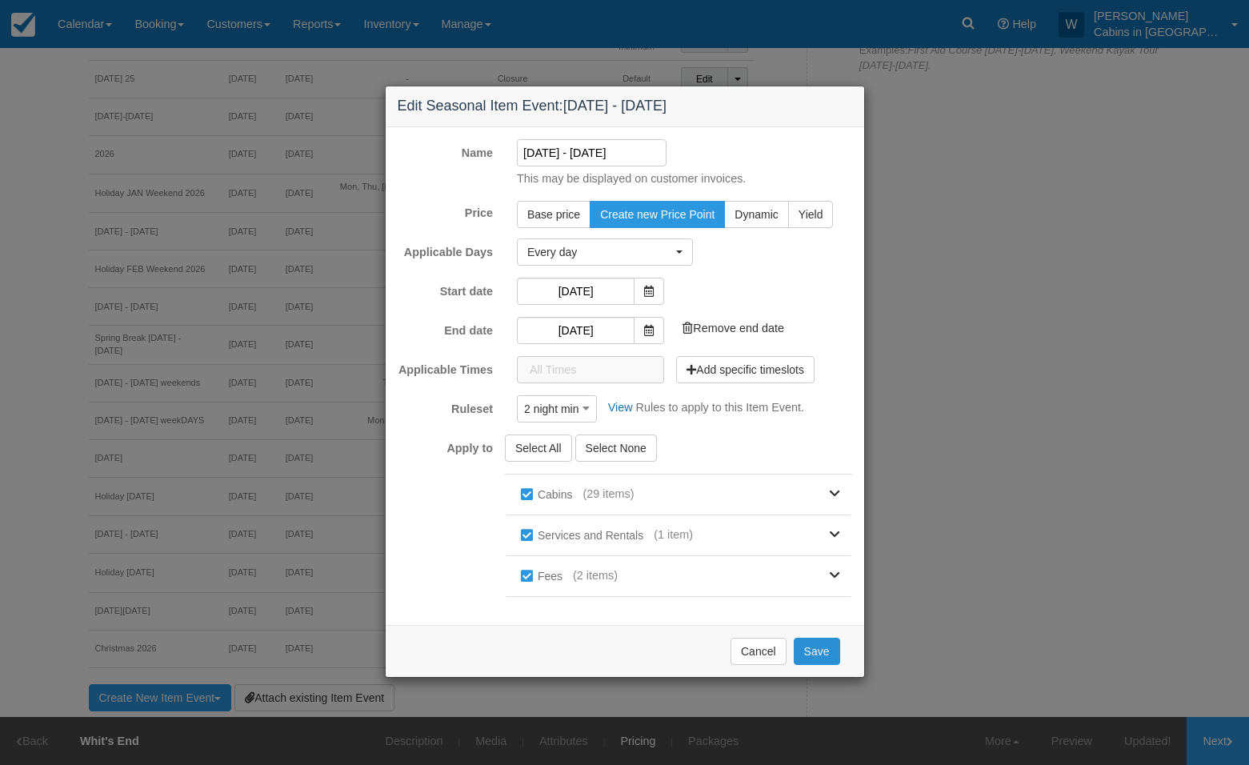
click at [817, 646] on button "Save" at bounding box center [816, 650] width 46 height 27
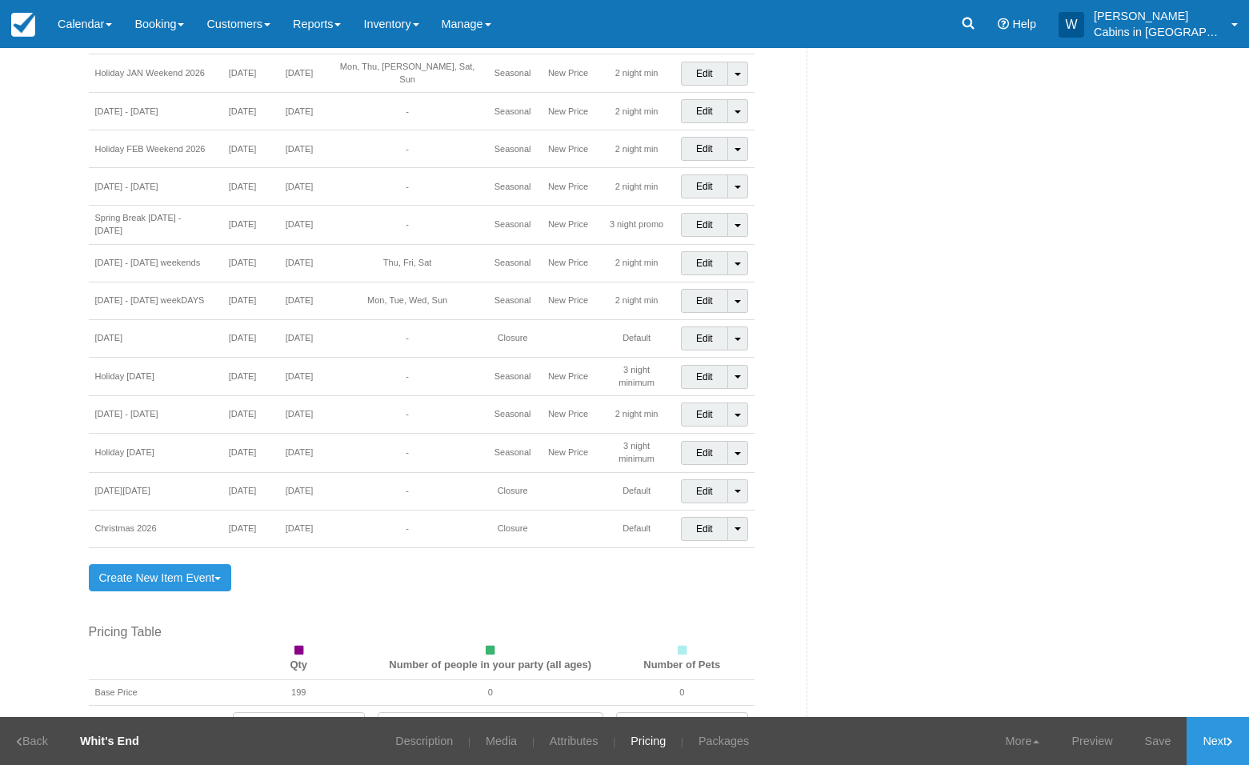
scroll to position [1117, 0]
click at [686, 400] on link "Edit" at bounding box center [704, 412] width 47 height 24
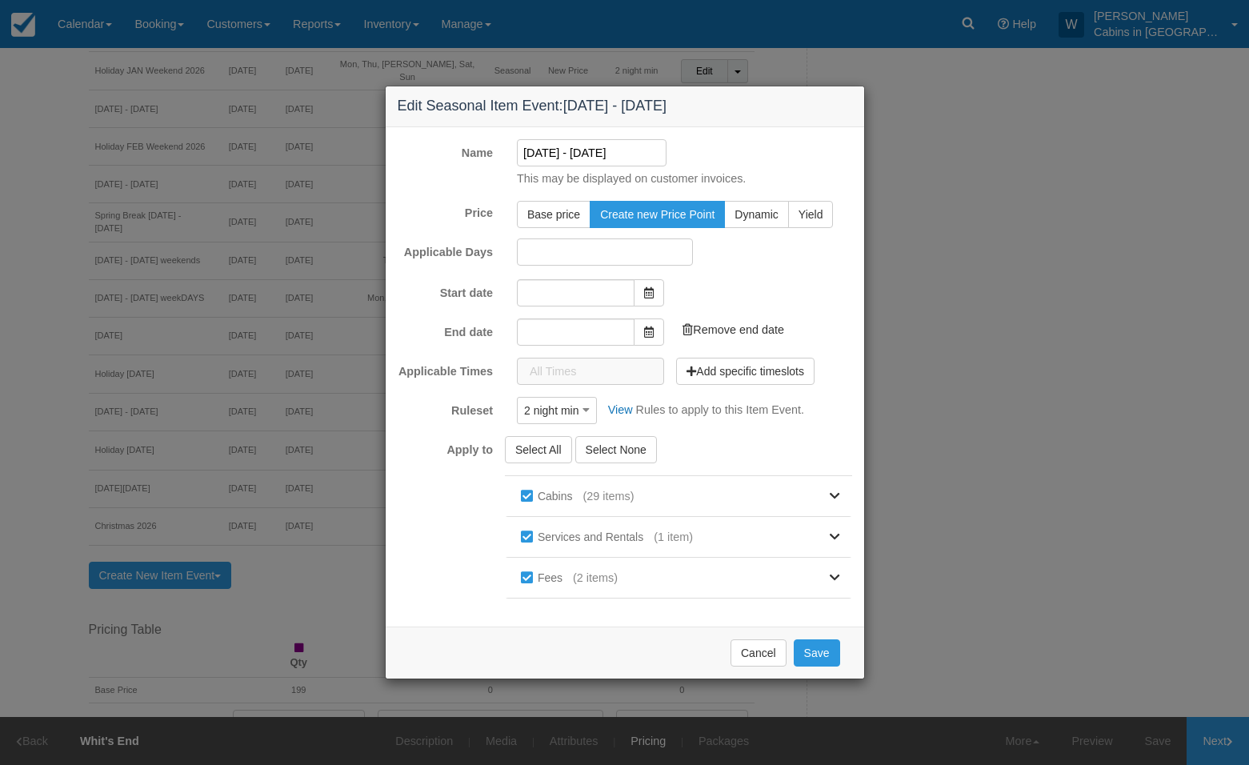
type input "[DATE]"
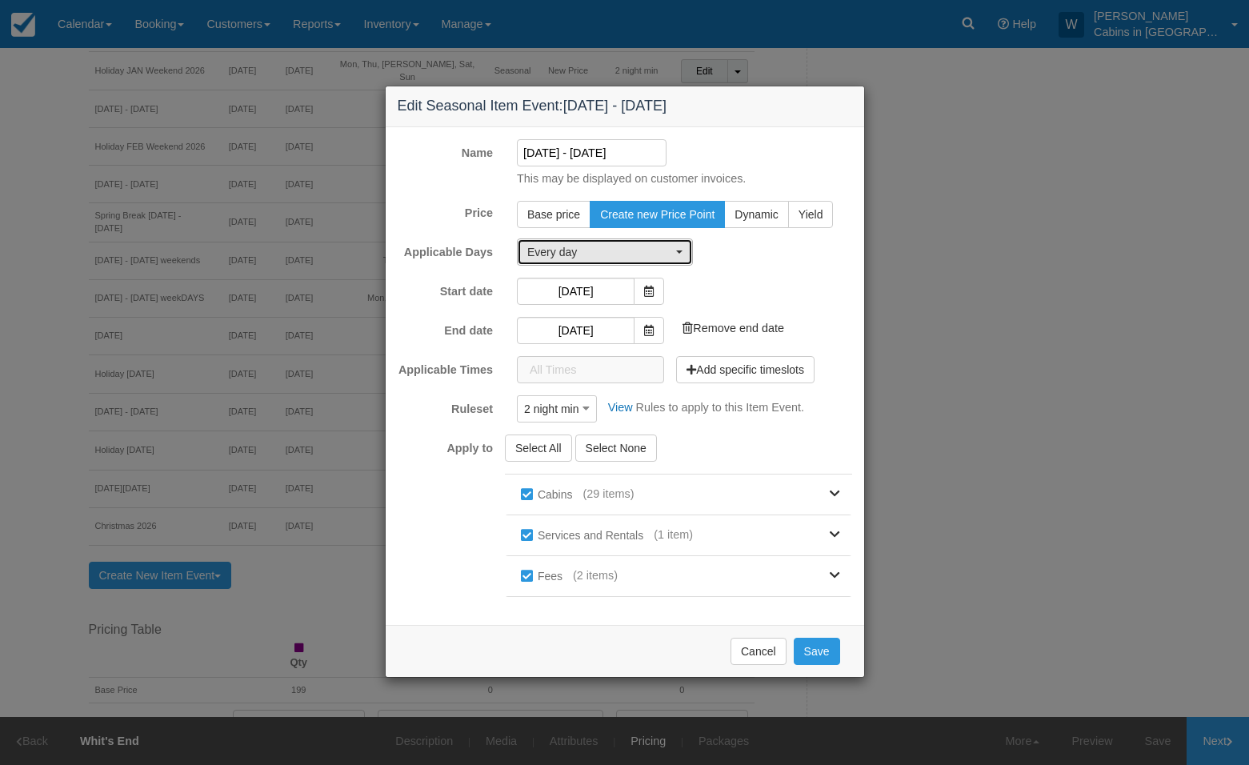
click at [663, 254] on span "Every day" at bounding box center [599, 252] width 145 height 16
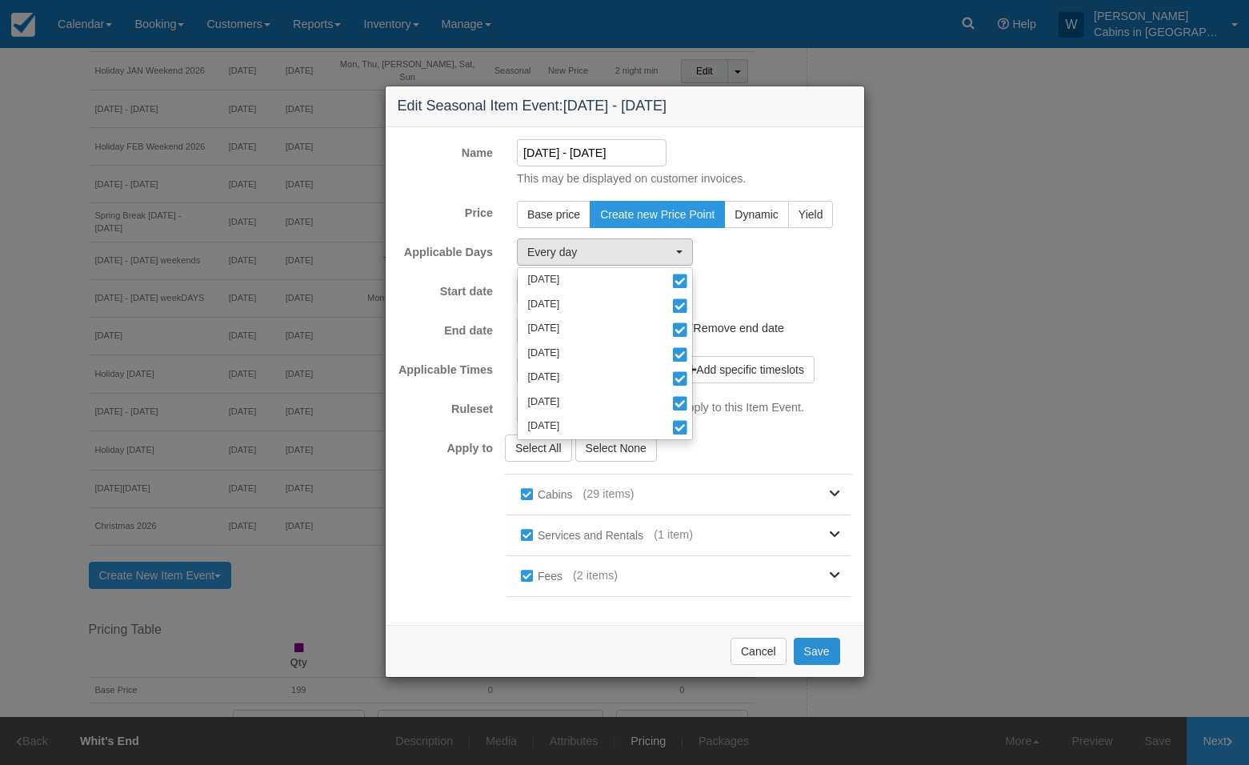
click at [828, 649] on button "Save" at bounding box center [816, 650] width 46 height 27
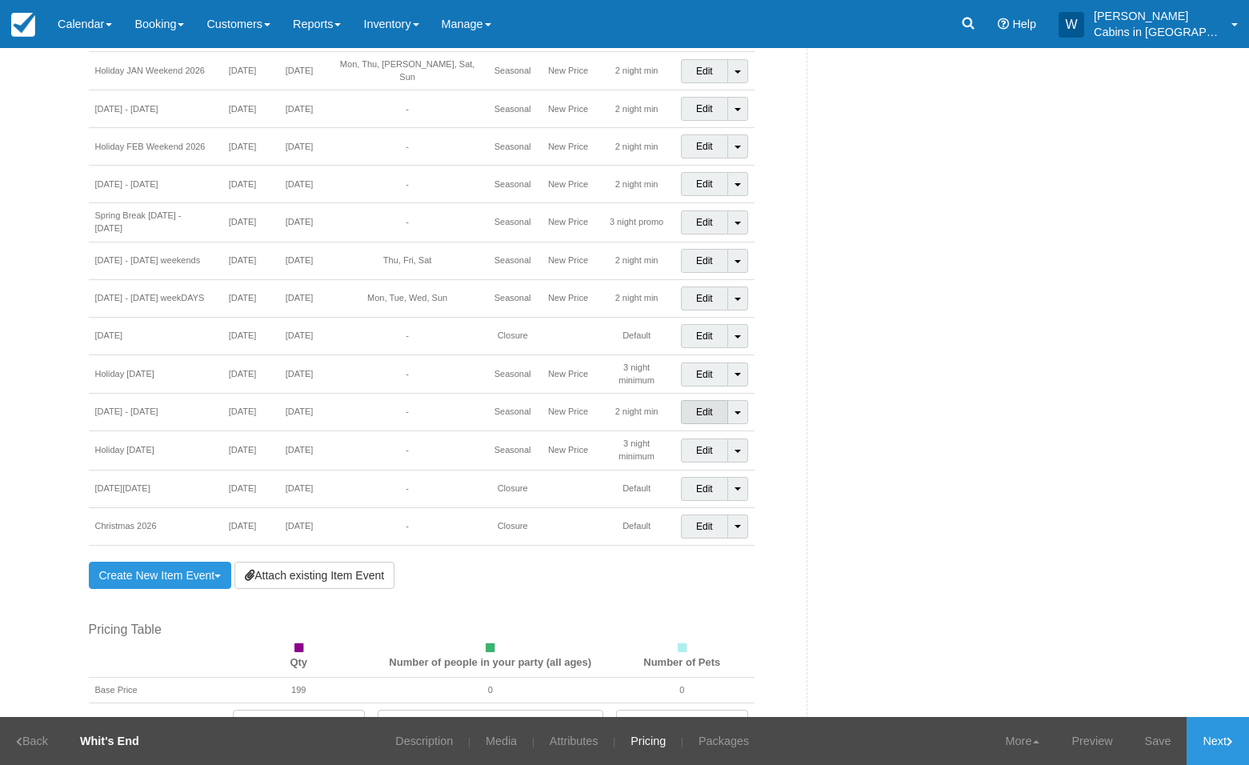
click at [697, 400] on link "Edit" at bounding box center [704, 412] width 47 height 24
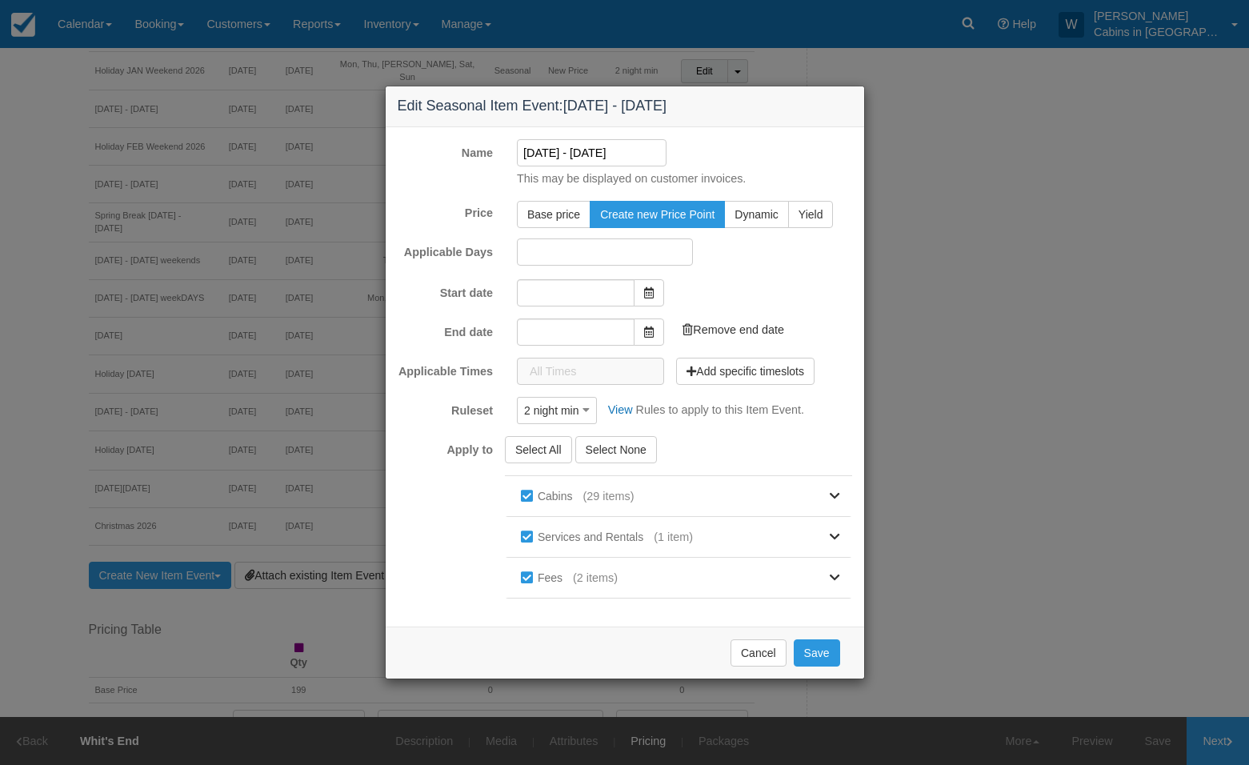
type input "[DATE]"
click at [523, 153] on input "May 26 - July 1, 2026" at bounding box center [592, 152] width 150 height 27
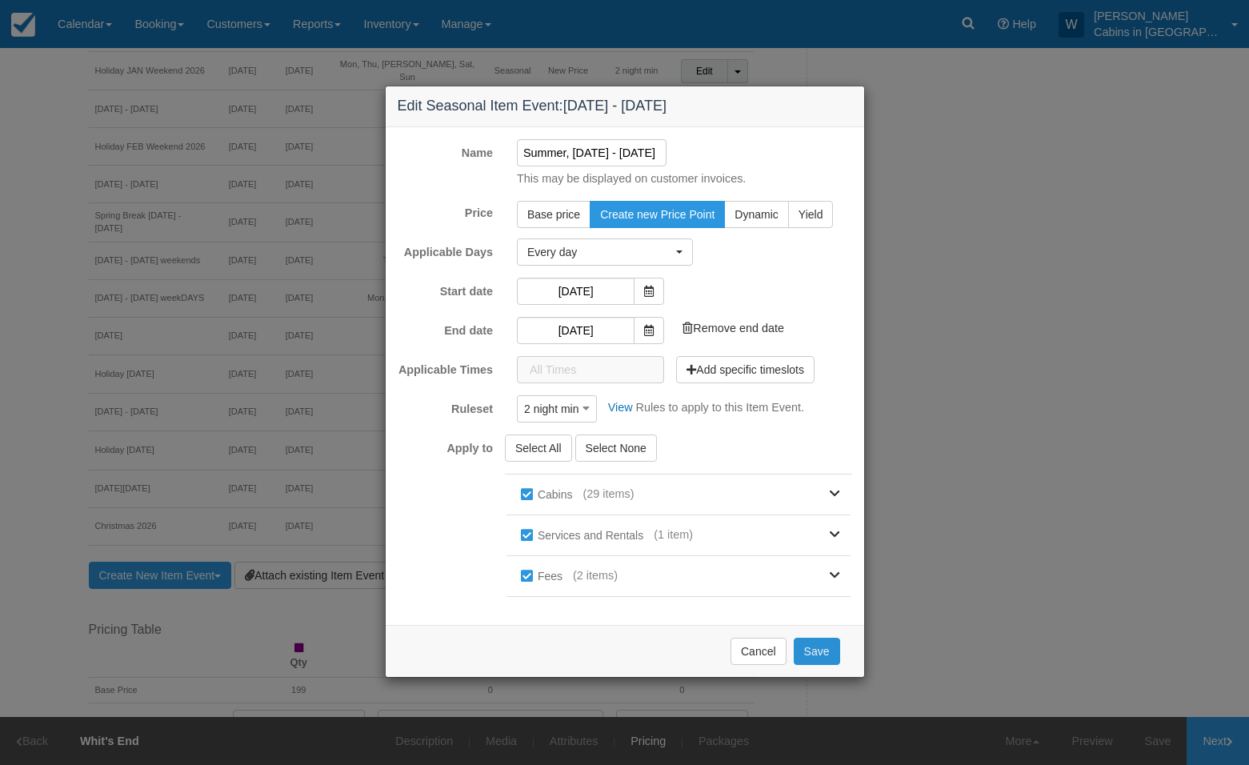
type input "Summer, [DATE] - [DATE]"
click at [822, 649] on button "Save" at bounding box center [816, 650] width 46 height 27
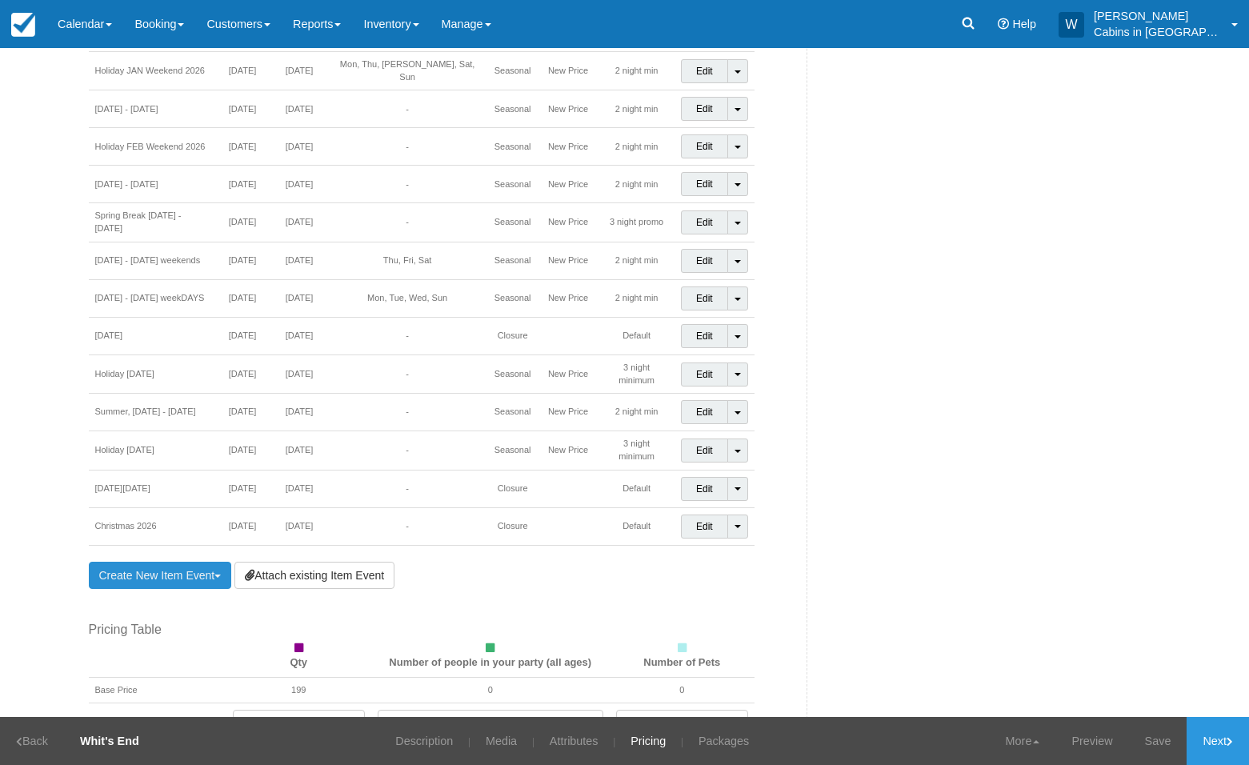
click at [154, 561] on link "Create New Item Event Toggle Dropdown" at bounding box center [160, 574] width 143 height 27
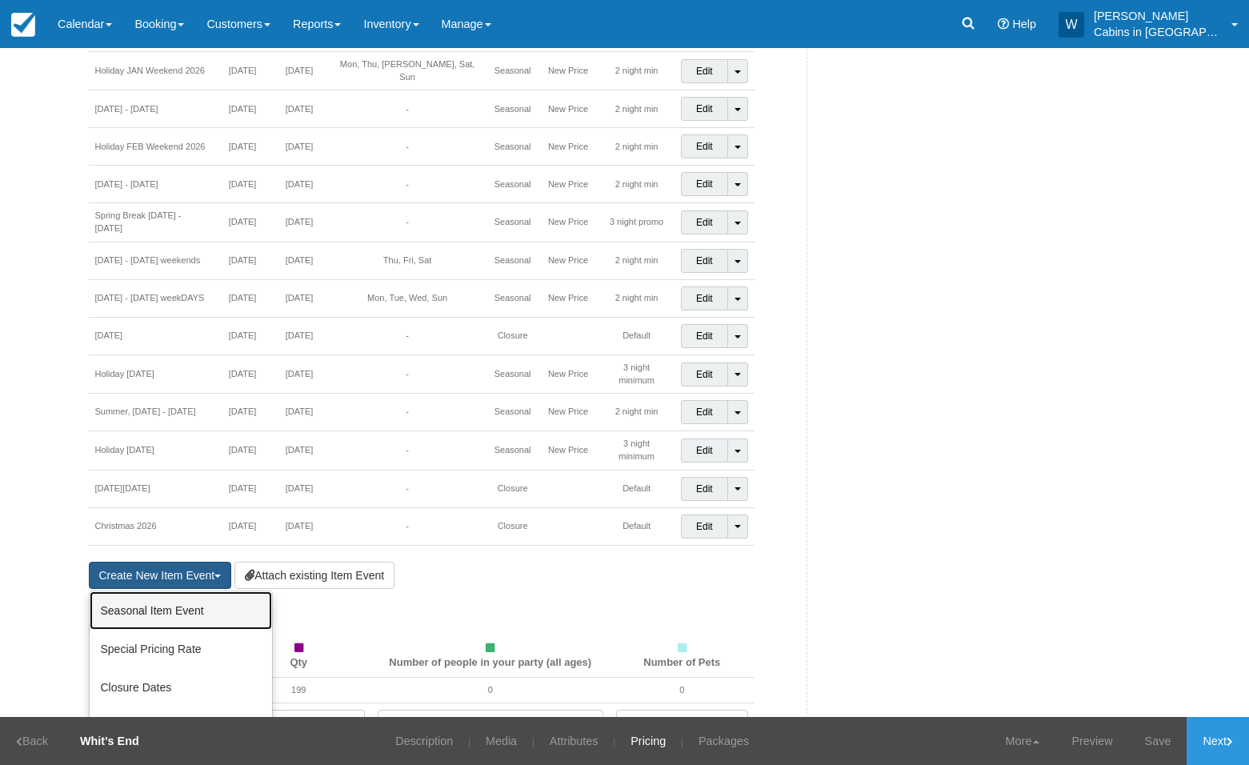
click at [158, 591] on link "Seasonal Item Event" at bounding box center [181, 610] width 182 height 38
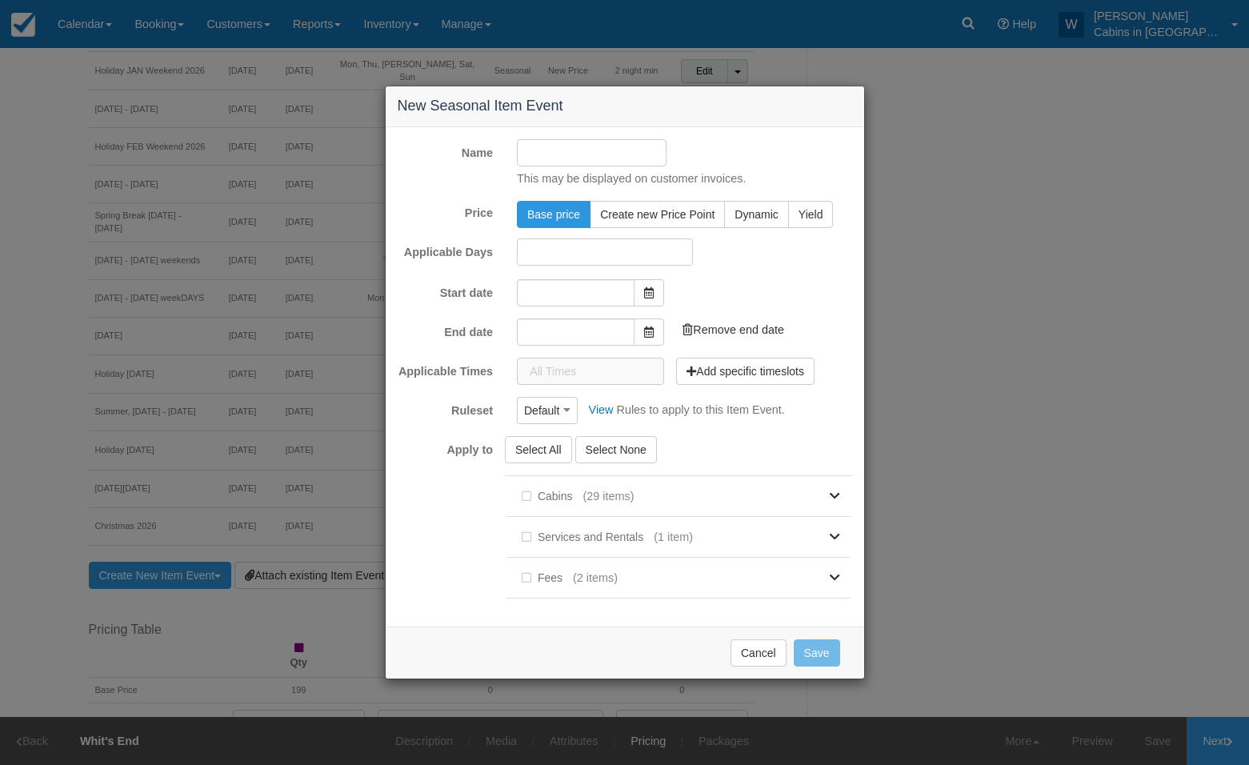
type input "10/13/25"
type input "11/13/25"
click at [609, 146] on input "Name" at bounding box center [592, 152] width 150 height 27
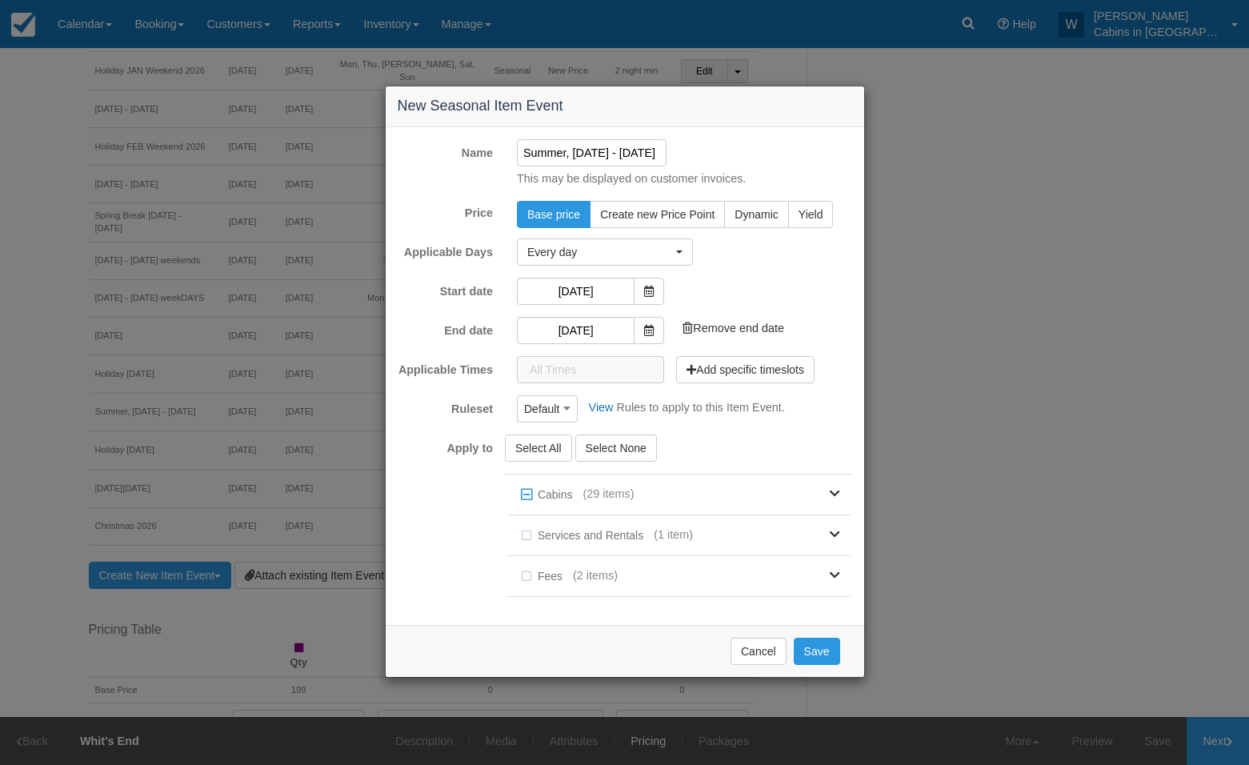
scroll to position [0, 15]
type input "Summer, July 7 - Sept 2, 2026"
click at [671, 214] on span "Create new Price Point" at bounding box center [657, 214] width 114 height 13
radio input "true"
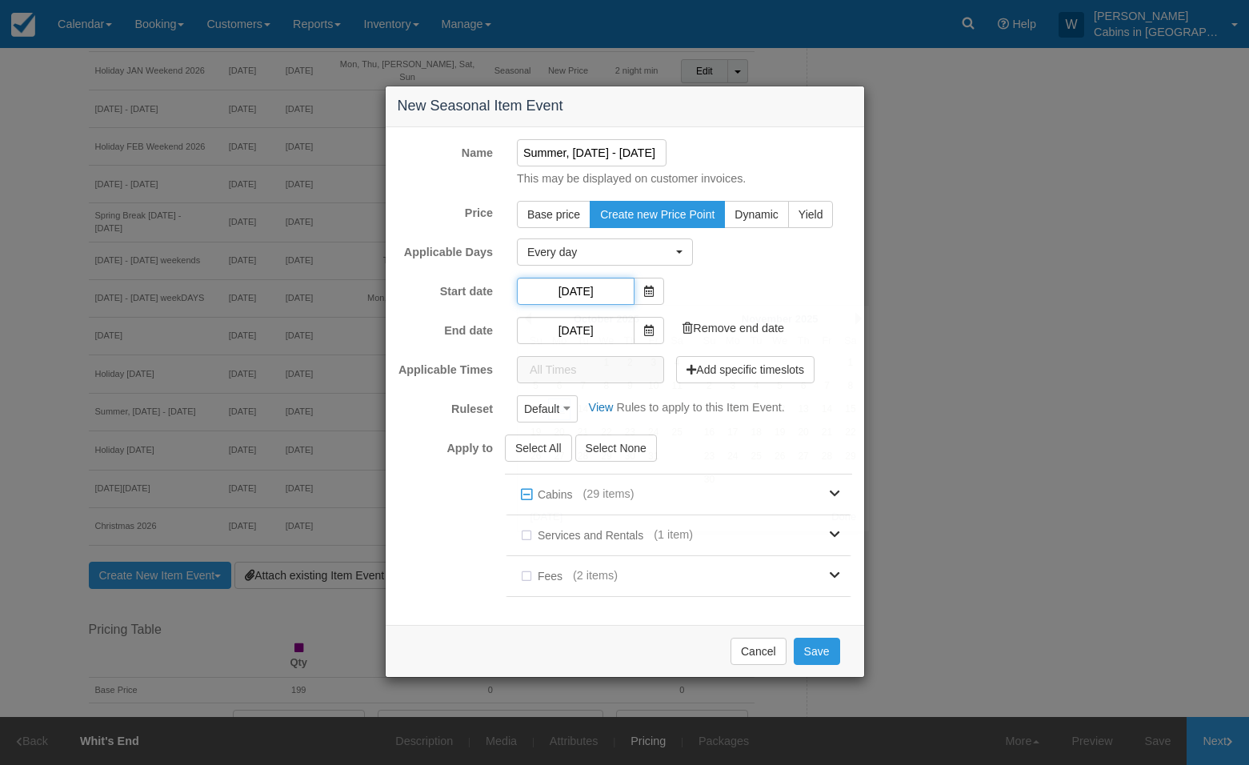
click at [573, 285] on input "10/13/25" at bounding box center [576, 291] width 118 height 27
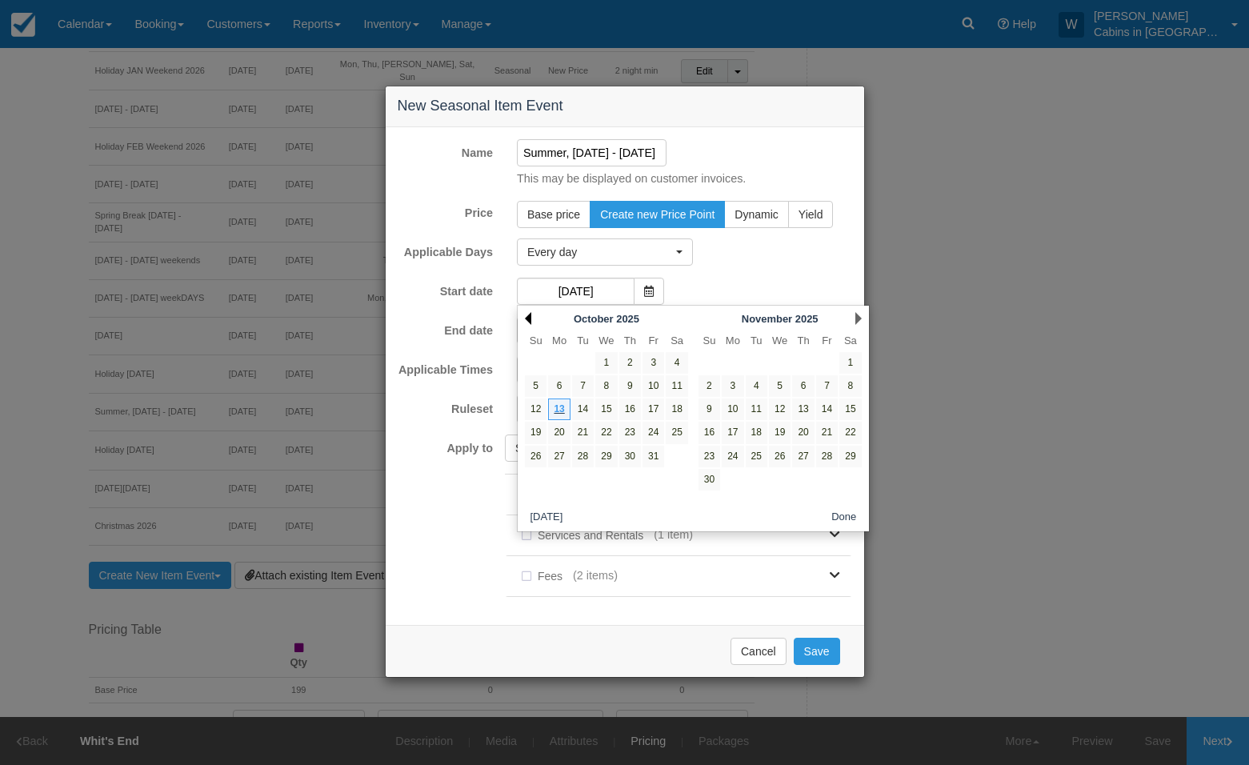
click at [527, 312] on link "Prev" at bounding box center [528, 318] width 6 height 13
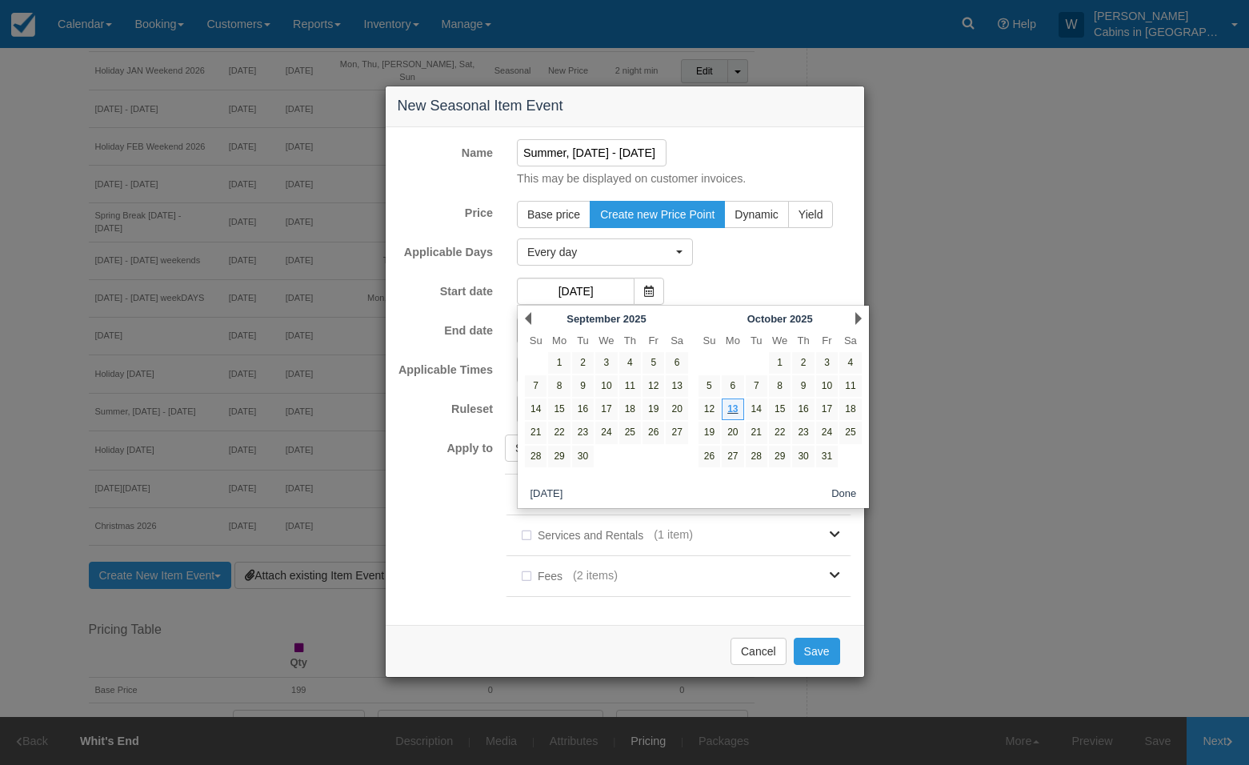
click at [527, 312] on link "Prev" at bounding box center [528, 318] width 6 height 13
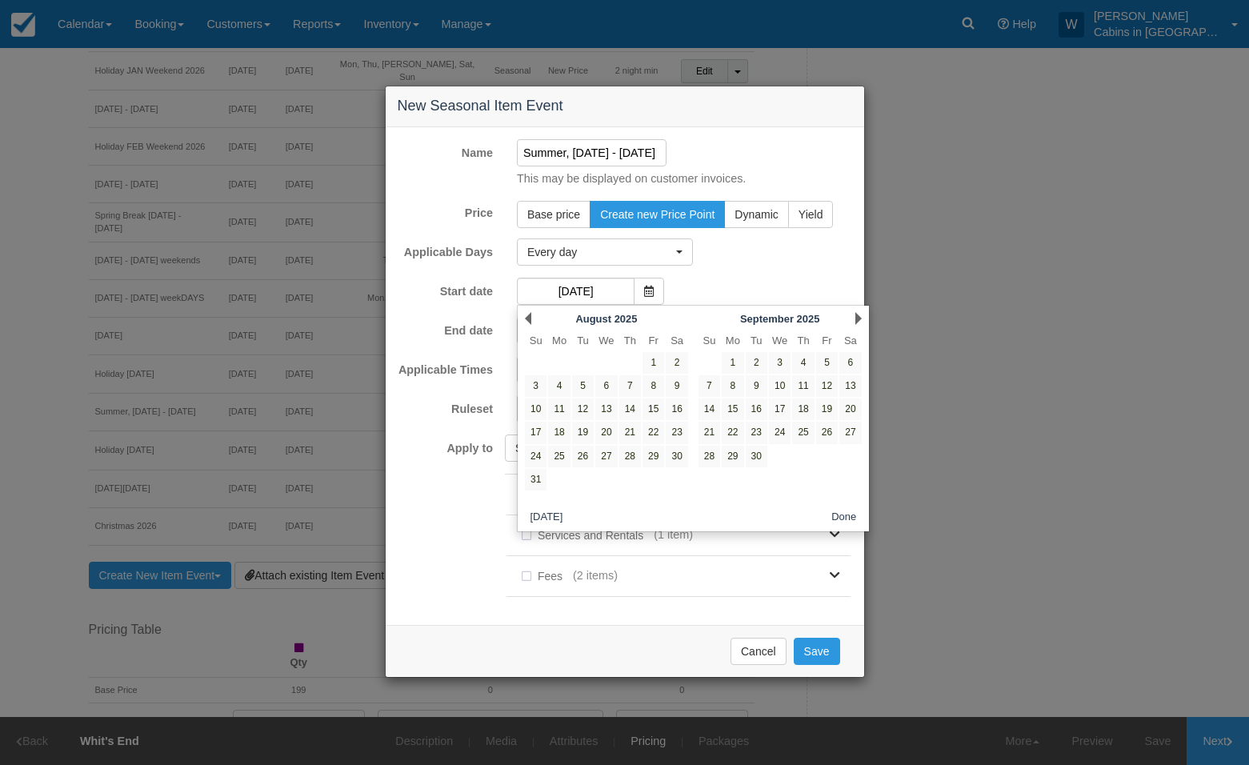
click at [527, 312] on link "Prev" at bounding box center [528, 318] width 6 height 13
click at [853, 313] on div "Next August 2025" at bounding box center [780, 318] width 174 height 22
click at [855, 319] on link "Next" at bounding box center [858, 318] width 6 height 13
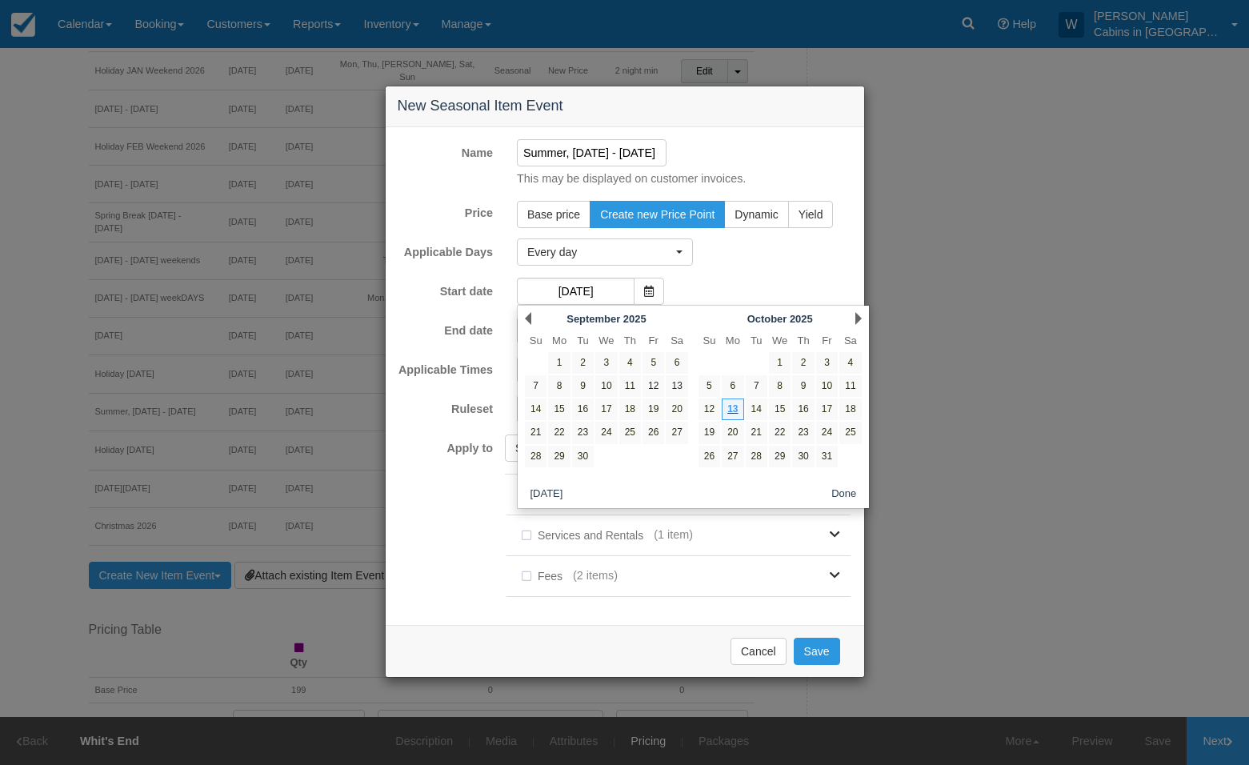
click at [855, 319] on link "Next" at bounding box center [858, 318] width 6 height 13
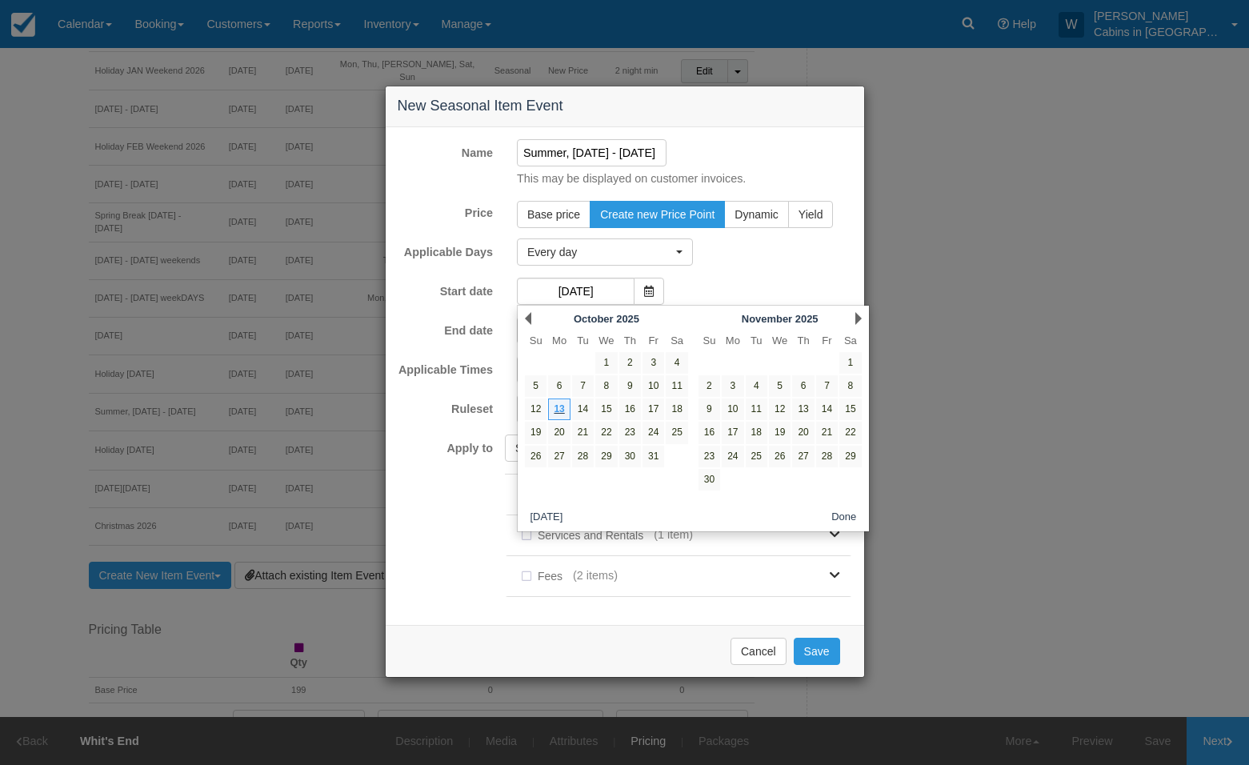
click at [855, 319] on link "Next" at bounding box center [858, 318] width 6 height 13
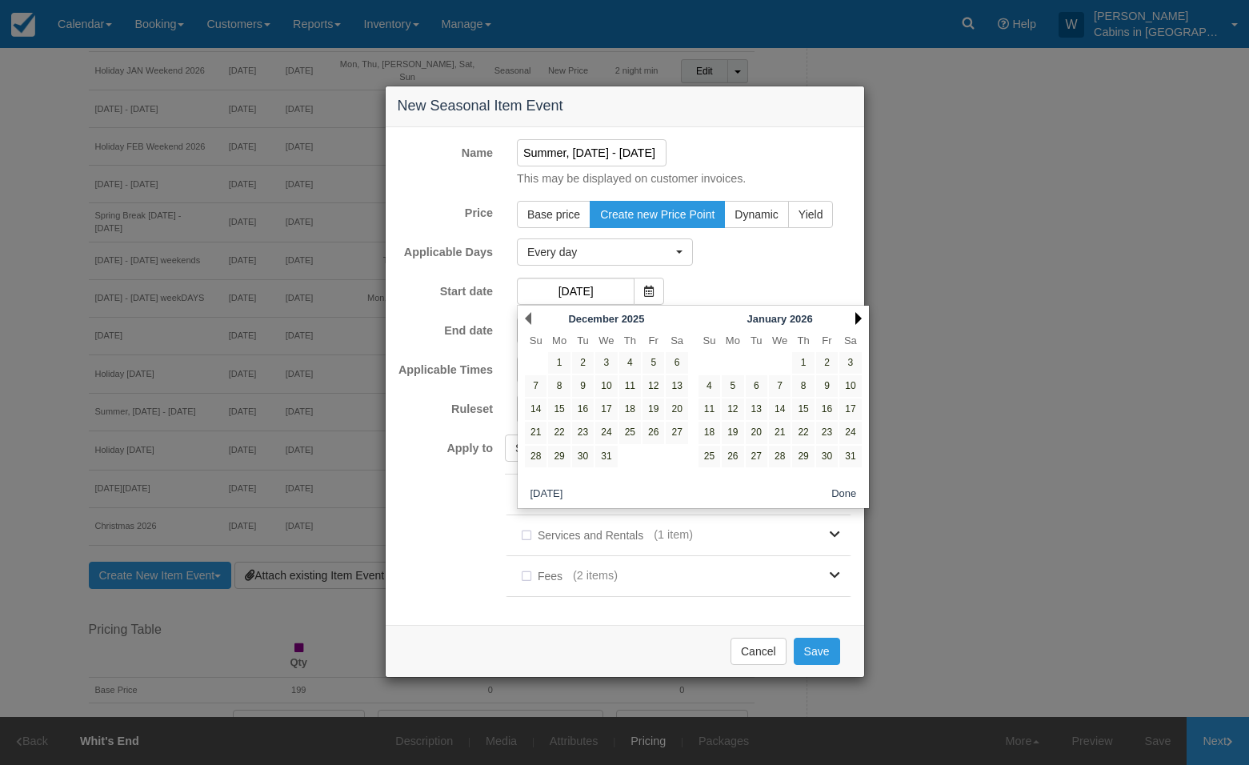
click at [855, 318] on link "Next" at bounding box center [858, 318] width 6 height 13
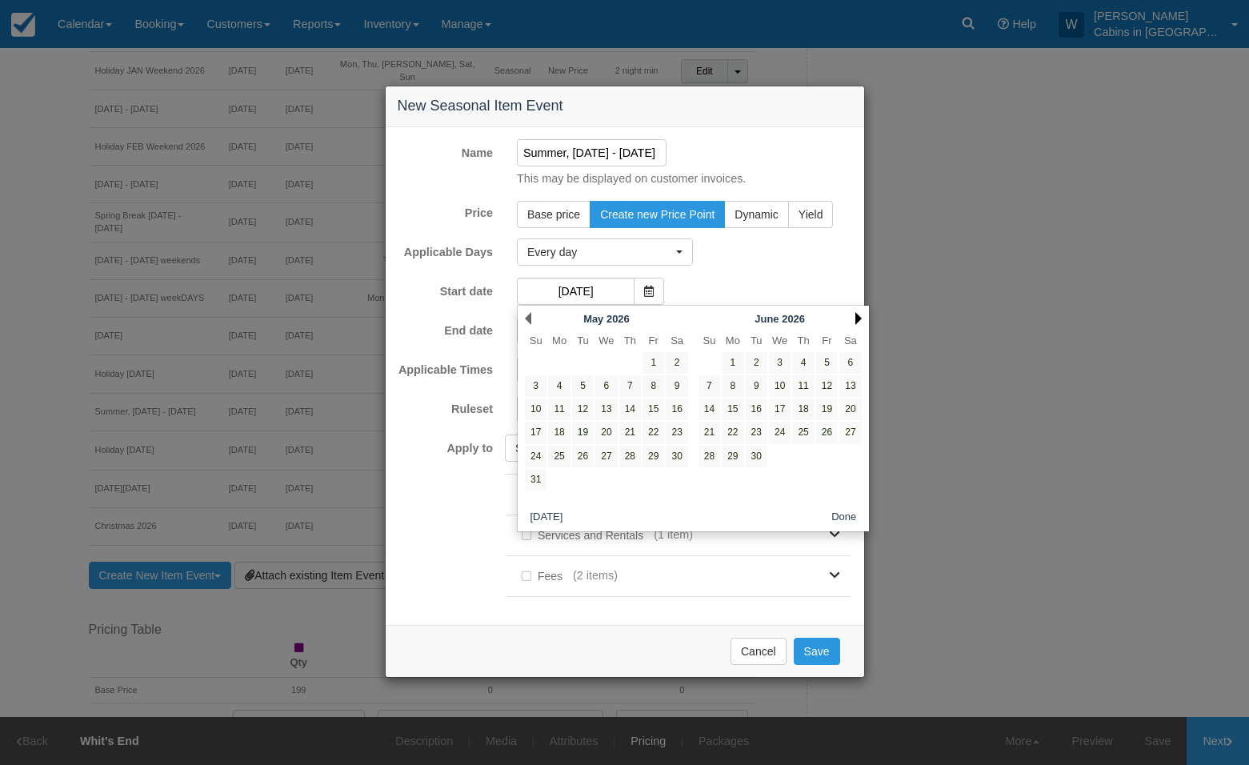
click at [855, 318] on link "Next" at bounding box center [858, 318] width 6 height 13
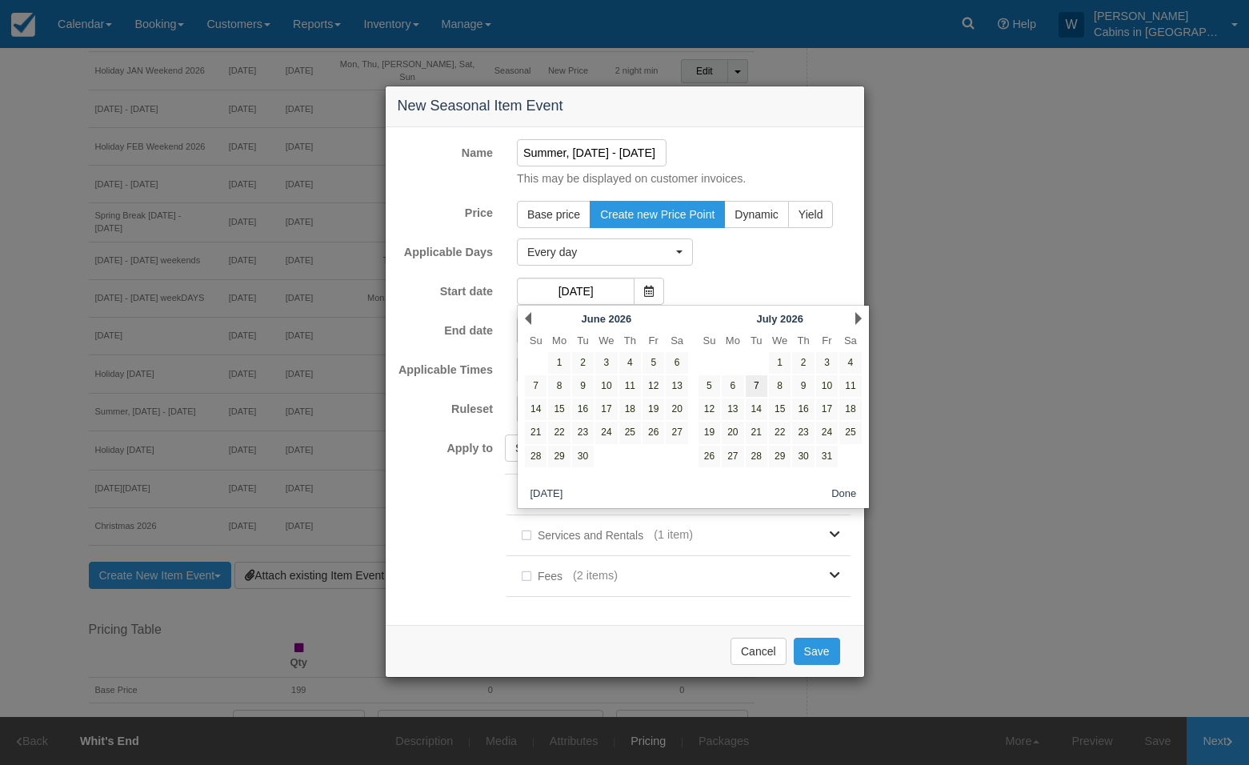
click at [759, 383] on link "7" at bounding box center [756, 386] width 22 height 22
type input "[DATE]"
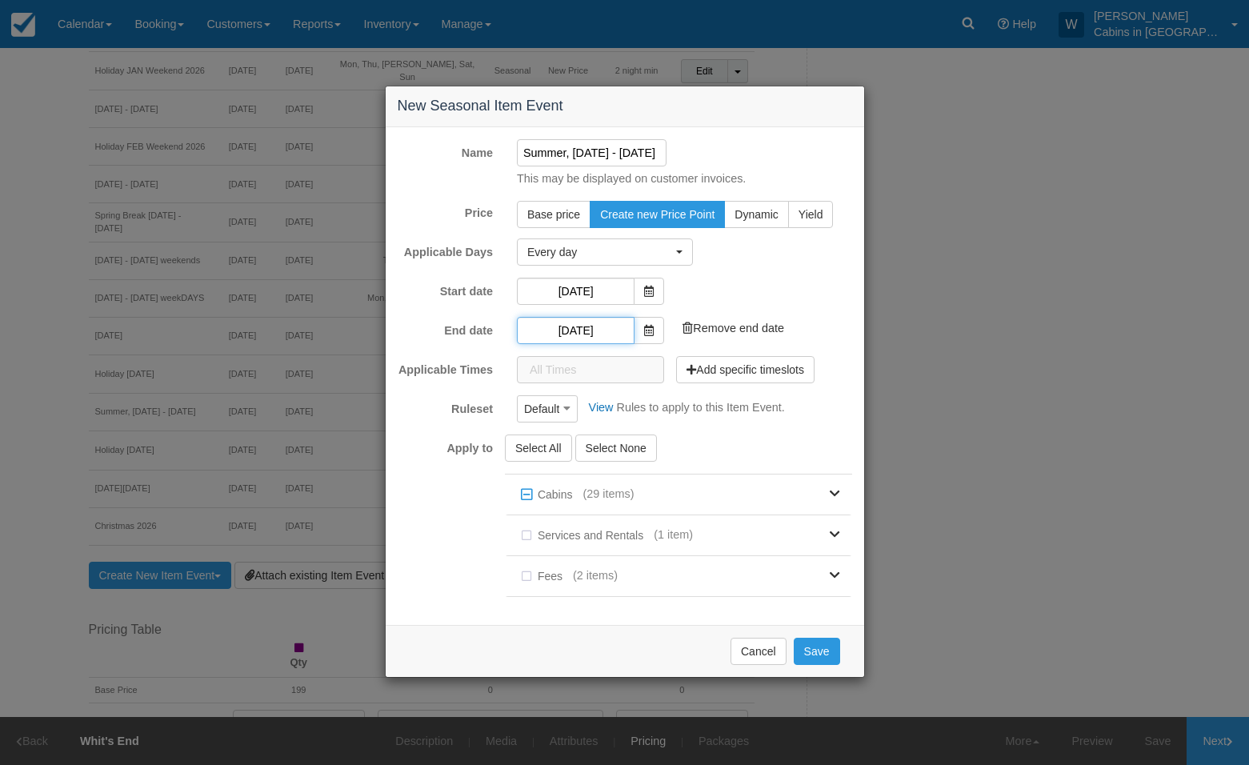
click at [593, 330] on input "[DATE]" at bounding box center [576, 330] width 118 height 27
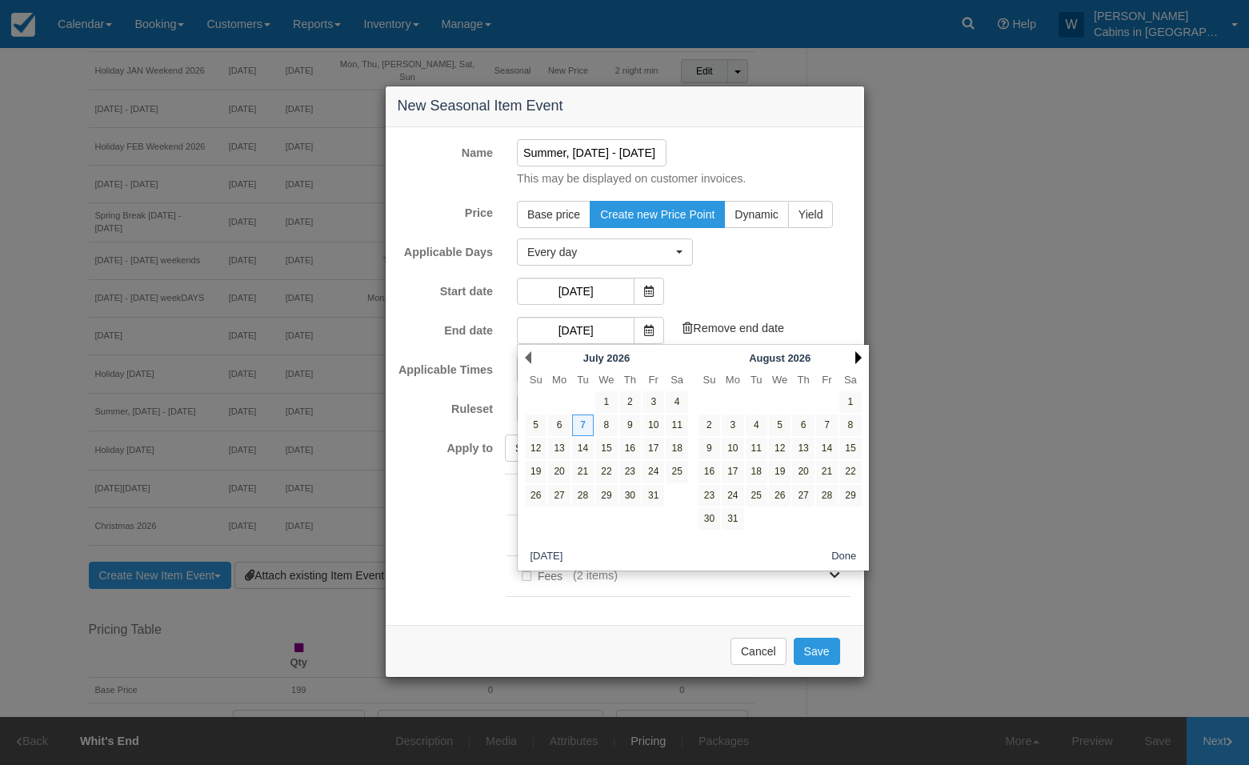
click at [857, 358] on link "Next" at bounding box center [858, 357] width 6 height 13
click at [777, 402] on link "2" at bounding box center [780, 402] width 22 height 22
type input "[DATE]"
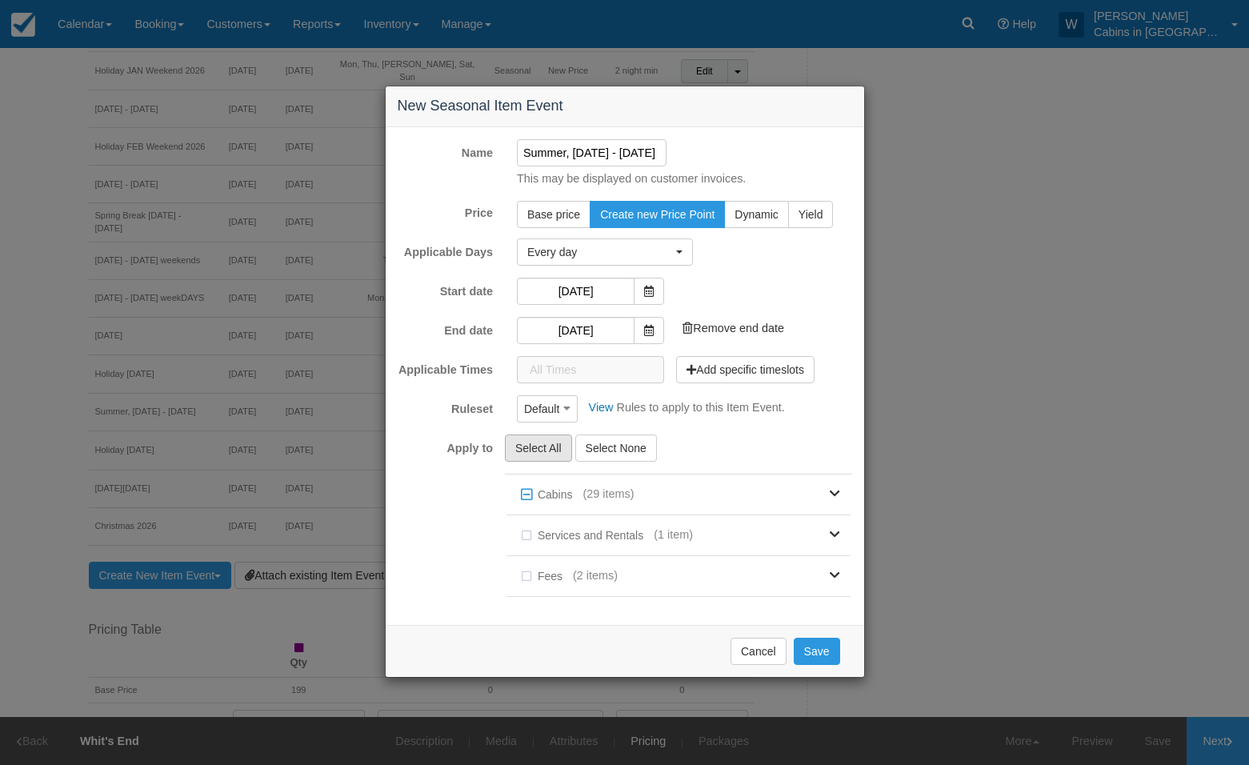
click at [547, 445] on button "Select All" at bounding box center [538, 447] width 67 height 27
checkbox input "true"
click at [822, 653] on button "Save" at bounding box center [816, 650] width 46 height 27
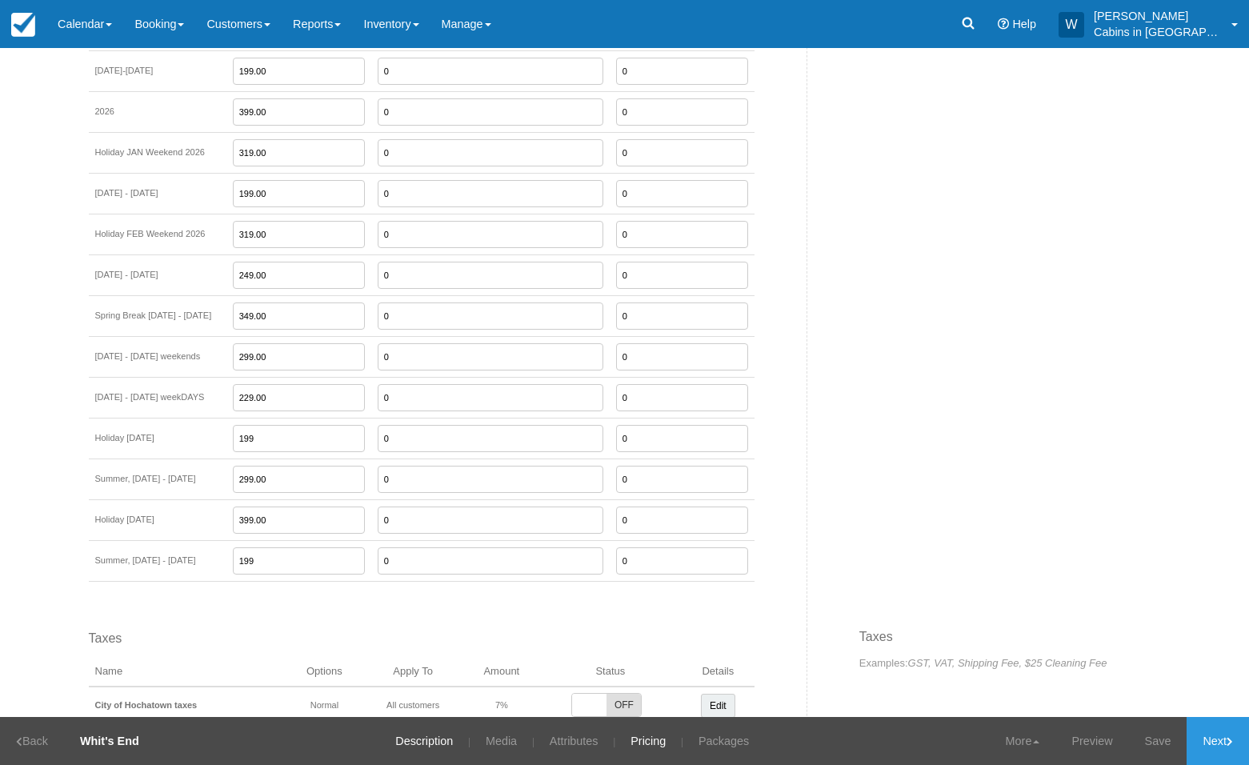
scroll to position [2016, 0]
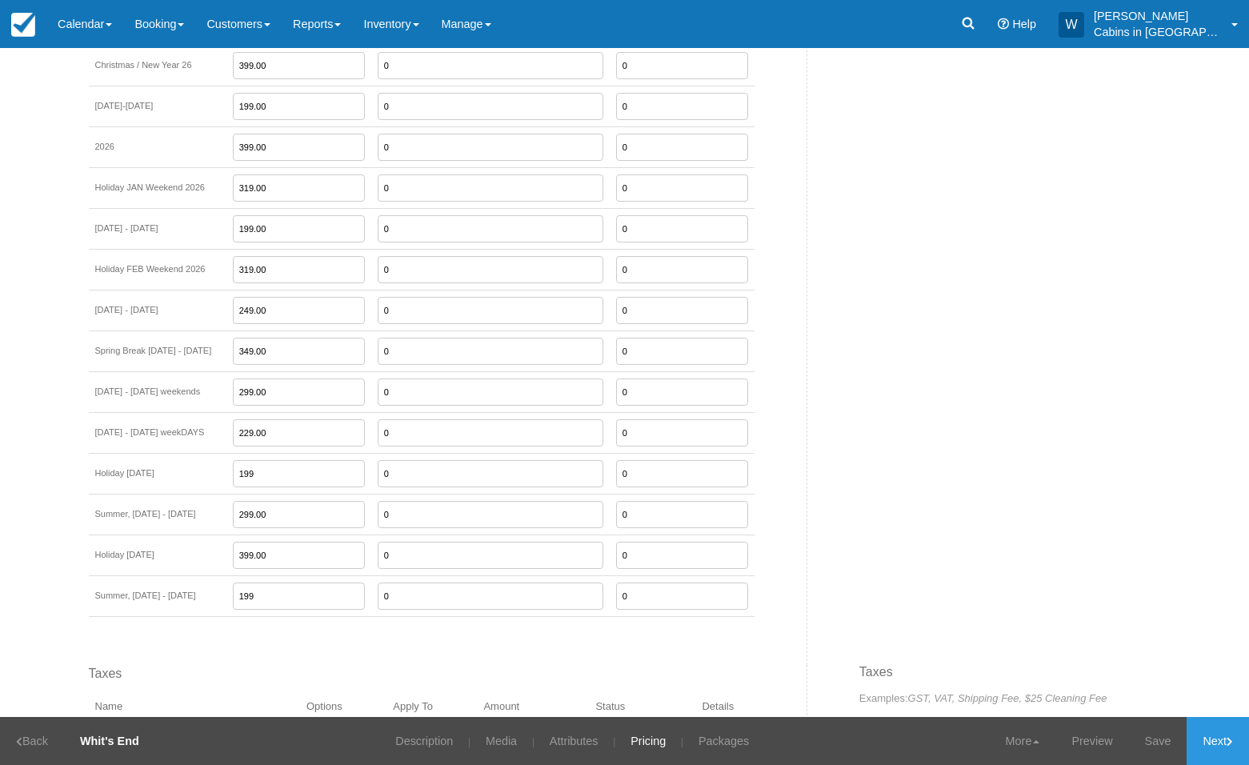
drag, startPoint x: 284, startPoint y: 576, endPoint x: 242, endPoint y: 571, distance: 42.7
click at [242, 576] on tr "Summer, July 7 - Sept 2, 2026 199 0 0" at bounding box center [421, 596] width 665 height 41
type input "299.00"
click at [1158, 741] on link "Save" at bounding box center [1158, 741] width 58 height 48
drag, startPoint x: 286, startPoint y: 452, endPoint x: 239, endPoint y: 450, distance: 47.2
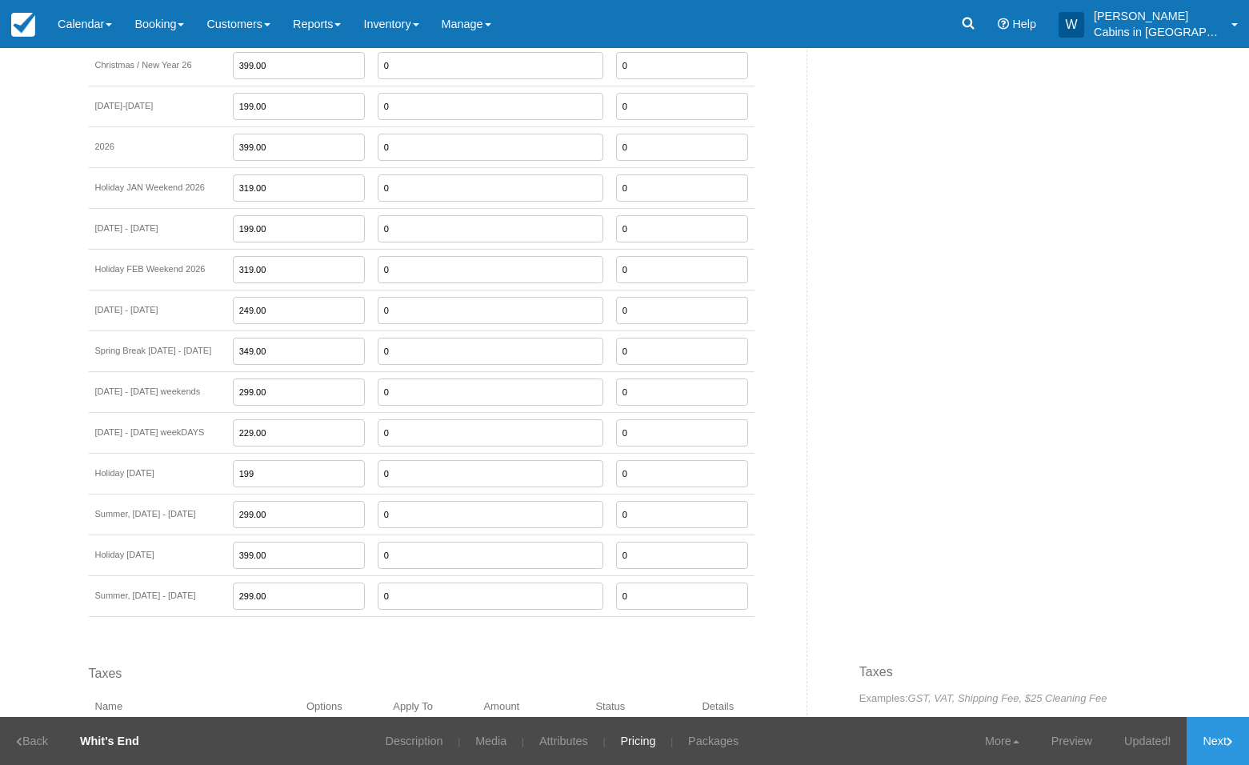
click at [239, 453] on tr "Holiday Memorial Day 2026 199 0 0" at bounding box center [421, 473] width 665 height 41
type input "399.00"
click at [1229, 725] on link "Next" at bounding box center [1217, 741] width 62 height 48
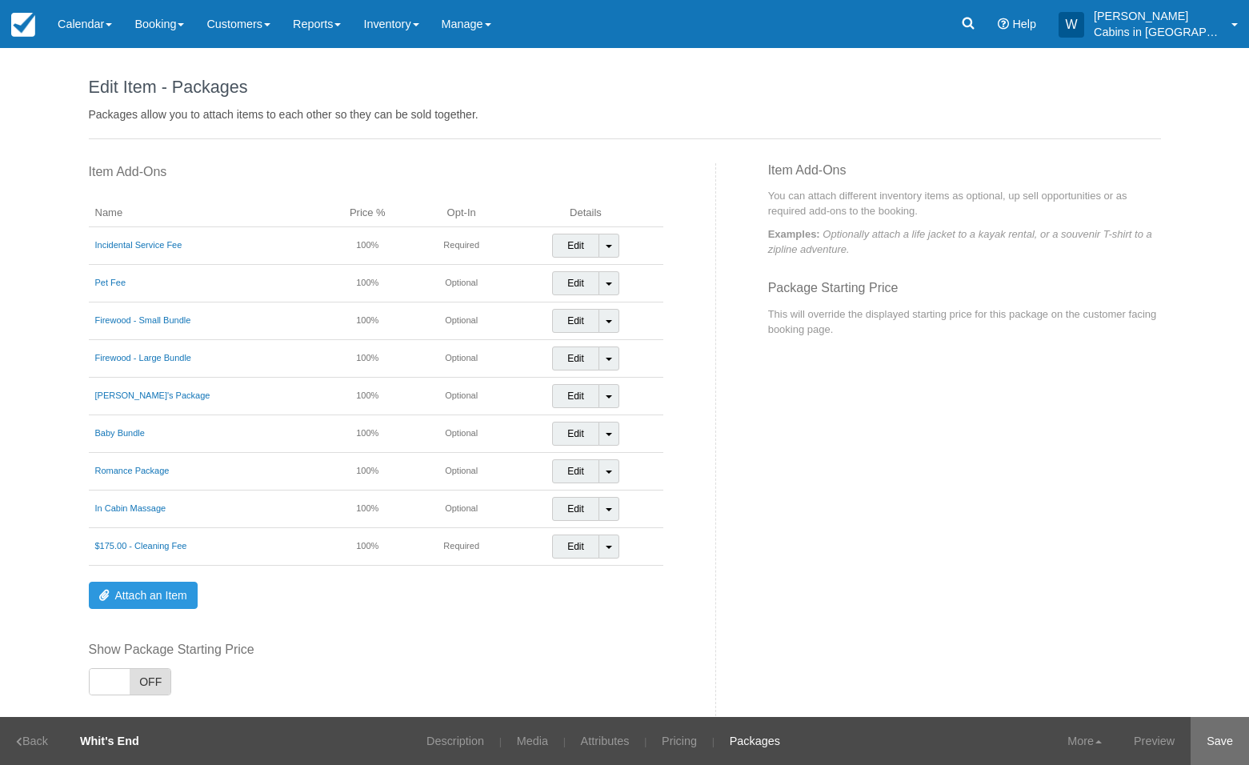
click at [1219, 740] on link "Save" at bounding box center [1219, 741] width 58 height 48
click at [666, 743] on link "Pricing" at bounding box center [668, 741] width 59 height 48
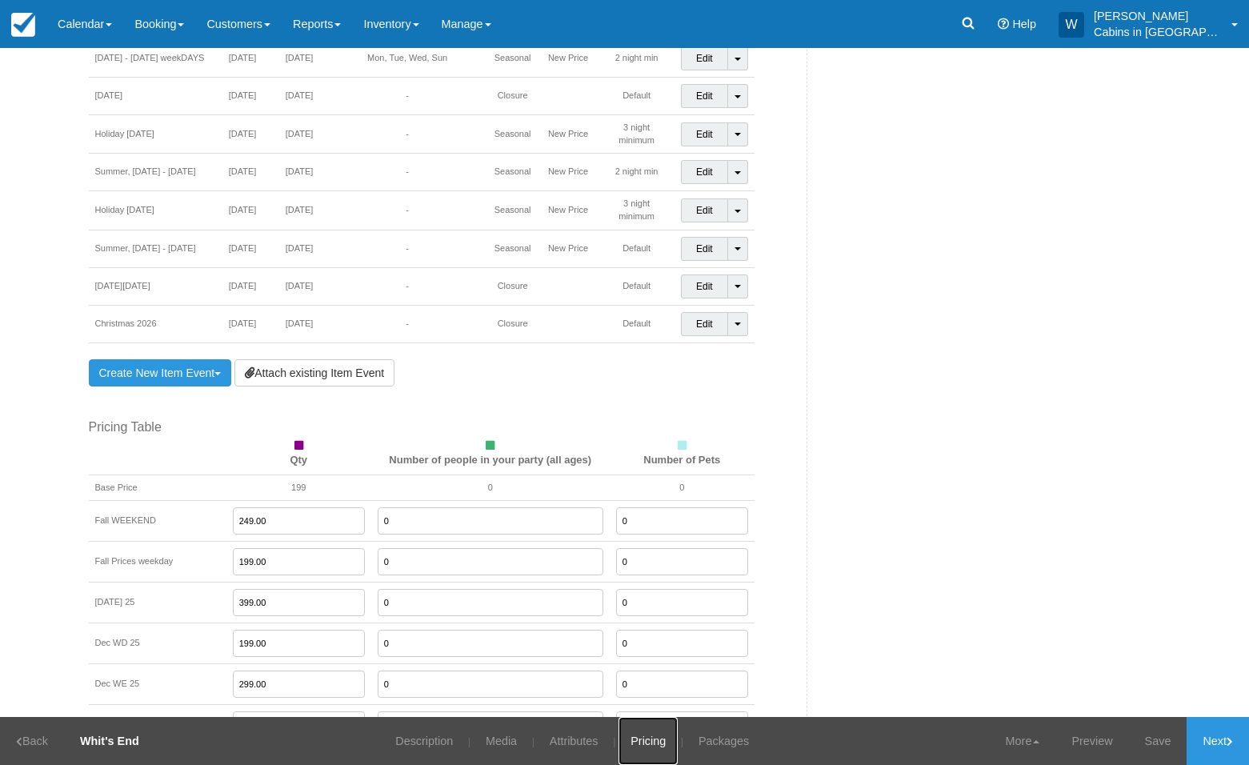
scroll to position [1328, 0]
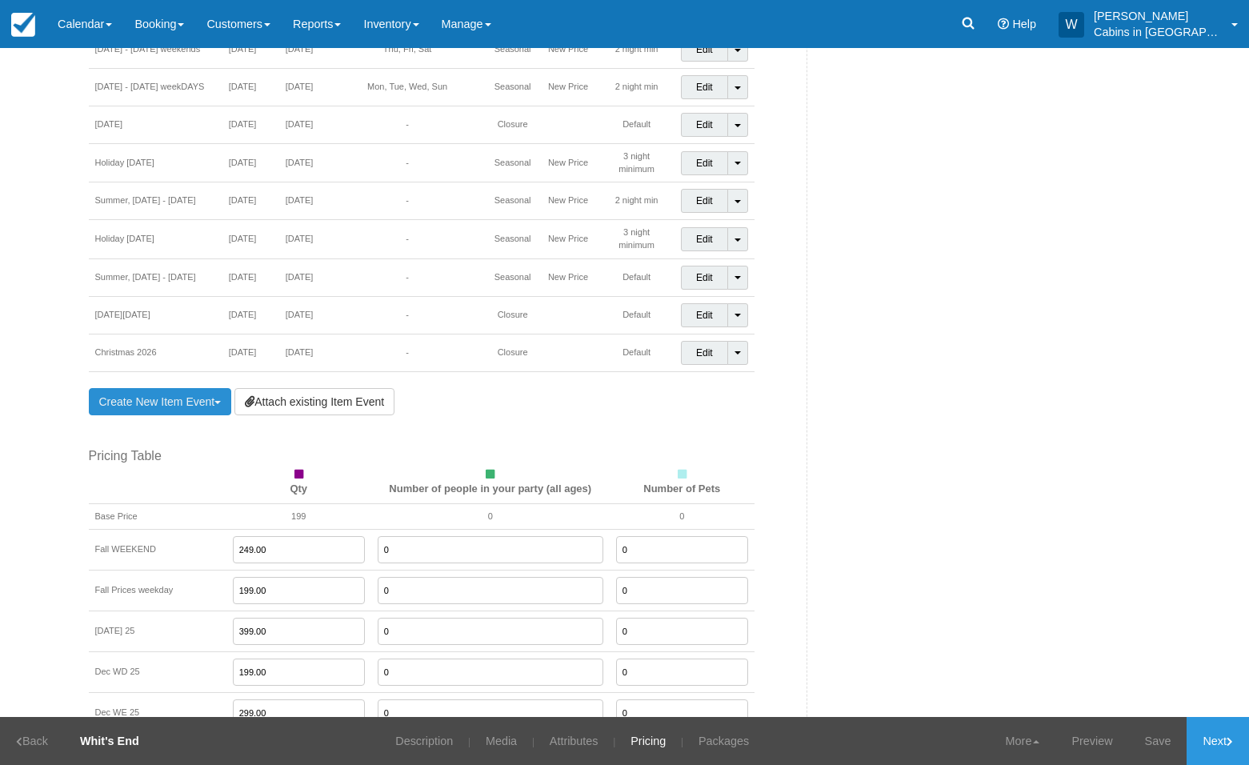
click at [164, 388] on link "Create New Item Event Toggle Dropdown" at bounding box center [160, 401] width 143 height 27
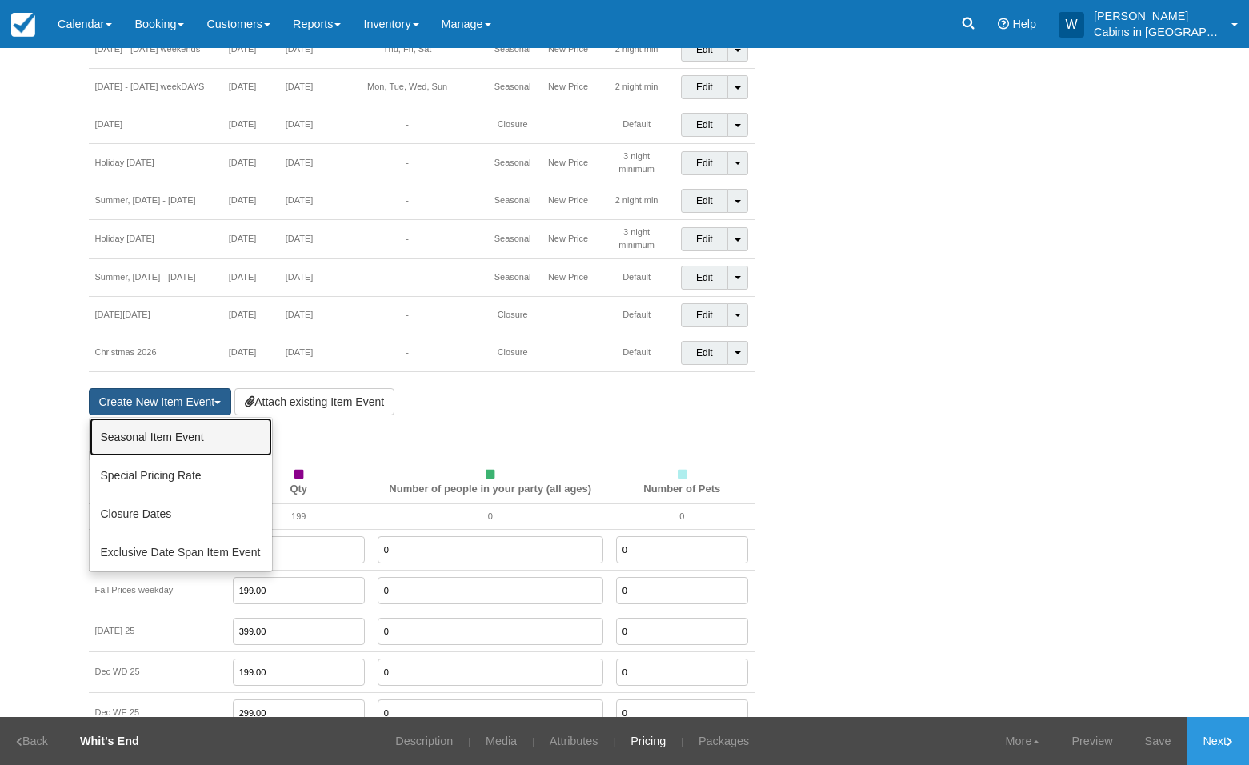
click at [162, 418] on link "Seasonal Item Event" at bounding box center [181, 437] width 182 height 38
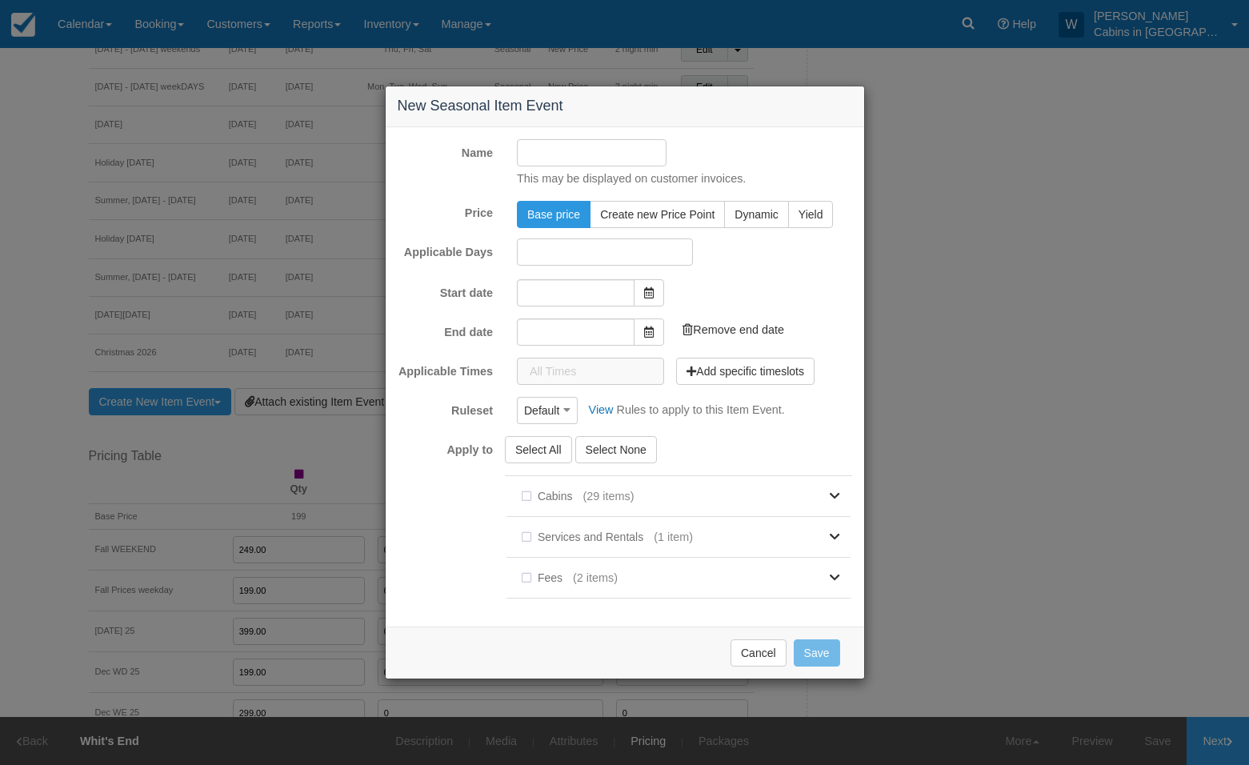
type input "10/13/25"
type input "11/13/25"
click at [553, 157] on input "Name" at bounding box center [592, 152] width 150 height 27
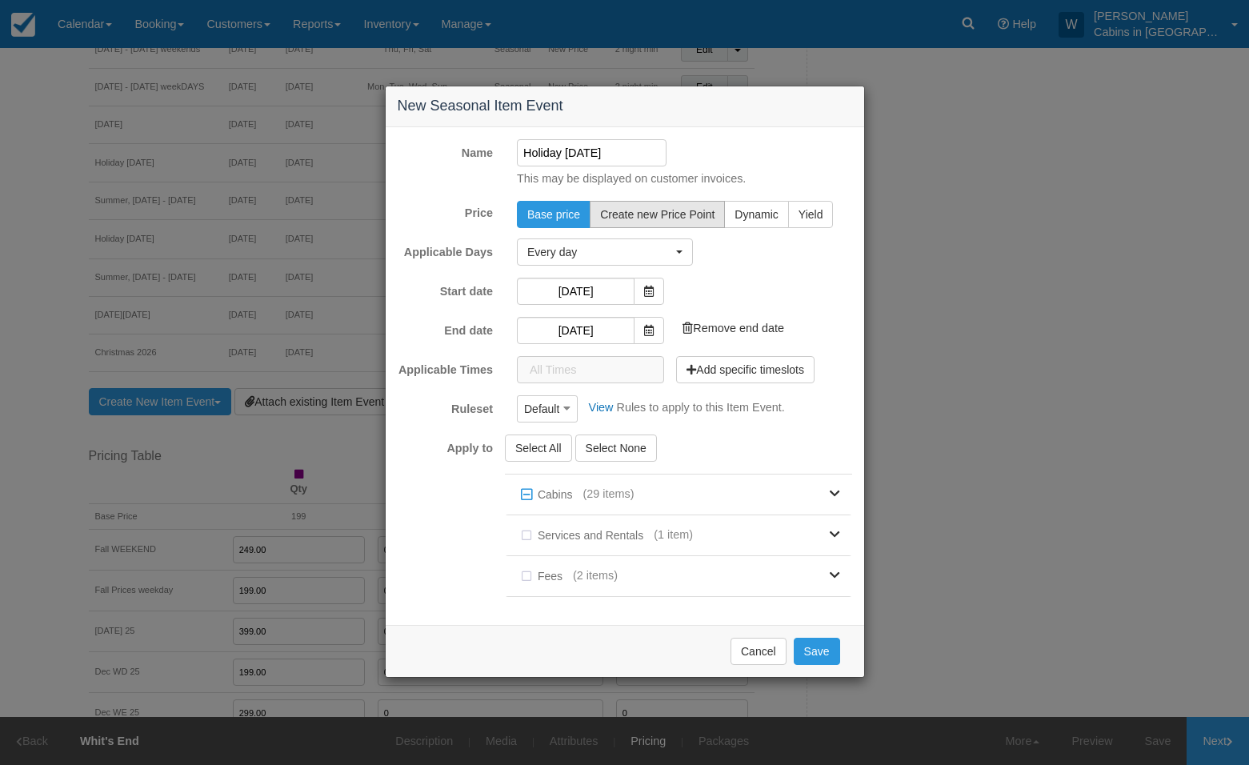
type input "Holiday [DATE]"
click at [633, 214] on span "Create new Price Point" at bounding box center [657, 214] width 114 height 13
radio input "true"
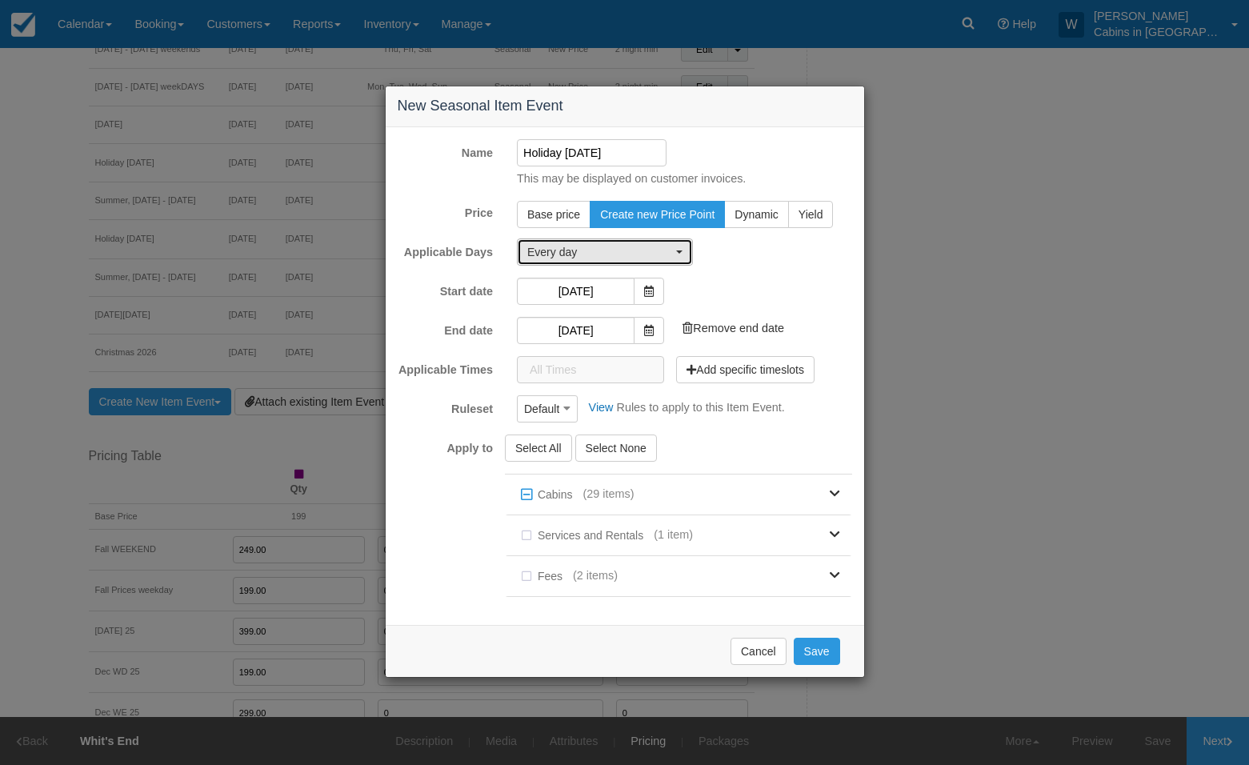
click at [637, 252] on span "Every day" at bounding box center [599, 252] width 145 height 16
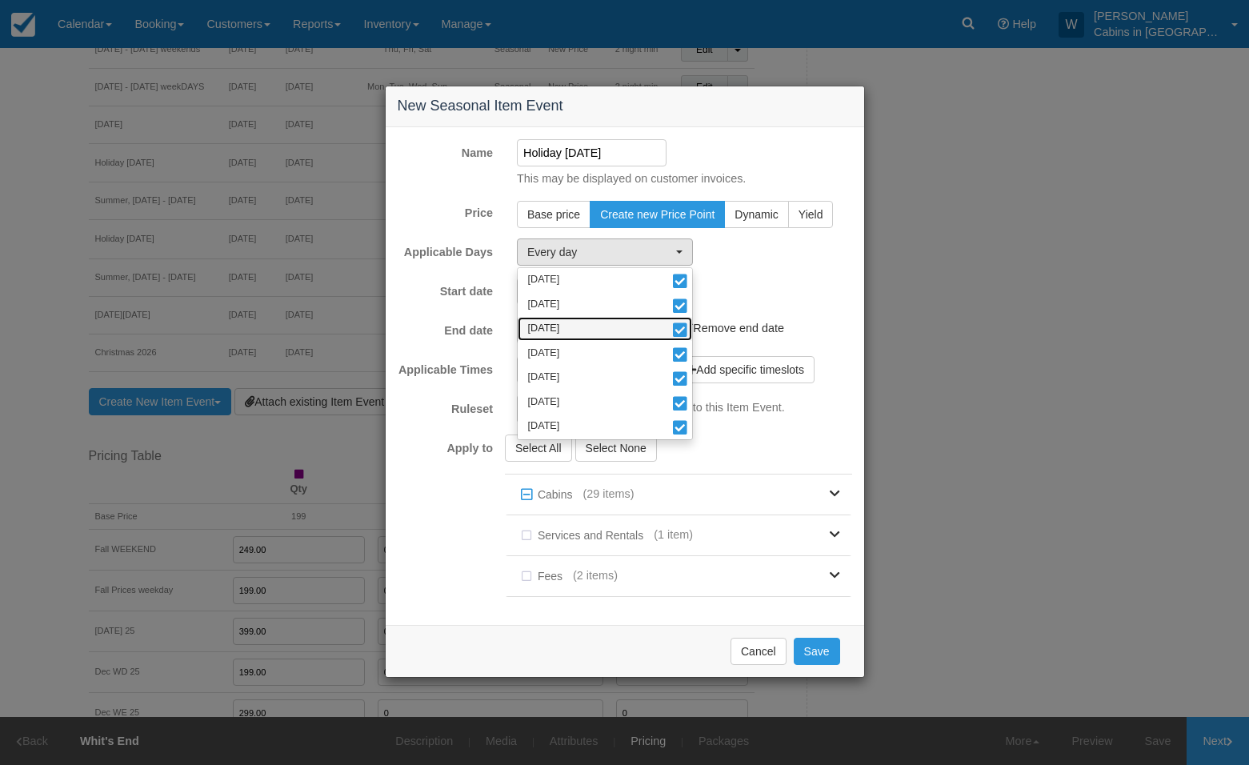
click at [680, 329] on span at bounding box center [679, 331] width 17 height 11
click at [680, 308] on span at bounding box center [679, 307] width 17 height 11
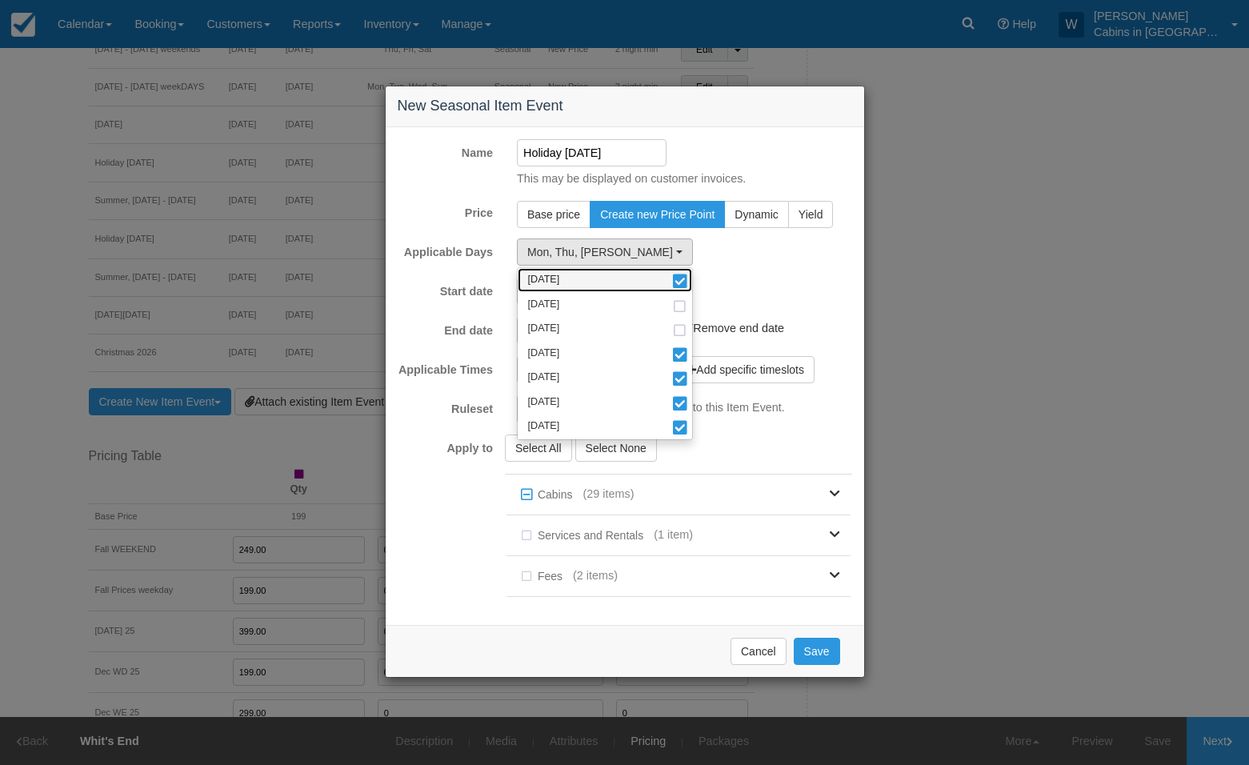
click at [681, 277] on span at bounding box center [679, 282] width 17 height 11
select select "thu"
click at [755, 274] on form "Name Holiday Labor Day, 2026 This may be displayed on customer invoices. Price …" at bounding box center [625, 375] width 454 height 473
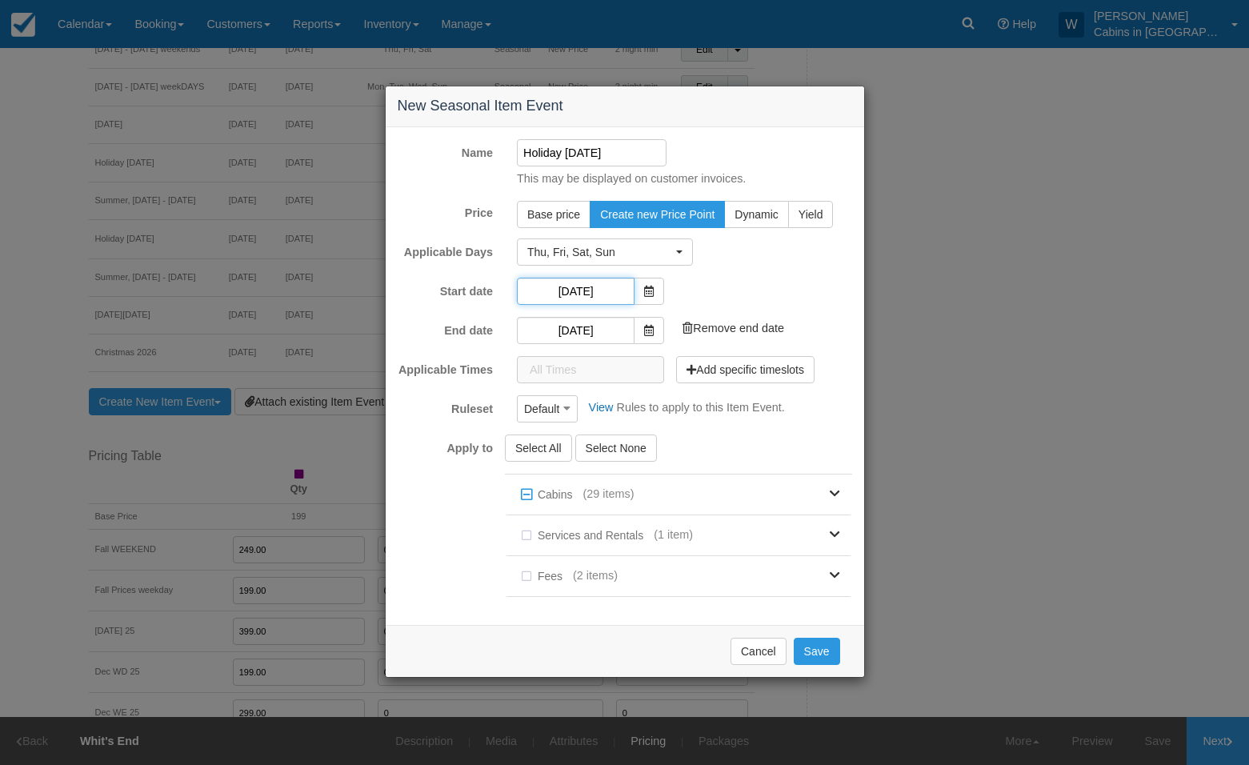
click at [578, 294] on input "10/13/25" at bounding box center [576, 291] width 118 height 27
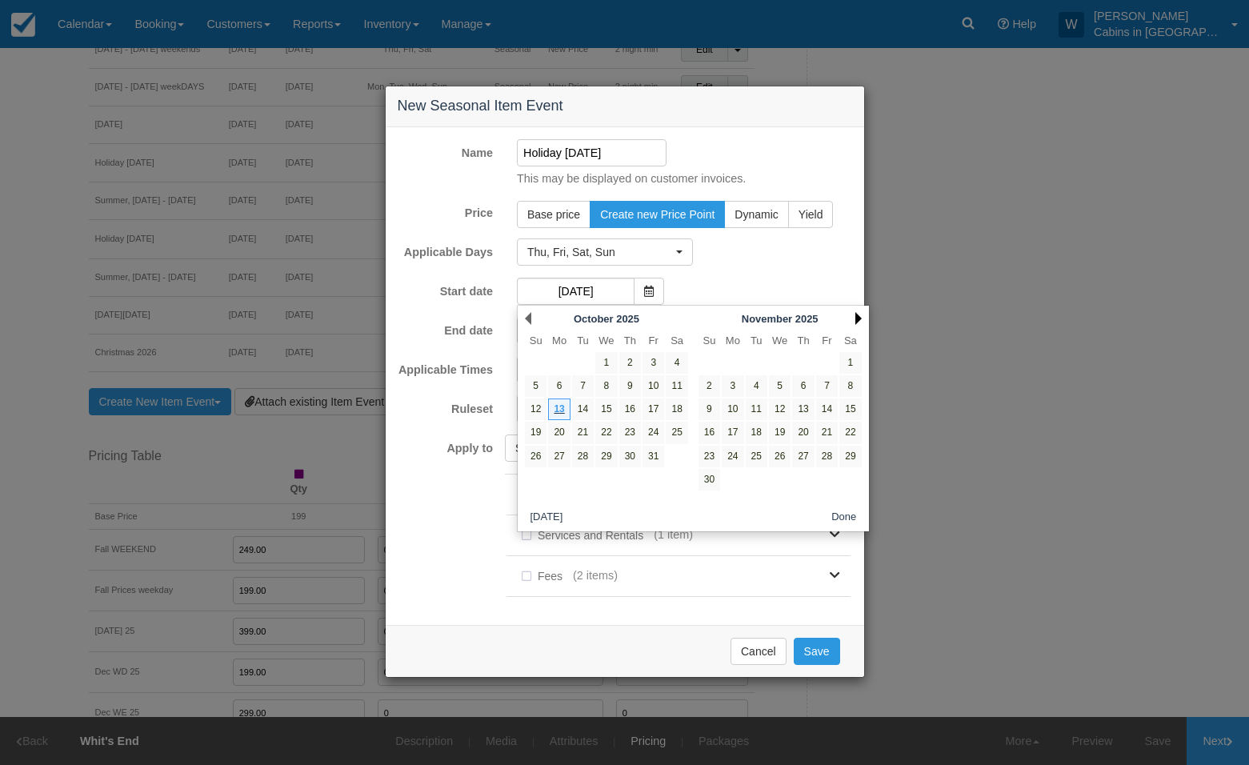
click at [857, 315] on link "Next" at bounding box center [858, 318] width 6 height 13
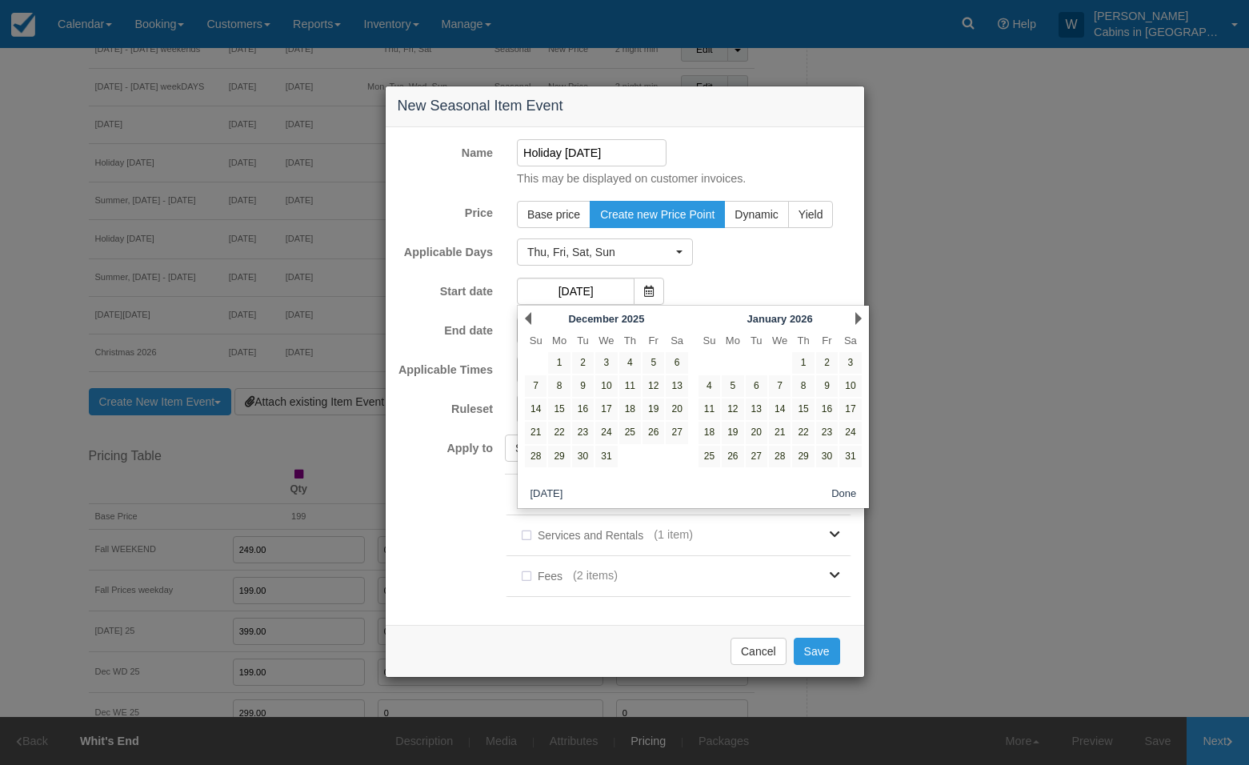
click at [857, 315] on link "Next" at bounding box center [858, 318] width 6 height 13
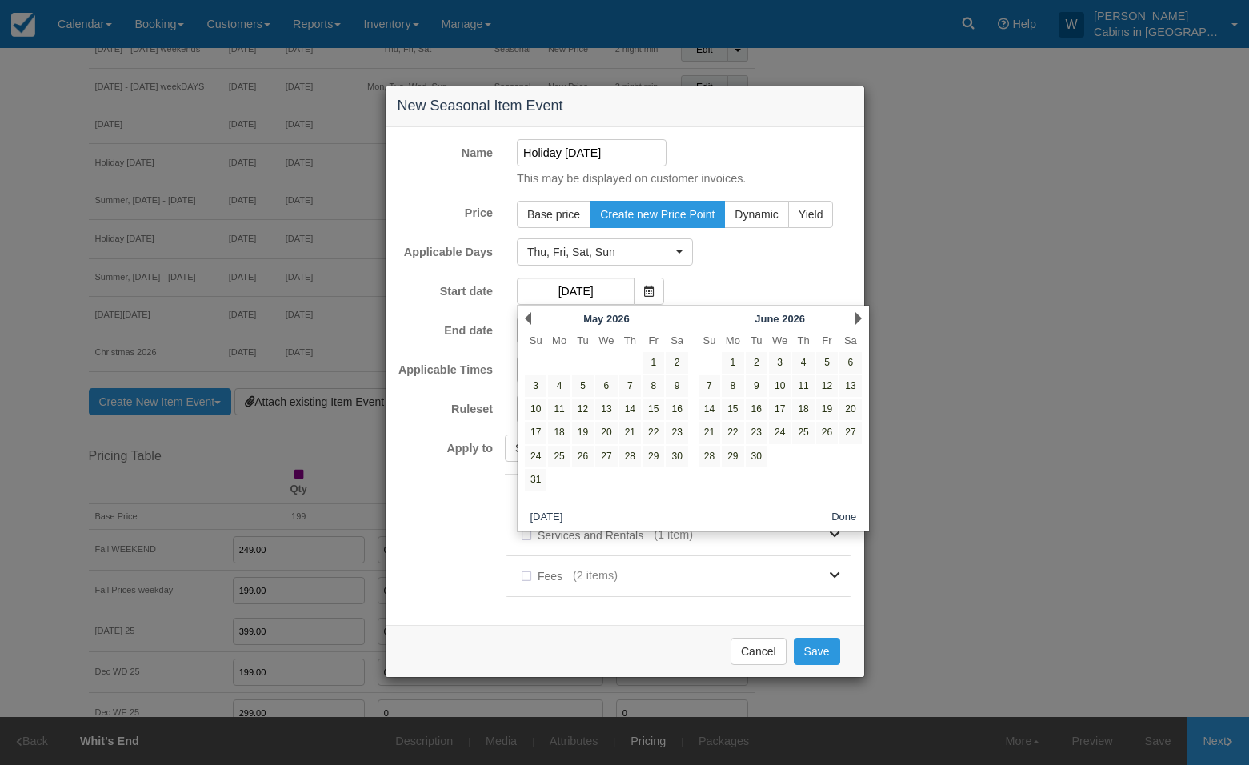
click at [857, 315] on link "Next" at bounding box center [858, 318] width 6 height 13
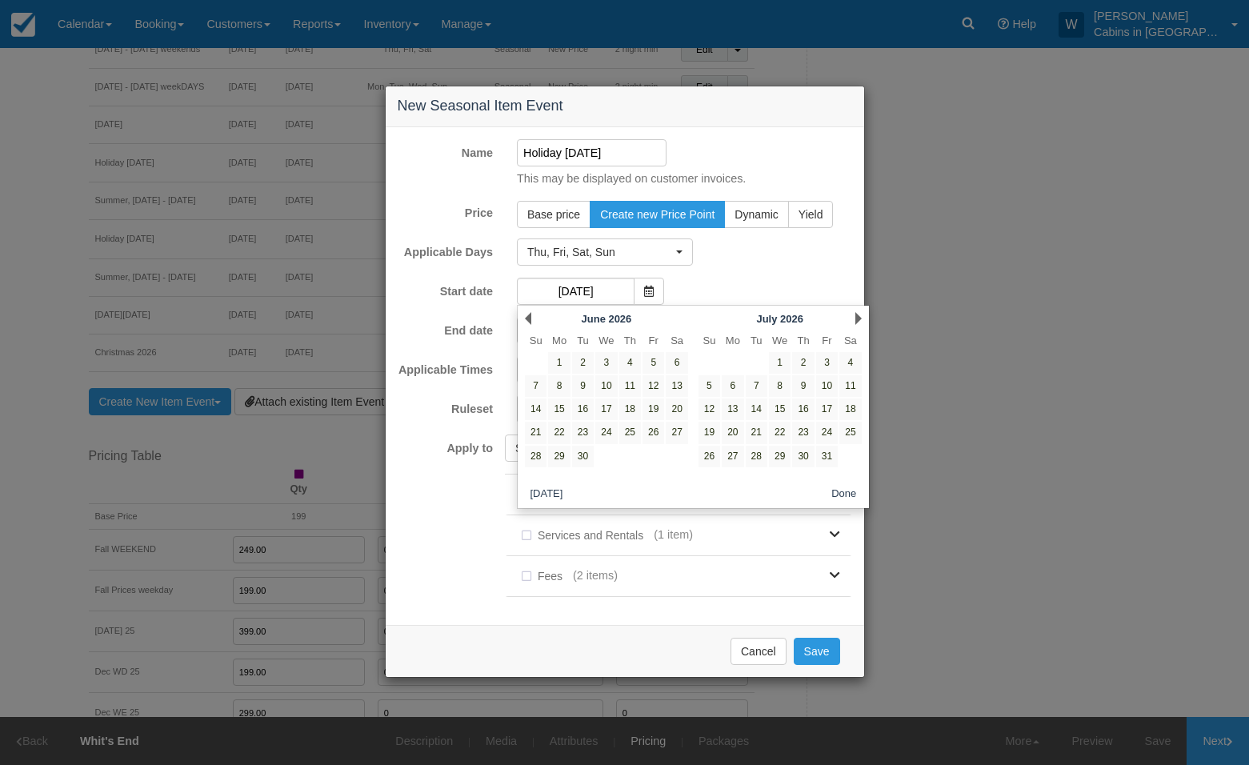
click at [857, 315] on link "Next" at bounding box center [858, 318] width 6 height 13
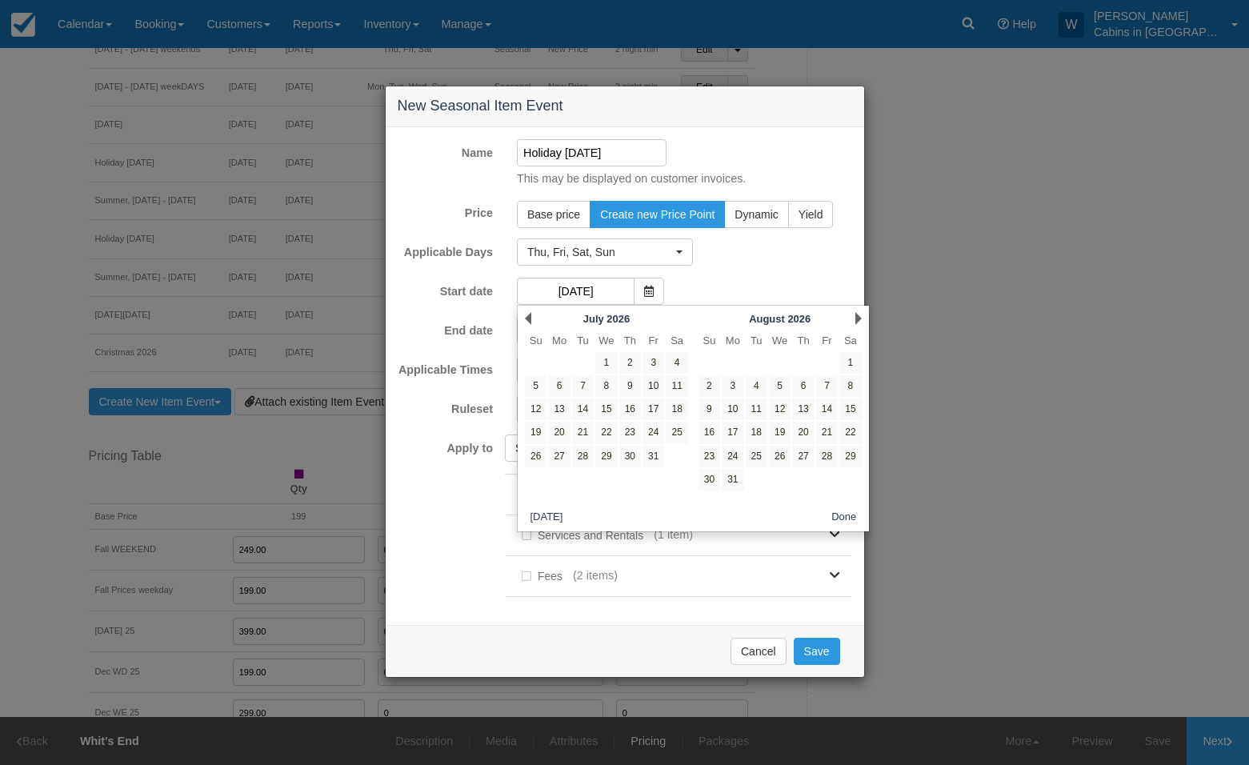
click at [857, 315] on link "Next" at bounding box center [858, 318] width 6 height 13
click at [806, 362] on link "3" at bounding box center [803, 363] width 22 height 22
type input "[DATE]"
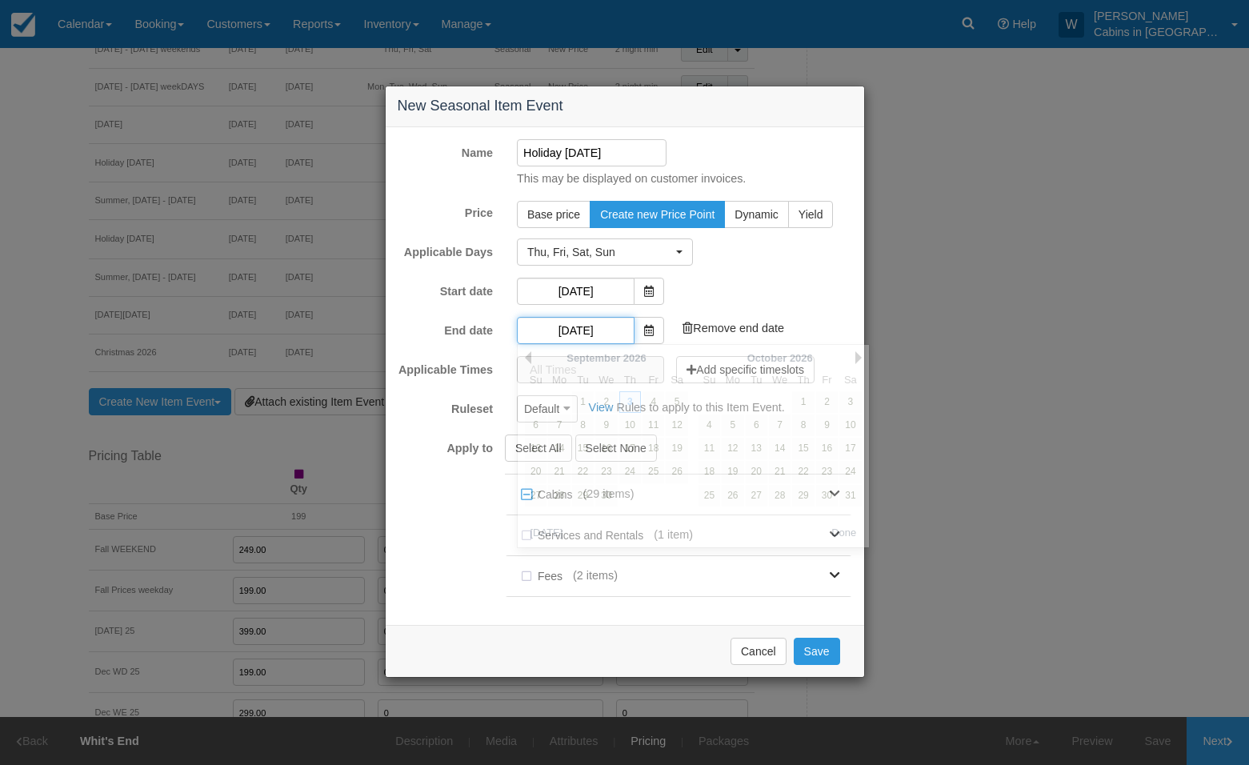
click at [570, 329] on input "[DATE]" at bounding box center [576, 330] width 118 height 27
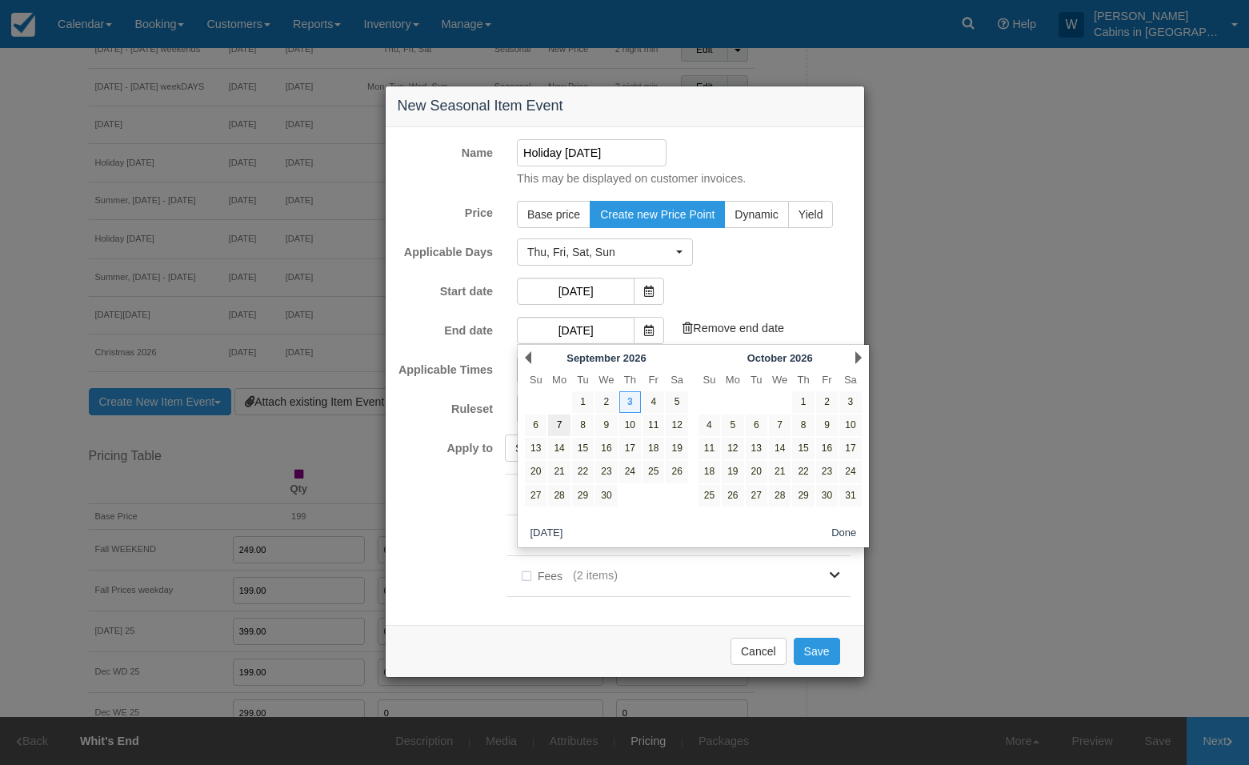
click at [561, 425] on link "7" at bounding box center [559, 425] width 22 height 22
type input "[DATE]"
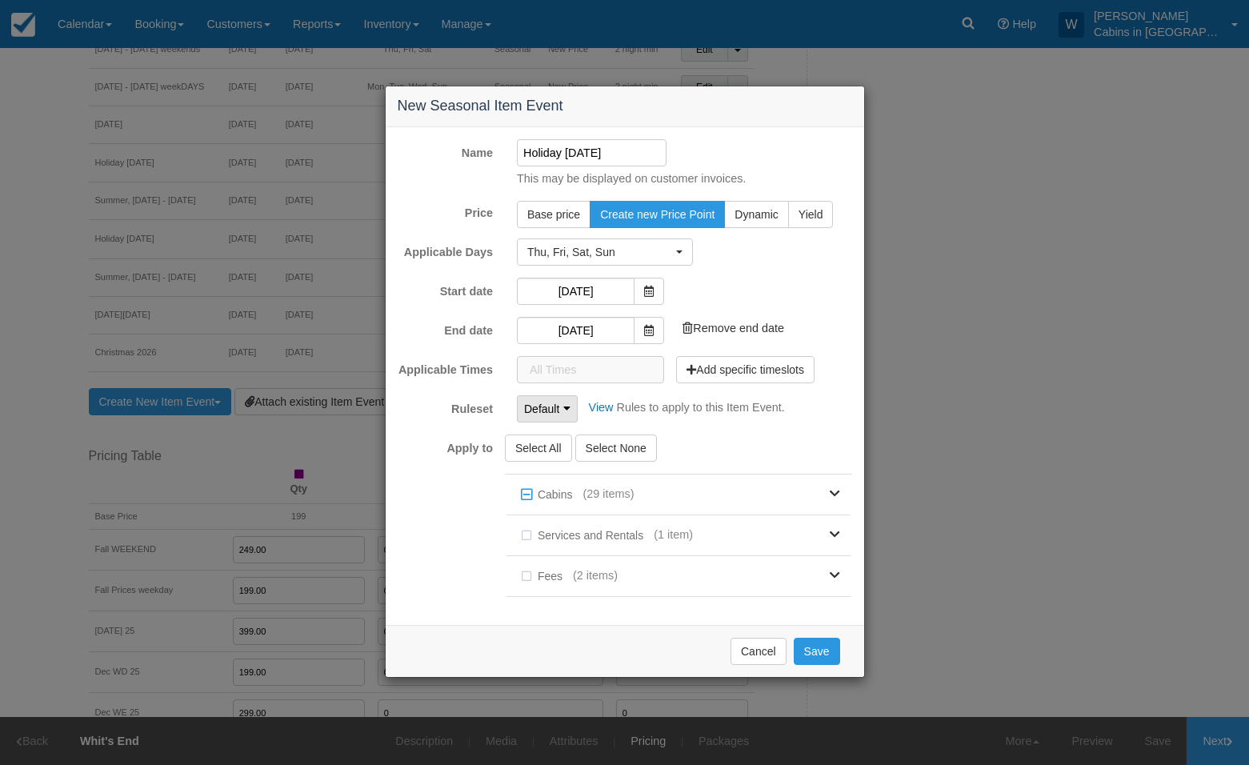
click at [565, 407] on icon "button" at bounding box center [566, 407] width 7 height 11
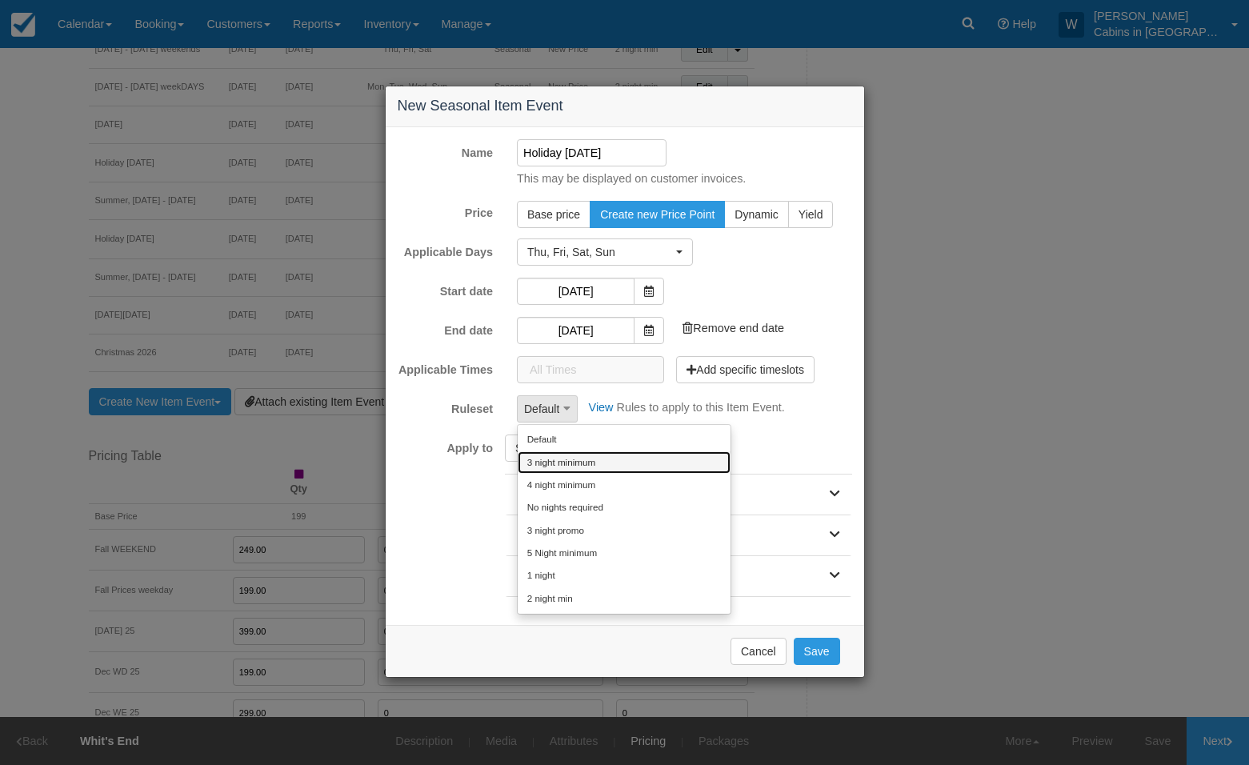
click at [573, 460] on link "3 night minimum" at bounding box center [623, 462] width 213 height 22
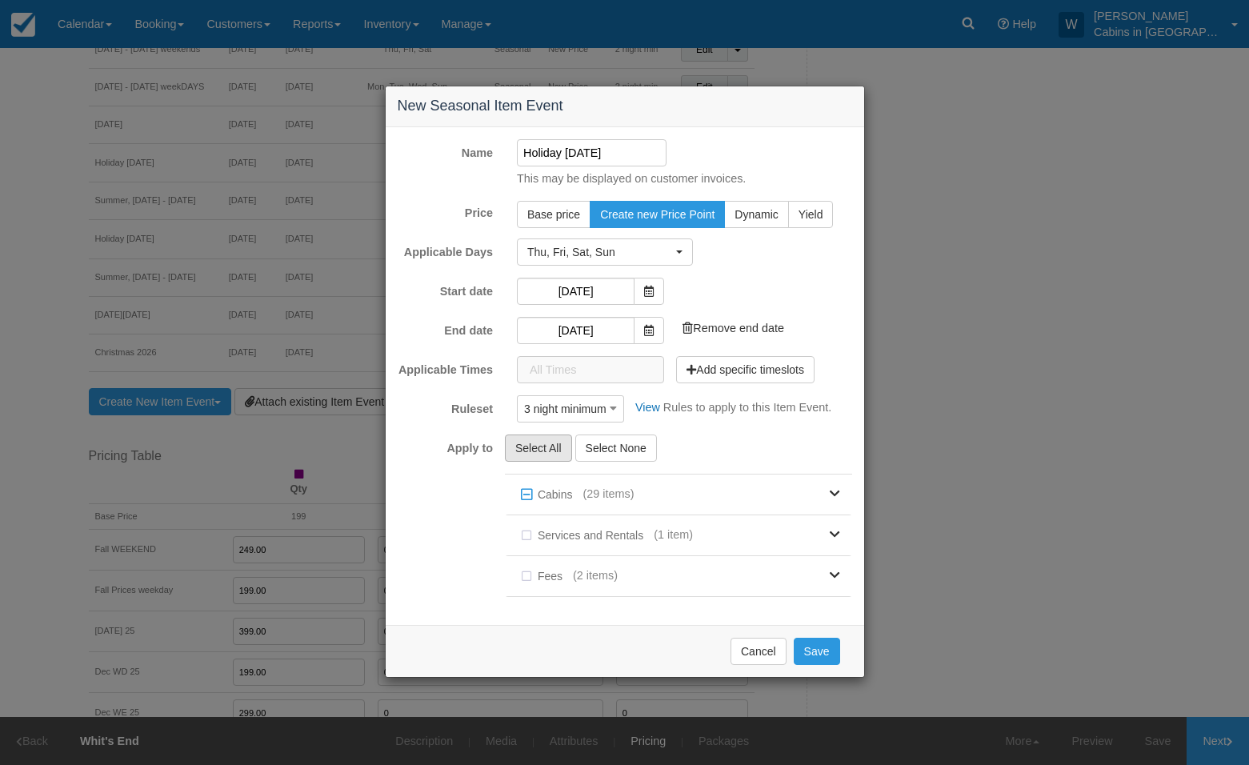
click at [533, 456] on button "Select All" at bounding box center [538, 447] width 67 height 27
checkbox input "true"
click at [817, 651] on button "Save" at bounding box center [816, 650] width 46 height 27
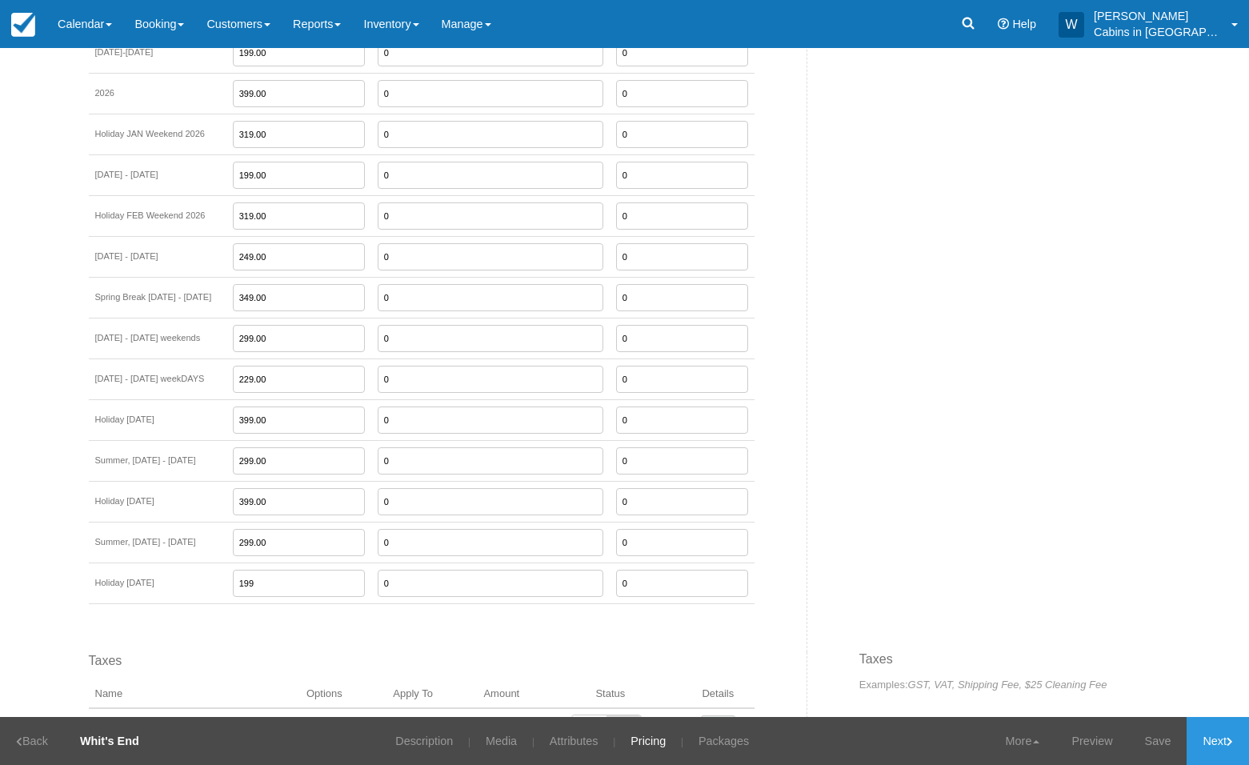
scroll to position [2189, 0]
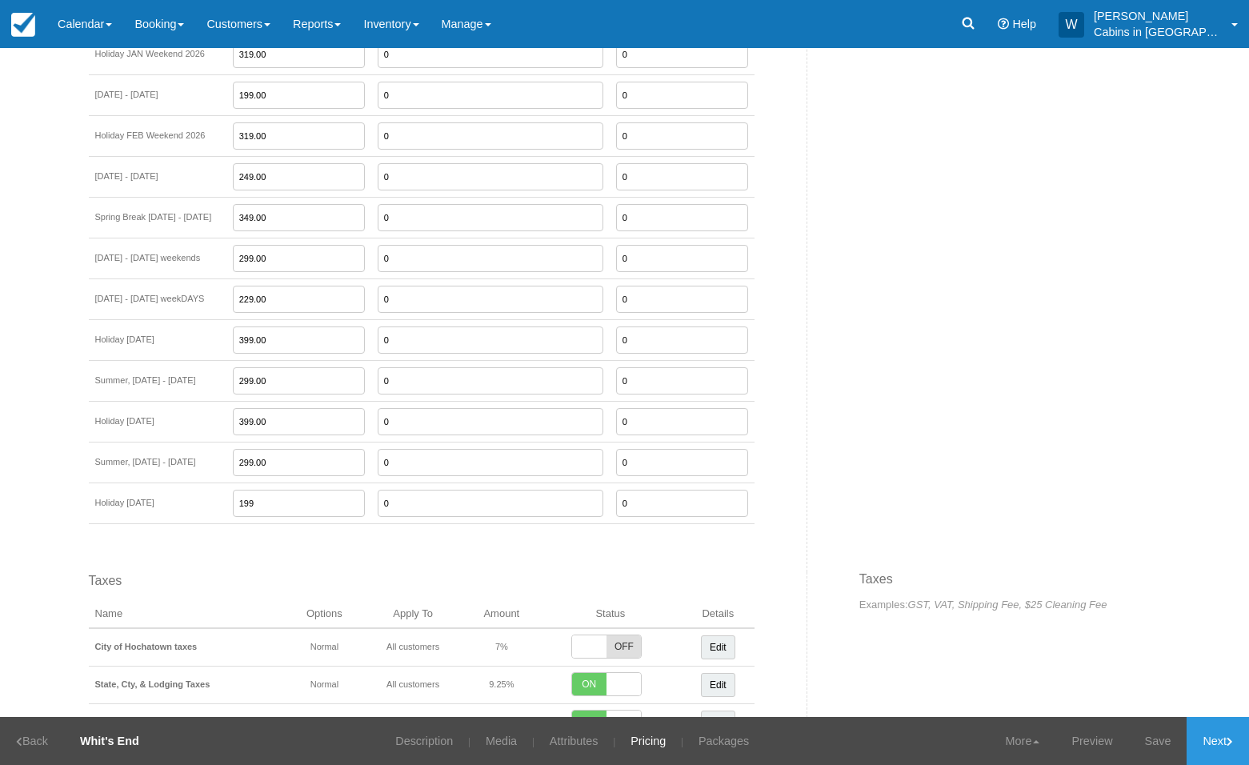
drag, startPoint x: 287, startPoint y: 478, endPoint x: 234, endPoint y: 478, distance: 53.6
click at [234, 482] on tr "Holiday Labor Day, 2026 199 0 0" at bounding box center [421, 502] width 665 height 41
type input "399.00"
click at [1155, 751] on link "Save" at bounding box center [1158, 741] width 58 height 48
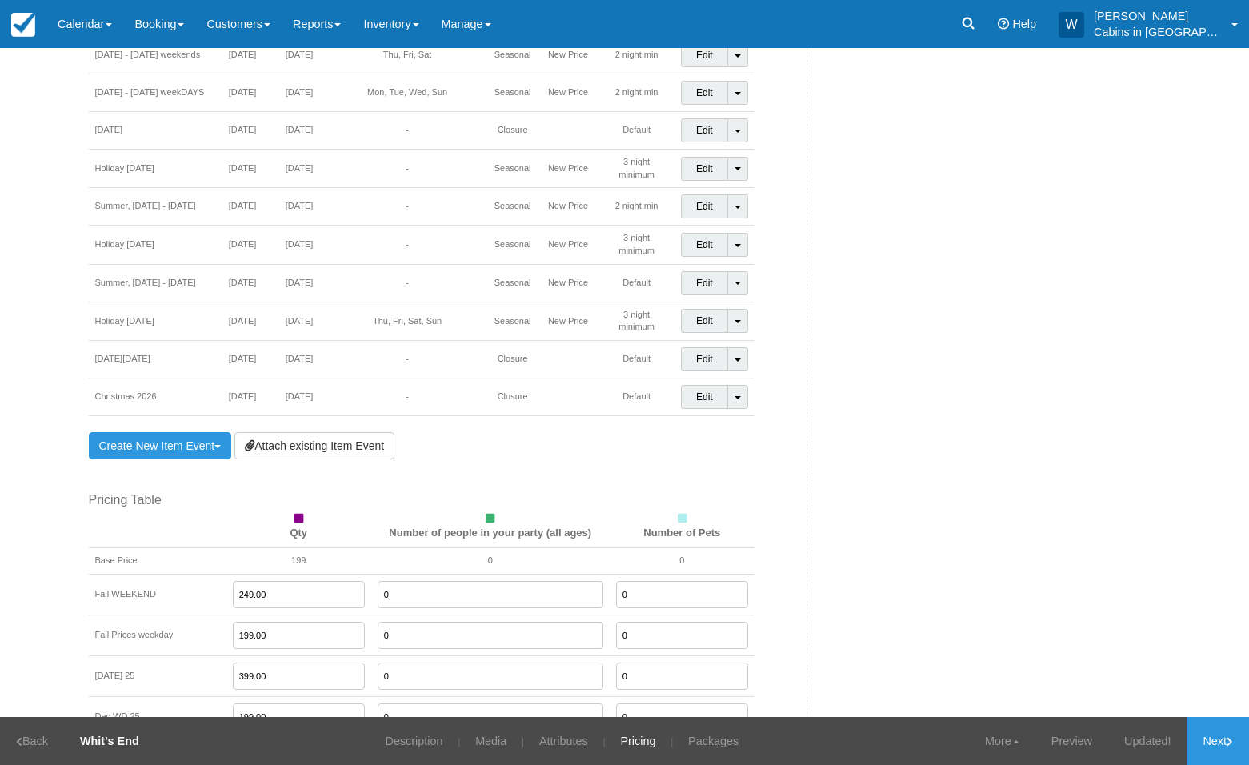
scroll to position [1416, 0]
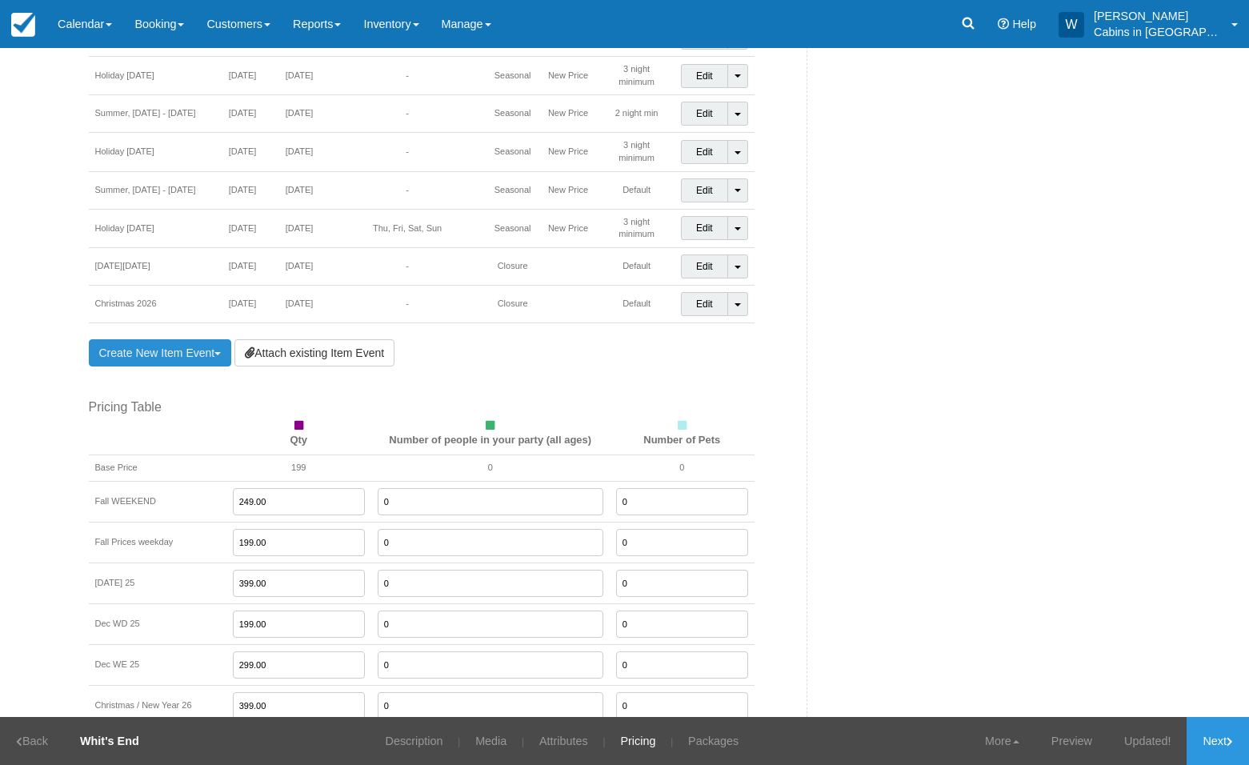
click at [147, 339] on link "Create New Item Event Toggle Dropdown" at bounding box center [160, 352] width 143 height 27
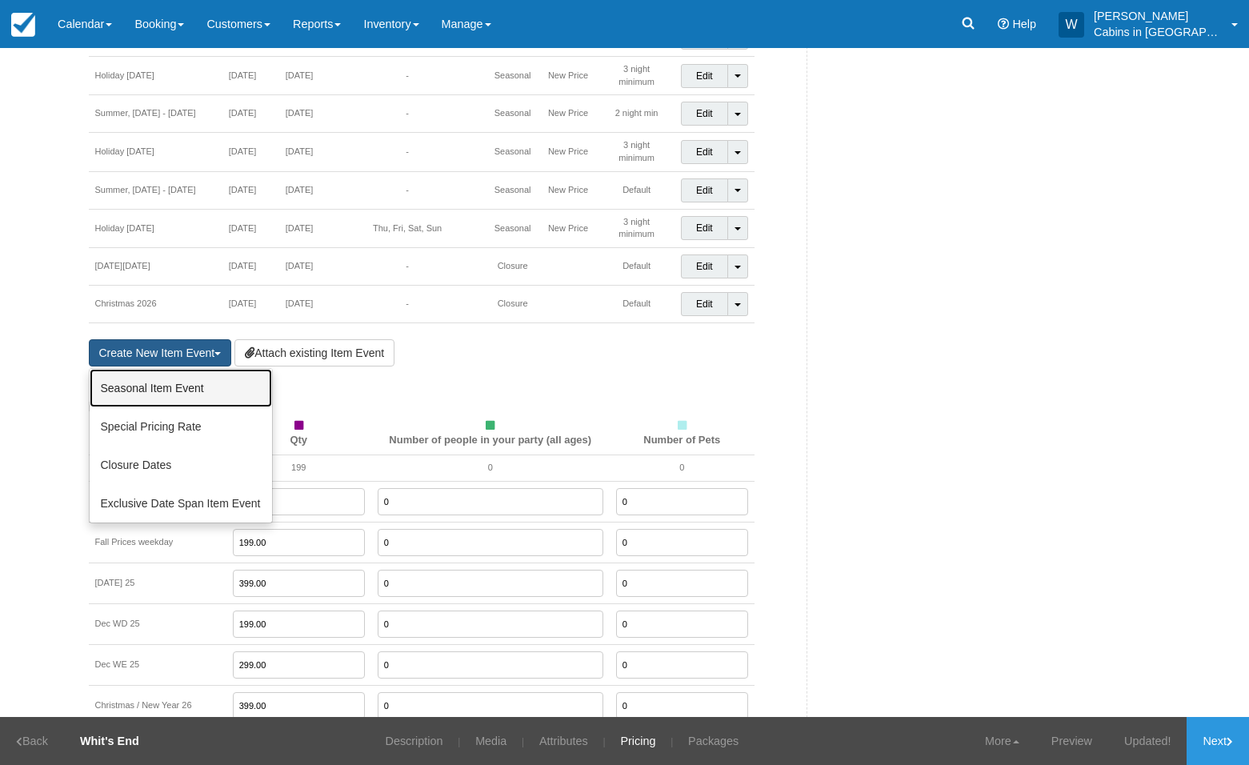
click at [144, 369] on link "Seasonal Item Event" at bounding box center [181, 388] width 182 height 38
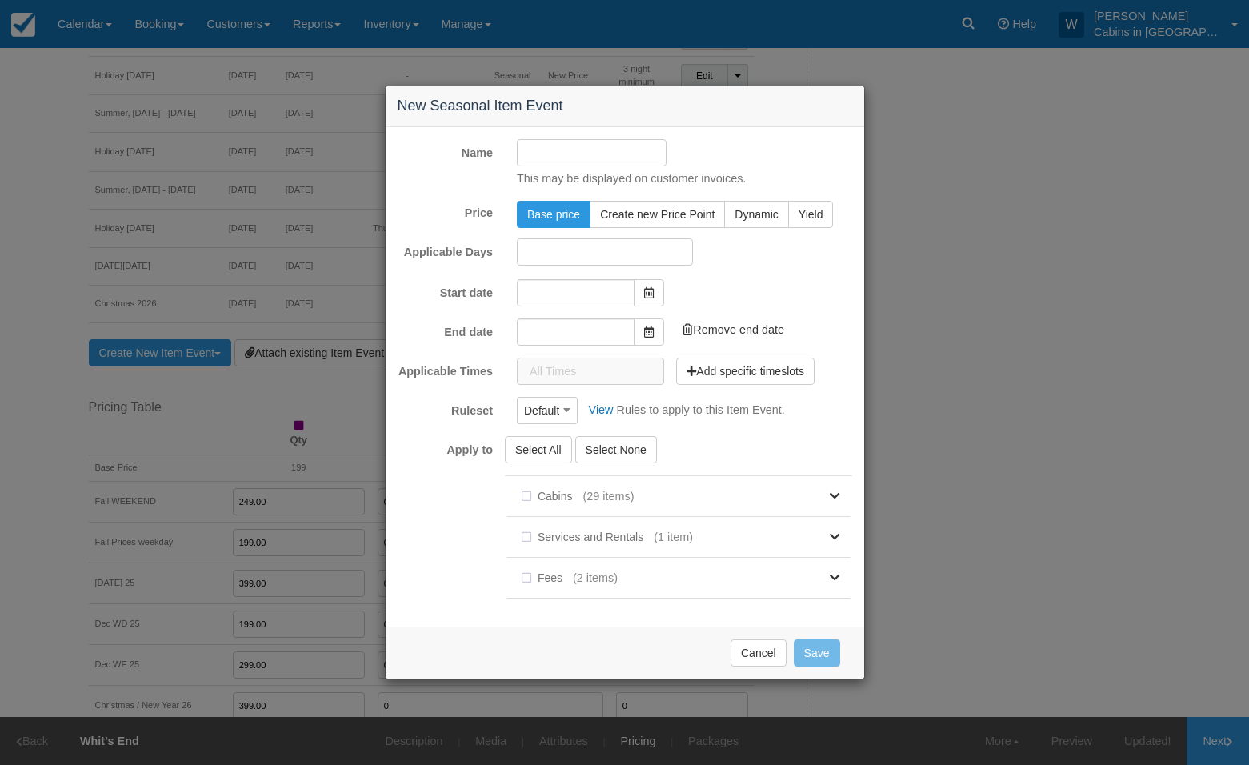
type input "10/13/25"
type input "11/13/25"
click at [544, 157] on input "Name" at bounding box center [592, 152] width 150 height 27
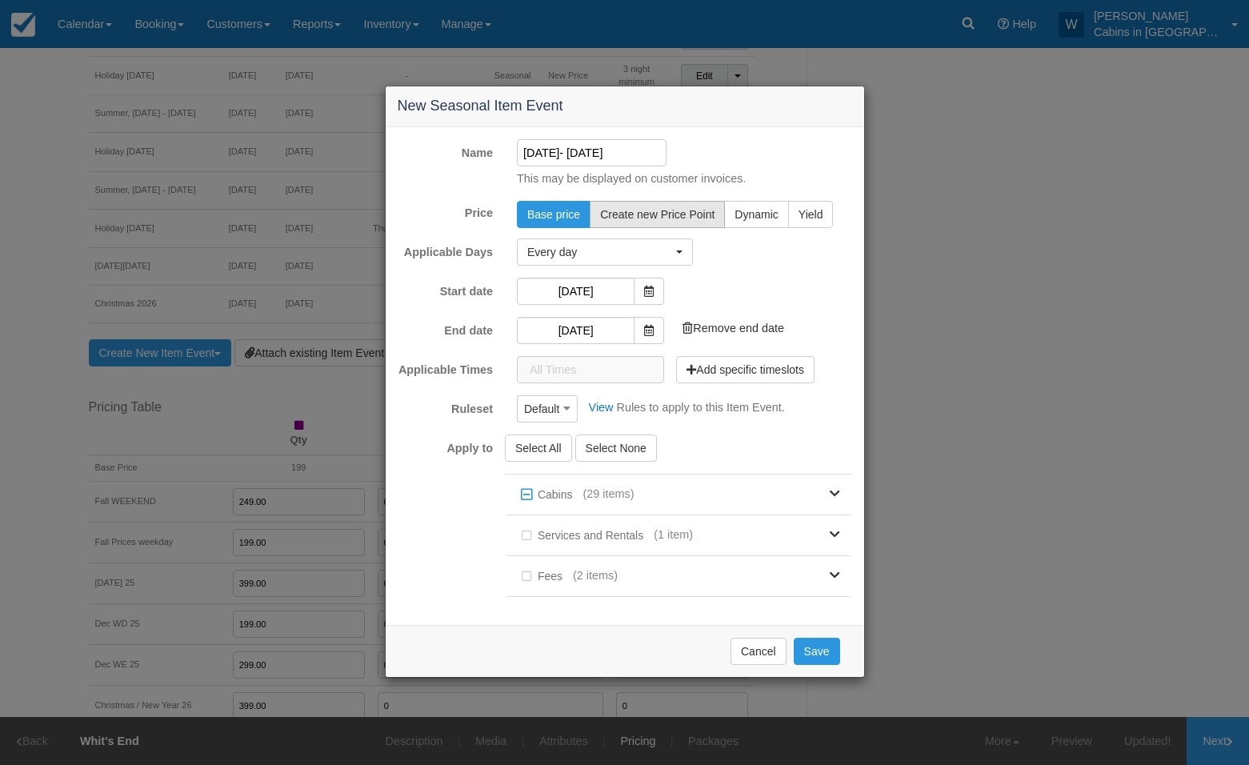
type input "[DATE]- [DATE]"
click at [631, 206] on button "Create new Price Point" at bounding box center [656, 214] width 135 height 27
radio input "true"
click at [577, 288] on input "10/13/25" at bounding box center [576, 291] width 118 height 27
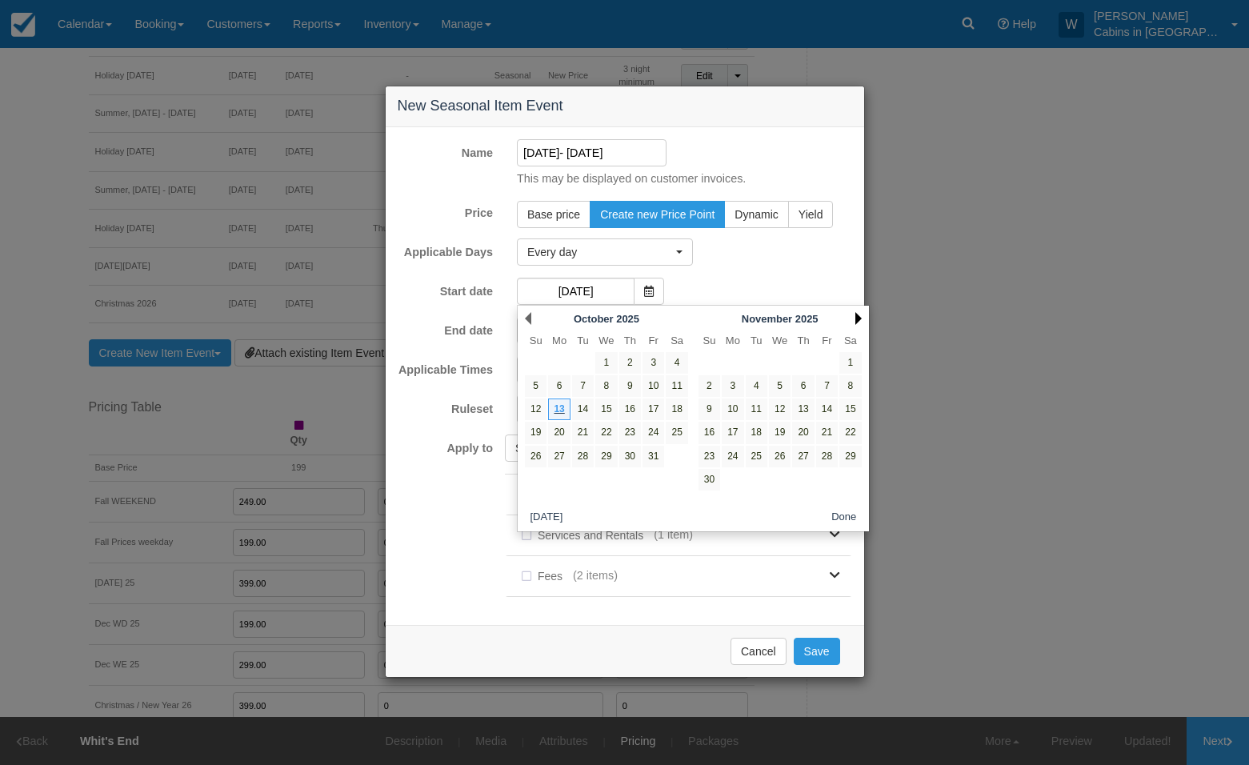
click at [858, 318] on link "Next" at bounding box center [858, 318] width 6 height 13
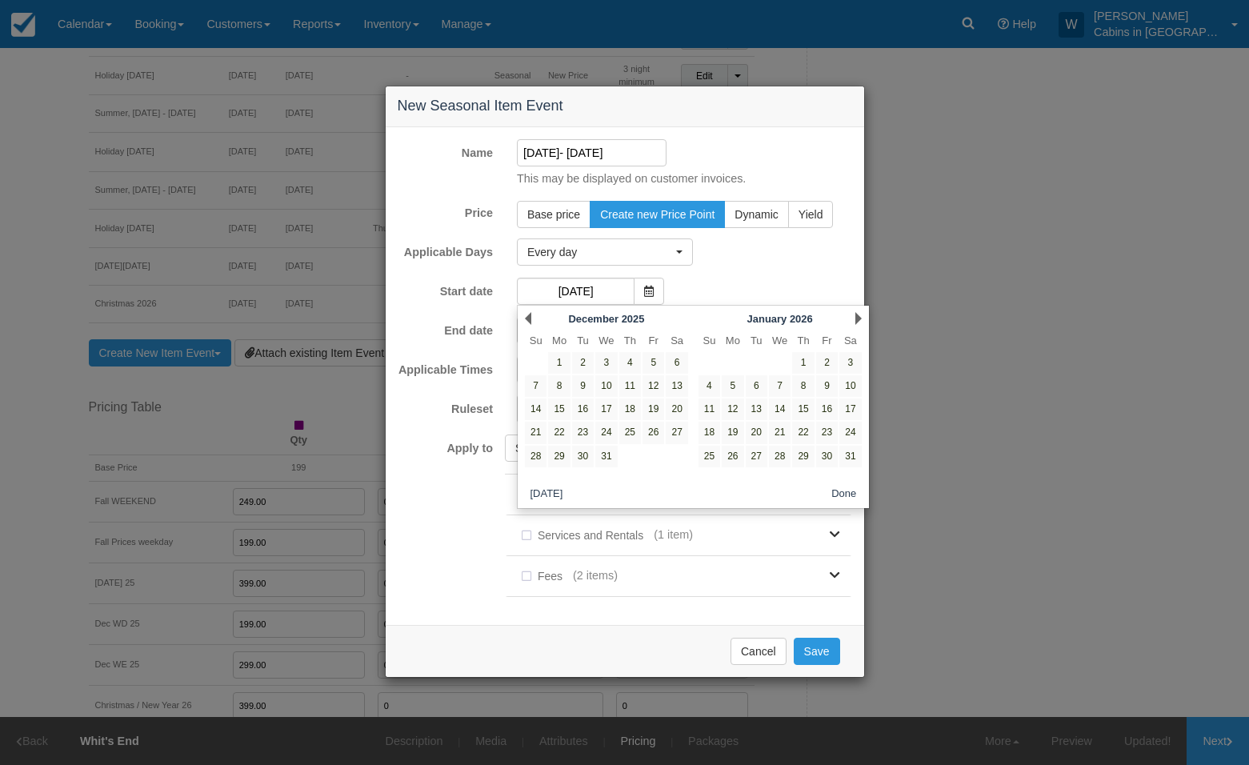
click at [858, 318] on link "Next" at bounding box center [858, 318] width 6 height 13
click at [858, 317] on link "Next" at bounding box center [858, 318] width 6 height 13
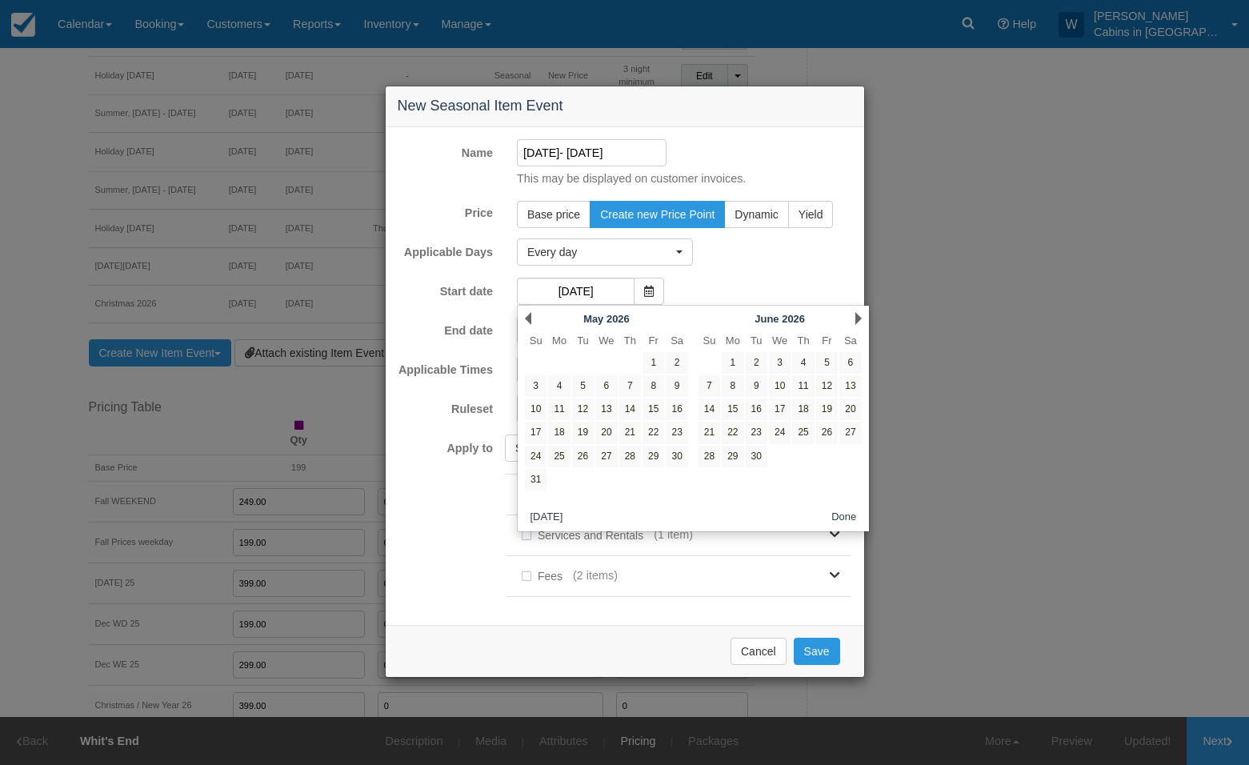
click at [858, 317] on link "Next" at bounding box center [858, 318] width 6 height 13
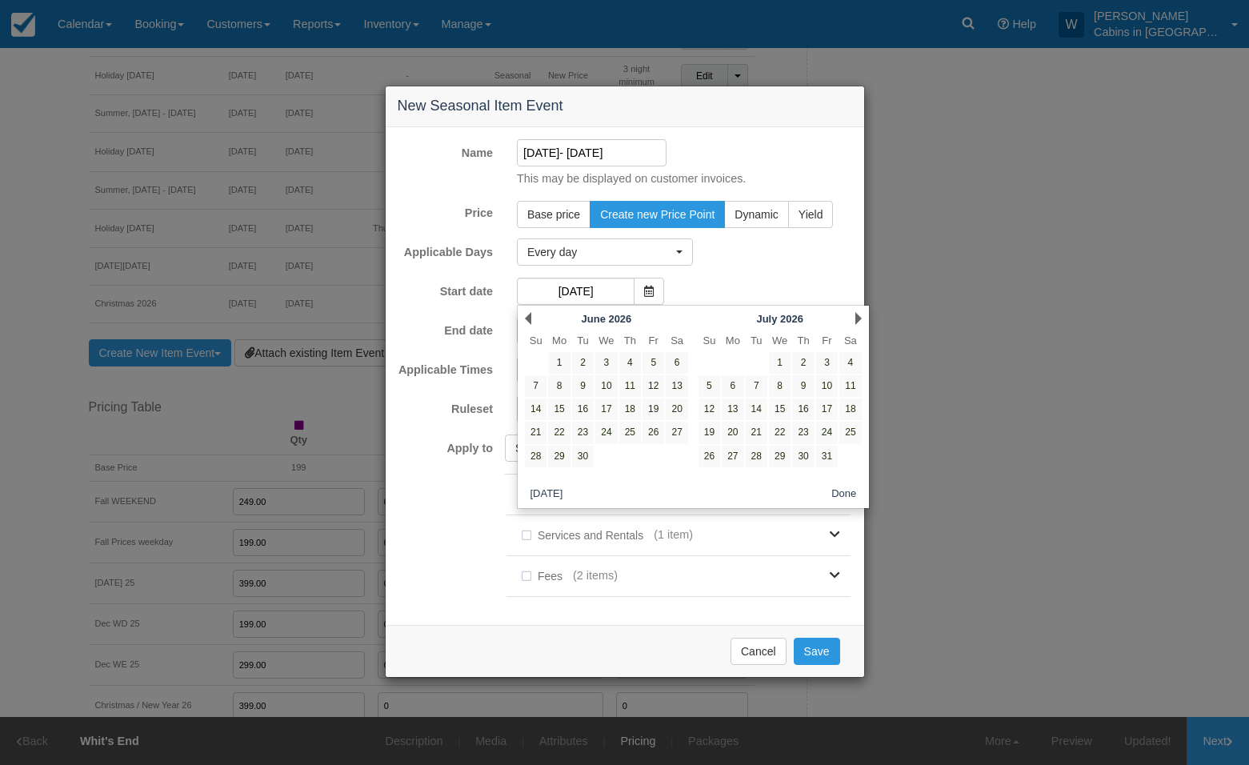
click at [858, 317] on link "Next" at bounding box center [858, 318] width 6 height 13
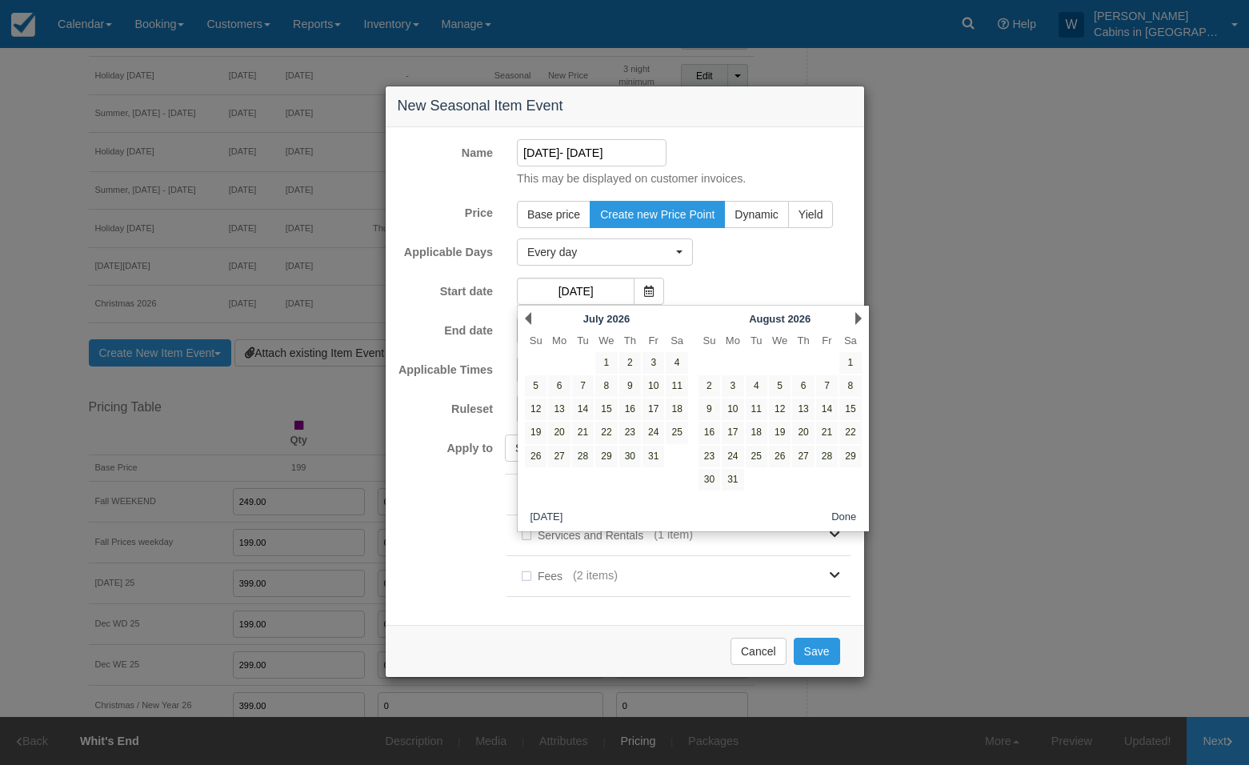
click at [858, 317] on link "Next" at bounding box center [858, 318] width 6 height 13
click at [754, 384] on link "8" at bounding box center [756, 386] width 22 height 22
type input "[DATE]"
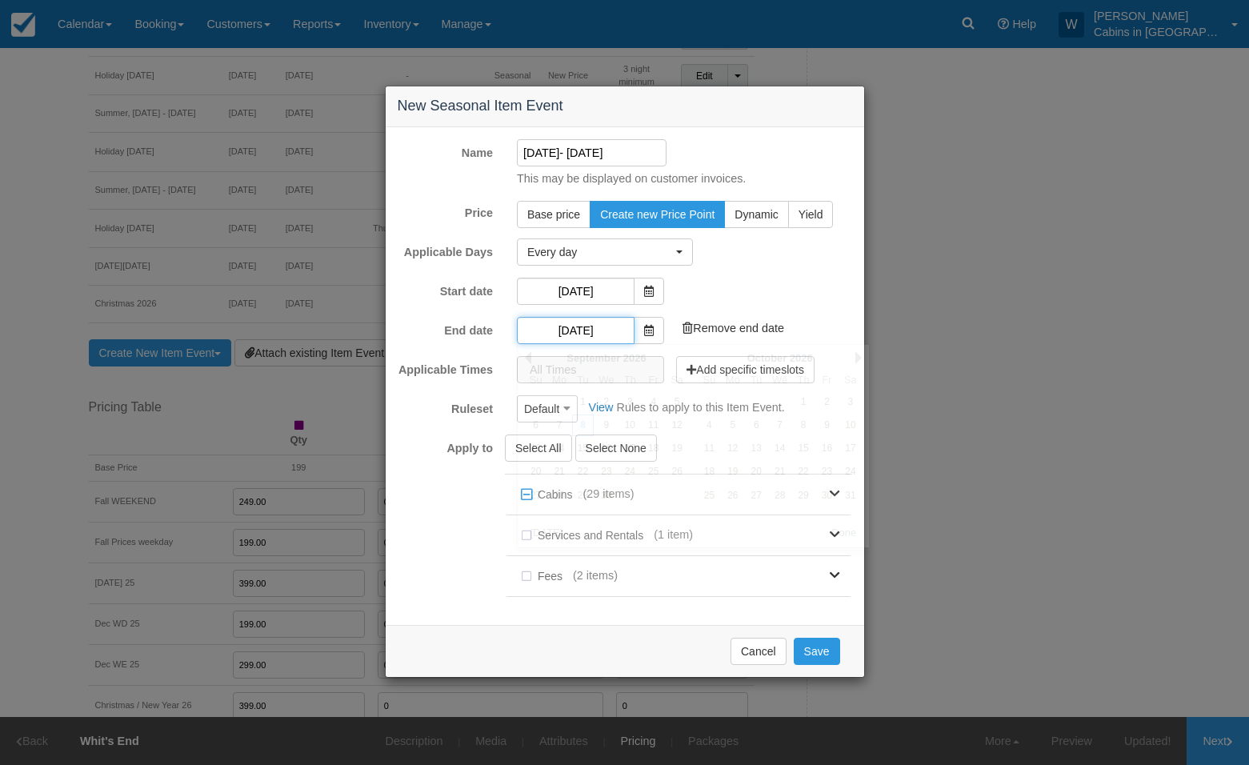
click at [573, 331] on input "[DATE]" at bounding box center [576, 330] width 118 height 27
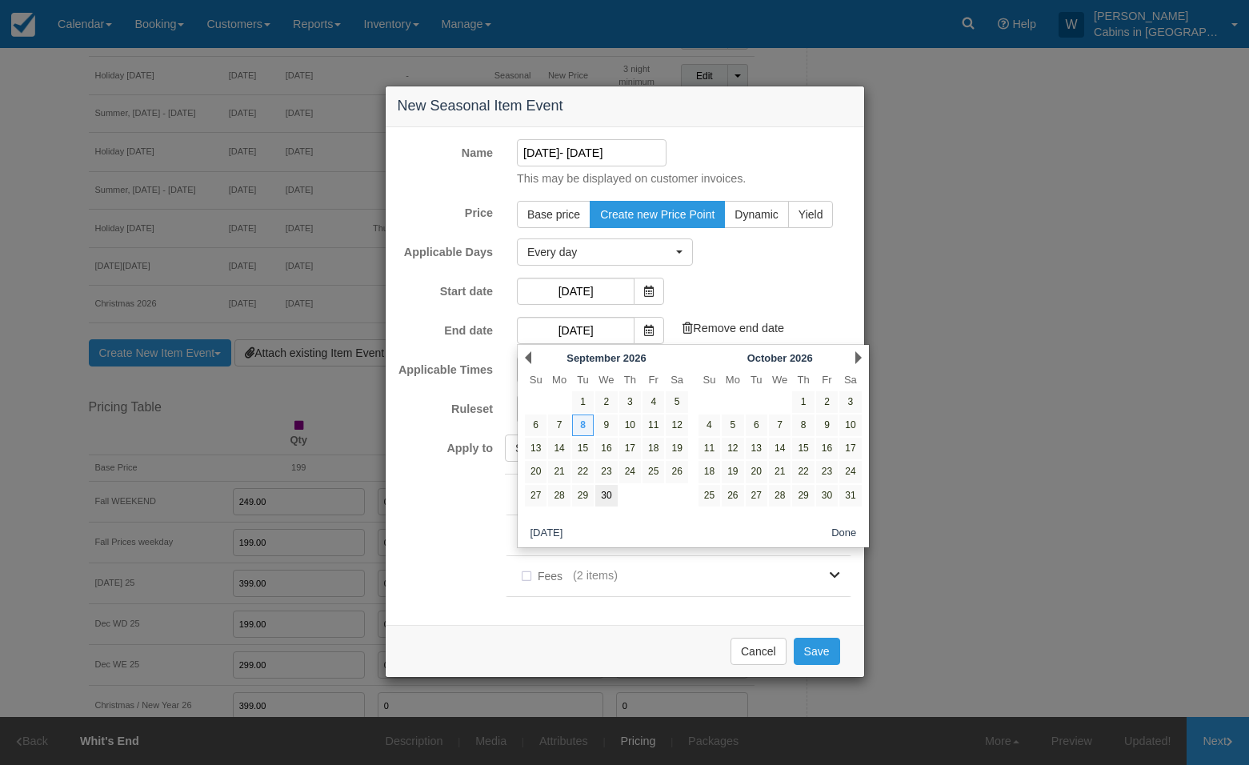
click at [609, 494] on link "30" at bounding box center [606, 496] width 22 height 22
type input "[DATE]"
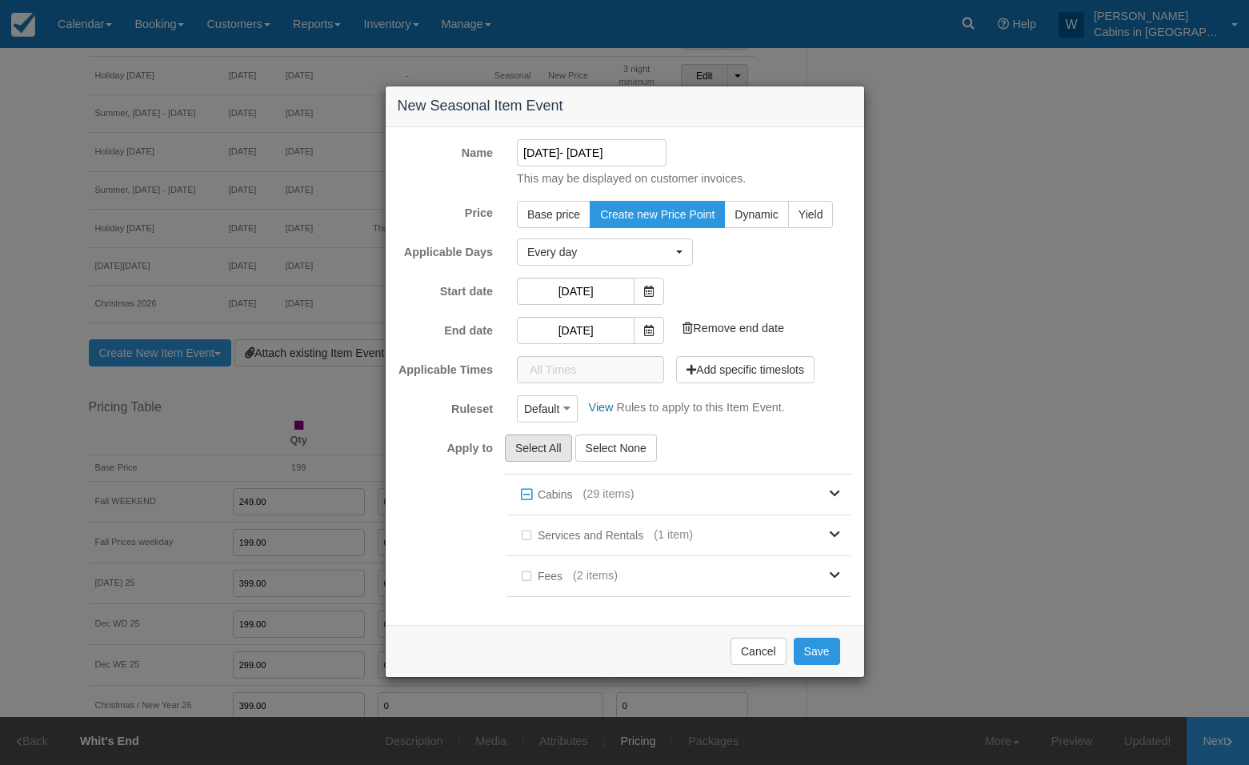
click at [533, 442] on button "Select All" at bounding box center [538, 447] width 67 height 27
checkbox input "true"
click at [563, 413] on icon "button" at bounding box center [566, 407] width 7 height 11
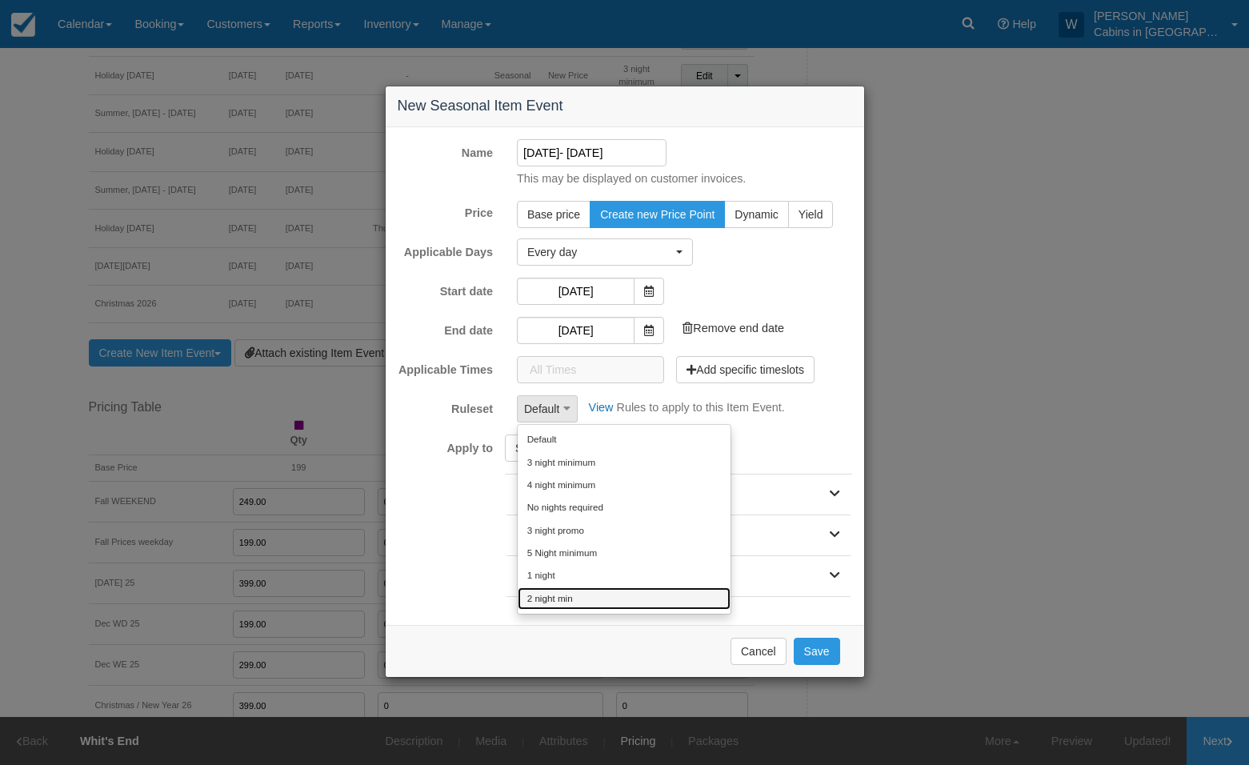
click at [561, 592] on link "2 night min" at bounding box center [623, 598] width 213 height 22
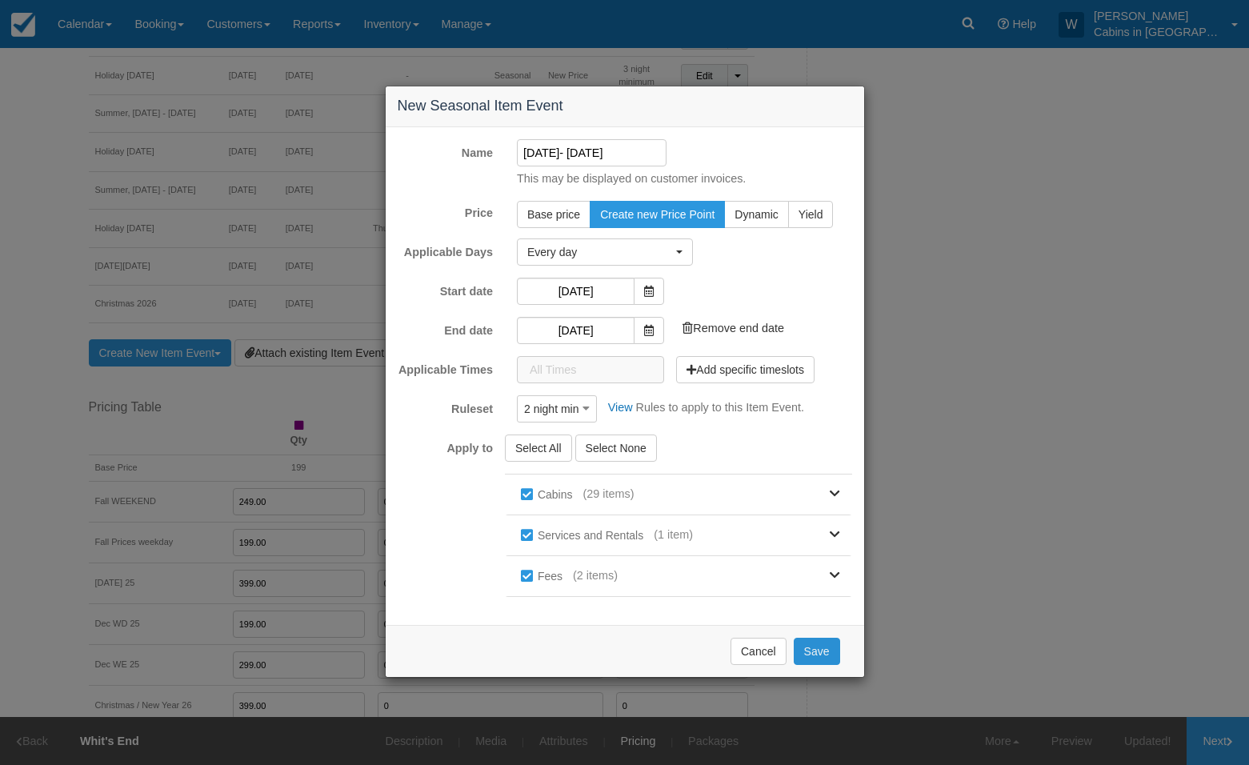
click at [819, 648] on button "Save" at bounding box center [816, 650] width 46 height 27
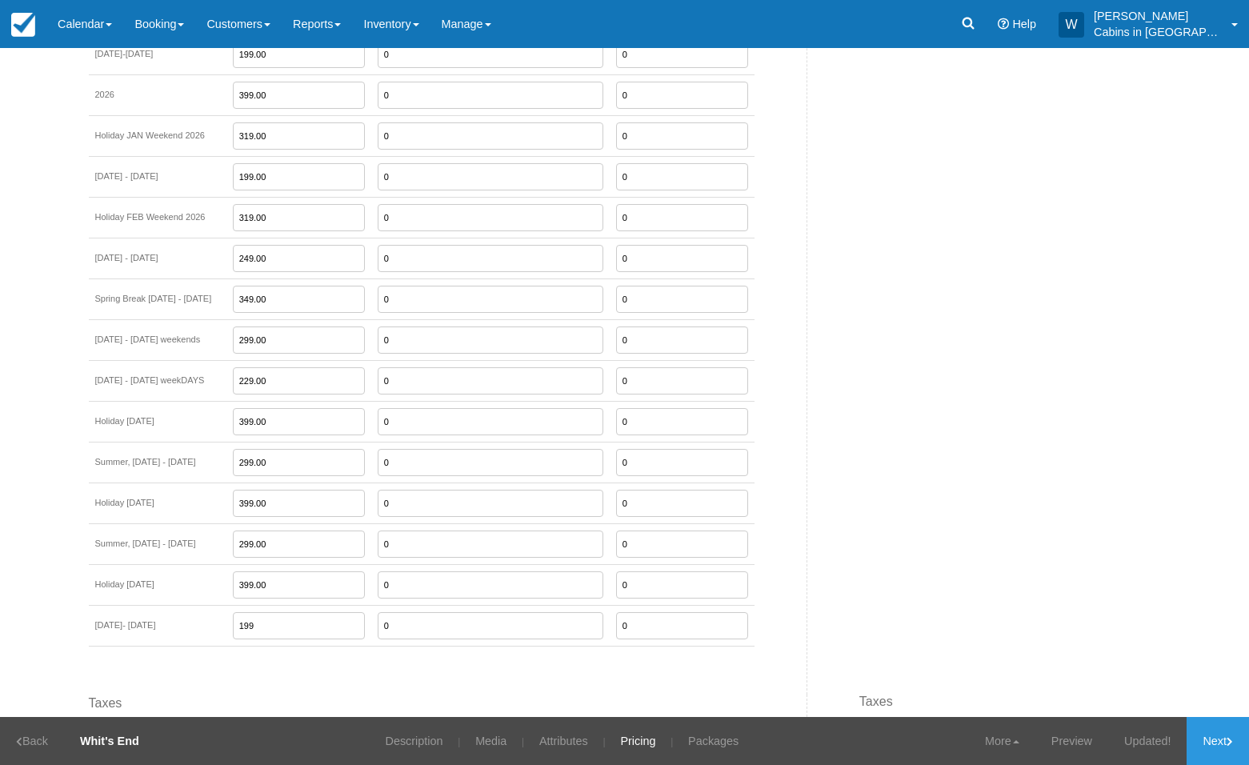
scroll to position [2177, 0]
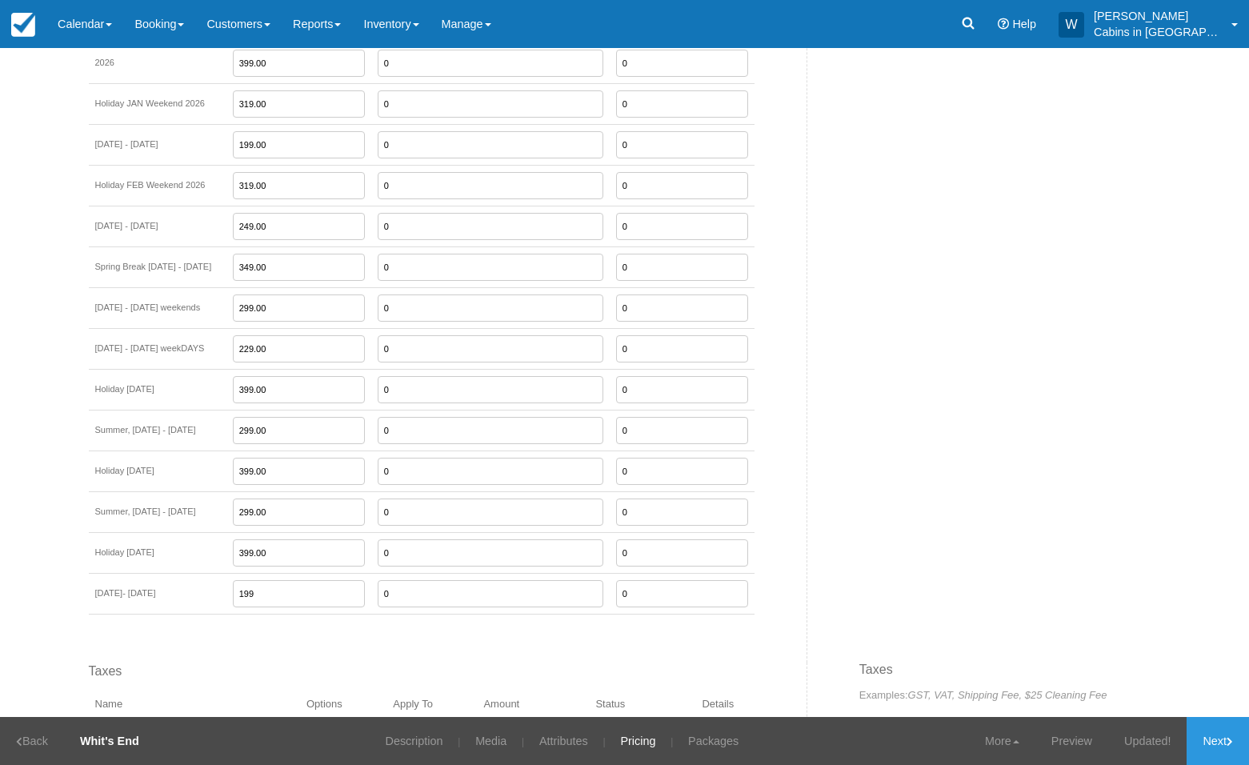
drag, startPoint x: 279, startPoint y: 570, endPoint x: 223, endPoint y: 570, distance: 56.0
click at [227, 573] on tr "Sept 8- 30, 2026 199 0 0" at bounding box center [421, 593] width 665 height 41
type input "249.00"
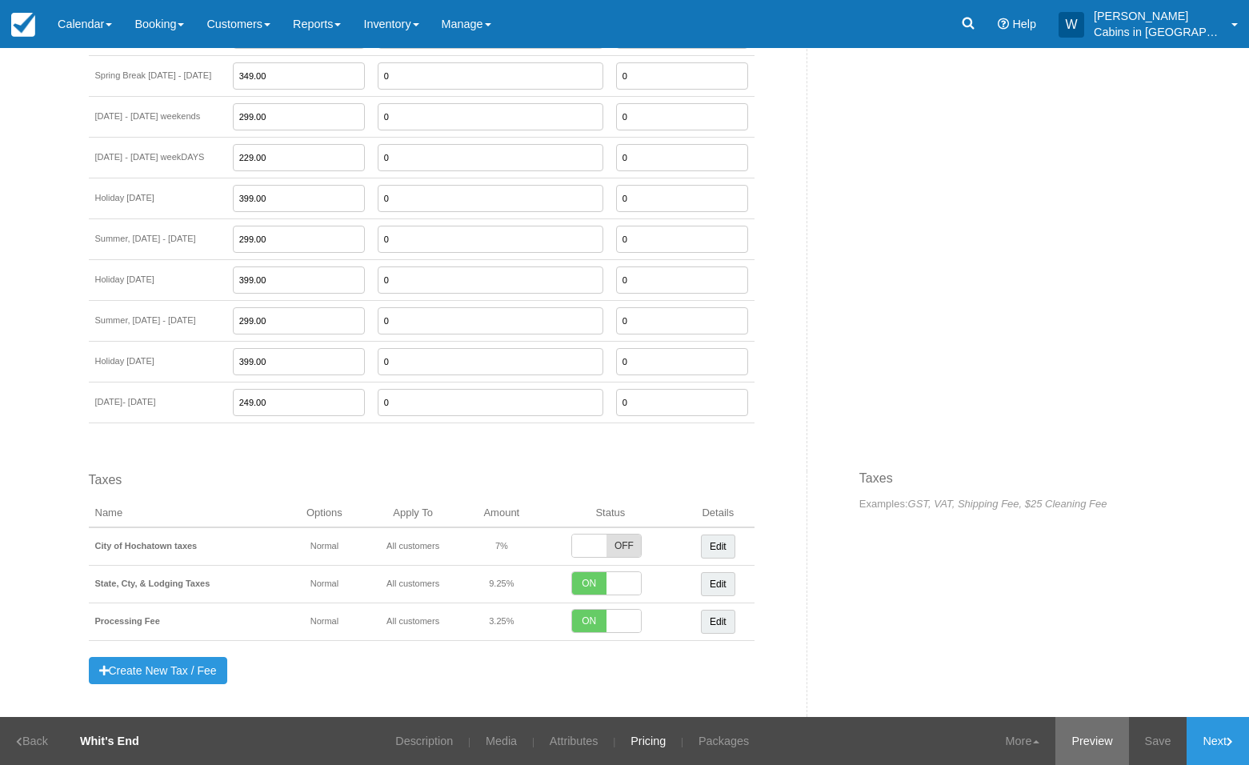
scroll to position [2401, 0]
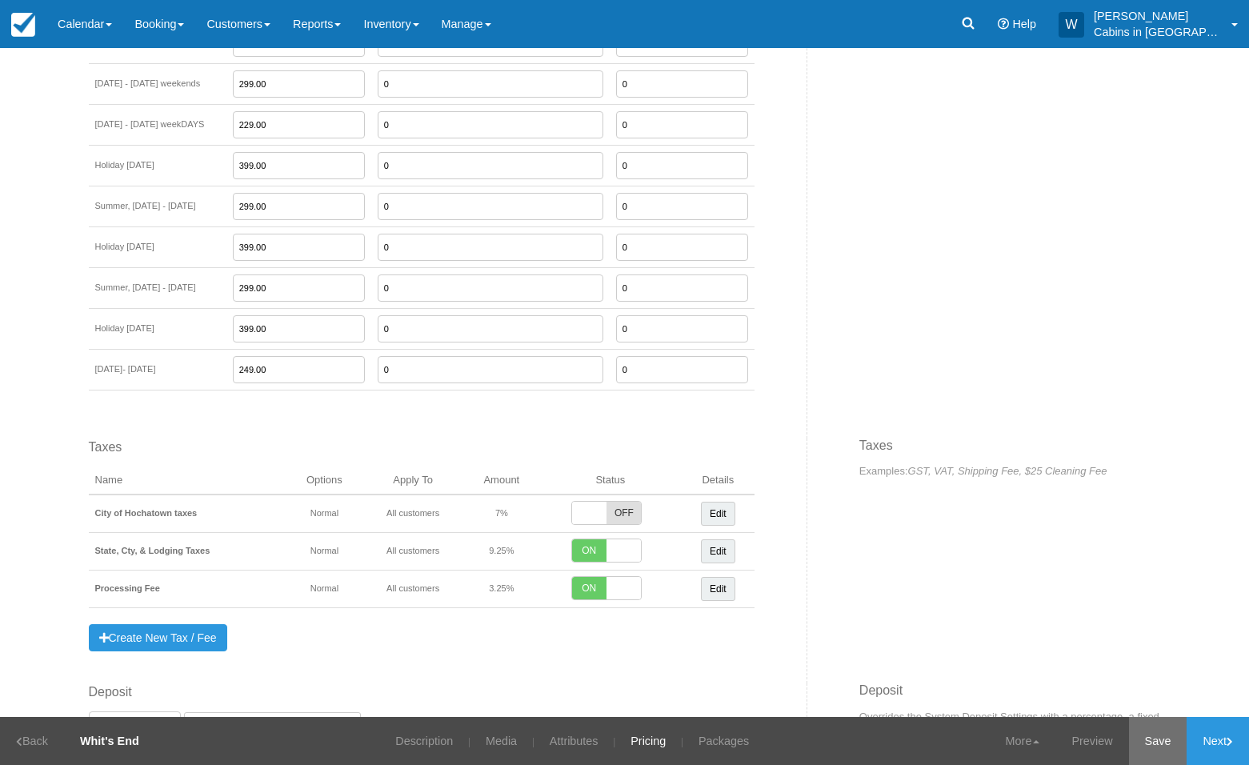
click at [1160, 739] on link "Save" at bounding box center [1158, 741] width 58 height 48
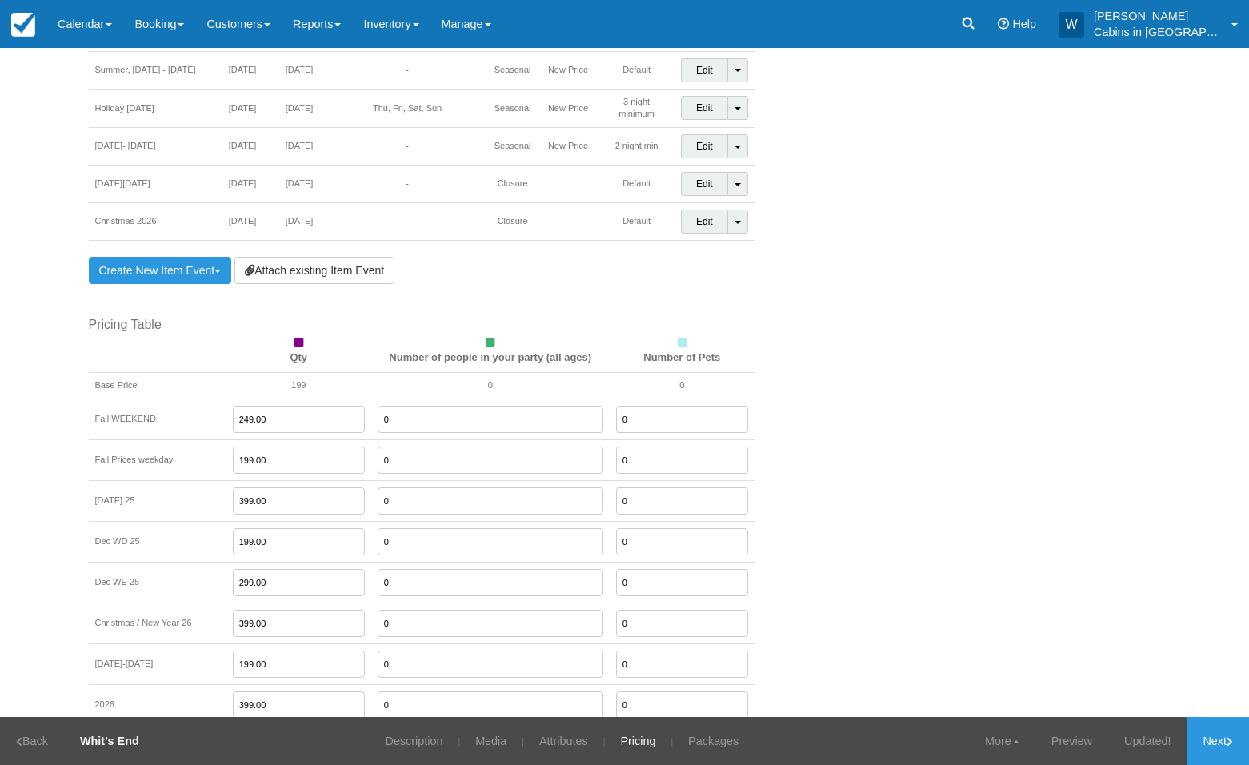
scroll to position [1502, 0]
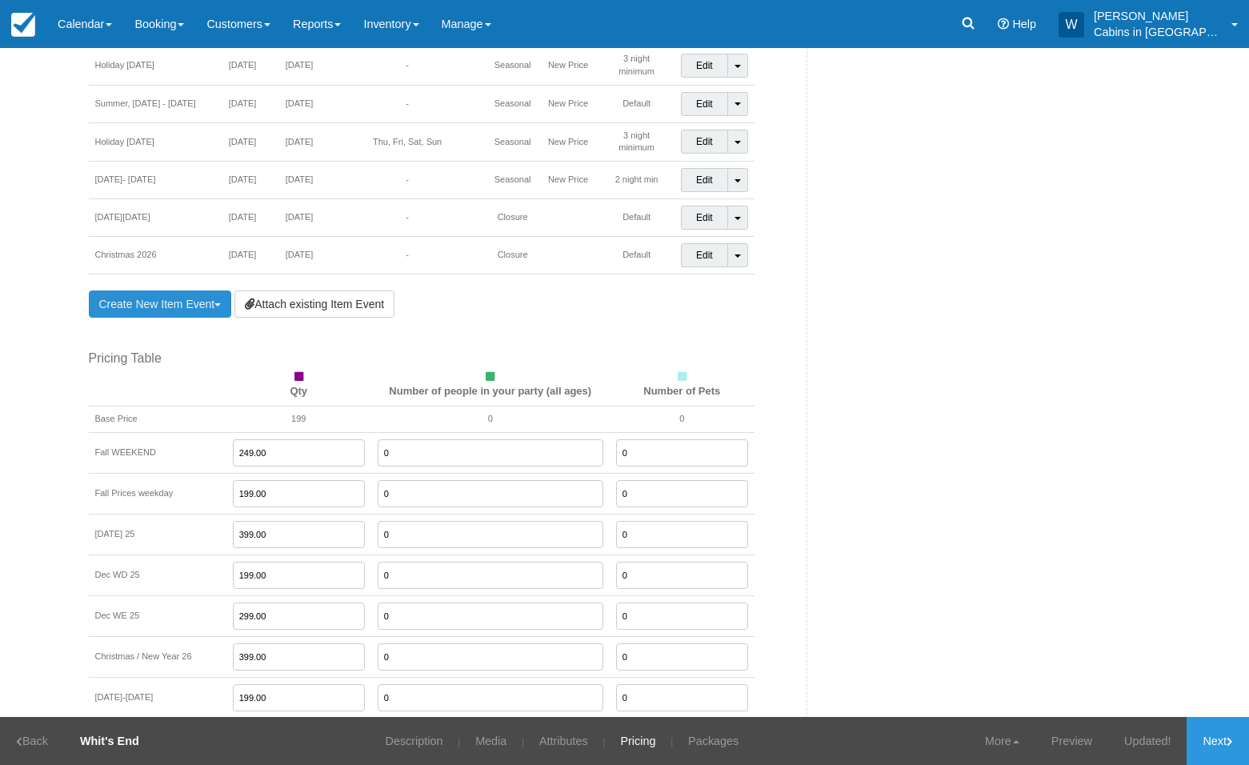
click at [178, 290] on link "Create New Item Event Toggle Dropdown" at bounding box center [160, 303] width 143 height 27
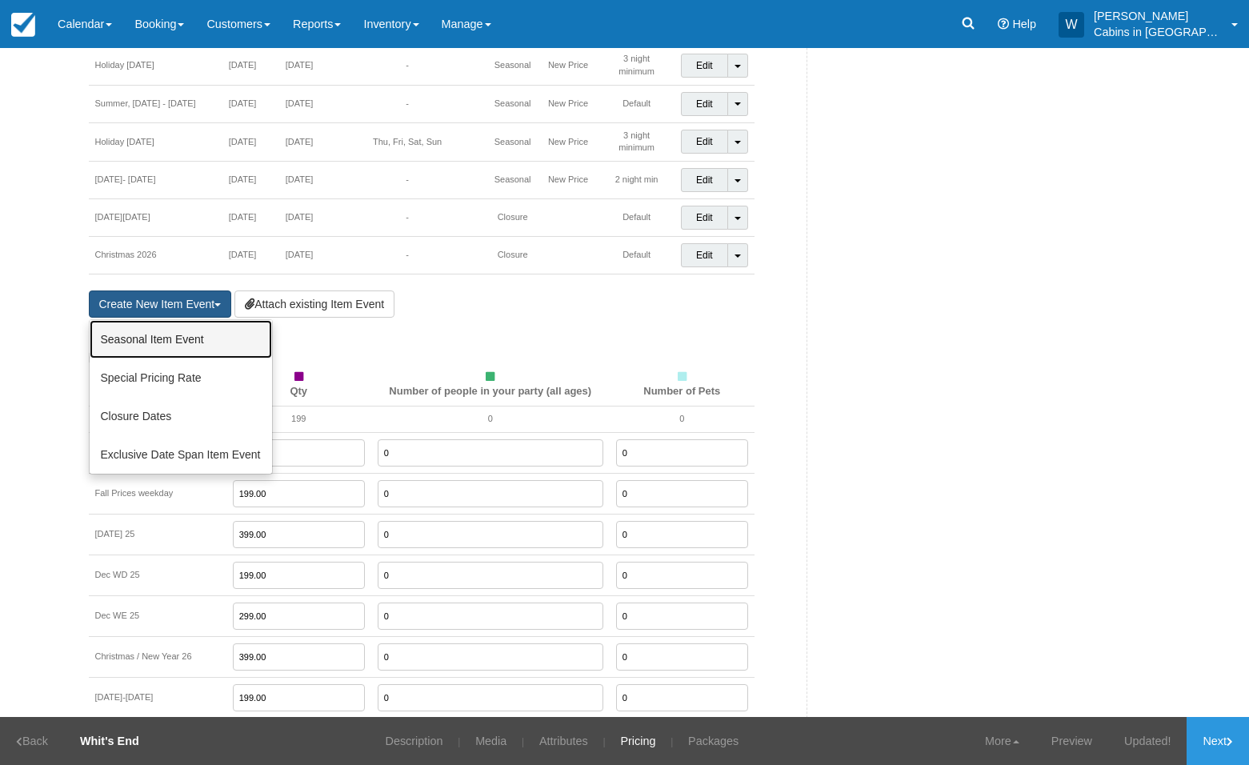
click at [176, 320] on link "Seasonal Item Event" at bounding box center [181, 339] width 182 height 38
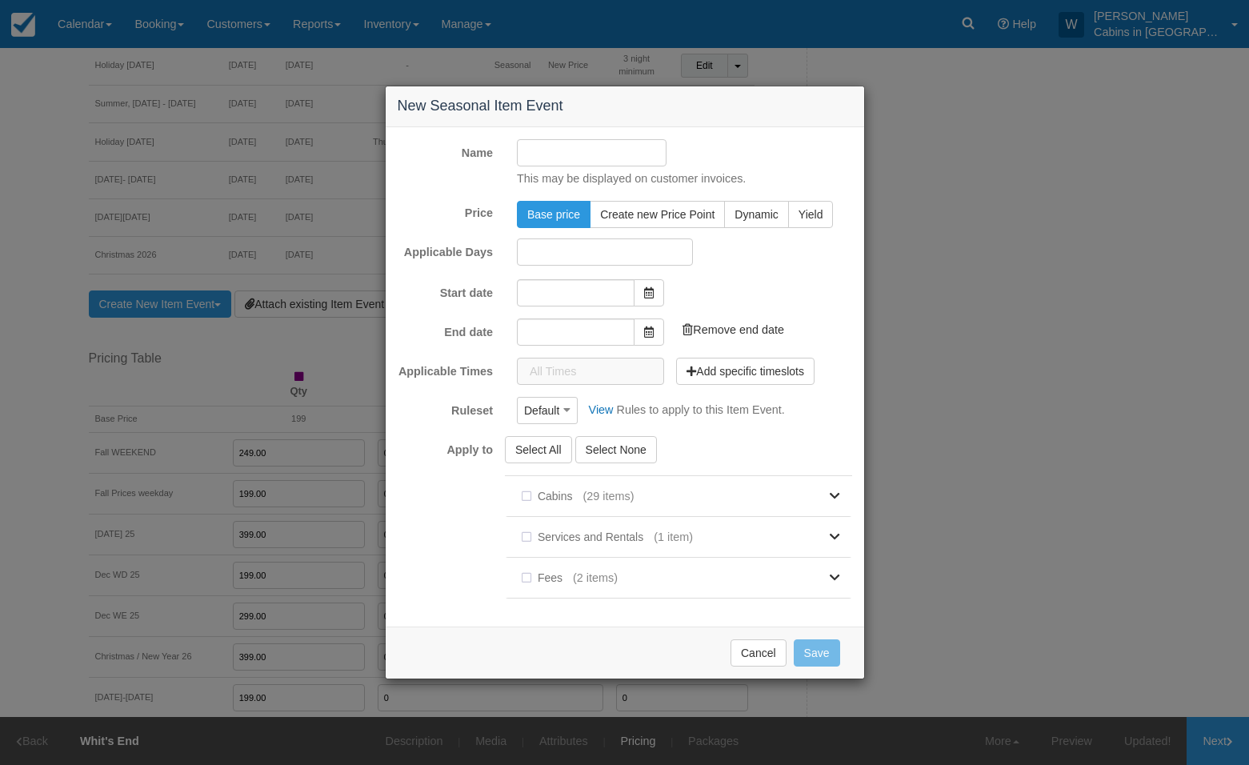
type input "10/13/25"
type input "11/13/25"
click at [571, 149] on input "Name" at bounding box center [592, 152] width 150 height 27
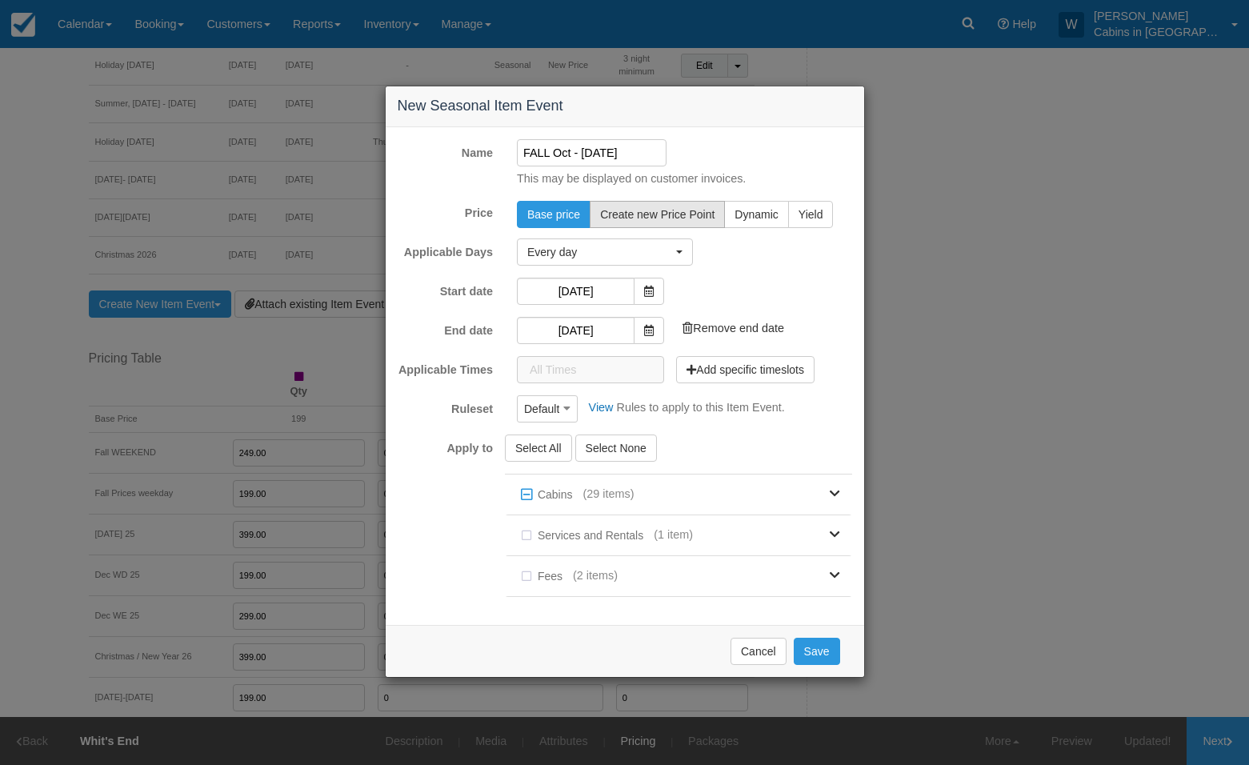
type input "FALL Oct - [DATE]"
click at [644, 203] on button "Create new Price Point" at bounding box center [656, 214] width 135 height 27
radio input "true"
click at [567, 286] on input "10/13/25" at bounding box center [576, 291] width 118 height 27
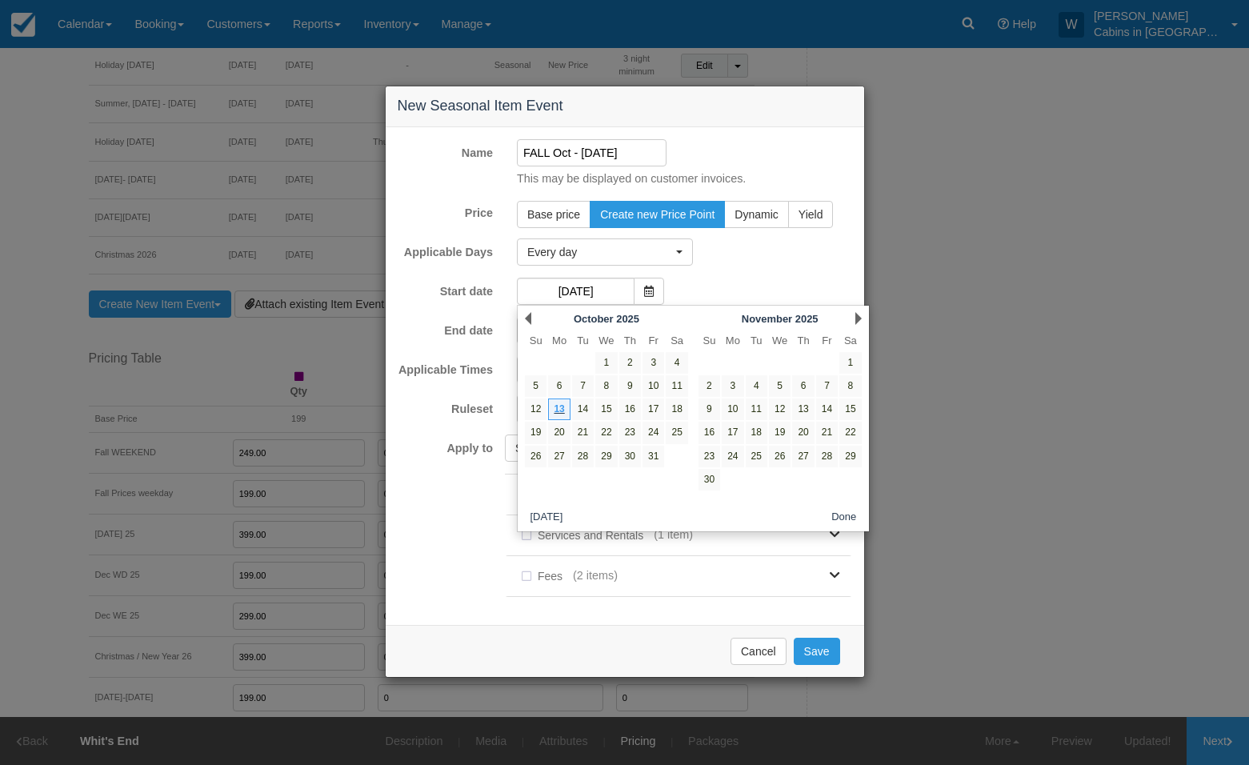
click at [861, 316] on div "Next November 2025" at bounding box center [780, 318] width 174 height 22
click at [856, 314] on link "Next" at bounding box center [858, 318] width 6 height 13
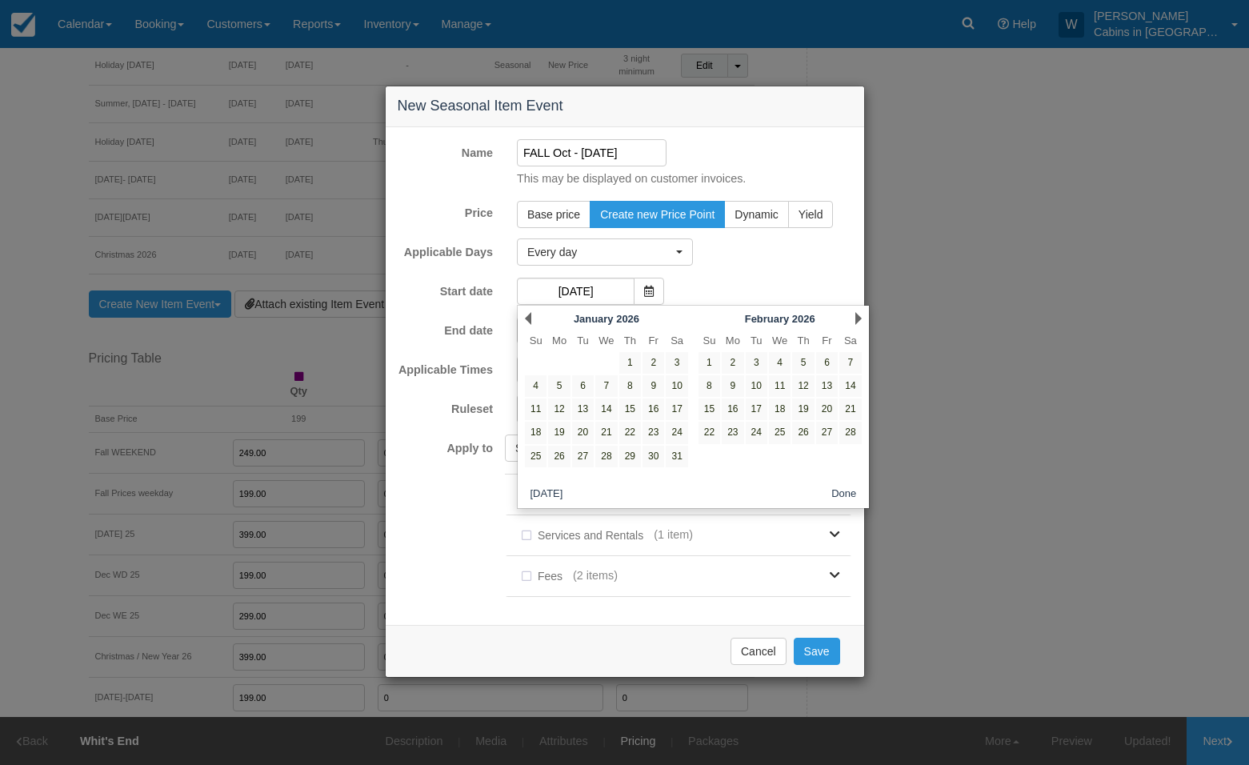
click at [856, 314] on link "Next" at bounding box center [858, 318] width 6 height 13
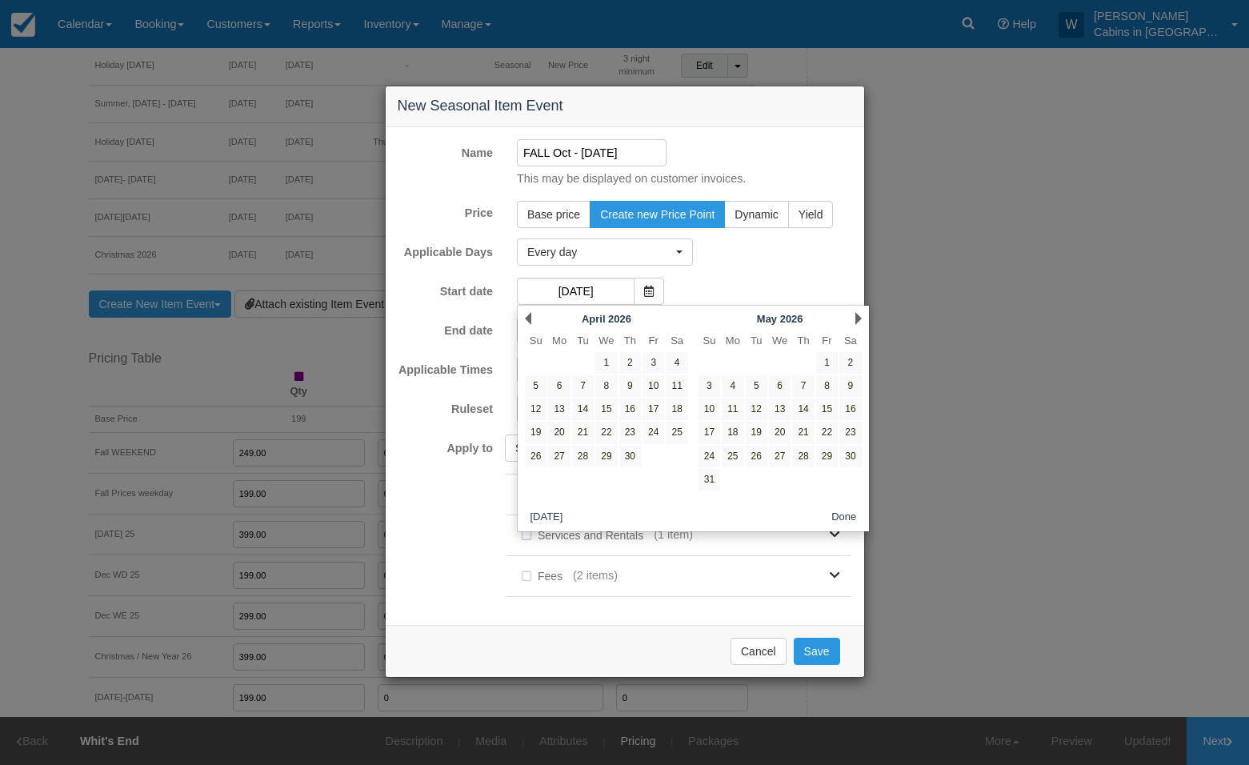
click at [856, 314] on link "Next" at bounding box center [858, 318] width 6 height 13
click at [804, 359] on link "1" at bounding box center [803, 363] width 22 height 22
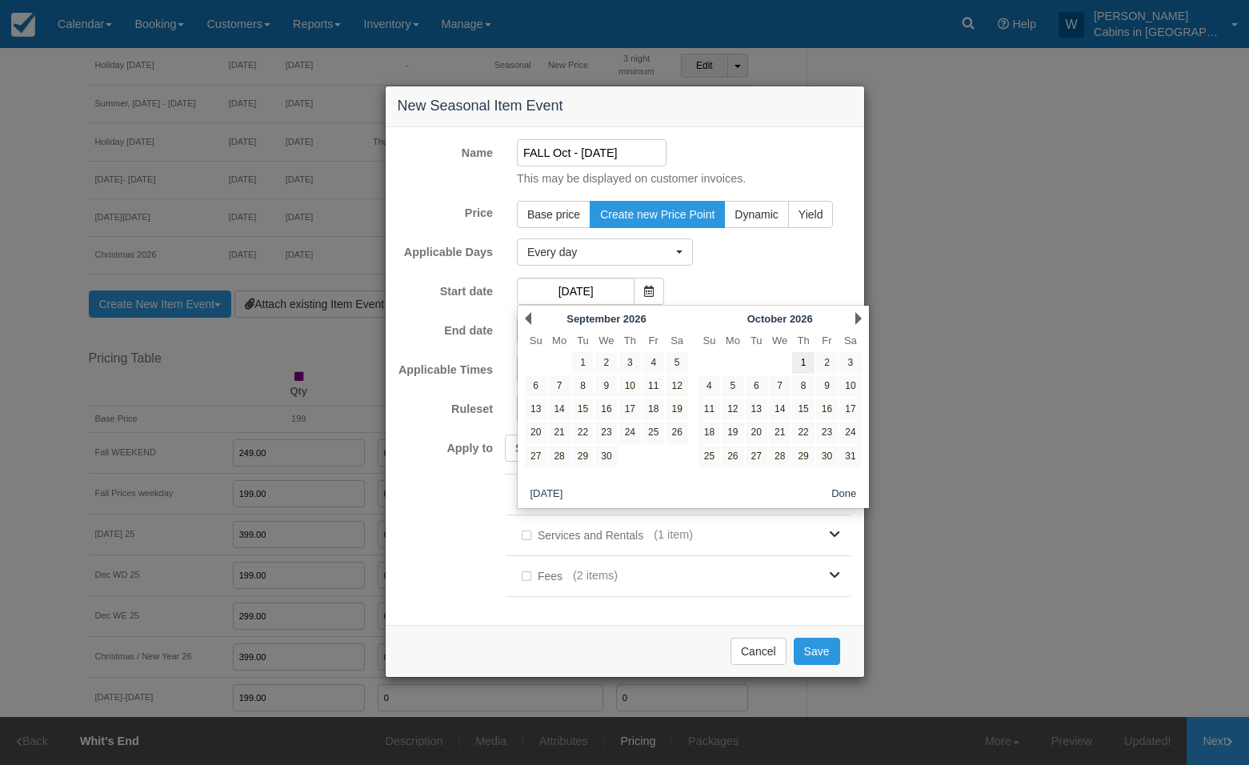
type input "[DATE]"
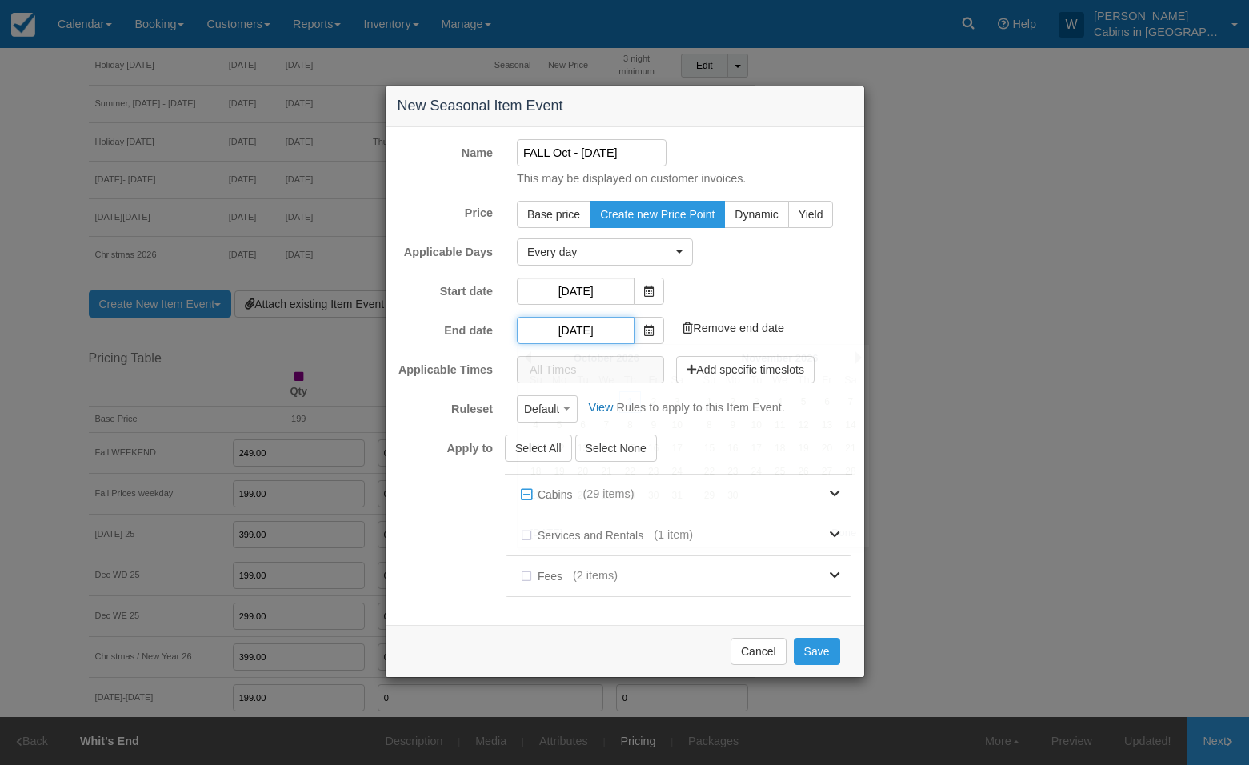
click at [573, 331] on input "[DATE]" at bounding box center [576, 330] width 118 height 27
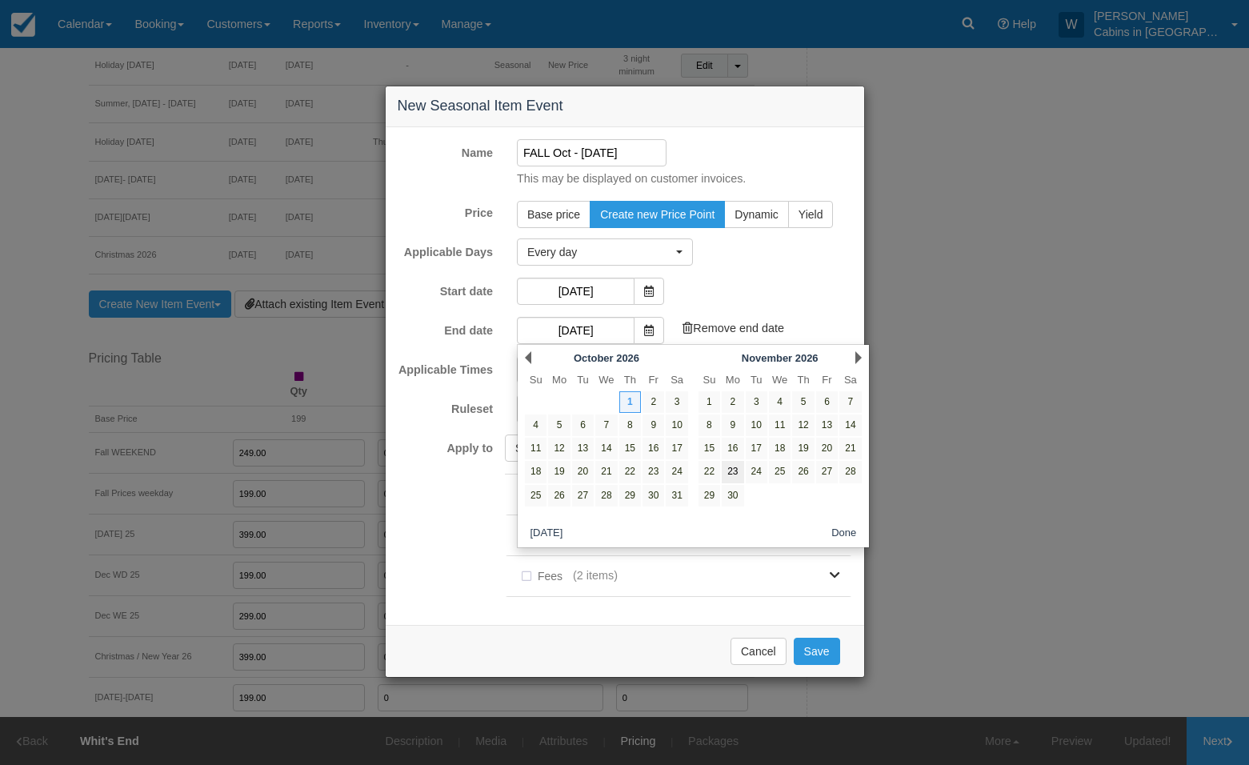
click at [733, 475] on link "23" at bounding box center [732, 472] width 22 height 22
type input "[DATE]"
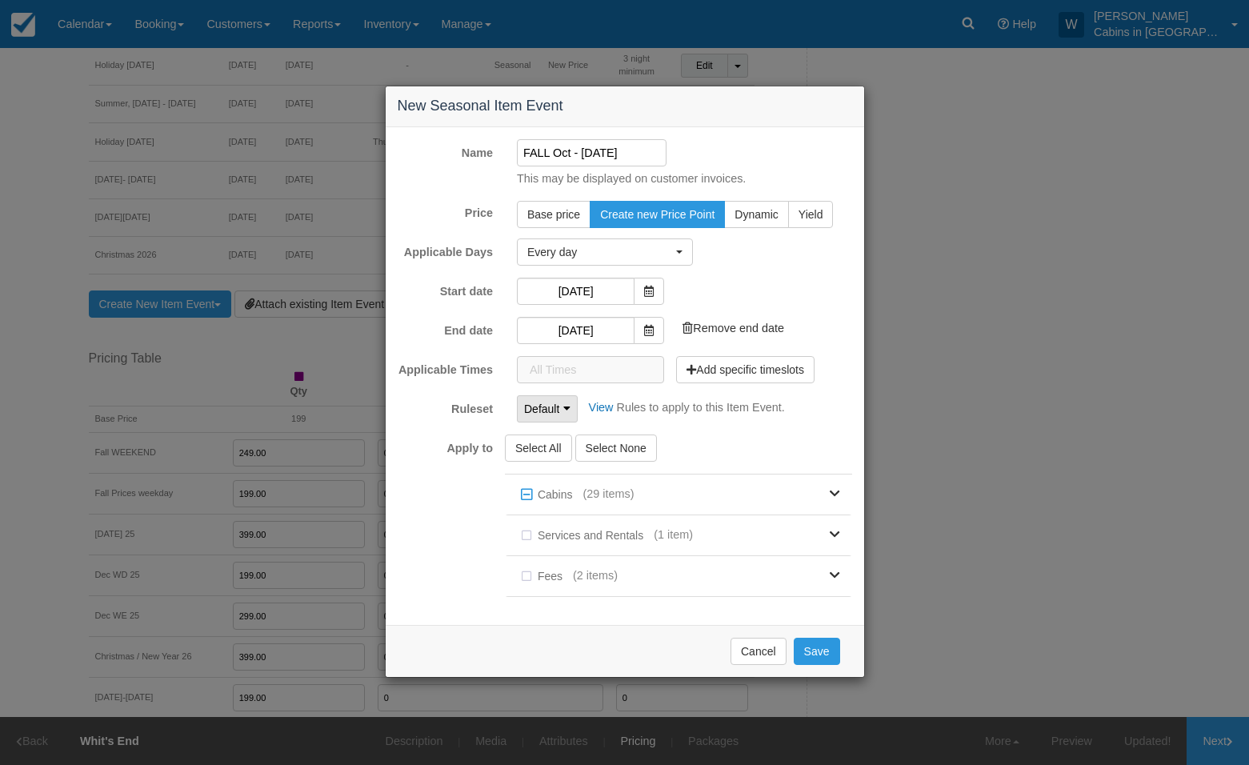
click at [565, 410] on icon "button" at bounding box center [566, 407] width 7 height 11
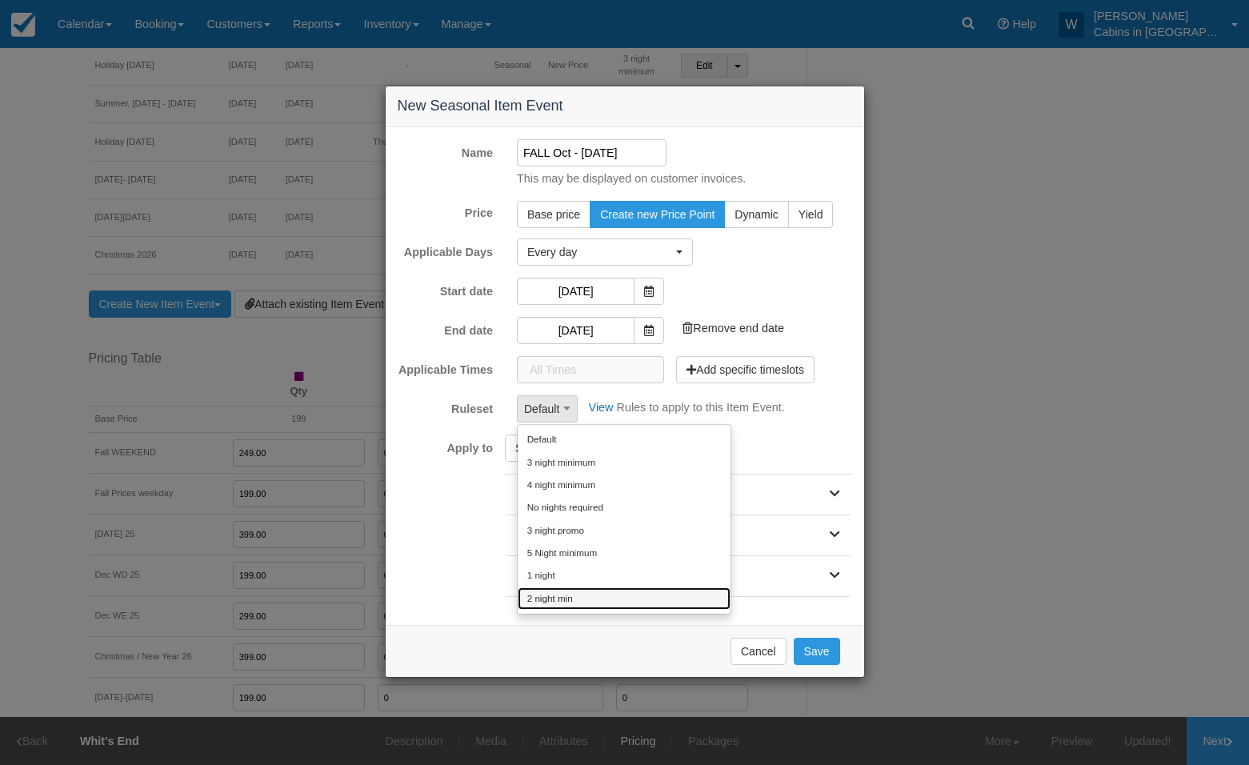
click at [555, 600] on link "2 night min" at bounding box center [623, 598] width 213 height 22
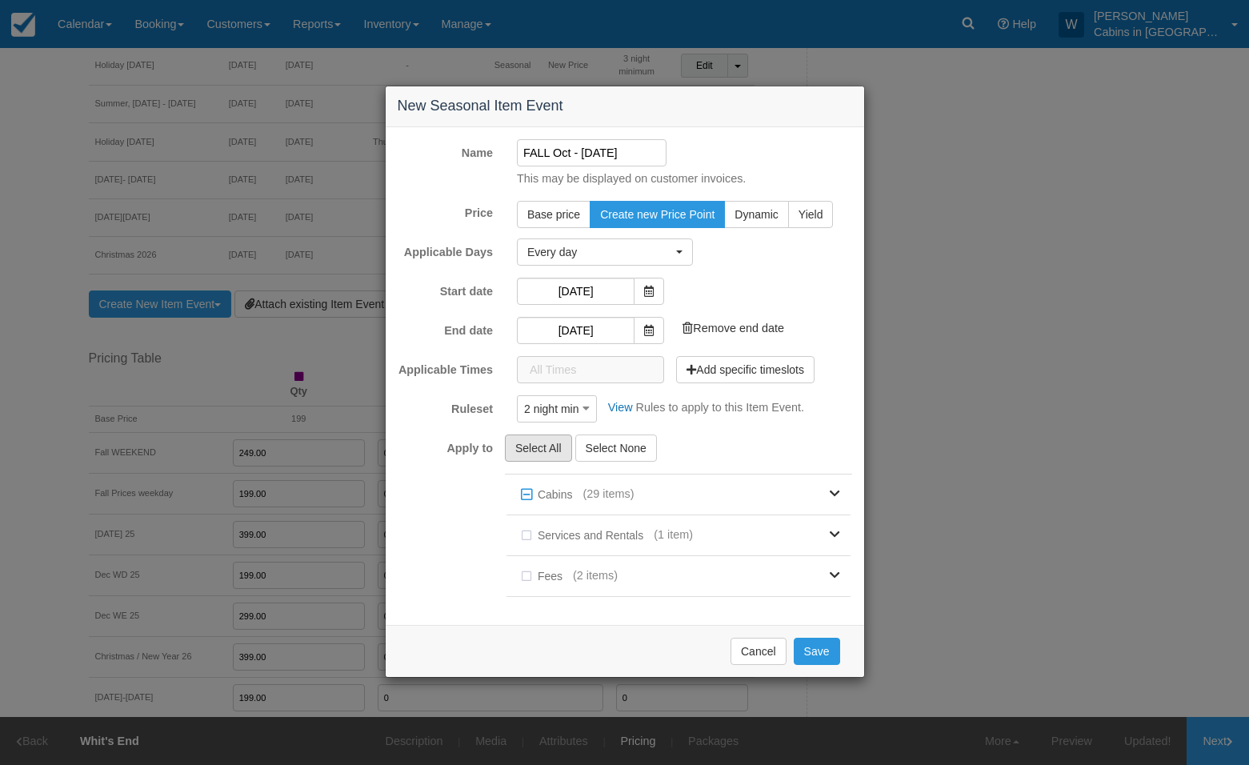
click at [546, 450] on button "Select All" at bounding box center [538, 447] width 67 height 27
checkbox input "true"
click at [821, 651] on button "Save" at bounding box center [816, 650] width 46 height 27
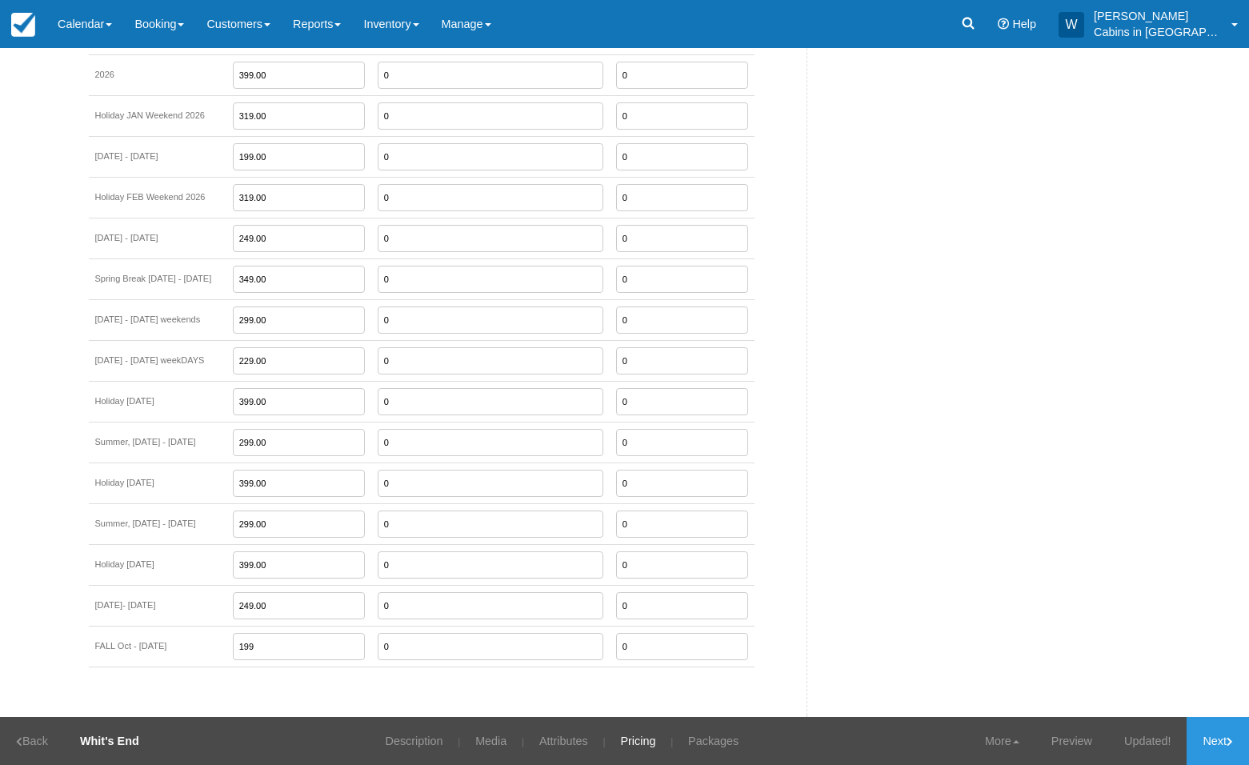
scroll to position [2359, 0]
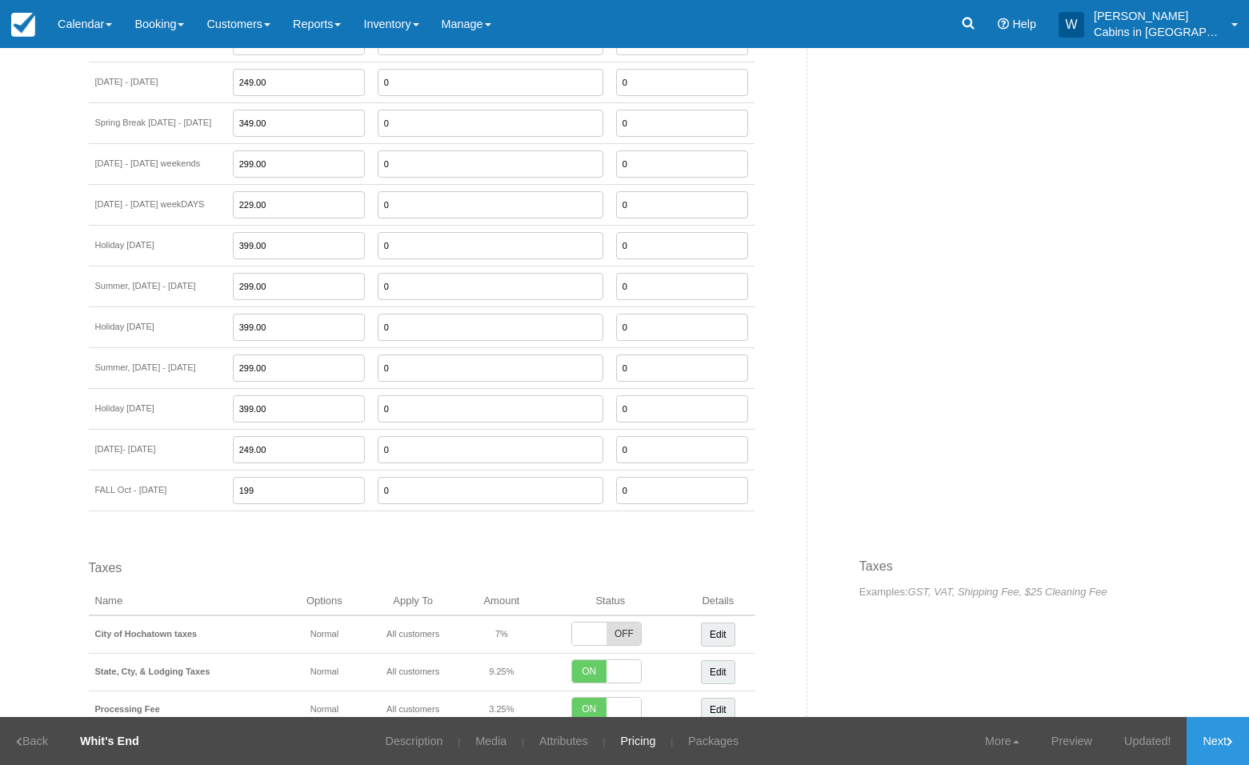
drag, startPoint x: 291, startPoint y: 469, endPoint x: 250, endPoint y: 466, distance: 40.9
click at [250, 469] on td "199" at bounding box center [298, 489] width 145 height 41
type input "299.00"
click at [1217, 740] on link "Next" at bounding box center [1217, 741] width 62 height 48
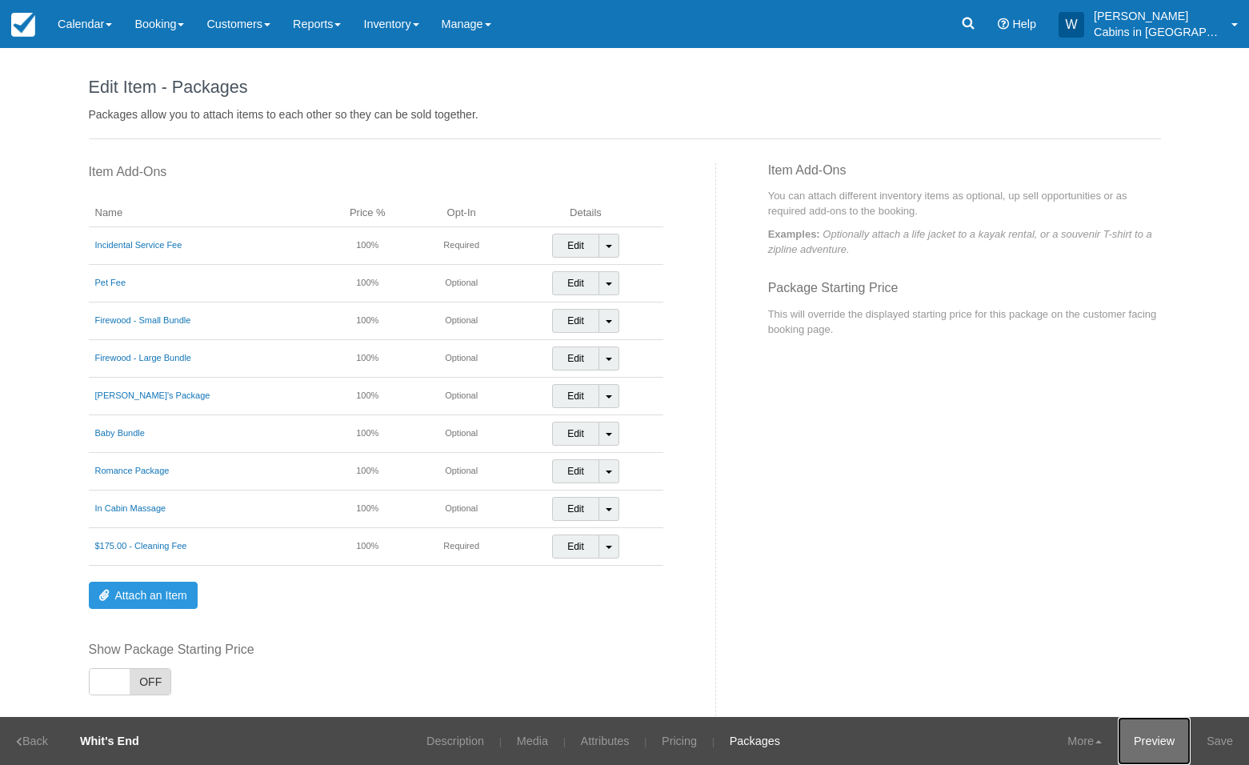
click at [1155, 737] on link "Preview" at bounding box center [1153, 741] width 73 height 48
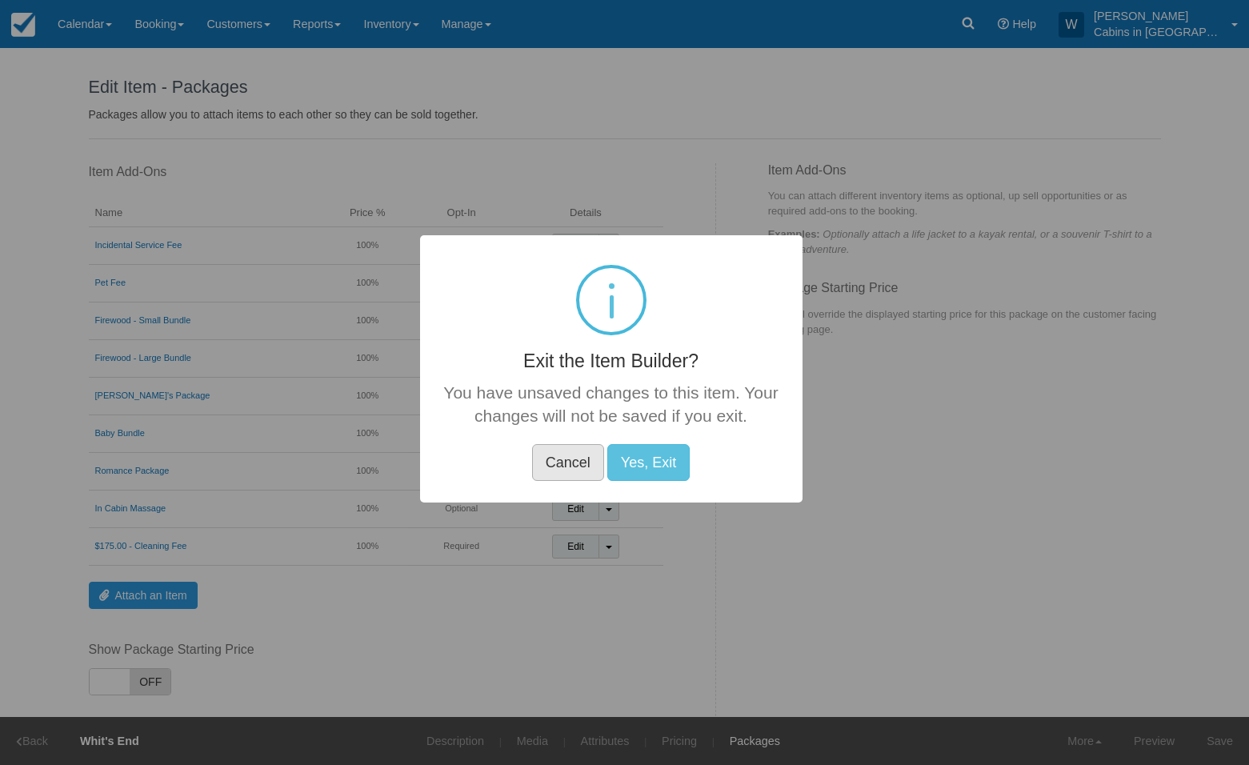
click at [570, 460] on button "Cancel" at bounding box center [568, 462] width 72 height 37
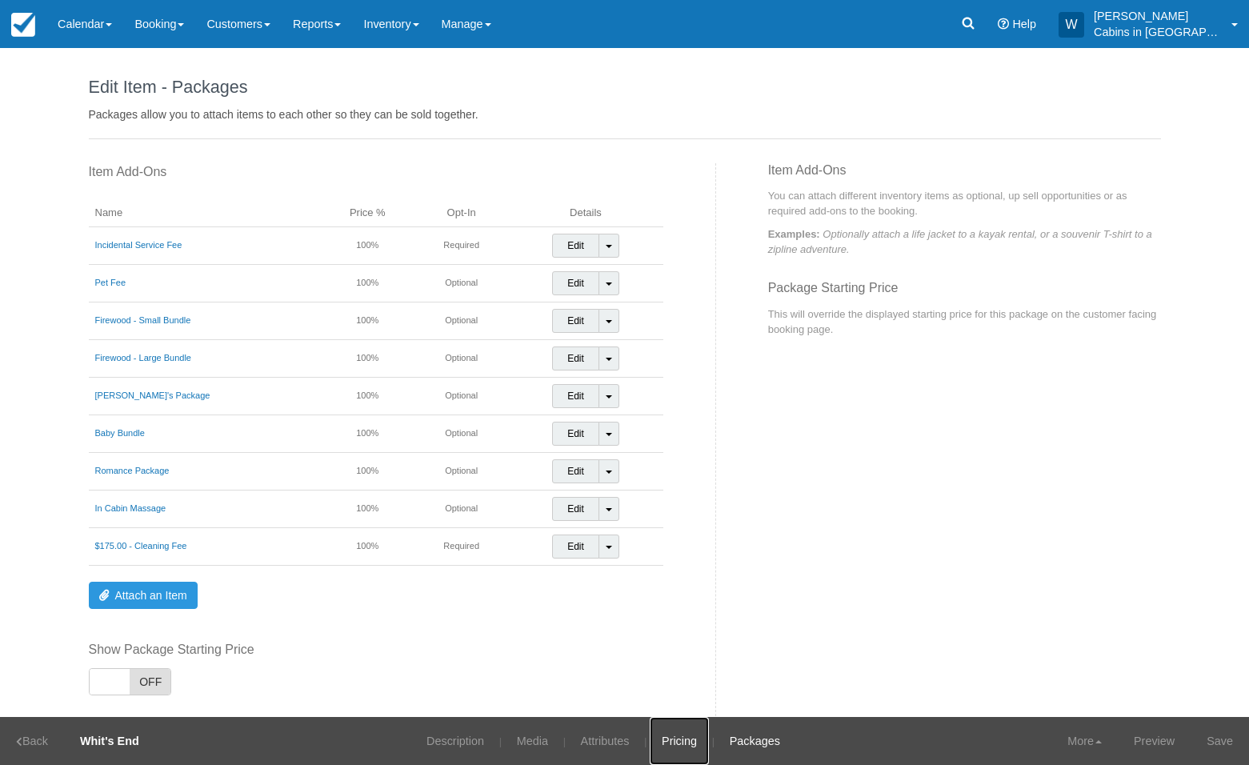
click at [680, 748] on link "Pricing" at bounding box center [678, 741] width 59 height 48
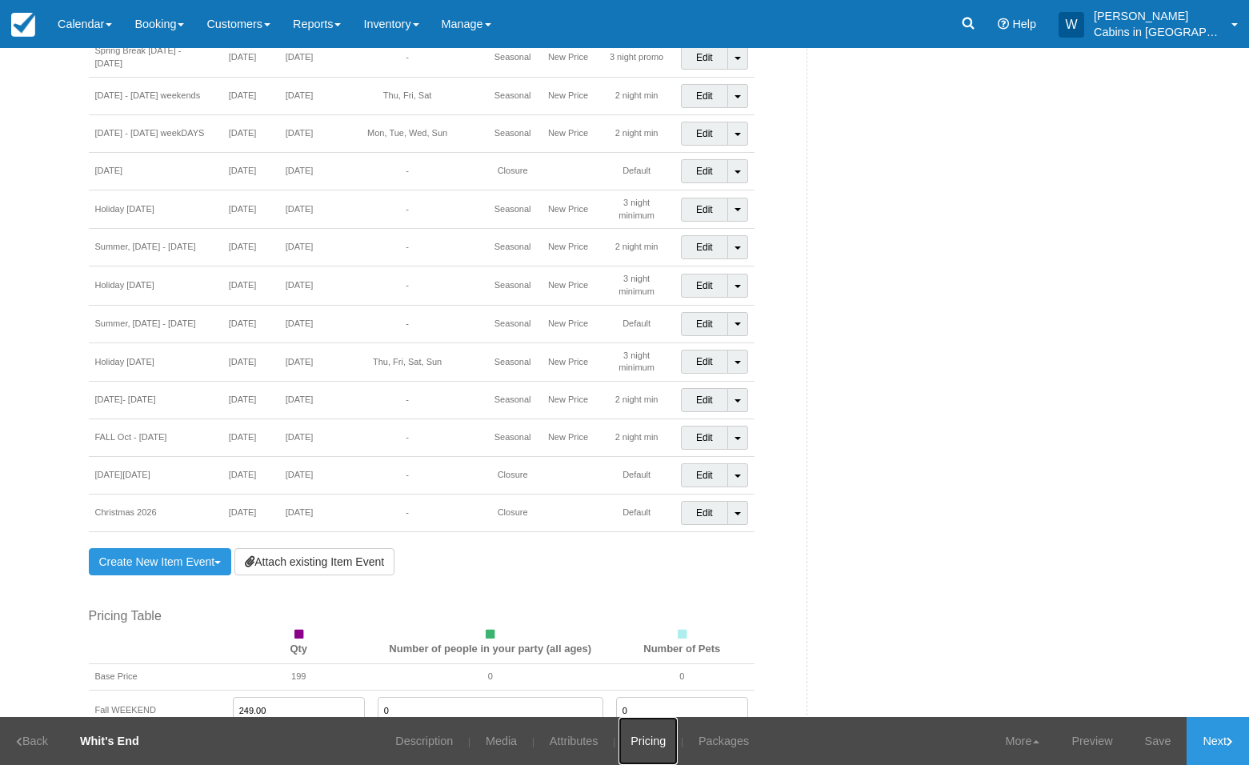
scroll to position [1324, 0]
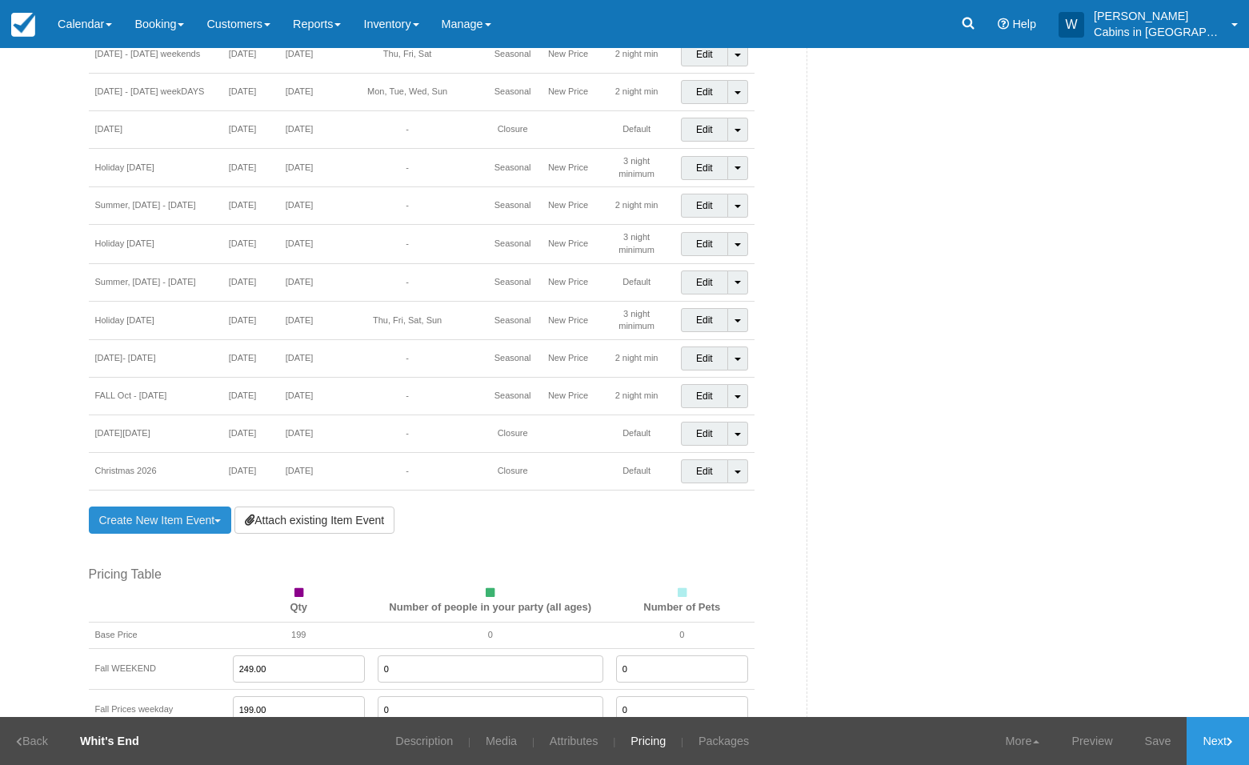
click at [157, 506] on link "Create New Item Event Toggle Dropdown" at bounding box center [160, 519] width 143 height 27
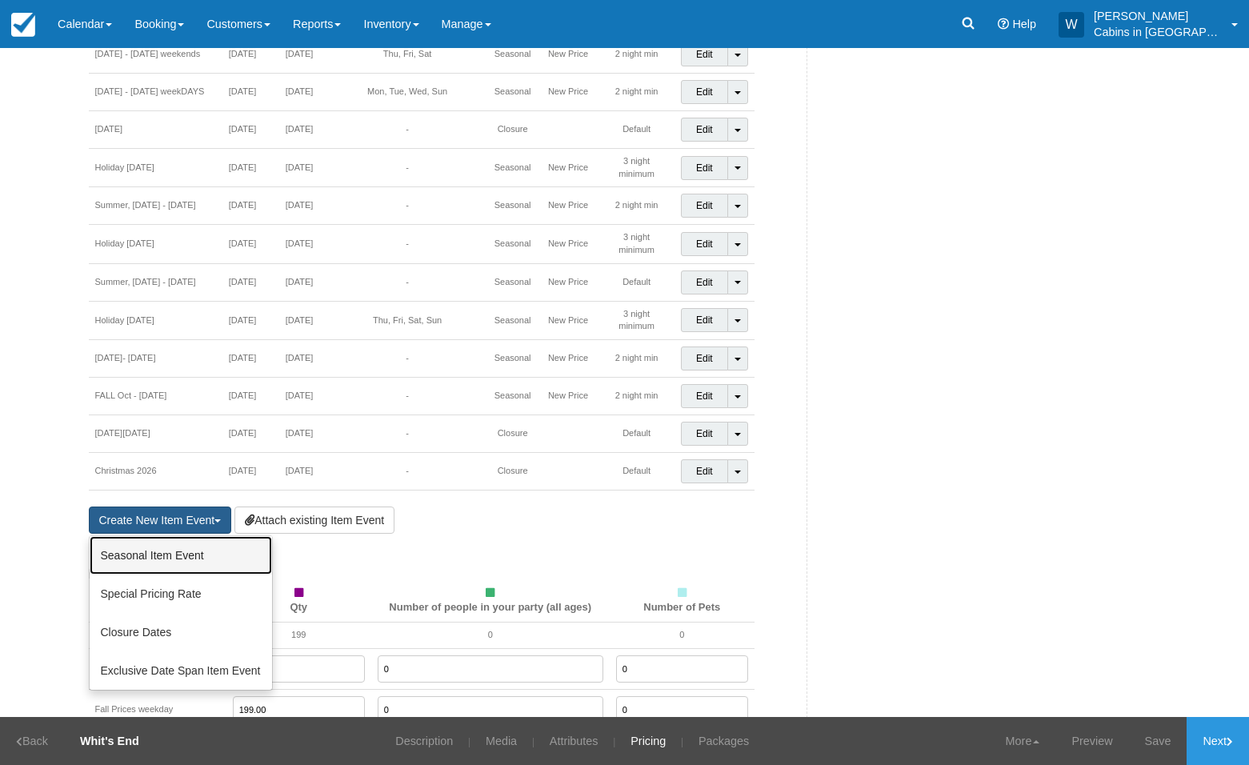
click at [150, 536] on link "Seasonal Item Event" at bounding box center [181, 555] width 182 height 38
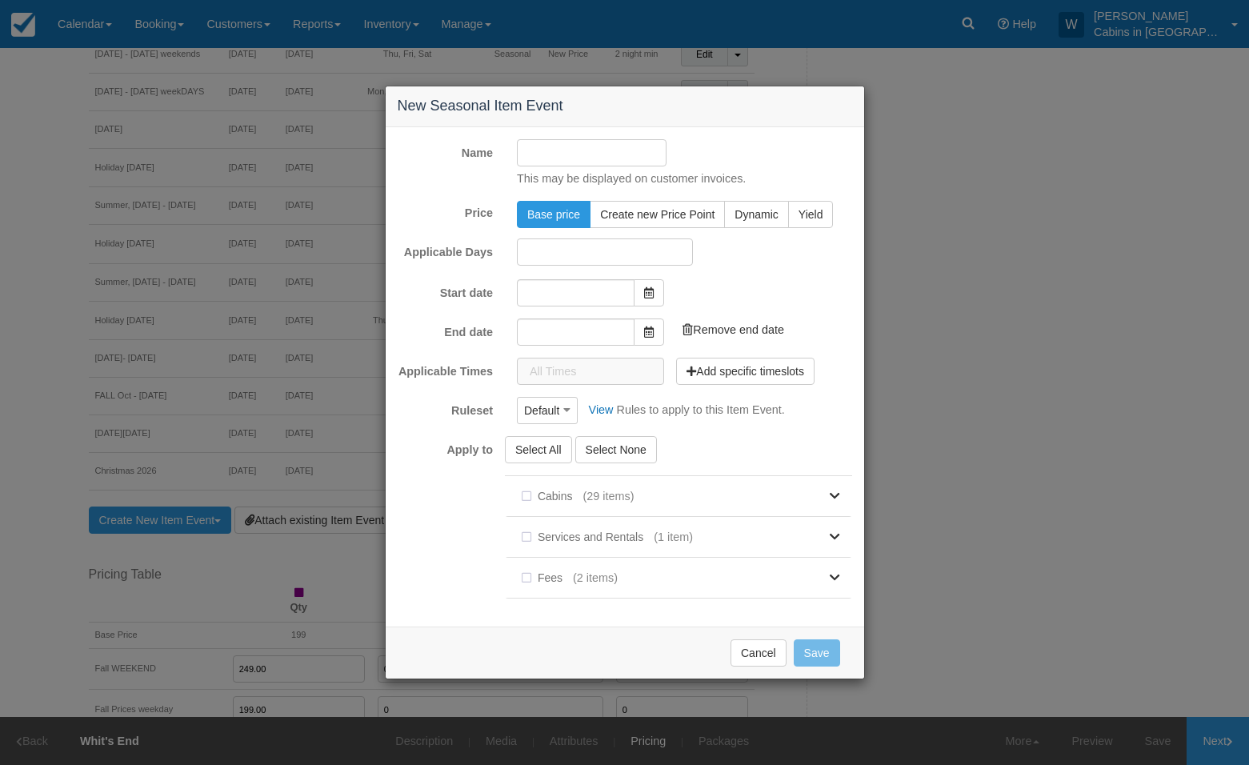
type input "10/13/25"
type input "11/13/25"
click at [549, 150] on input "Name" at bounding box center [592, 152] width 150 height 27
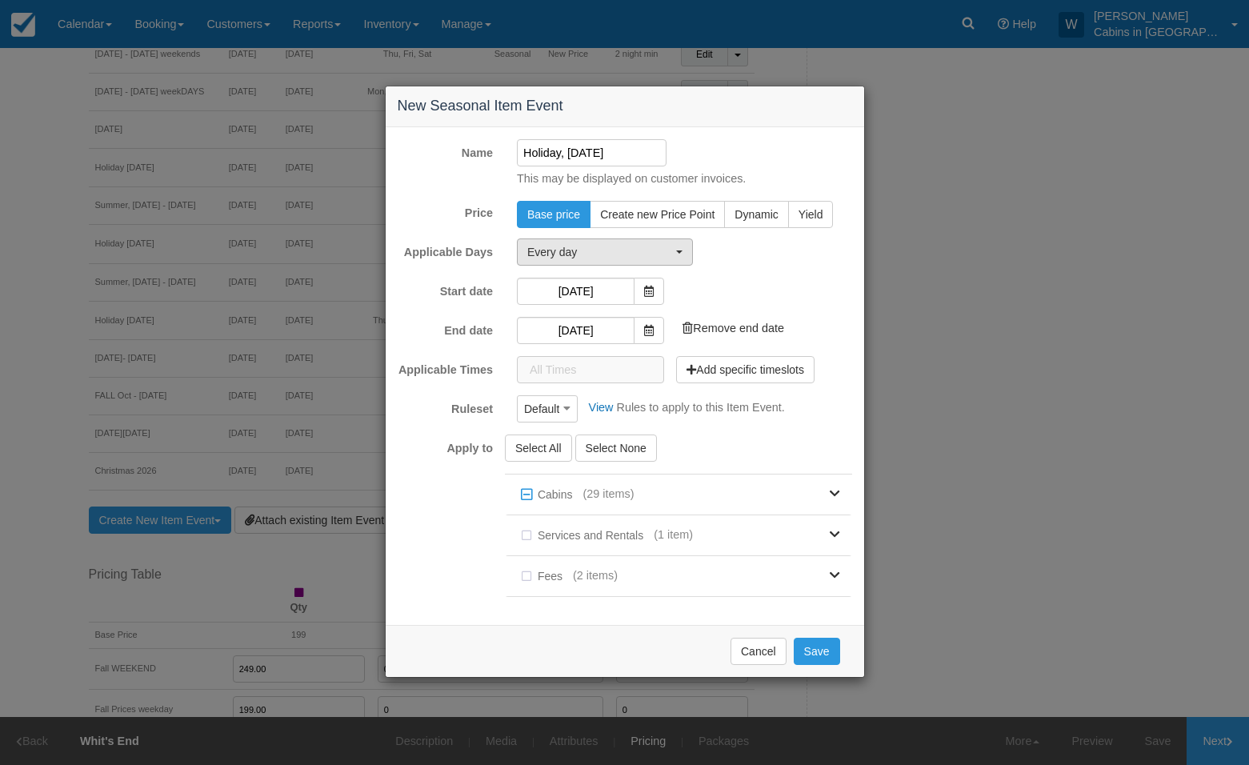
type input "Holiday, [DATE]"
click at [613, 252] on span "Every day" at bounding box center [599, 252] width 145 height 16
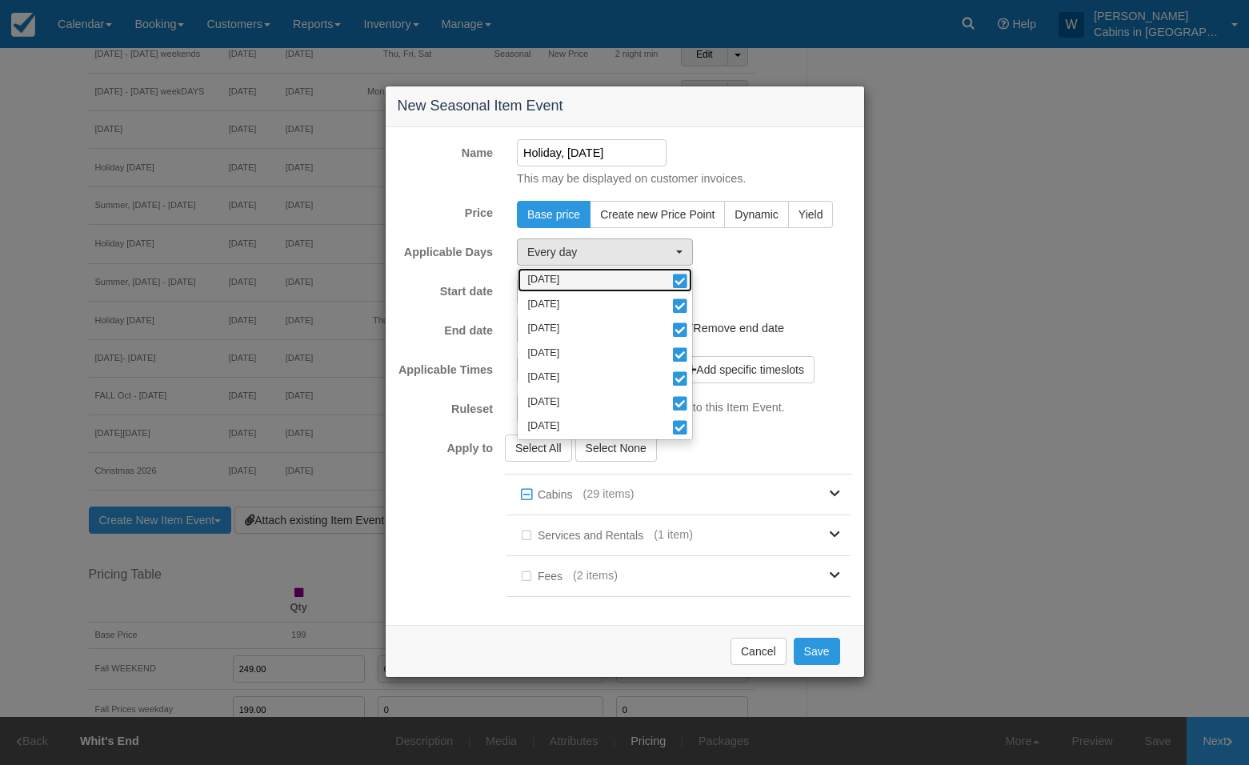
click at [681, 277] on span at bounding box center [679, 282] width 17 height 11
click at [681, 280] on span at bounding box center [679, 282] width 17 height 10
select select "mon"
drag, startPoint x: 817, startPoint y: 651, endPoint x: 768, endPoint y: 435, distance: 221.4
click at [765, 435] on div "New Seasonal Item Event Name Holiday, Thanksgiving, 2026 This may be displayed …" at bounding box center [625, 381] width 480 height 591
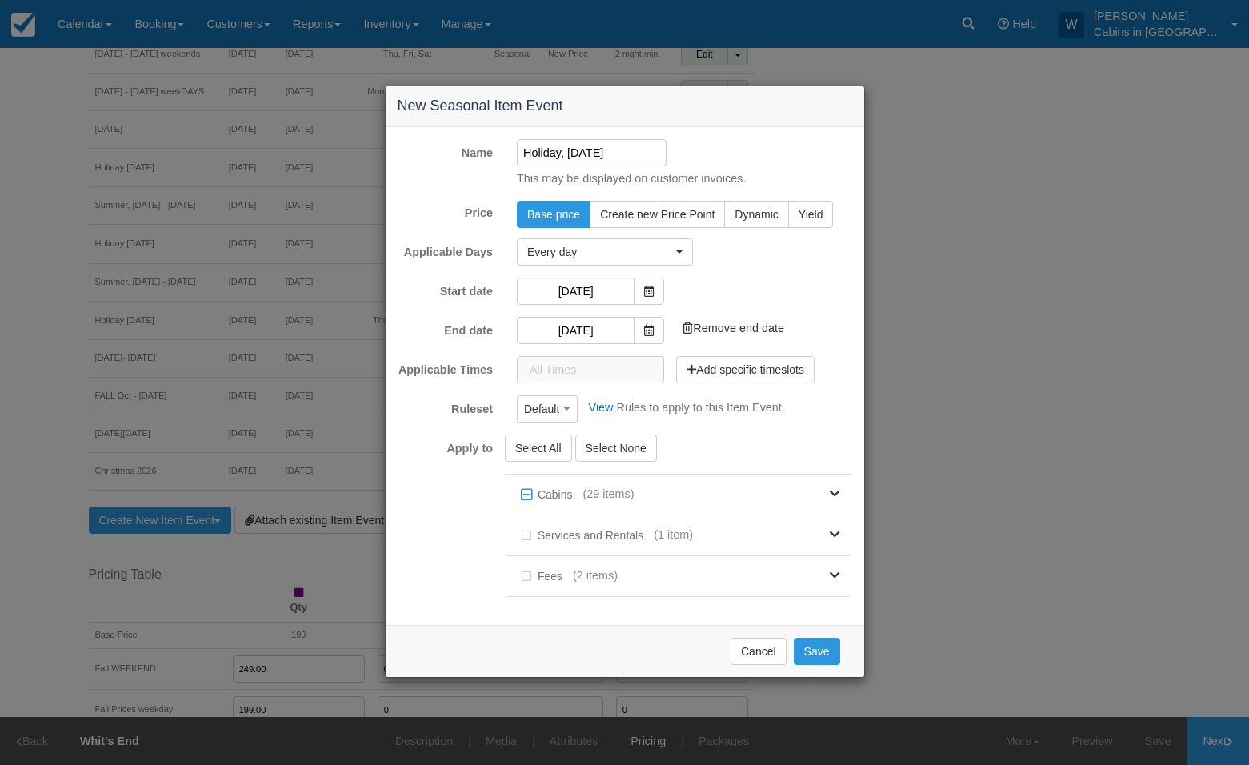
click at [768, 435] on div "Select All Select None Cabins (29 items) Whit's End The Haven Creekside Casita …" at bounding box center [684, 523] width 359 height 178
click at [570, 290] on input "10/13/25" at bounding box center [576, 291] width 118 height 27
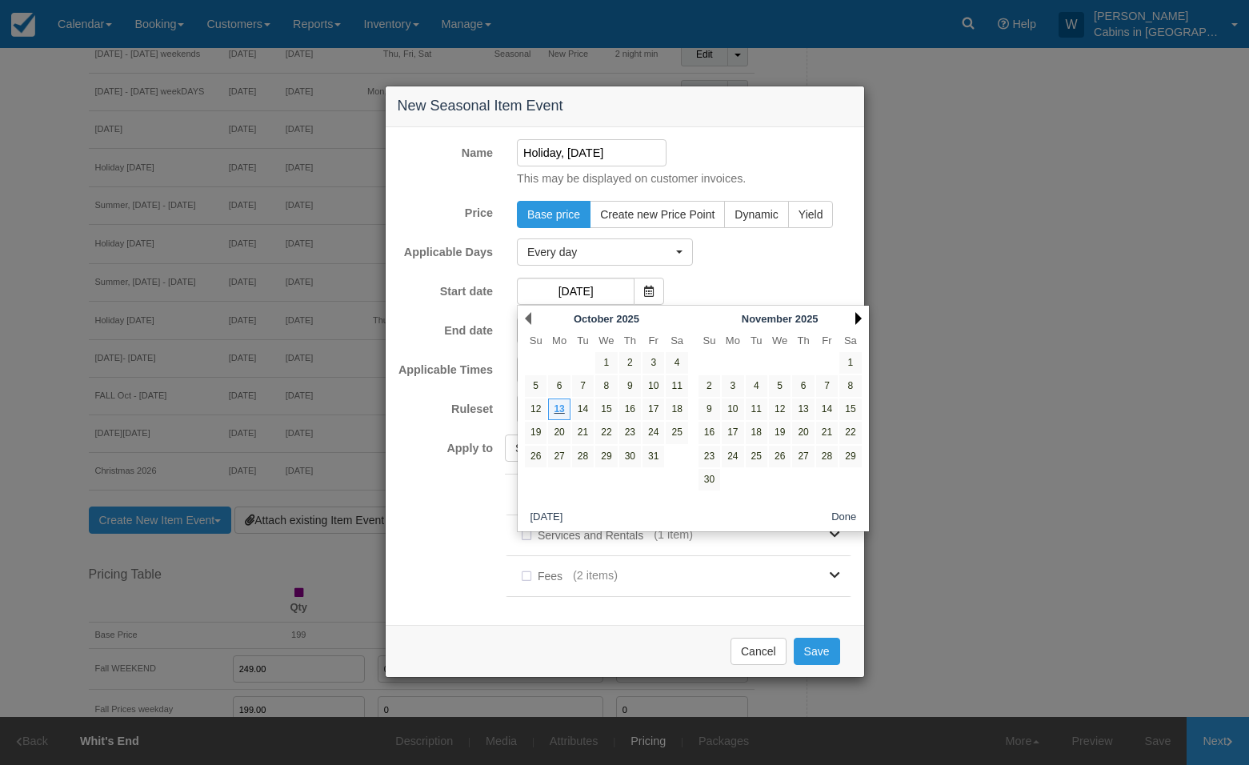
click at [860, 318] on link "Next" at bounding box center [858, 318] width 6 height 13
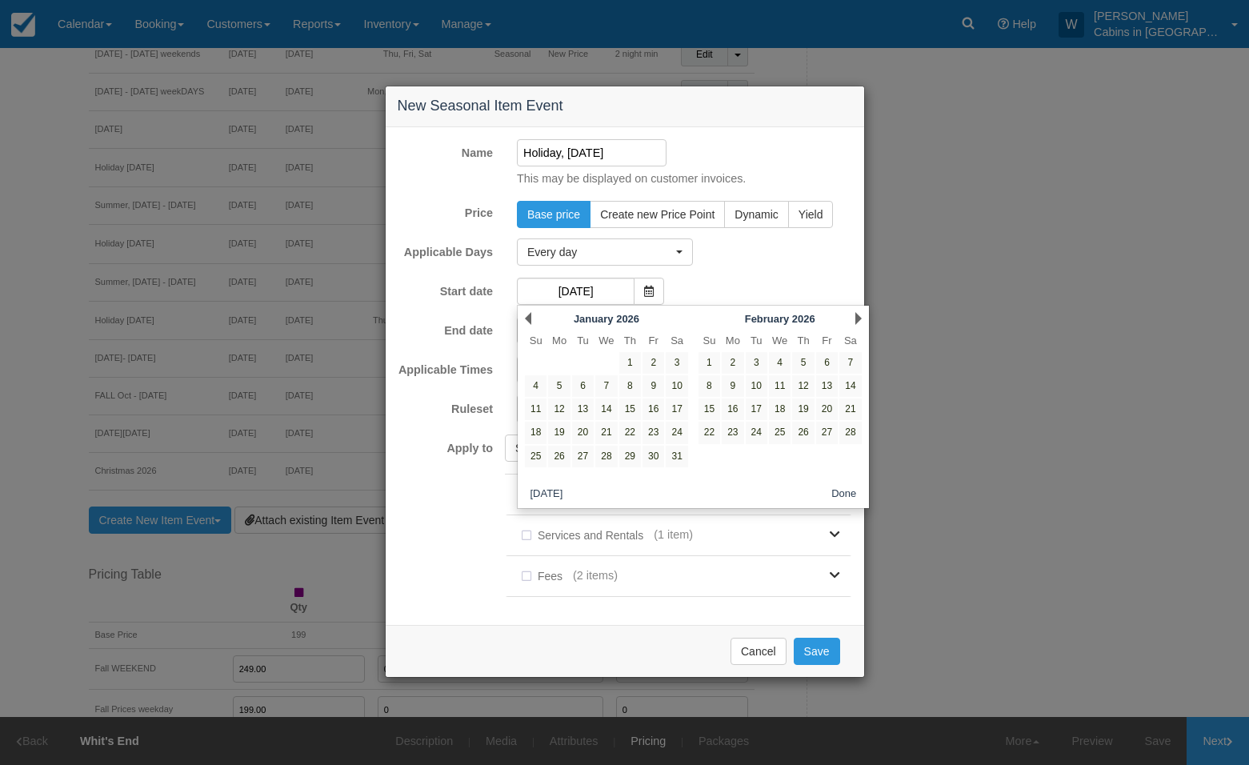
click at [860, 318] on link "Next" at bounding box center [858, 318] width 6 height 13
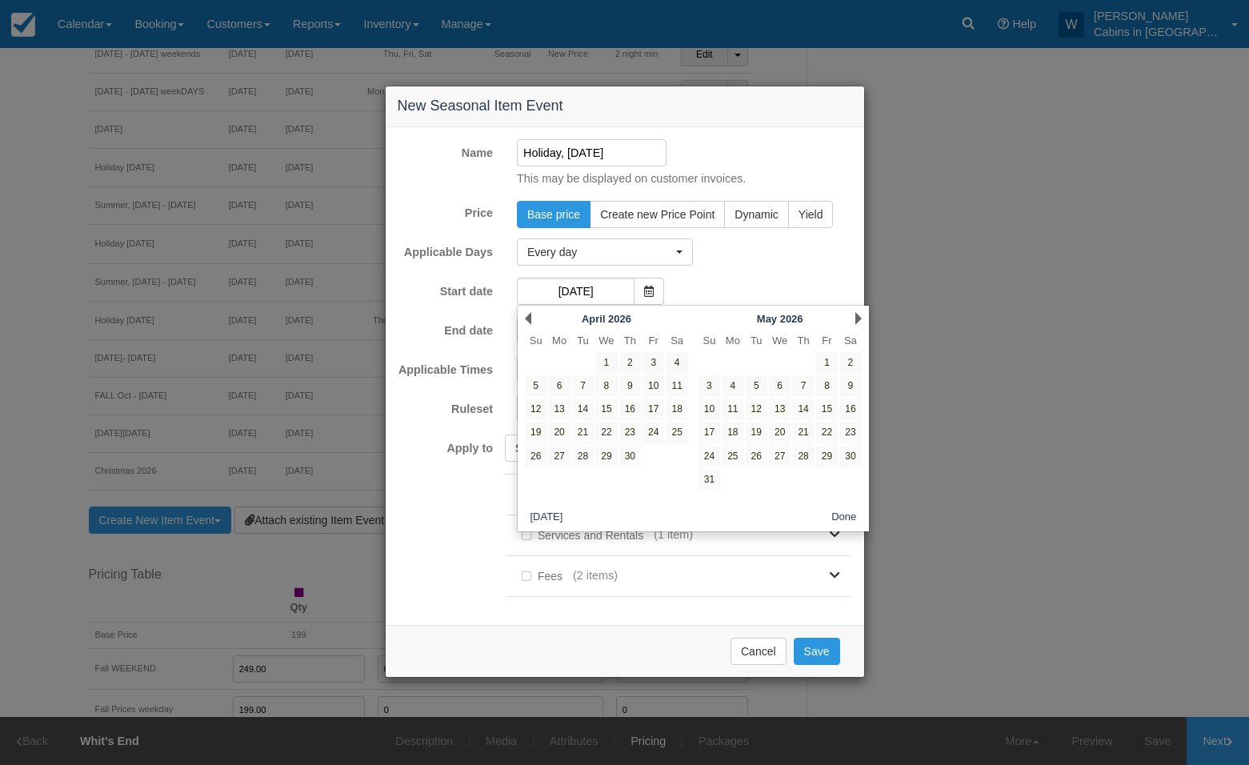
click at [860, 318] on link "Next" at bounding box center [858, 318] width 6 height 13
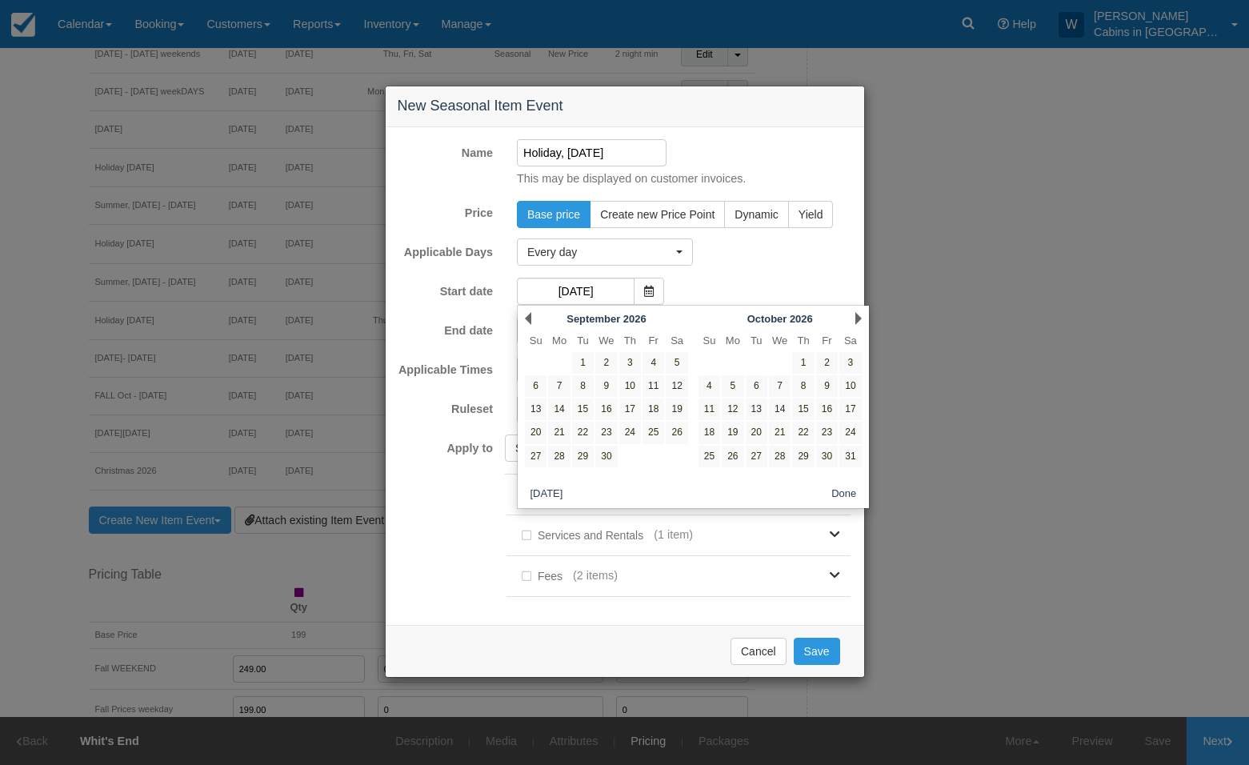
click at [860, 318] on link "Next" at bounding box center [858, 318] width 6 height 13
click at [529, 317] on link "Prev" at bounding box center [528, 318] width 6 height 13
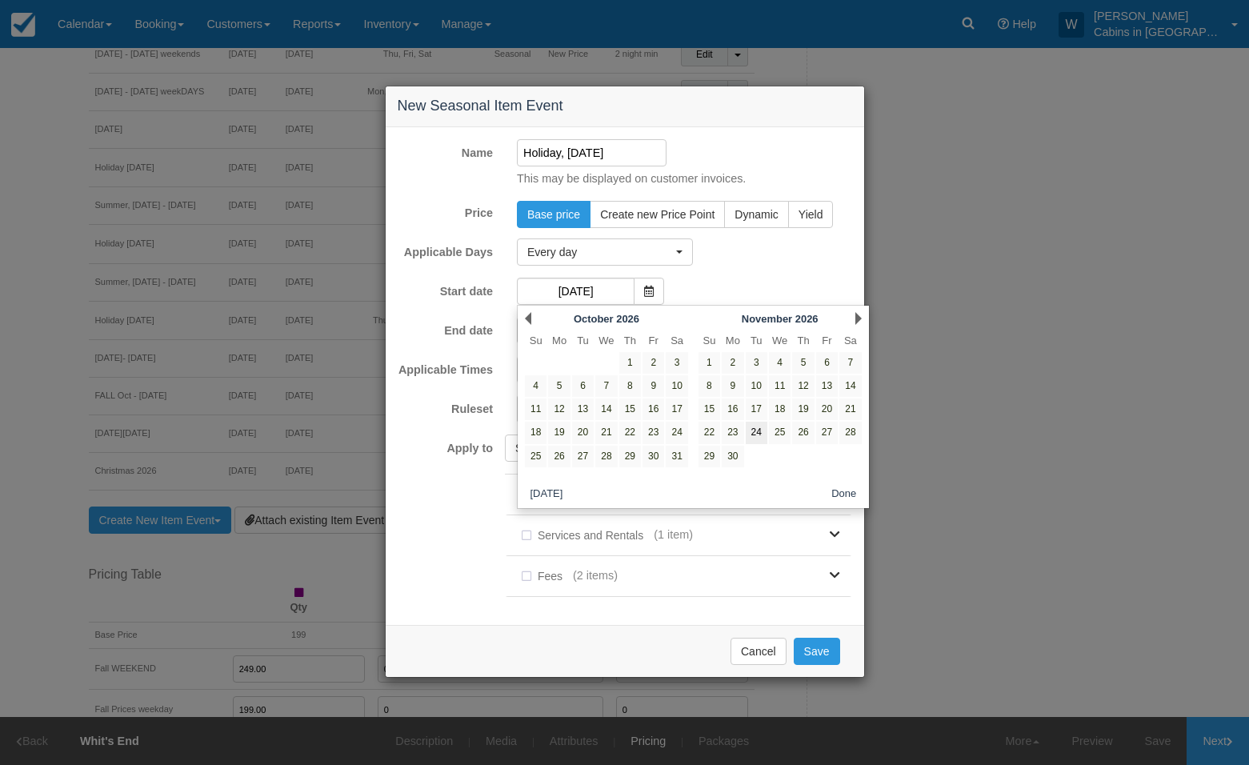
click at [755, 433] on link "24" at bounding box center [756, 432] width 22 height 22
type input "[DATE]"
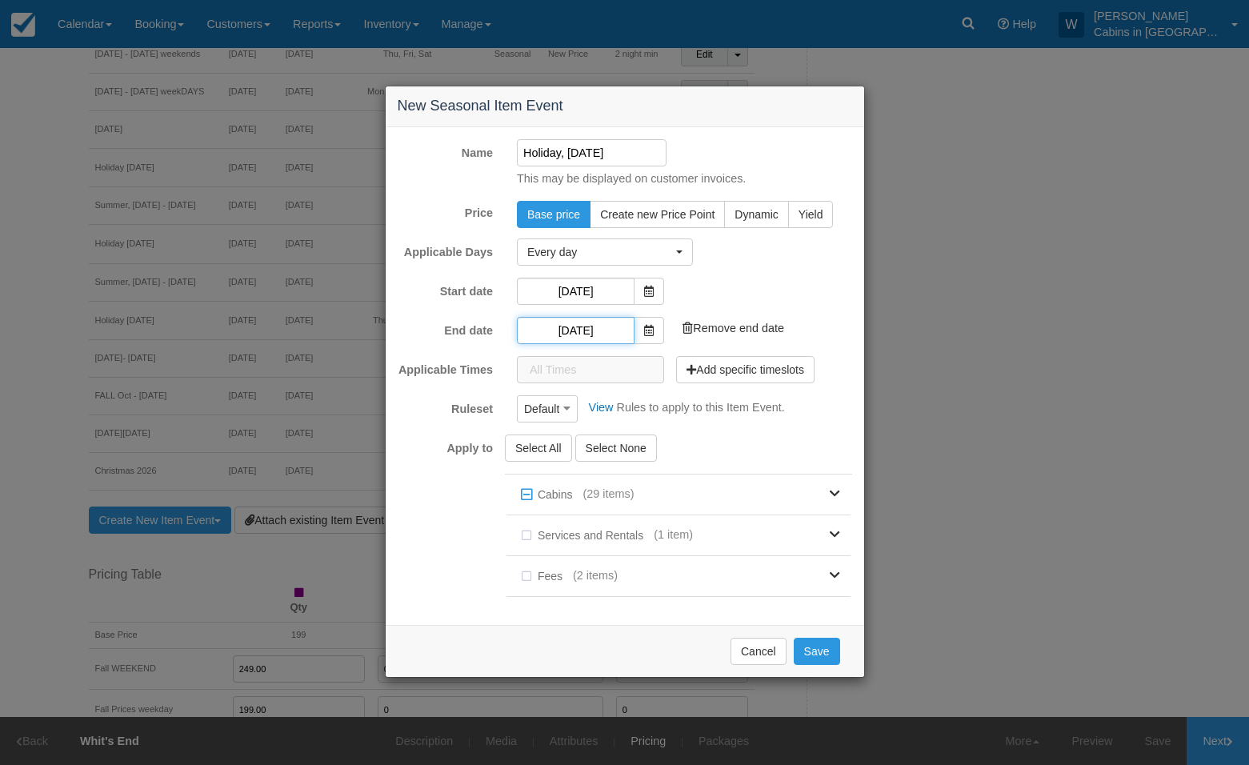
click at [576, 331] on input "[DATE]" at bounding box center [576, 330] width 118 height 27
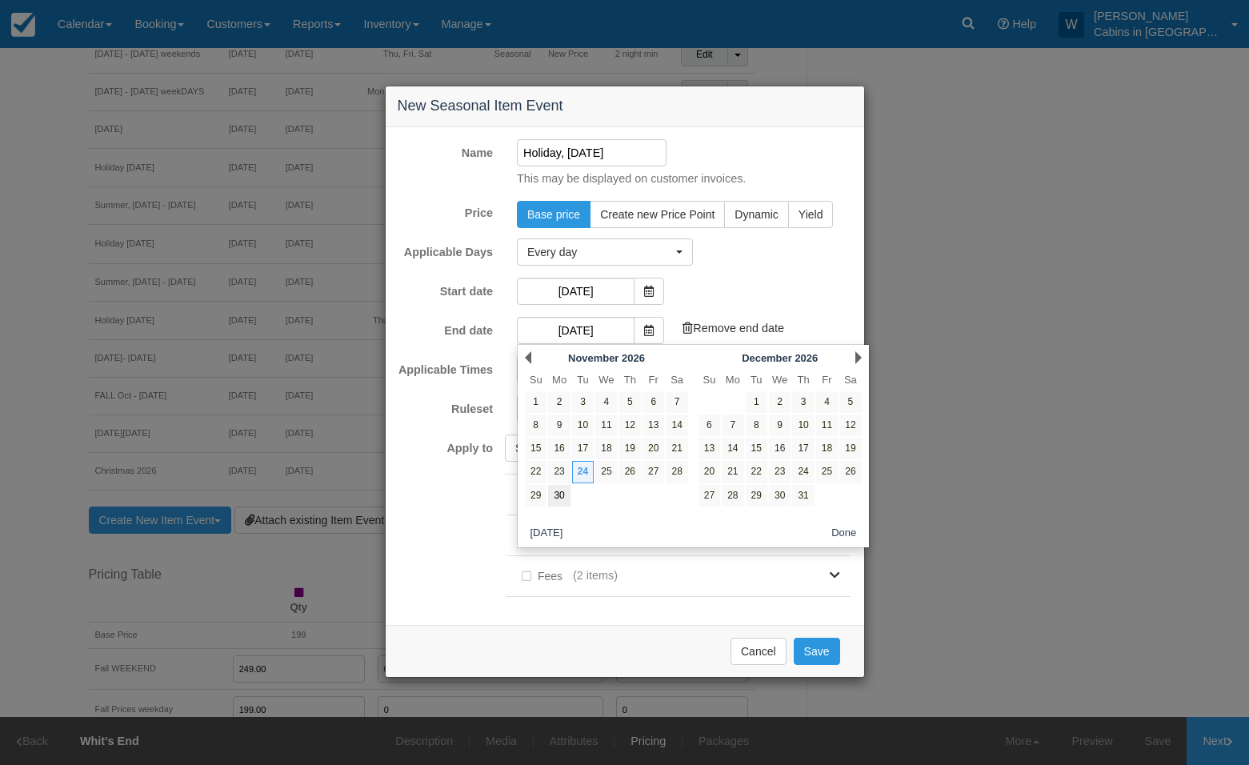
click at [560, 498] on link "30" at bounding box center [559, 496] width 22 height 22
type input "[DATE]"
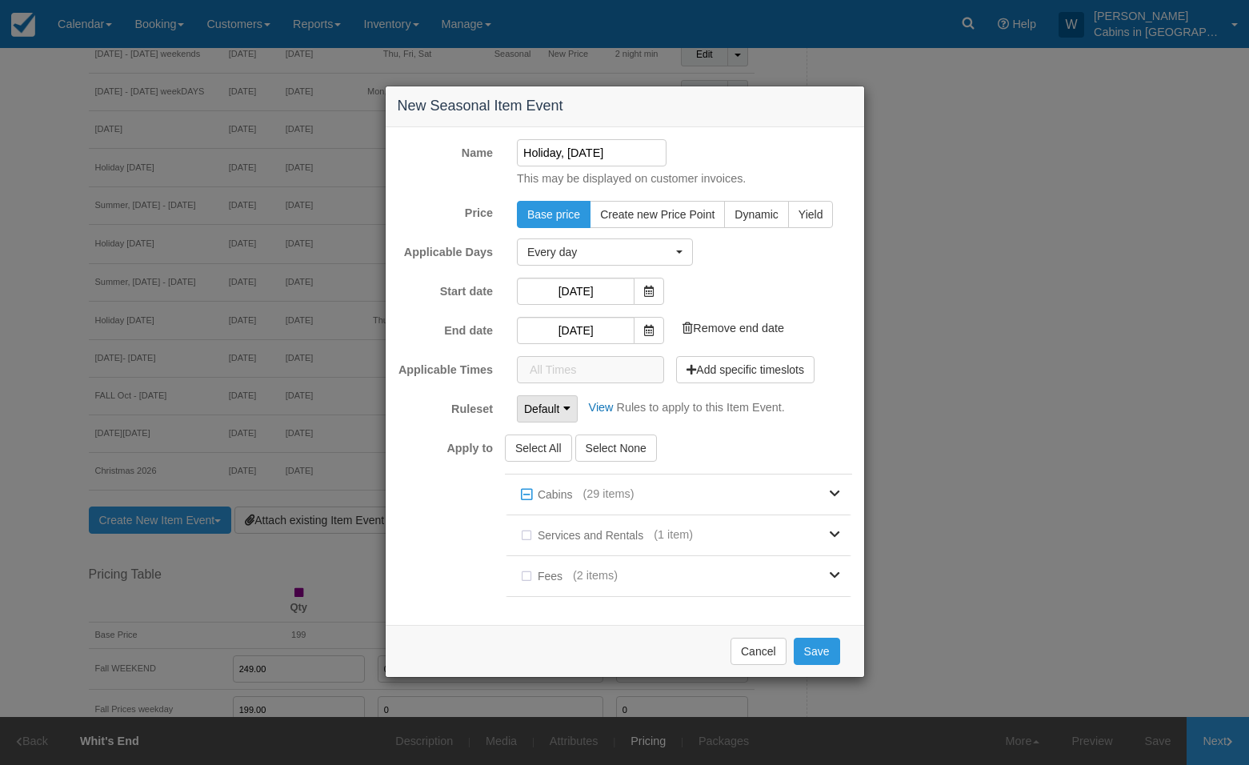
click at [554, 402] on span "Default" at bounding box center [541, 409] width 35 height 16
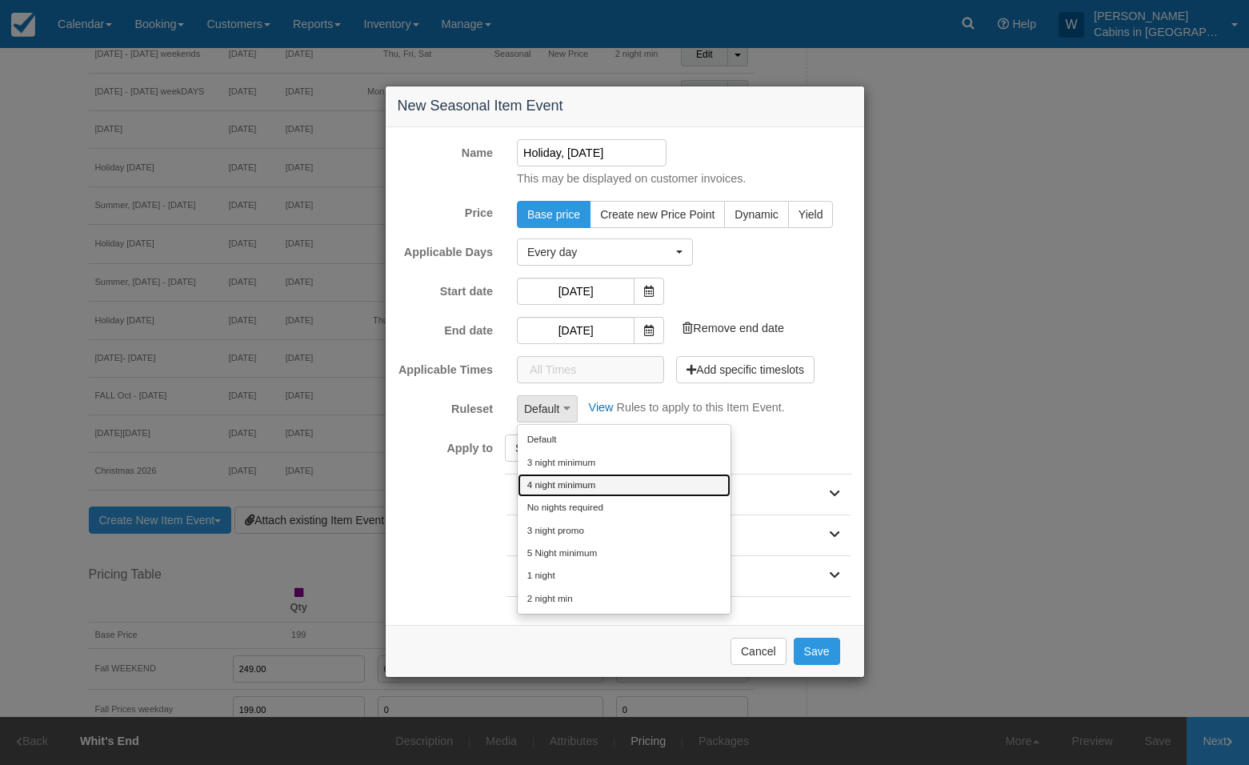
click at [561, 485] on link "4 night minimum" at bounding box center [623, 484] width 213 height 22
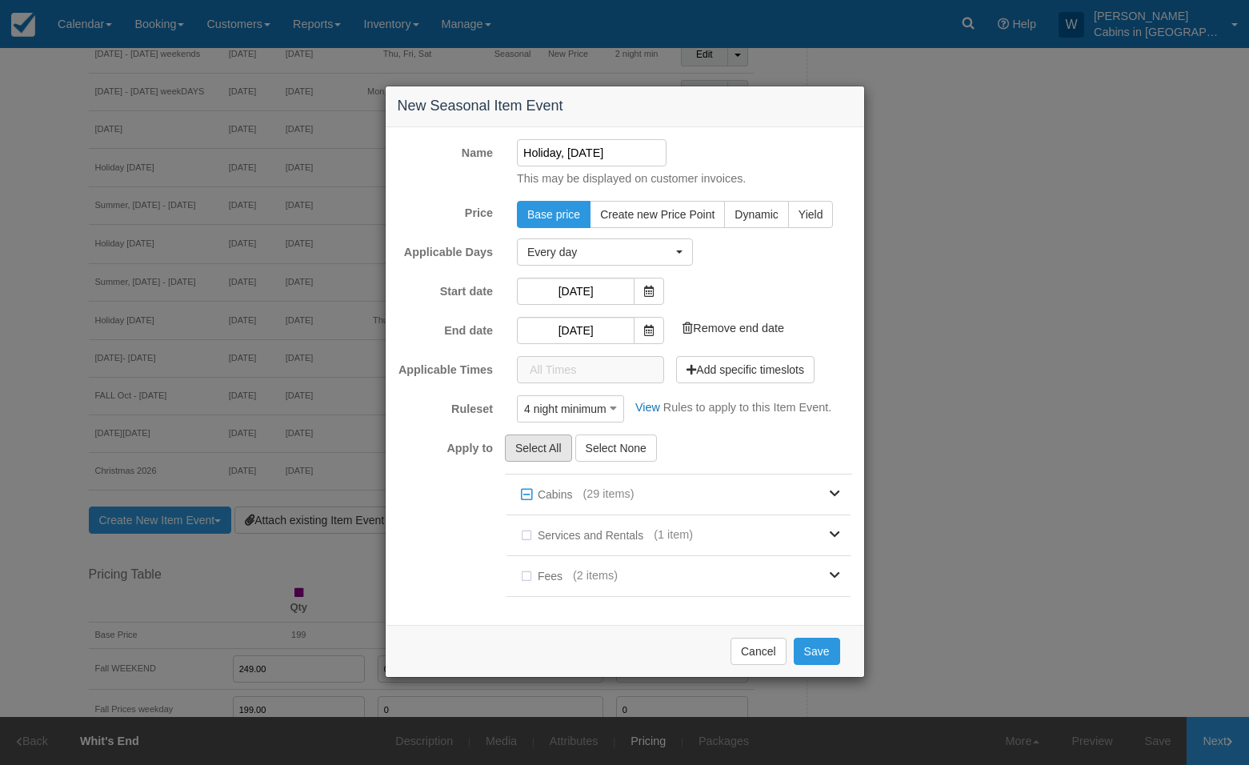
click at [539, 443] on button "Select All" at bounding box center [538, 447] width 67 height 27
checkbox input "true"
click at [814, 652] on button "Save" at bounding box center [816, 650] width 46 height 27
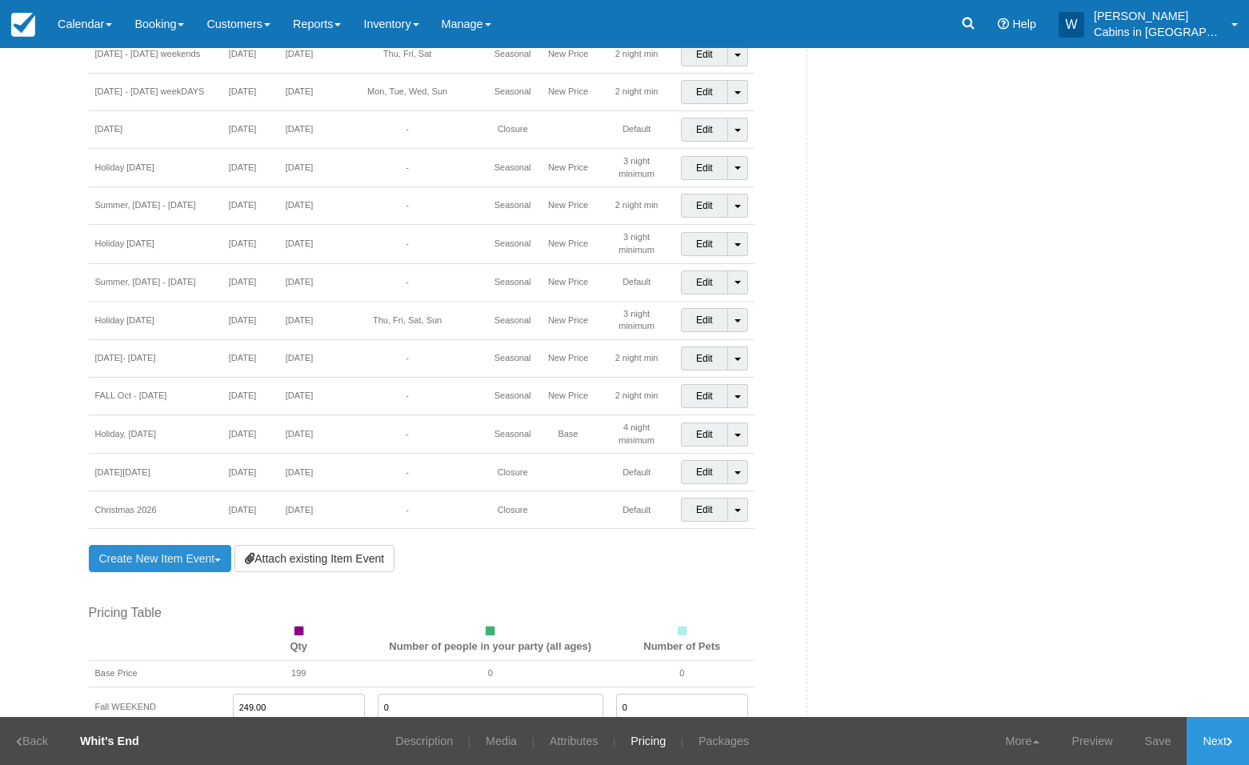
click at [150, 545] on link "Create New Item Event Toggle Dropdown" at bounding box center [160, 558] width 143 height 27
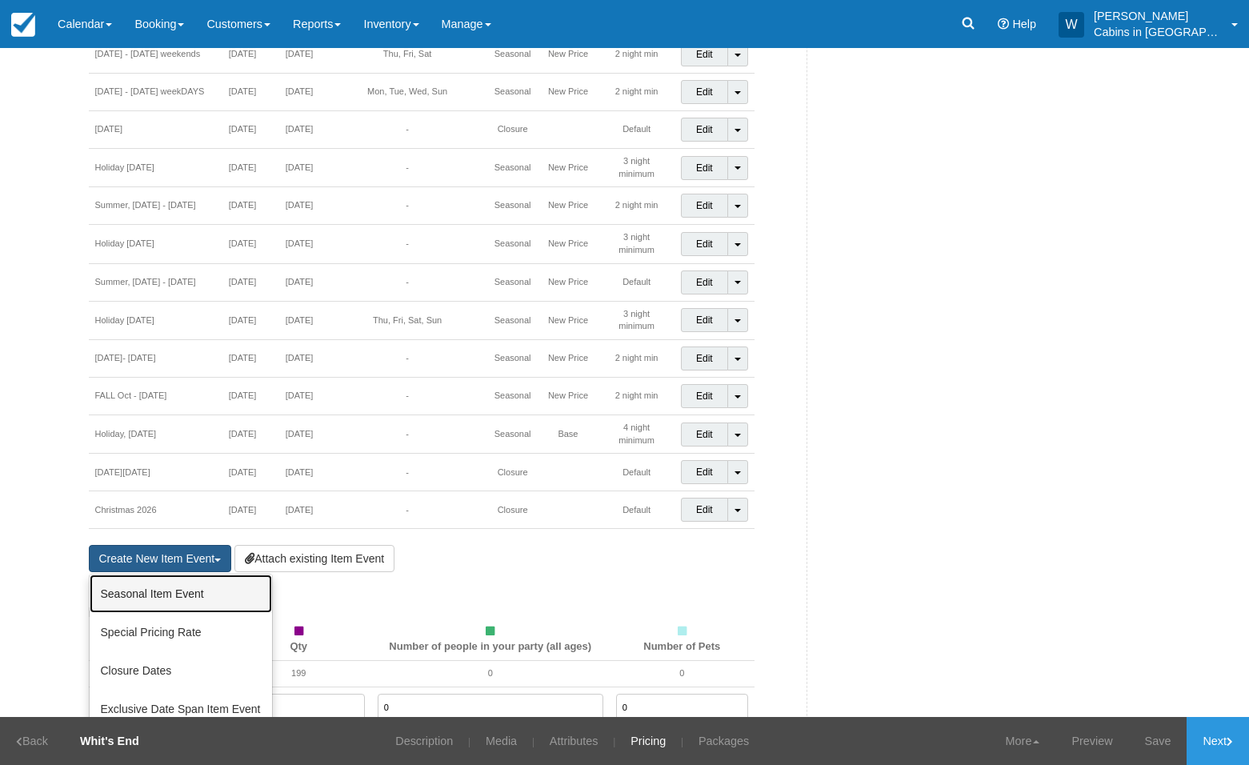
click at [147, 574] on link "Seasonal Item Event" at bounding box center [181, 593] width 182 height 38
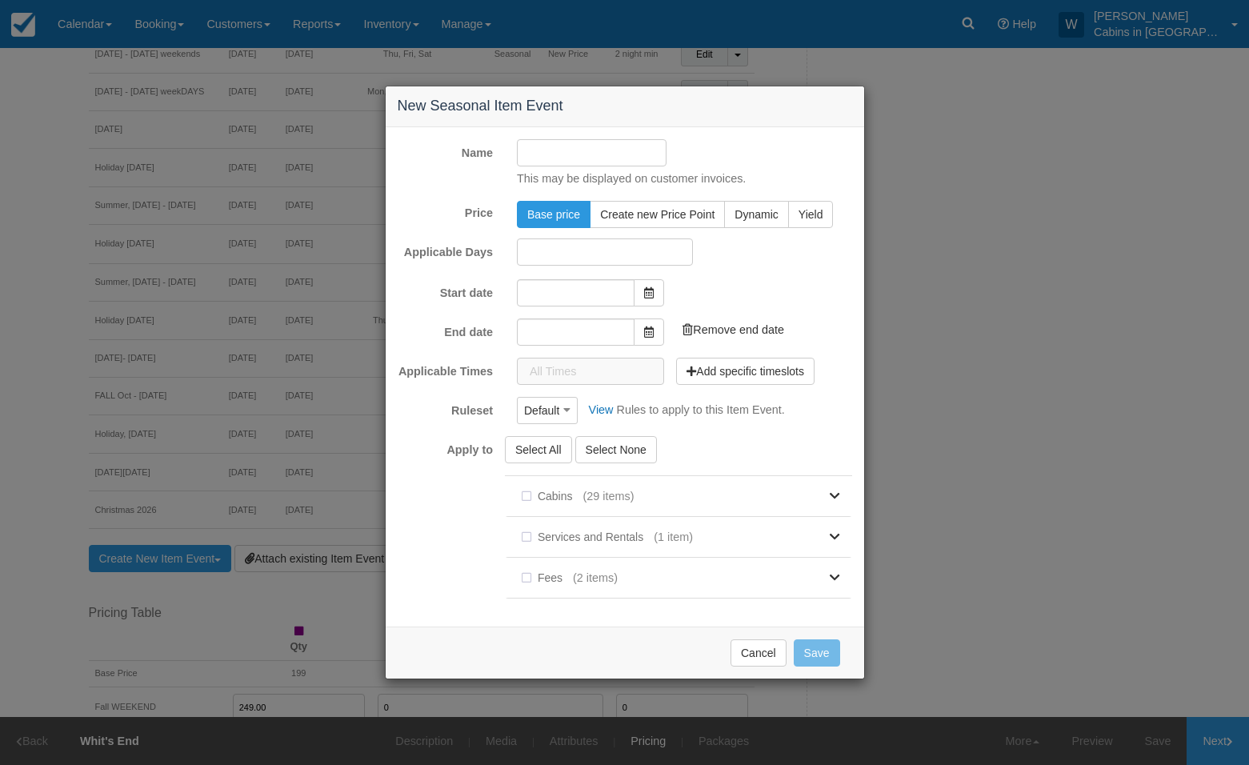
type input "10/13/25"
type input "11/13/25"
click at [580, 149] on input "Name" at bounding box center [592, 152] width 150 height 27
type input "Winter, Dec 1 + 22, 2026"
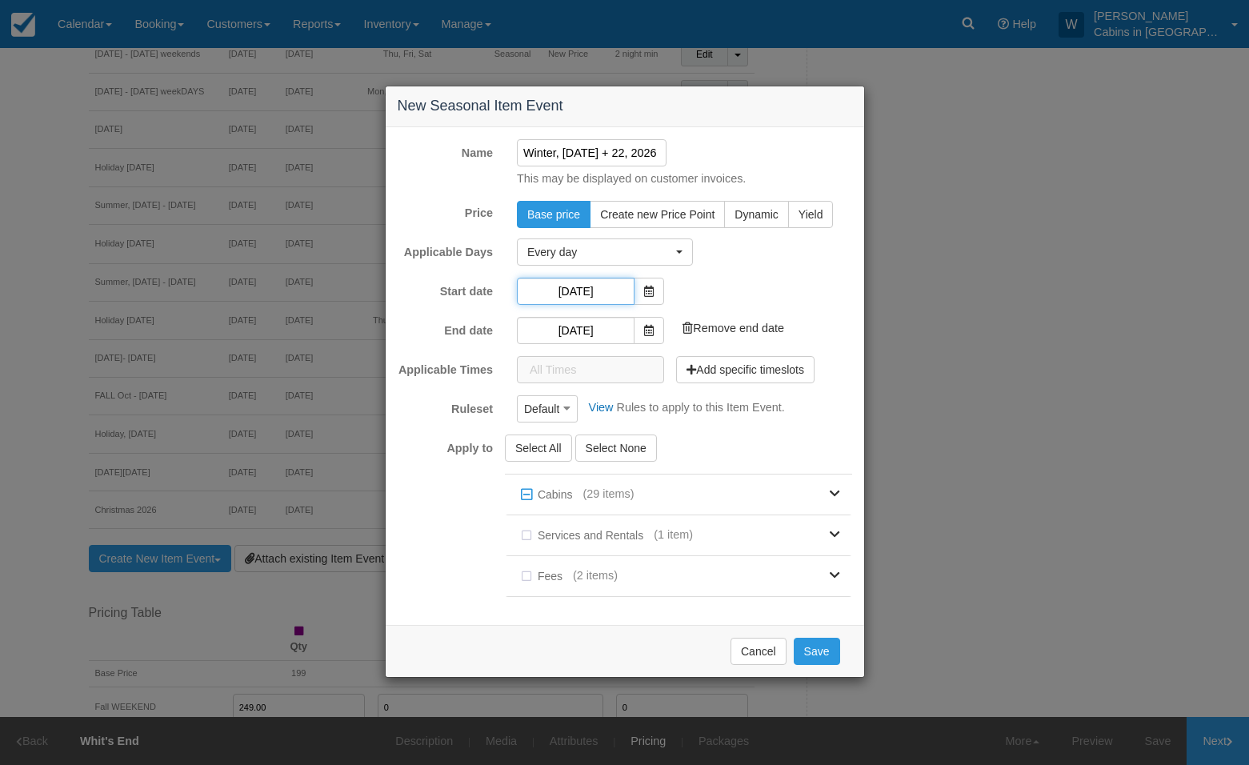
click at [555, 293] on input "10/13/25" at bounding box center [576, 291] width 118 height 27
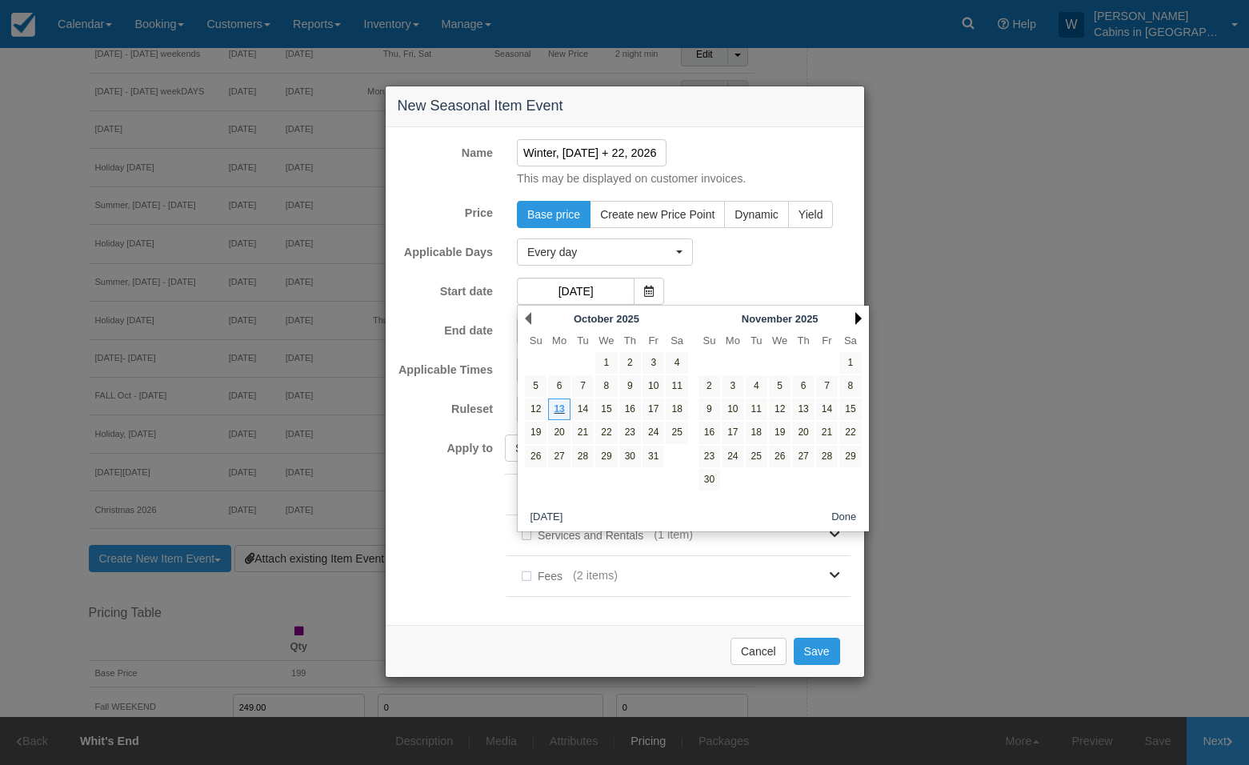
click at [855, 316] on link "Next" at bounding box center [858, 318] width 6 height 13
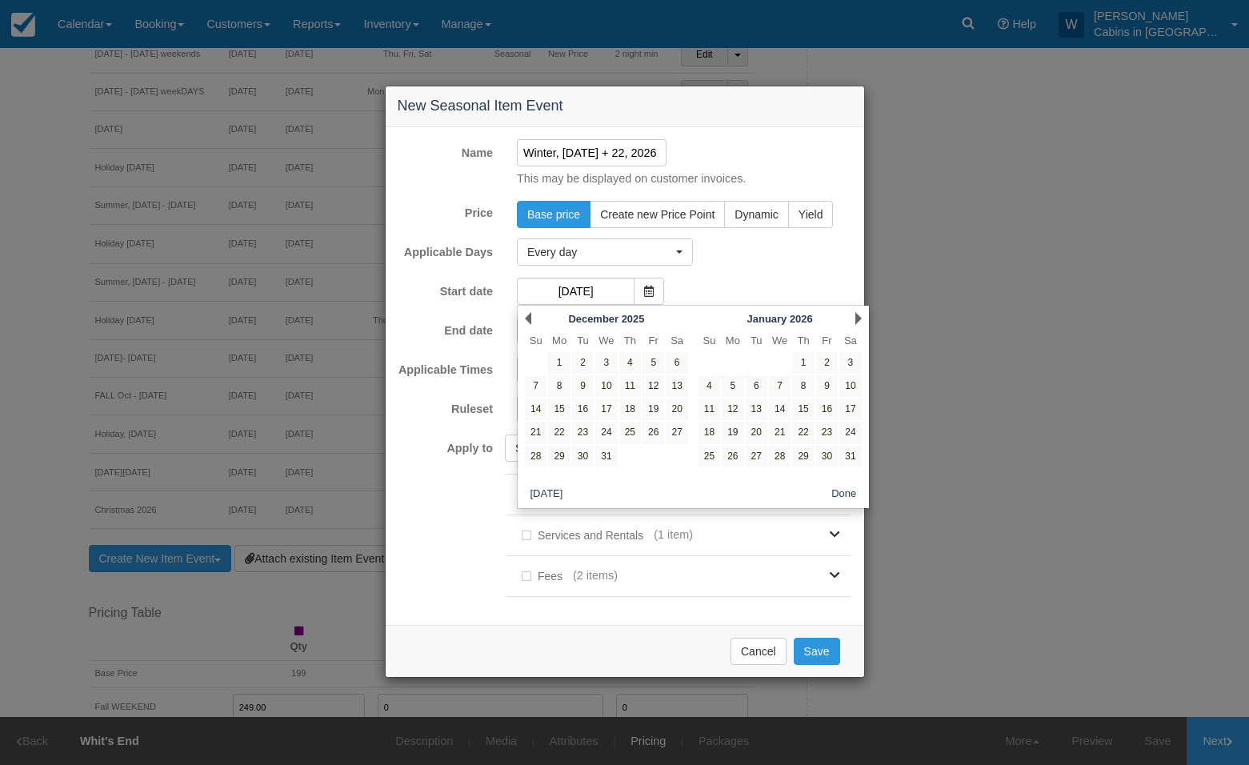
click at [855, 316] on link "Next" at bounding box center [858, 318] width 6 height 13
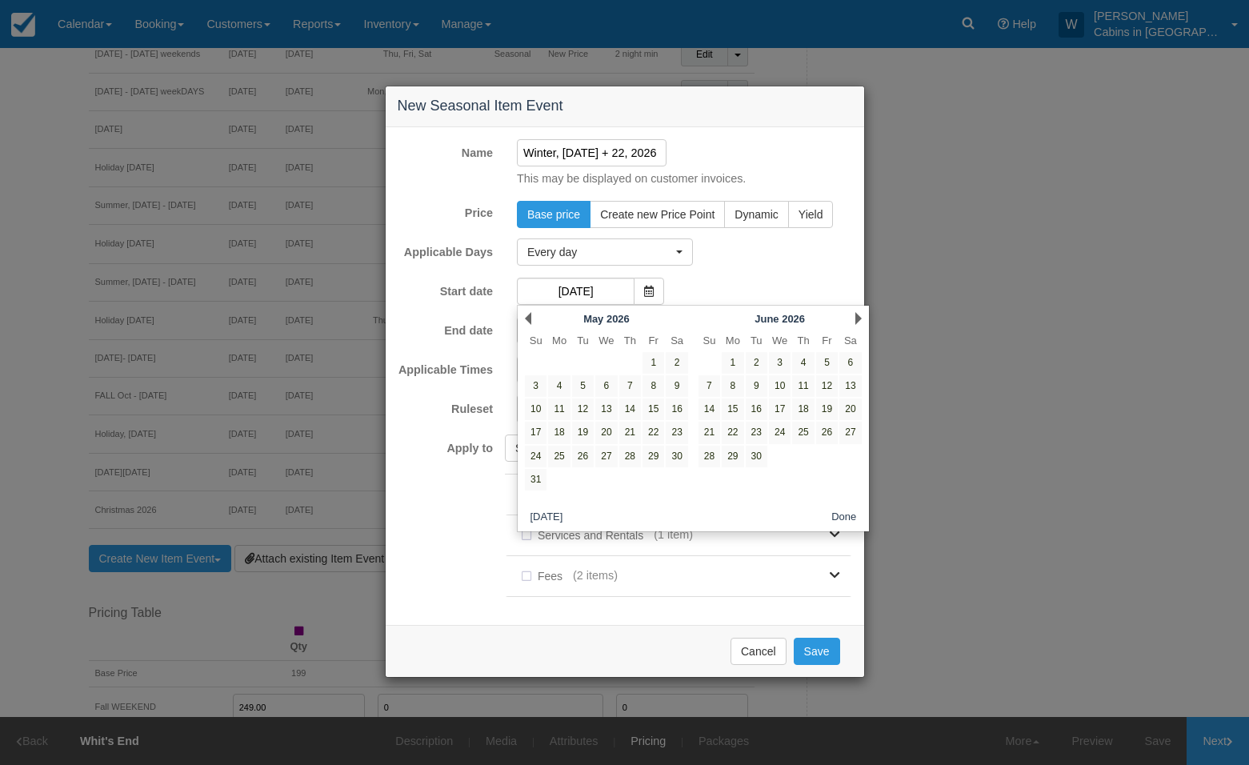
click at [855, 316] on link "Next" at bounding box center [858, 318] width 6 height 13
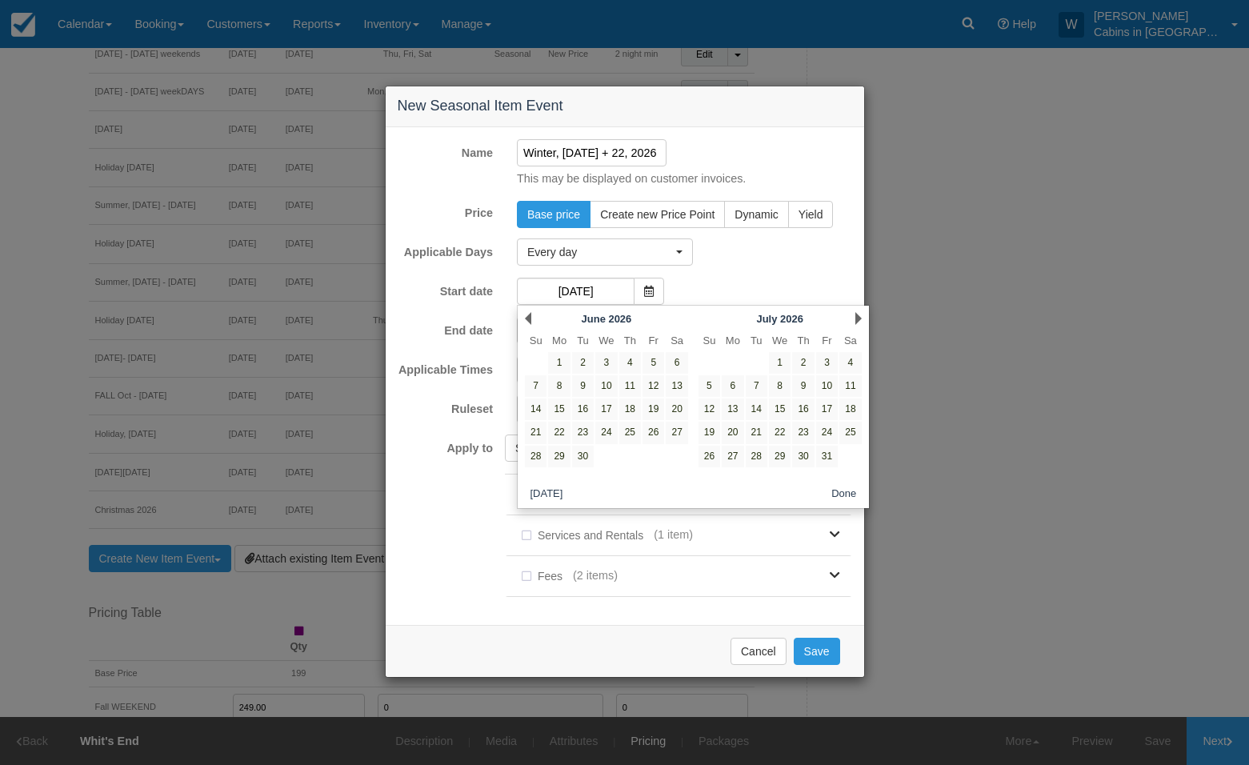
click at [855, 316] on link "Next" at bounding box center [858, 318] width 6 height 13
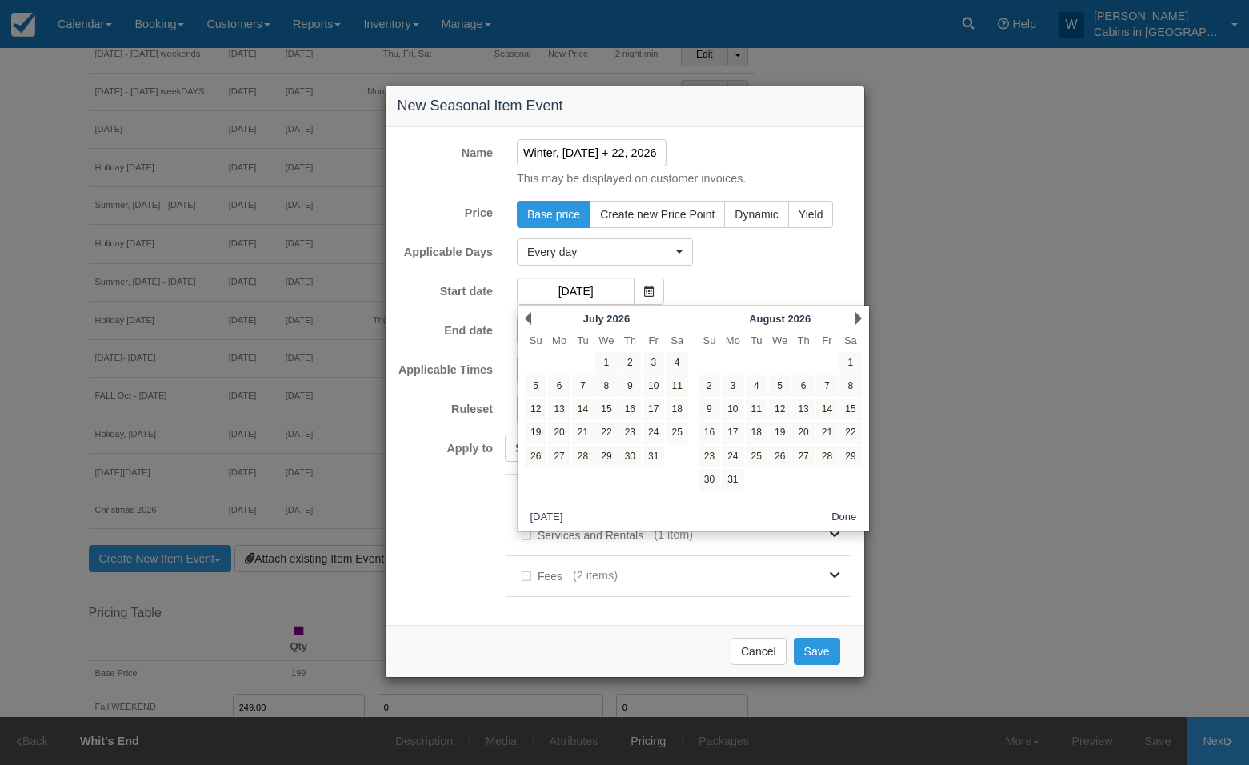
click at [855, 316] on link "Next" at bounding box center [858, 318] width 6 height 13
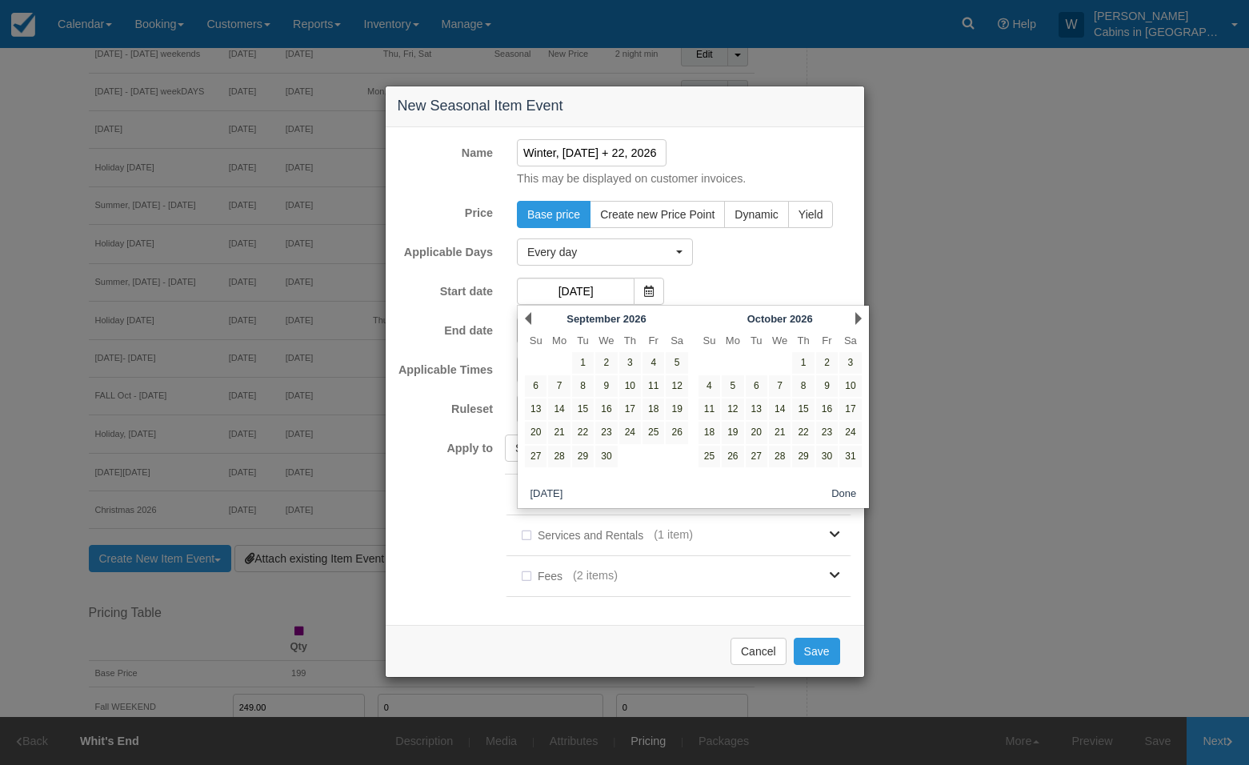
click at [855, 316] on link "Next" at bounding box center [858, 318] width 6 height 13
click at [853, 318] on div "Next November 2026" at bounding box center [780, 318] width 174 height 22
click at [858, 318] on link "Next" at bounding box center [858, 318] width 6 height 13
click at [762, 357] on link "1" at bounding box center [756, 363] width 22 height 22
type input "[DATE]"
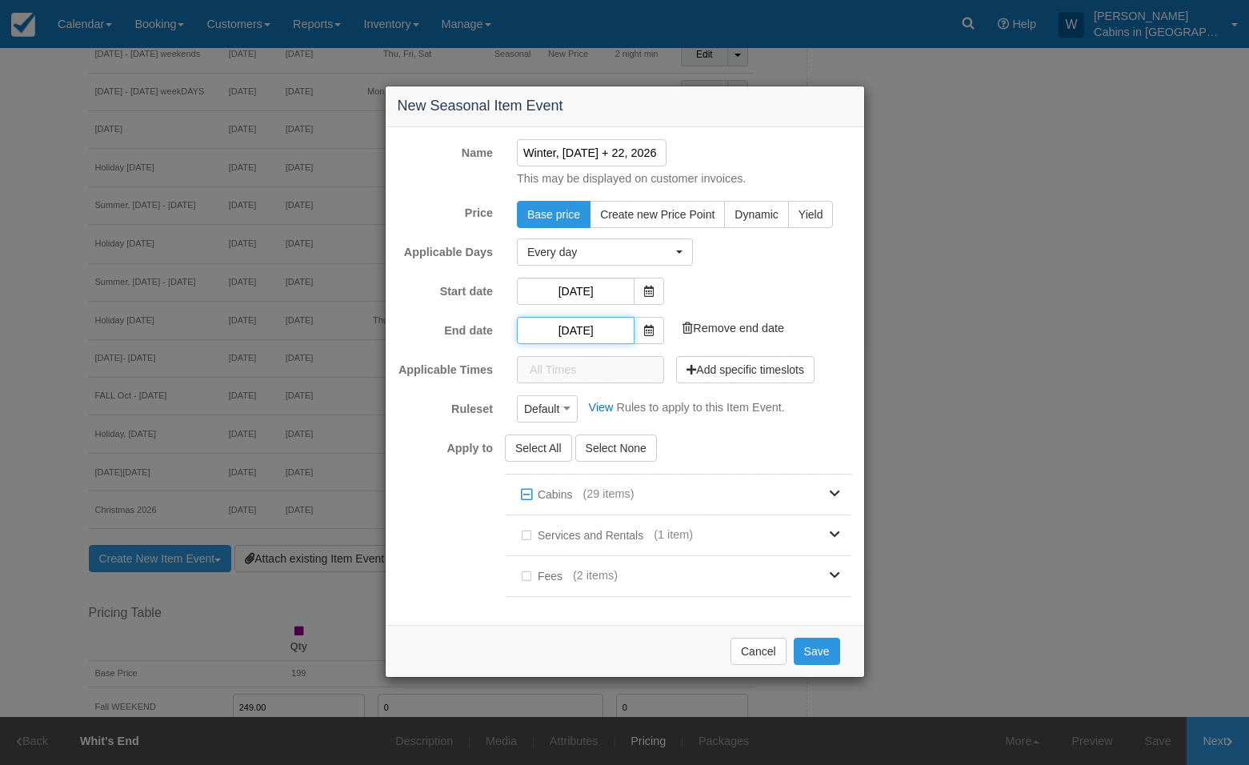
click at [569, 330] on input "[DATE]" at bounding box center [576, 330] width 118 height 27
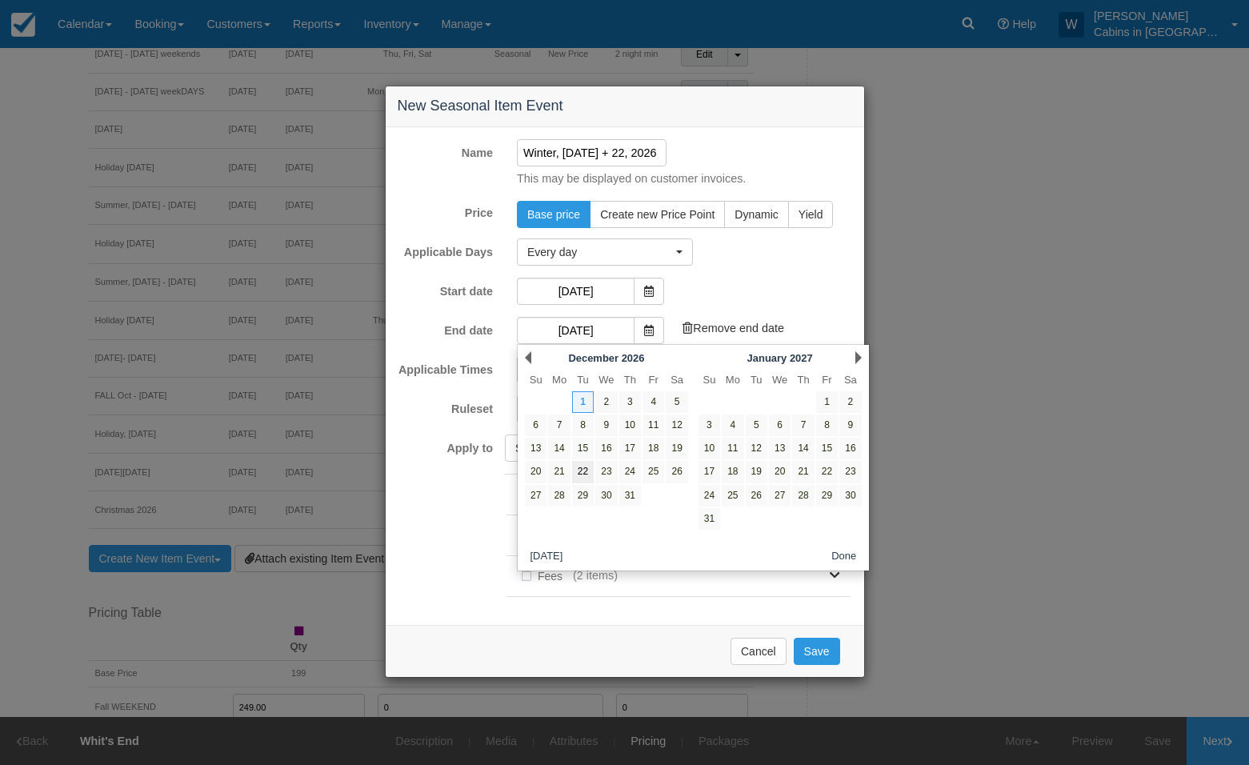
click at [580, 473] on link "22" at bounding box center [583, 472] width 22 height 22
type input "[DATE]"
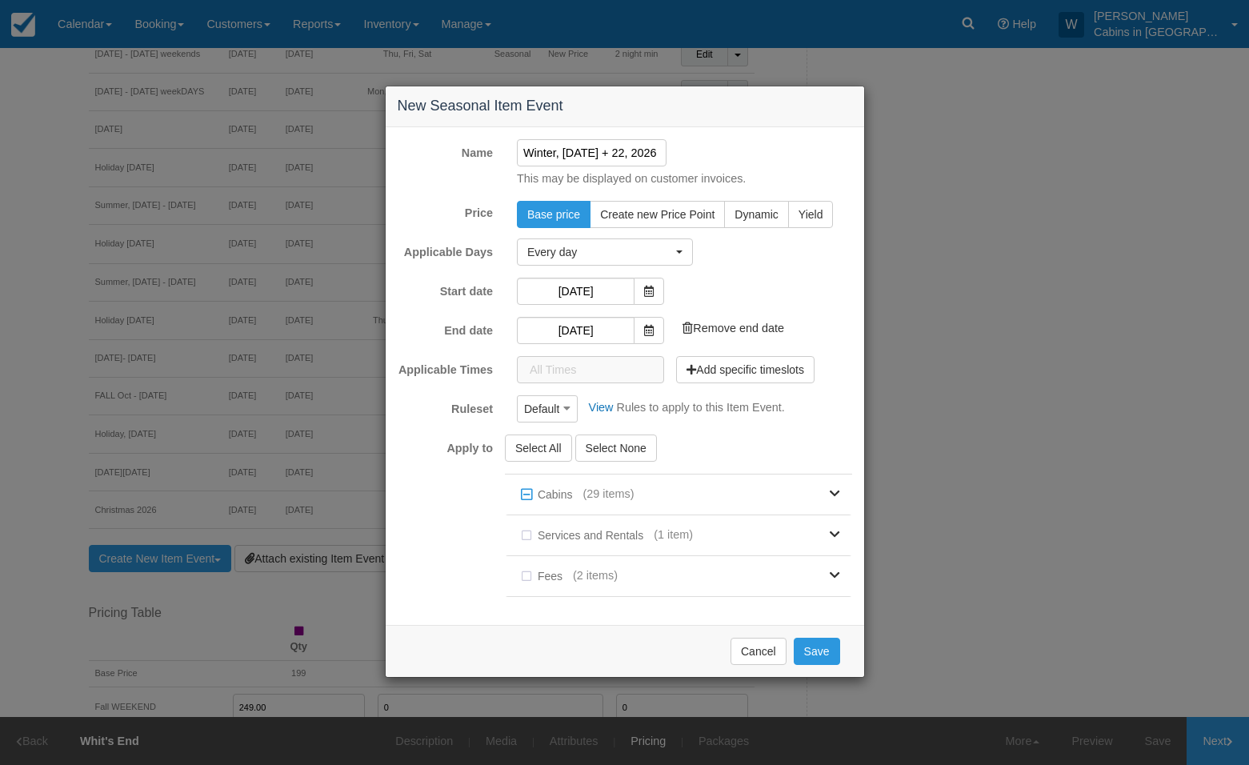
click at [598, 150] on input "Winter, Dec 1 + 22, 2026" at bounding box center [592, 152] width 150 height 27
type input "Winter, [DATE] - [DATE]"
click at [559, 406] on span "Default" at bounding box center [541, 409] width 35 height 16
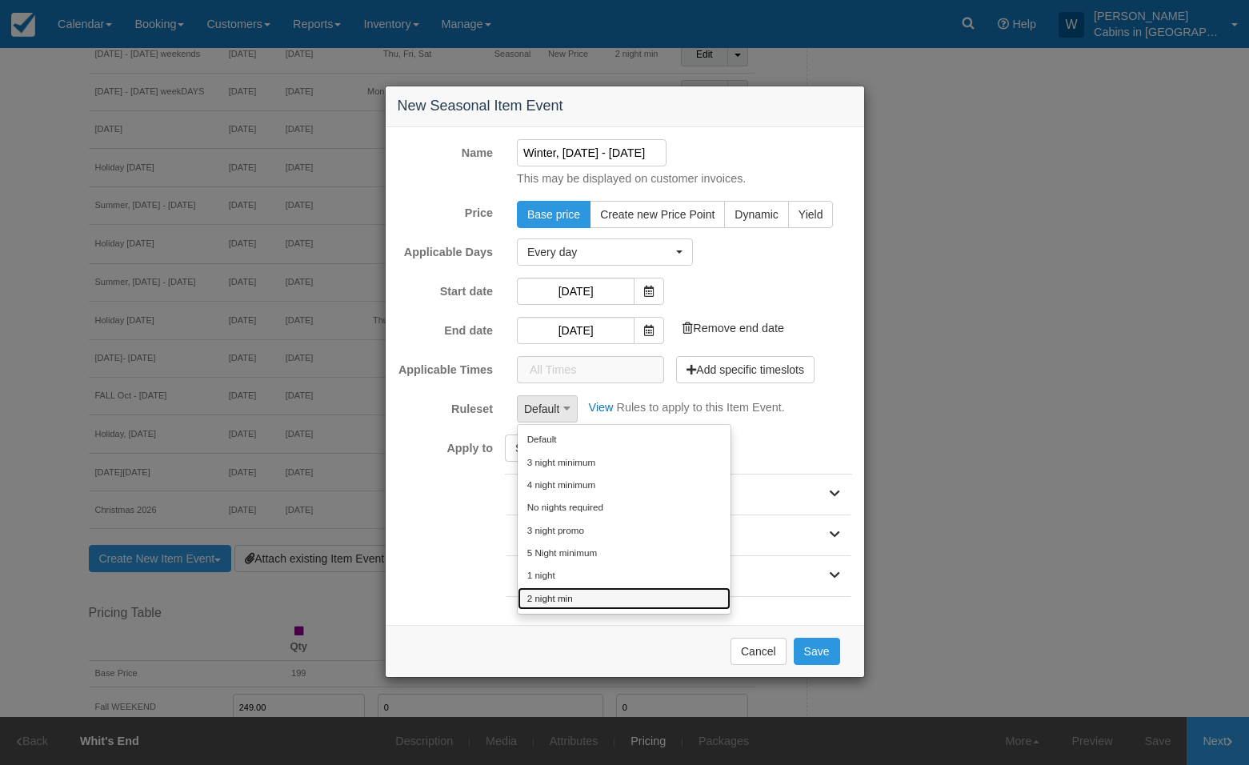
click at [545, 593] on link "2 night min" at bounding box center [623, 598] width 213 height 22
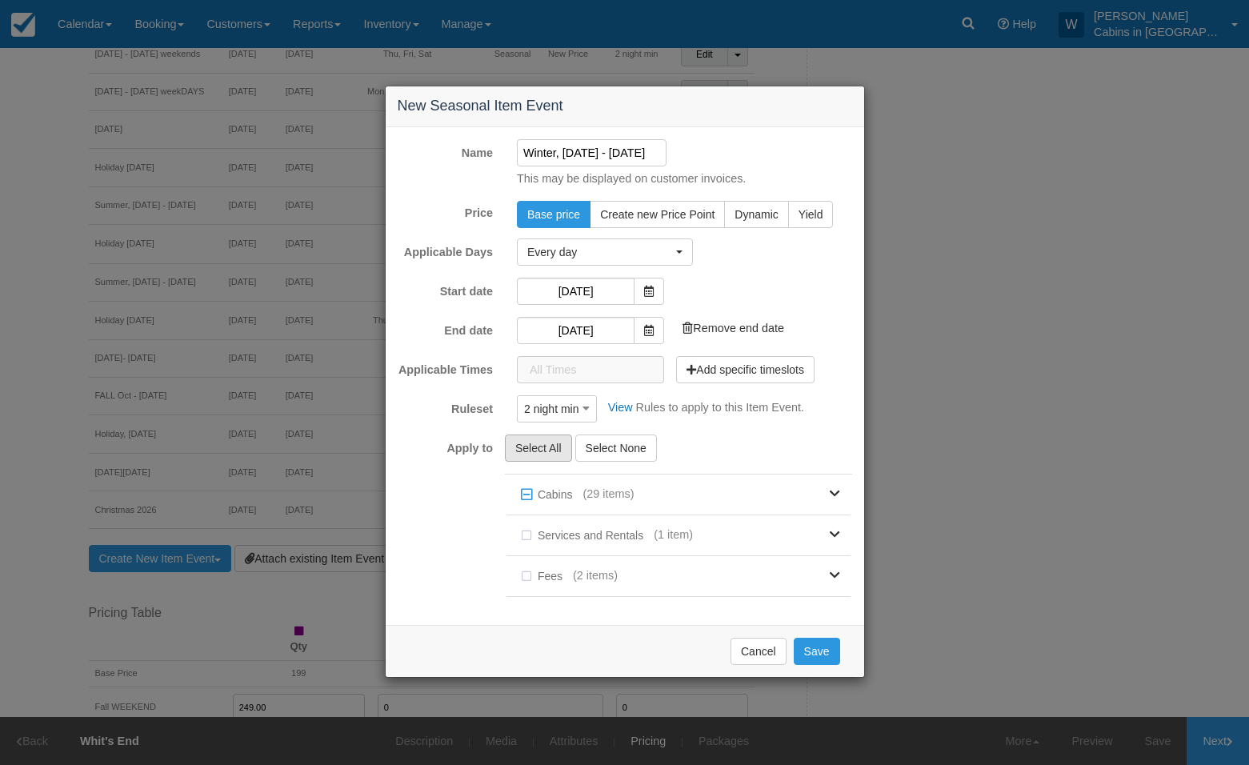
click at [536, 440] on button "Select All" at bounding box center [538, 447] width 67 height 27
checkbox input "true"
click at [664, 206] on button "Create new Price Point" at bounding box center [656, 214] width 135 height 27
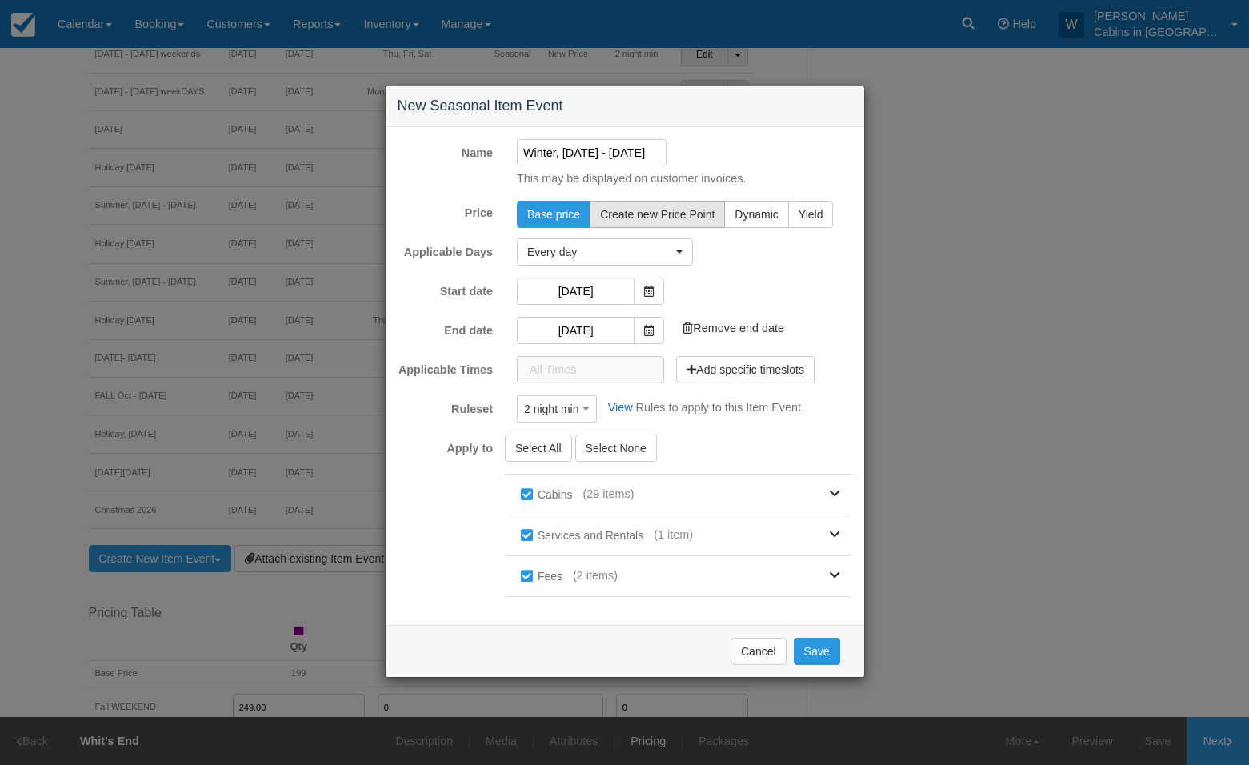
radio input "true"
click at [817, 647] on button "Save" at bounding box center [816, 650] width 46 height 27
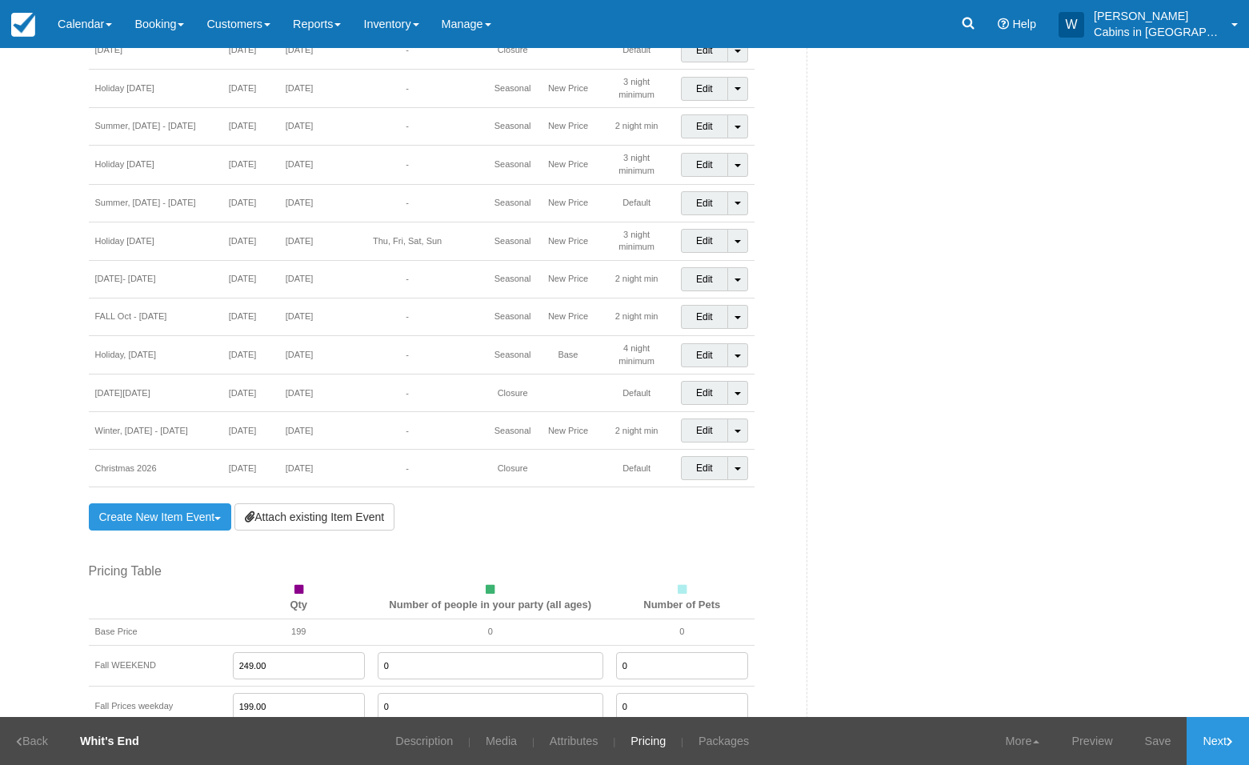
scroll to position [1369, 0]
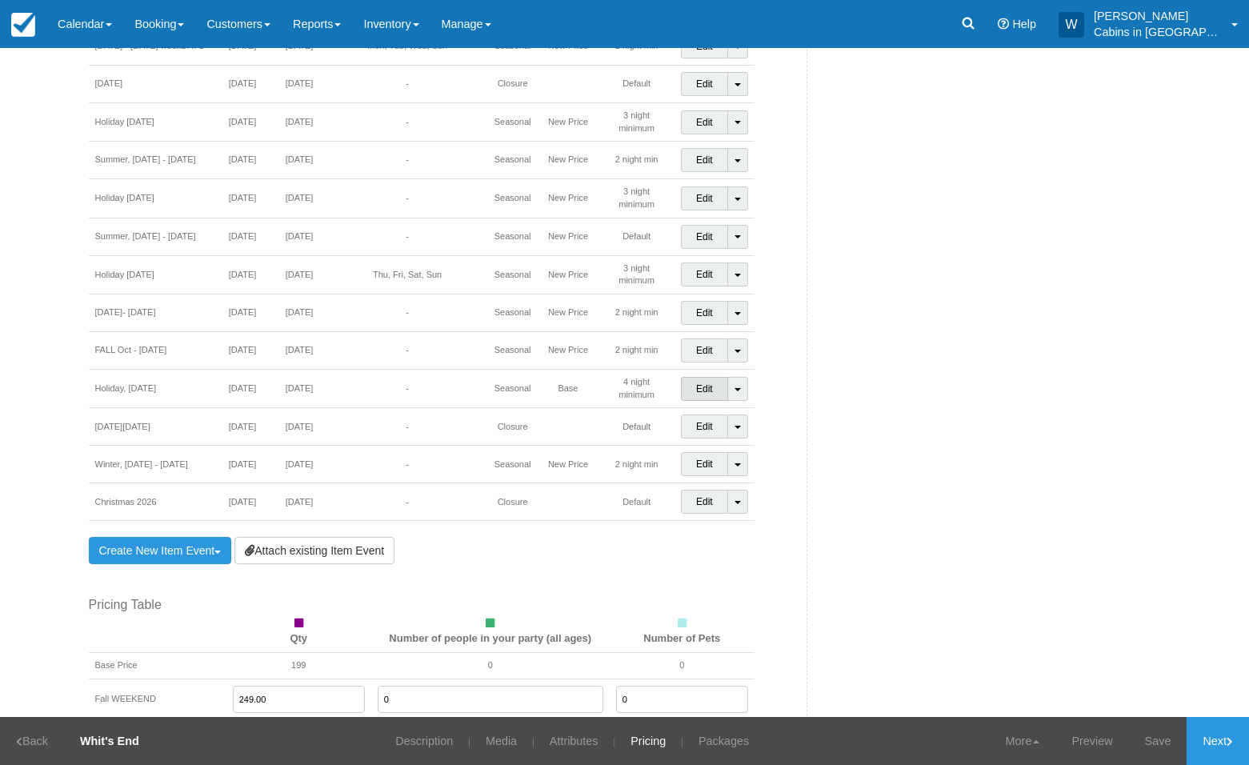
click at [694, 377] on link "Edit" at bounding box center [704, 389] width 47 height 24
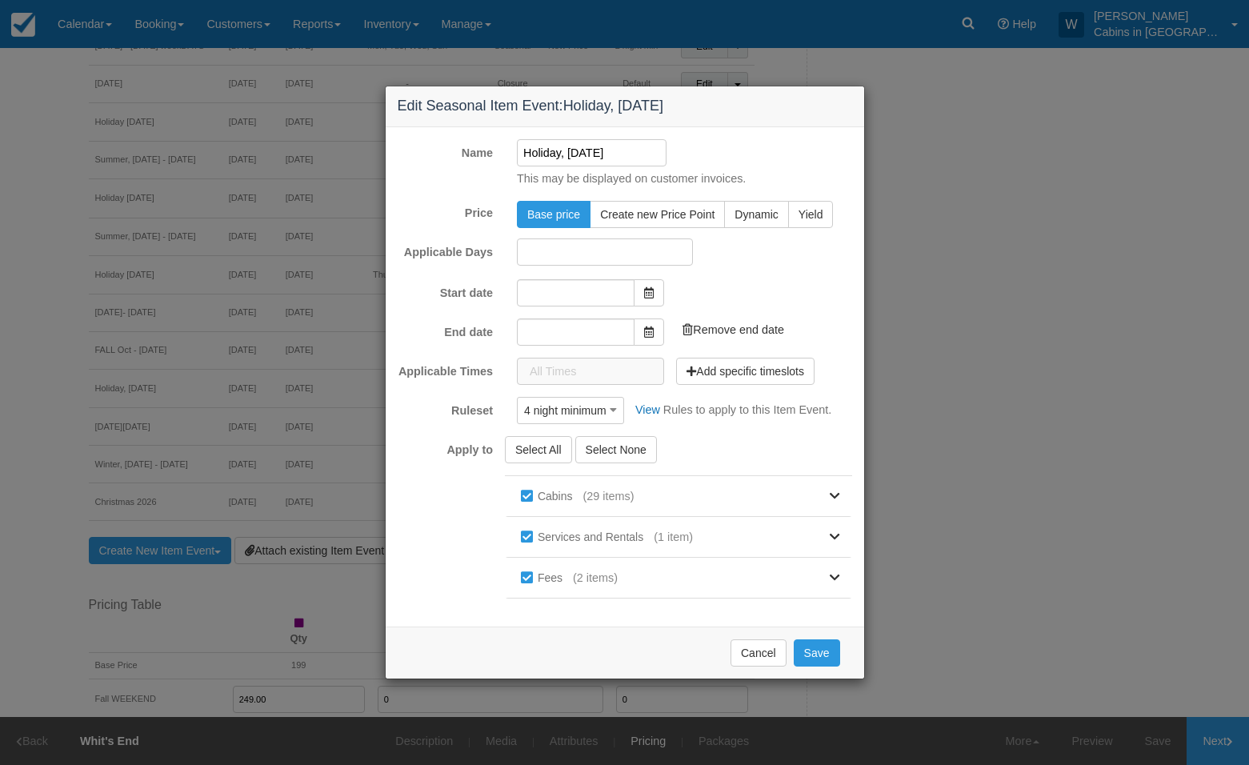
type input "[DATE]"
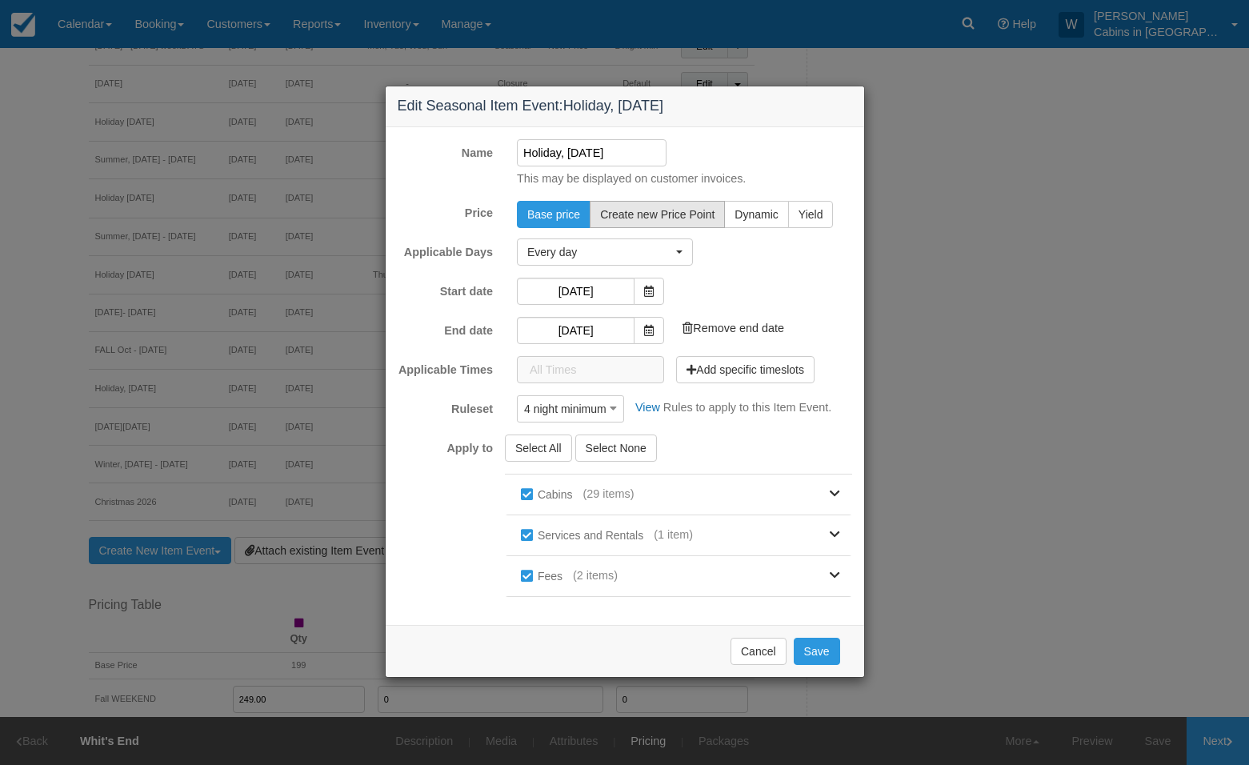
click at [674, 211] on span "Create new Price Point" at bounding box center [657, 214] width 114 height 13
radio input "true"
click at [827, 647] on button "Save" at bounding box center [816, 650] width 46 height 27
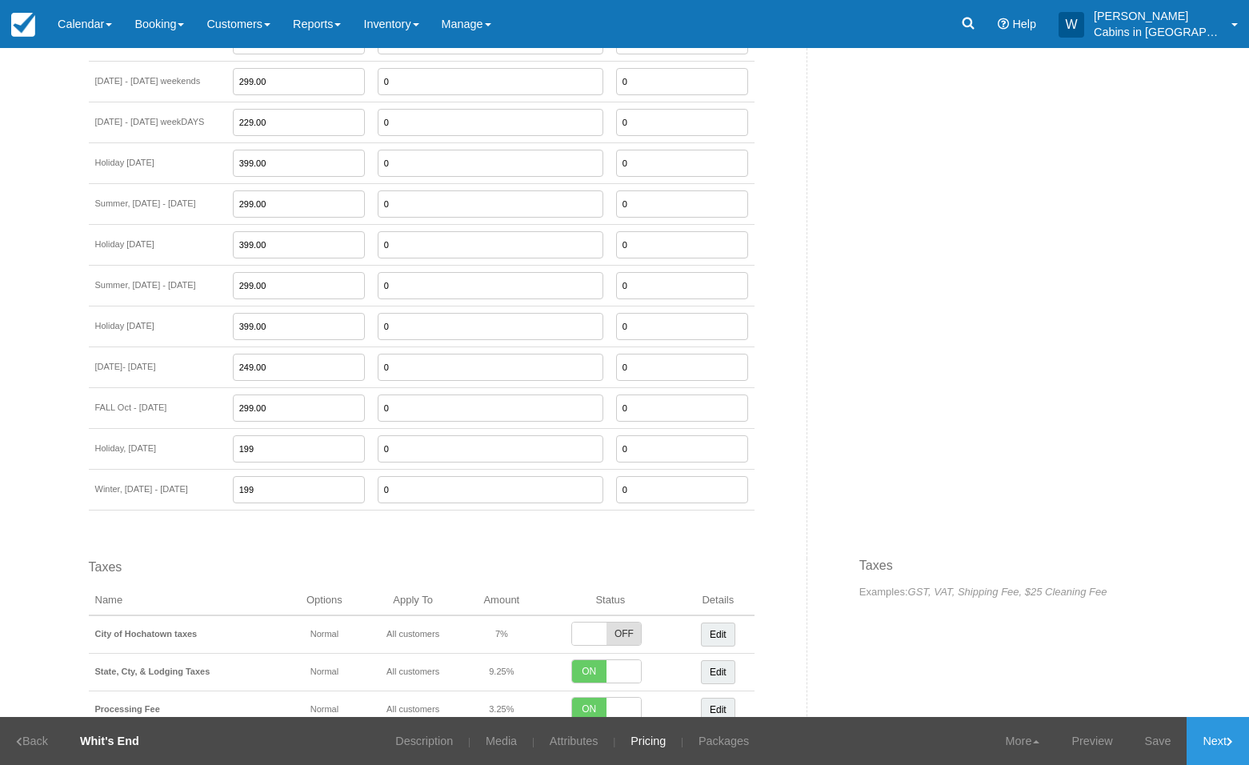
scroll to position [2525, 0]
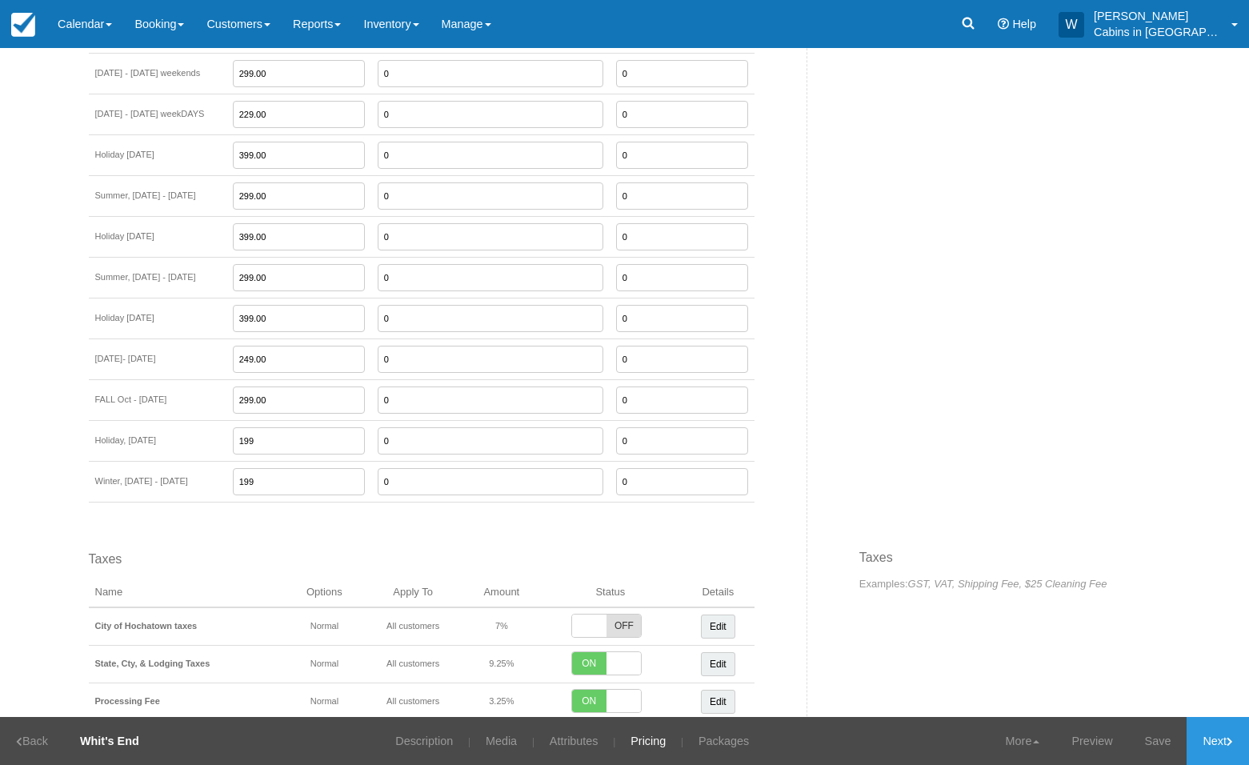
drag, startPoint x: 292, startPoint y: 415, endPoint x: 206, endPoint y: 415, distance: 86.4
click at [209, 421] on tr "Holiday, Thanksgiving, 2026 199 0 0" at bounding box center [421, 441] width 665 height 41
type input "399.00"
drag, startPoint x: 290, startPoint y: 456, endPoint x: 215, endPoint y: 453, distance: 75.3
click at [216, 461] on tr "Winter, Dec 1 - 22, 2026 199 0 0" at bounding box center [421, 481] width 665 height 41
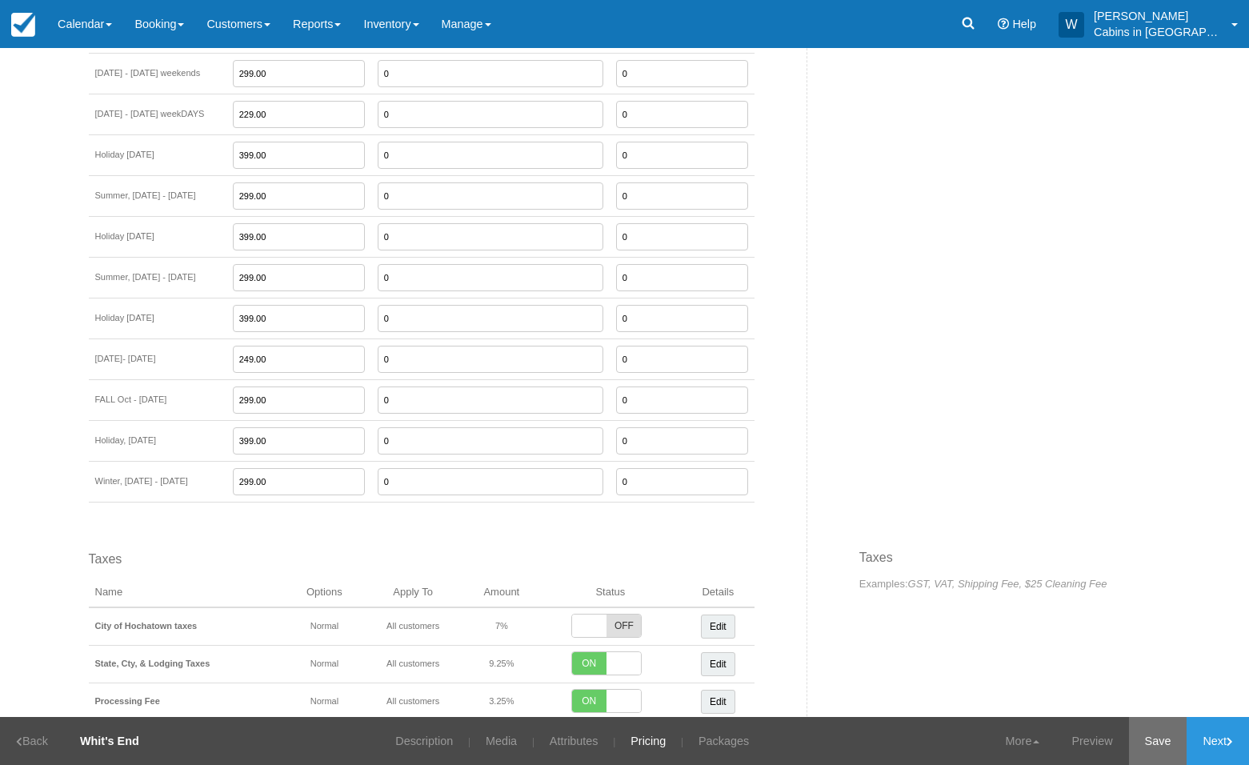
type input "299.00"
click at [1156, 735] on link "Save" at bounding box center [1158, 741] width 58 height 48
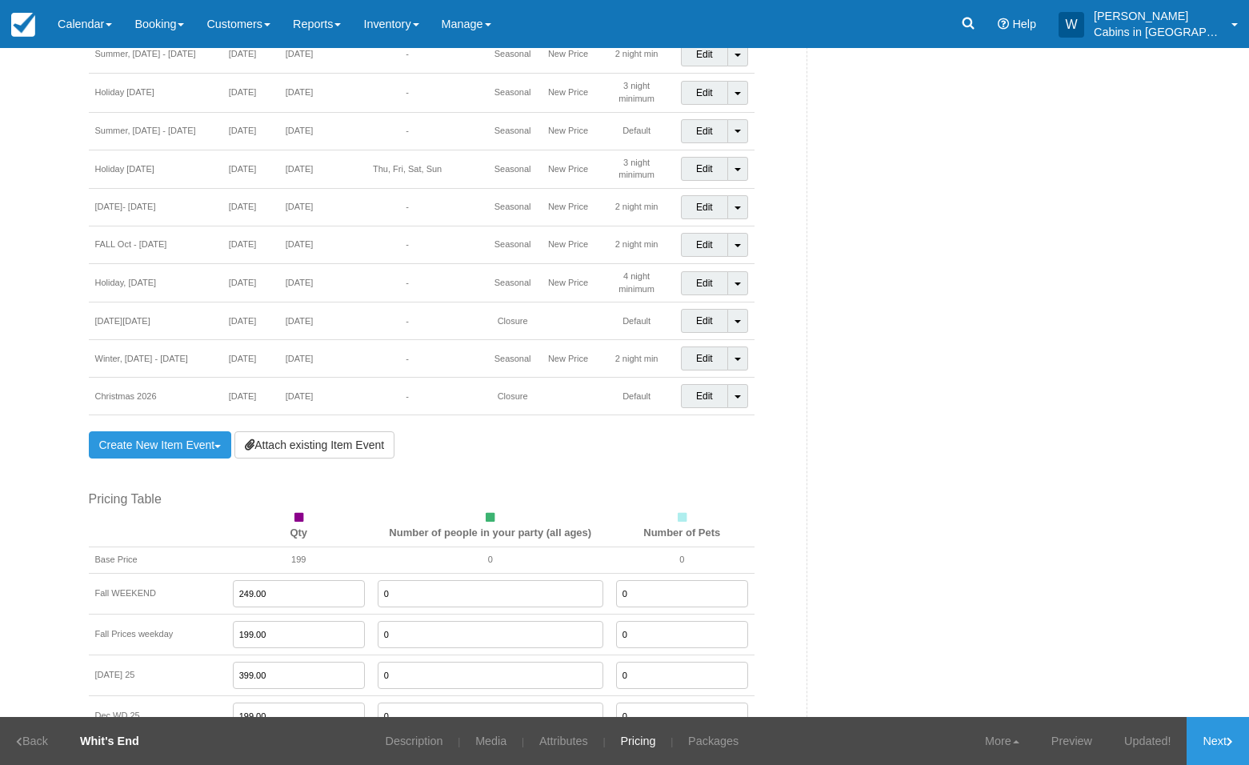
scroll to position [1476, 0]
click at [165, 430] on link "Create New Item Event Toggle Dropdown" at bounding box center [160, 443] width 143 height 27
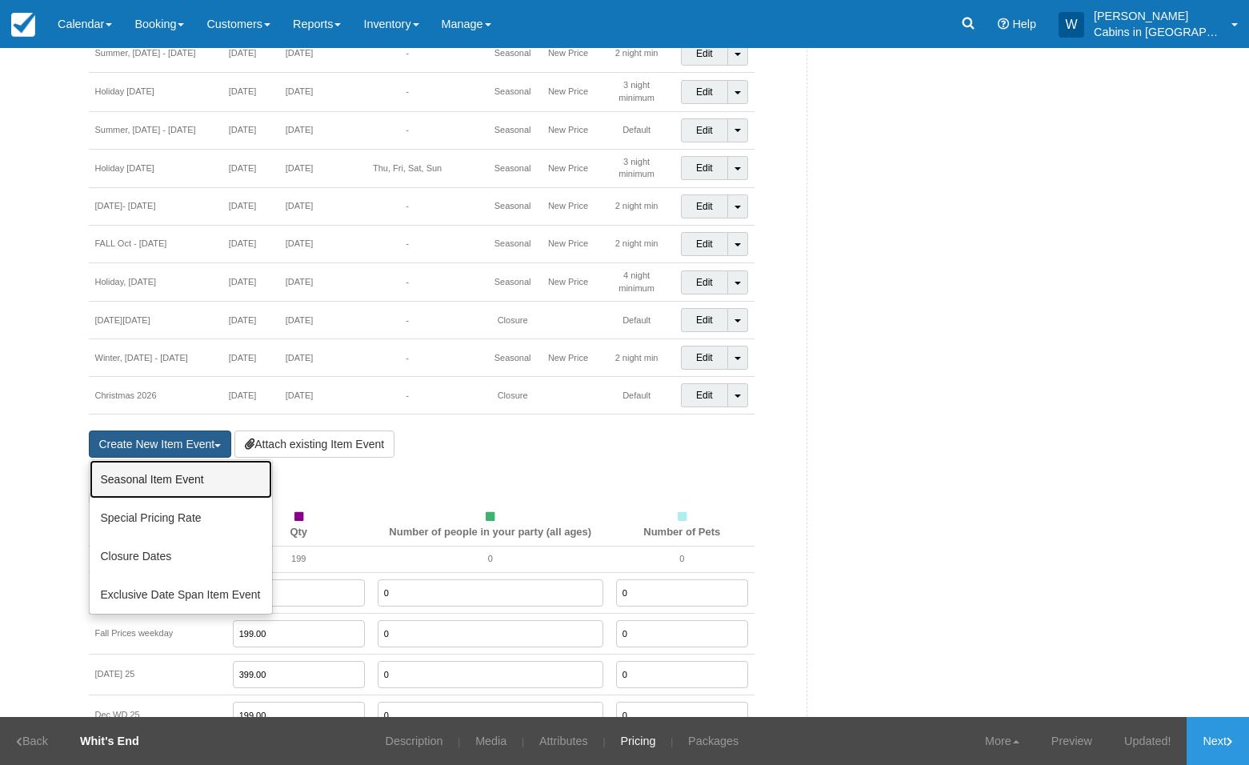
click at [158, 464] on link "Seasonal Item Event" at bounding box center [181, 479] width 182 height 38
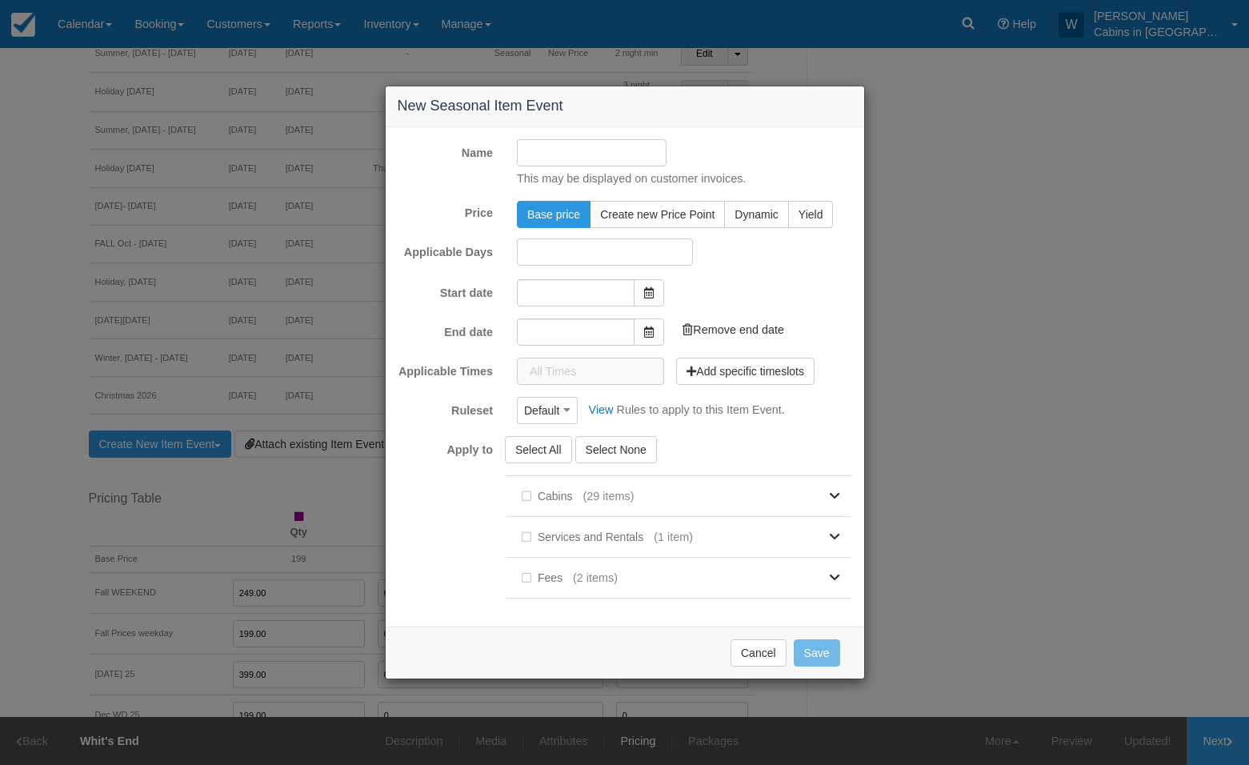
type input "10/13/25"
type input "11/13/25"
click at [557, 158] on input "Name" at bounding box center [592, 152] width 150 height 27
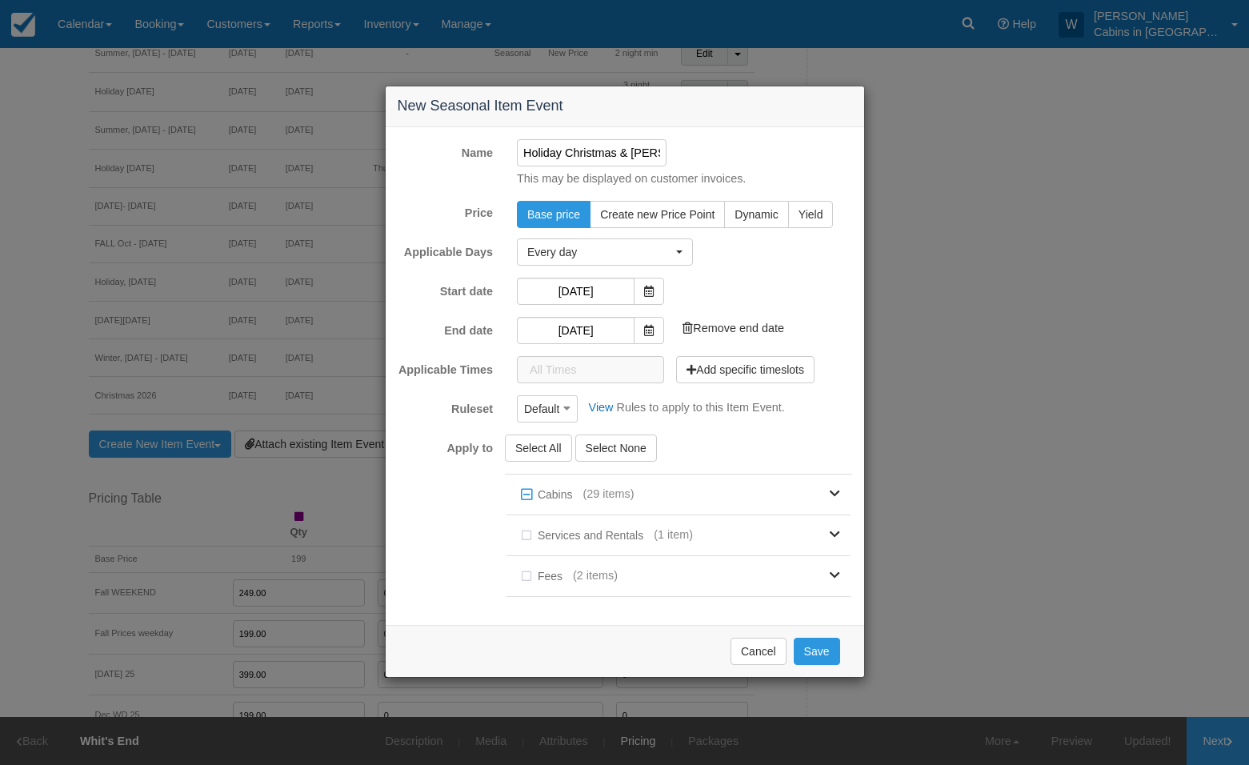
click at [617, 152] on input "Holiday Christmas & NYE" at bounding box center [592, 152] width 150 height 27
type input "Holiday Christmas 2026 & [PERSON_NAME]"
click at [576, 298] on input "10/13/25" at bounding box center [576, 291] width 118 height 27
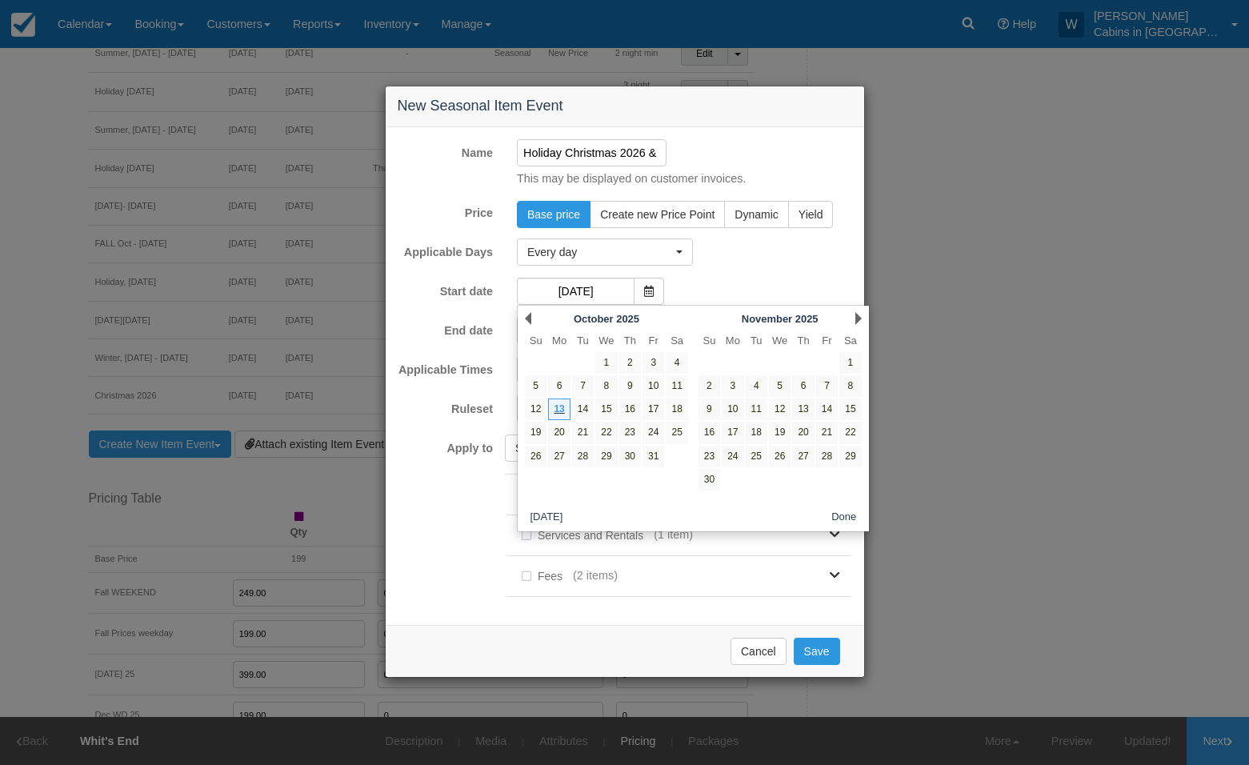
click at [854, 318] on div "Next November 2025" at bounding box center [780, 318] width 174 height 22
click at [860, 312] on link "Next" at bounding box center [858, 318] width 6 height 13
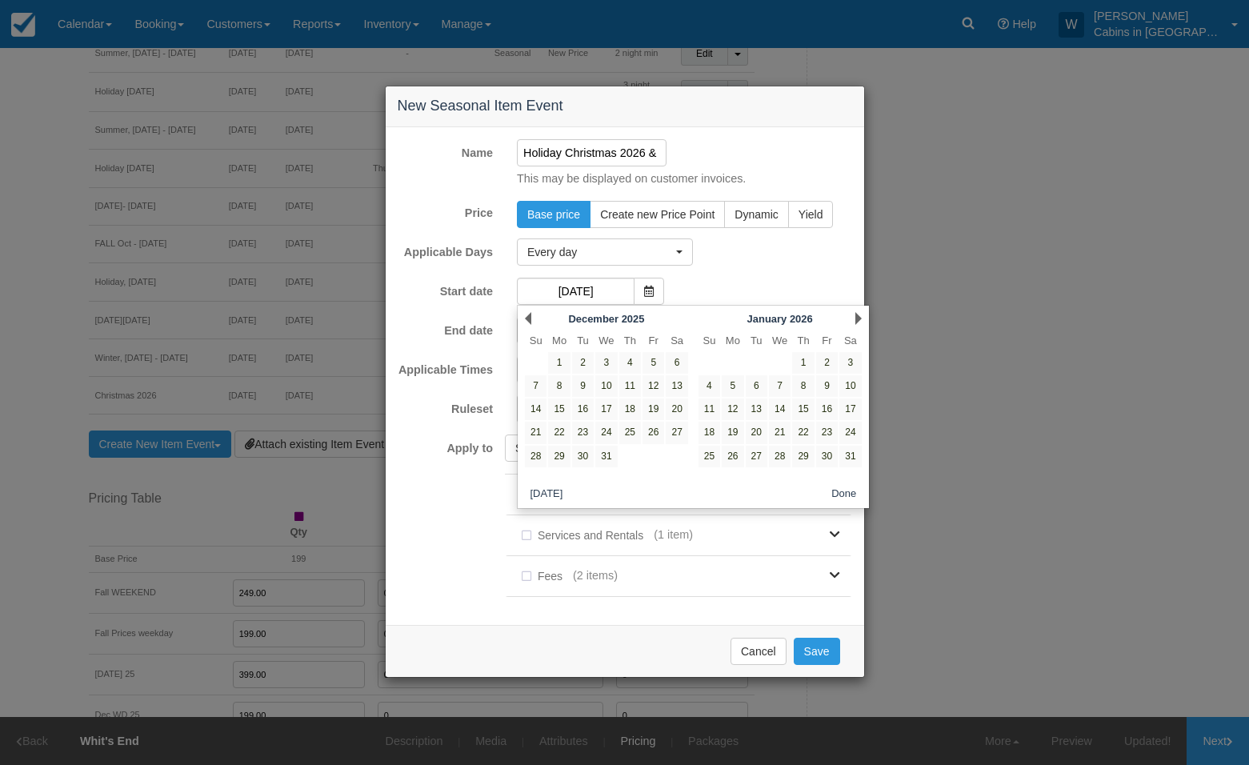
click at [860, 312] on link "Next" at bounding box center [858, 318] width 6 height 13
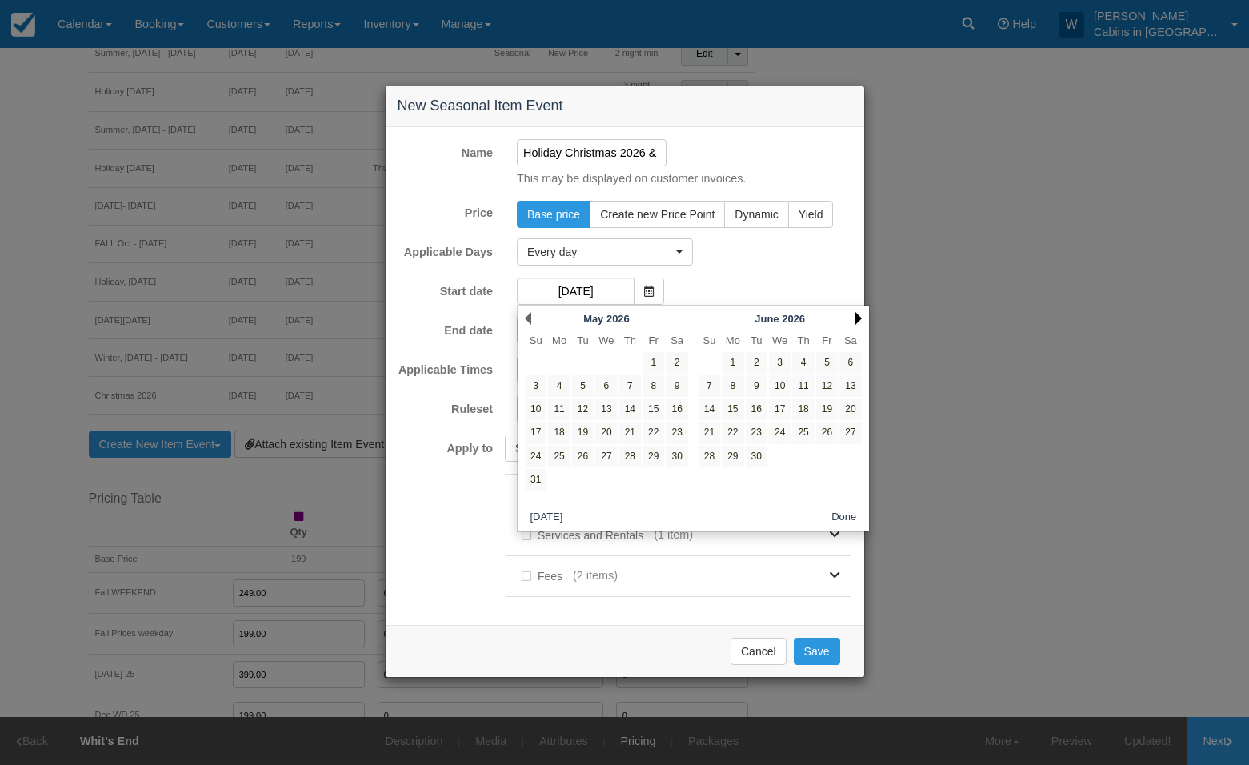
click at [860, 312] on link "Next" at bounding box center [858, 318] width 6 height 13
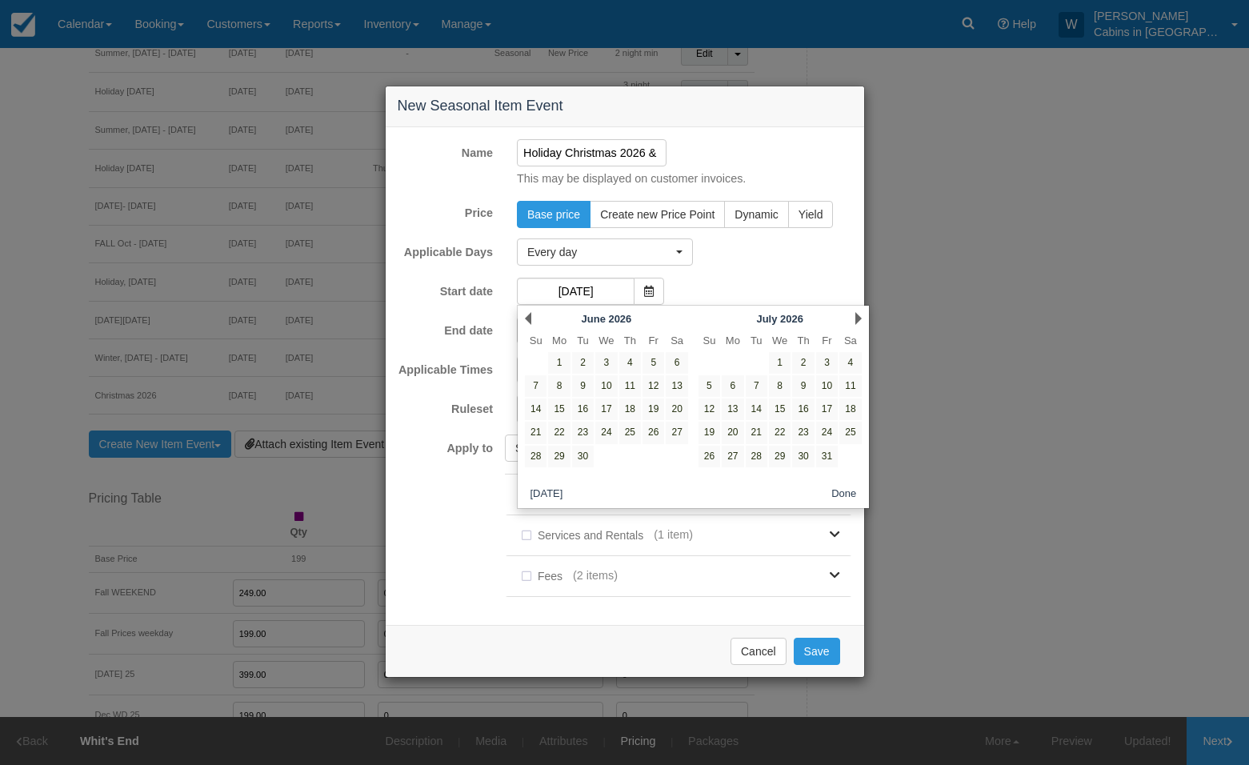
click at [860, 312] on link "Next" at bounding box center [858, 318] width 6 height 13
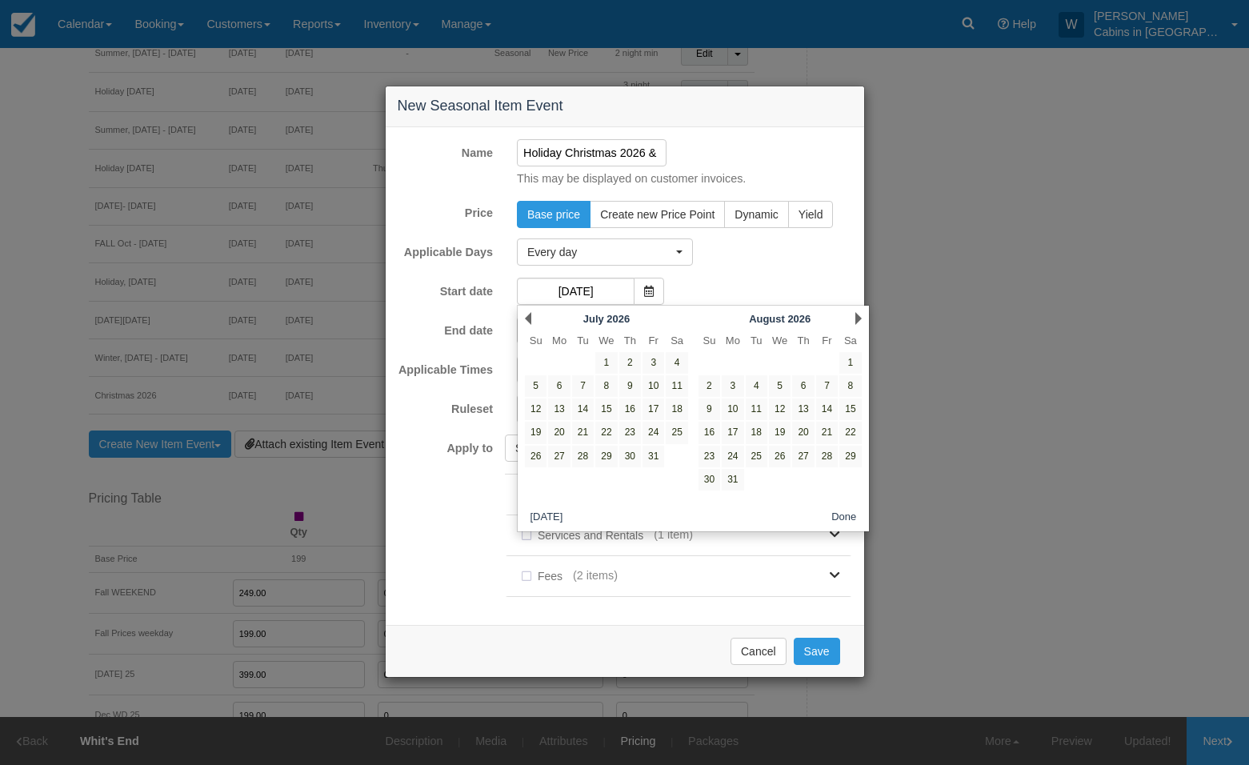
click at [860, 312] on link "Next" at bounding box center [858, 318] width 6 height 13
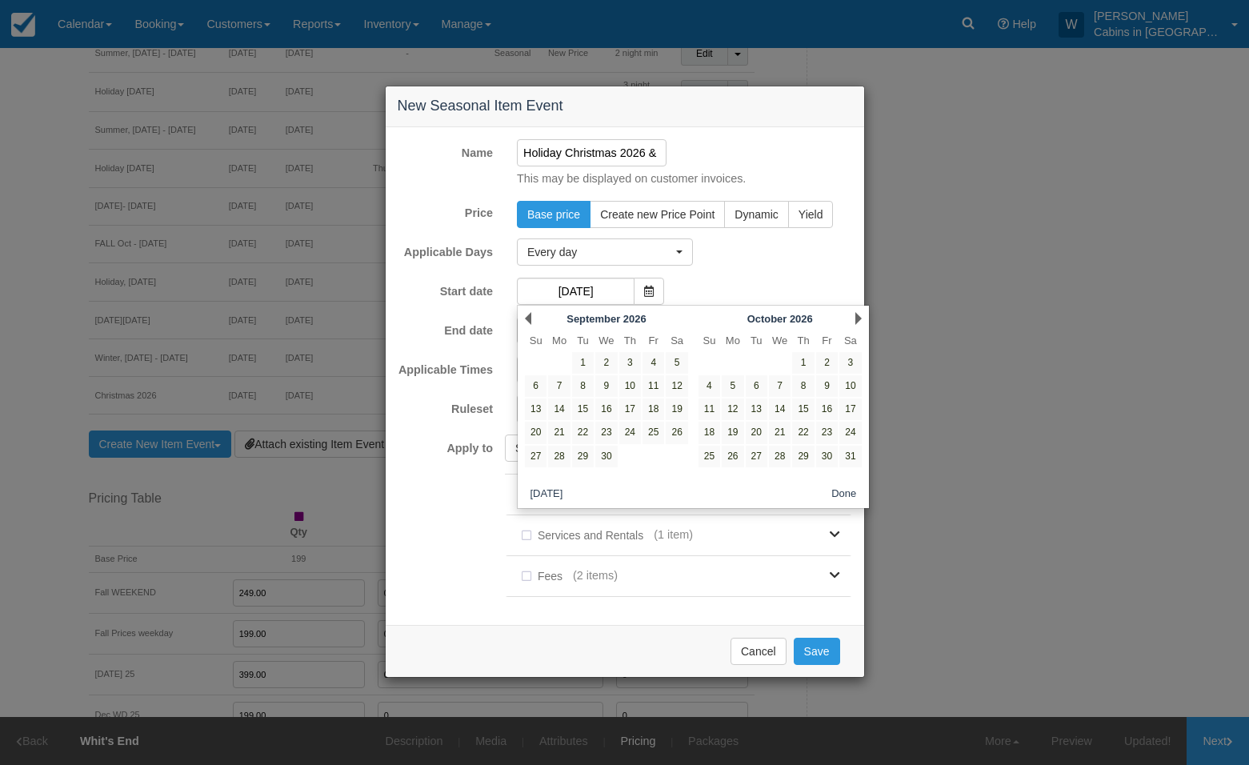
click at [860, 312] on link "Next" at bounding box center [858, 318] width 6 height 13
click at [785, 431] on link "23" at bounding box center [780, 432] width 22 height 22
type input "[DATE]"
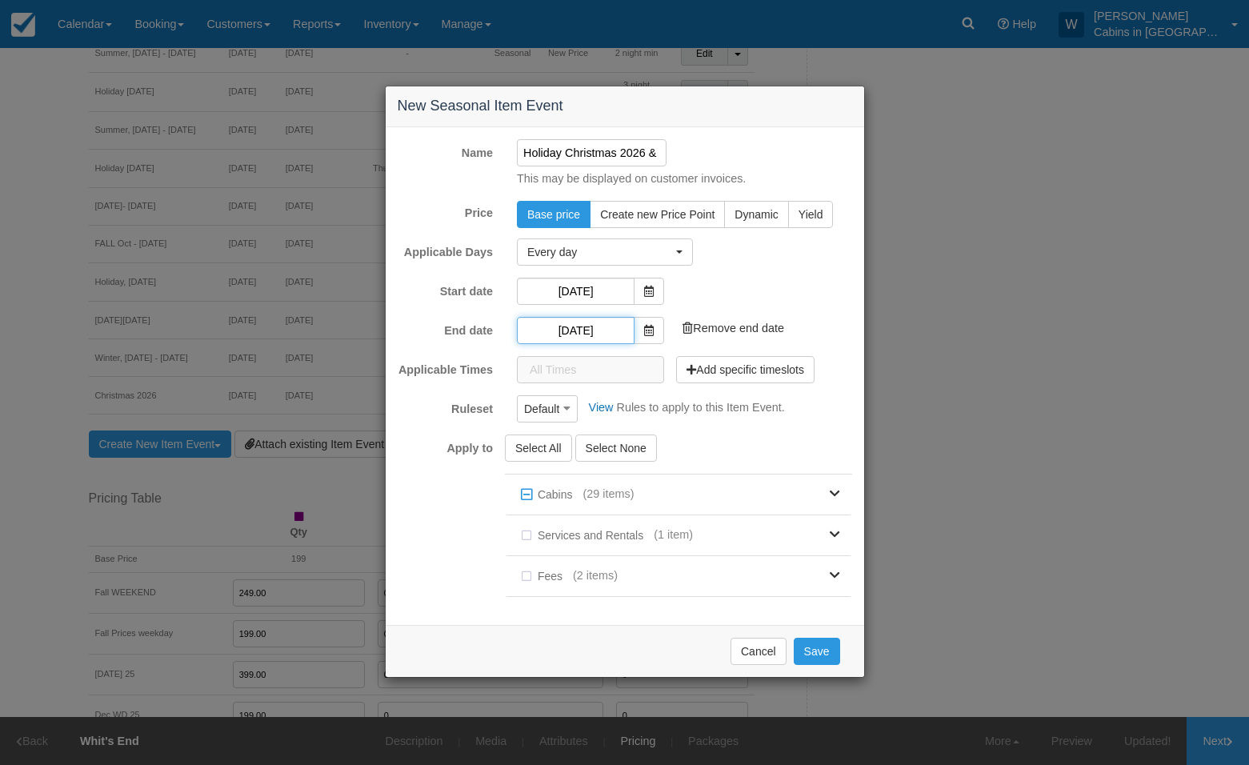
click at [553, 334] on input "[DATE]" at bounding box center [576, 330] width 118 height 27
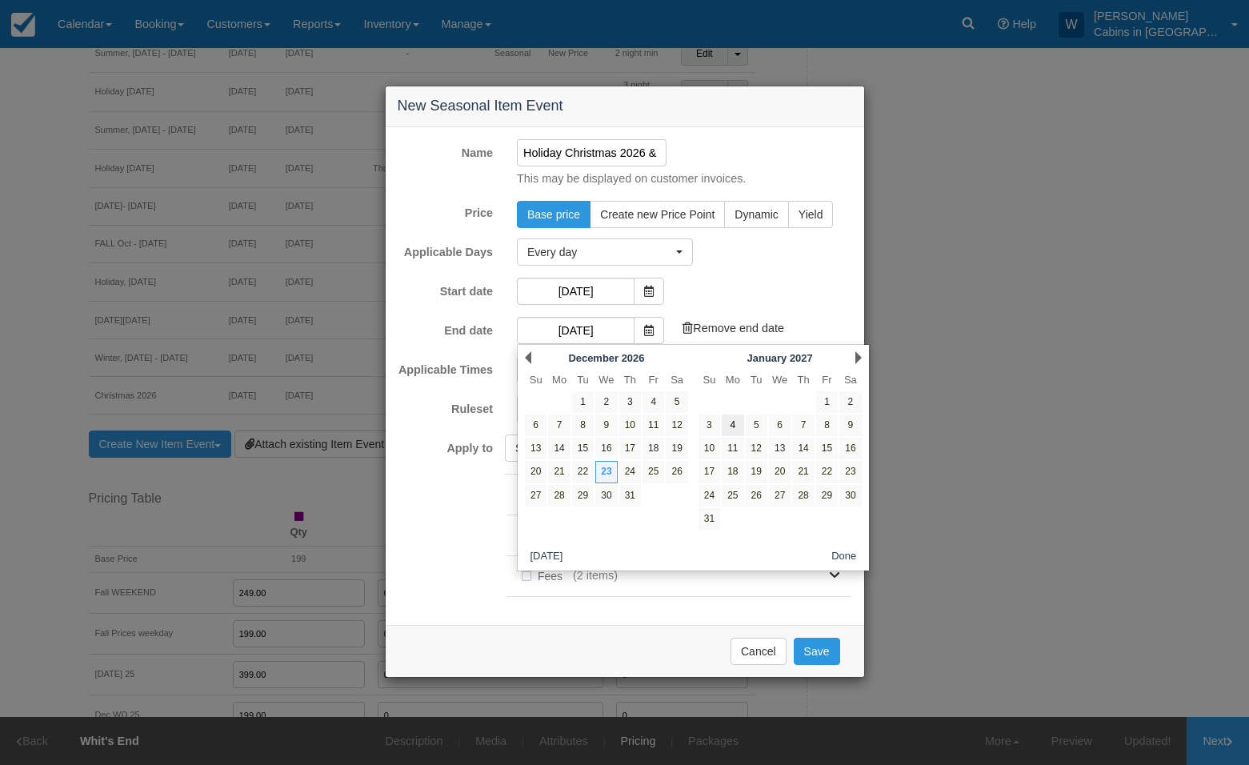
click at [734, 430] on link "4" at bounding box center [732, 425] width 22 height 22
type input "[DATE]"
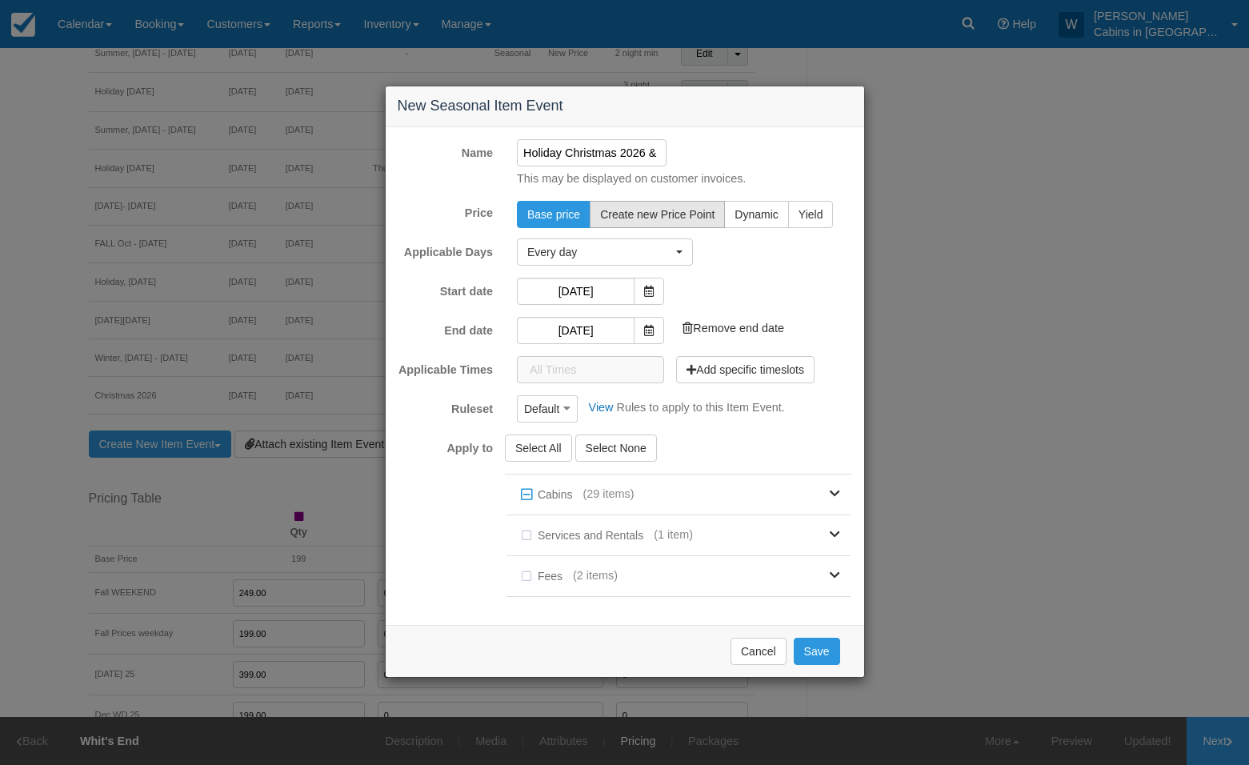
click at [669, 217] on span "Create new Price Point" at bounding box center [657, 214] width 114 height 13
radio input "true"
click at [558, 410] on span "Default" at bounding box center [541, 409] width 35 height 16
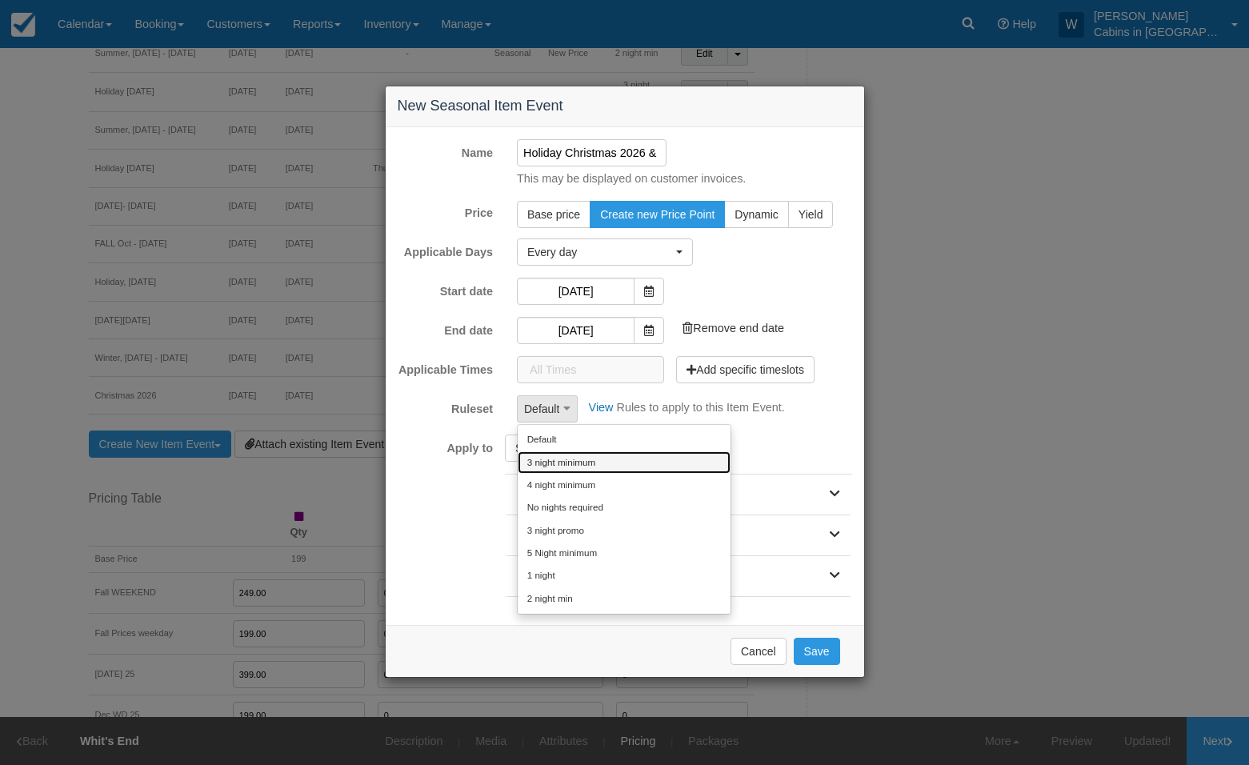
click at [561, 465] on link "3 night minimum" at bounding box center [623, 462] width 213 height 22
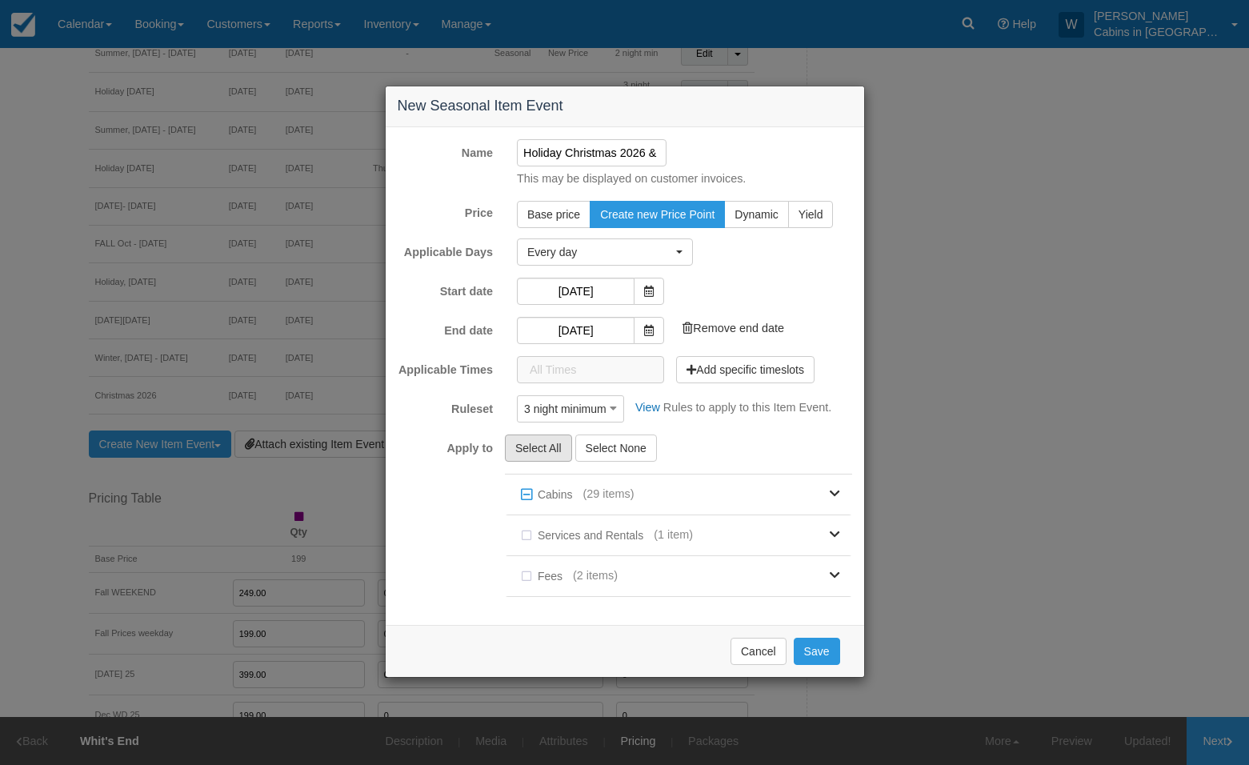
click at [548, 447] on button "Select All" at bounding box center [538, 447] width 67 height 27
checkbox input "true"
click at [819, 650] on button "Save" at bounding box center [816, 650] width 46 height 27
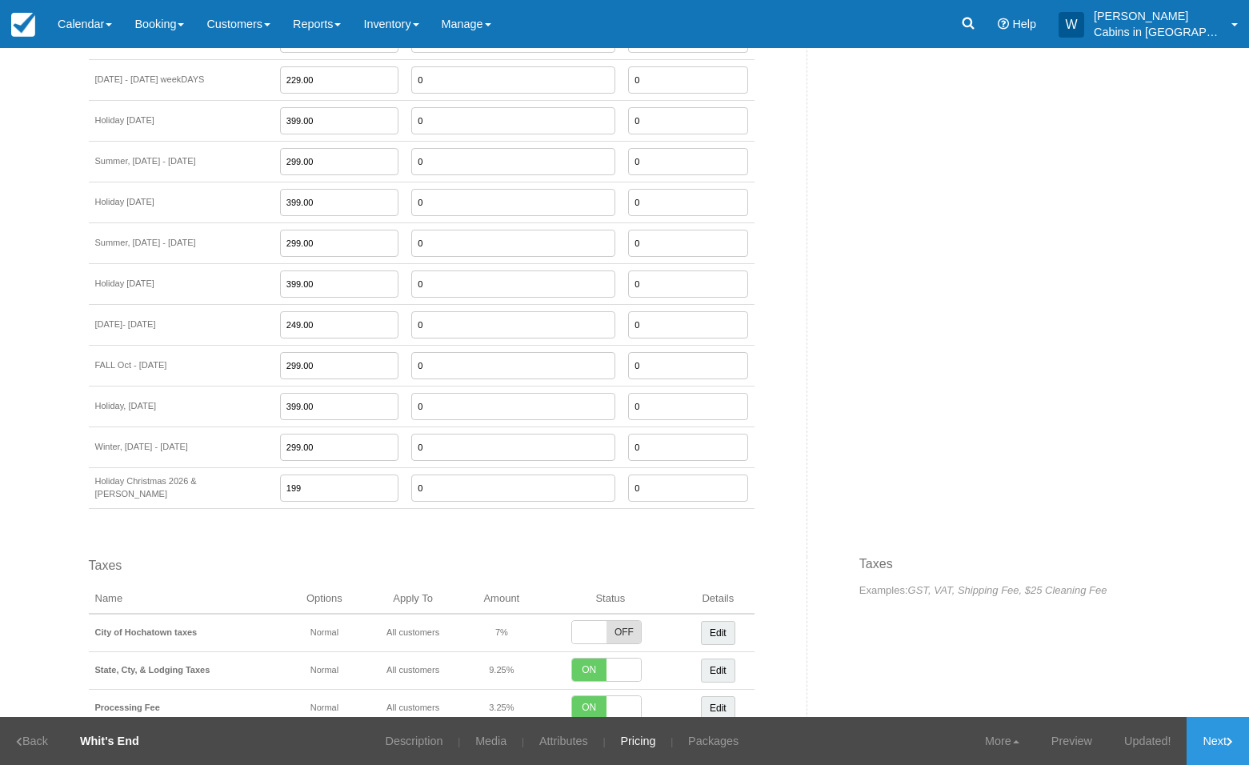
scroll to position [2555, 0]
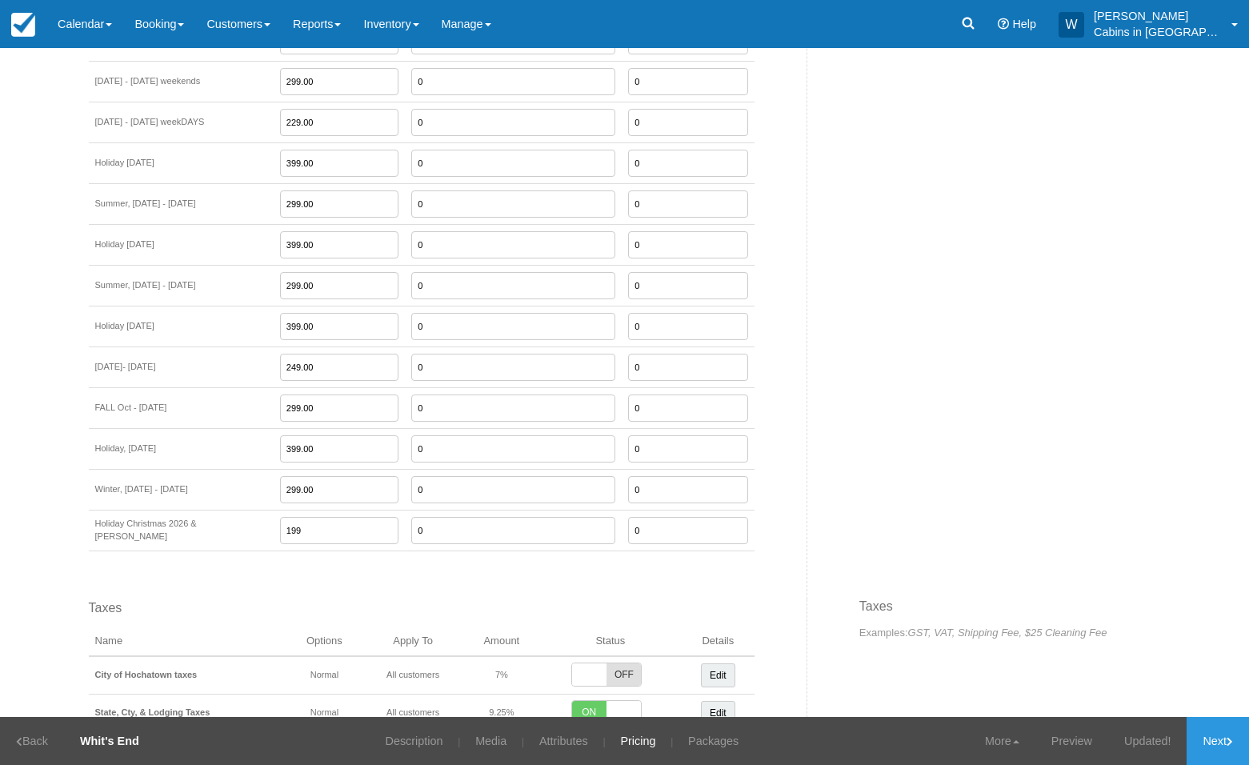
drag, startPoint x: 282, startPoint y: 505, endPoint x: 212, endPoint y: 505, distance: 70.4
click at [212, 510] on tr "Holiday Christmas 2026 & NYE 199 0 0" at bounding box center [421, 530] width 665 height 41
type input "399.00"
click at [1217, 739] on link "Next" at bounding box center [1217, 741] width 62 height 48
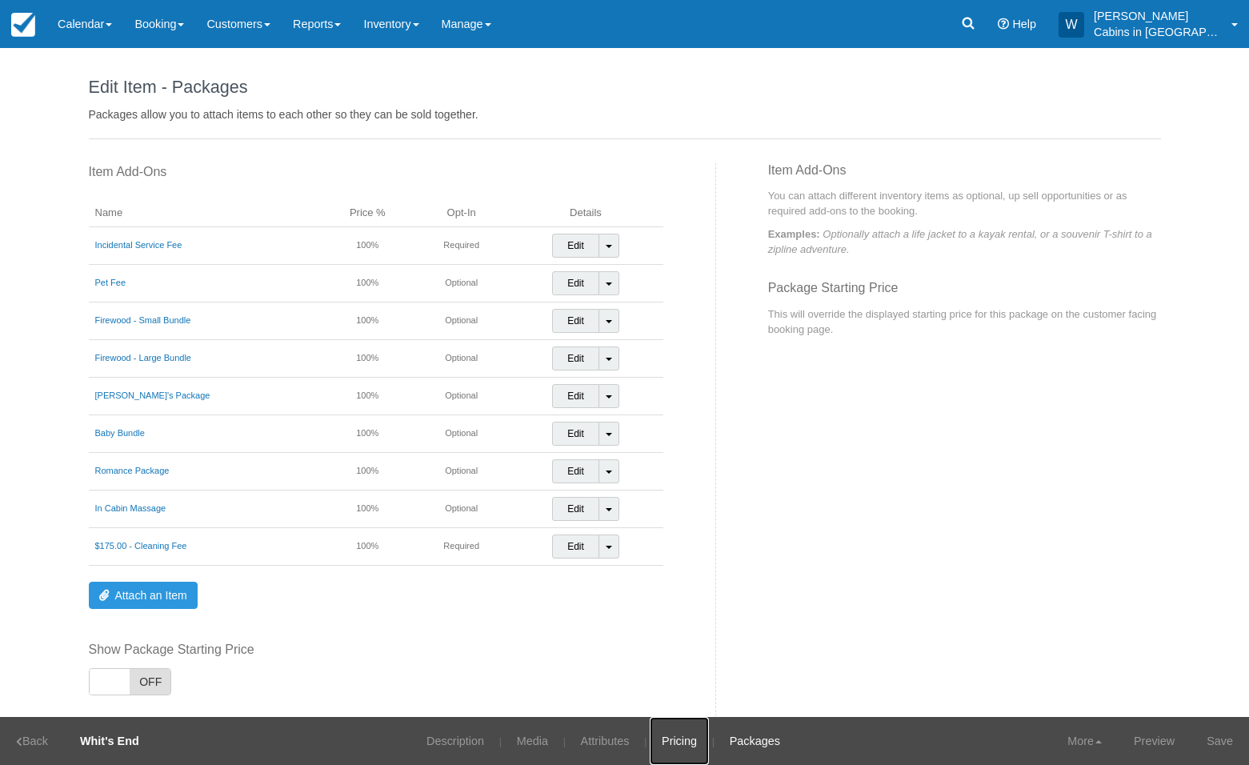
click at [669, 738] on link "Pricing" at bounding box center [678, 741] width 59 height 48
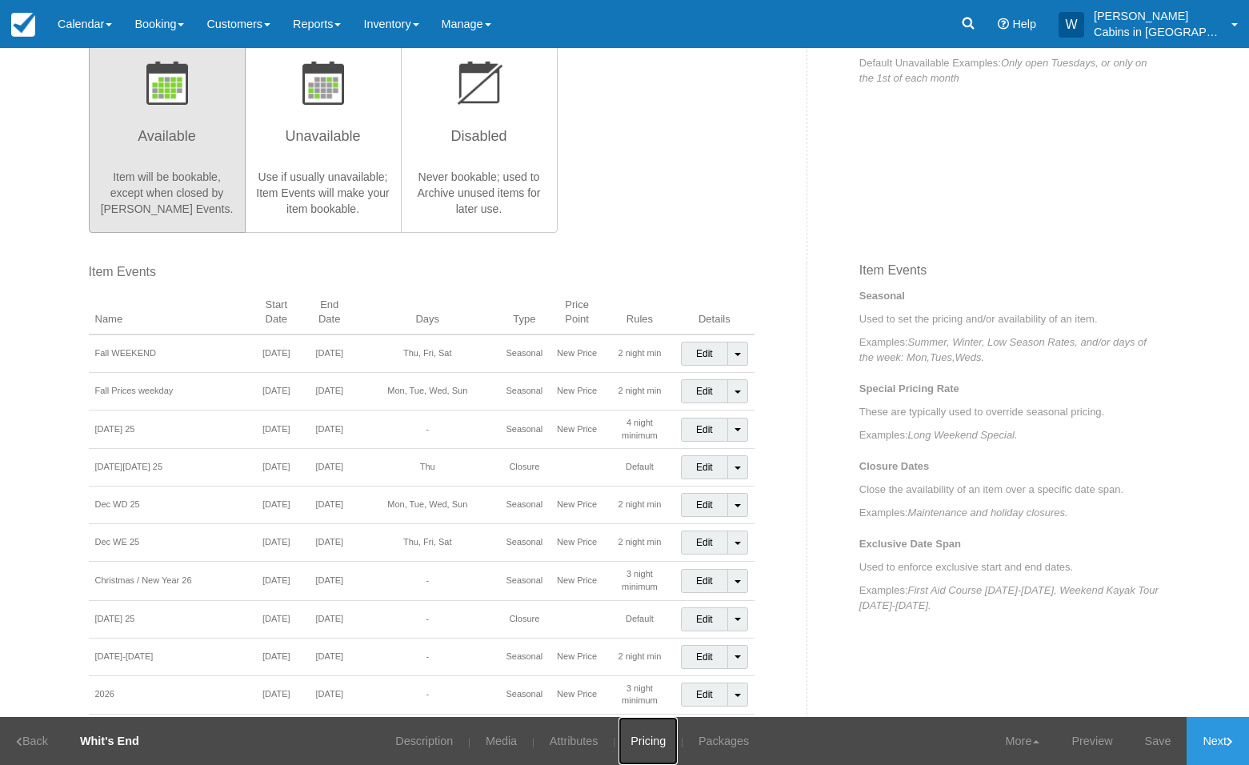
scroll to position [457, 0]
click at [733, 681] on link "Toggle Dropdown" at bounding box center [737, 693] width 21 height 24
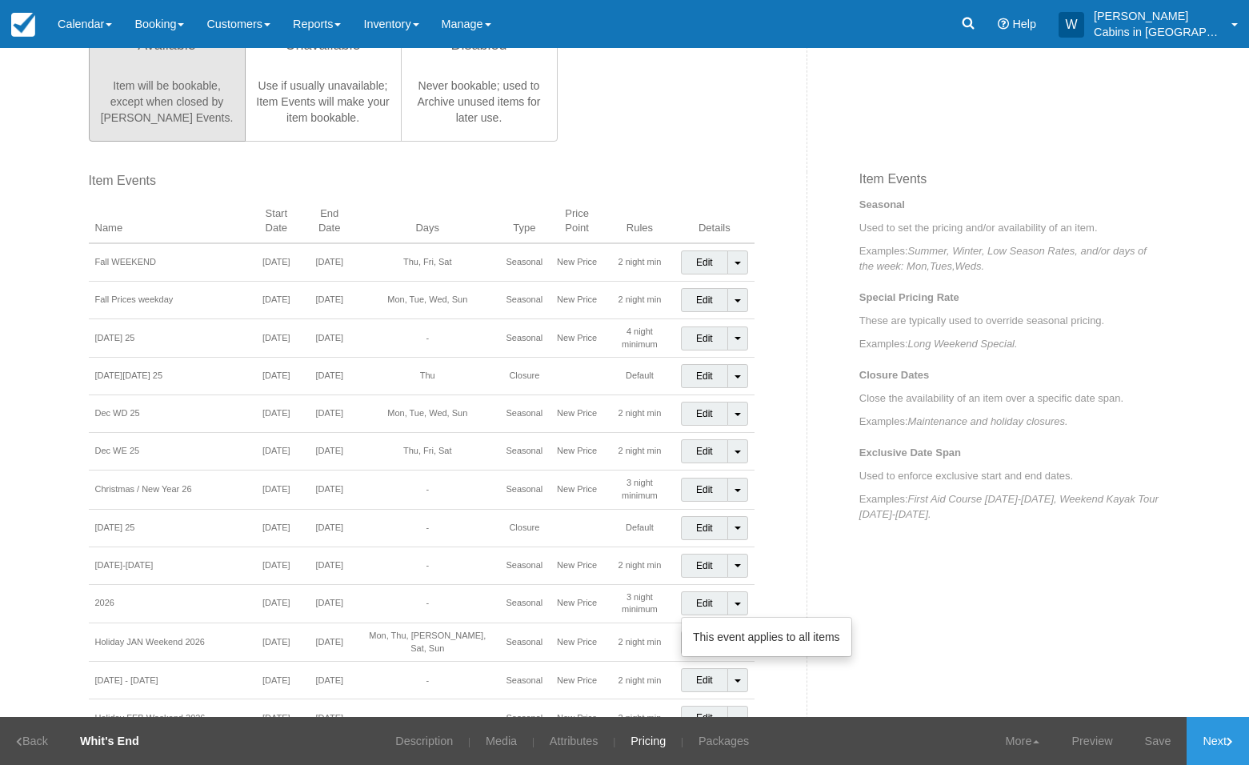
scroll to position [557, 0]
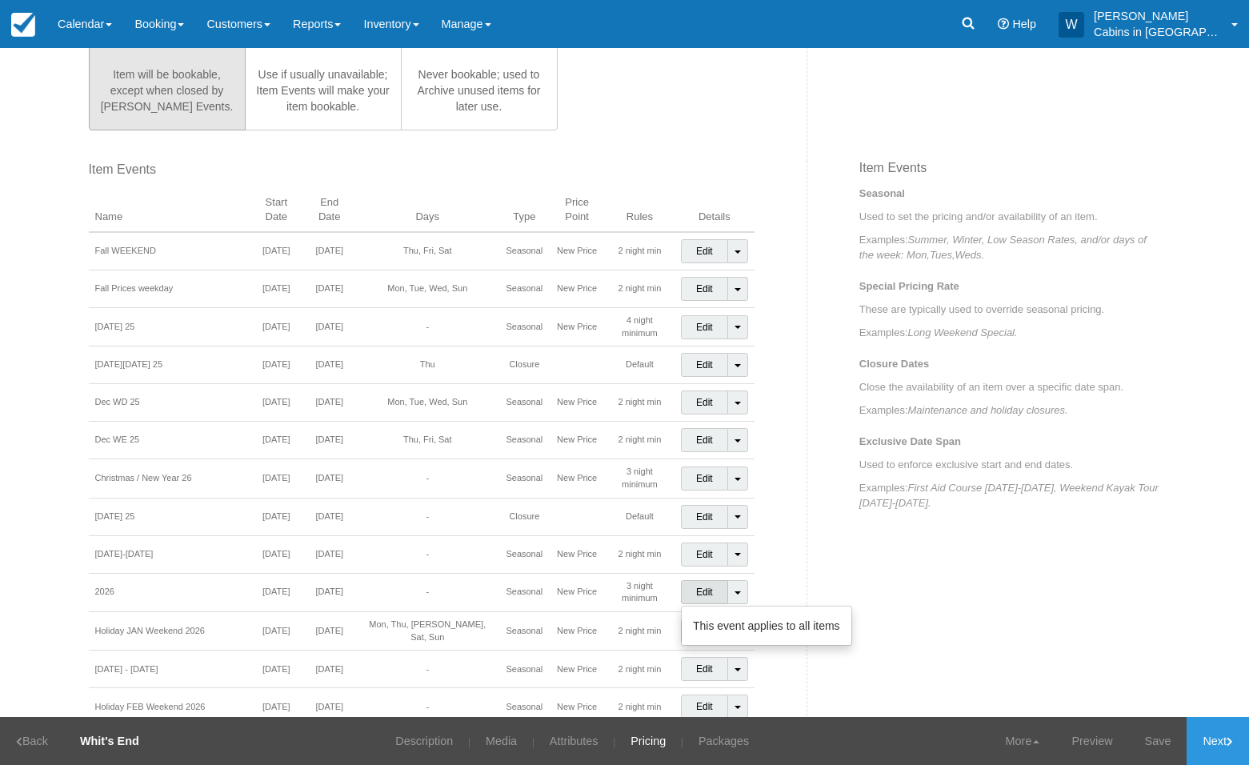
click at [694, 580] on link "Edit" at bounding box center [704, 592] width 47 height 24
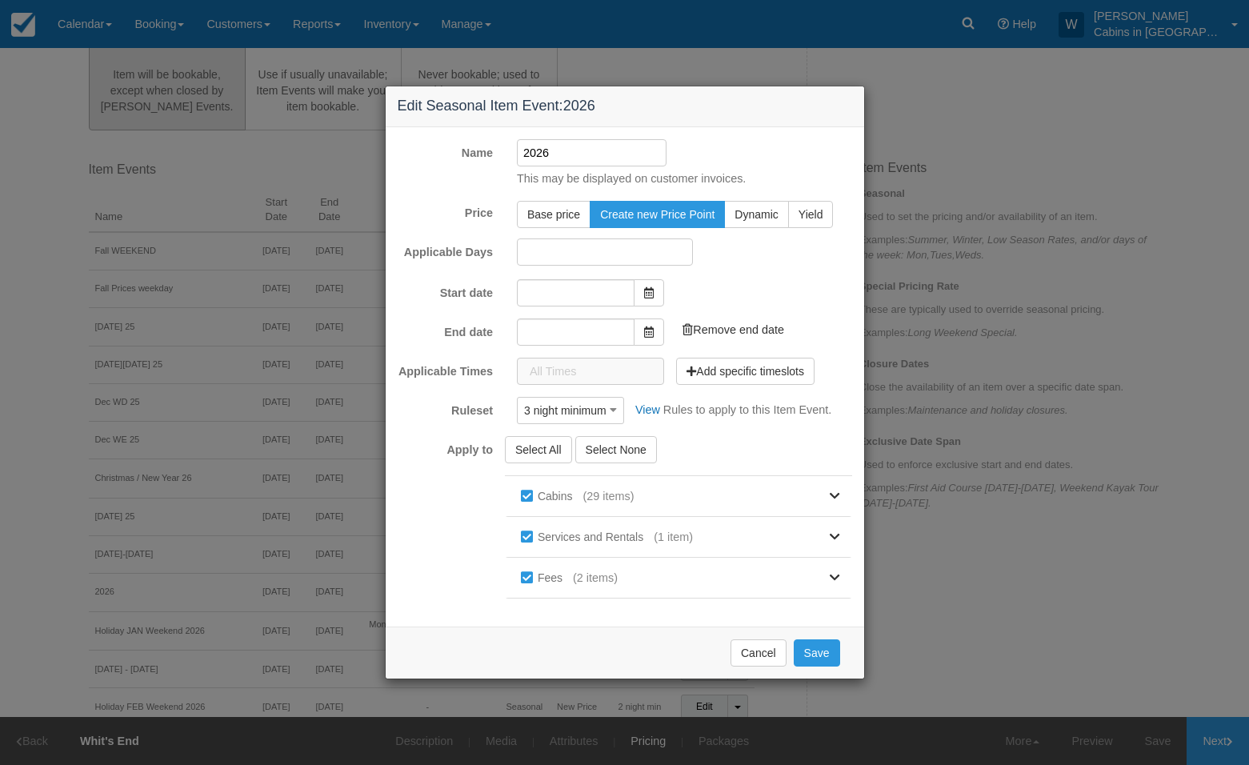
type input "[DATE]"
type input "12/31/26"
click at [753, 648] on button "Cancel" at bounding box center [758, 650] width 56 height 27
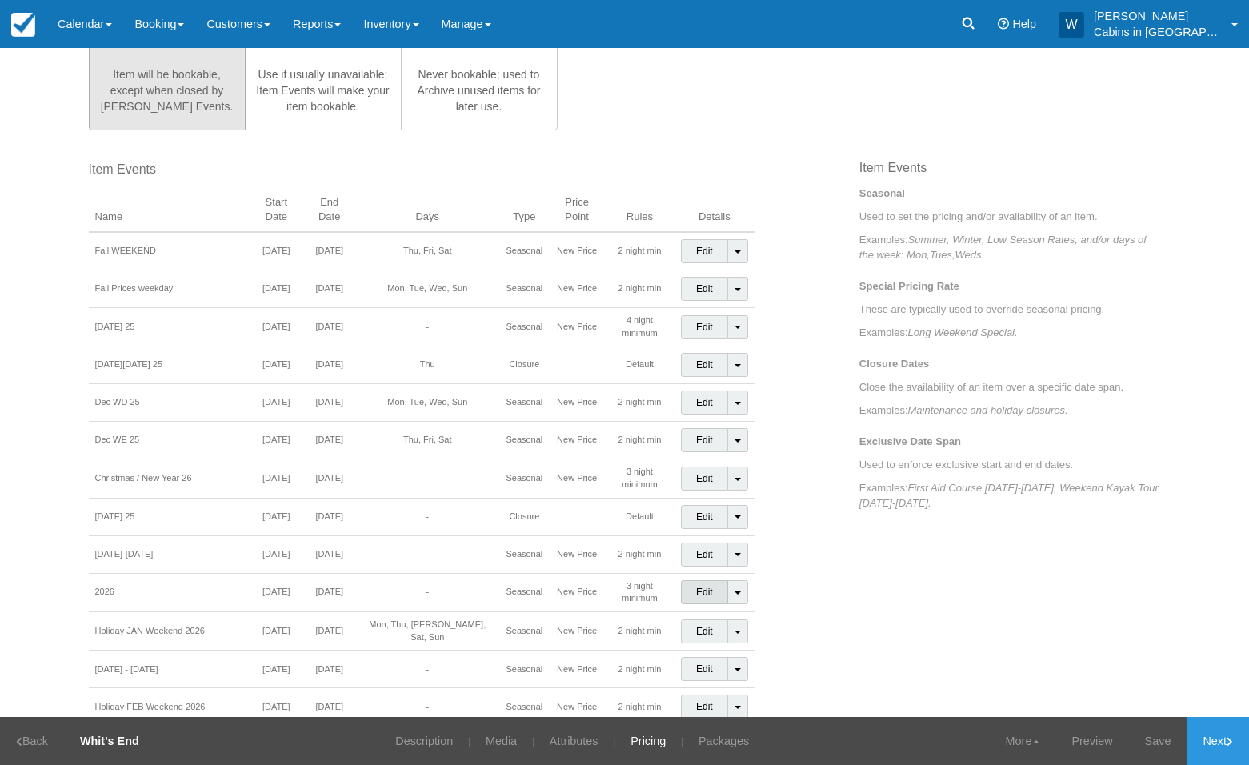
click at [692, 580] on link "Edit" at bounding box center [704, 592] width 47 height 24
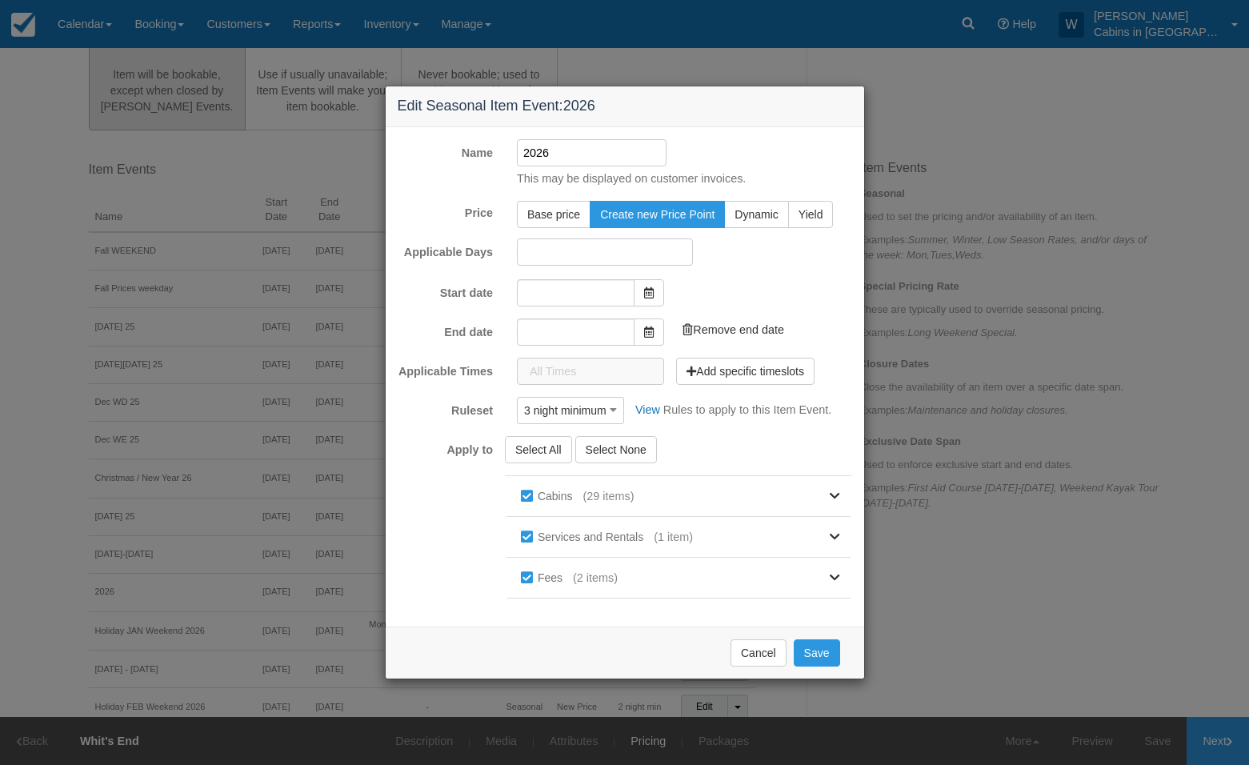
type input "[DATE]"
type input "12/31/26"
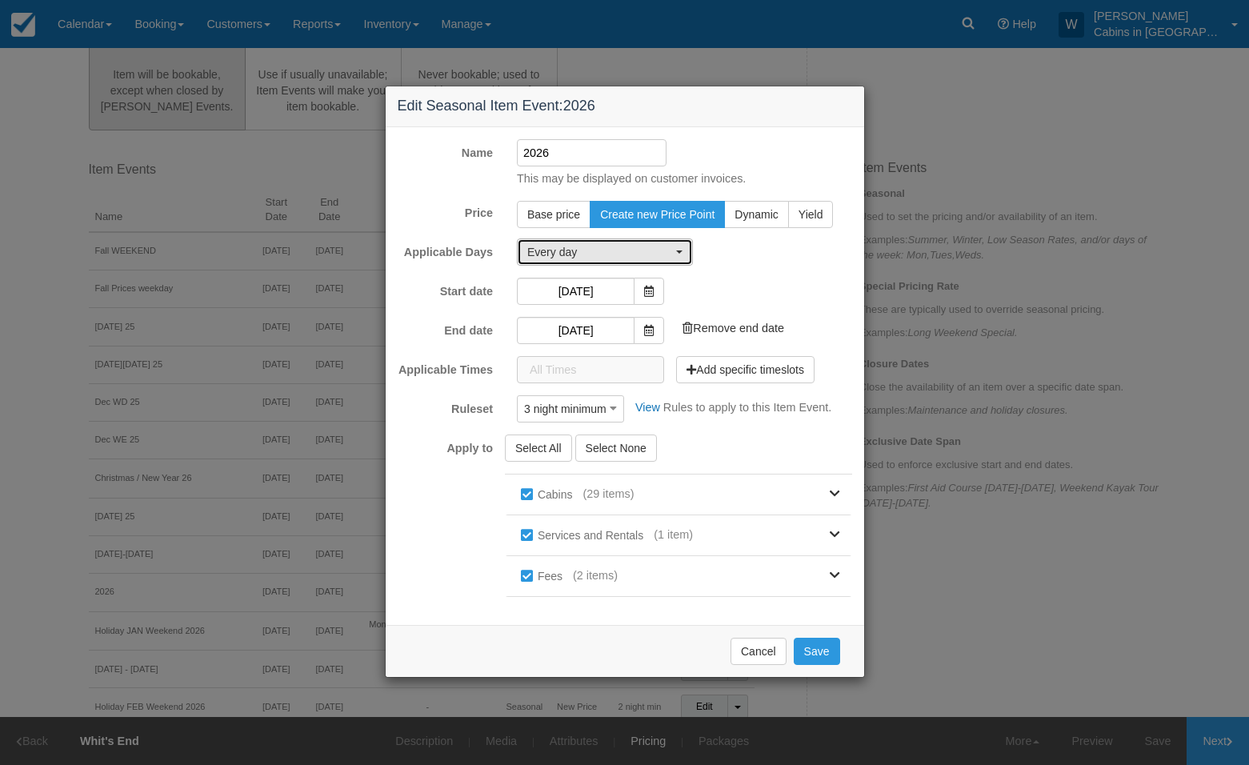
click at [665, 256] on span "Every day" at bounding box center [599, 252] width 145 height 16
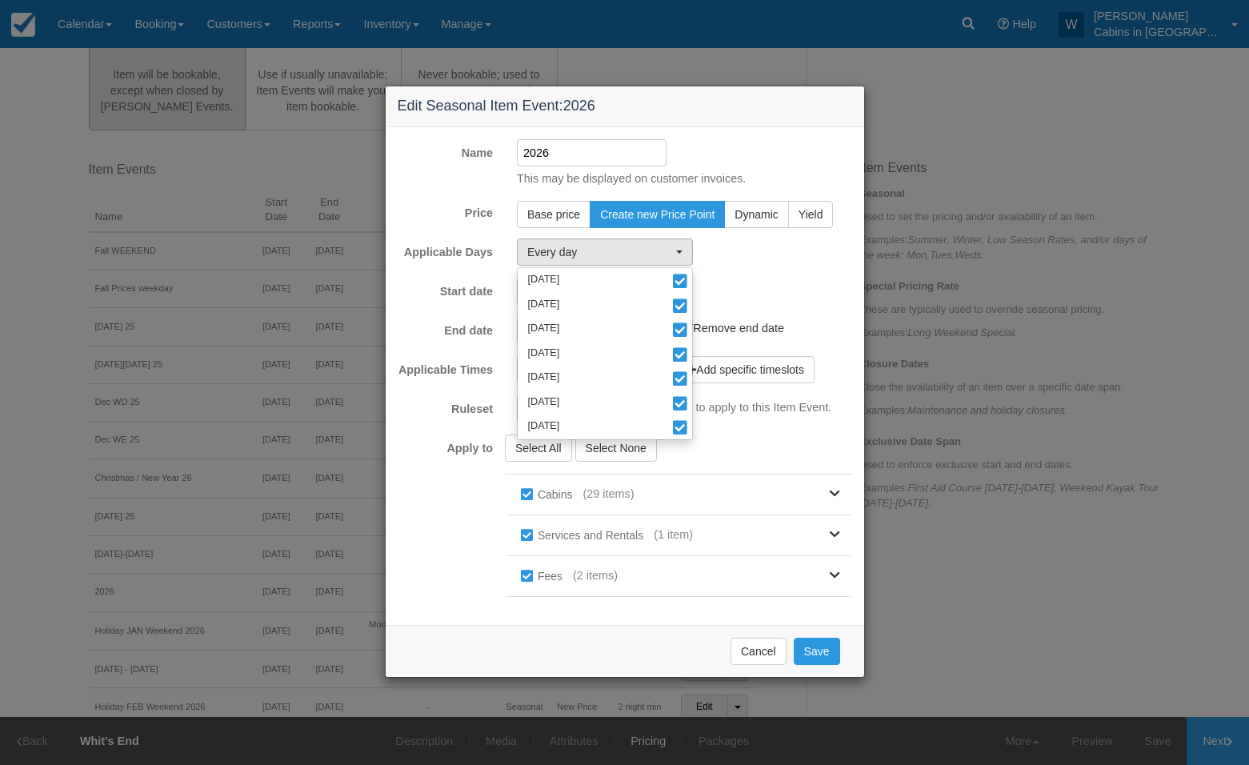
click at [753, 243] on div "Every day Monday Tuesday Wednesday Thursday Friday Saturday Sunday Monday Tuesd…" at bounding box center [684, 251] width 359 height 27
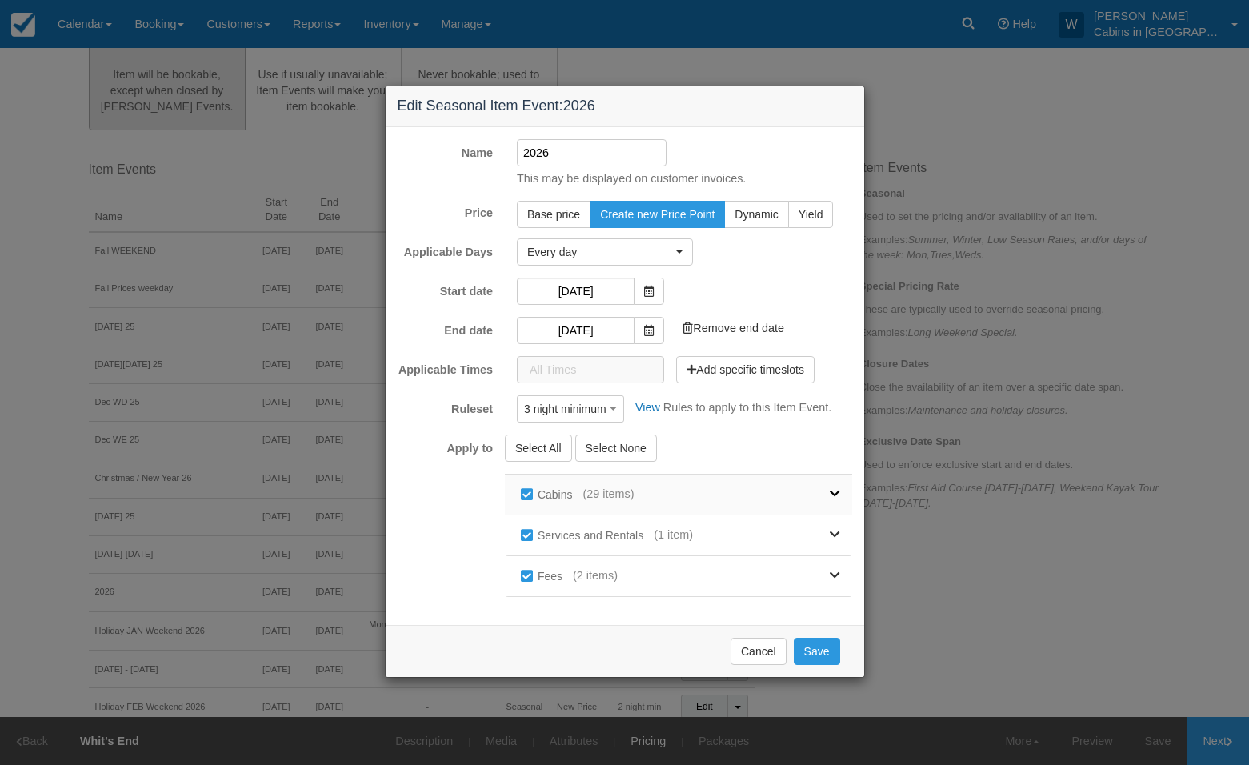
click at [825, 497] on link at bounding box center [736, 494] width 206 height 40
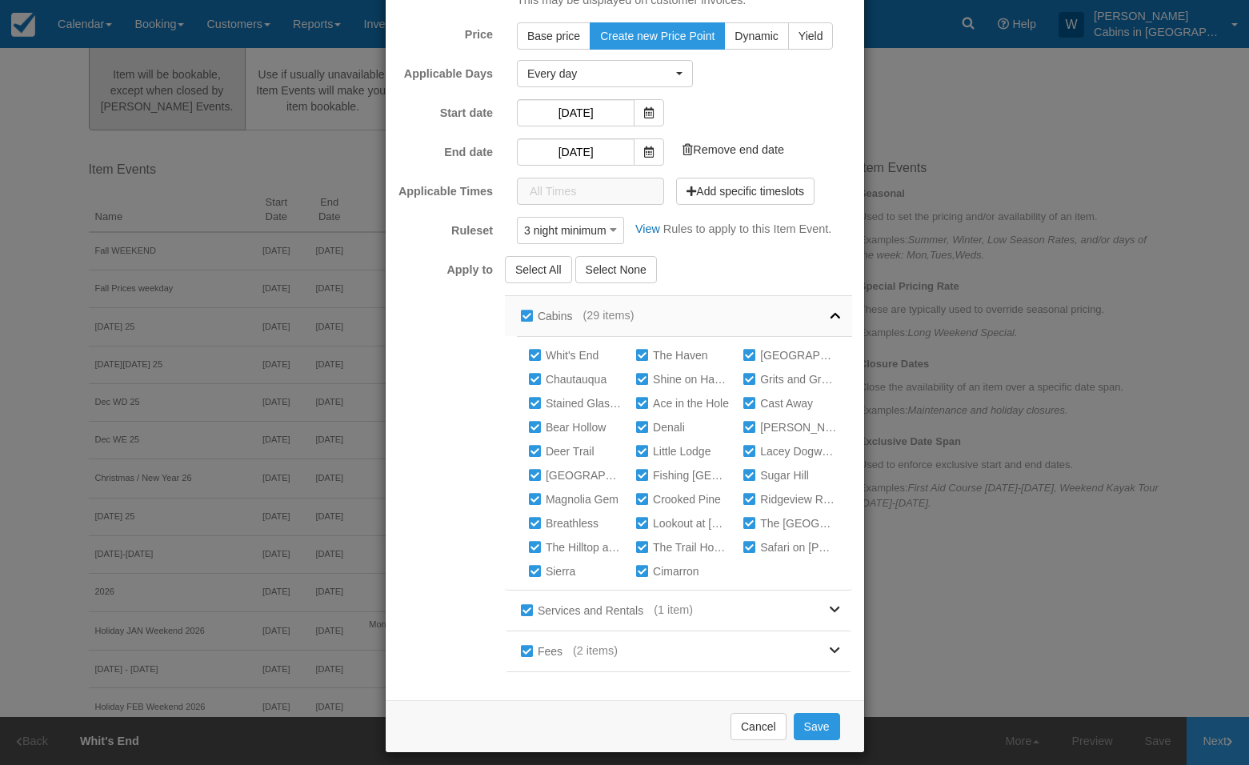
scroll to position [190, 0]
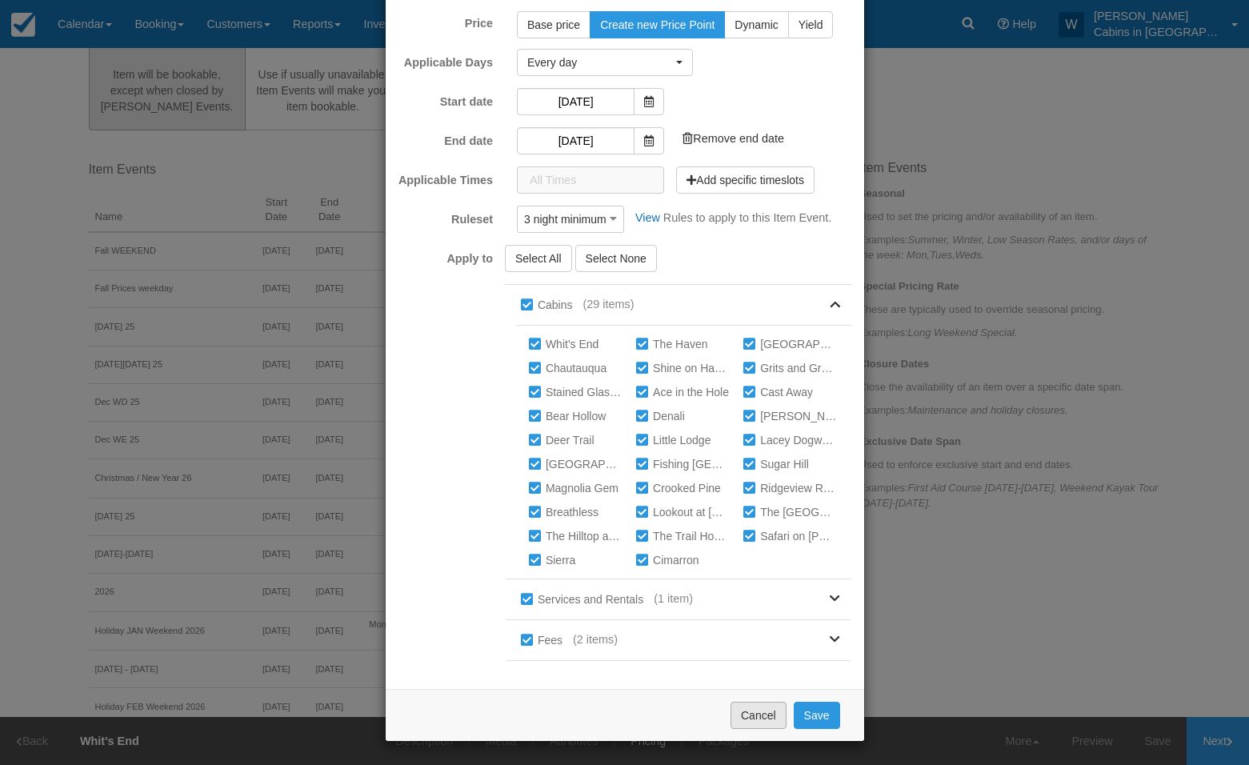
click at [767, 705] on button "Cancel" at bounding box center [758, 714] width 56 height 27
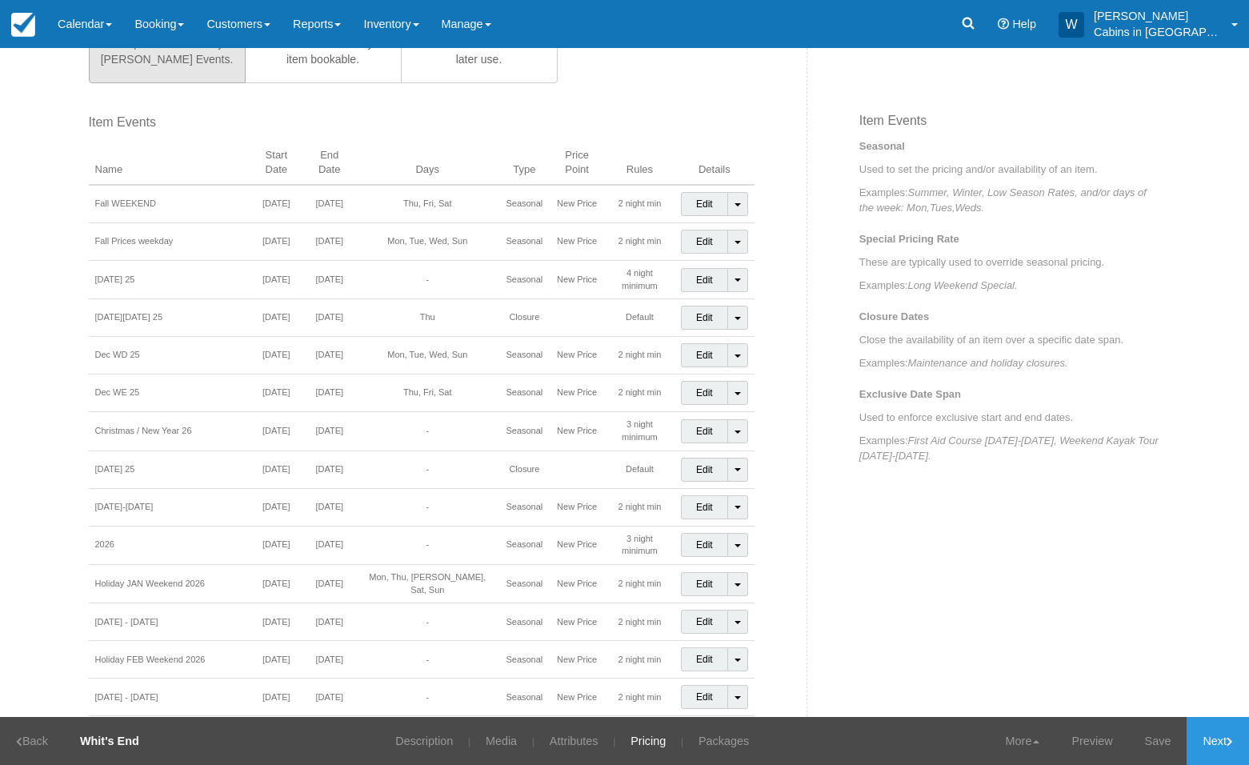
scroll to position [603, 0]
click at [705, 534] on link "Edit" at bounding box center [704, 546] width 47 height 24
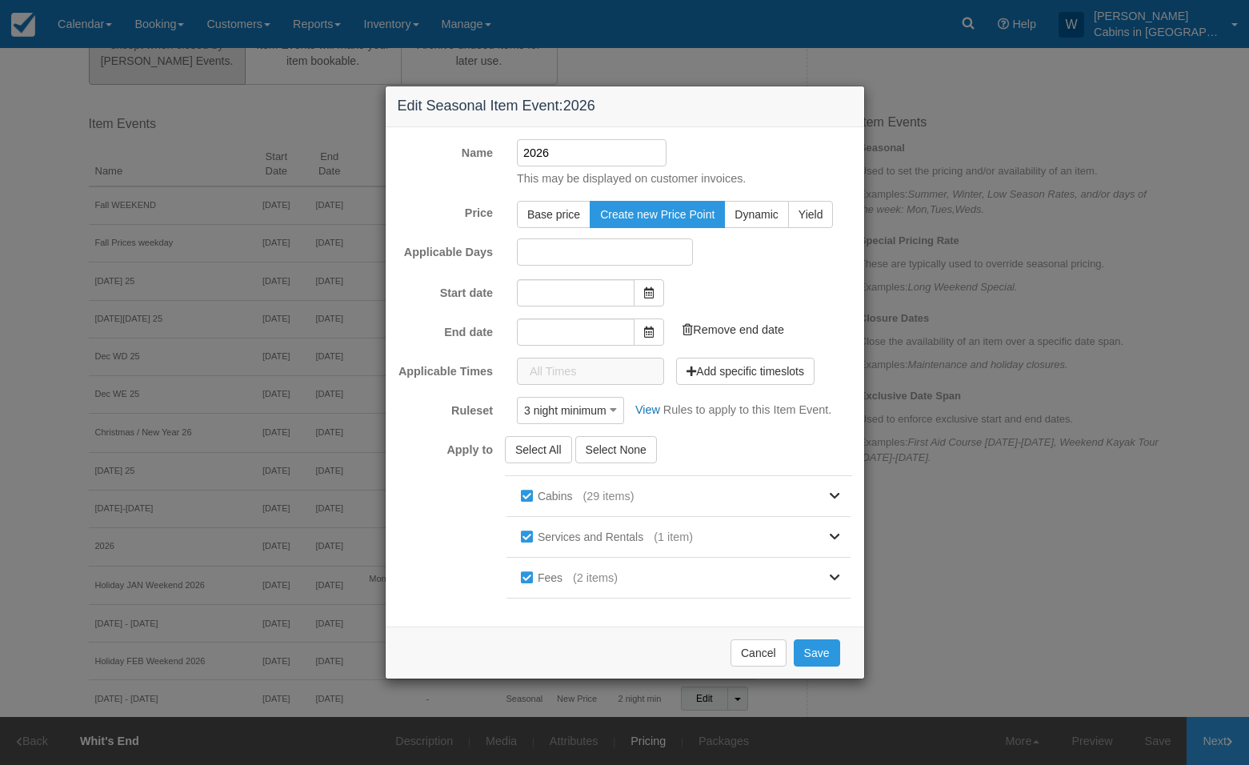
type input "[DATE]"
type input "12/31/26"
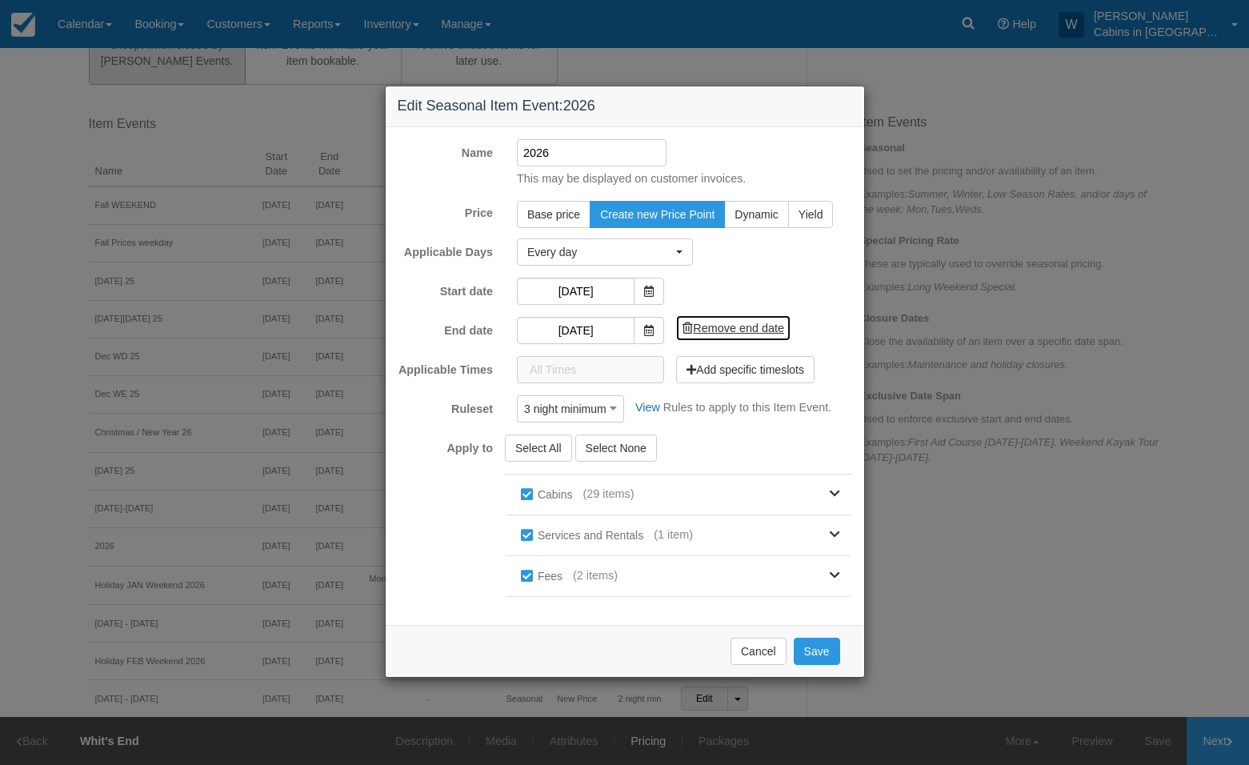
click at [727, 323] on link "Remove end date" at bounding box center [733, 328] width 114 height 26
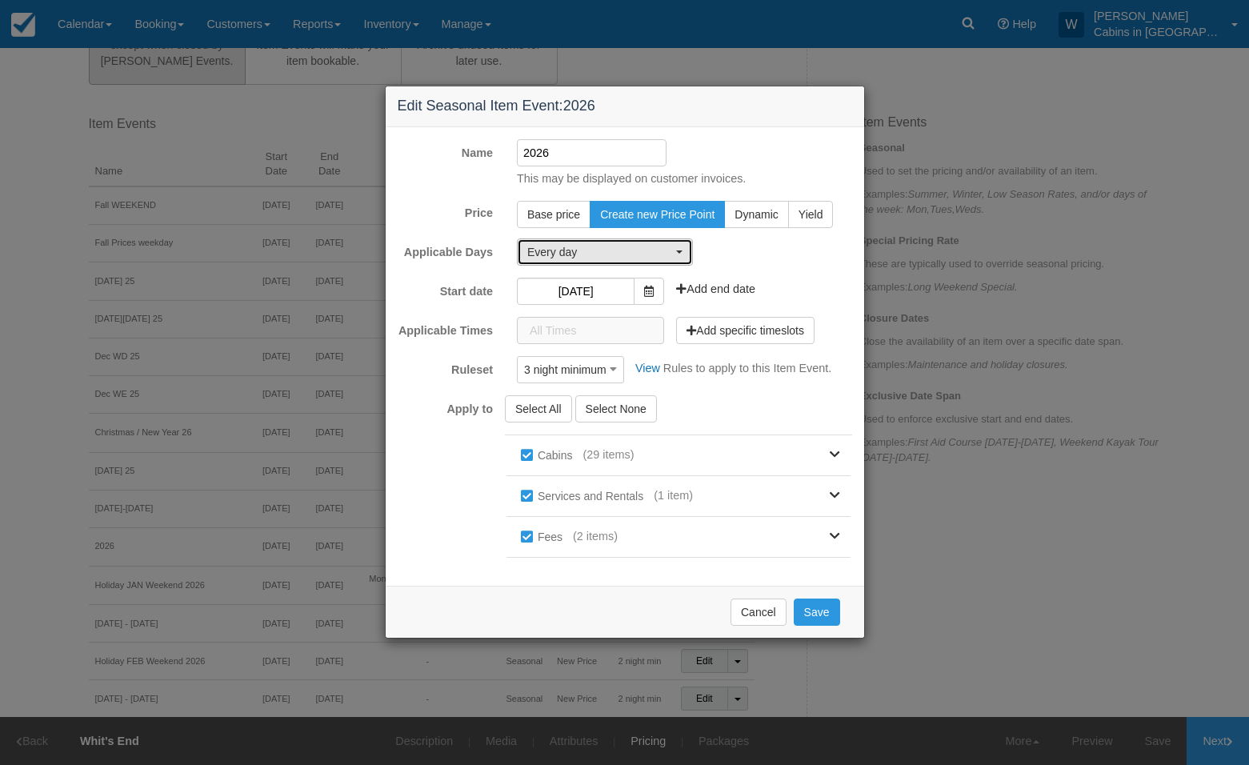
click at [648, 248] on span "Every day" at bounding box center [599, 252] width 145 height 16
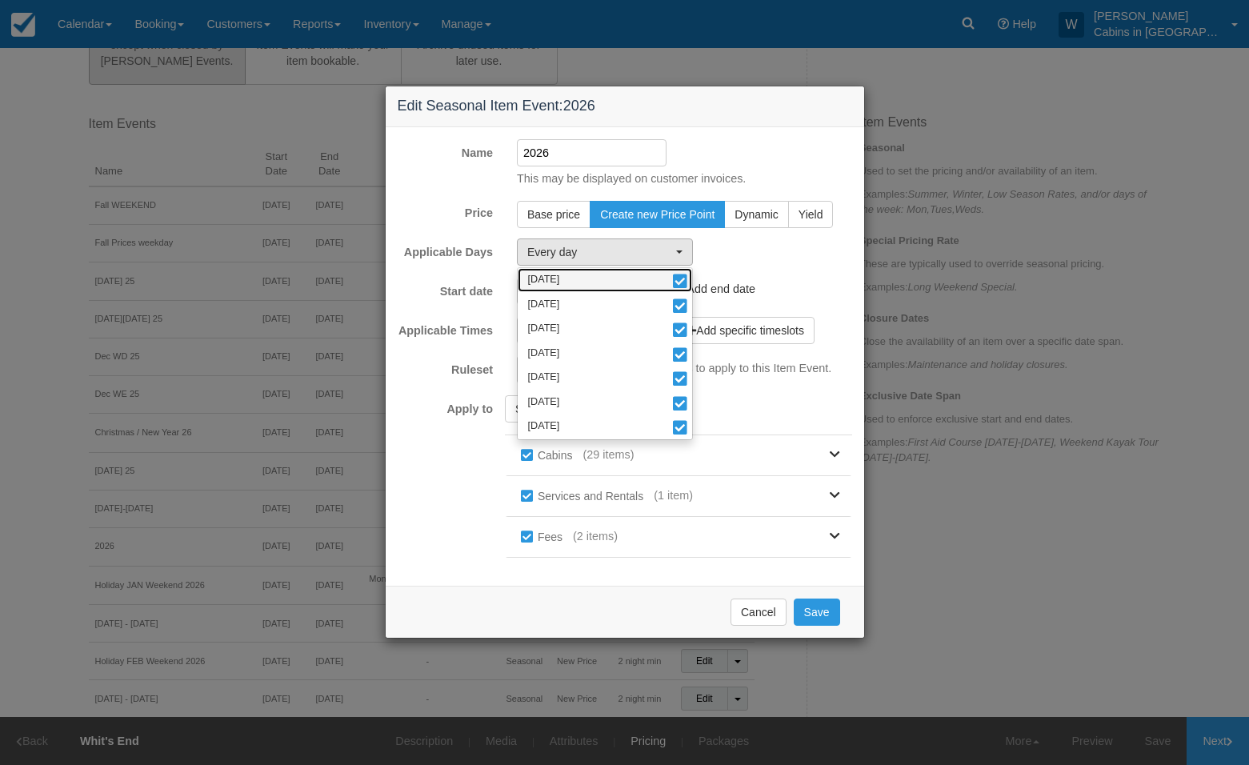
click at [681, 277] on span at bounding box center [679, 282] width 17 height 11
click at [681, 307] on span at bounding box center [679, 307] width 17 height 11
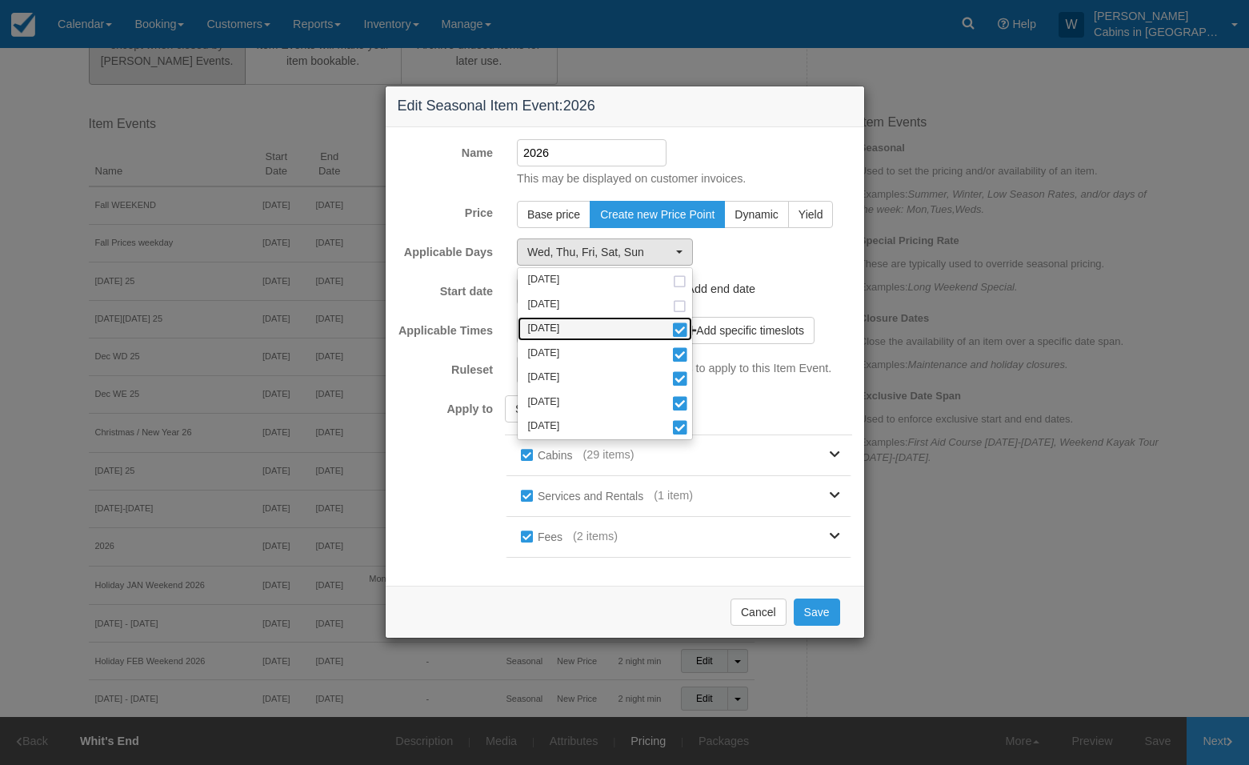
click at [681, 326] on span at bounding box center [679, 331] width 17 height 11
click at [681, 357] on span at bounding box center [679, 355] width 17 height 11
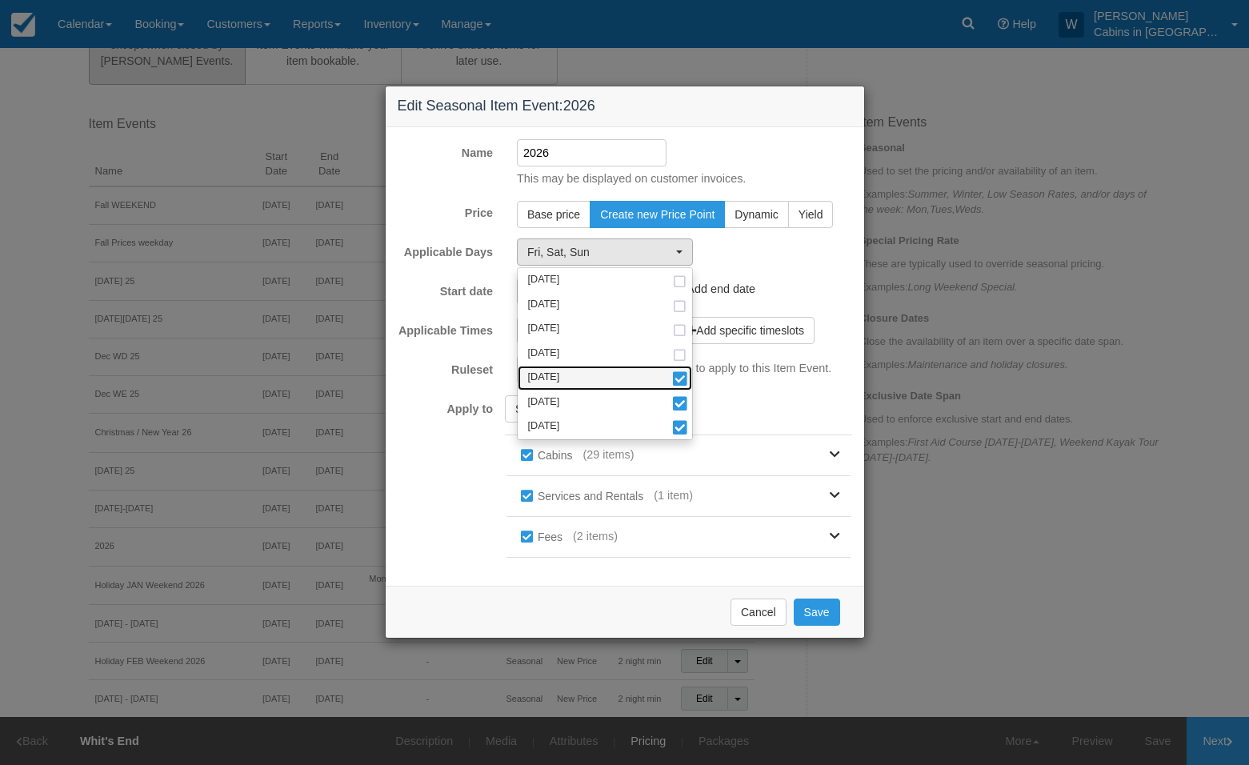
click at [685, 374] on span at bounding box center [679, 379] width 17 height 11
click at [684, 404] on span at bounding box center [679, 404] width 17 height 11
select select "sun"
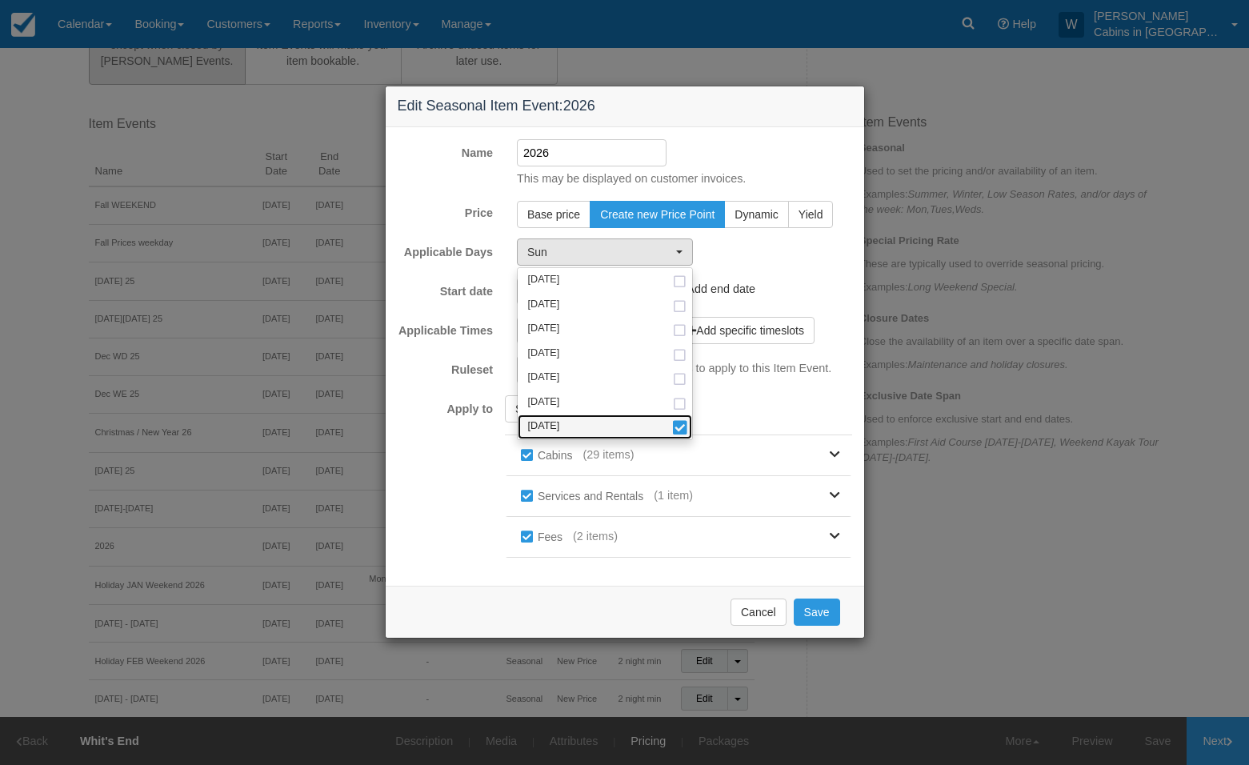
click at [684, 425] on span at bounding box center [679, 428] width 17 height 11
select select
click at [821, 617] on button "Save" at bounding box center [816, 611] width 46 height 27
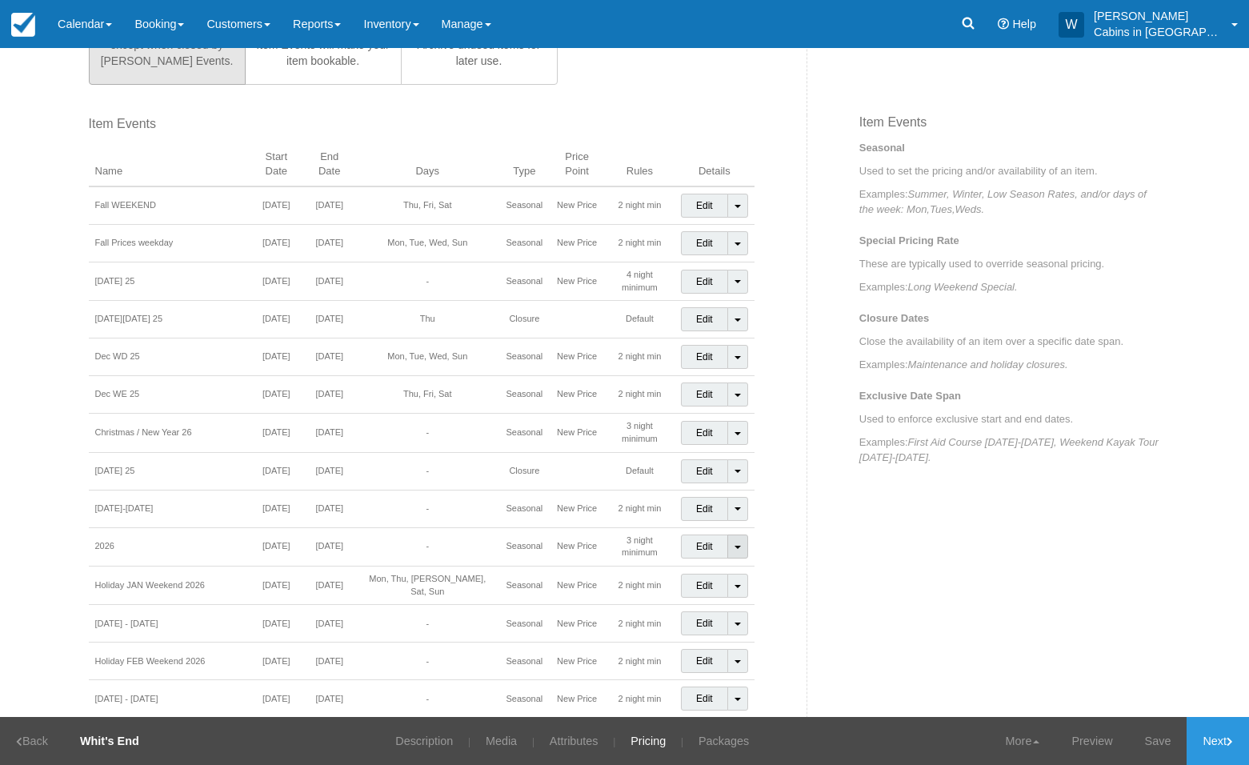
click at [732, 534] on link "Toggle Dropdown" at bounding box center [737, 546] width 21 height 24
click at [684, 534] on link "Edit" at bounding box center [704, 546] width 47 height 24
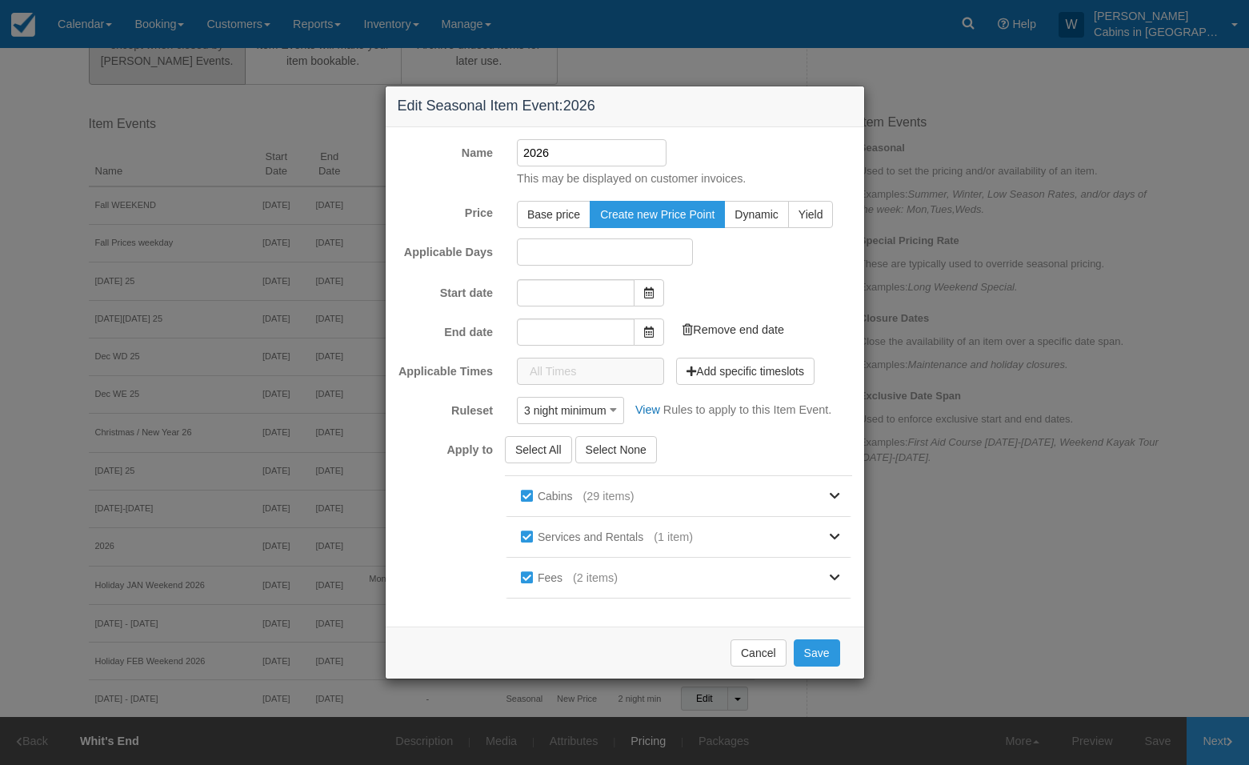
type input "[DATE]"
type input "12/31/26"
click at [628, 443] on button "Select None" at bounding box center [616, 447] width 82 height 27
checkbox input "false"
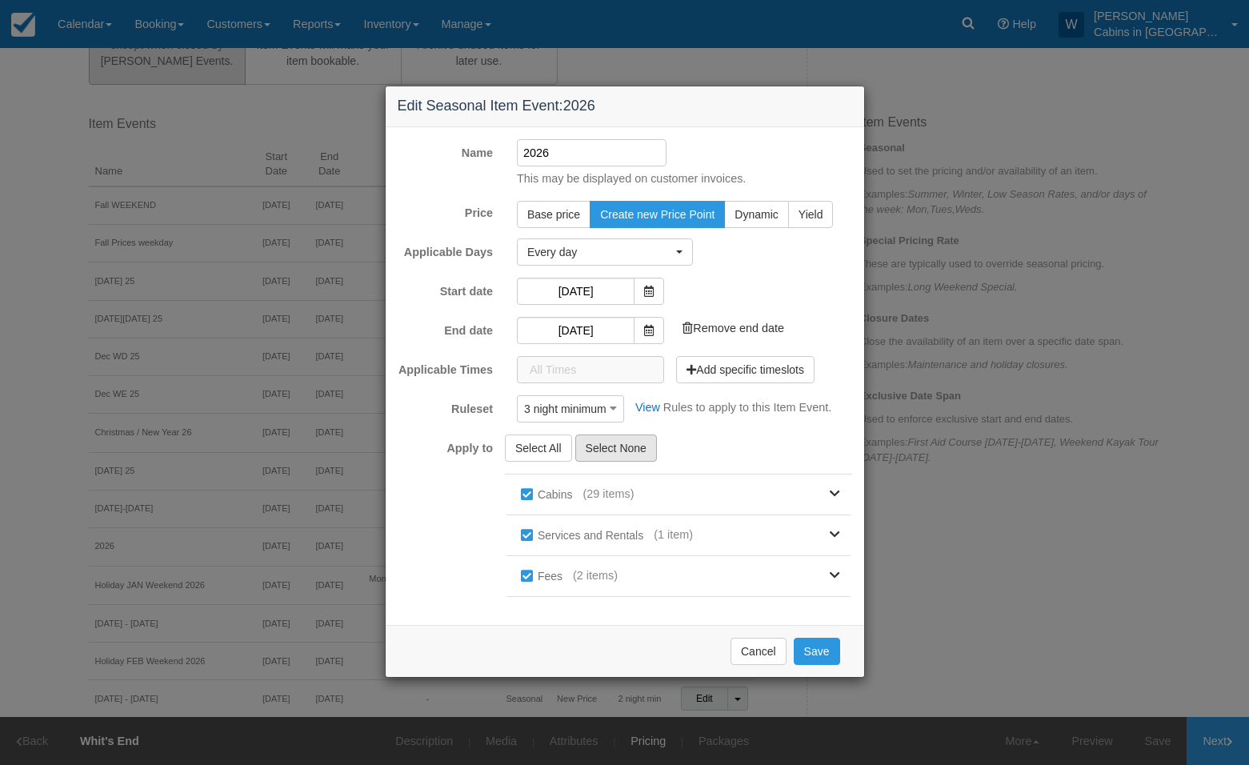
checkbox input "false"
click at [719, 328] on link "Remove end date" at bounding box center [733, 328] width 114 height 26
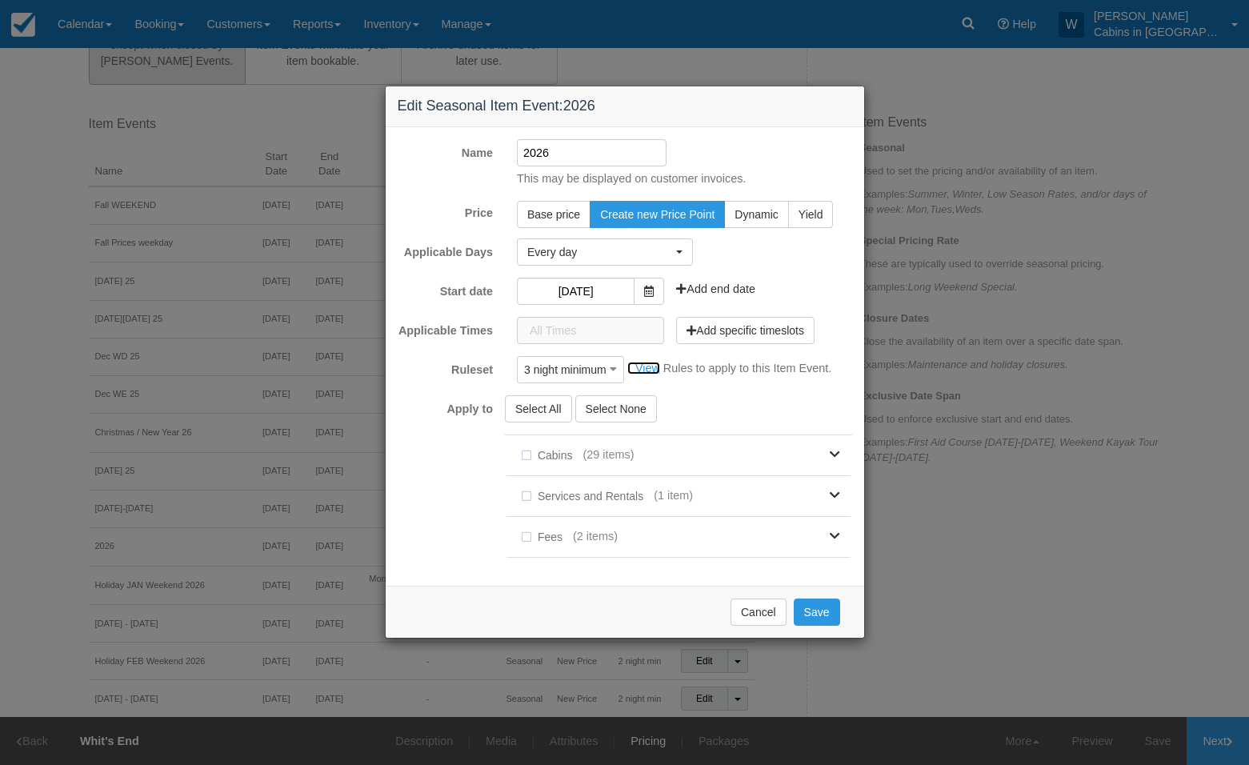
click at [646, 367] on link "View" at bounding box center [643, 368] width 33 height 13
drag, startPoint x: 569, startPoint y: 152, endPoint x: 453, endPoint y: 149, distance: 116.0
click at [453, 149] on div "Name 2026 This may be displayed on customer invoices." at bounding box center [625, 163] width 478 height 48
type input "0"
click at [812, 610] on button "Save" at bounding box center [816, 611] width 46 height 27
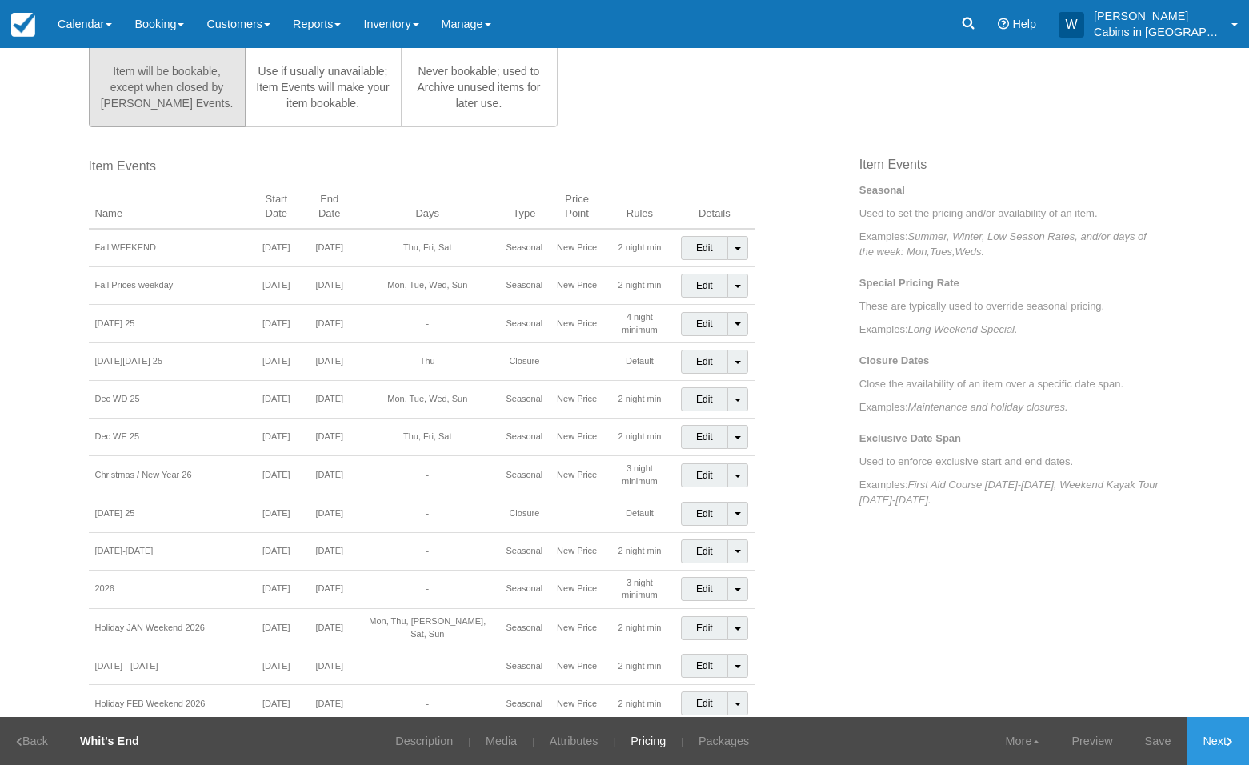
scroll to position [562, 0]
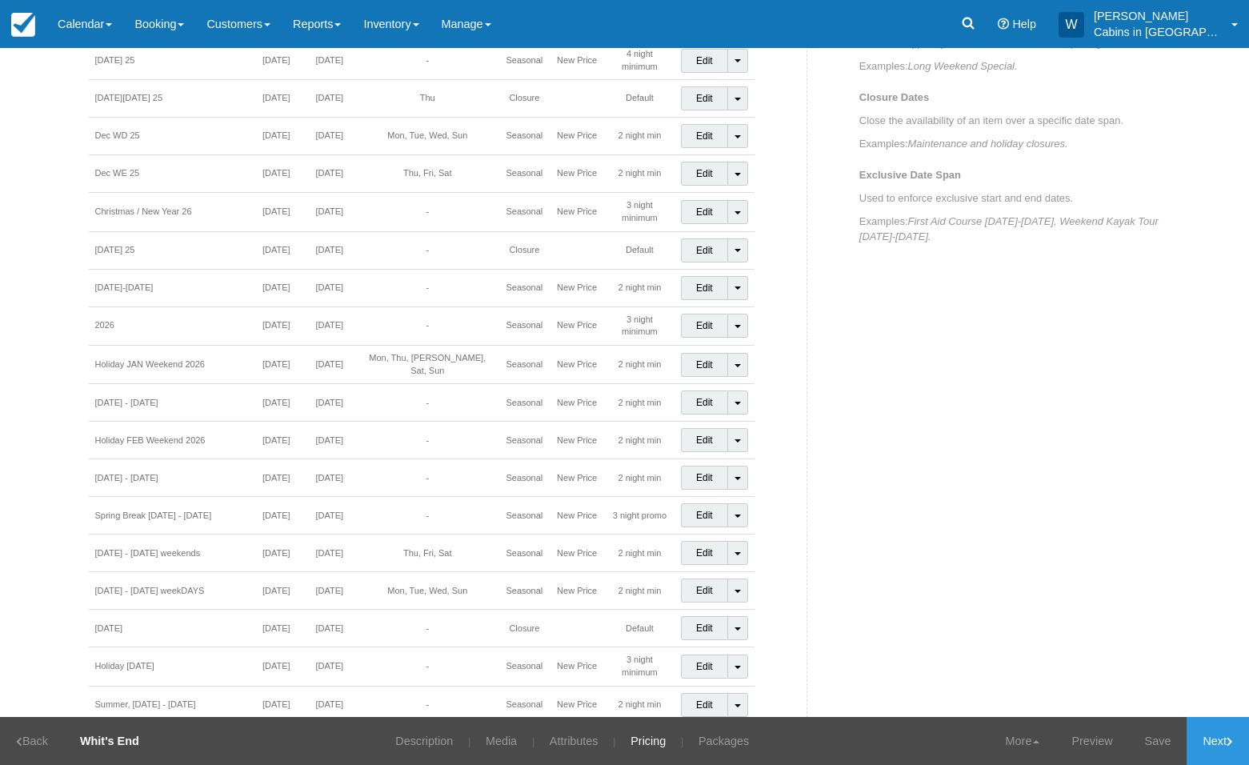
scroll to position [831, 0]
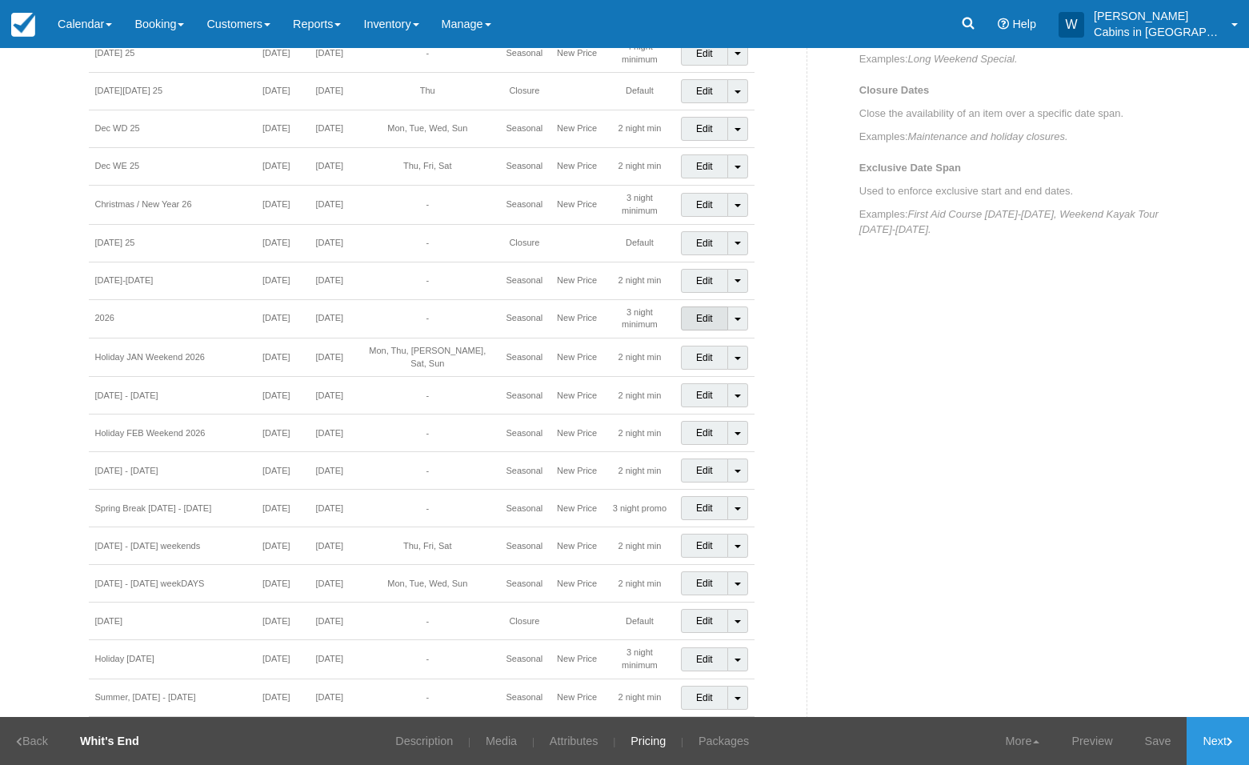
click at [701, 306] on link "Edit" at bounding box center [704, 318] width 47 height 24
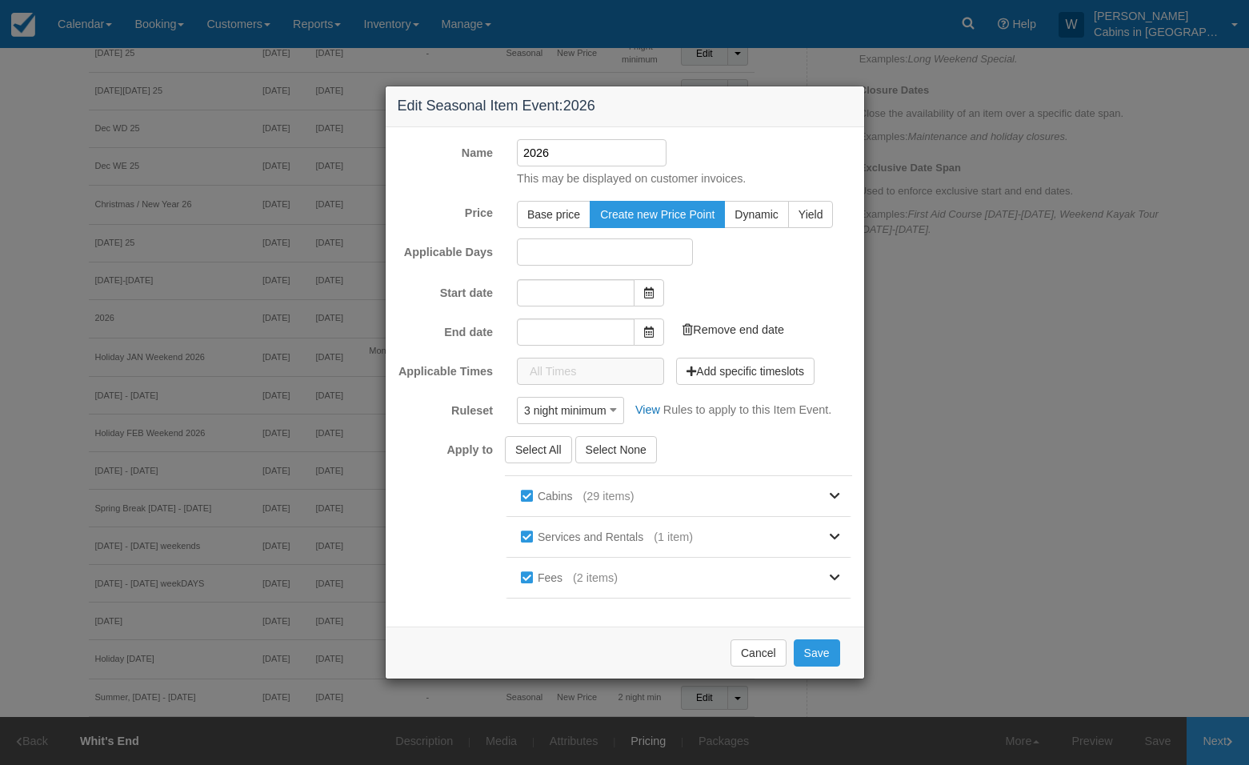
type input "[DATE]"
click at [761, 657] on button "Cancel" at bounding box center [758, 650] width 56 height 27
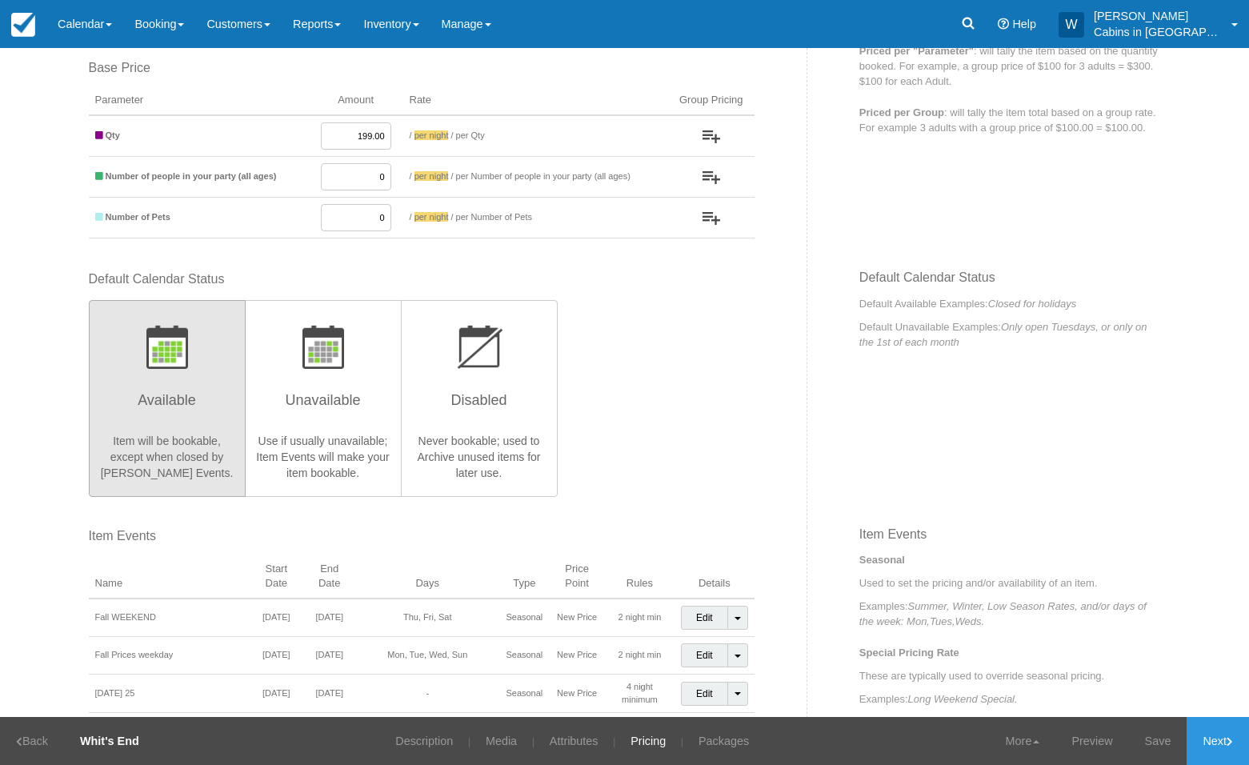
scroll to position [129, 0]
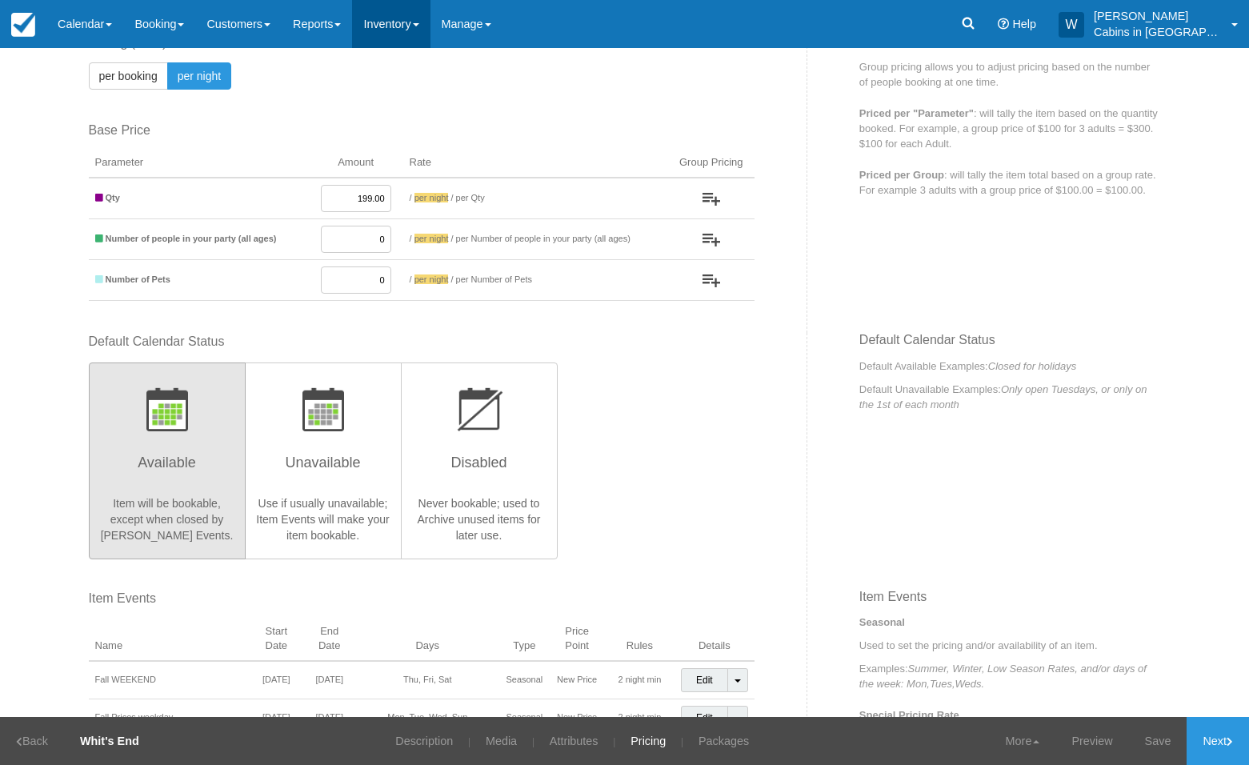
click at [424, 26] on link "Inventory" at bounding box center [391, 24] width 78 height 48
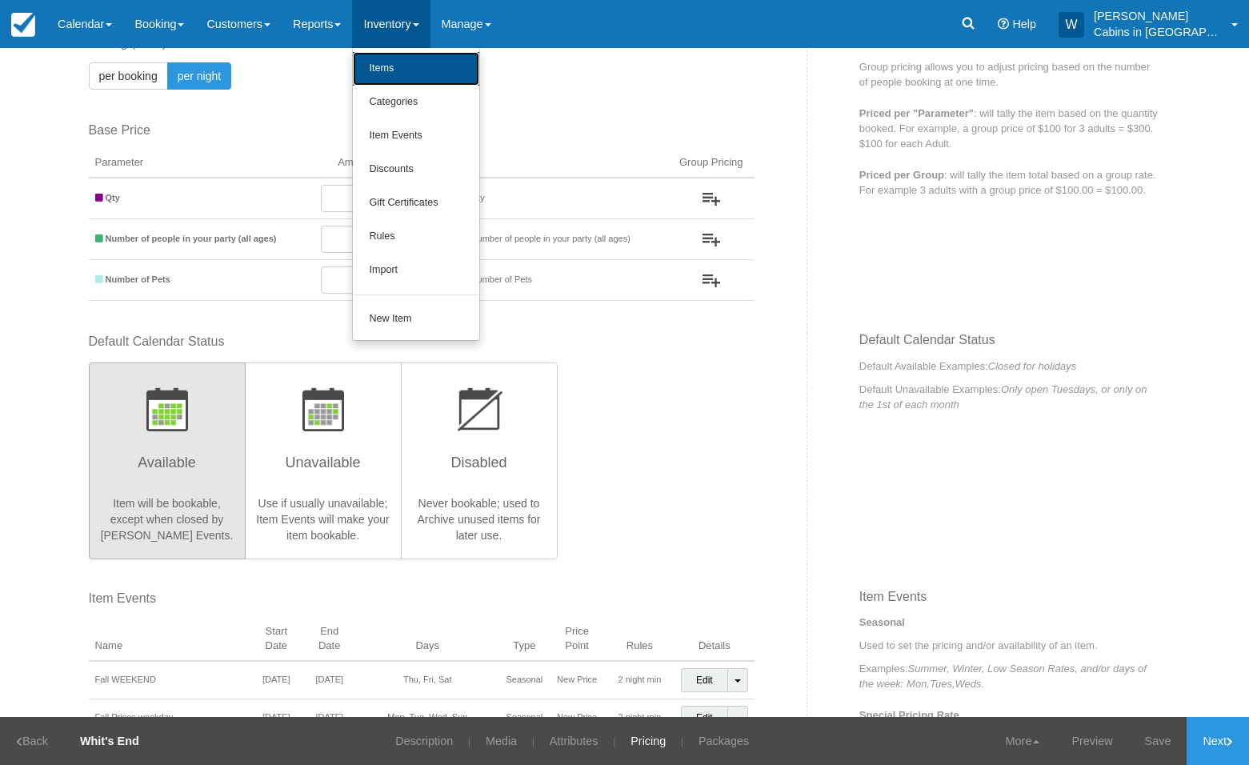
click at [422, 68] on link "Items" at bounding box center [416, 69] width 126 height 34
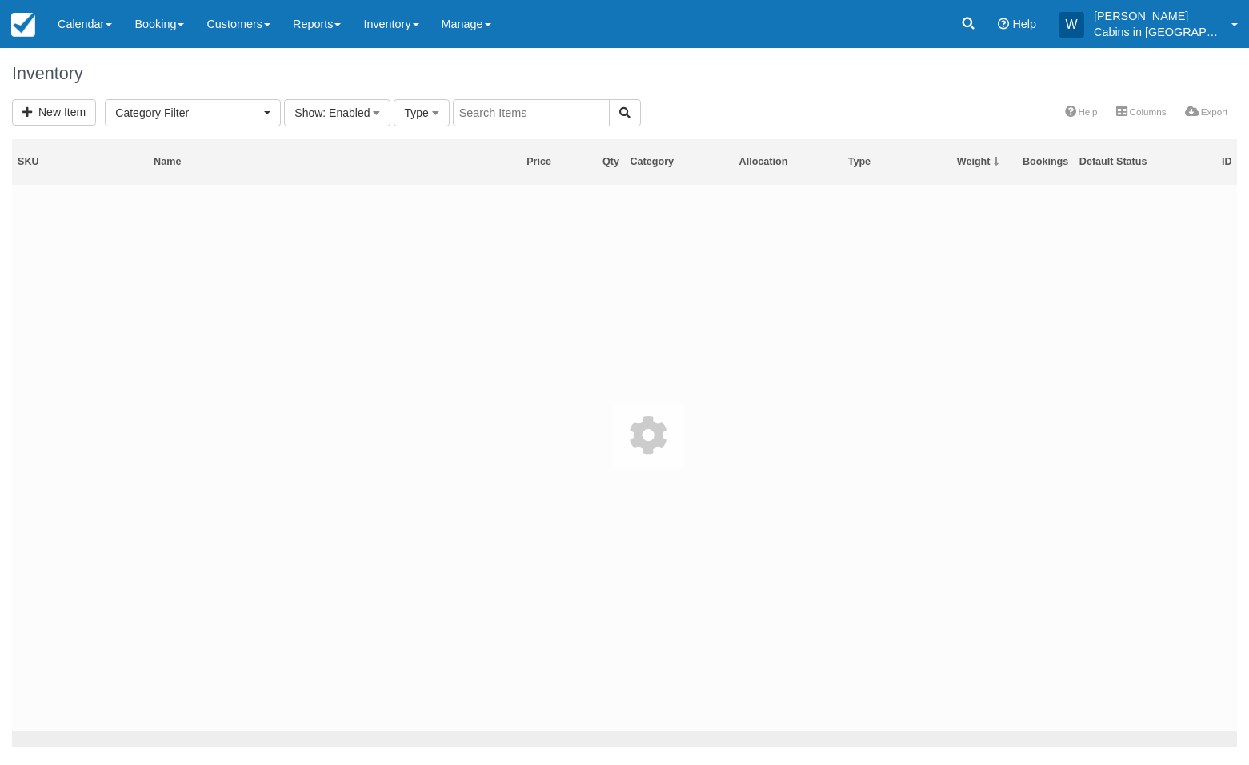
select select
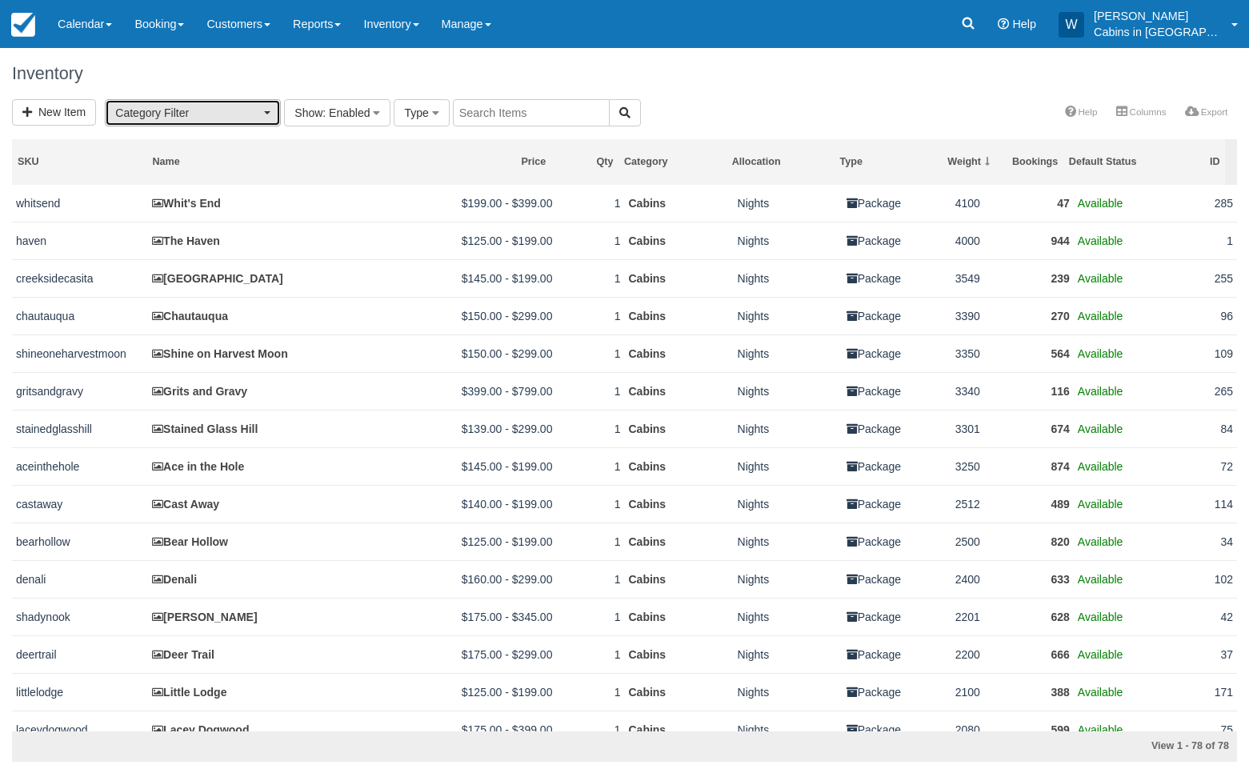
click at [217, 111] on span "Category Filter" at bounding box center [187, 113] width 145 height 16
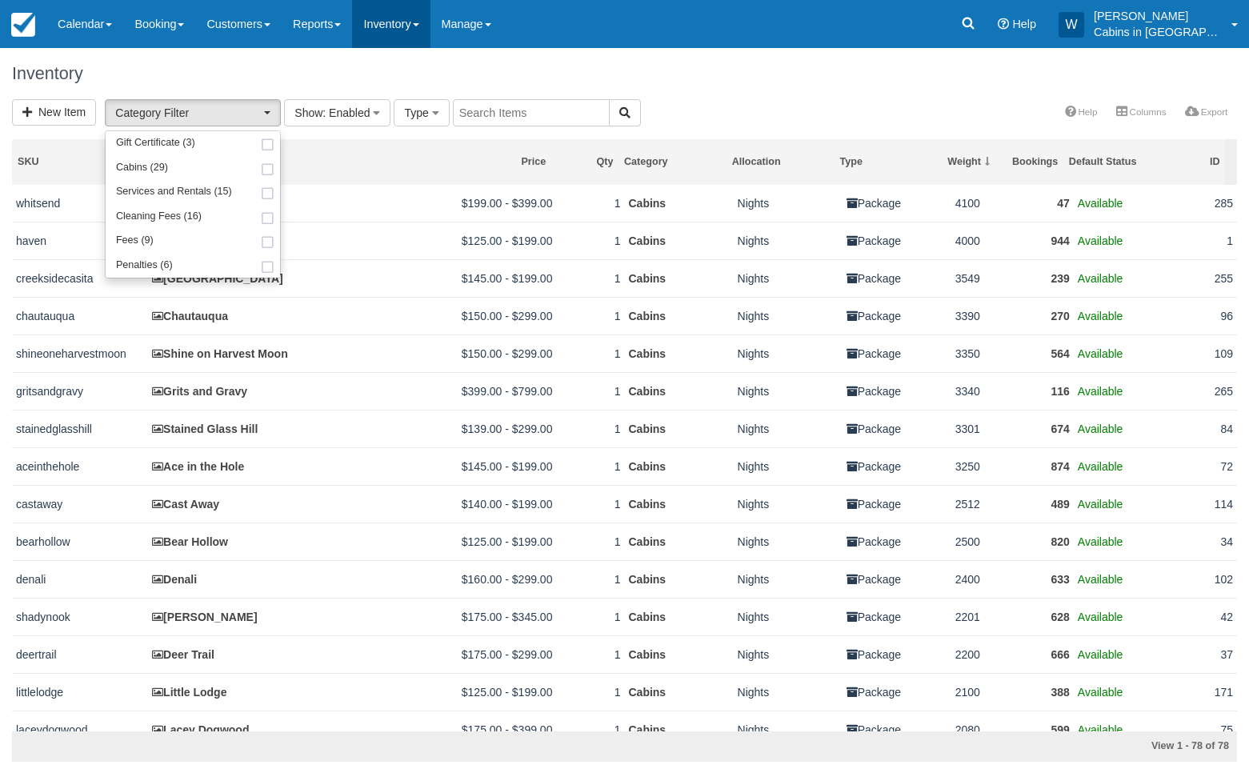
click at [403, 26] on link "Inventory" at bounding box center [391, 24] width 78 height 48
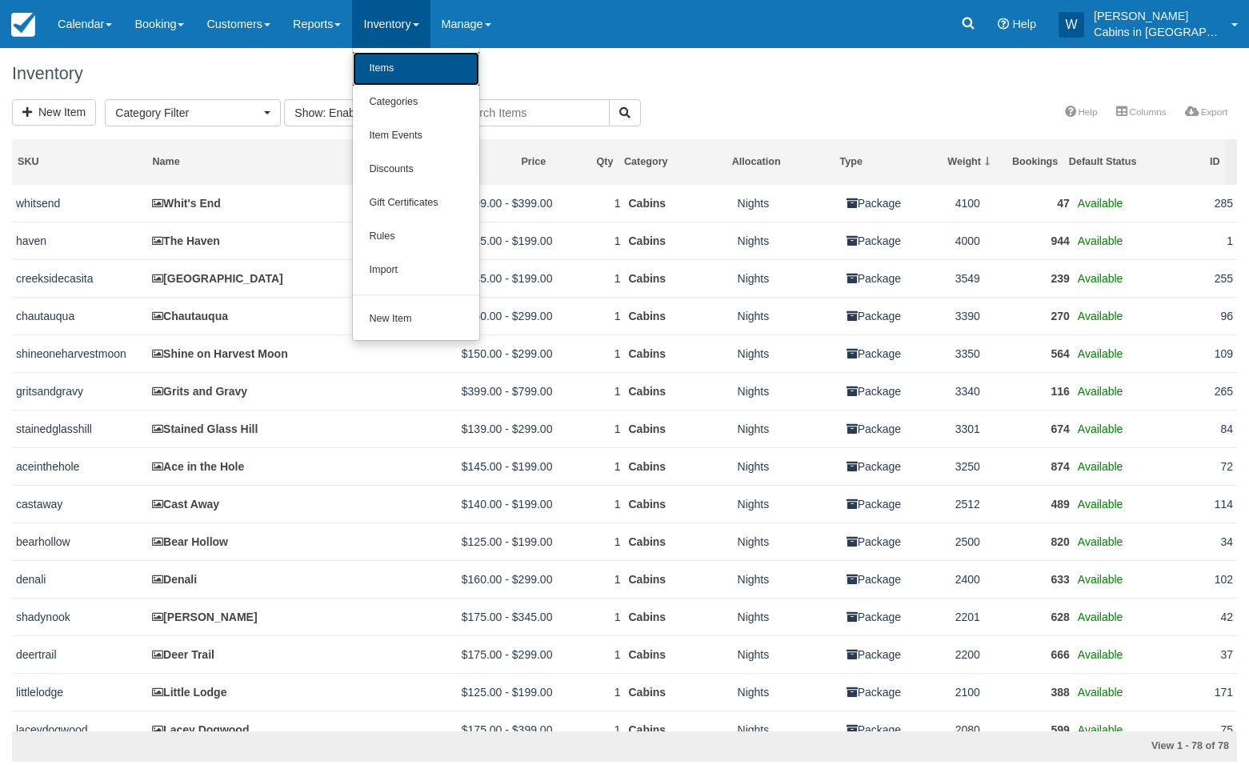
click at [419, 57] on link "Items" at bounding box center [416, 69] width 126 height 34
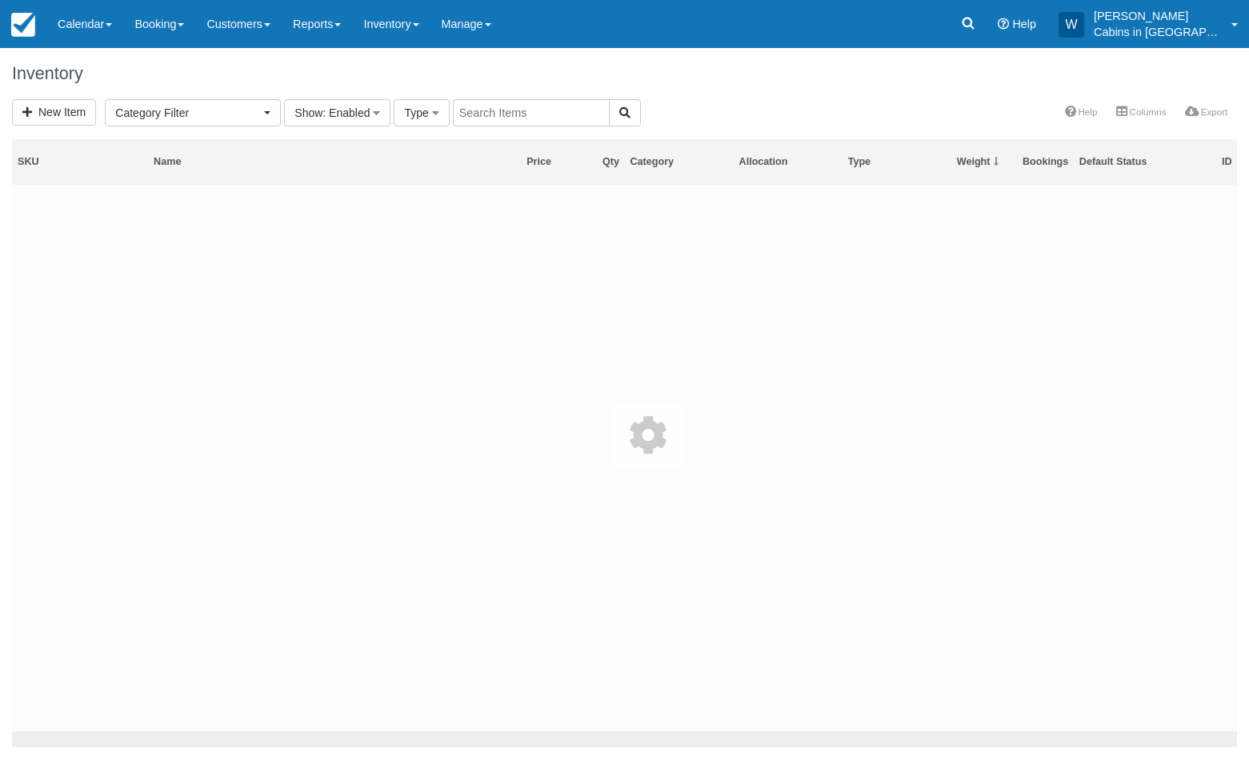
select select
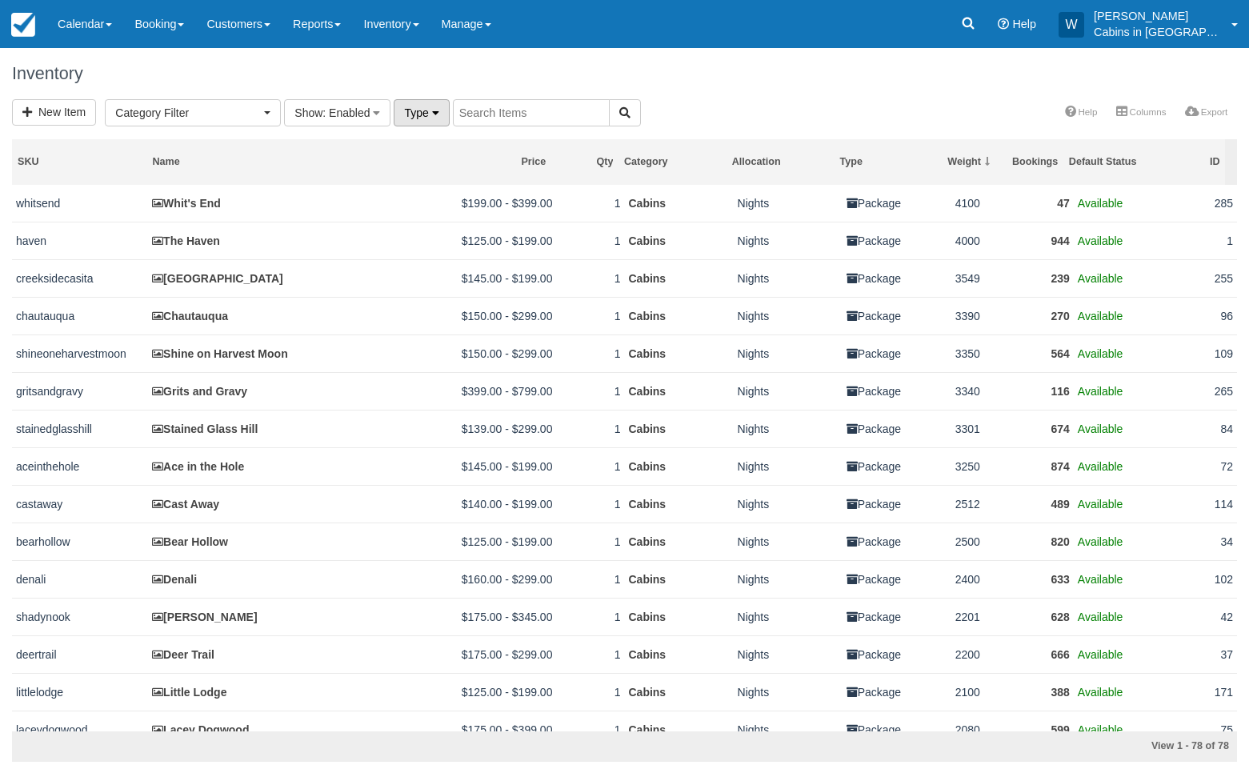
click at [436, 107] on icon "button" at bounding box center [435, 112] width 7 height 11
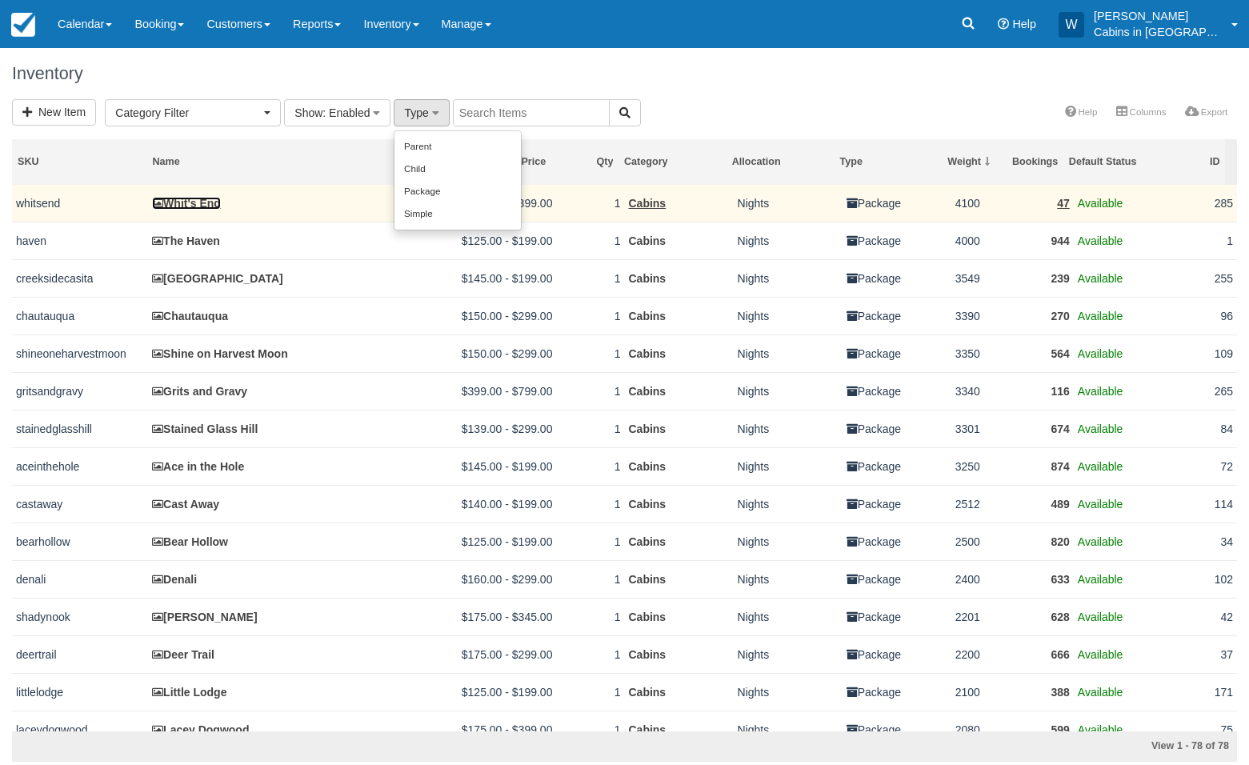
click at [195, 206] on link "Whit's End" at bounding box center [186, 203] width 69 height 13
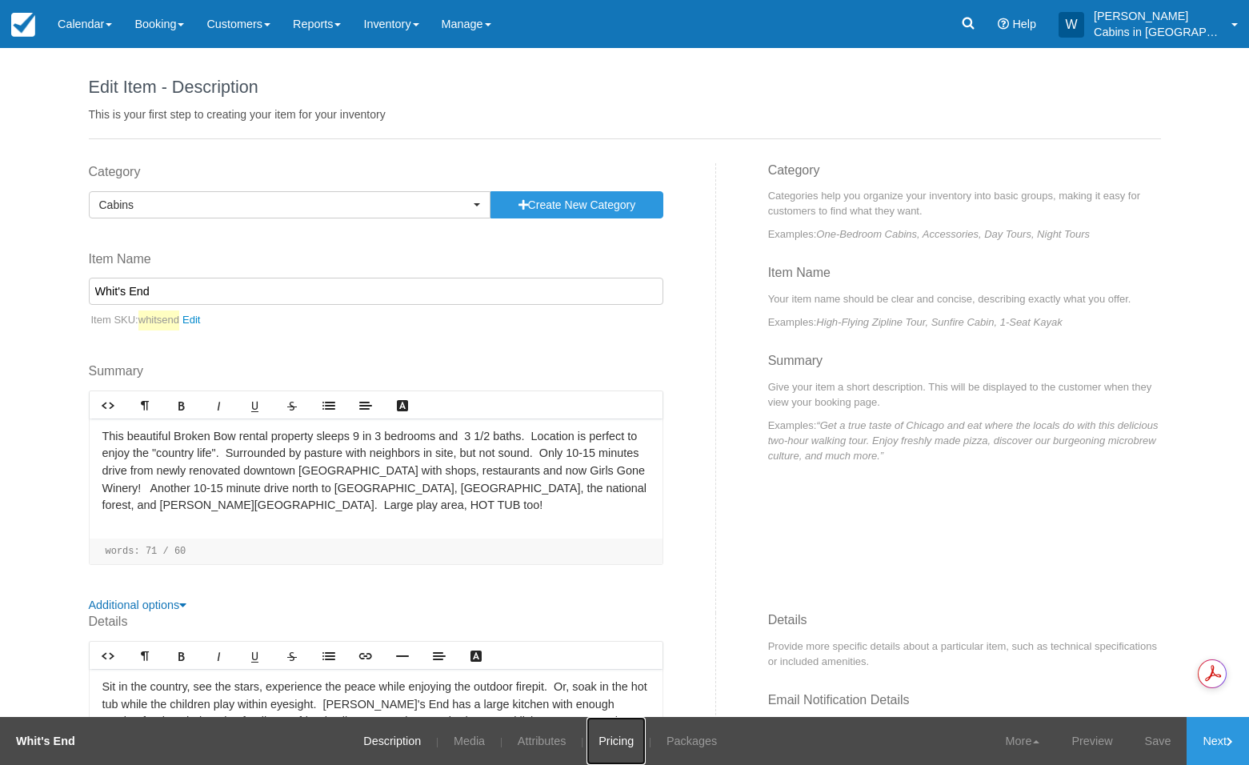
click at [612, 743] on link "Pricing" at bounding box center [615, 741] width 59 height 48
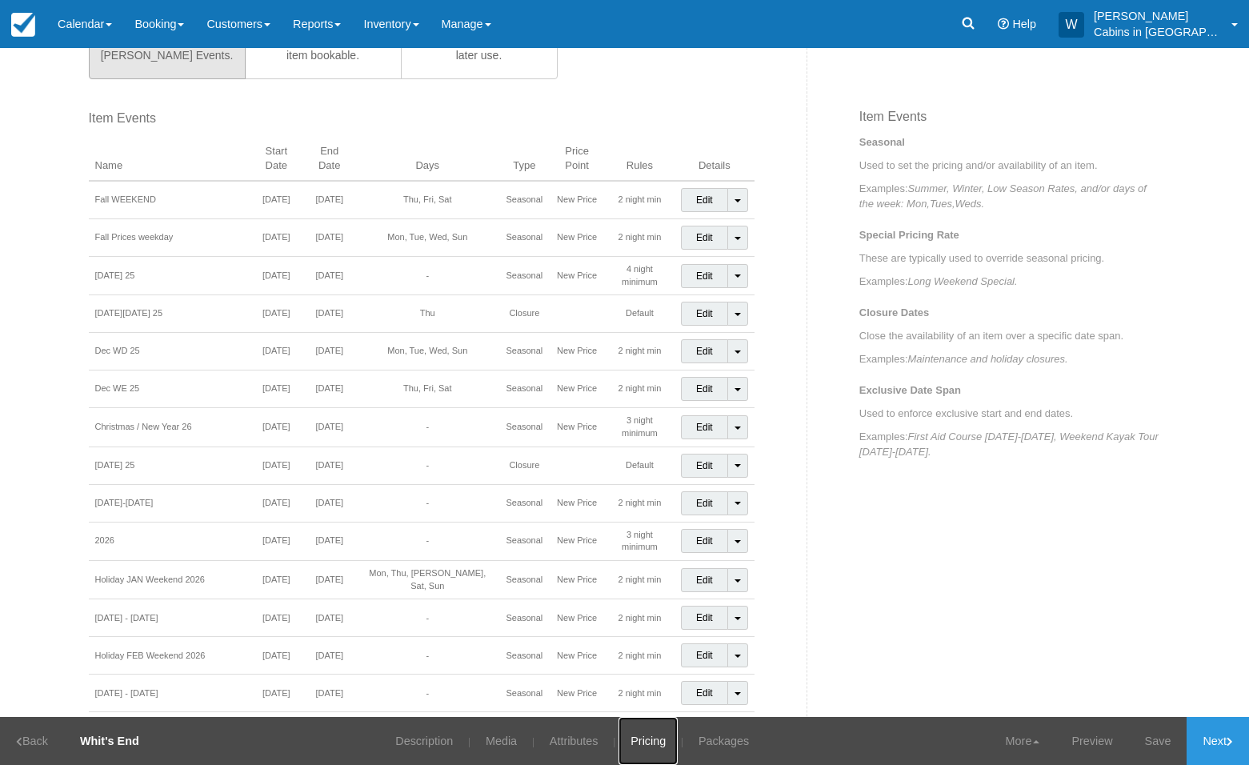
scroll to position [657, 0]
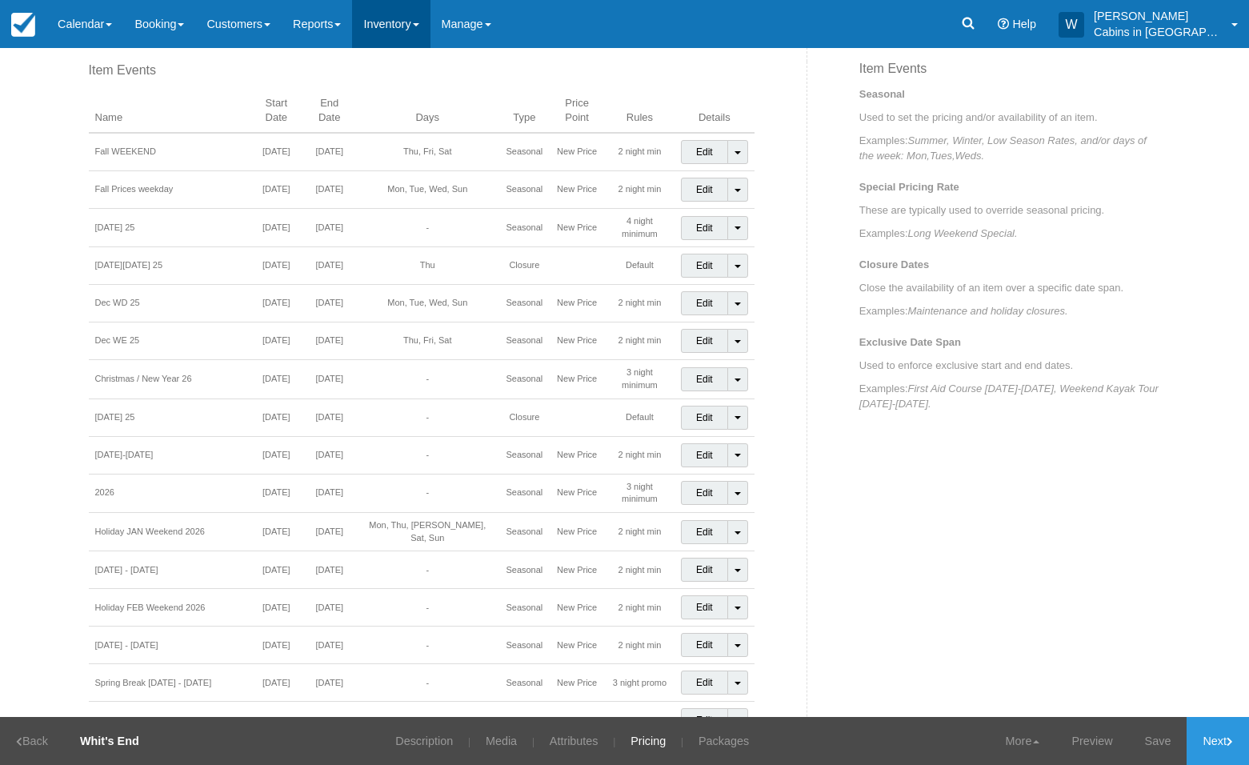
click at [418, 22] on link "Inventory" at bounding box center [391, 24] width 78 height 48
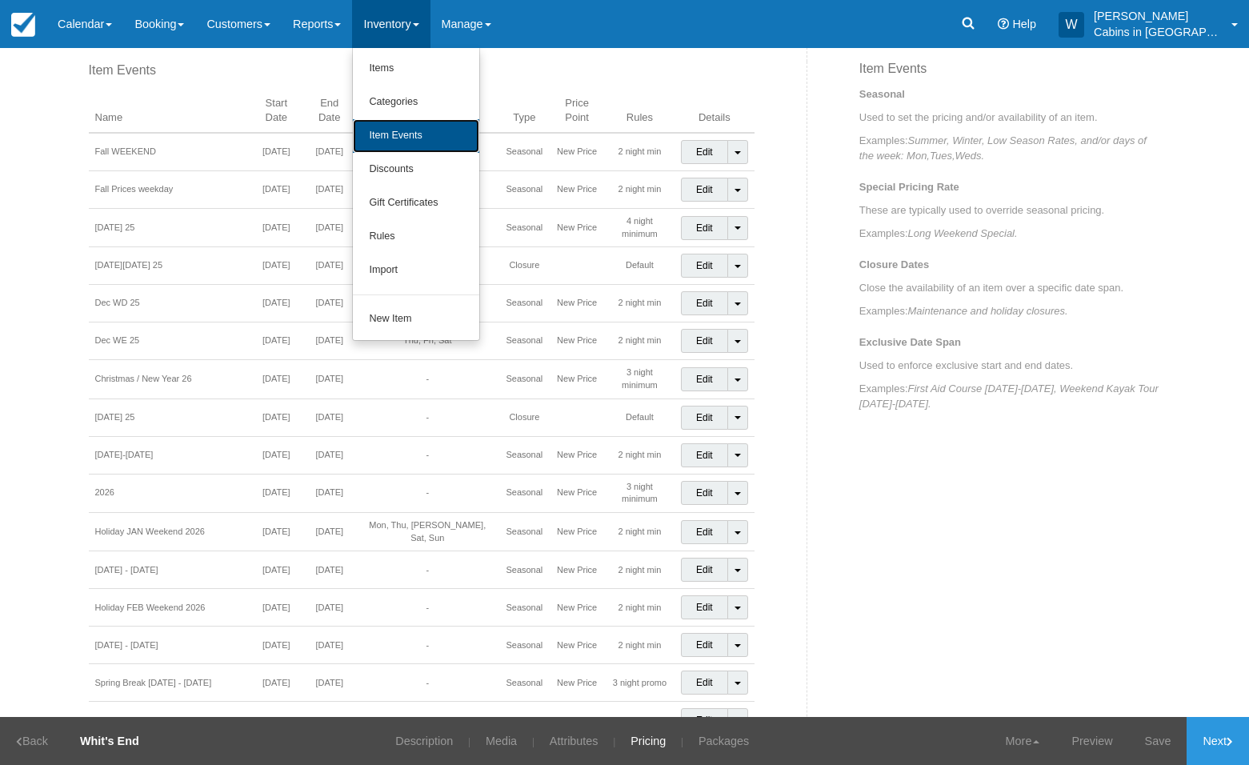
click at [412, 148] on link "Item Events" at bounding box center [416, 136] width 126 height 34
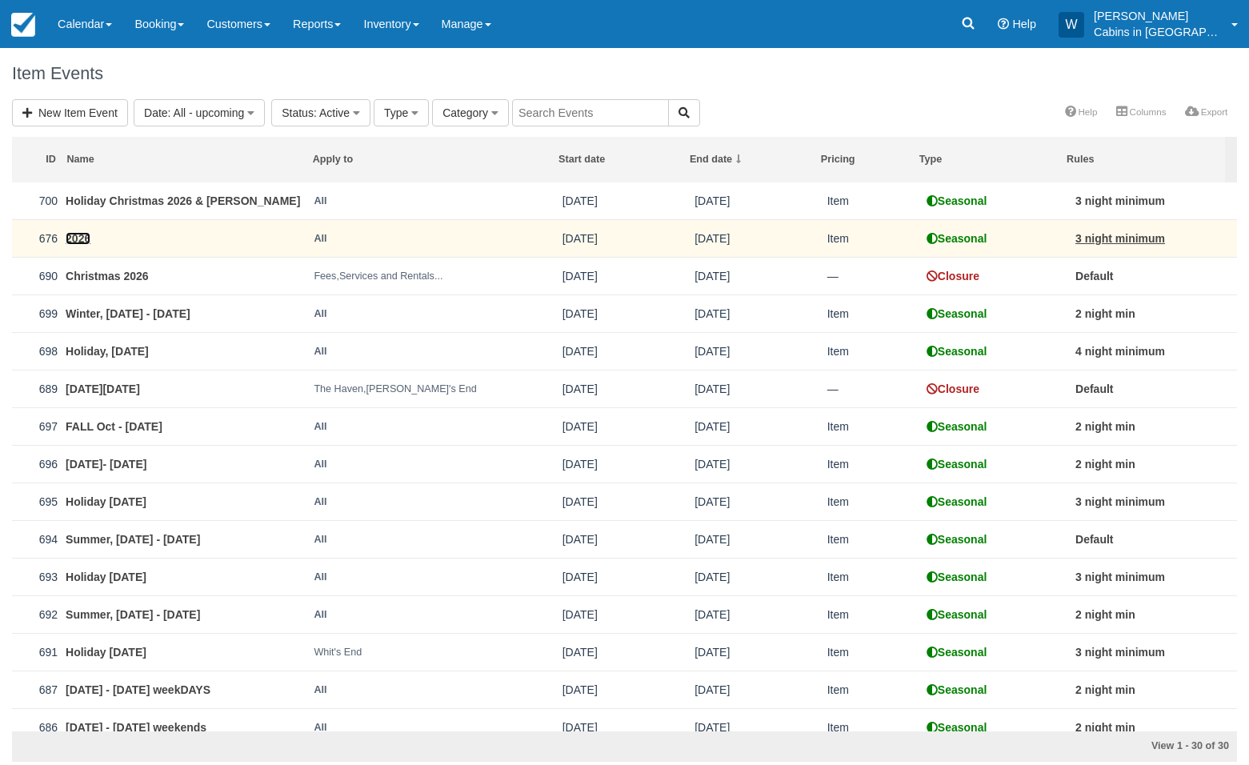
click at [74, 238] on link "2026" at bounding box center [78, 238] width 25 height 13
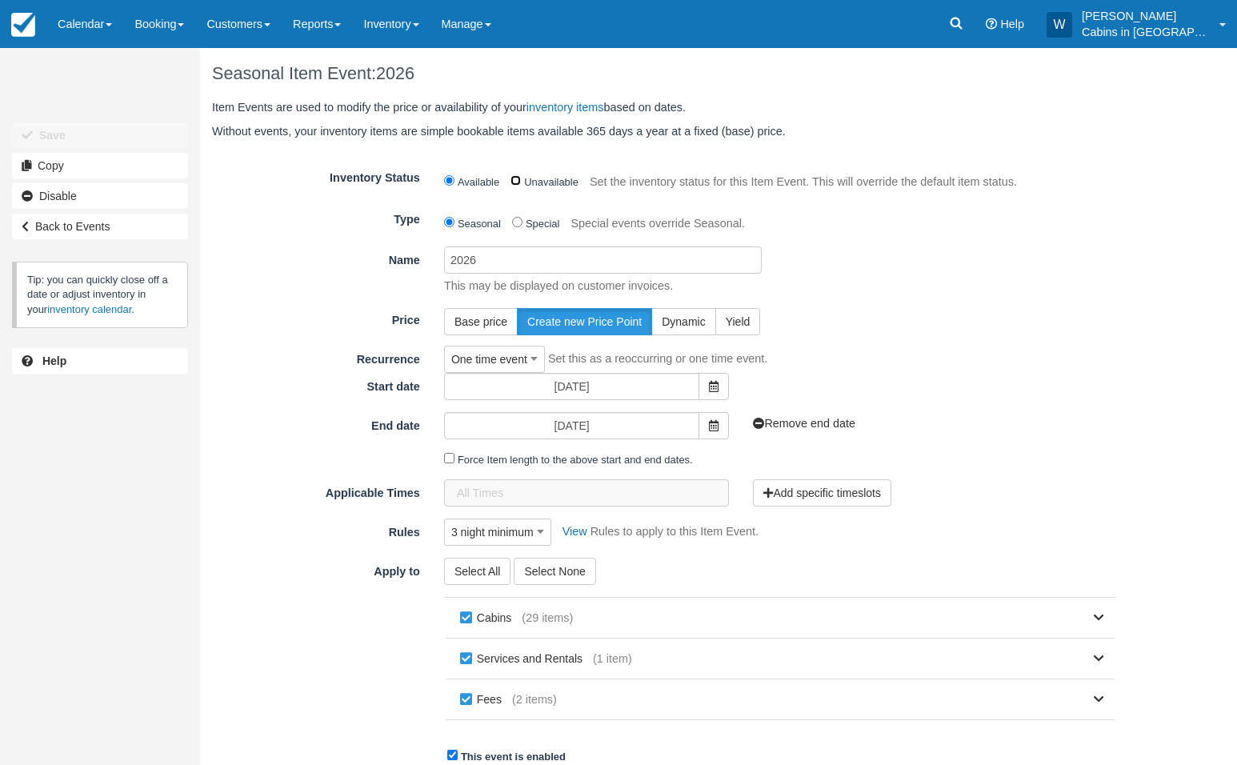
click at [517, 185] on input "Unavailable" at bounding box center [515, 180] width 10 height 10
radio input "true"
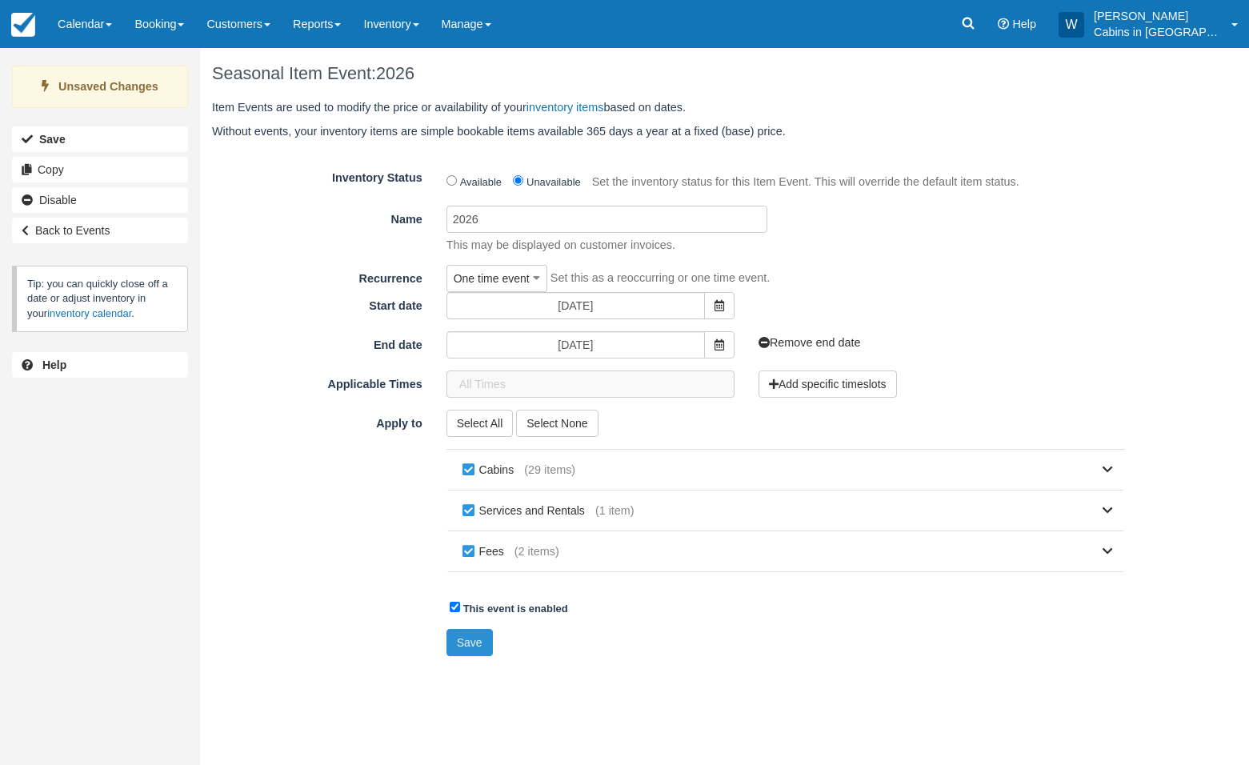
click at [464, 645] on button "Save" at bounding box center [469, 642] width 46 height 27
click at [456, 609] on input "This event is enabled" at bounding box center [454, 606] width 10 height 10
checkbox input "false"
click at [469, 642] on button "Save" at bounding box center [469, 642] width 46 height 27
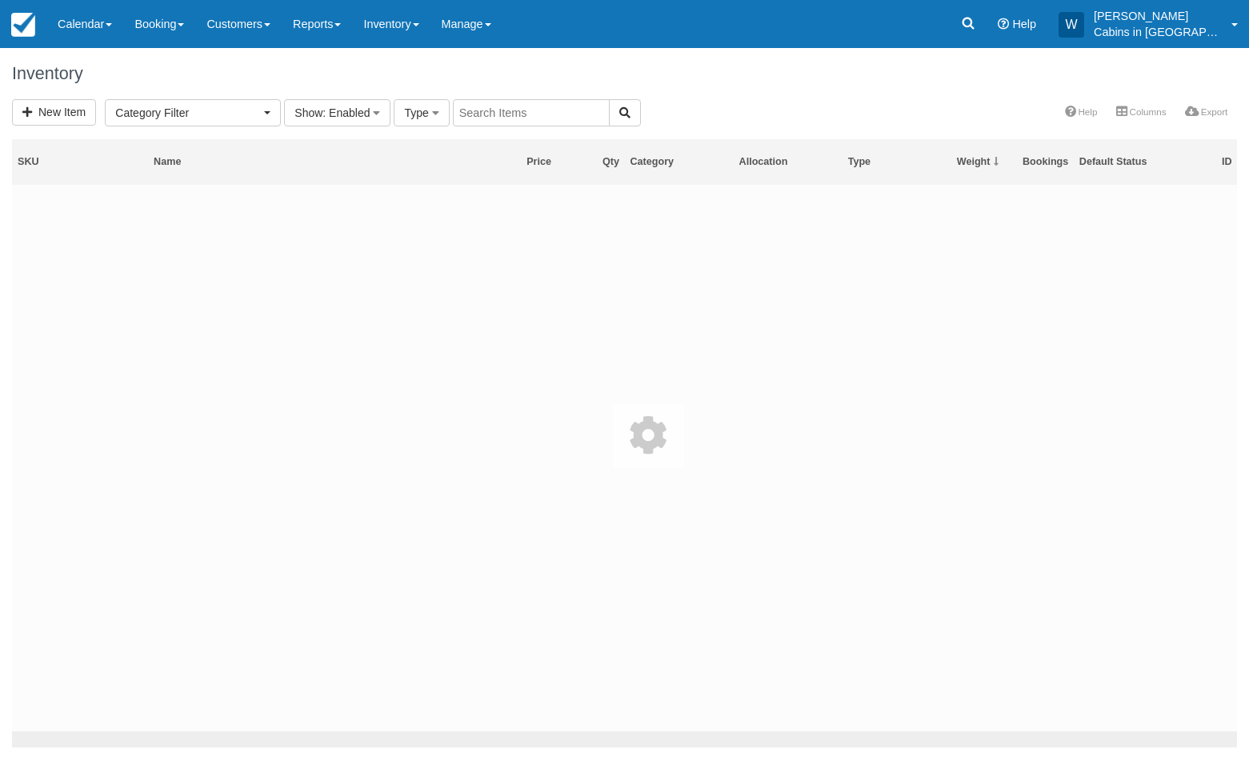
select select
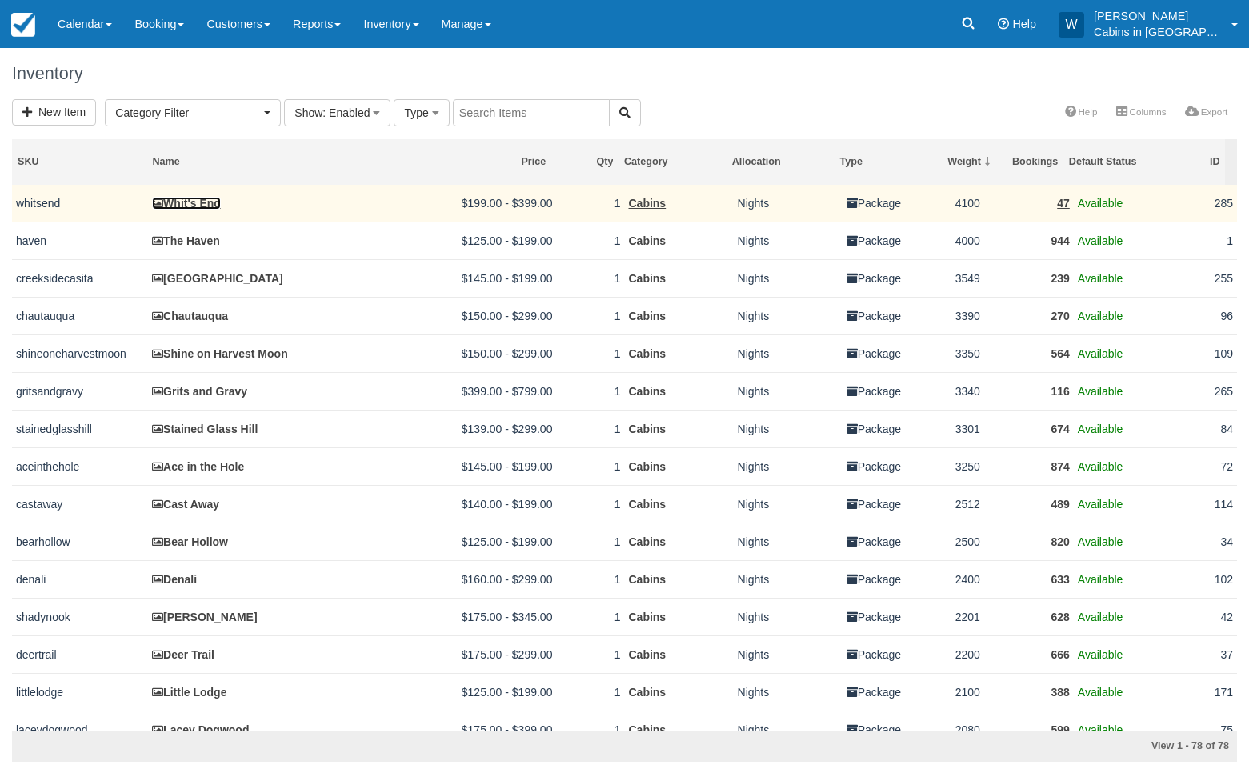
click at [203, 199] on link "Whit's End" at bounding box center [186, 203] width 69 height 13
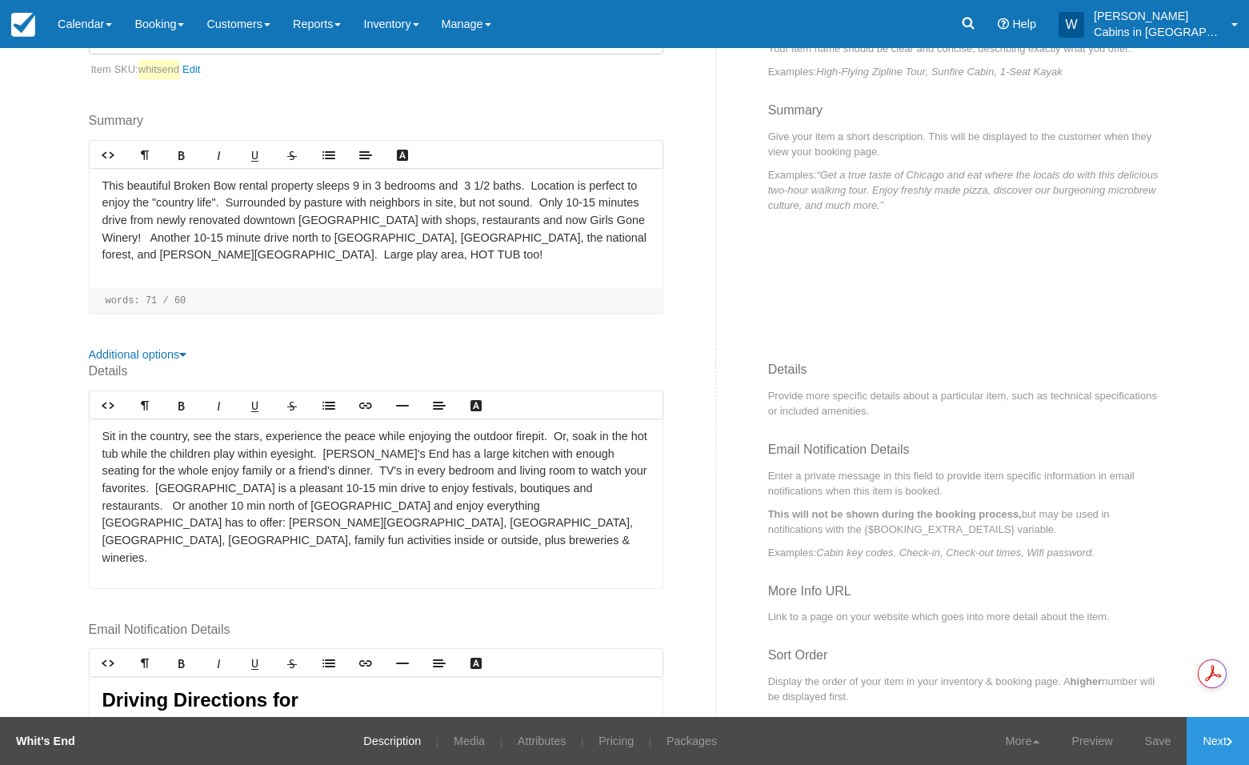
scroll to position [296, 0]
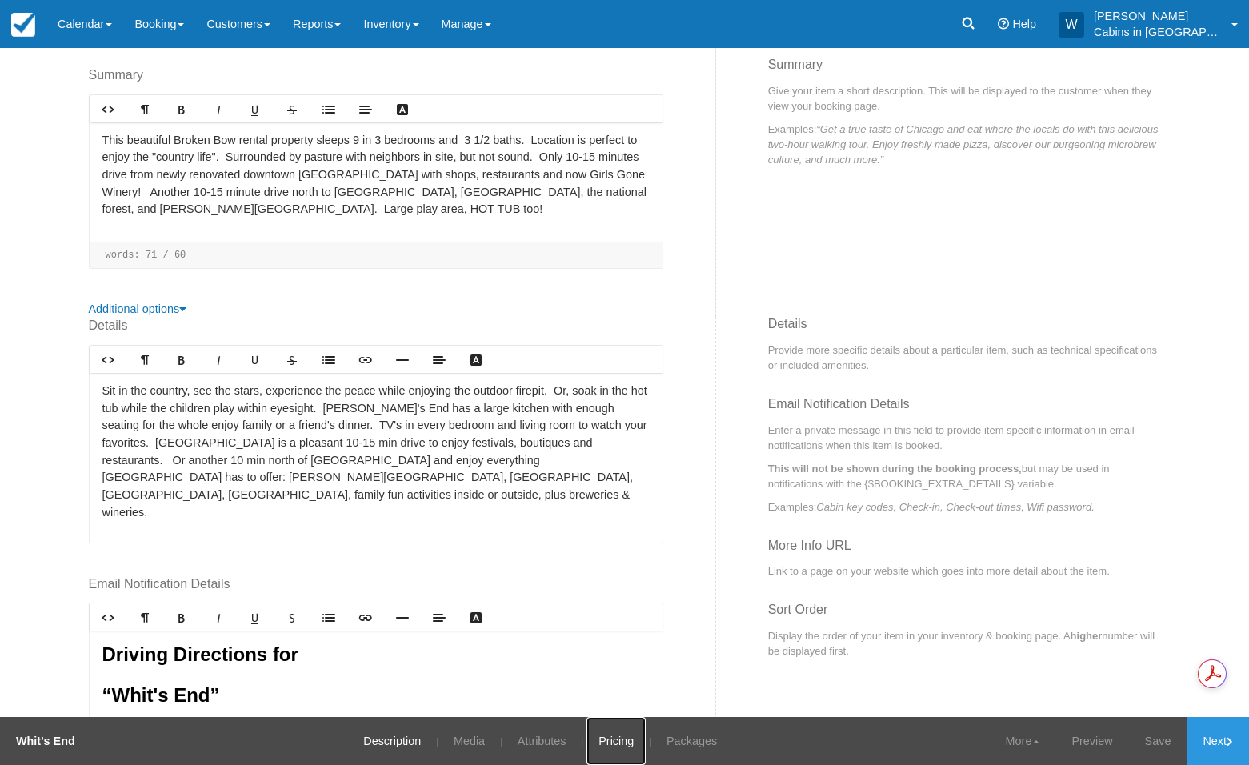
click at [608, 745] on link "Pricing" at bounding box center [615, 741] width 59 height 48
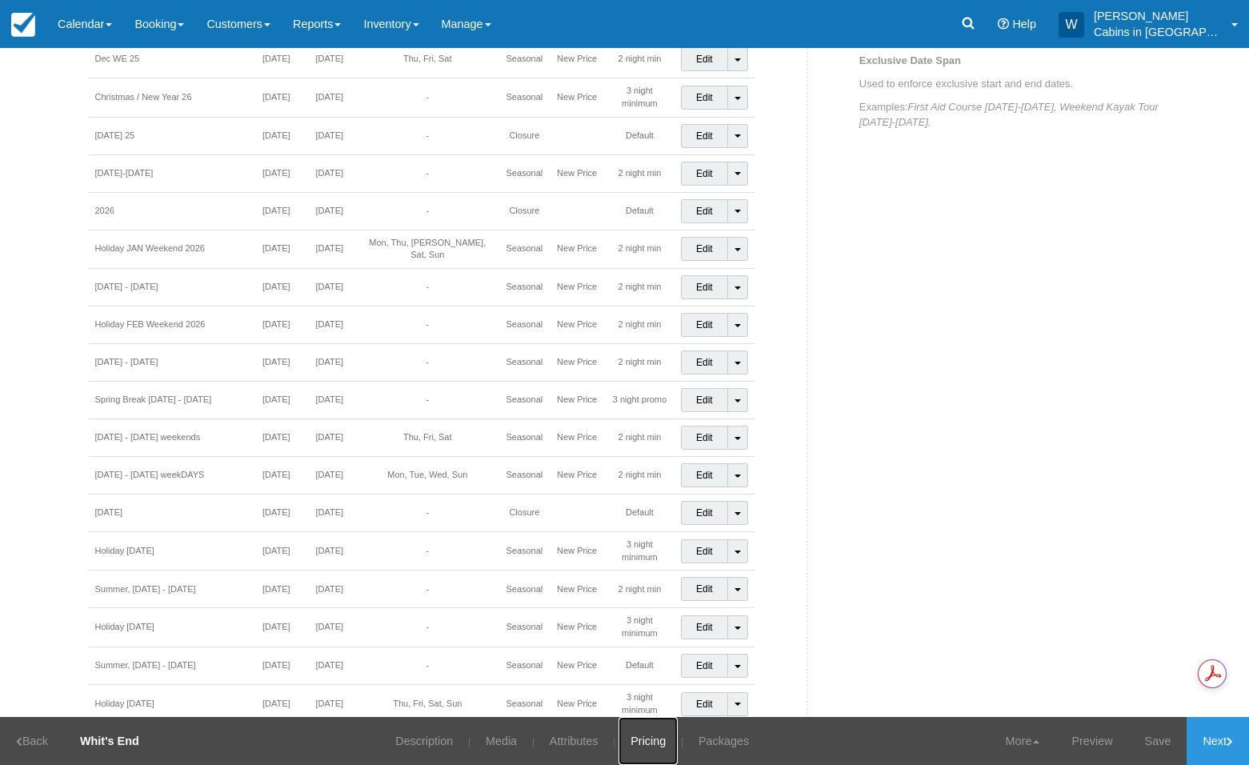
scroll to position [928, 0]
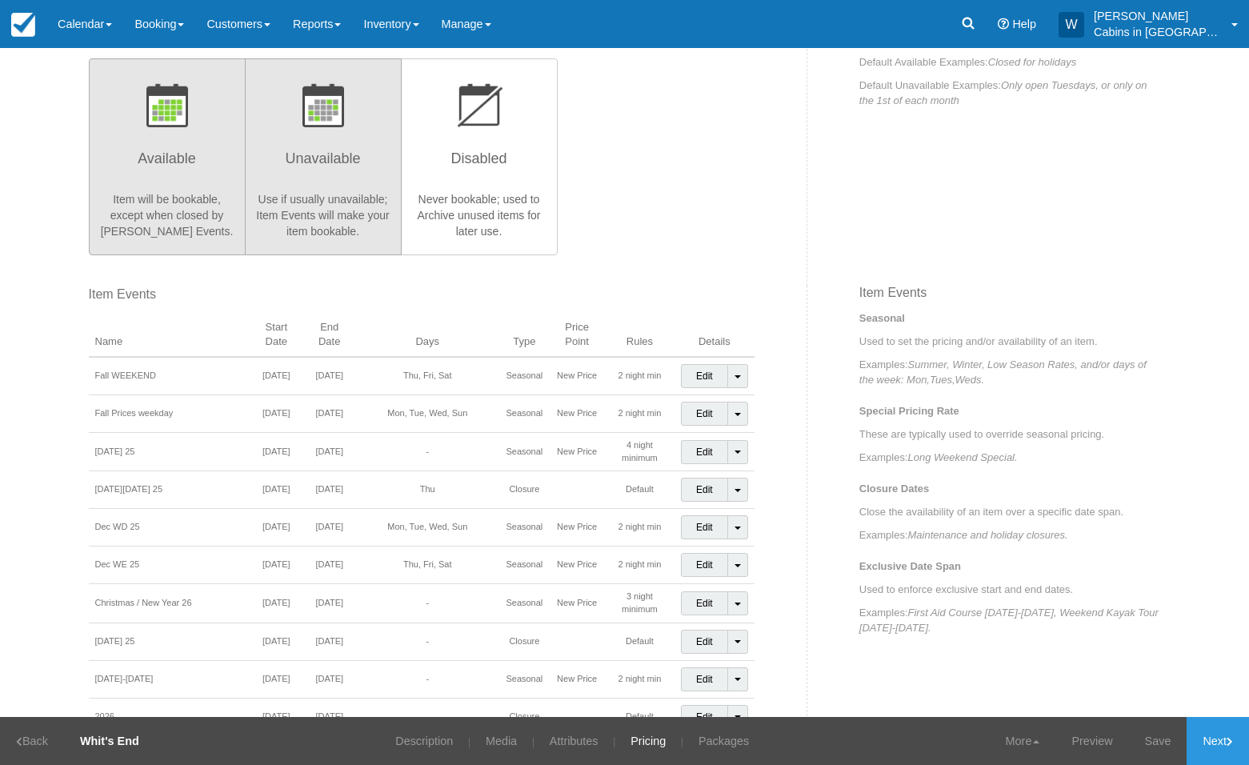
scroll to position [588, 0]
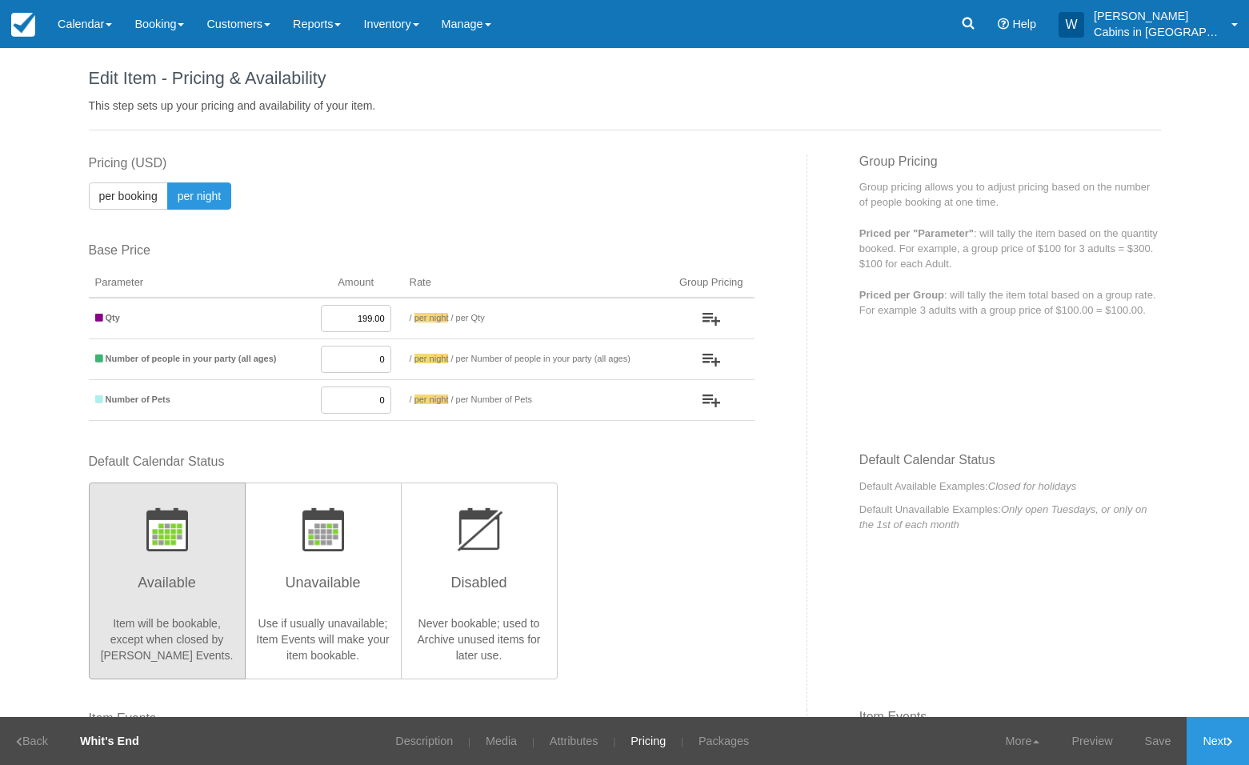
scroll to position [8, 0]
click at [422, 26] on link "Inventory" at bounding box center [391, 24] width 78 height 48
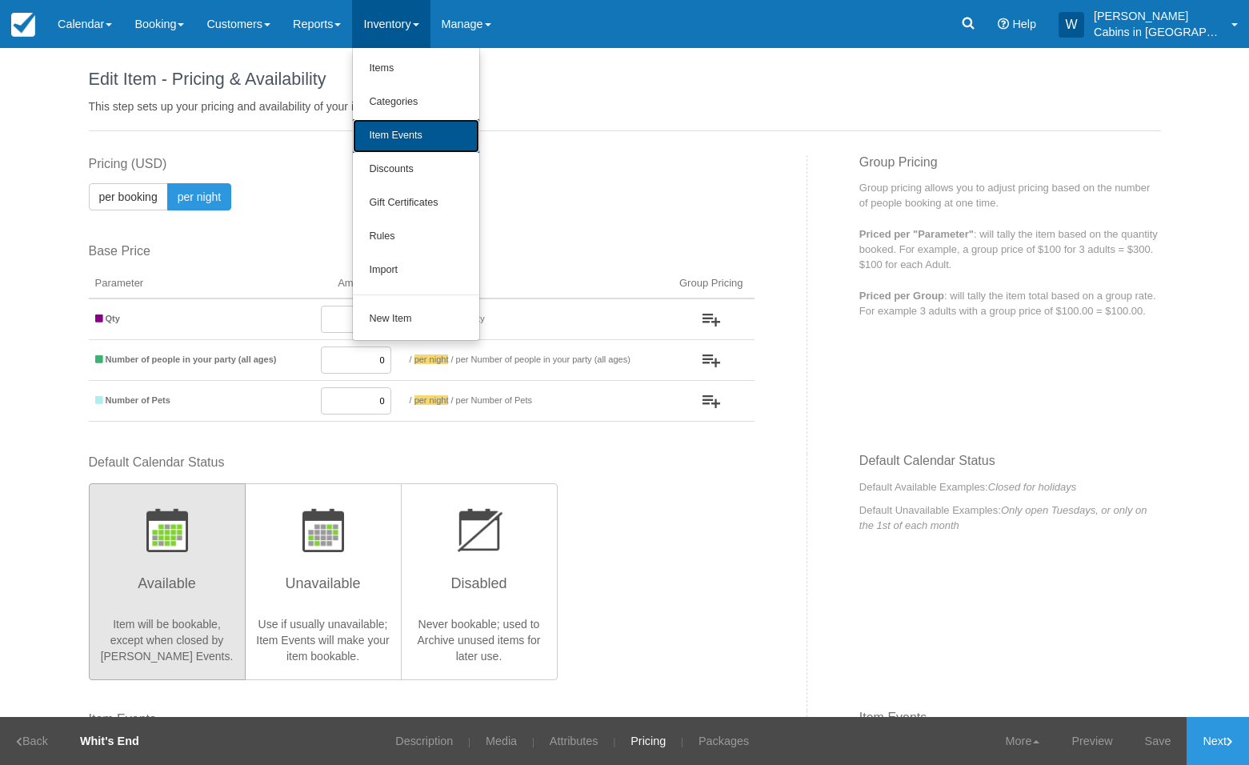
click at [421, 137] on link "Item Events" at bounding box center [416, 136] width 126 height 34
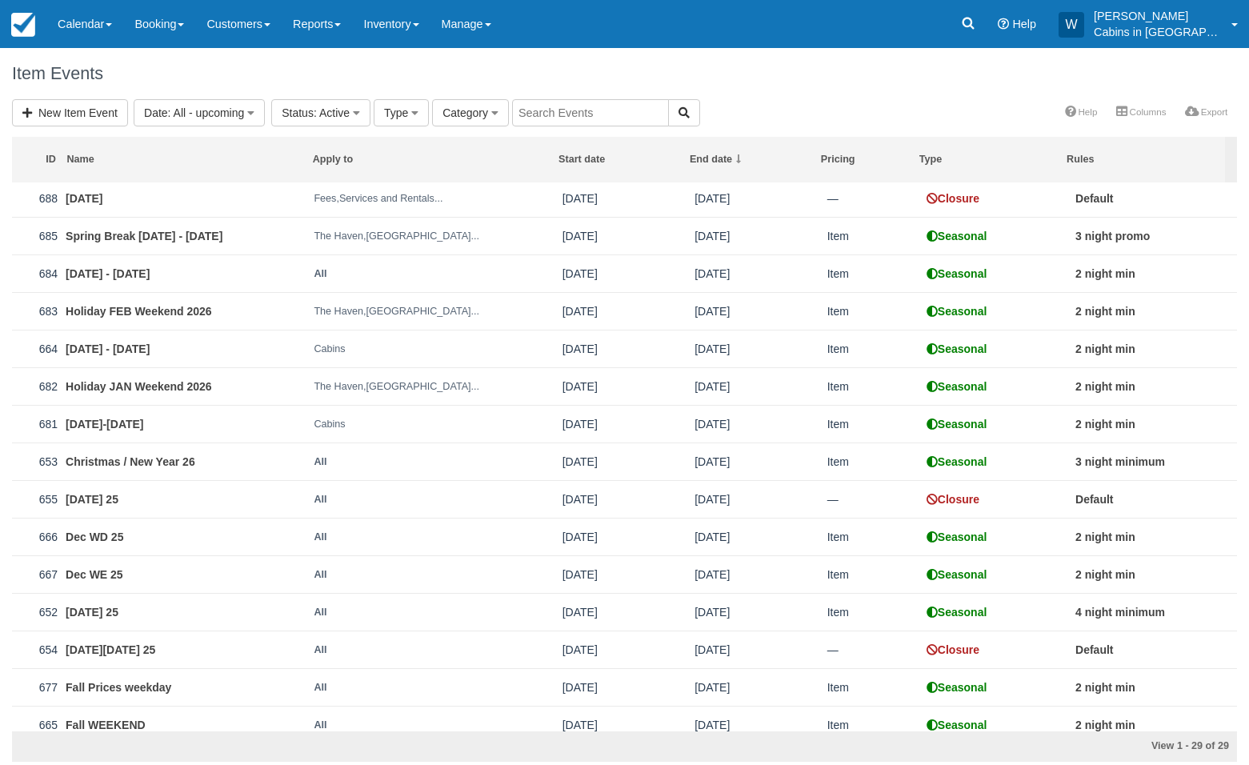
scroll to position [565, 0]
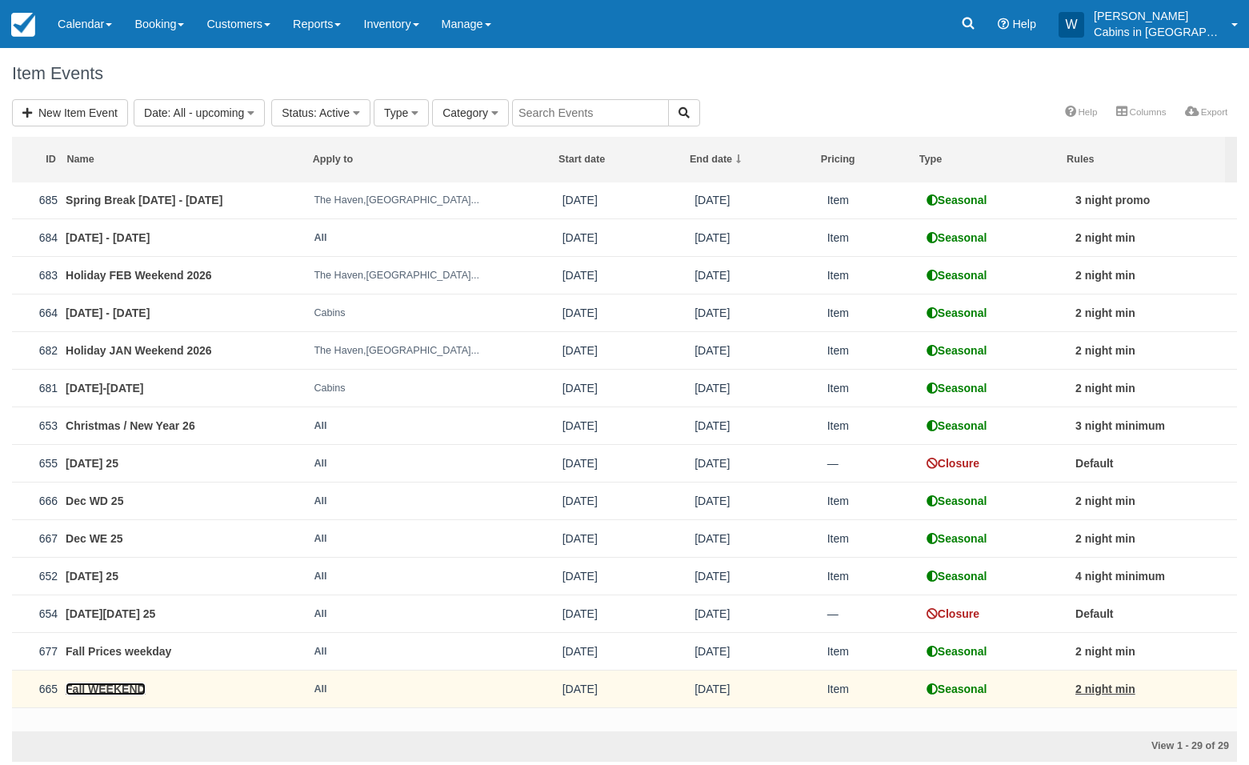
click at [102, 695] on link "Fall WEEKEND" at bounding box center [106, 688] width 80 height 13
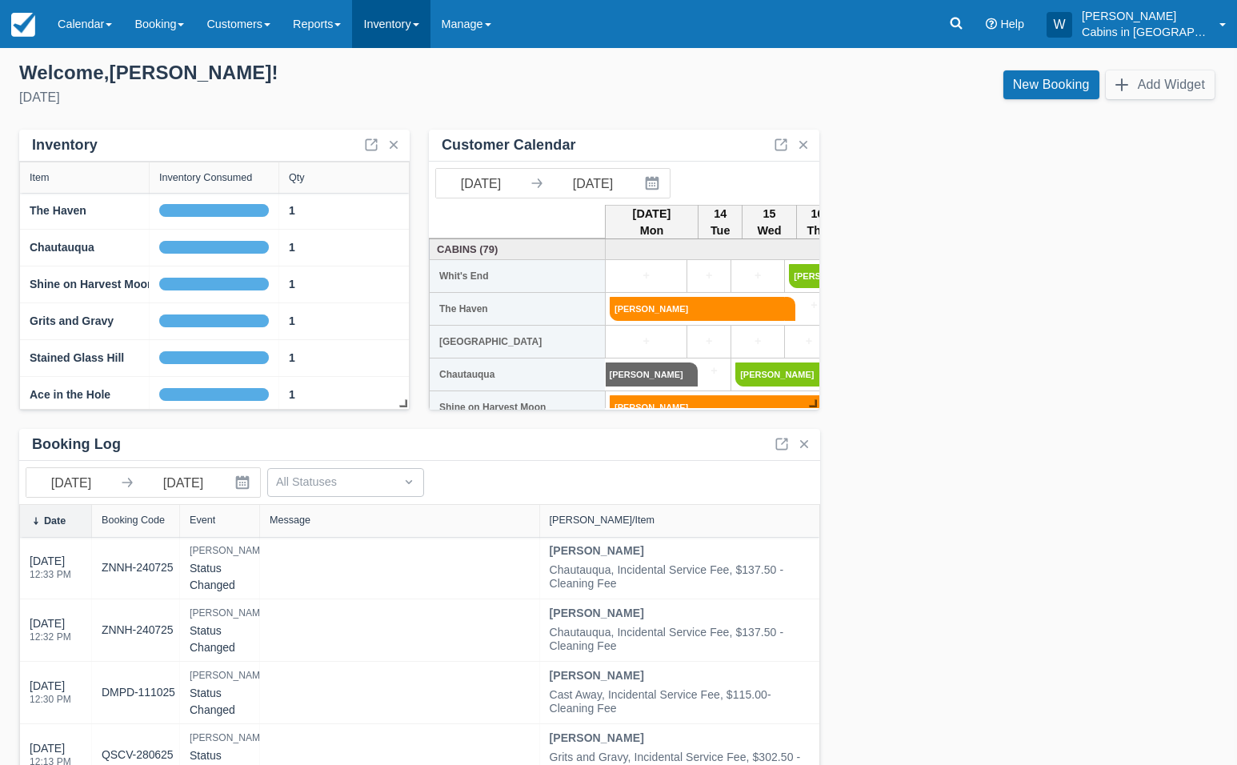
click at [426, 30] on link "Inventory" at bounding box center [391, 24] width 78 height 48
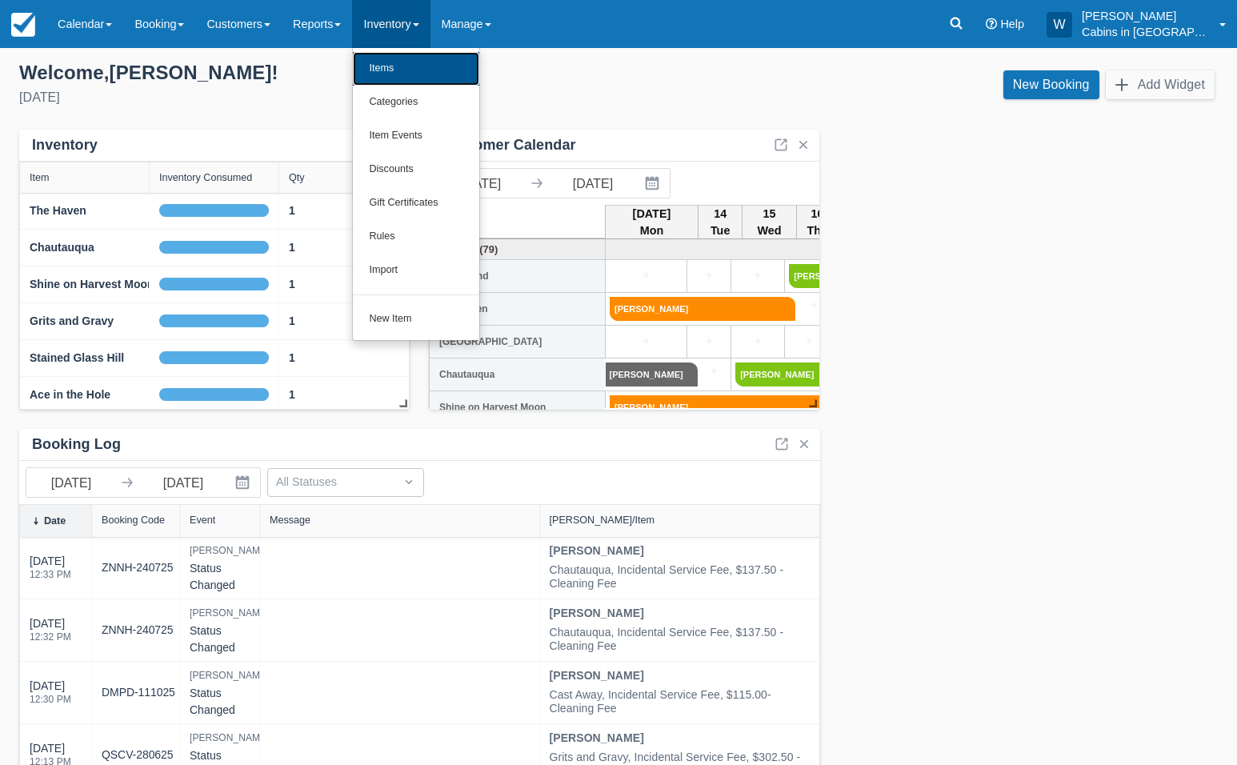
click at [418, 63] on link "Items" at bounding box center [416, 69] width 126 height 34
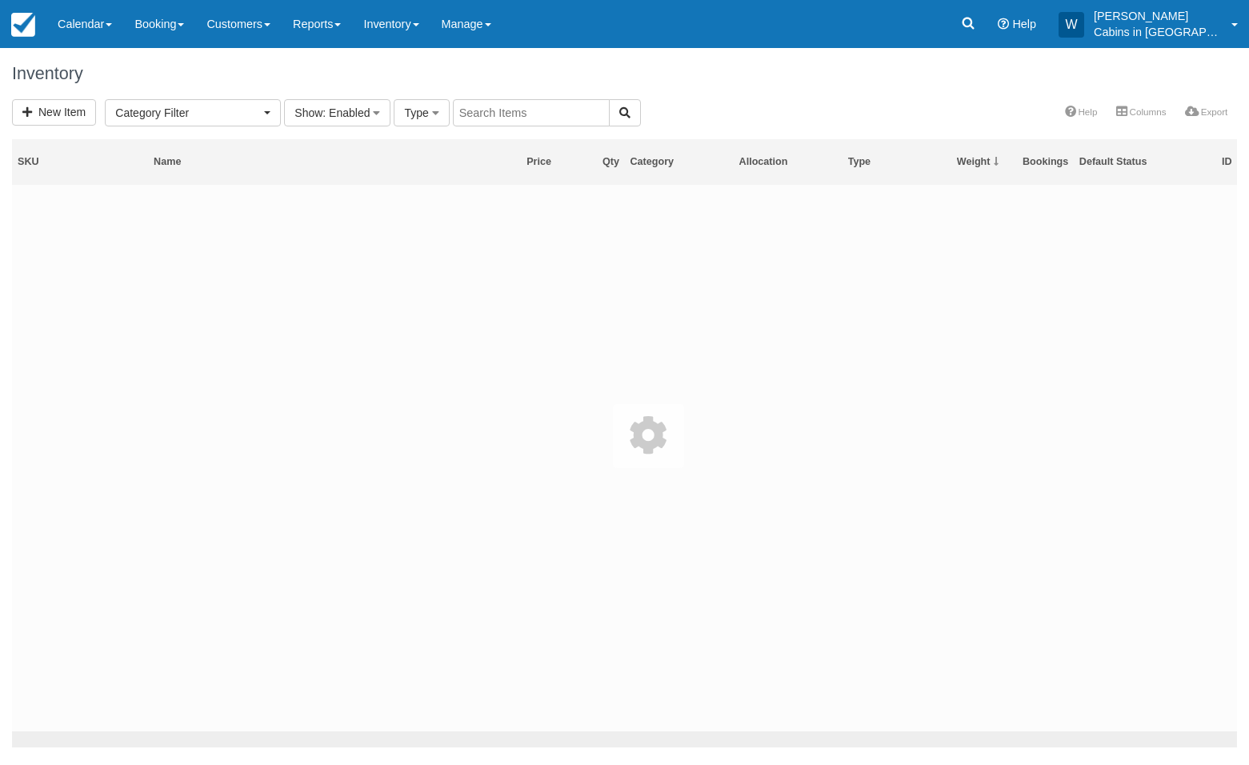
select select
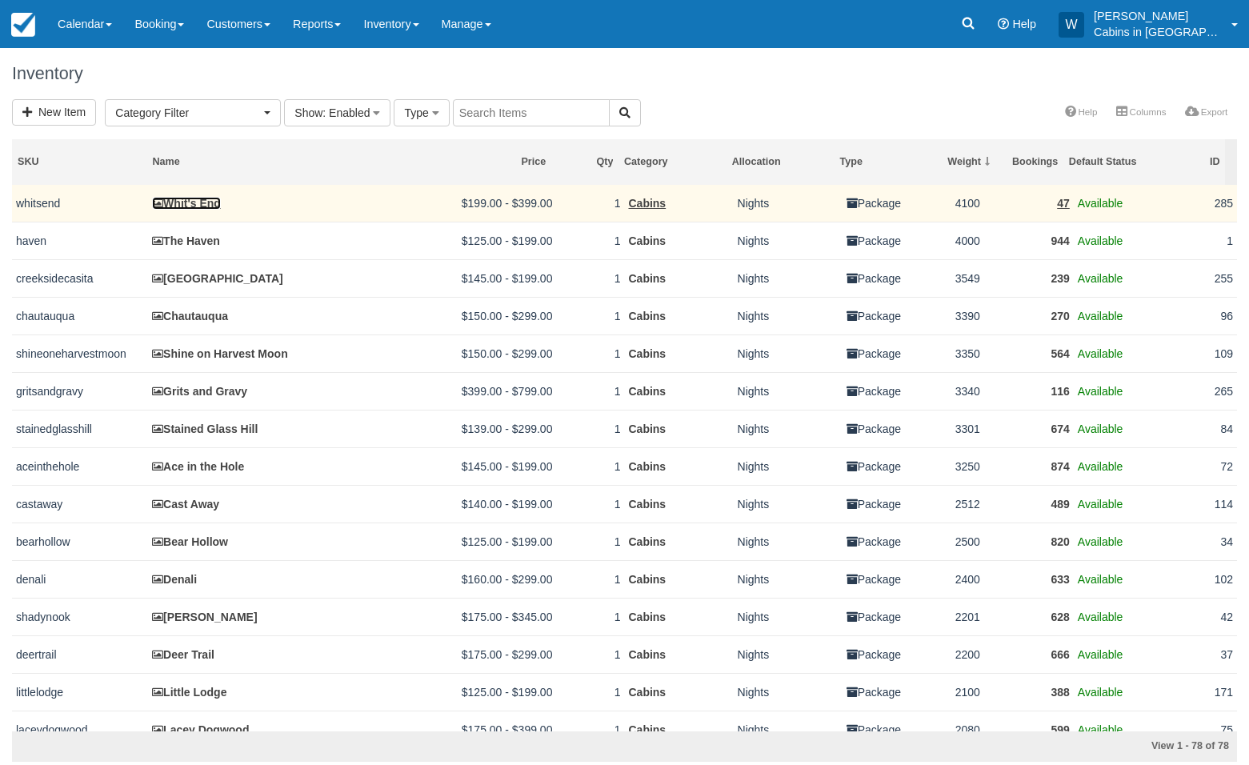
click at [198, 200] on link "Whit's End" at bounding box center [186, 203] width 69 height 13
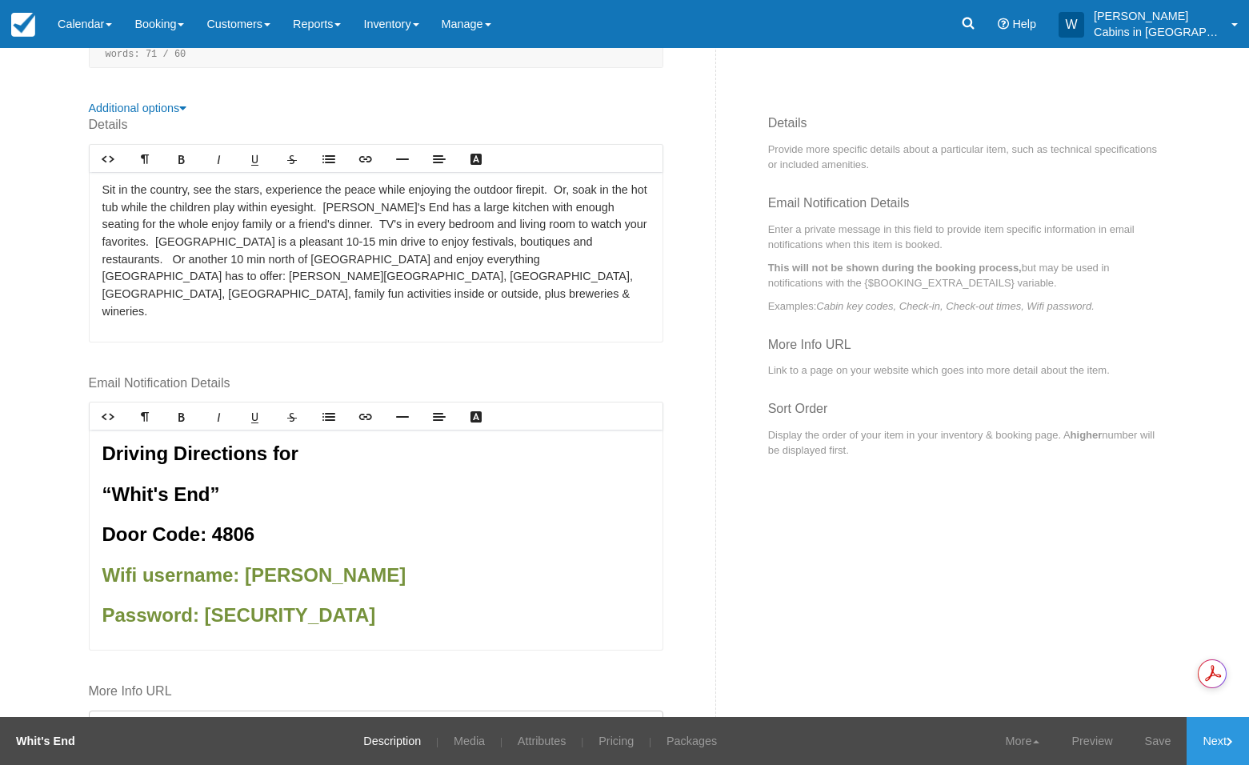
scroll to position [514, 0]
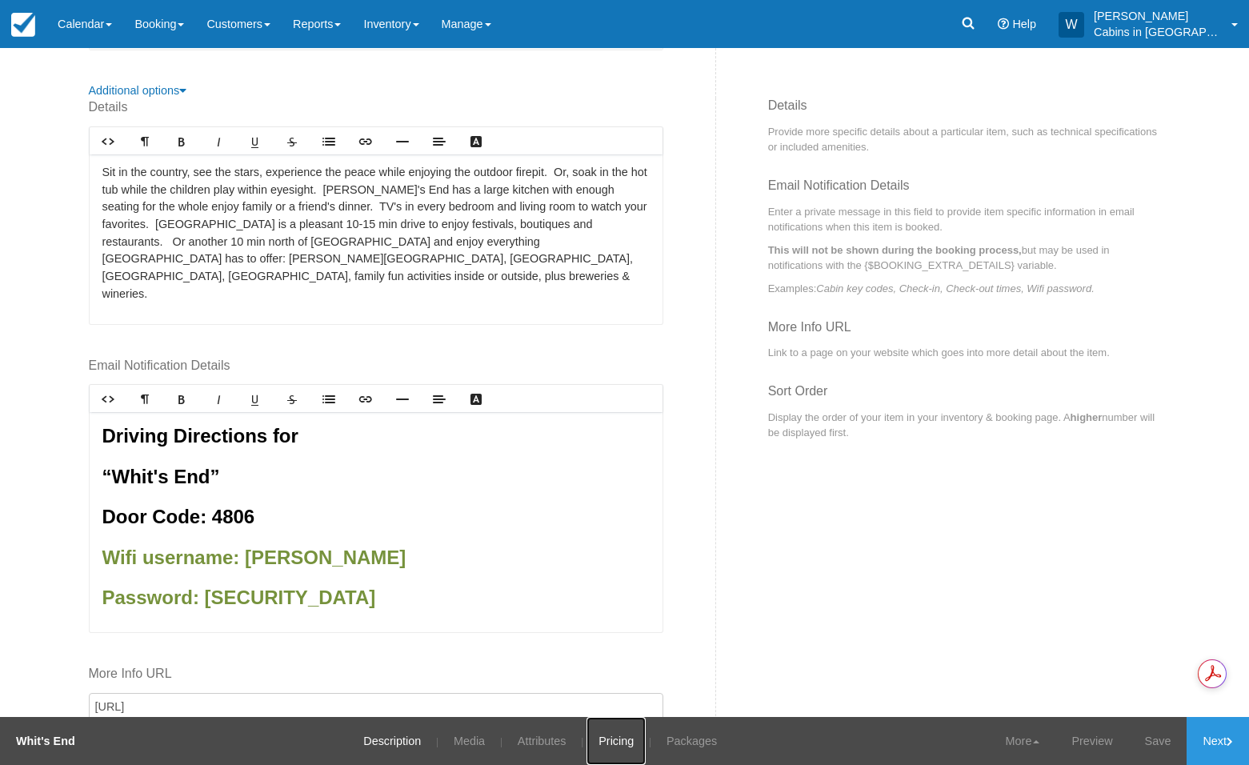
click at [611, 747] on link "Pricing" at bounding box center [615, 741] width 59 height 48
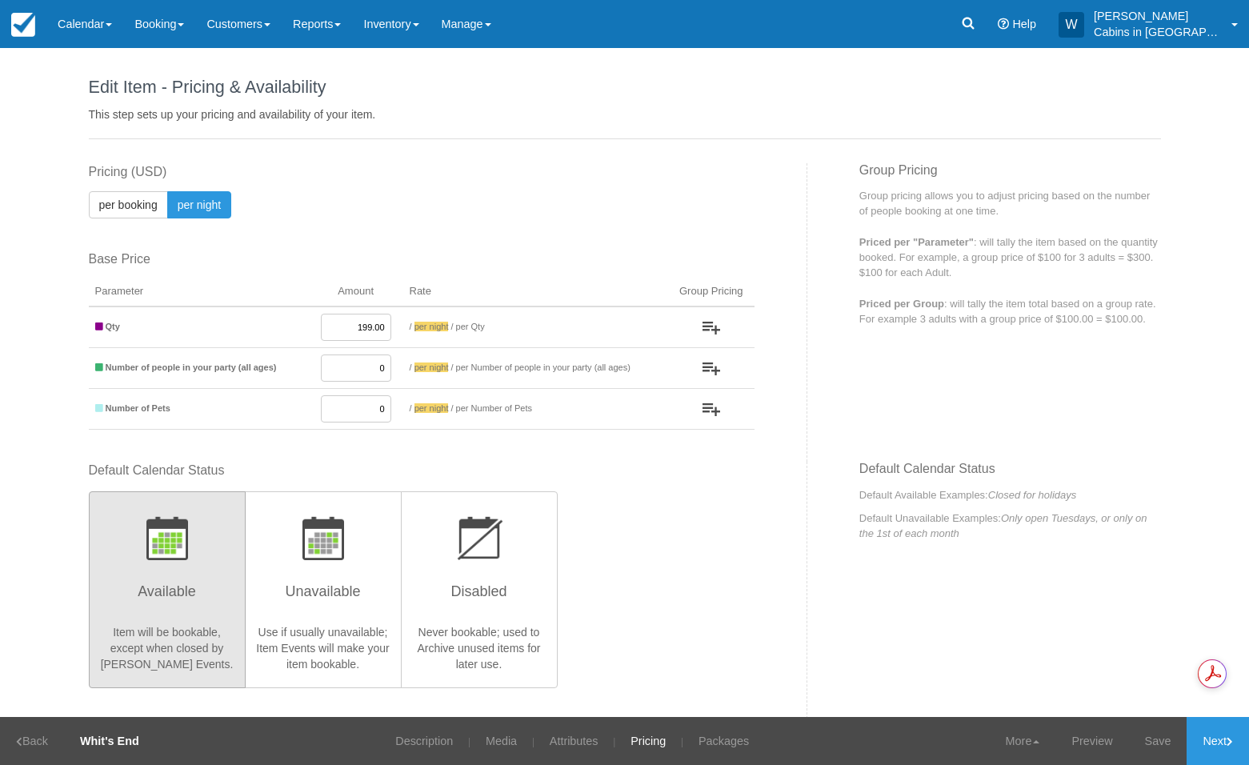
drag, startPoint x: 338, startPoint y: 330, endPoint x: 393, endPoint y: 330, distance: 55.2
click at [393, 330] on tr "Qty 199.00 / per booking per night / per Qty" at bounding box center [421, 327] width 665 height 42
click at [341, 330] on input "249.00" at bounding box center [356, 327] width 70 height 27
drag, startPoint x: 341, startPoint y: 330, endPoint x: 391, endPoint y: 326, distance: 50.5
click at [391, 326] on td "249.00" at bounding box center [356, 327] width 94 height 42
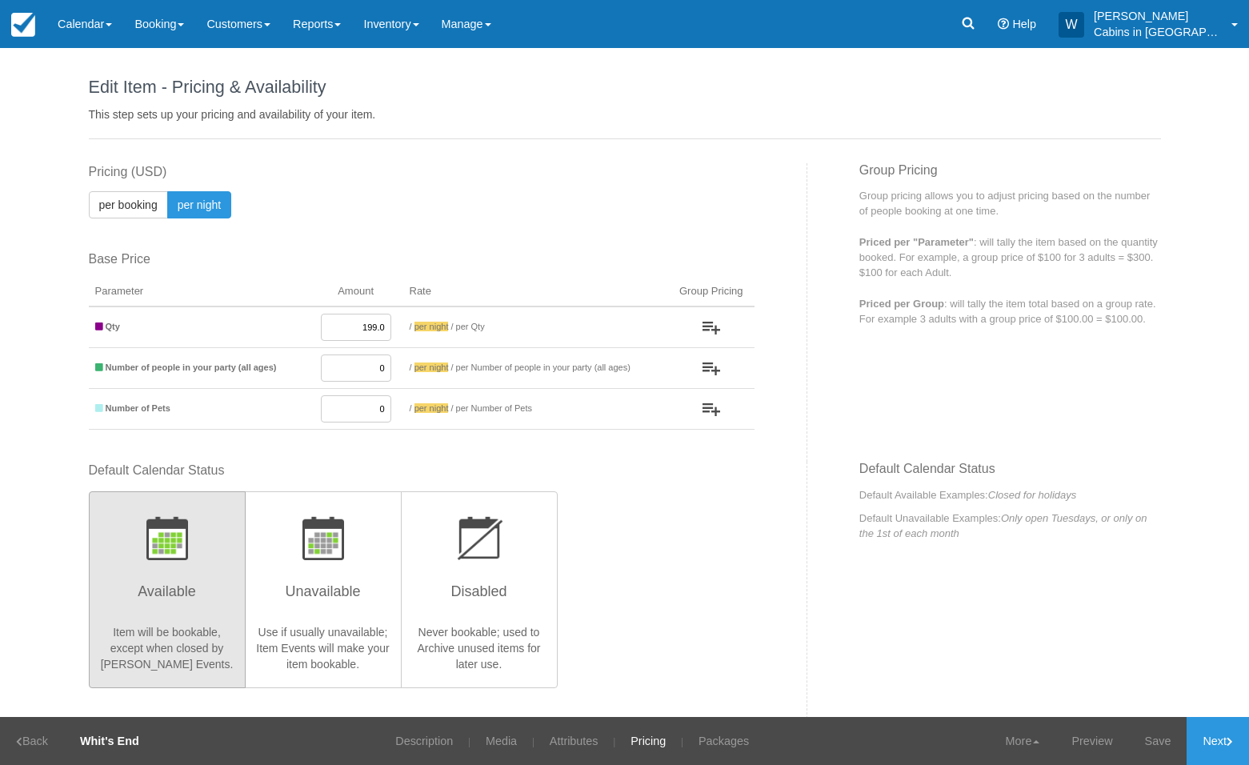
type input "199.00"
click at [1149, 736] on link "Save" at bounding box center [1158, 741] width 58 height 48
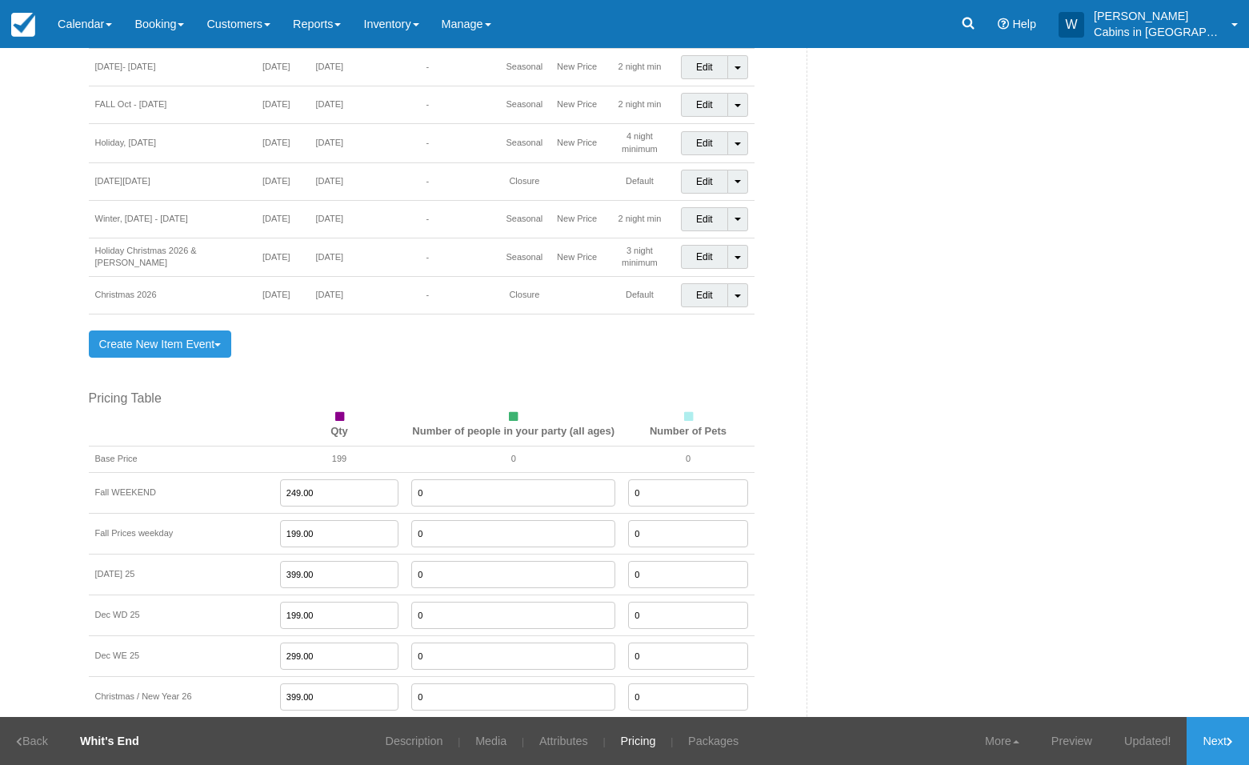
scroll to position [1581, 0]
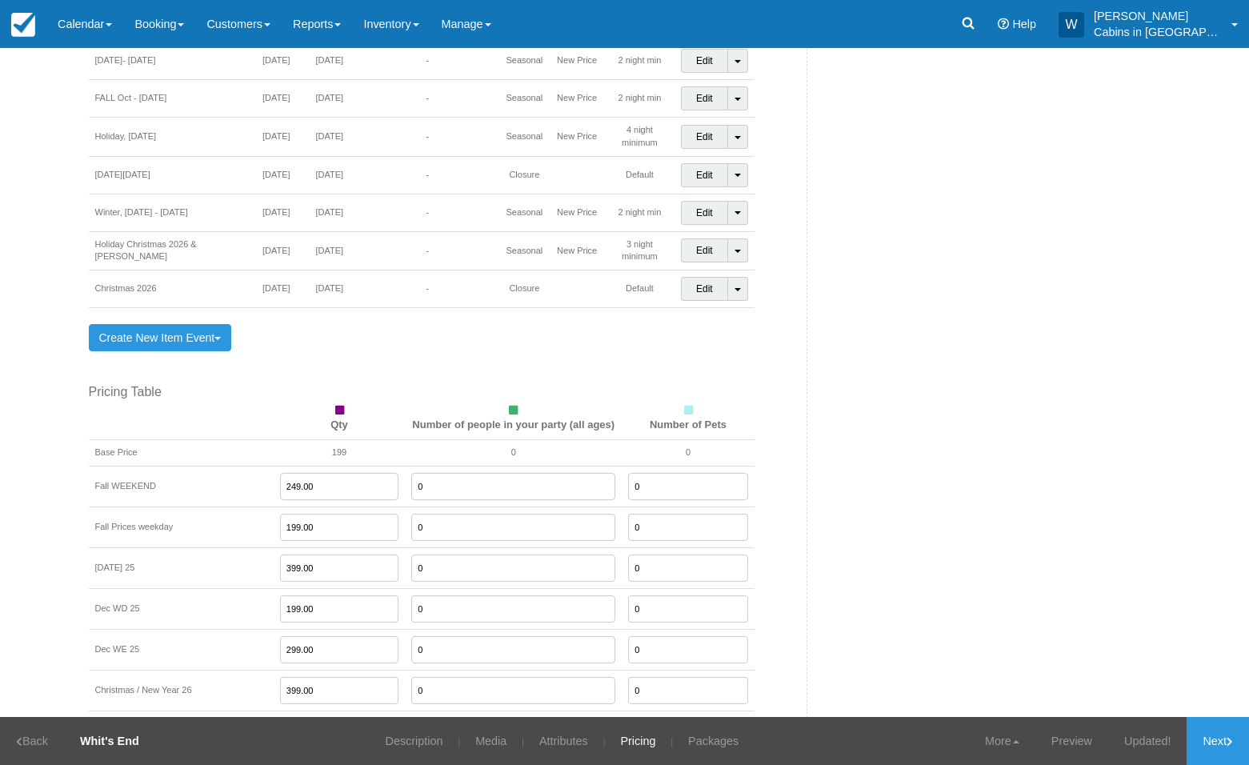
drag, startPoint x: 295, startPoint y: 461, endPoint x: 227, endPoint y: 462, distance: 68.0
click at [227, 465] on tr "Fall WEEKEND 249.00 0 0" at bounding box center [421, 485] width 665 height 41
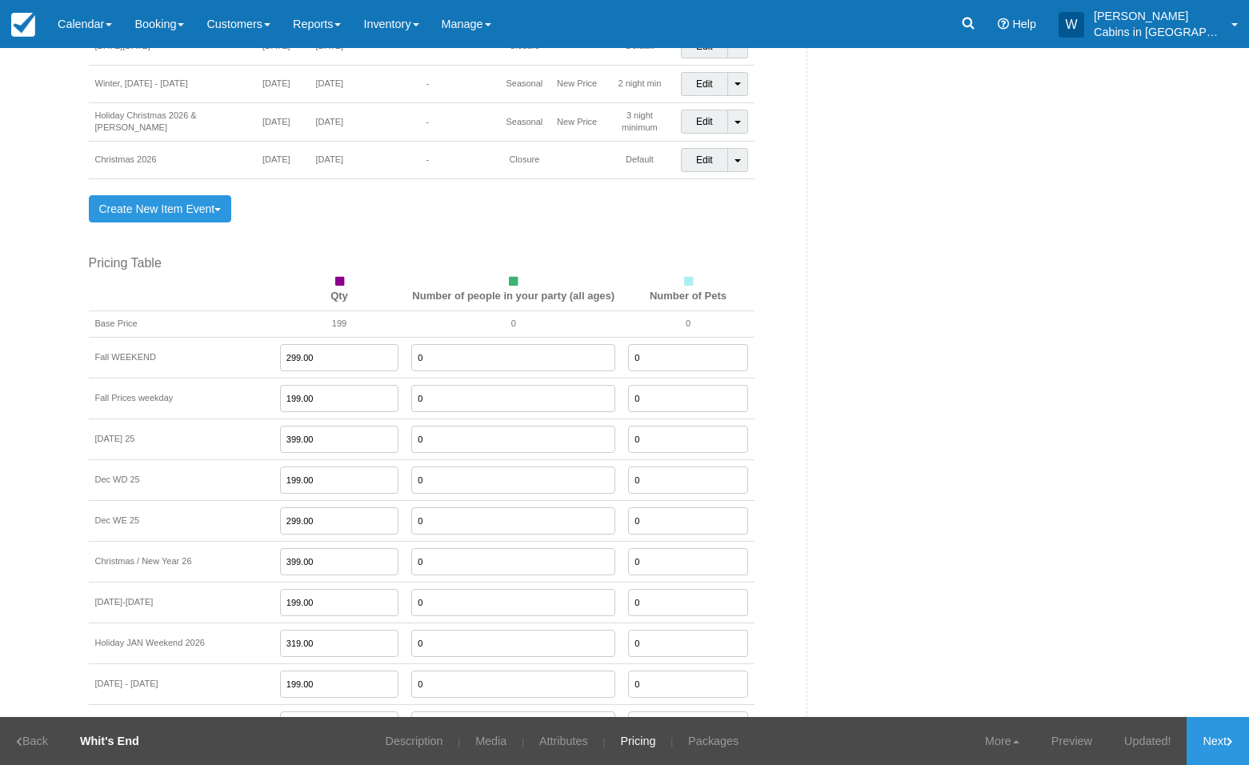
scroll to position [1716, 0]
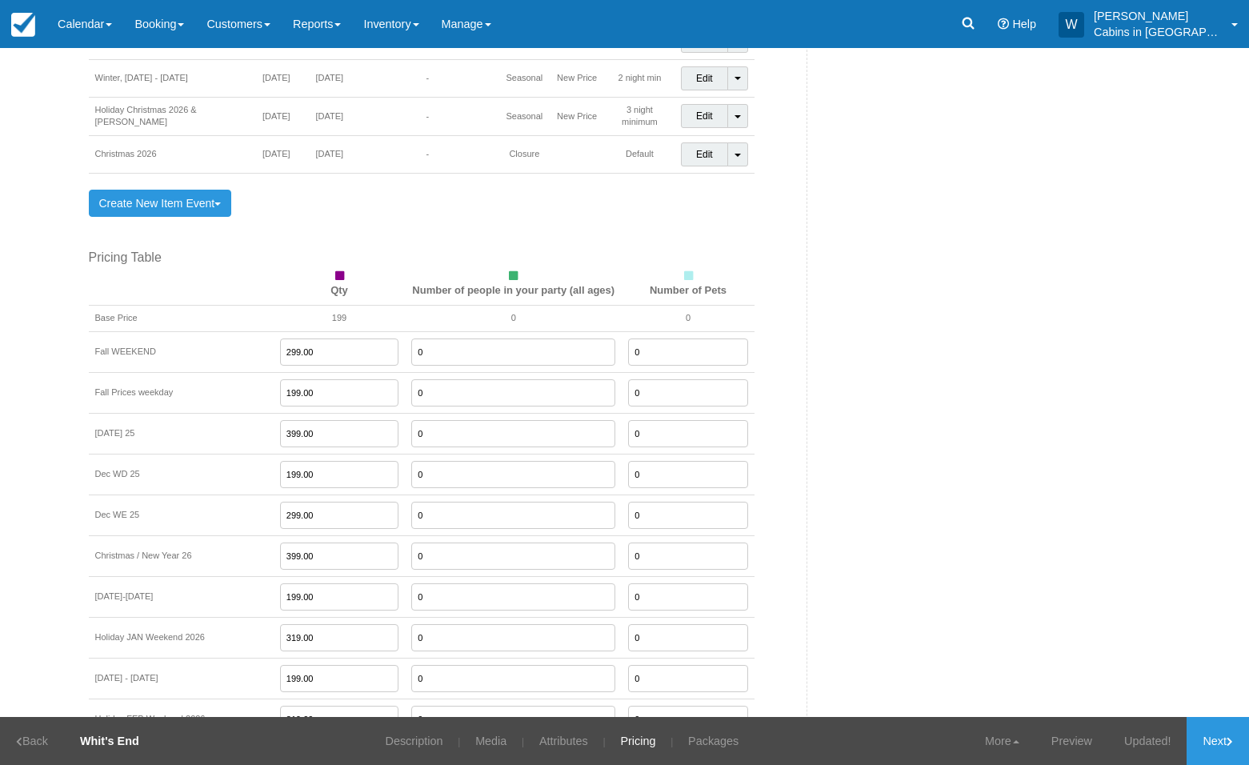
type input "299.00"
drag, startPoint x: 294, startPoint y: 616, endPoint x: 234, endPoint y: 616, distance: 60.8
click at [234, 617] on tr "Holiday JAN Weekend 2026 319.00 0 0" at bounding box center [421, 637] width 665 height 41
type input "2"
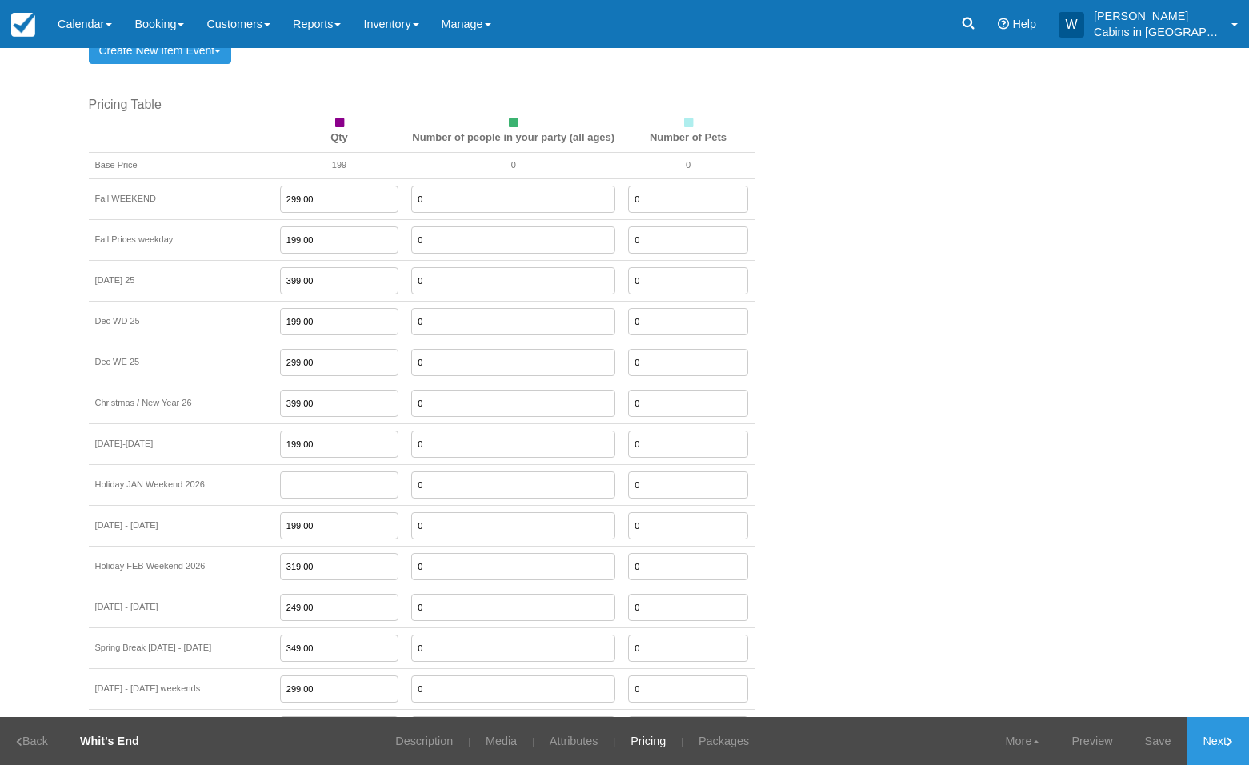
scroll to position [1864, 0]
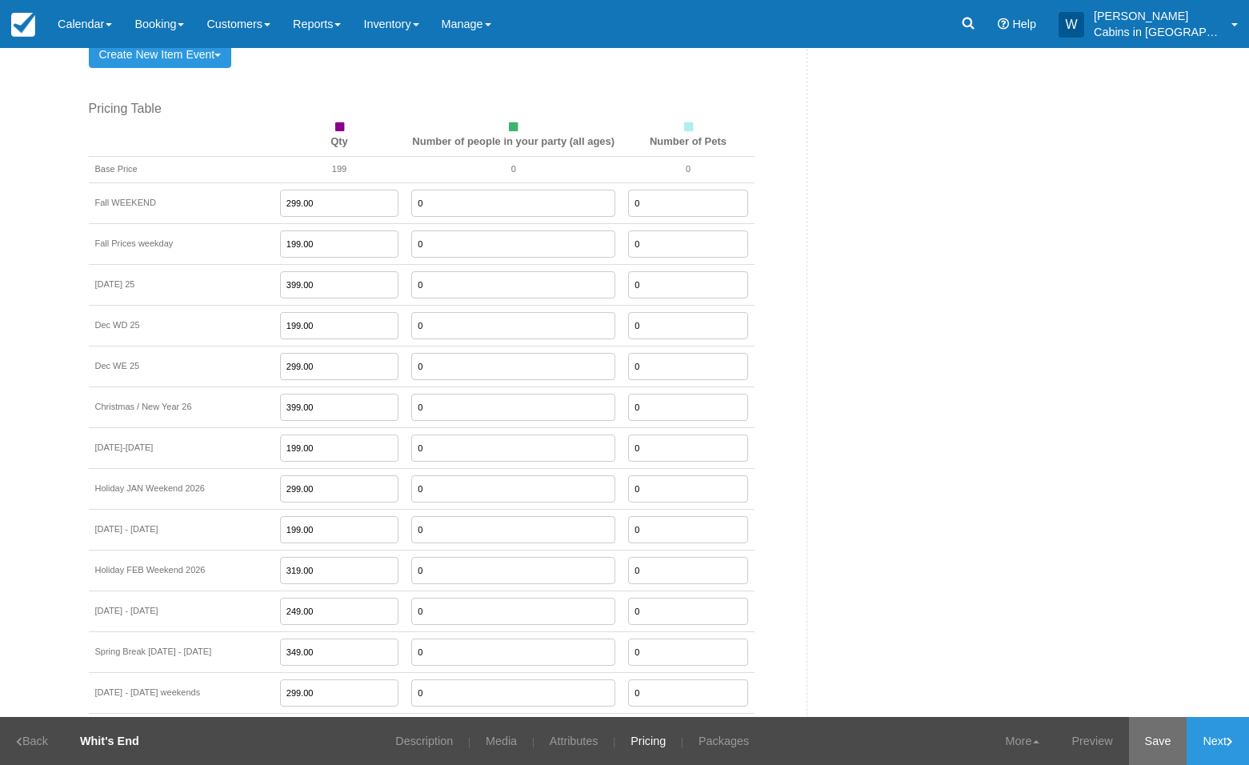
click at [1160, 734] on link "Save" at bounding box center [1158, 741] width 58 height 48
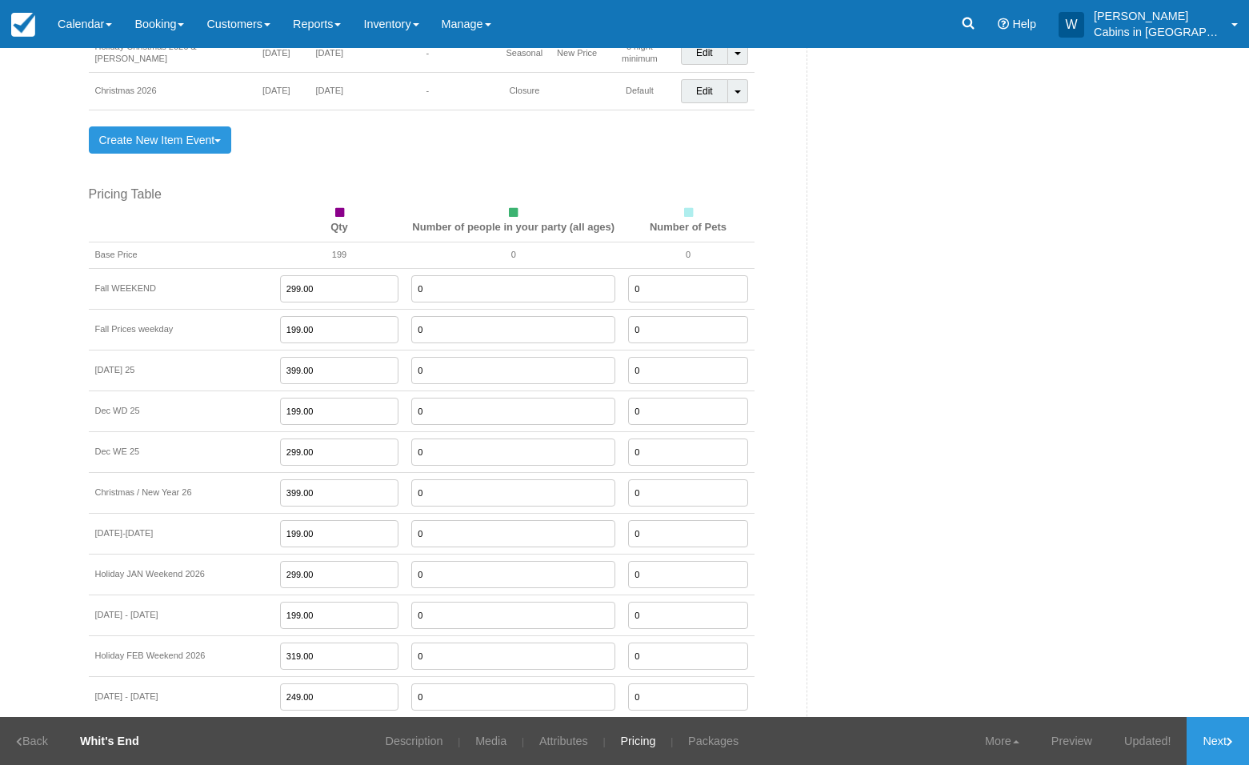
scroll to position [1780, 0]
drag, startPoint x: 302, startPoint y: 549, endPoint x: 242, endPoint y: 548, distance: 59.2
click at [242, 553] on tr "Holiday JAN Weekend 2026 299.00 0 0" at bounding box center [421, 573] width 665 height 41
type input "349.00"
drag, startPoint x: 302, startPoint y: 633, endPoint x: 209, endPoint y: 634, distance: 93.6
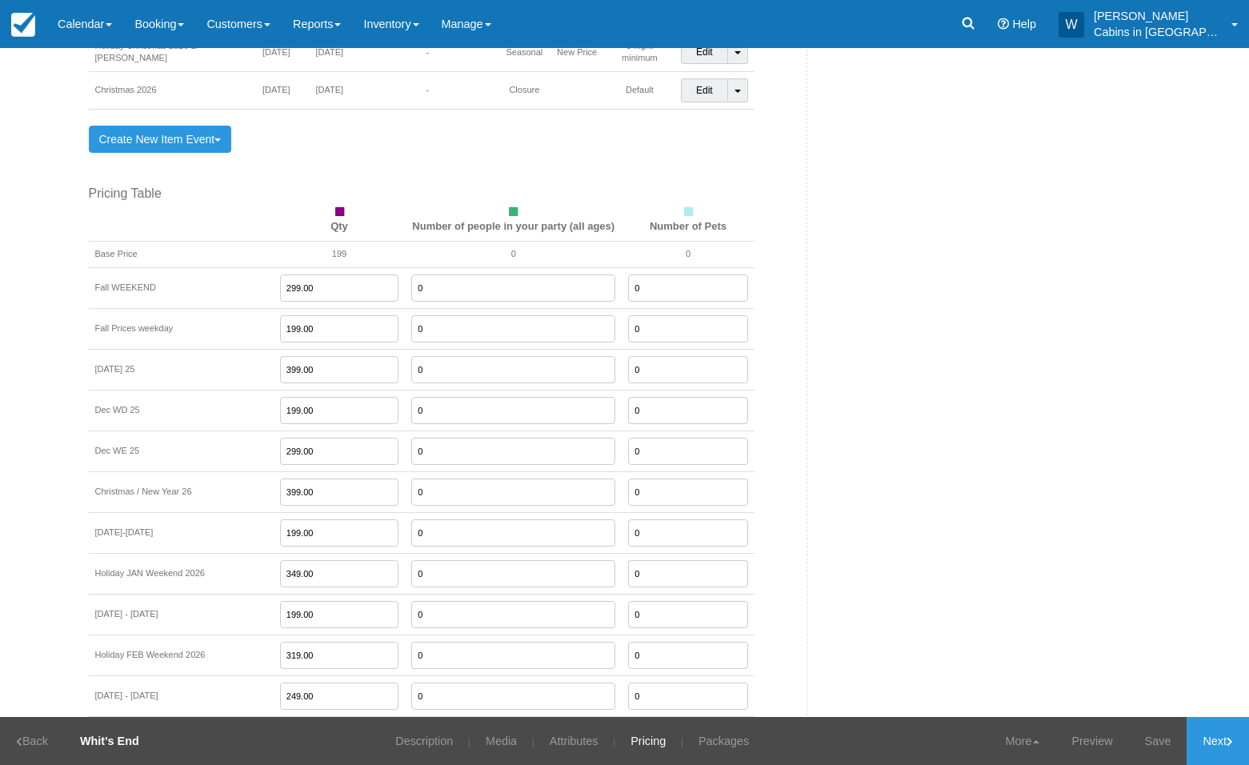
click at [228, 634] on tr "Holiday FEB Weekend 2026 319.00 0 0" at bounding box center [421, 654] width 665 height 41
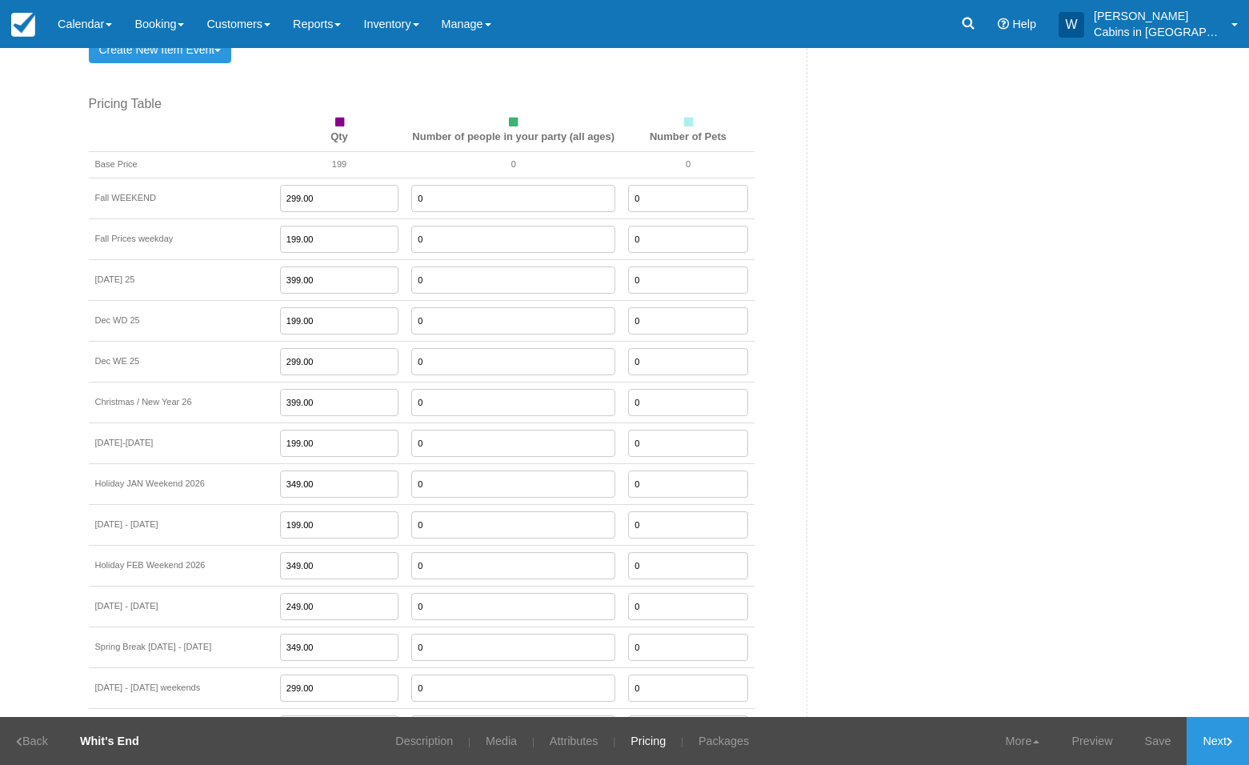
scroll to position [1920, 0]
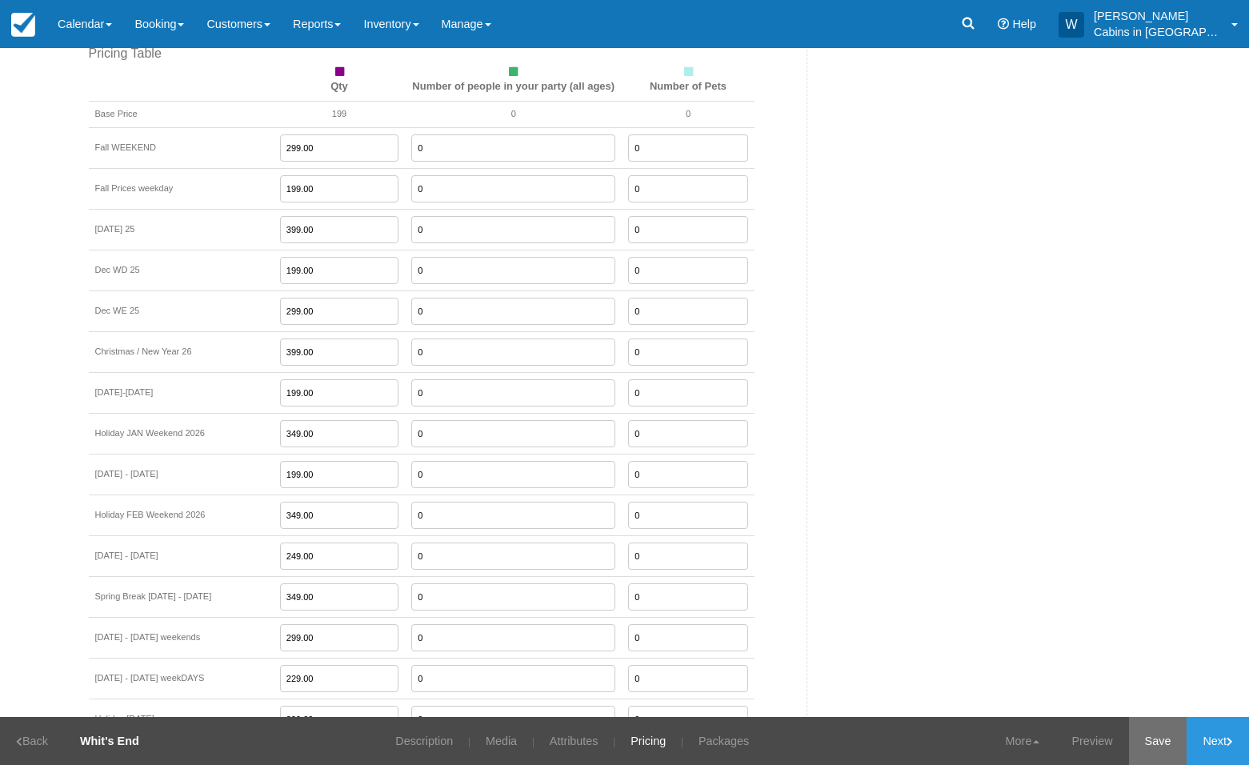
type input "349.00"
click at [1148, 735] on link "Save" at bounding box center [1158, 741] width 58 height 48
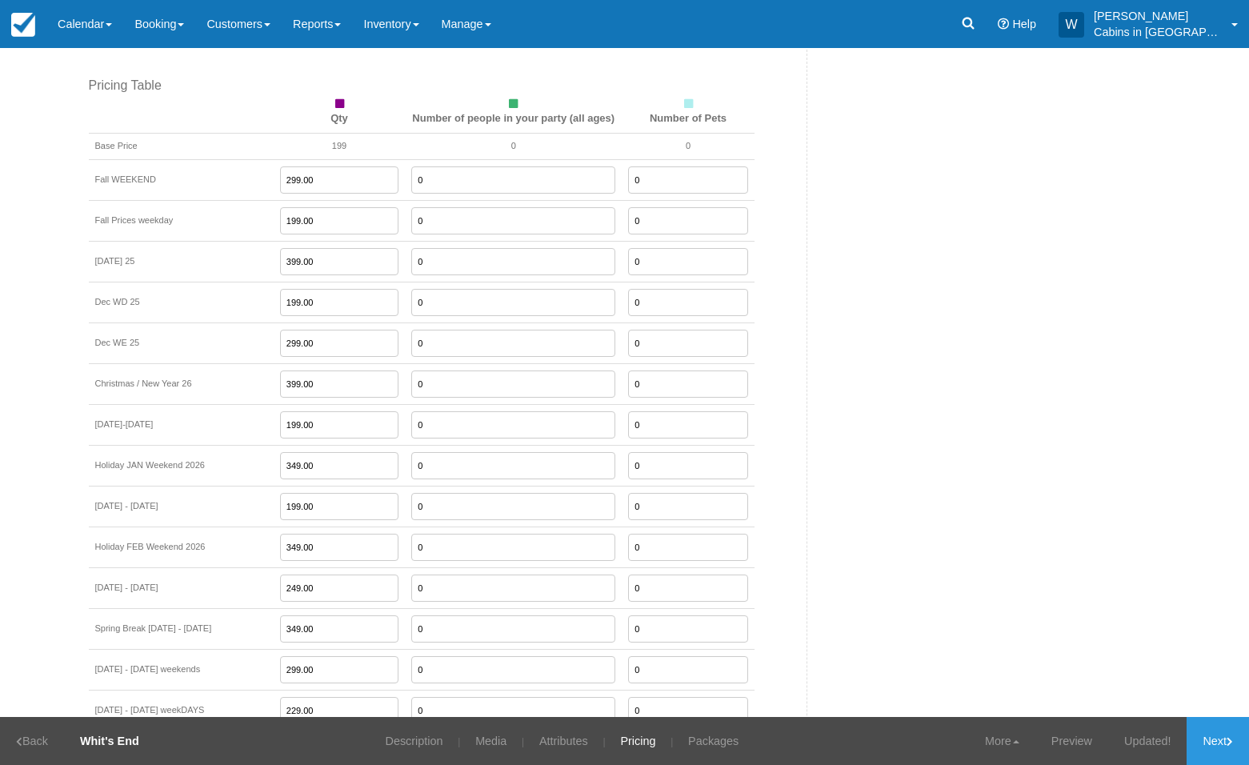
scroll to position [1893, 0]
